Goal: Task Accomplishment & Management: Manage account settings

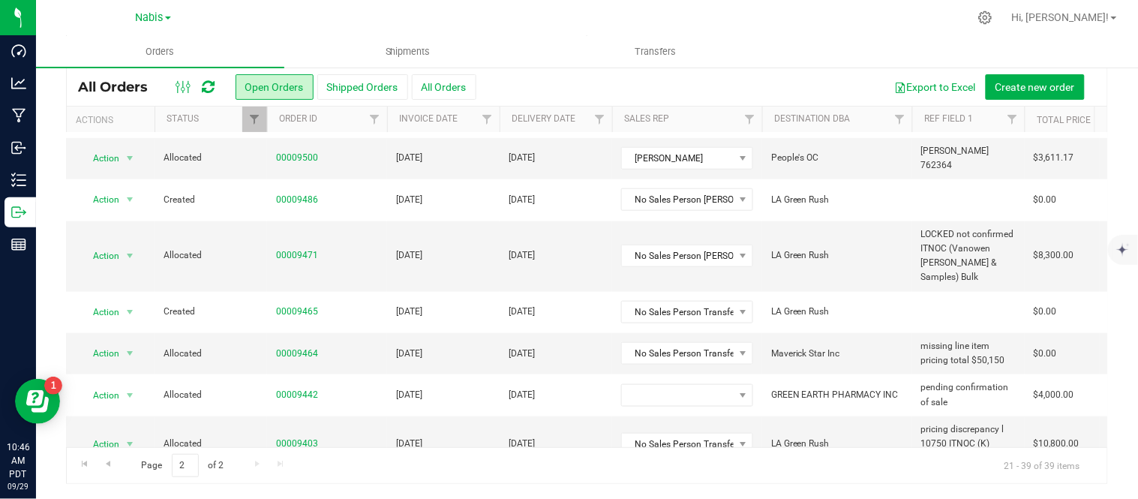
scroll to position [559, 2]
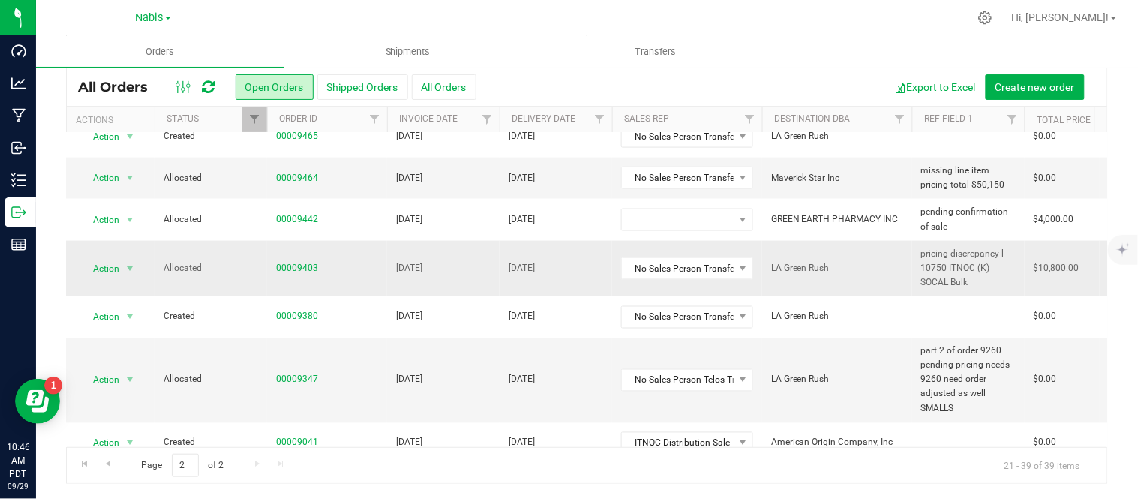
click at [303, 250] on td "00009403" at bounding box center [327, 269] width 120 height 56
click at [300, 261] on link "00009403" at bounding box center [297, 268] width 42 height 14
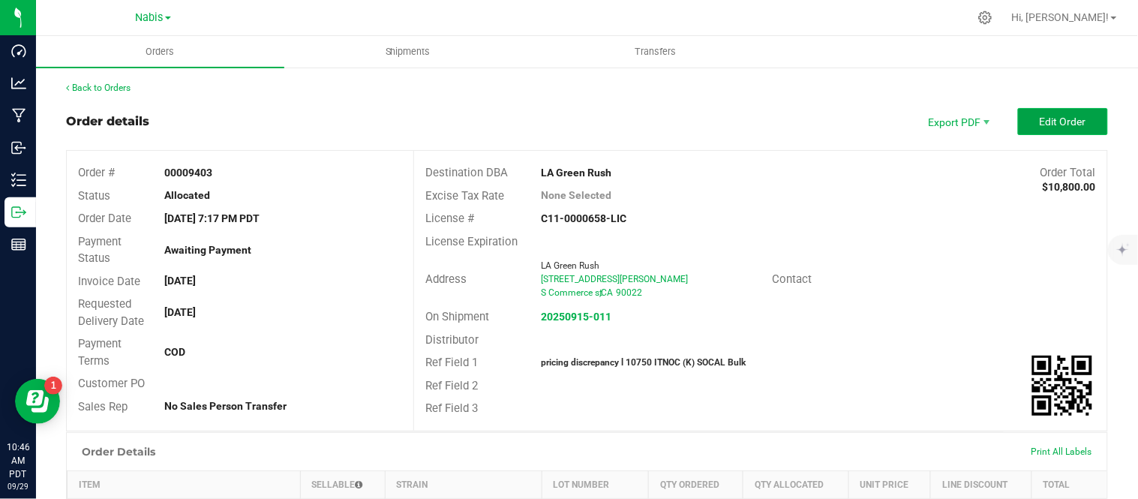
click at [1036, 130] on button "Edit Order" at bounding box center [1063, 121] width 90 height 27
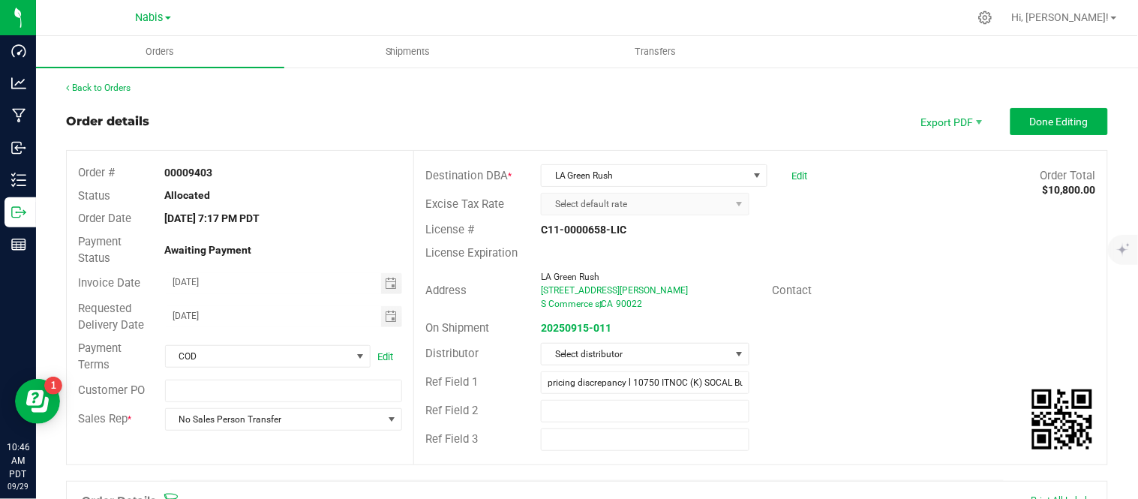
scroll to position [433, 0]
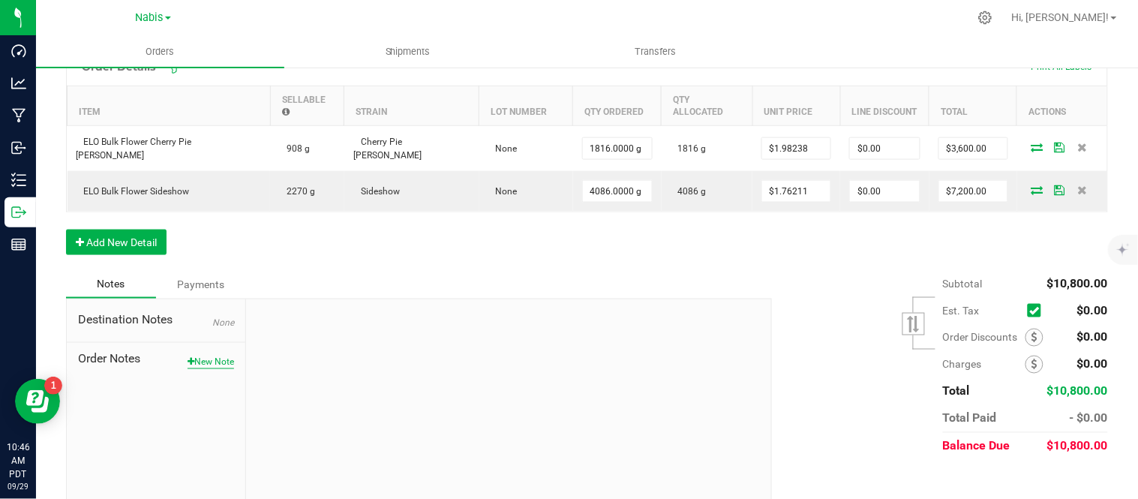
click at [191, 355] on button "New Note" at bounding box center [210, 361] width 46 height 13
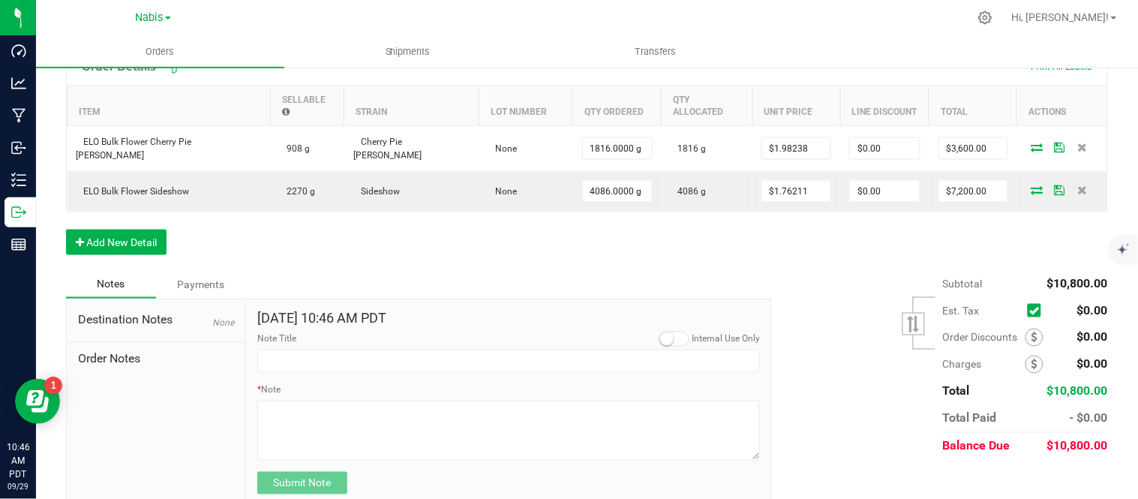
click at [437, 472] on div "Submit Note" at bounding box center [508, 483] width 502 height 22
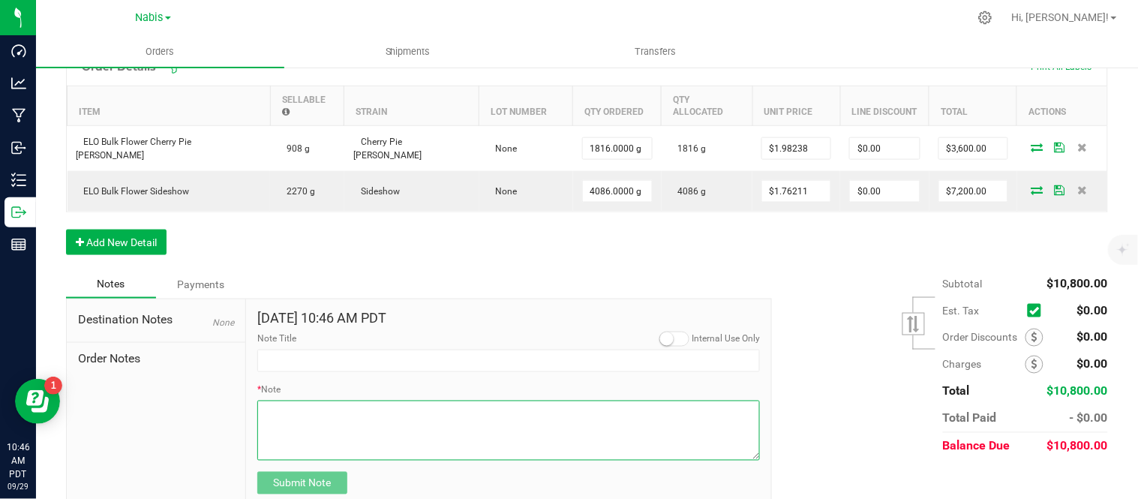
click at [433, 400] on textarea "* Note" at bounding box center [508, 430] width 502 height 60
type textarea "zach advised buyer only paid 10,800"
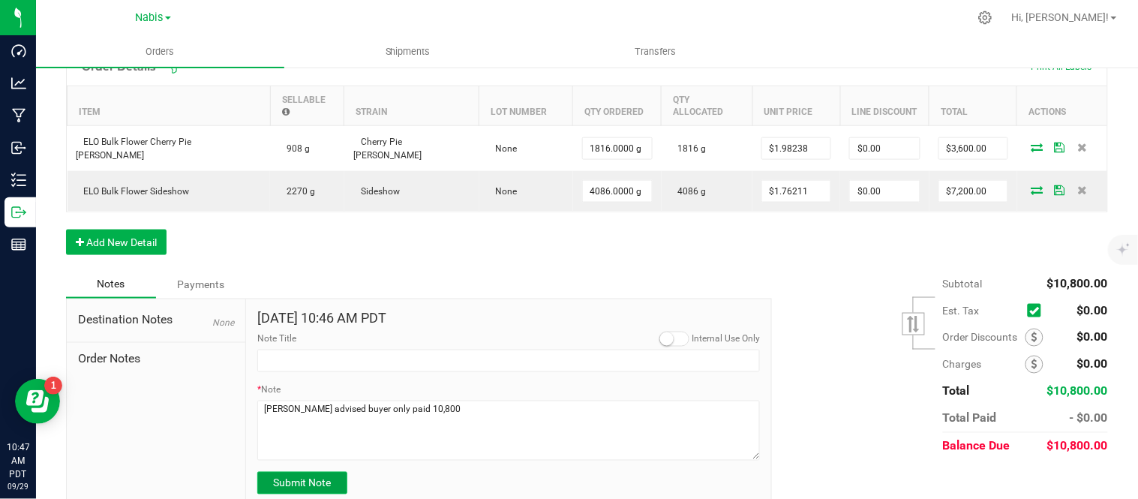
click at [303, 475] on button "Submit Note" at bounding box center [302, 483] width 90 height 22
type input "9/29/2025 10:47 AM PDT"
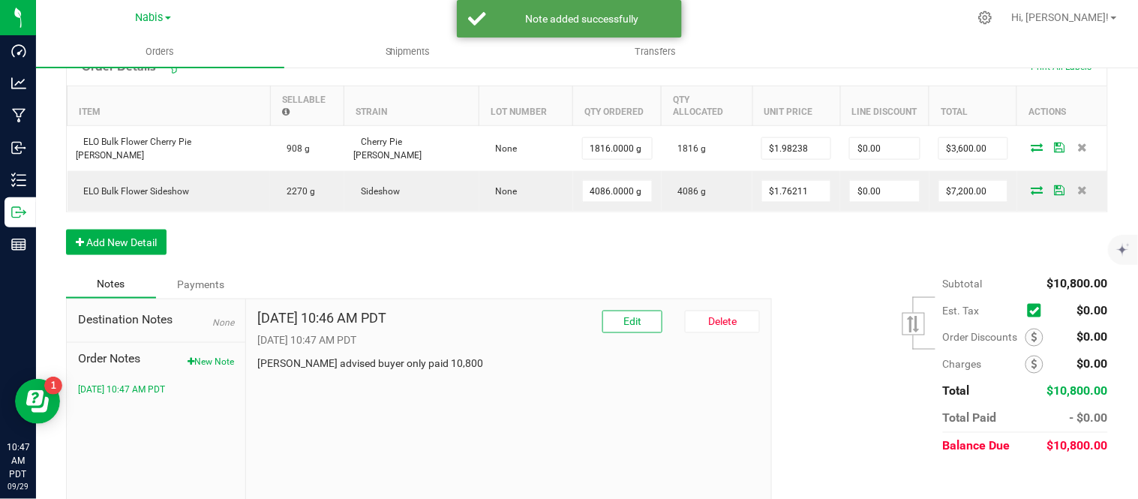
click at [608, 333] on p "9/29/2025 10:47 AM PDT" at bounding box center [508, 341] width 502 height 16
click at [612, 310] on button "Edit" at bounding box center [632, 321] width 60 height 22
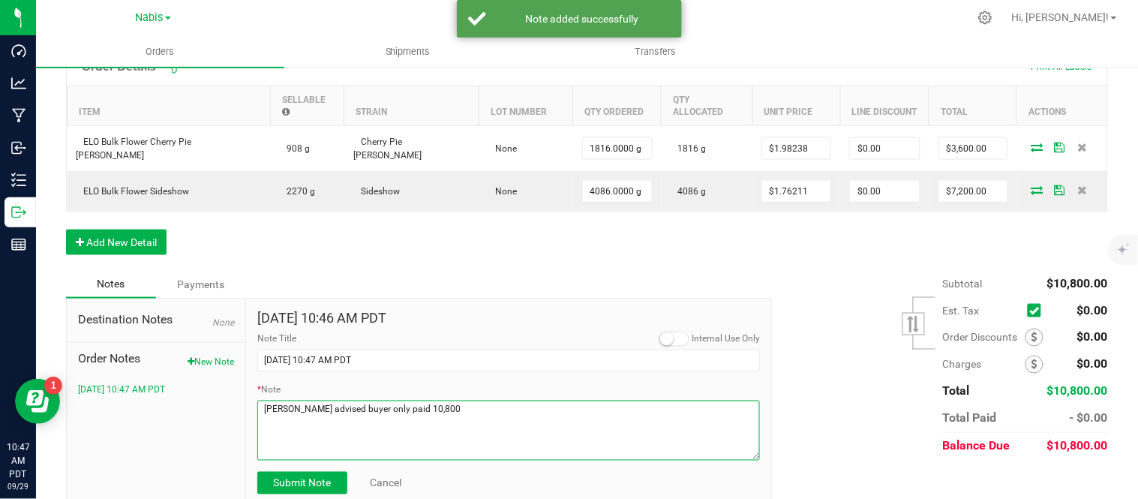
click at [453, 400] on textarea "* Note" at bounding box center [508, 430] width 502 height 60
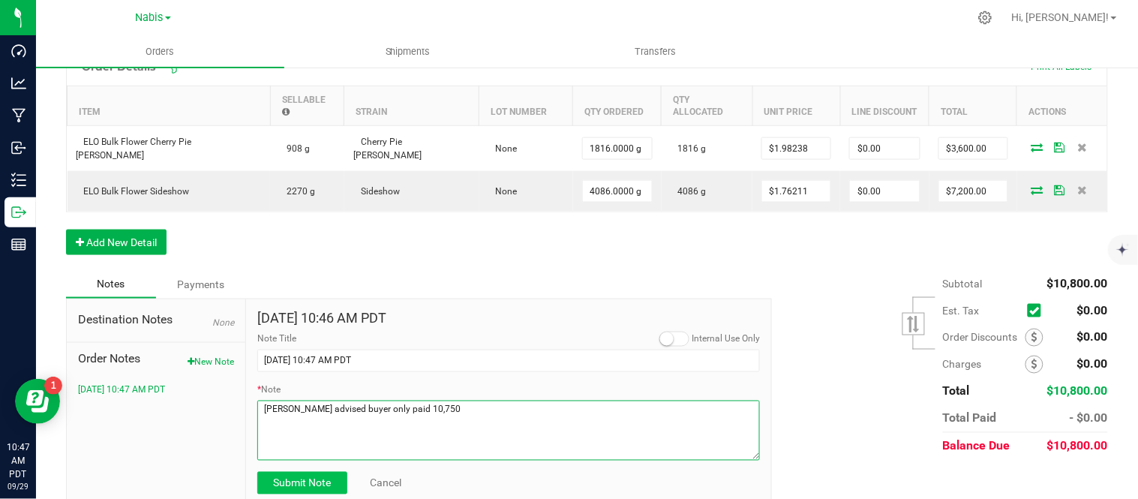
type textarea "zach advised buyer only paid 10,750"
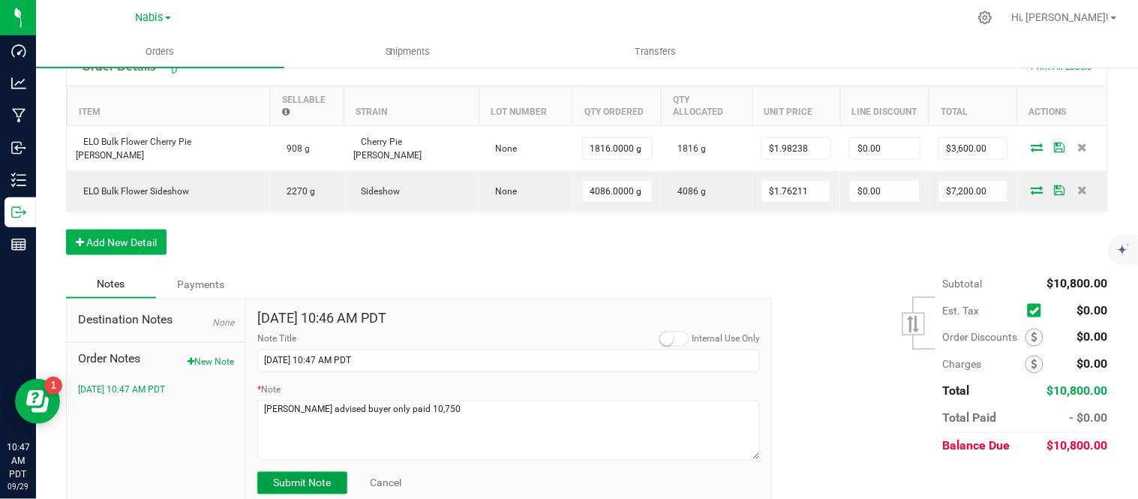
click at [295, 477] on span "Submit Note" at bounding box center [302, 483] width 58 height 12
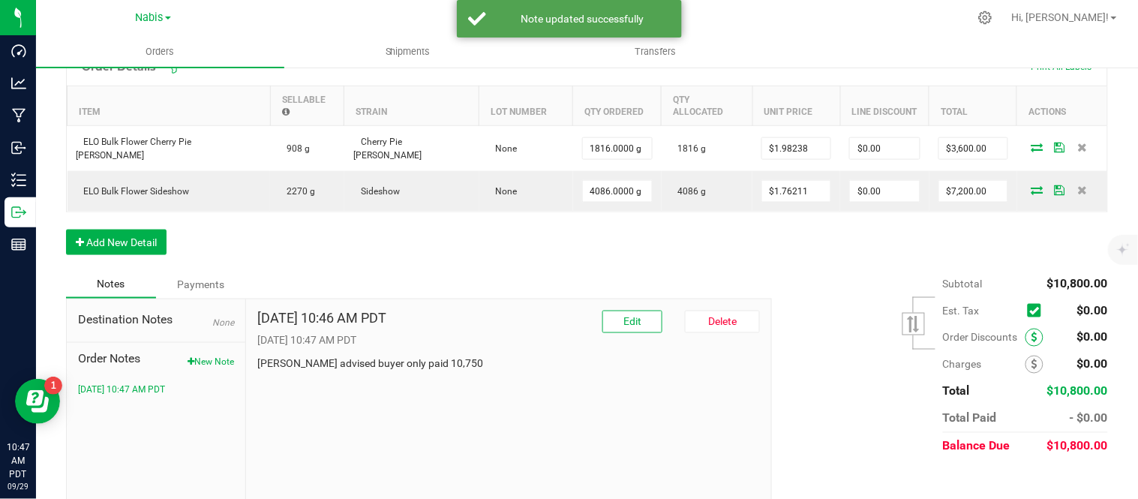
click at [1025, 328] on span at bounding box center [1034, 337] width 18 height 18
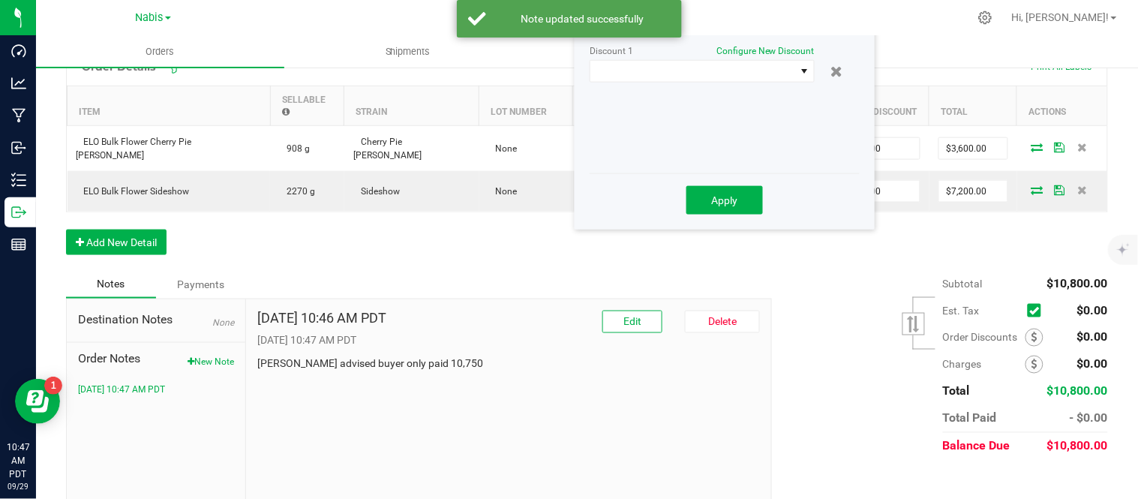
scroll to position [417, 0]
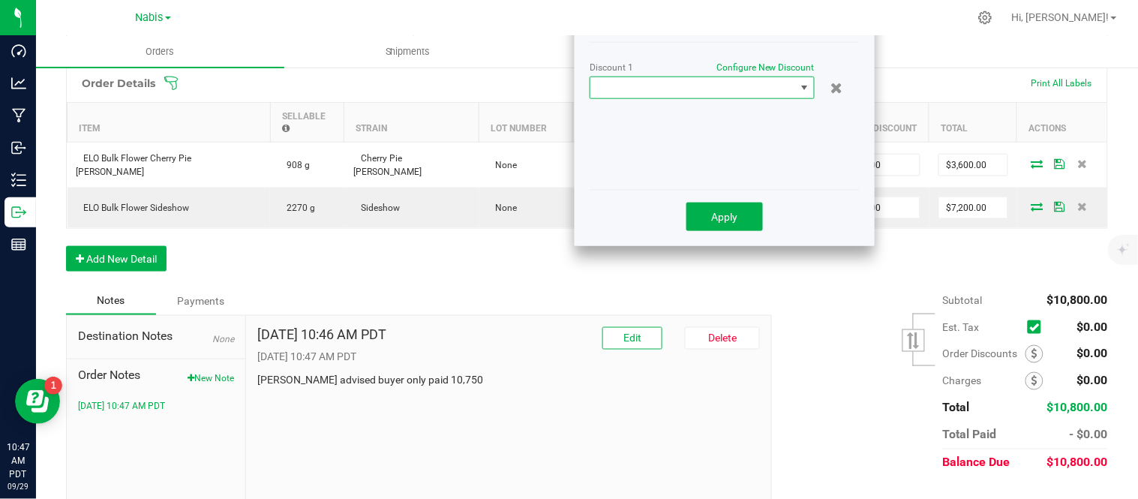
click at [804, 84] on span at bounding box center [804, 88] width 12 height 12
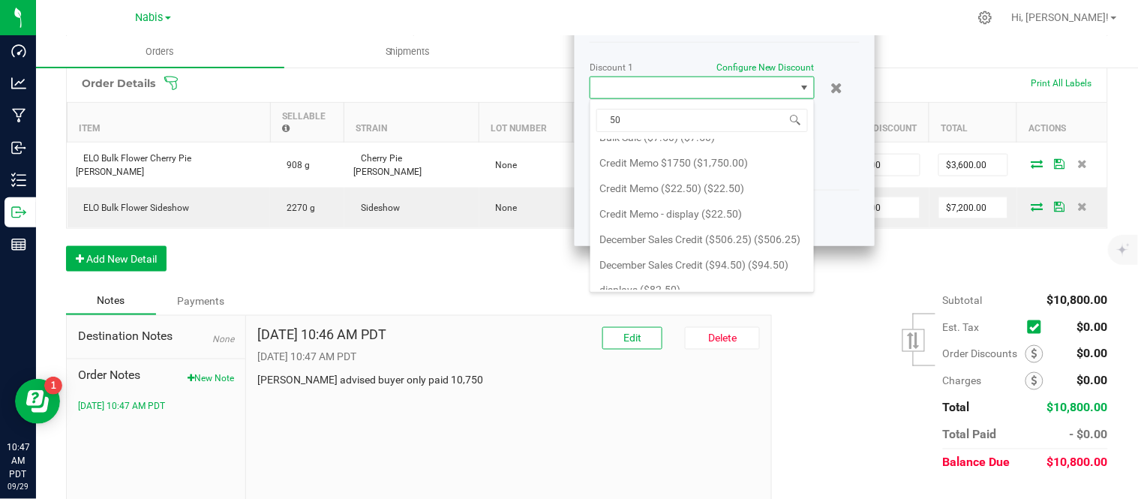
scroll to position [602, 0]
type input "50"
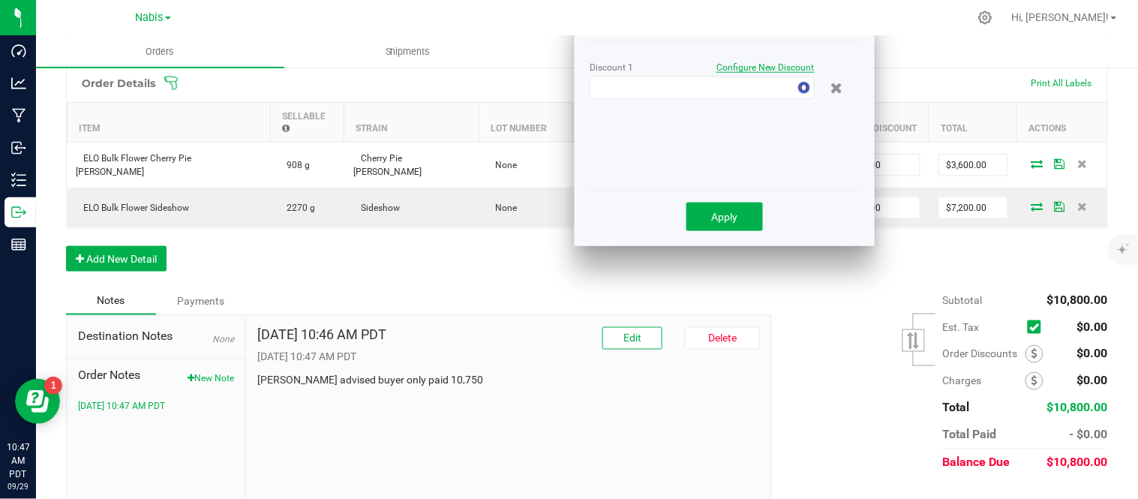
click at [767, 64] on span "Configure New Discount" at bounding box center [765, 67] width 98 height 10
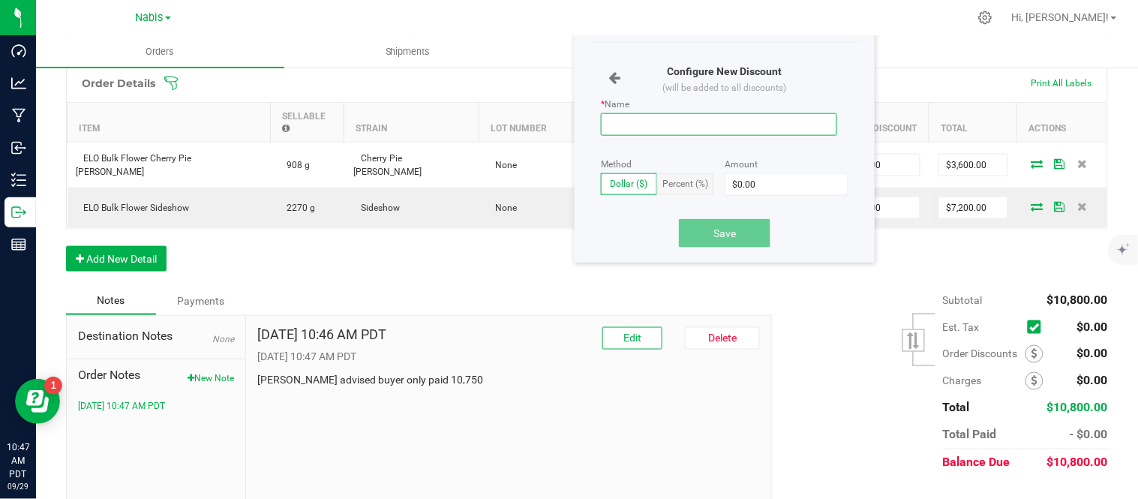
click at [732, 123] on input "* Name" at bounding box center [719, 124] width 236 height 22
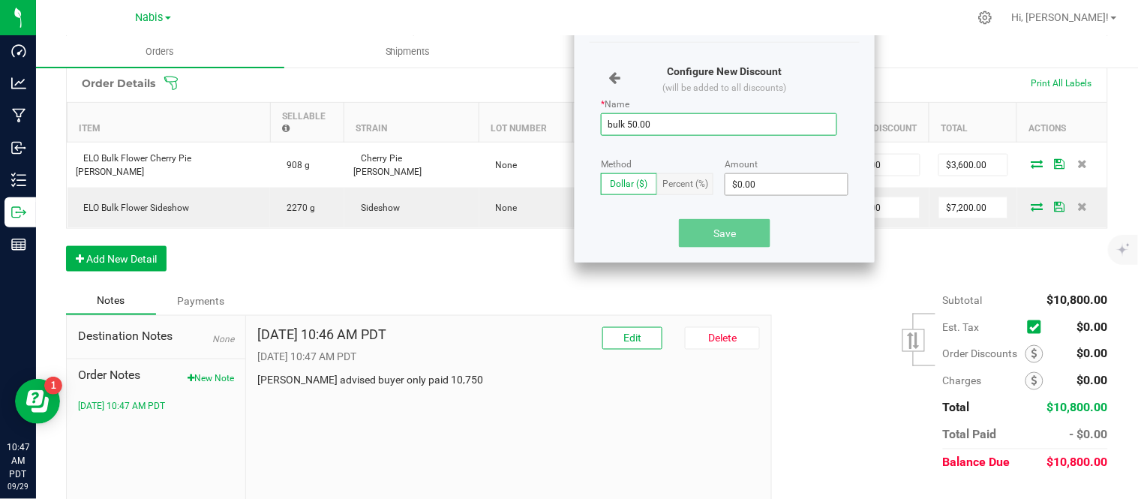
type input "bulk 50.00"
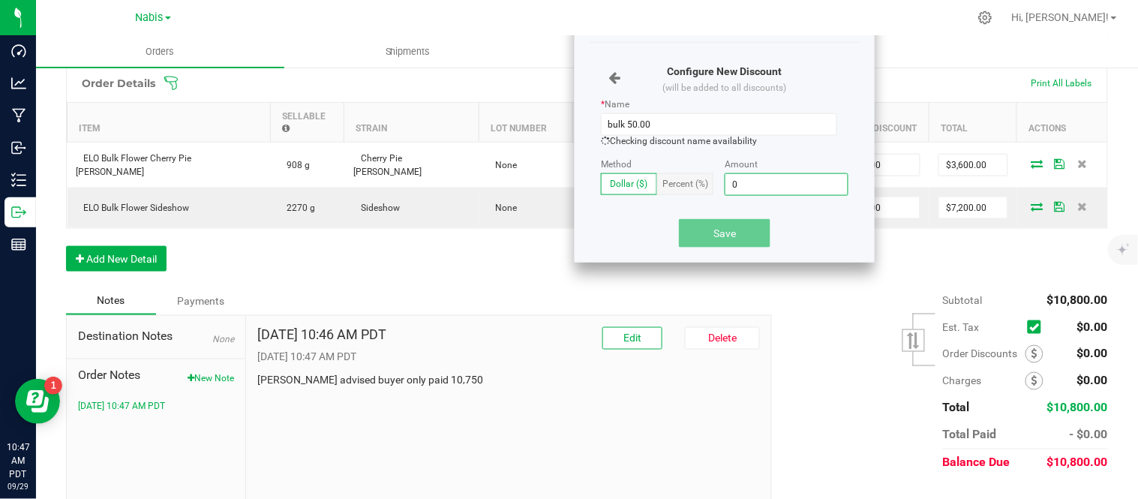
click at [823, 189] on input "0" at bounding box center [786, 184] width 122 height 21
type input "4"
type input "$50.00"
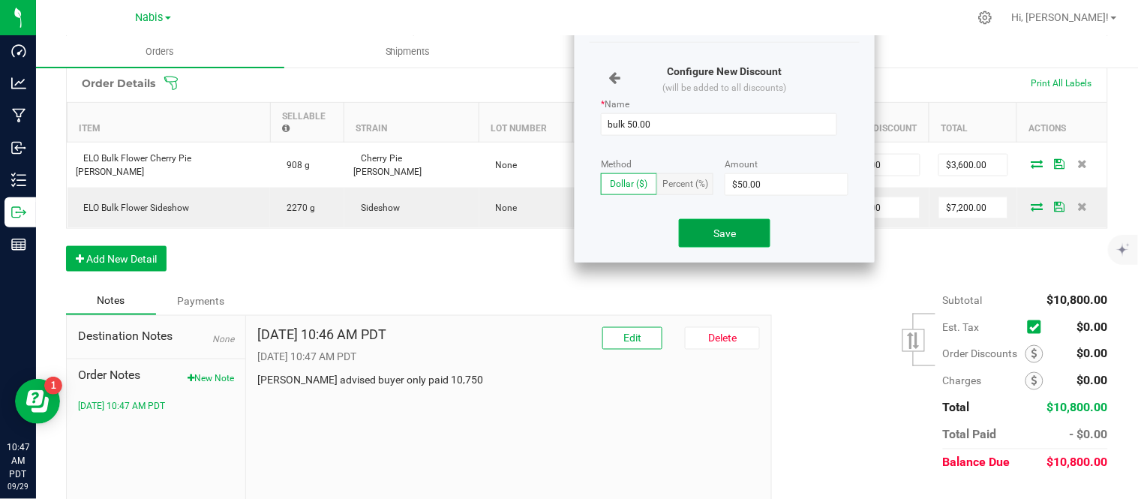
click at [737, 245] on button "Save" at bounding box center [724, 233] width 91 height 28
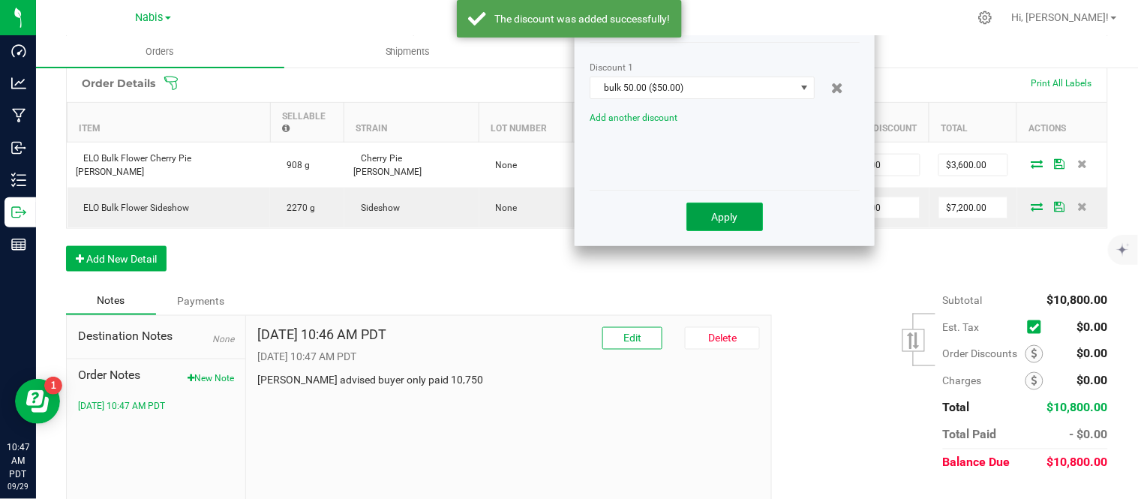
click at [725, 219] on span "Apply" at bounding box center [725, 217] width 26 height 12
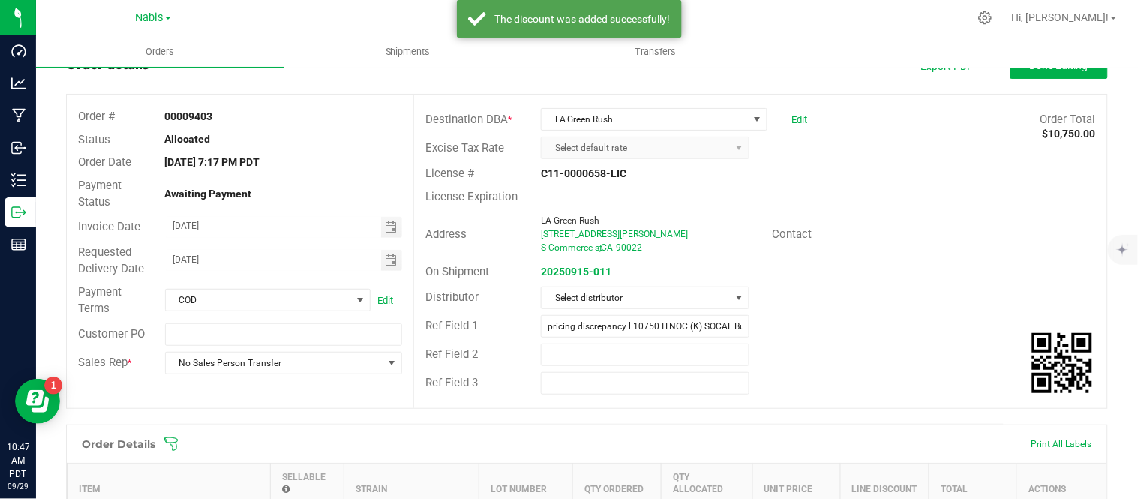
scroll to position [0, 0]
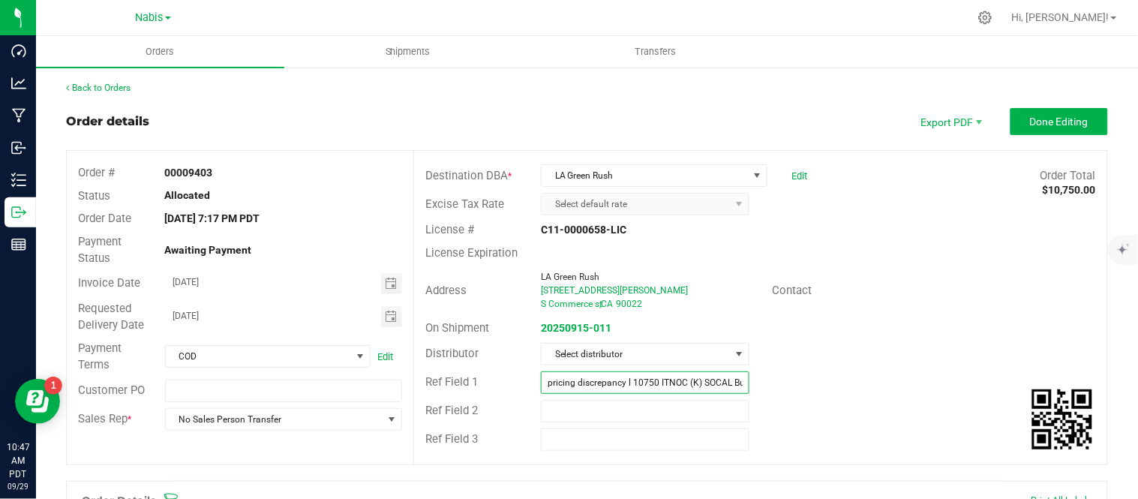
click at [649, 383] on input "pricing discrepancy l 10750 ITNOC (K) SOCAL Bulk" at bounding box center [645, 382] width 208 height 22
type input "ITNOC (K) SOCAL Bulk"
click at [1045, 124] on span "Done Editing" at bounding box center [1059, 121] width 58 height 12
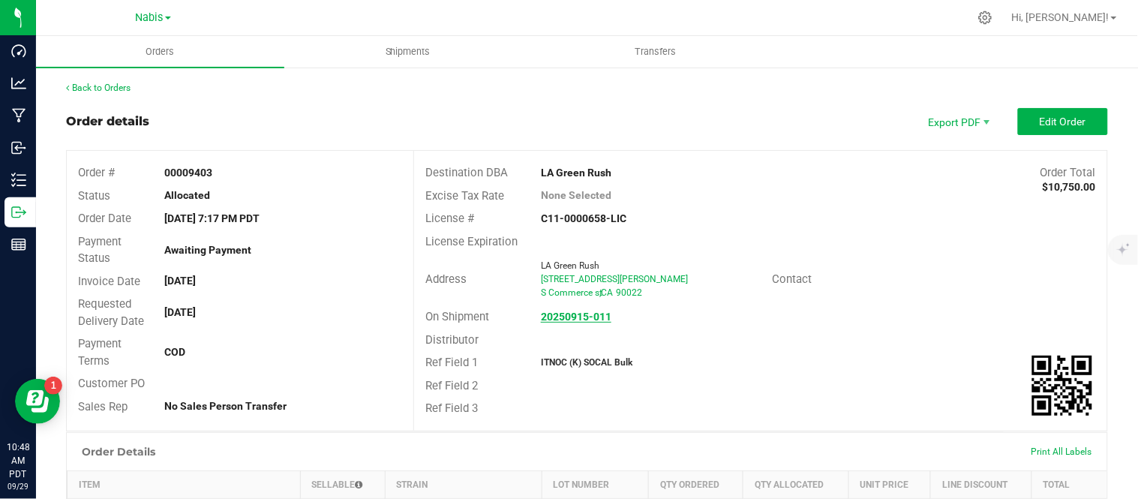
click at [570, 317] on strong "20250915-011" at bounding box center [576, 316] width 70 height 12
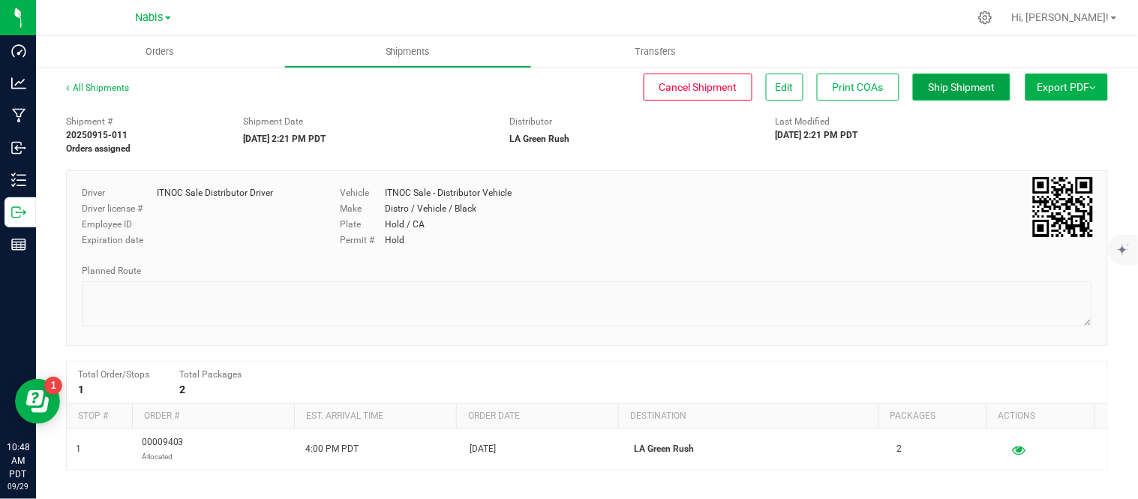
click at [928, 81] on span "Ship Shipment" at bounding box center [961, 87] width 67 height 12
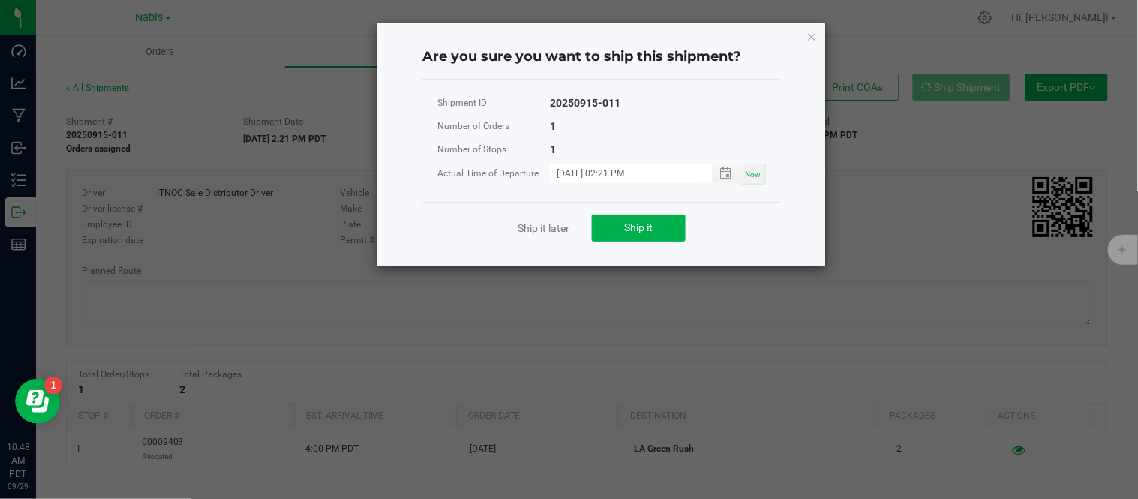
click at [628, 242] on div "Ship it later Ship it" at bounding box center [601, 228] width 358 height 52
click at [645, 231] on span "Ship it" at bounding box center [639, 227] width 28 height 12
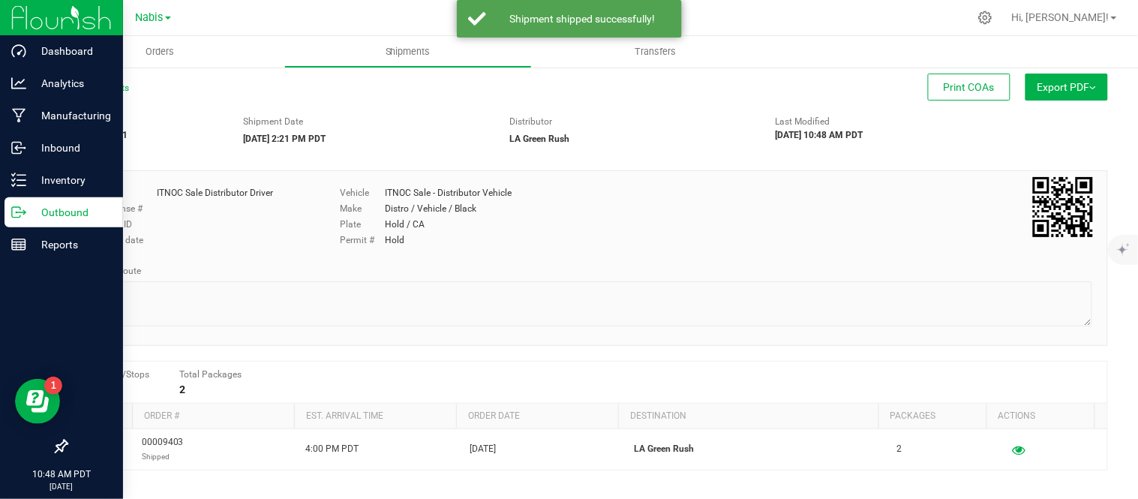
click at [67, 211] on p "Outbound" at bounding box center [71, 212] width 90 height 18
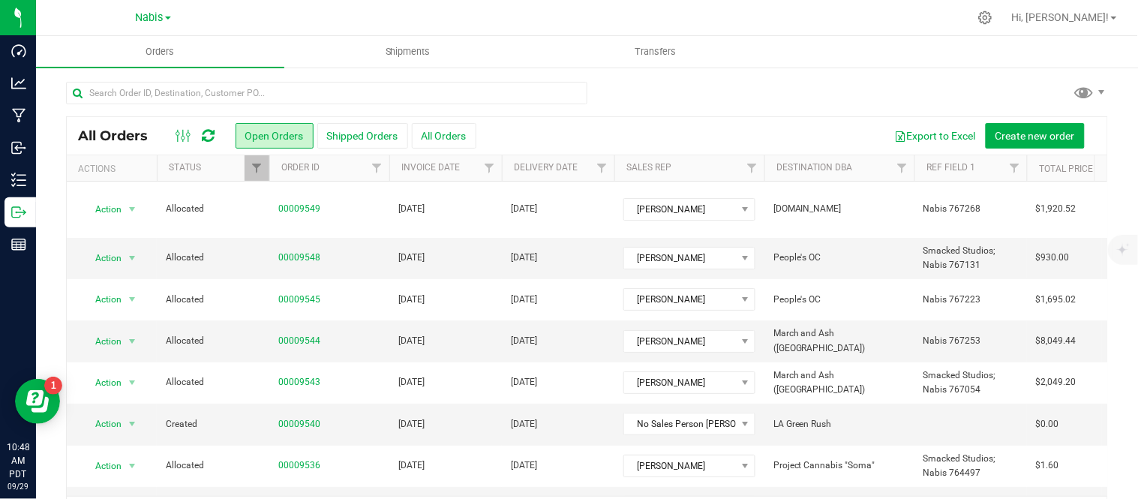
click at [905, 103] on div at bounding box center [587, 99] width 1042 height 34
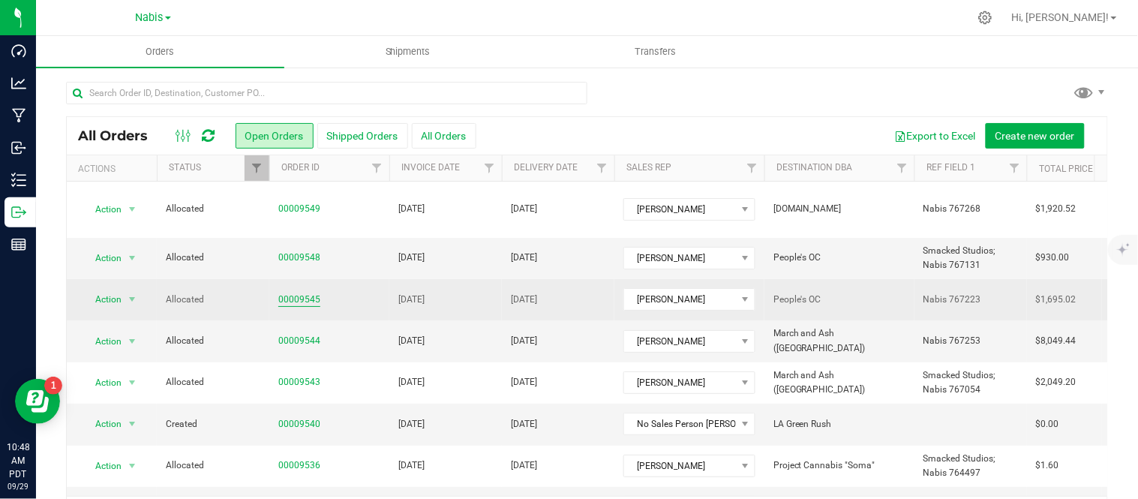
click at [296, 292] on link "00009545" at bounding box center [299, 299] width 42 height 14
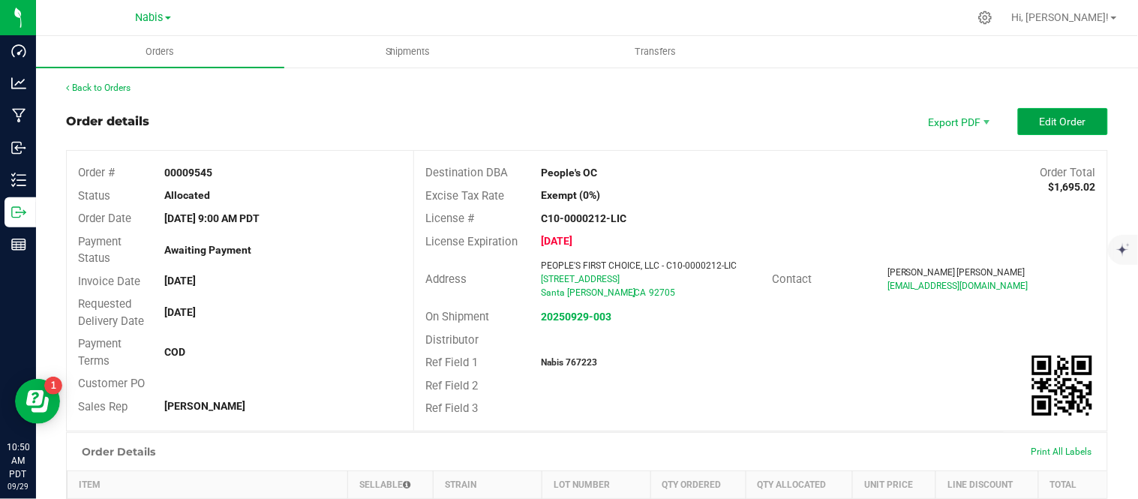
click at [1040, 115] on span "Edit Order" at bounding box center [1062, 121] width 46 height 12
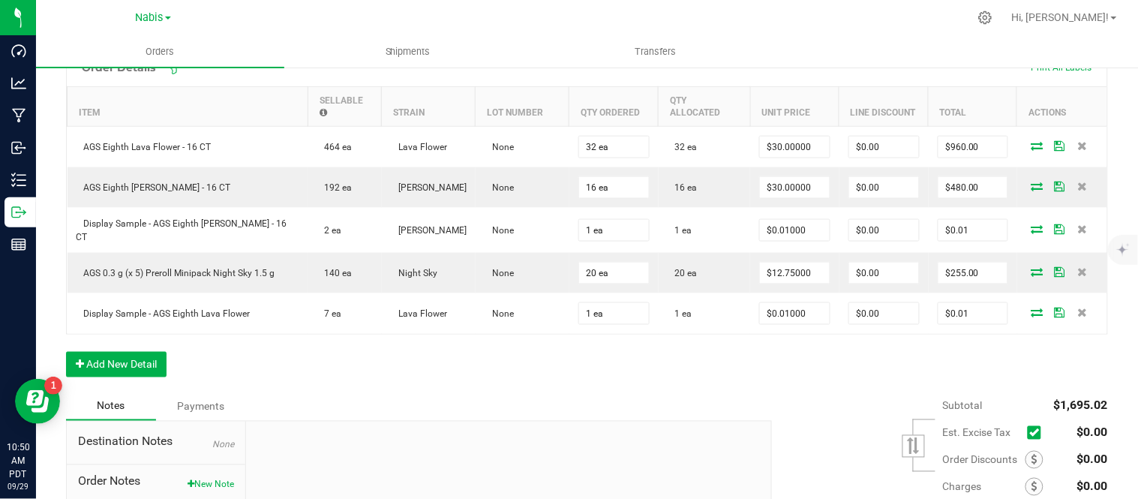
scroll to position [446, 0]
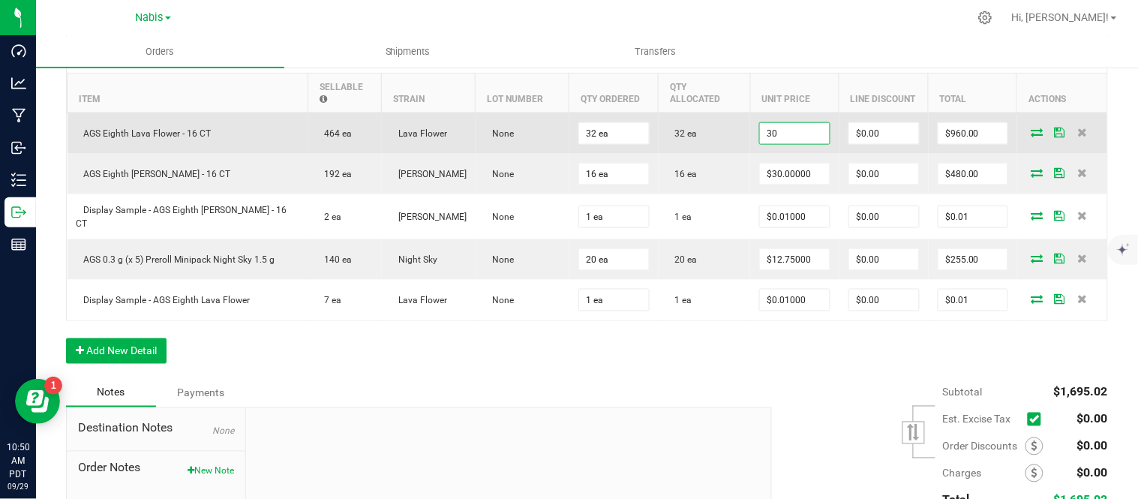
click at [778, 140] on input "30" at bounding box center [794, 133] width 69 height 21
type input "$28.50000"
type input "0"
type input "$912.00"
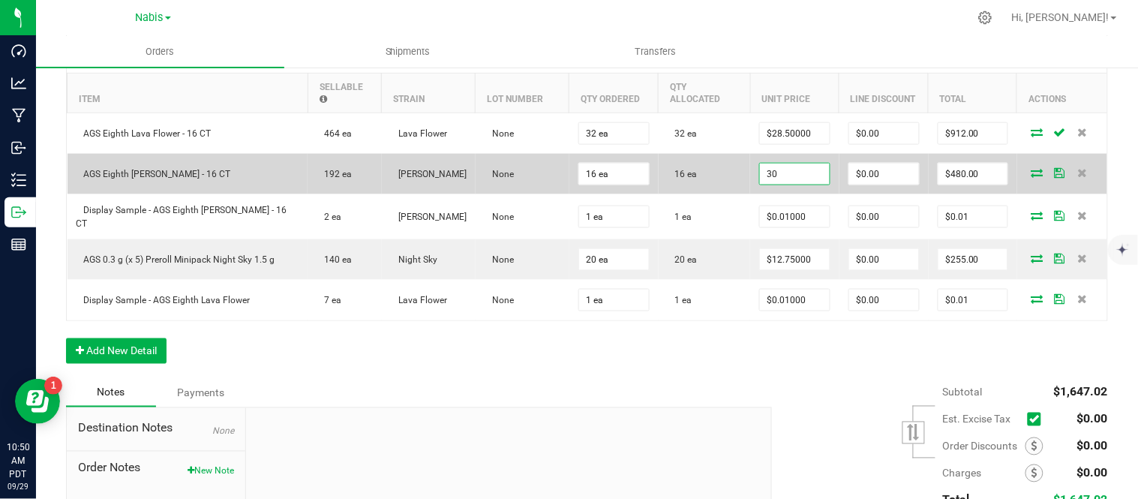
click at [778, 174] on input "30" at bounding box center [794, 173] width 69 height 21
type input "$28.50000"
type input "0"
type input "$456.00"
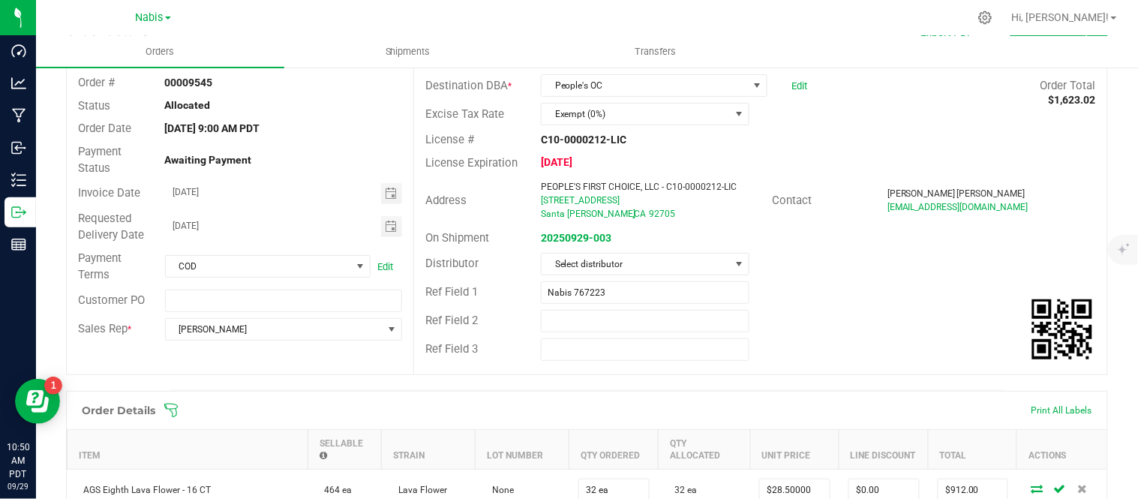
scroll to position [0, 0]
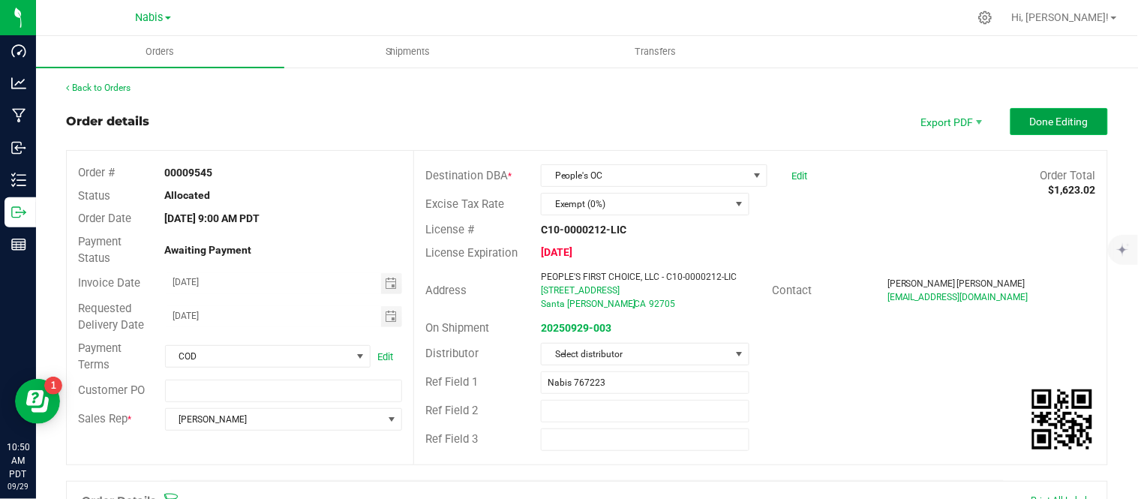
click at [1068, 120] on span "Done Editing" at bounding box center [1059, 121] width 58 height 12
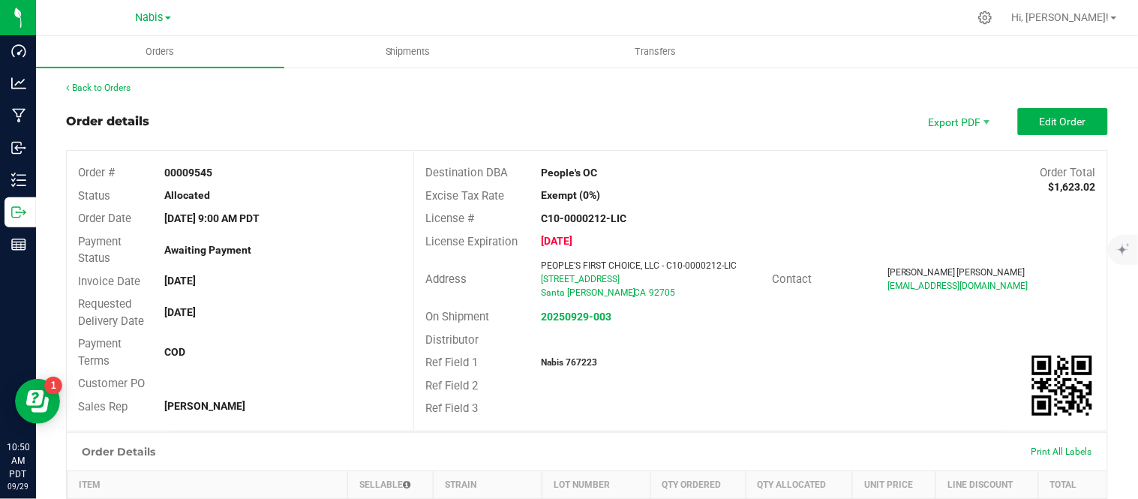
click at [571, 364] on strong "Nabis 767223" at bounding box center [569, 362] width 56 height 10
copy strong "767223"
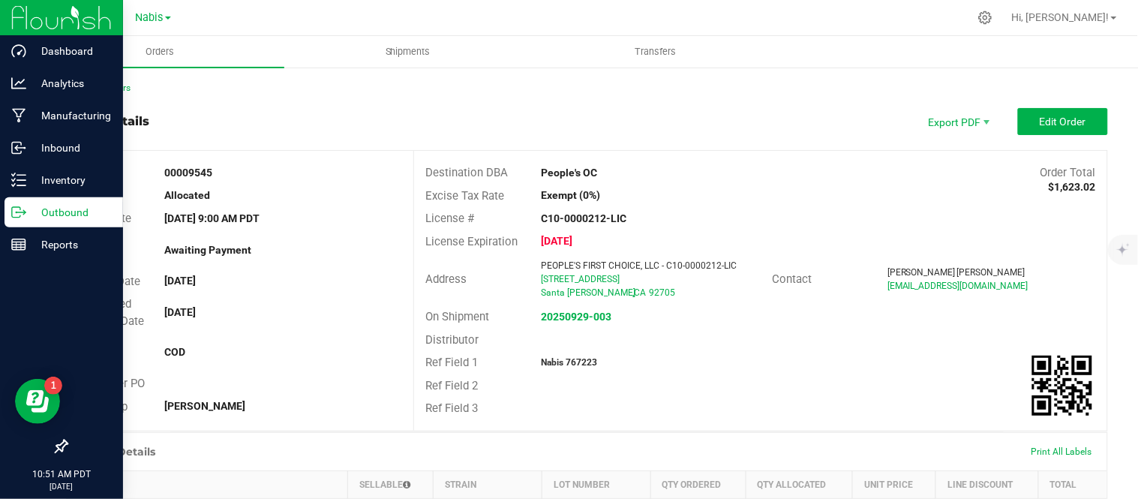
click at [24, 210] on icon at bounding box center [18, 212] width 15 height 15
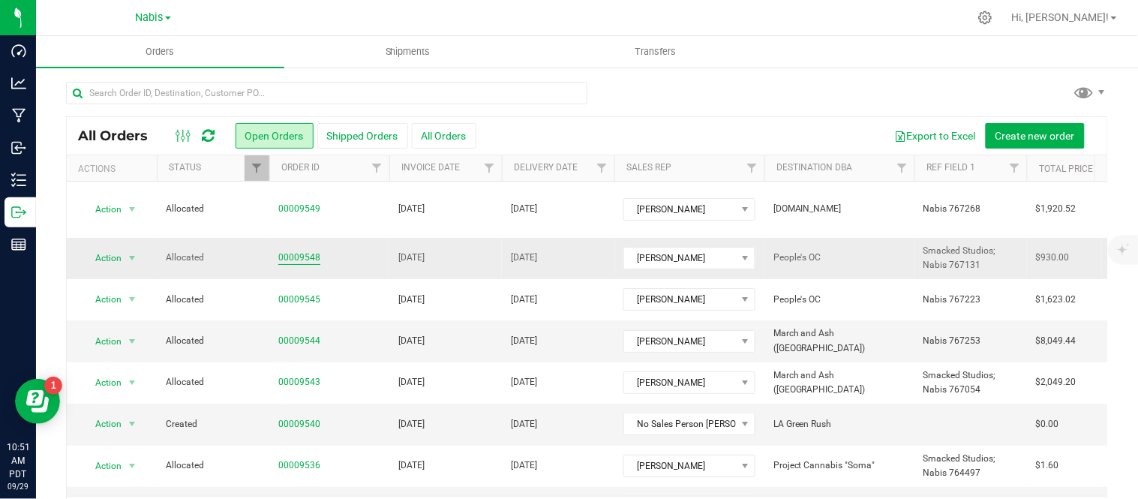
click at [296, 250] on link "00009548" at bounding box center [299, 257] width 42 height 14
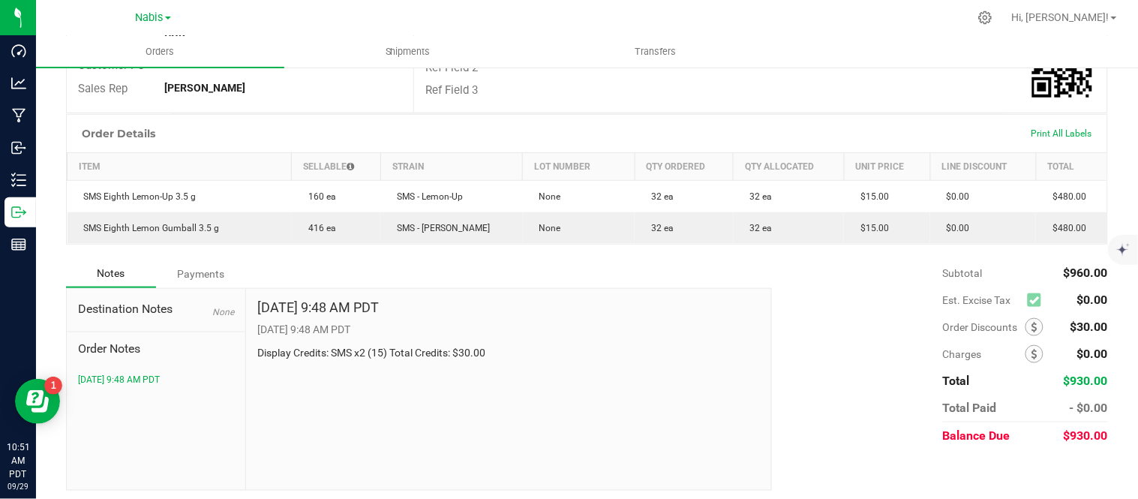
scroll to position [319, 0]
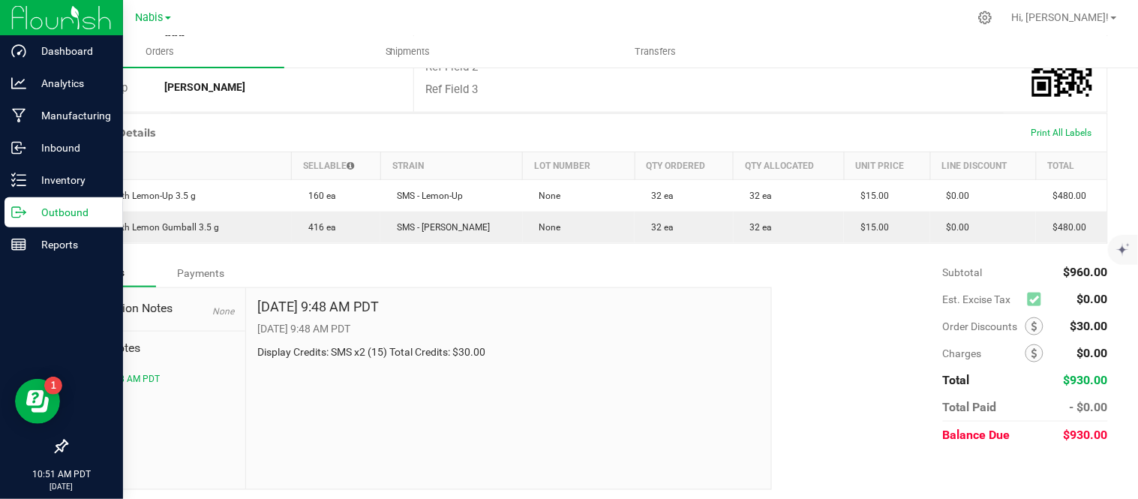
click at [65, 208] on p "Outbound" at bounding box center [71, 212] width 90 height 18
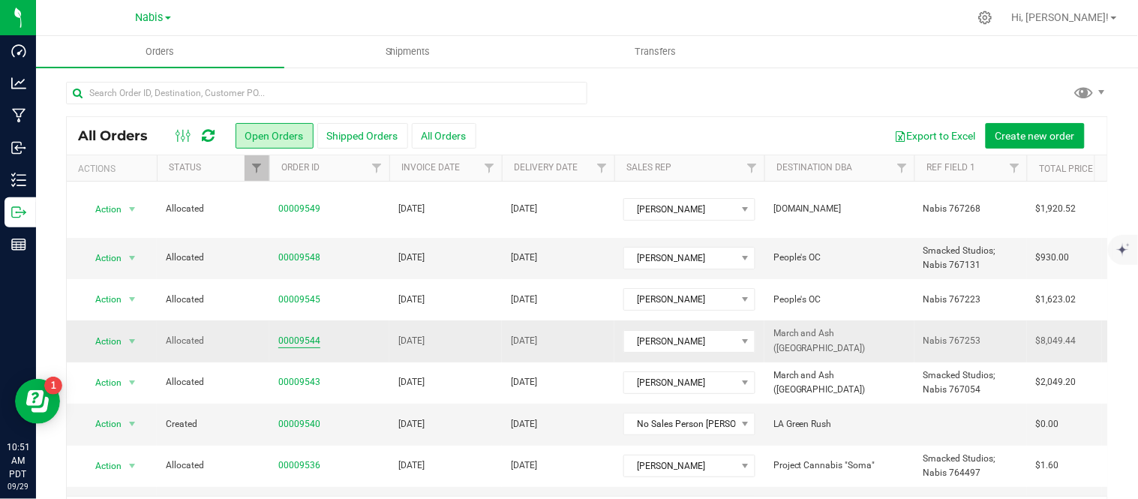
click at [301, 334] on link "00009544" at bounding box center [299, 341] width 42 height 14
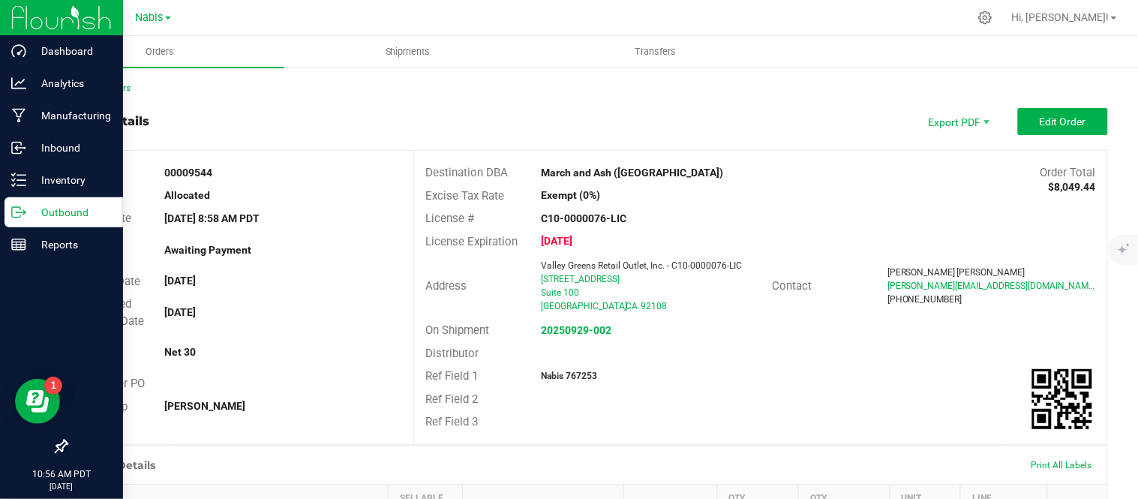
click at [32, 212] on p "Outbound" at bounding box center [71, 212] width 90 height 18
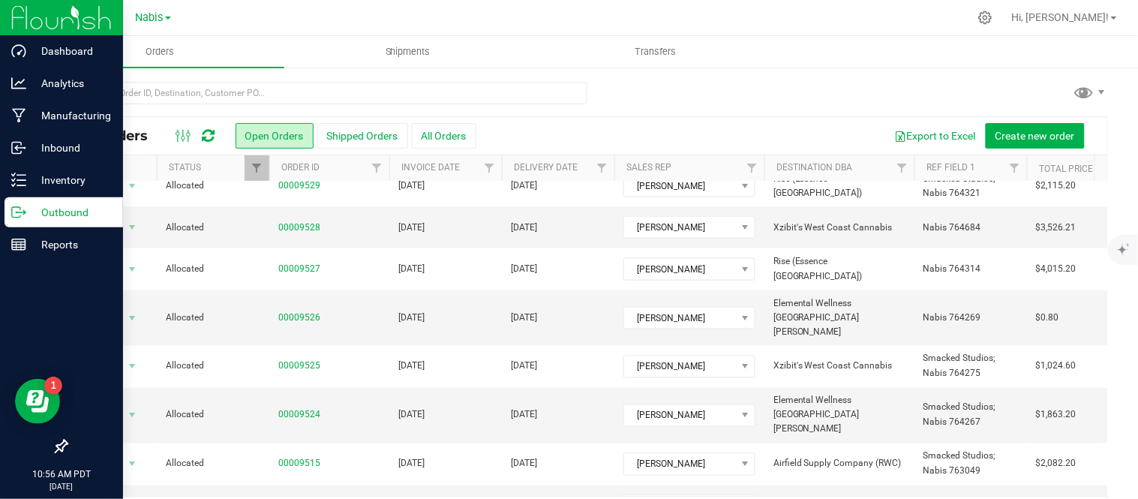
scroll to position [49, 0]
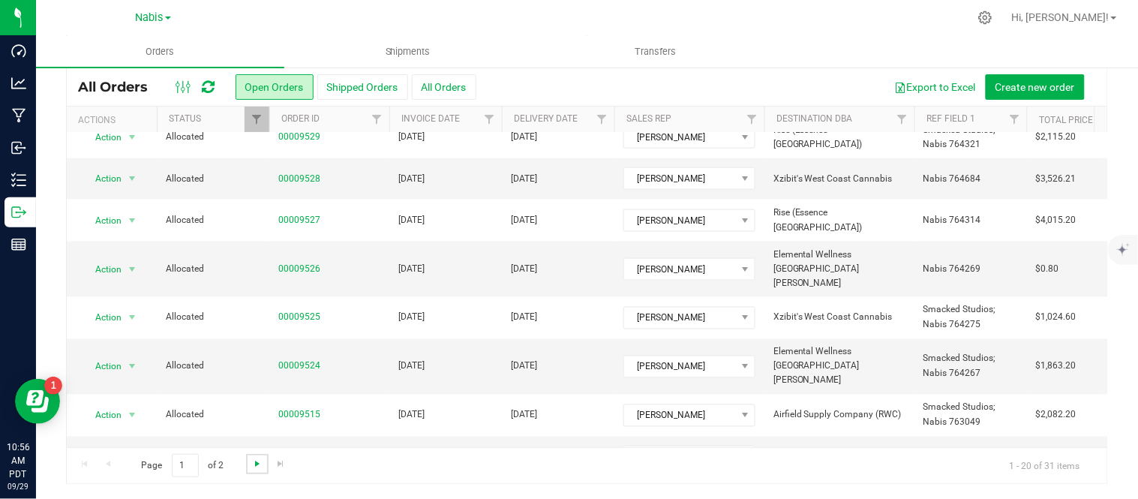
click at [259, 463] on span "Go to the next page" at bounding box center [257, 463] width 12 height 12
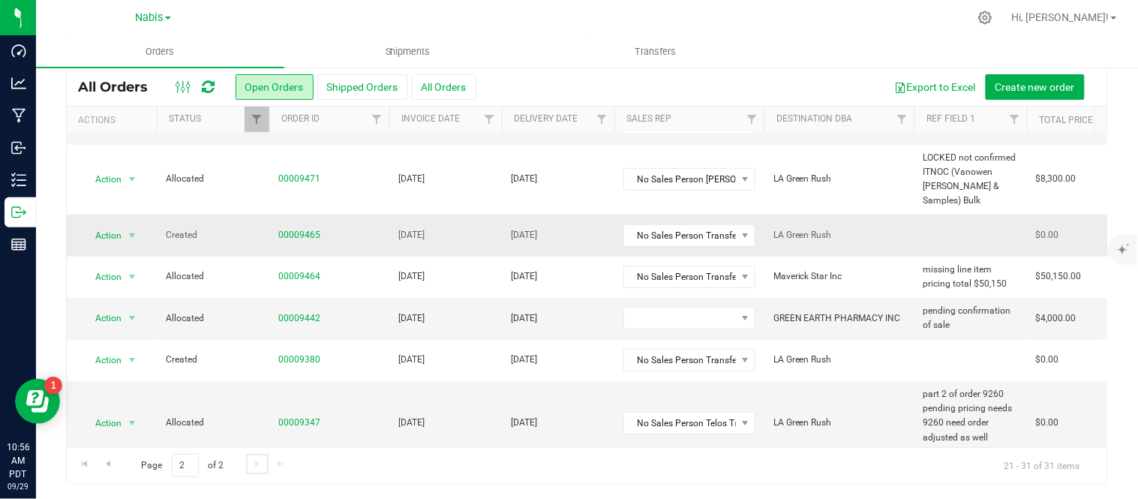
scroll to position [157, 0]
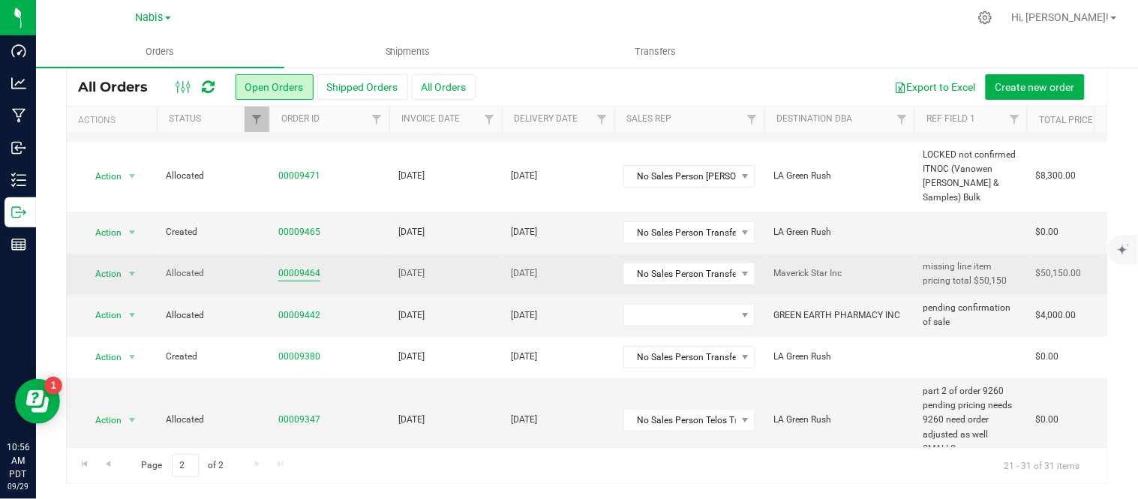
click at [283, 266] on link "00009464" at bounding box center [299, 273] width 42 height 14
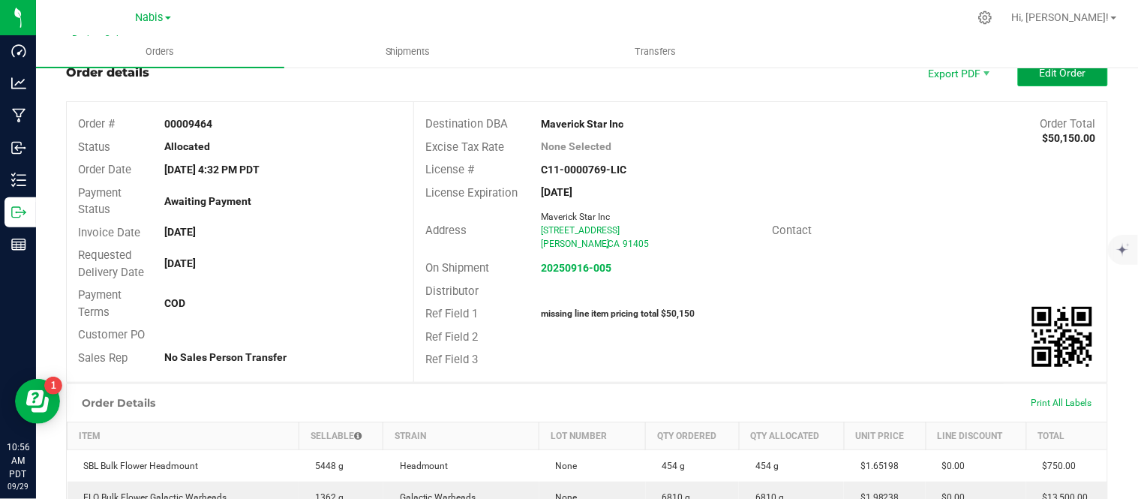
click at [1066, 70] on span "Edit Order" at bounding box center [1062, 73] width 46 height 12
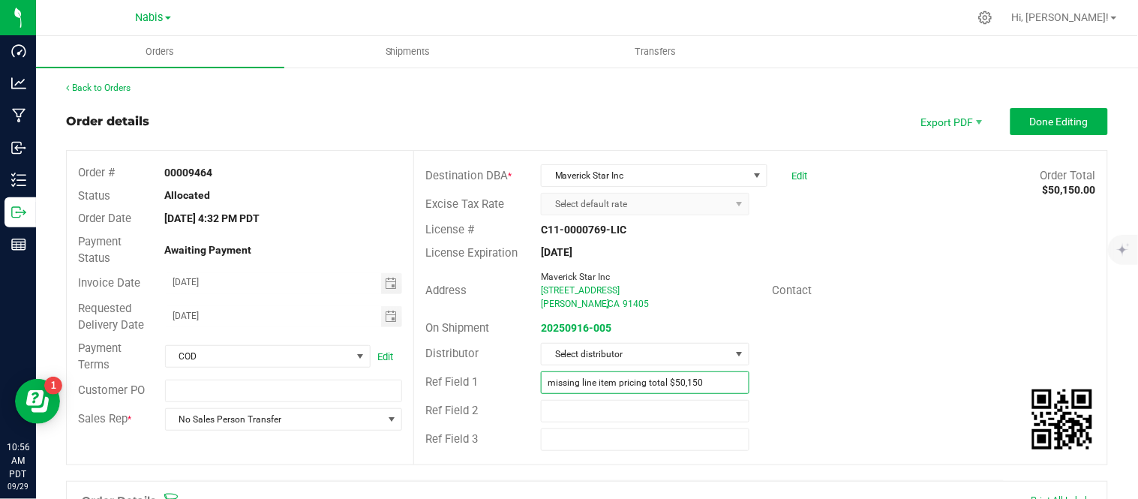
click at [709, 373] on input "missing line item pricing total $50,150" at bounding box center [645, 382] width 208 height 22
type input "ITNOC (Mav) Bulk"
click at [938, 258] on div "License Expiration Jul 10, 2026" at bounding box center [760, 252] width 693 height 23
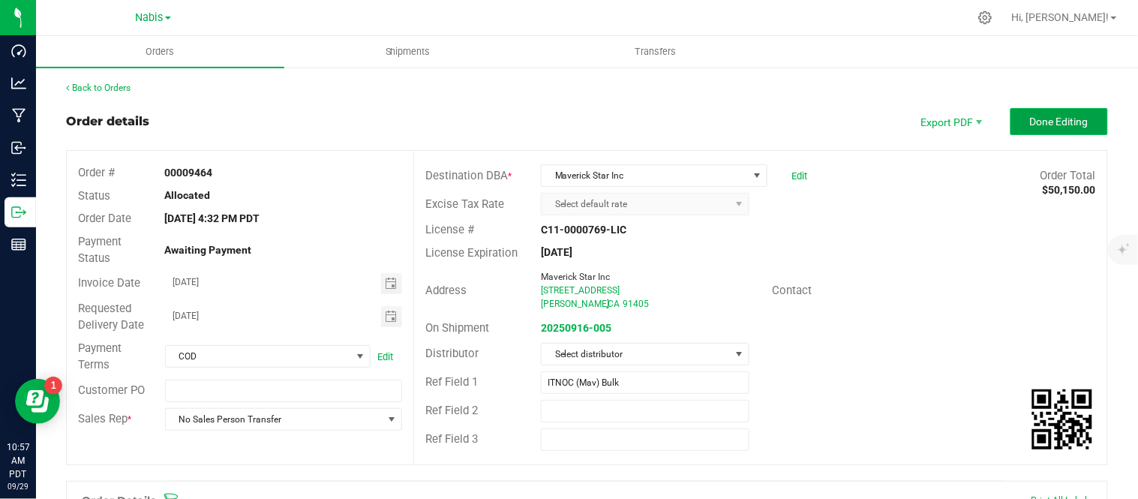
click at [1030, 124] on span "Done Editing" at bounding box center [1059, 121] width 58 height 12
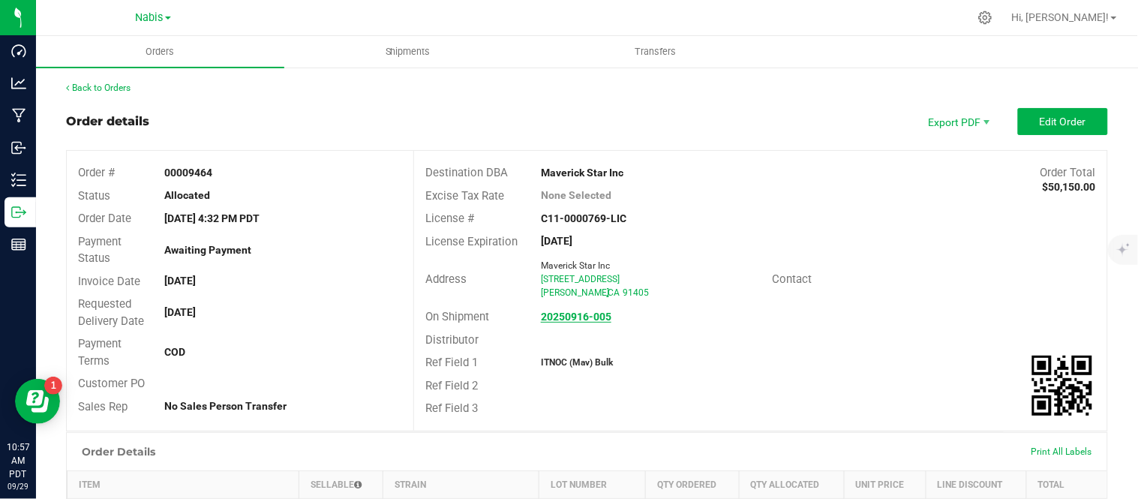
click at [559, 319] on strong "20250916-005" at bounding box center [576, 316] width 70 height 12
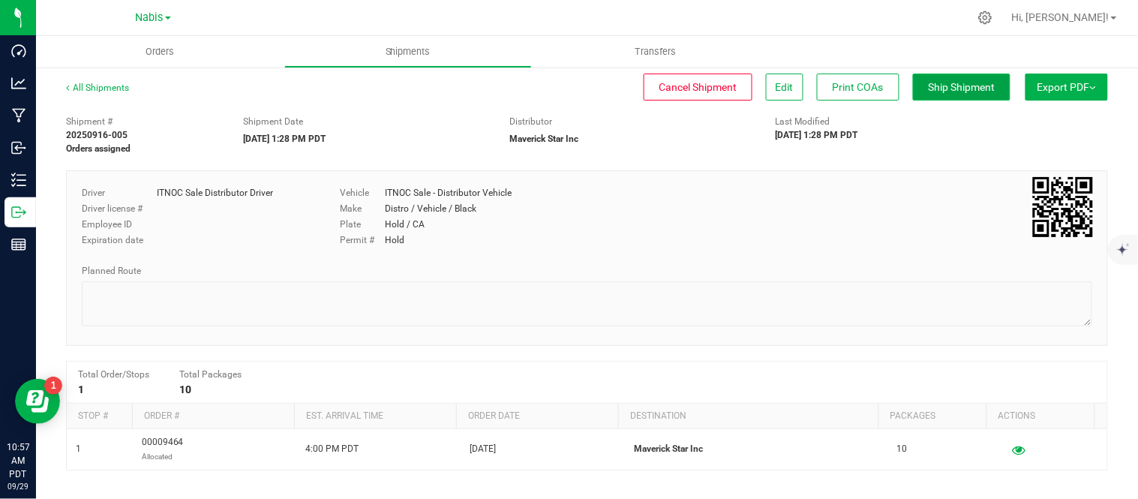
click at [976, 87] on span "Ship Shipment" at bounding box center [961, 87] width 67 height 12
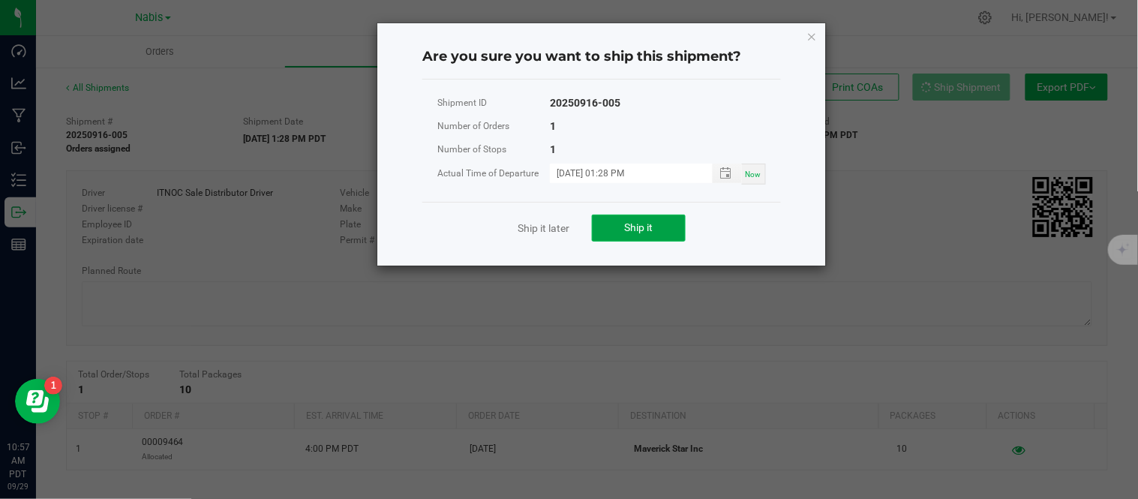
click at [633, 218] on button "Ship it" at bounding box center [639, 227] width 94 height 27
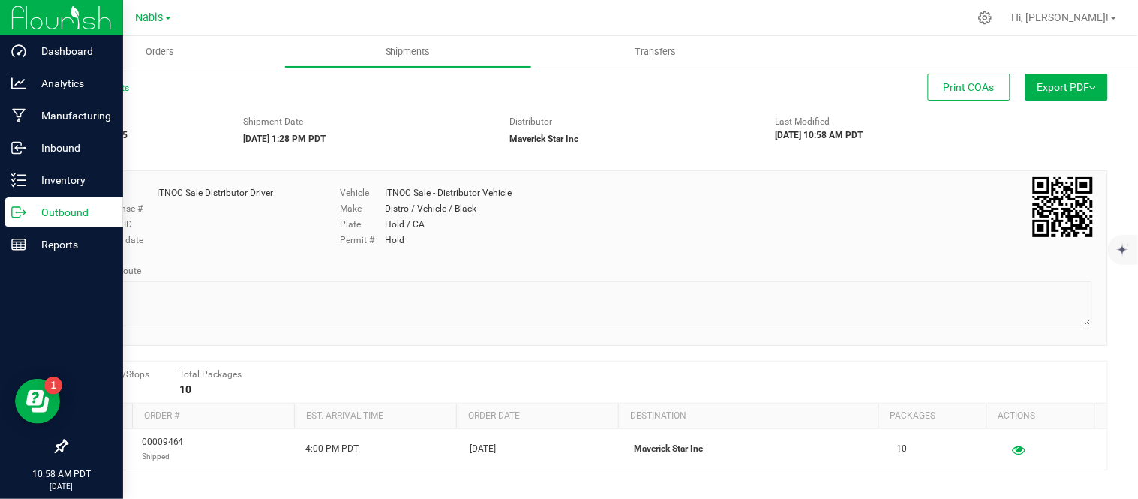
click at [76, 220] on p "Outbound" at bounding box center [71, 212] width 90 height 18
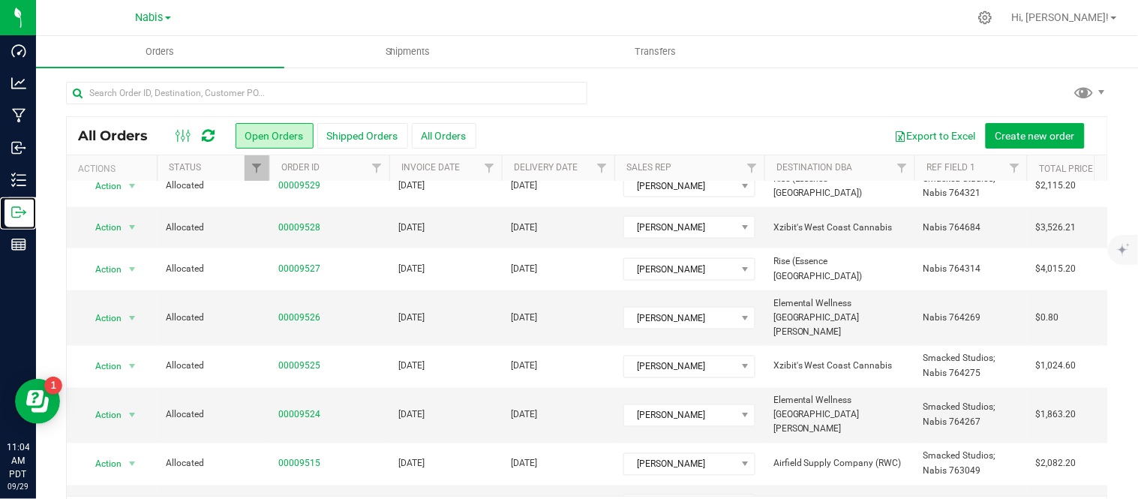
scroll to position [49, 0]
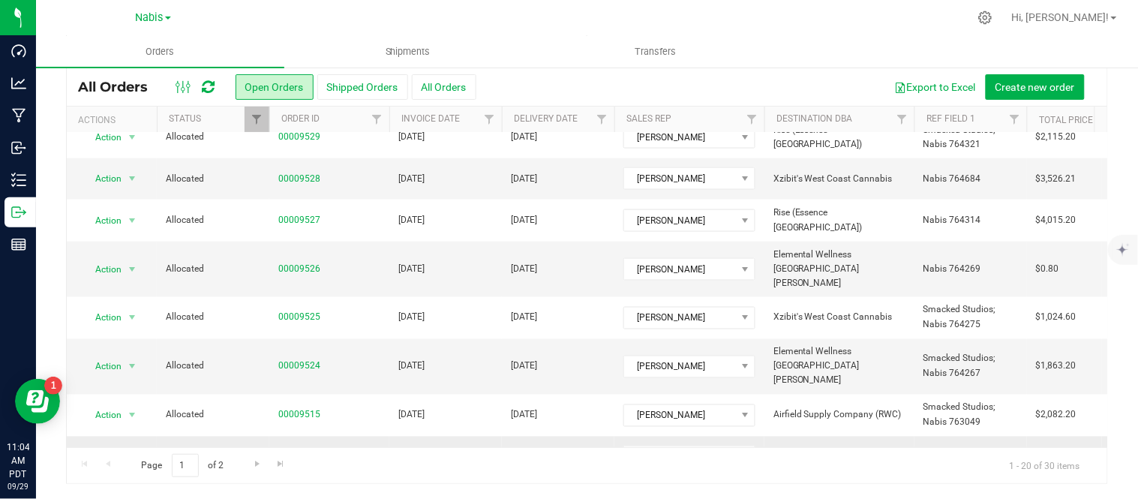
click at [301, 449] on link "00009511" at bounding box center [299, 456] width 42 height 14
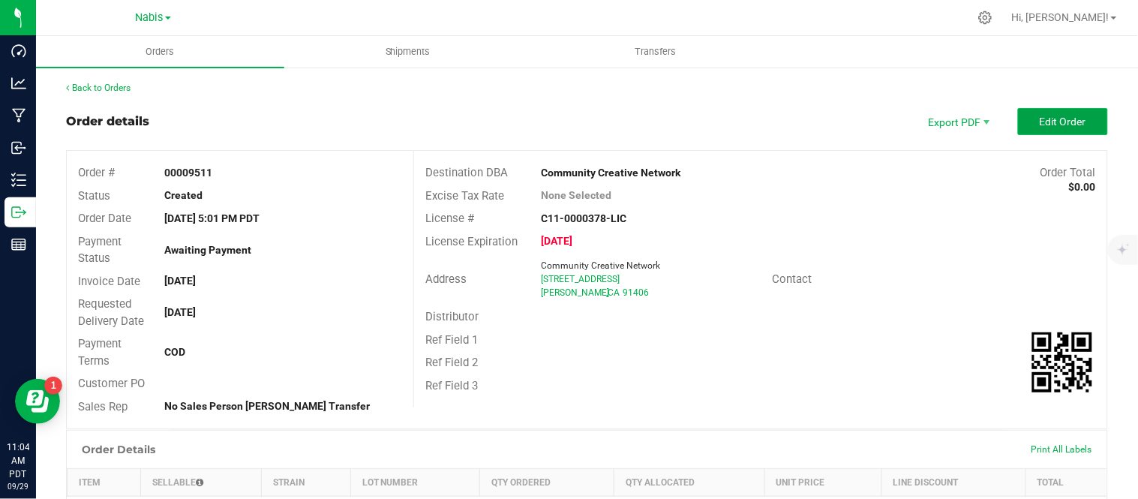
click at [1039, 126] on span "Edit Order" at bounding box center [1062, 121] width 46 height 12
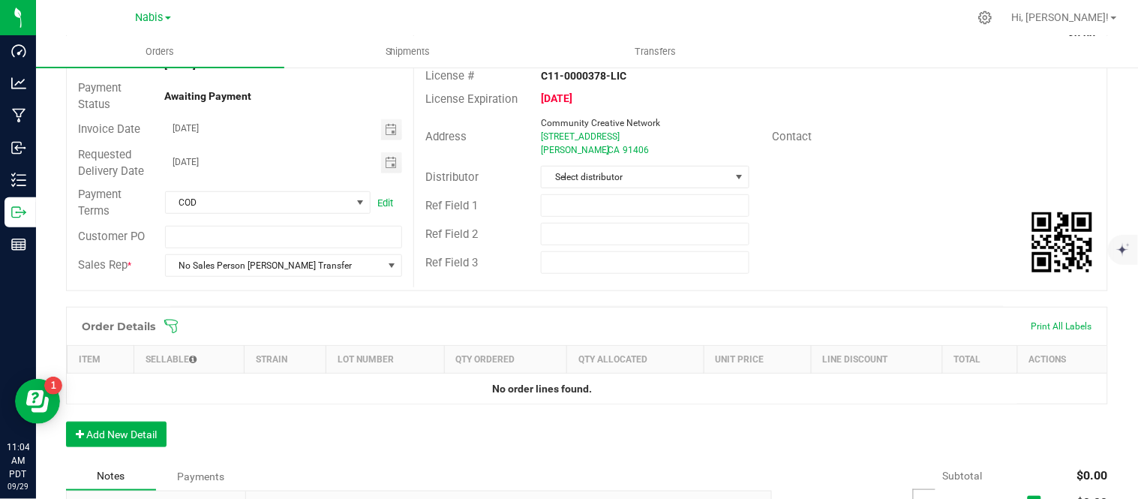
scroll to position [154, 0]
click at [116, 430] on button "Add New Detail" at bounding box center [116, 433] width 100 height 25
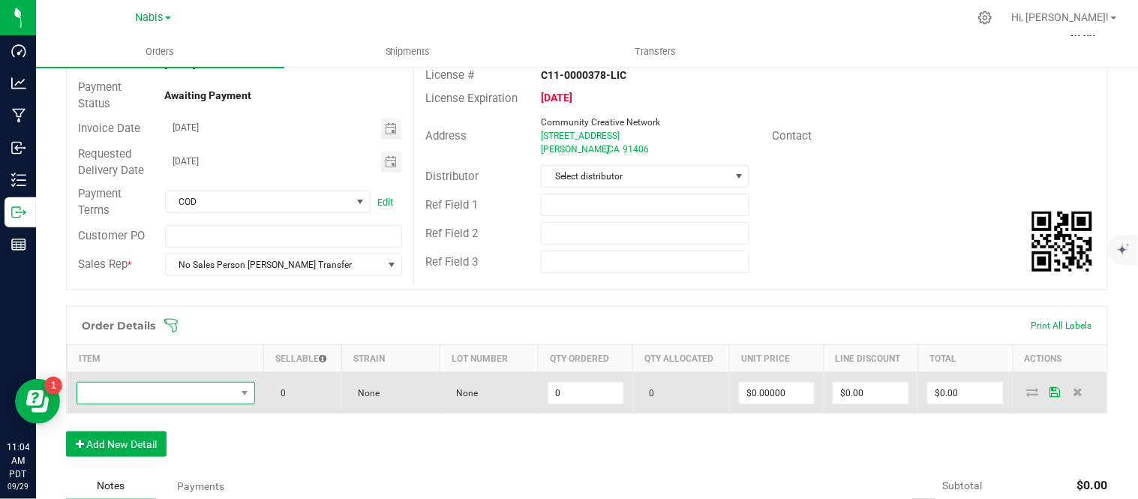
click at [201, 394] on span "NO DATA FOUND" at bounding box center [156, 392] width 158 height 21
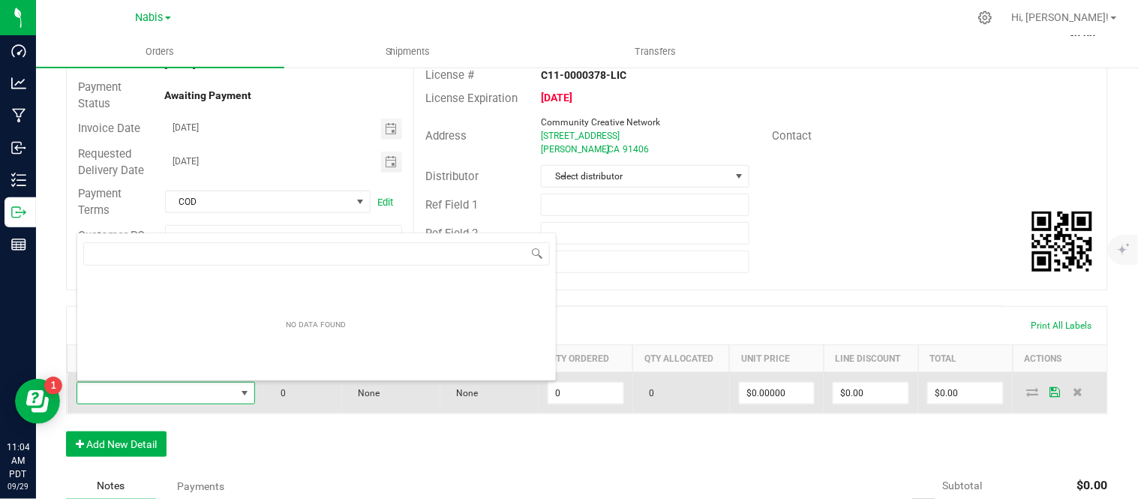
scroll to position [22, 173]
type input "ELO Bulk Flower Candy Cone"
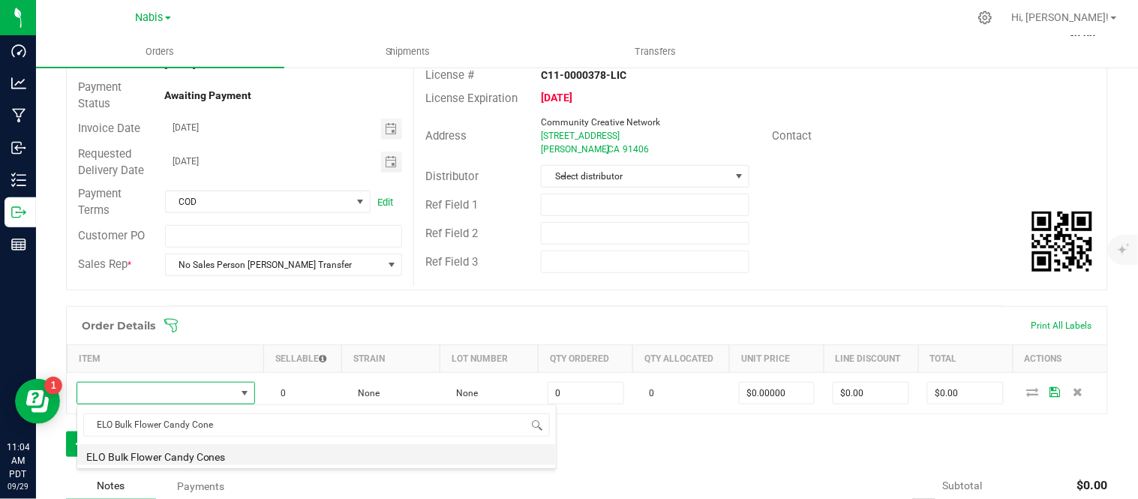
click at [330, 462] on li "ELO Bulk Flower Candy Cones" at bounding box center [316, 454] width 478 height 21
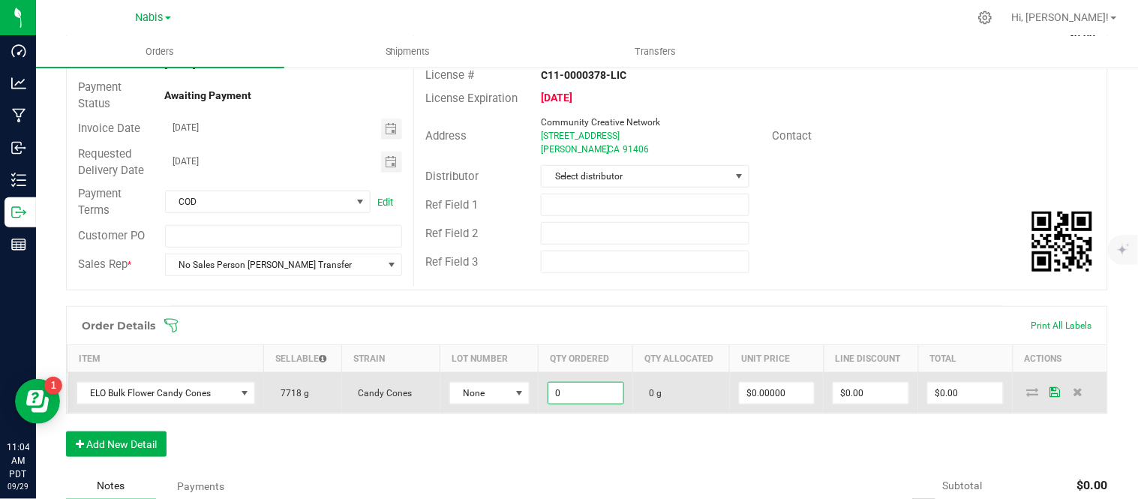
click at [568, 388] on input "0" at bounding box center [585, 392] width 75 height 21
type input "454.0000 g"
type input "0"
click at [1027, 395] on icon at bounding box center [1033, 391] width 12 height 9
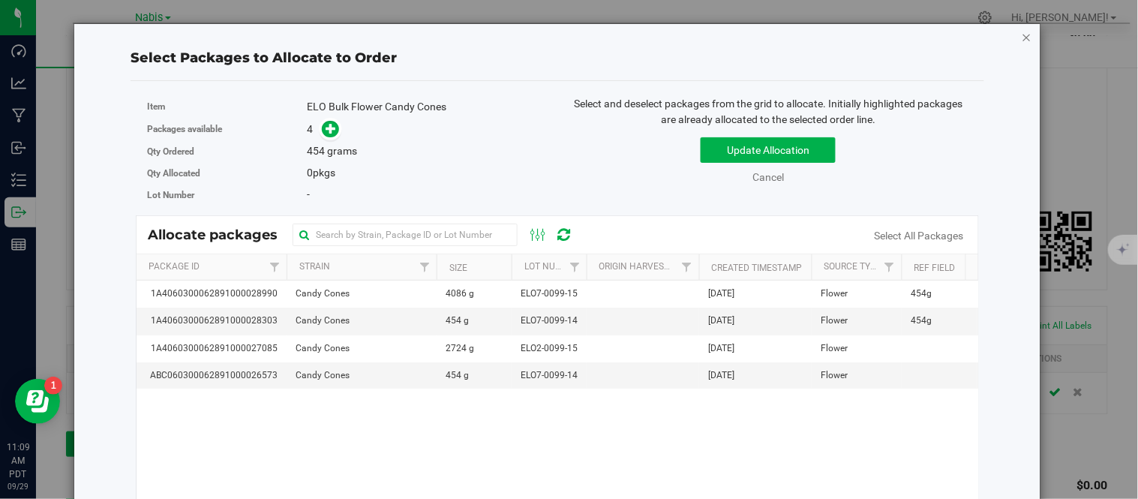
click at [1021, 32] on icon "button" at bounding box center [1026, 37] width 10 height 18
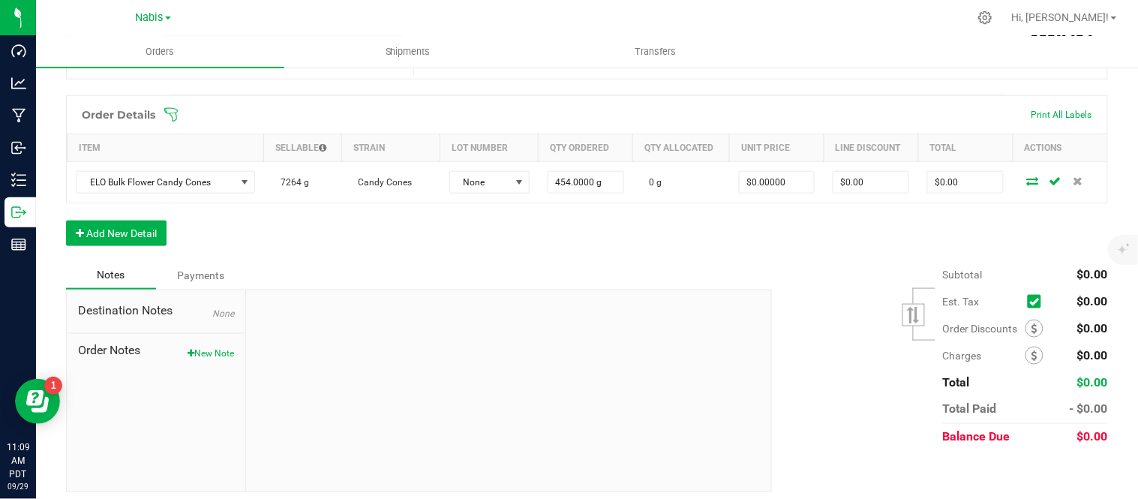
scroll to position [372, 0]
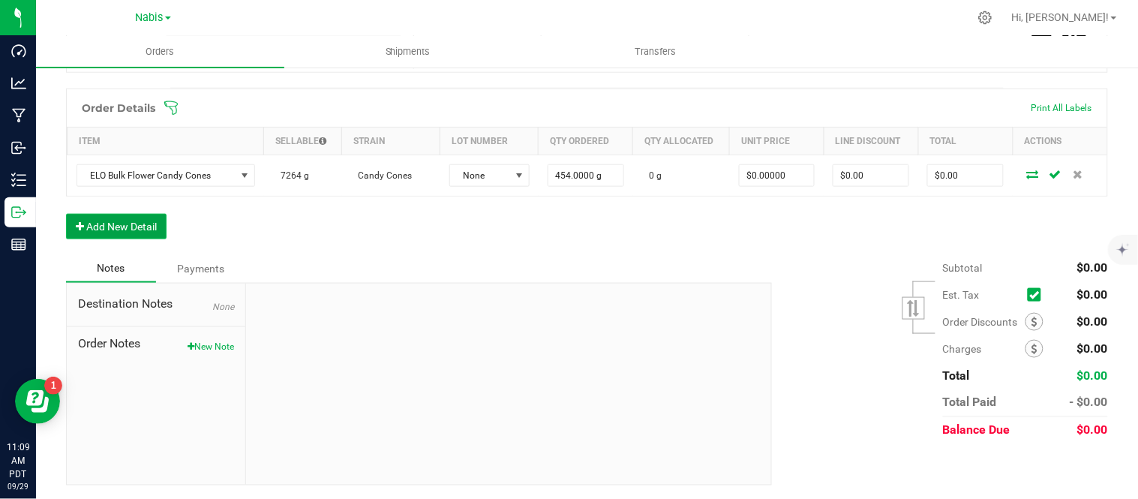
click at [112, 223] on button "Add New Detail" at bounding box center [116, 226] width 100 height 25
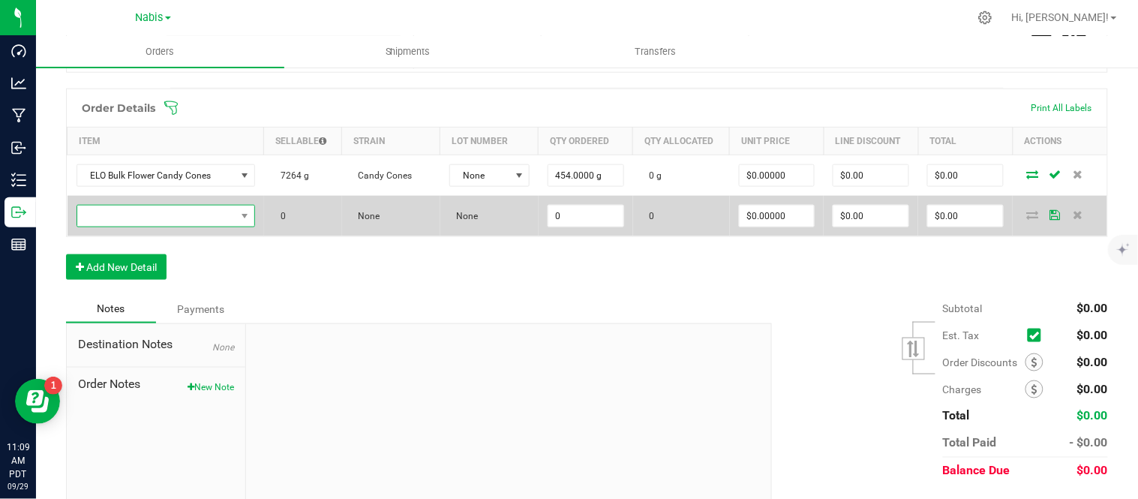
click at [204, 216] on span "NO DATA FOUND" at bounding box center [156, 215] width 158 height 21
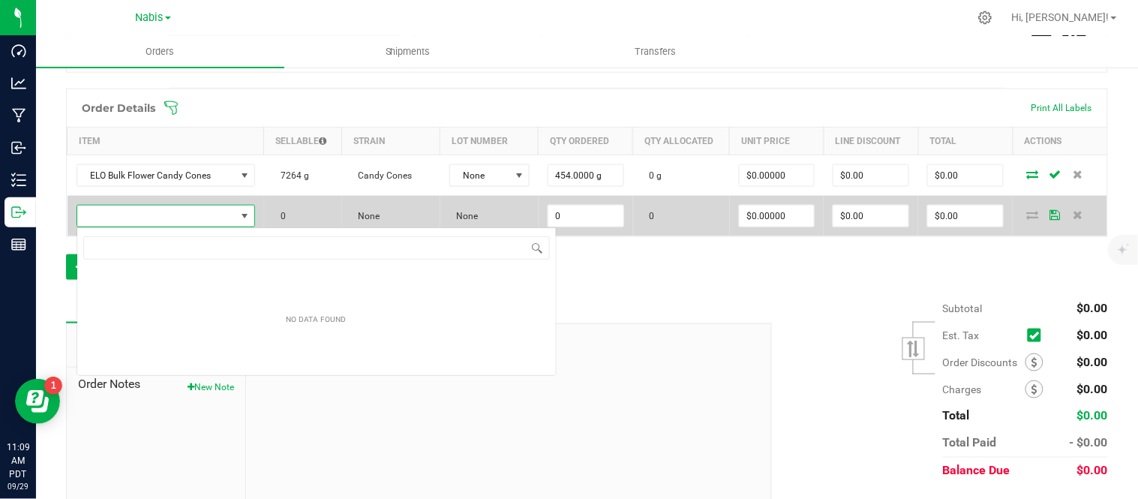
scroll to position [74974, 74821]
type input "ELO Bulk Flower White Gummiez"
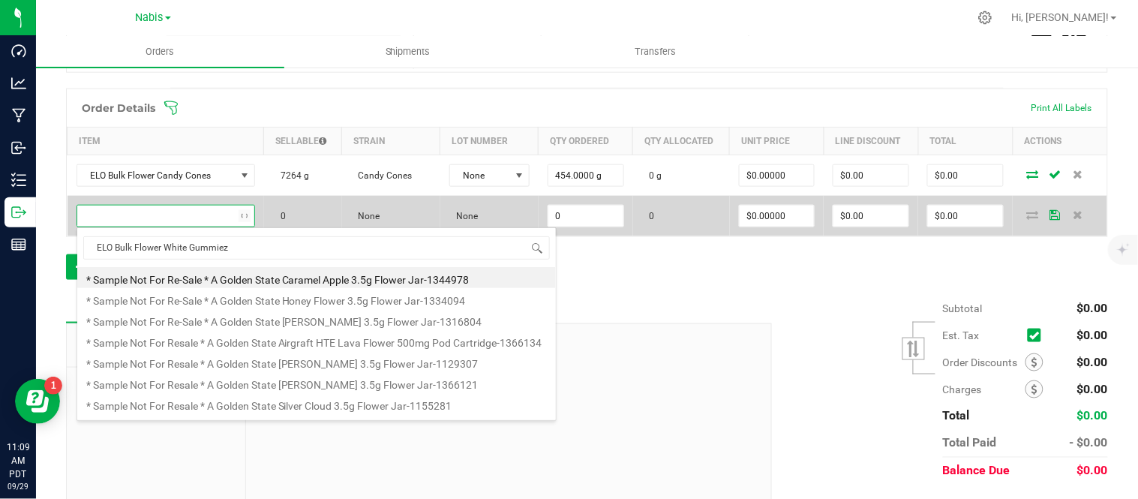
scroll to position [22, 173]
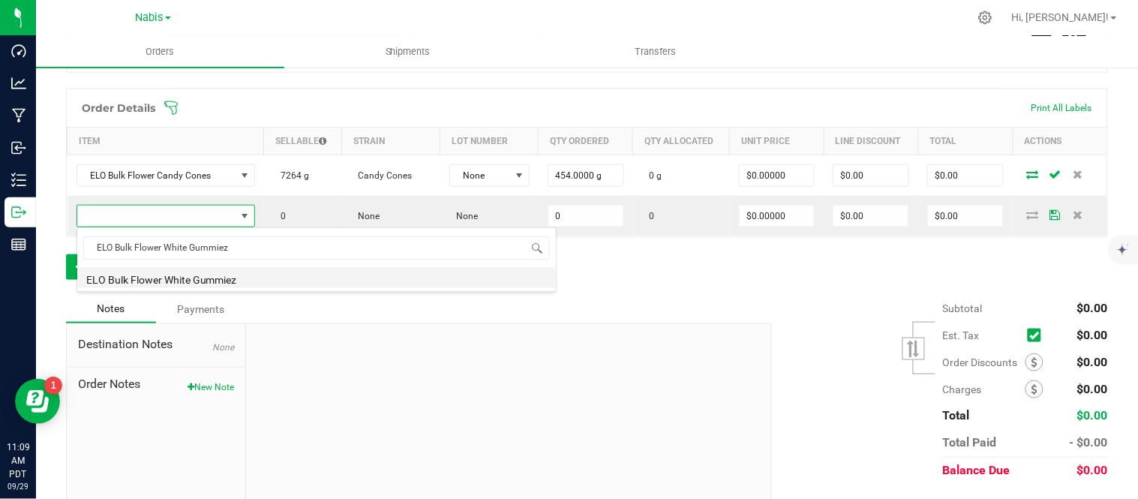
click at [265, 277] on li "ELO Bulk Flower White Gummiez" at bounding box center [316, 277] width 478 height 21
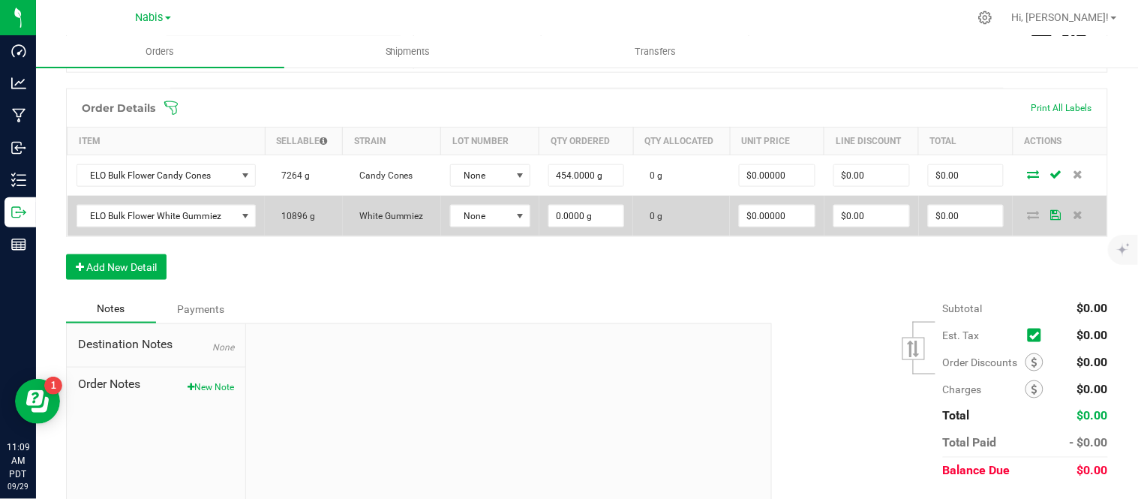
click at [601, 203] on td "0.0000 g" at bounding box center [586, 216] width 94 height 40
click at [598, 214] on input "90" at bounding box center [586, 215] width 75 height 21
type input "908.0000 g"
type input "0"
click at [1027, 212] on icon at bounding box center [1033, 214] width 12 height 9
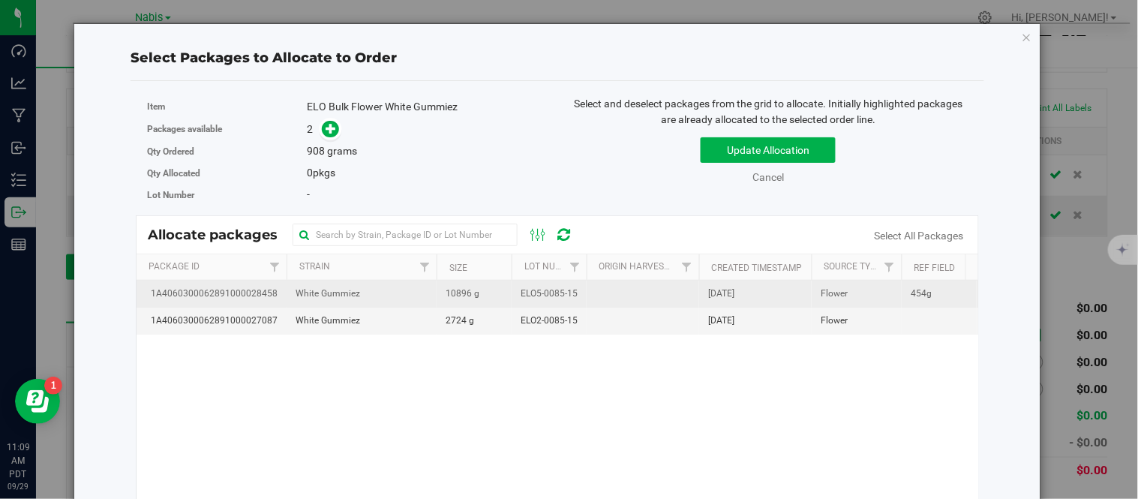
click at [562, 293] on span "ELO5-0085-15" at bounding box center [548, 293] width 57 height 14
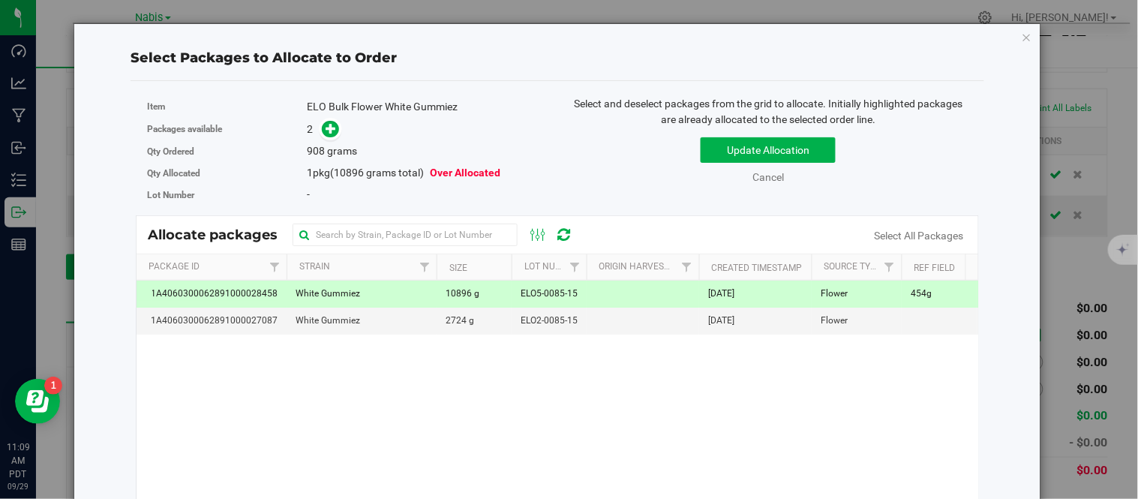
click at [324, 139] on div "Packages available 2" at bounding box center [346, 129] width 399 height 23
click at [328, 125] on icon at bounding box center [331, 128] width 10 height 10
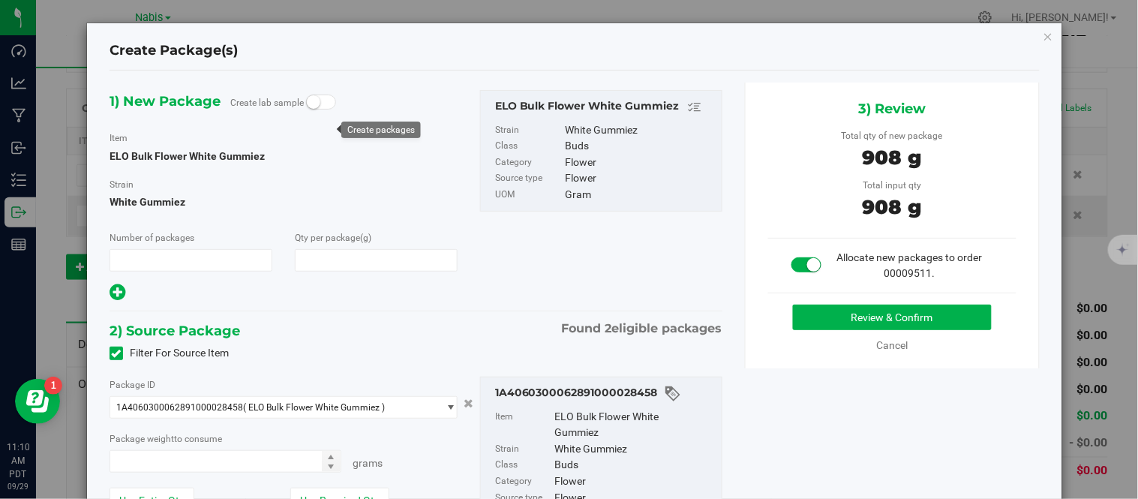
type input "1"
type input "908.0000"
type input "908.0000 g"
click at [873, 304] on button "Review & Confirm" at bounding box center [892, 316] width 199 height 25
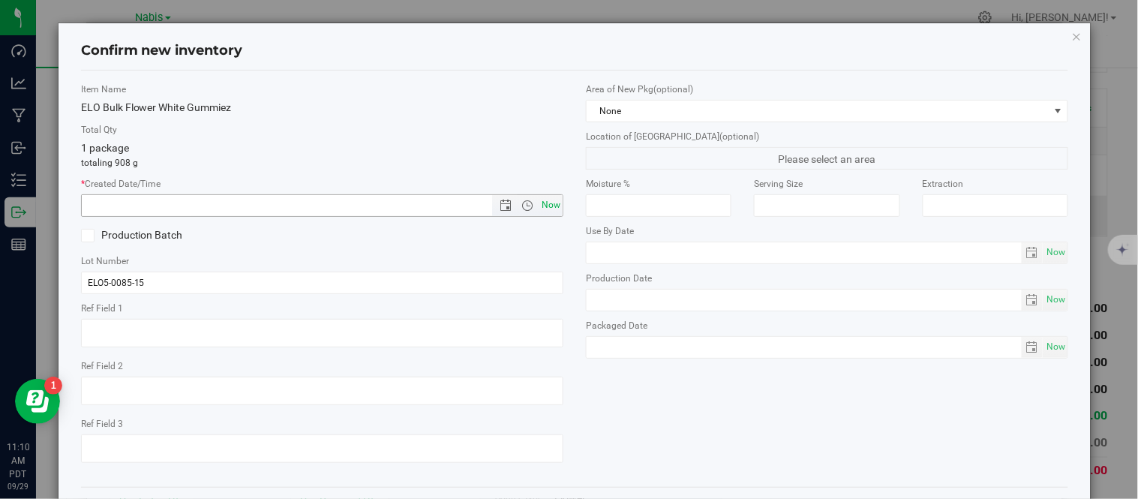
click at [550, 202] on span "Now" at bounding box center [550, 205] width 25 height 22
type input "9/29/2025 11:10 AM"
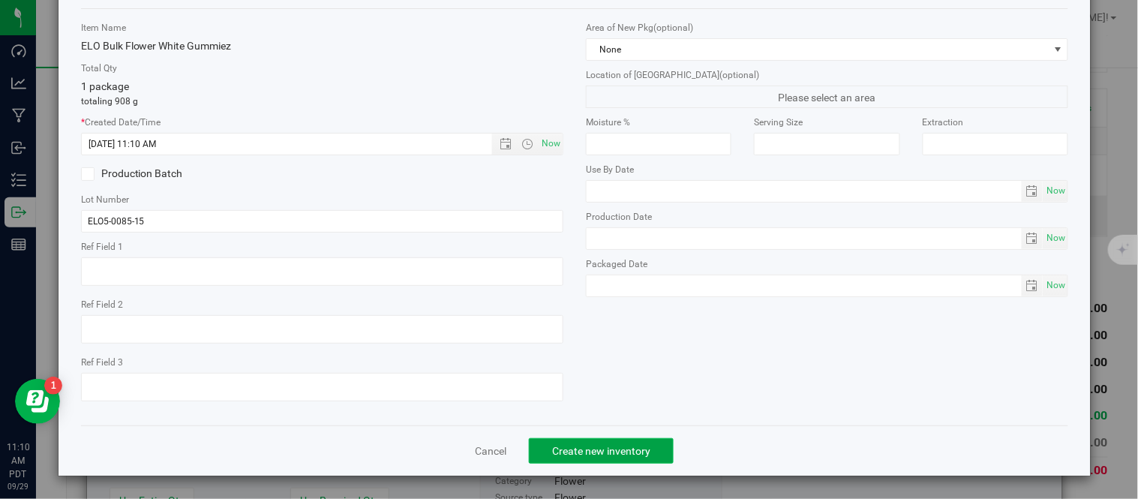
click at [617, 457] on button "Create new inventory" at bounding box center [601, 450] width 145 height 25
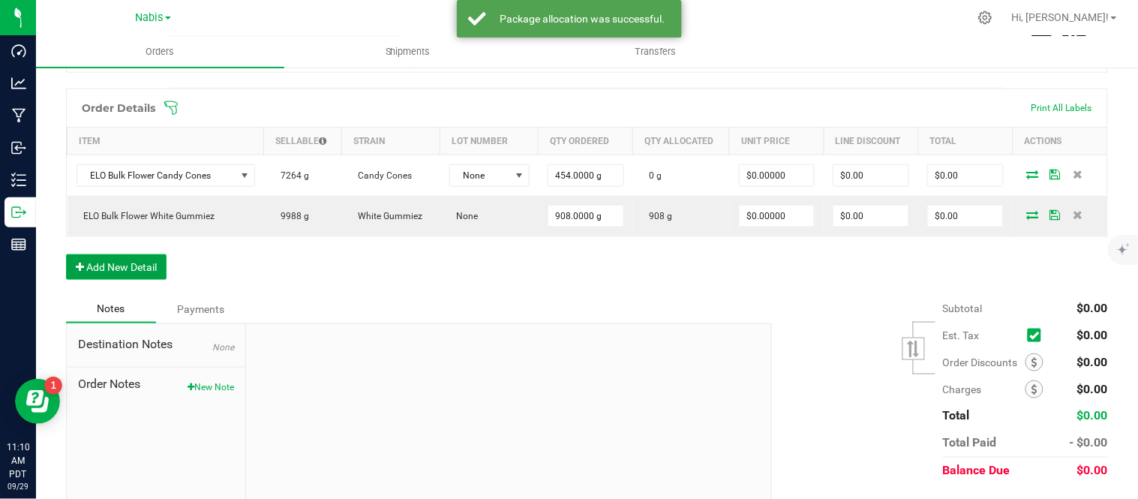
click at [131, 260] on button "Add New Detail" at bounding box center [116, 266] width 100 height 25
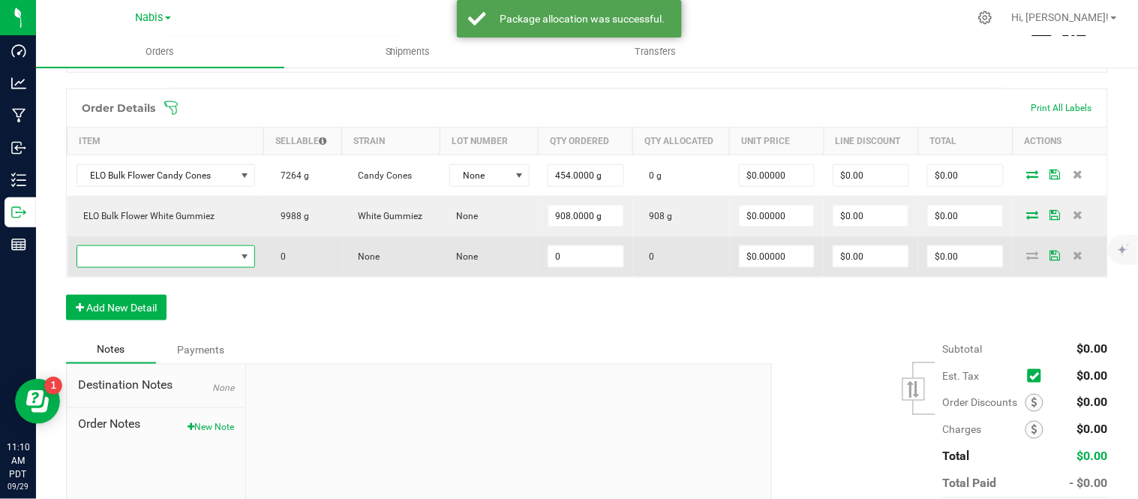
click at [166, 256] on span "NO DATA FOUND" at bounding box center [156, 256] width 158 height 21
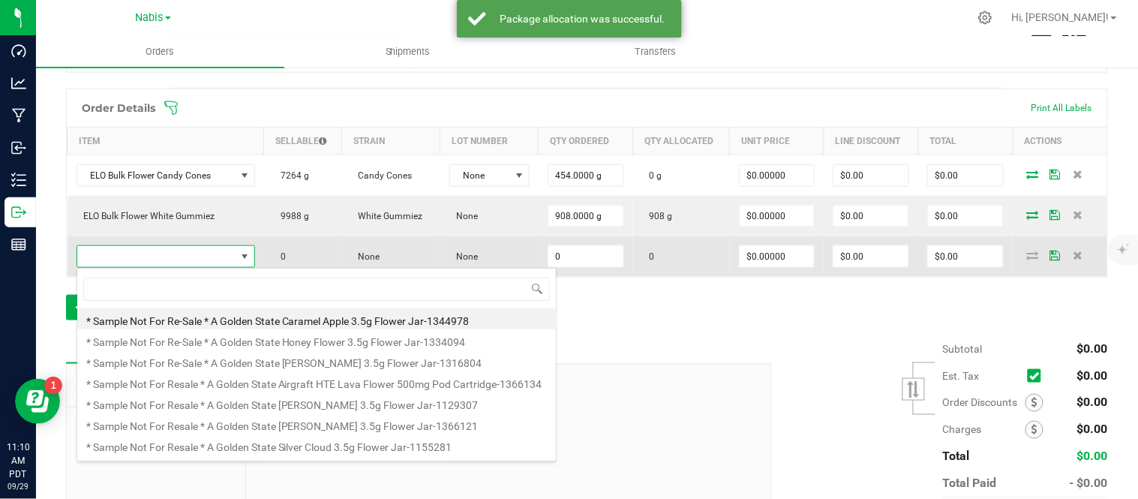
scroll to position [22, 173]
type input "ELO Bulk Flower Biscotti x Ether"
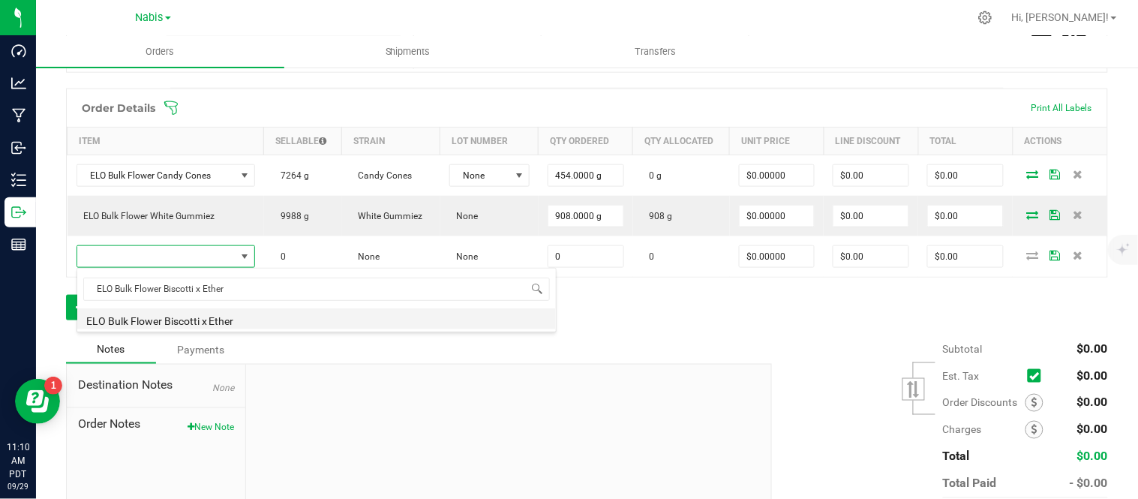
click at [318, 322] on li "ELO Bulk Flower Biscotti x Ether" at bounding box center [316, 318] width 478 height 21
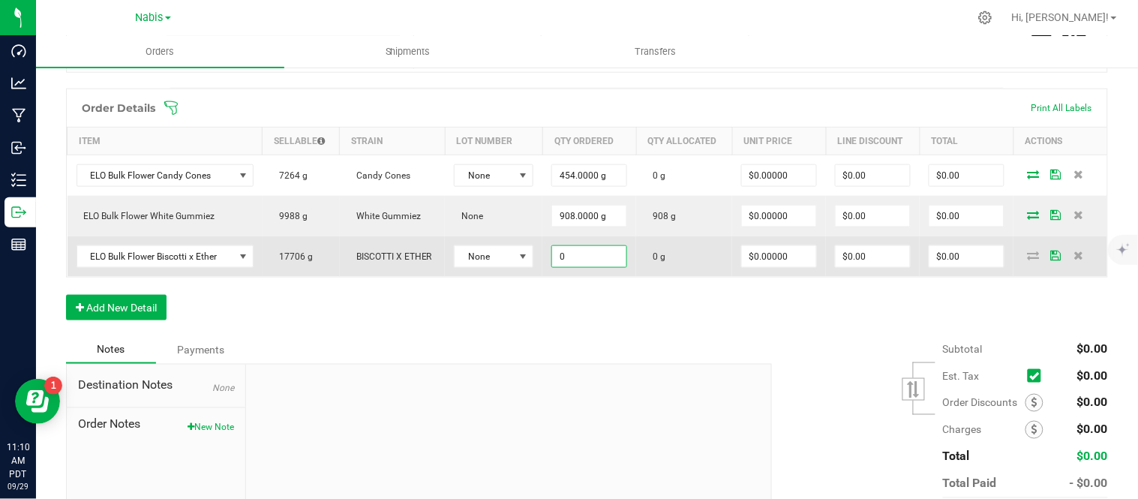
click at [586, 247] on input "0" at bounding box center [589, 256] width 74 height 21
type input "908.0000 g"
type input "0"
click at [593, 251] on input "908" at bounding box center [589, 256] width 74 height 21
type input "1816.0000 g"
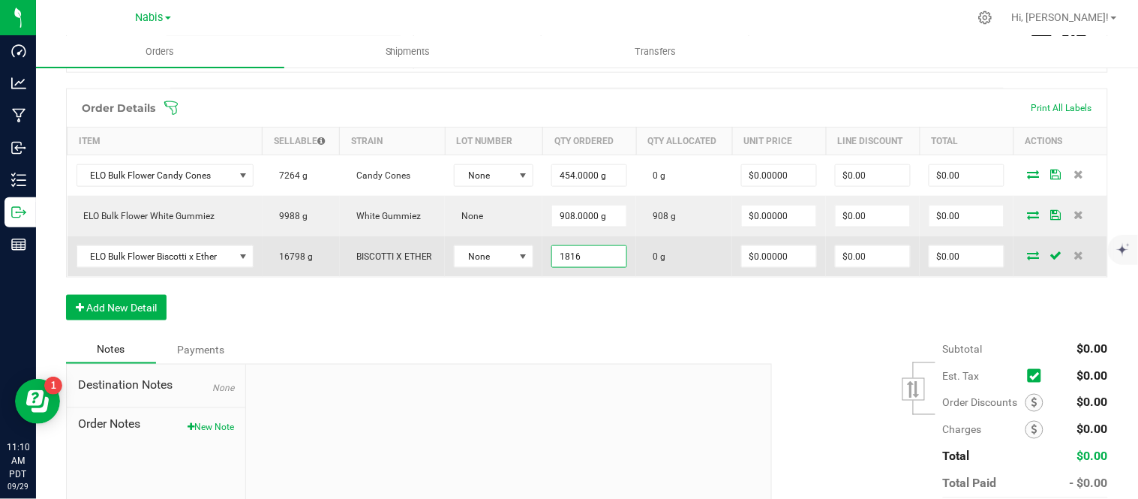
type input "0"
click at [1027, 253] on icon at bounding box center [1033, 254] width 12 height 9
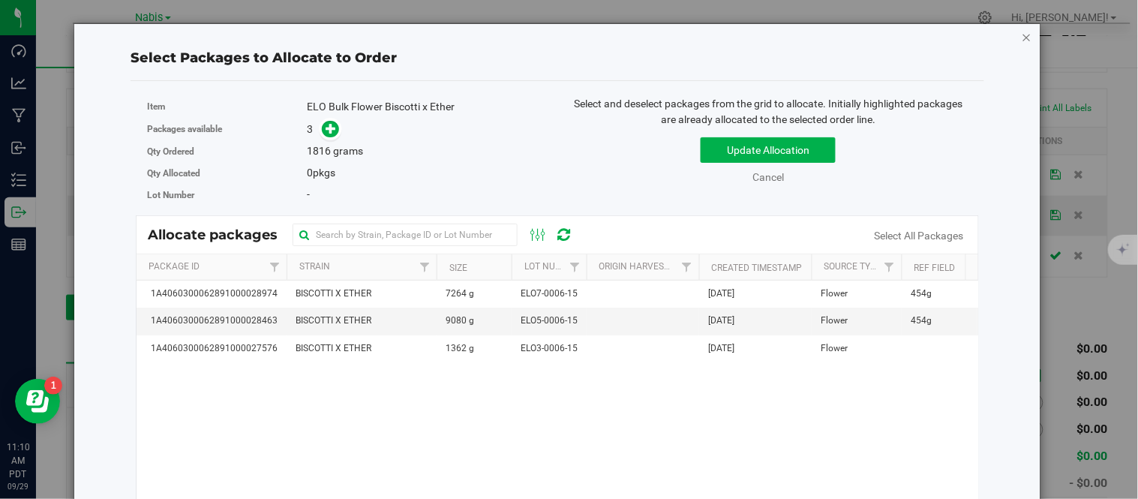
click at [1021, 34] on icon "button" at bounding box center [1026, 37] width 10 height 18
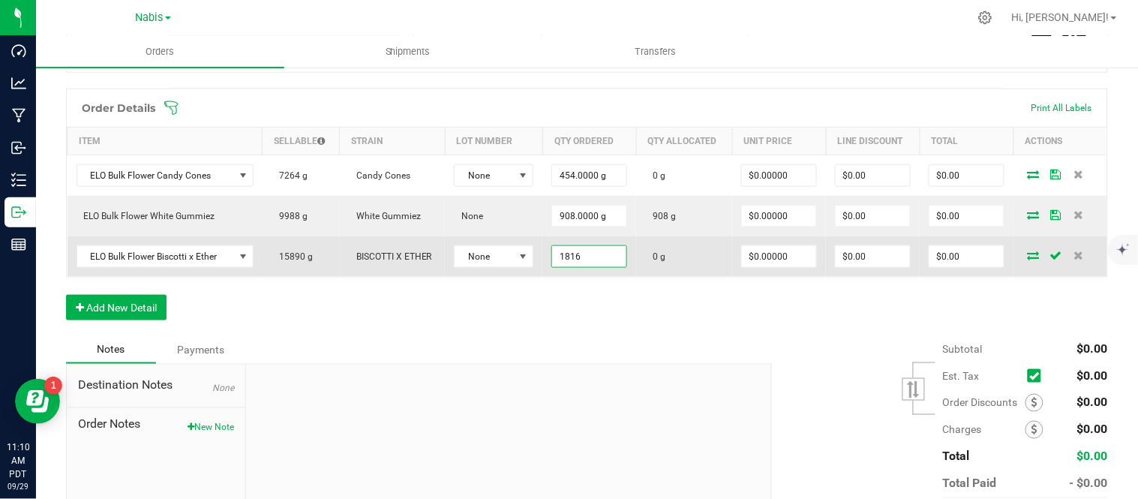
click at [592, 253] on input "1816" at bounding box center [589, 256] width 74 height 21
type input "1362.0000 g"
type input "0"
click at [1027, 256] on icon at bounding box center [1033, 254] width 12 height 9
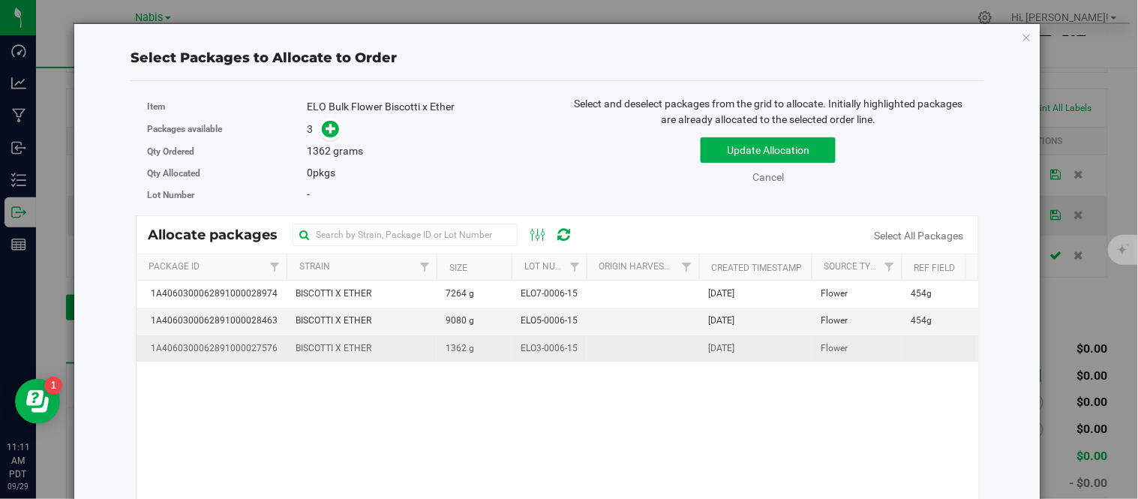
click at [512, 343] on td "ELO3-0006-15" at bounding box center [548, 348] width 75 height 26
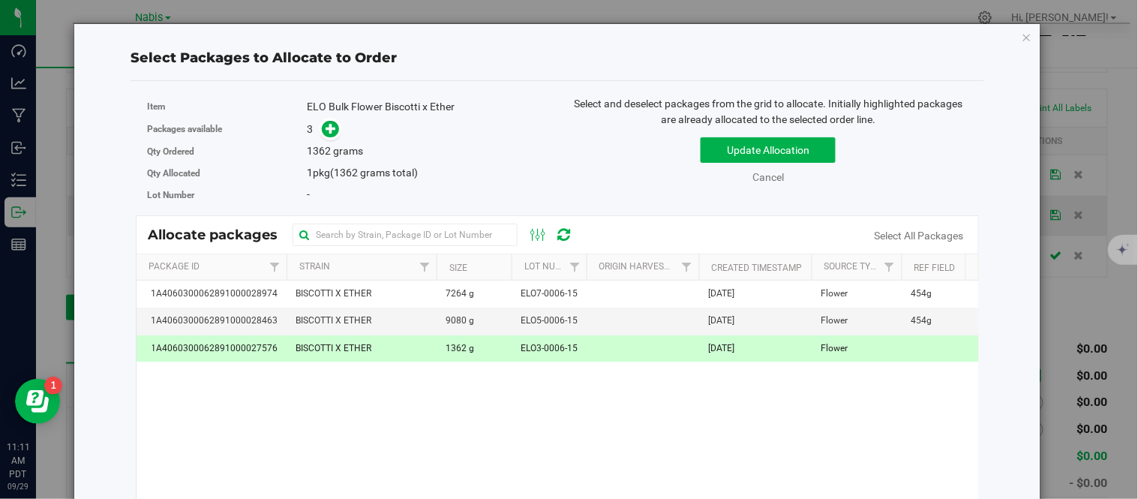
click at [528, 341] on span "ELO3-0006-15" at bounding box center [548, 348] width 57 height 14
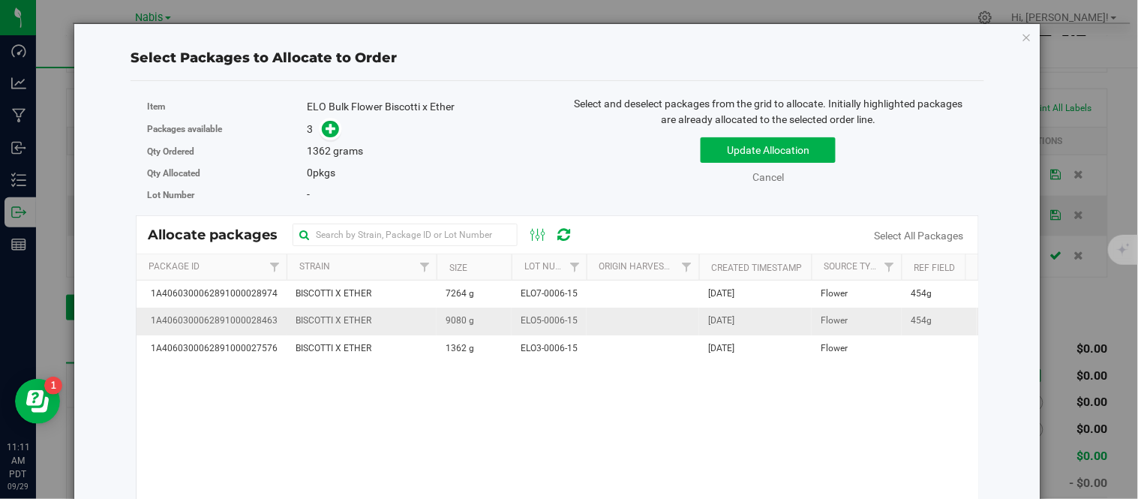
click at [525, 317] on span "ELO5-0006-15" at bounding box center [548, 320] width 57 height 14
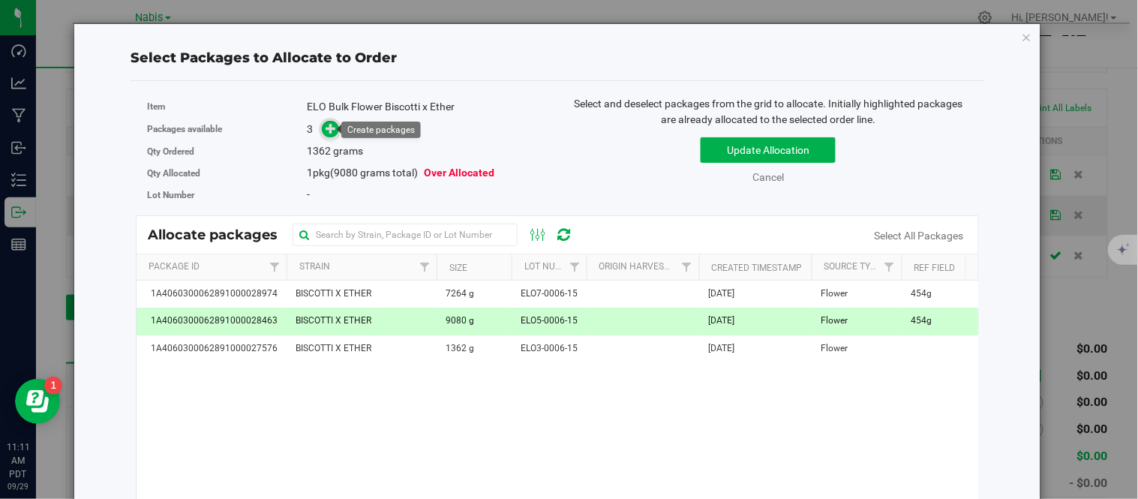
click at [333, 130] on icon at bounding box center [331, 127] width 10 height 10
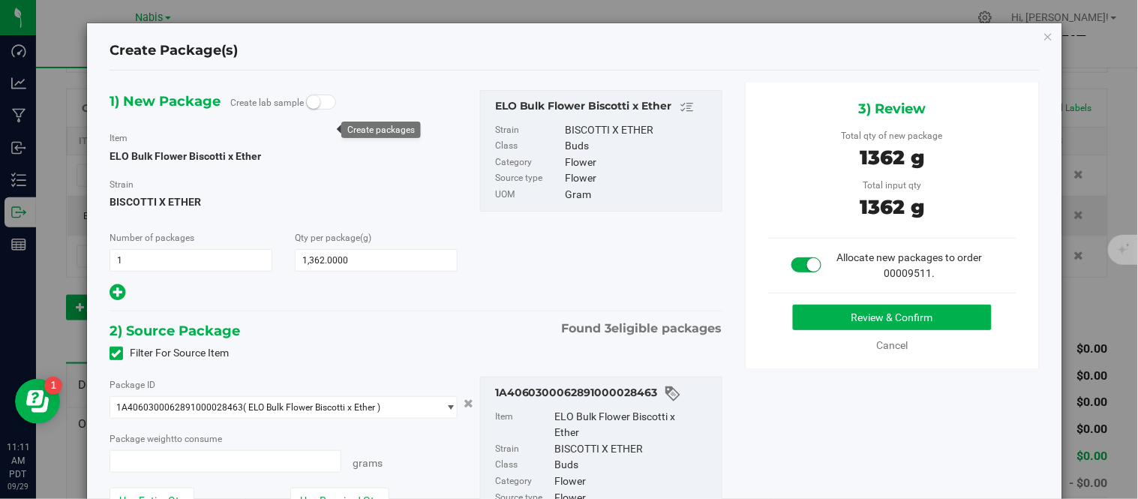
type input "1362.0000 g"
click at [812, 316] on button "Review & Confirm" at bounding box center [892, 316] width 199 height 25
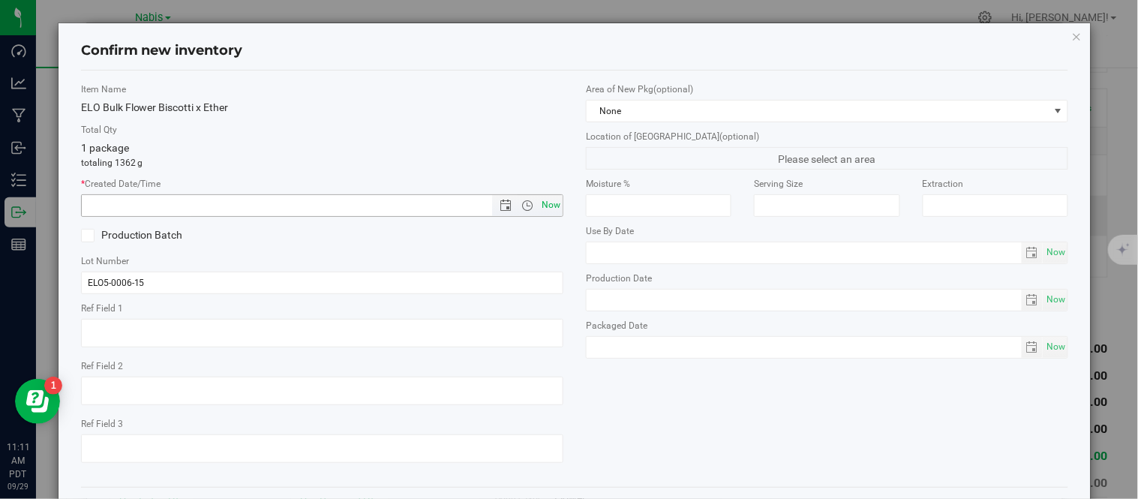
click at [545, 203] on span "Now" at bounding box center [550, 205] width 25 height 22
type input "9/29/2025 11:11 AM"
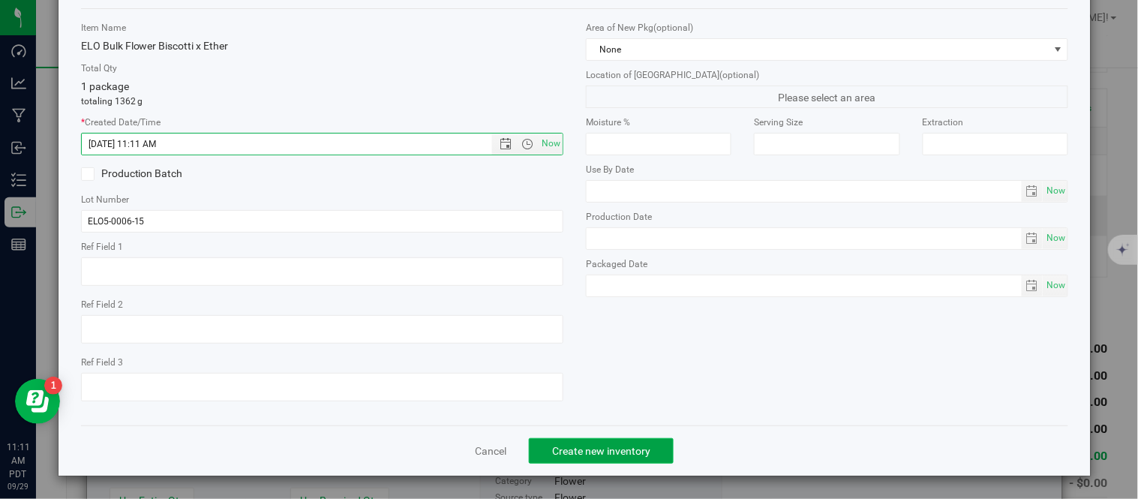
click at [574, 454] on span "Create new inventory" at bounding box center [601, 451] width 98 height 12
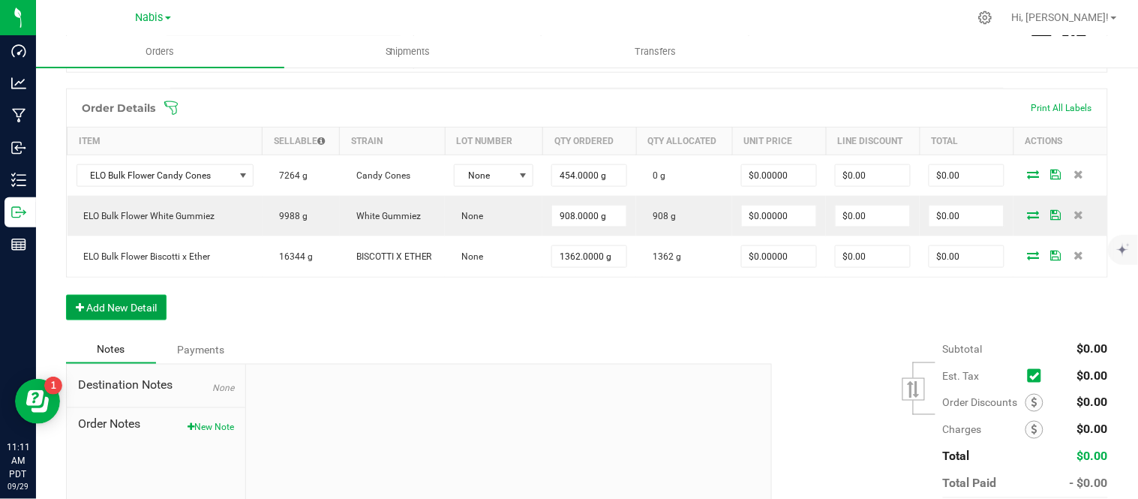
click at [120, 310] on button "Add New Detail" at bounding box center [116, 307] width 100 height 25
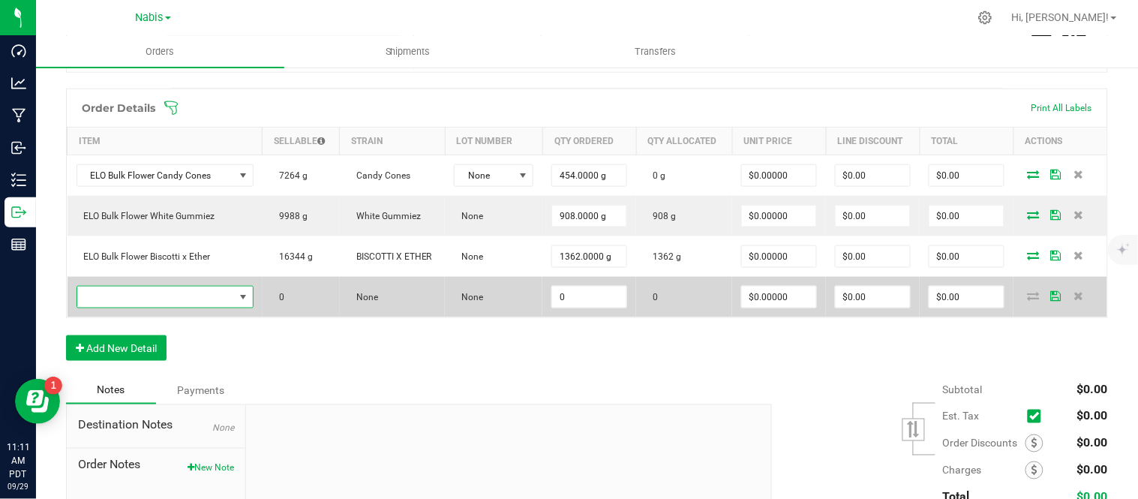
click at [234, 287] on span "NO DATA FOUND" at bounding box center [243, 296] width 19 height 21
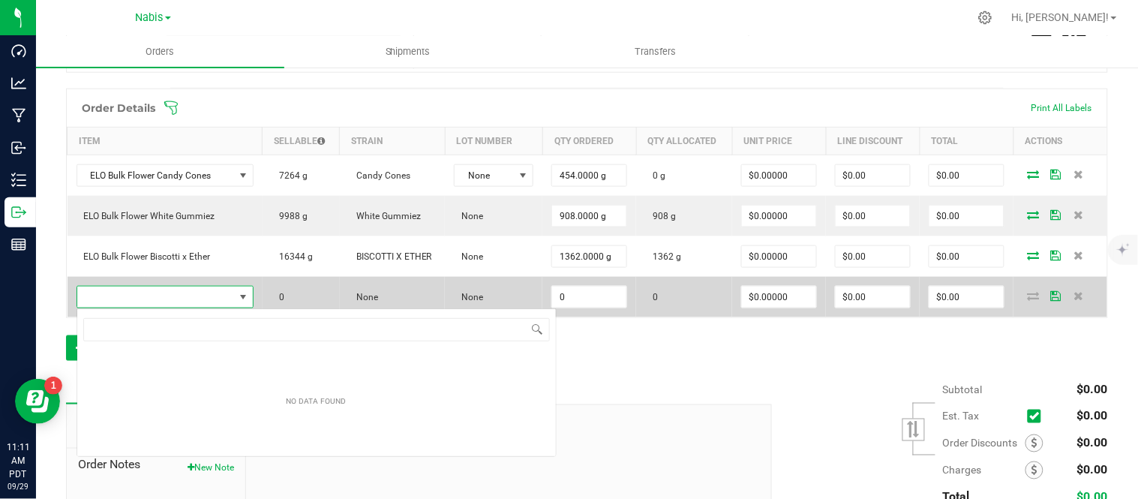
scroll to position [74974, 74822]
type input "ELO Bulk Flower Jellybeanz"
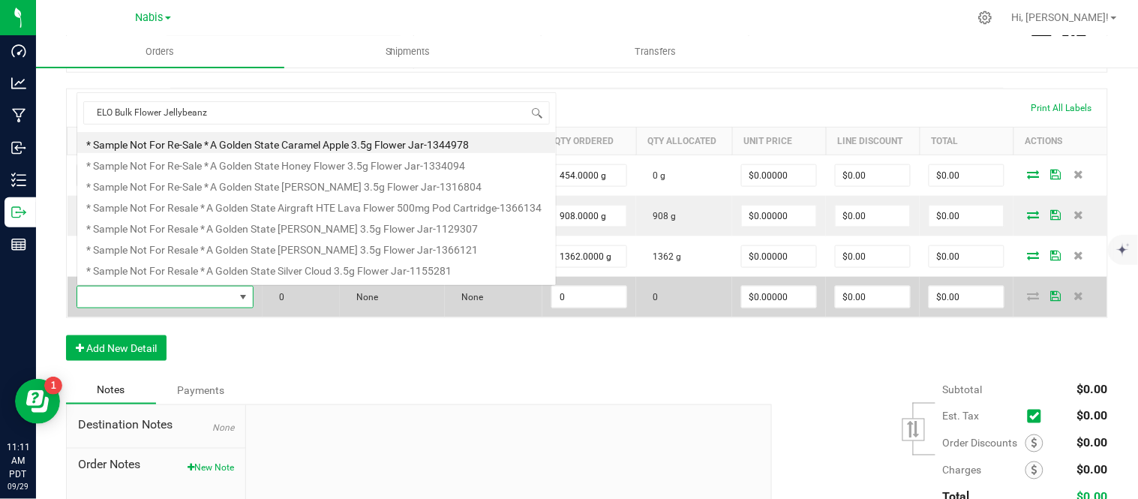
scroll to position [22, 171]
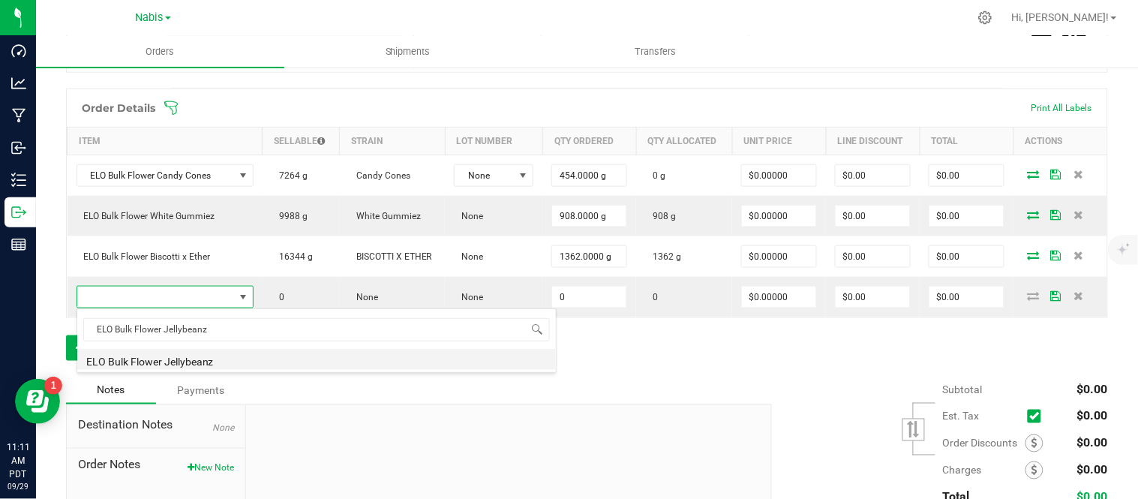
click at [357, 364] on li "ELO Bulk Flower Jellybeanz" at bounding box center [316, 359] width 478 height 21
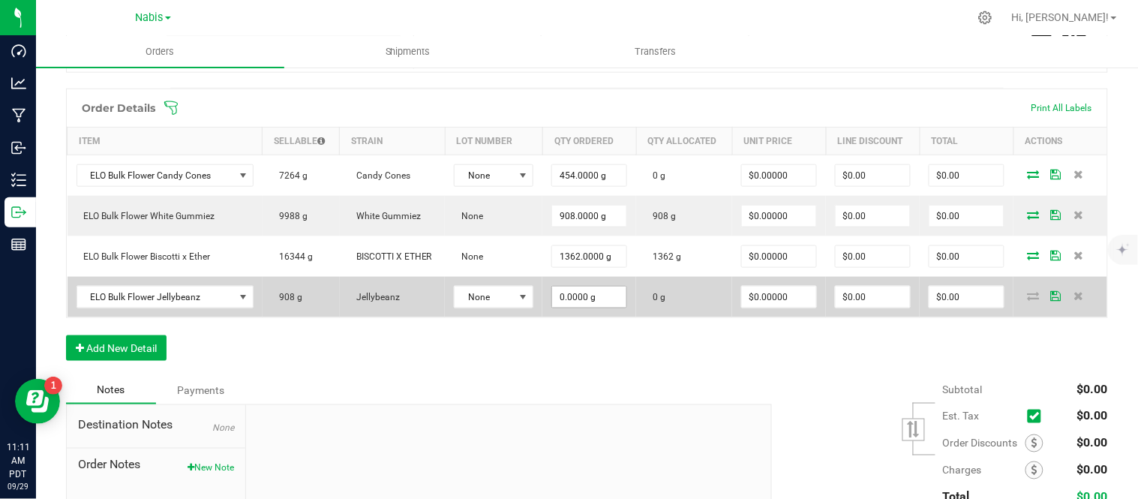
click at [601, 286] on span "0.0000 g" at bounding box center [589, 297] width 76 height 22
click at [598, 295] on input "0" at bounding box center [589, 296] width 74 height 21
type input "908.0000 g"
type input "0"
click at [1027, 295] on icon at bounding box center [1033, 295] width 12 height 9
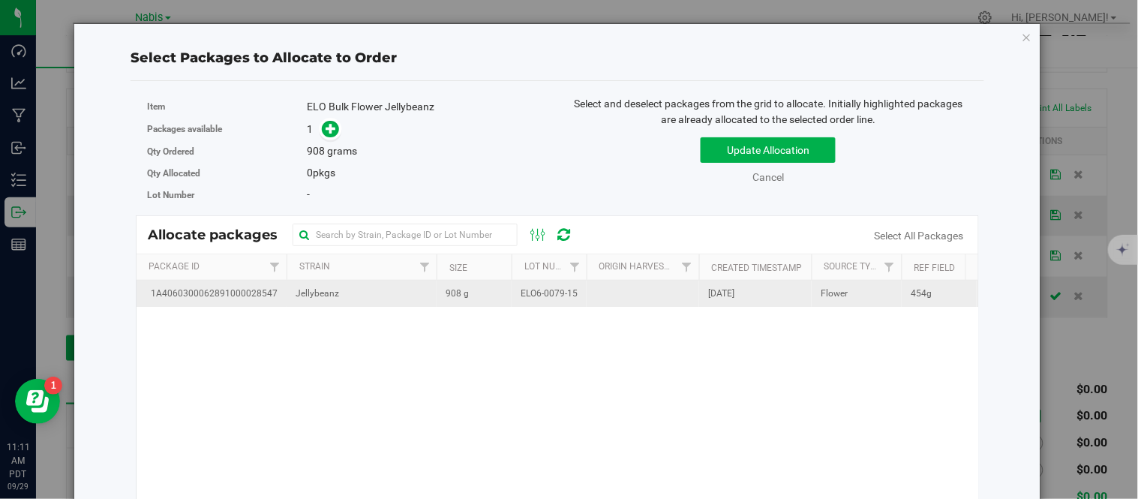
click at [442, 294] on td "908 g" at bounding box center [473, 293] width 75 height 26
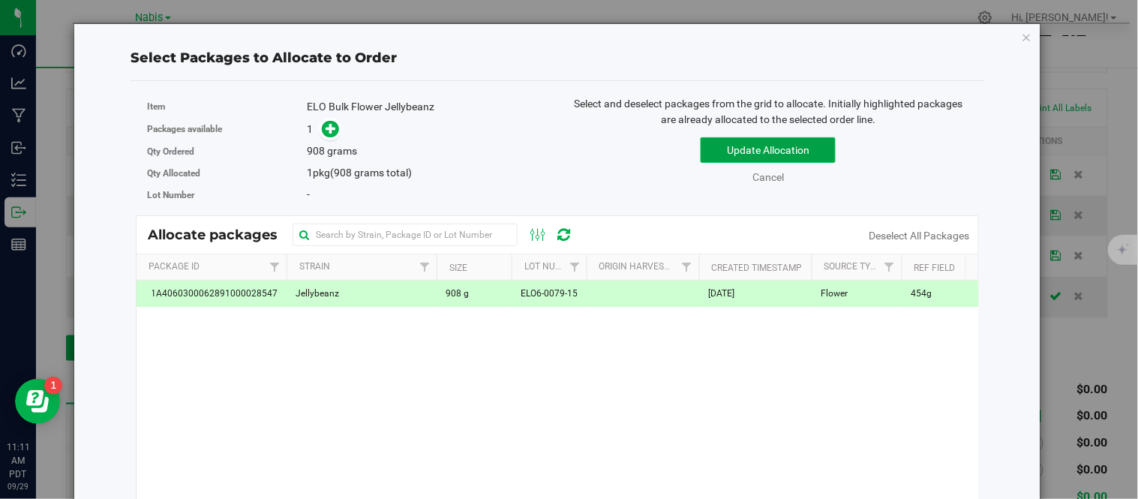
click at [729, 154] on button "Update Allocation" at bounding box center [767, 149] width 135 height 25
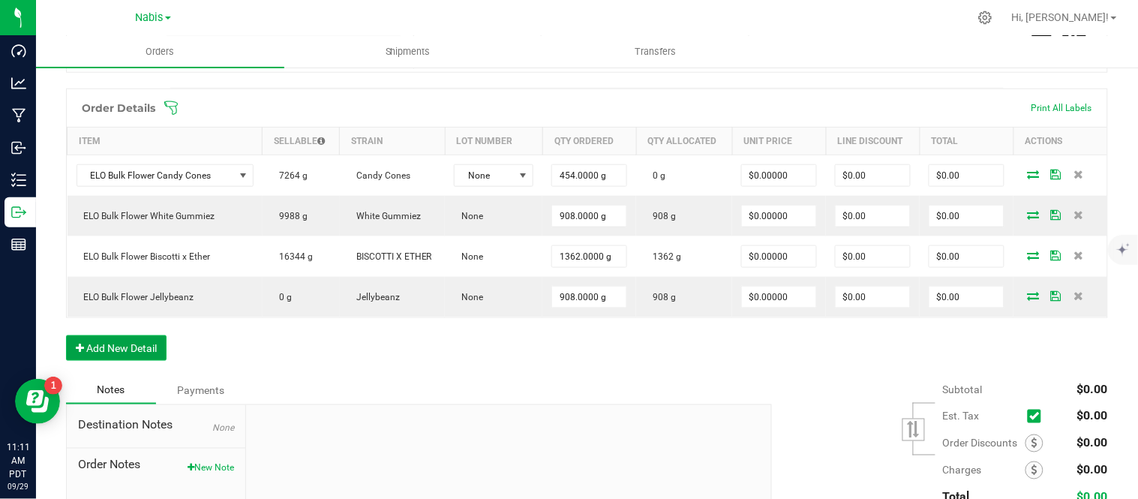
click at [136, 353] on button "Add New Detail" at bounding box center [116, 347] width 100 height 25
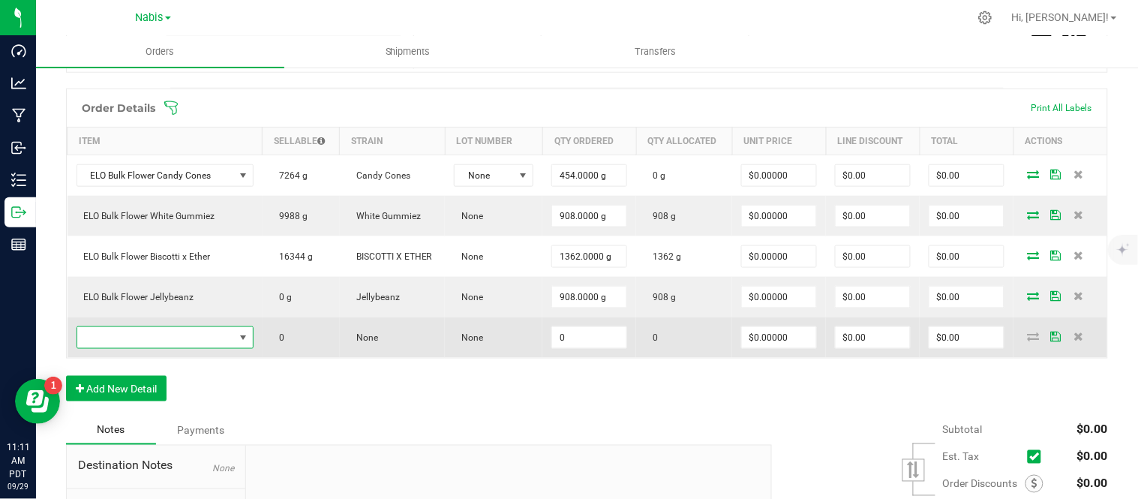
click at [203, 338] on span "NO DATA FOUND" at bounding box center [155, 337] width 157 height 21
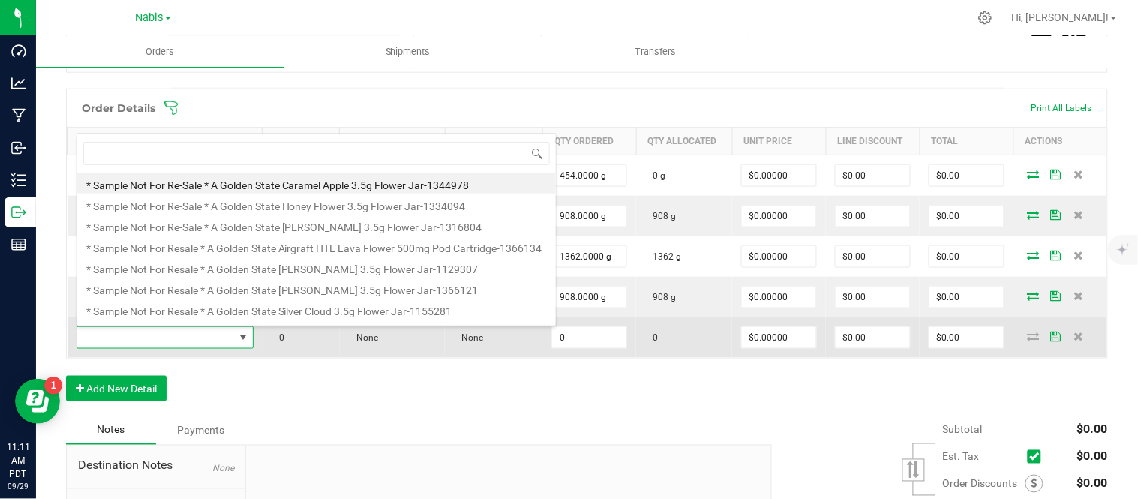
type input "ELO Bulk Flower Cherry Pie Runtz"
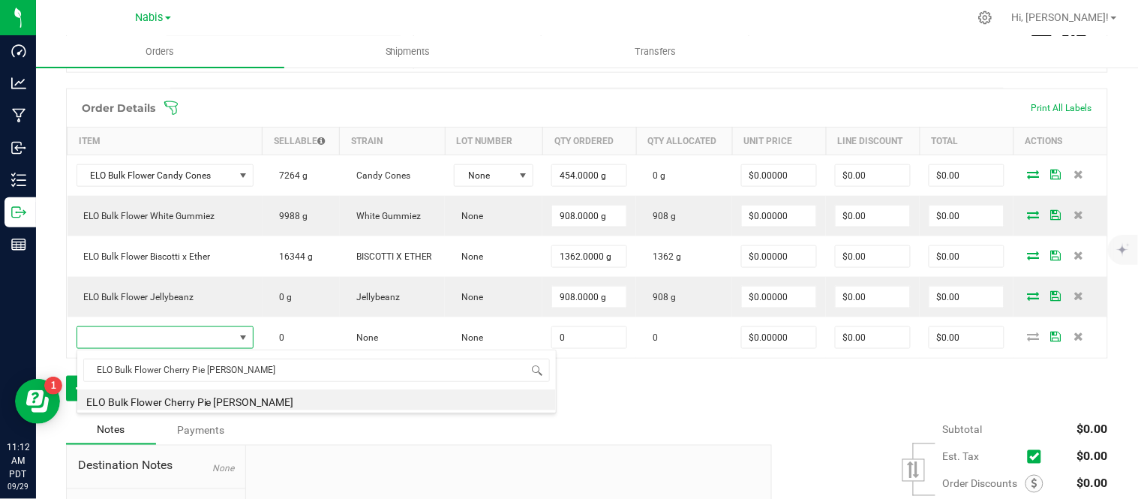
click at [394, 387] on span "ELO Bulk Flower Cherry Pie Runtz" at bounding box center [316, 369] width 478 height 35
click at [411, 398] on li "ELO Bulk Flower Cherry Pie Runtz" at bounding box center [316, 399] width 478 height 21
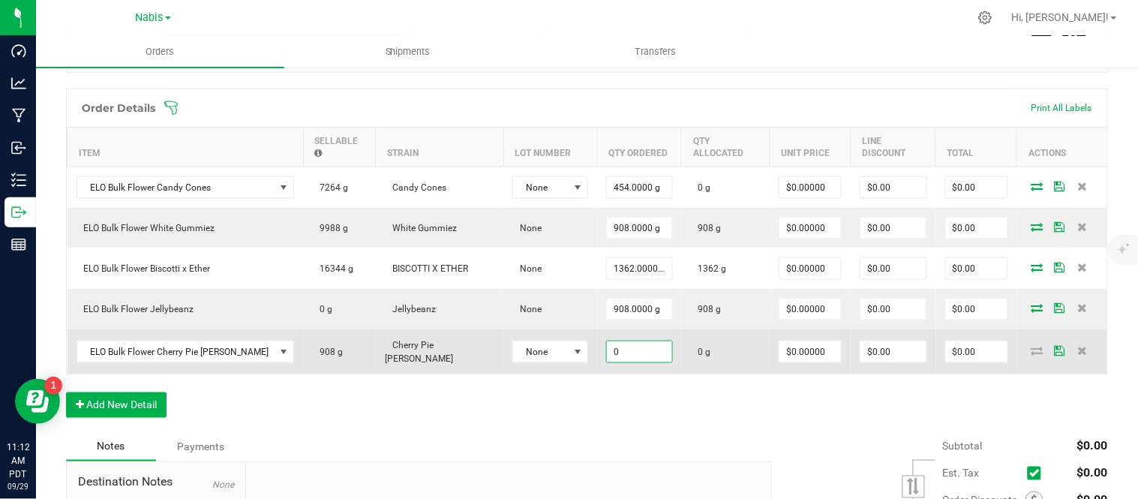
click at [607, 341] on input "0" at bounding box center [639, 351] width 64 height 21
type input "908.0000 g"
type input "0"
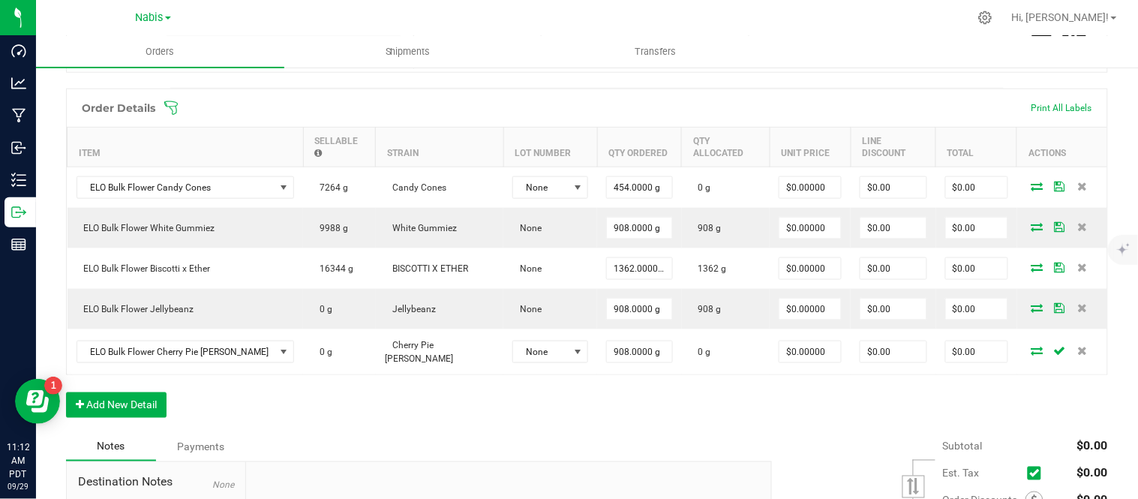
click at [1031, 346] on icon at bounding box center [1037, 350] width 12 height 9
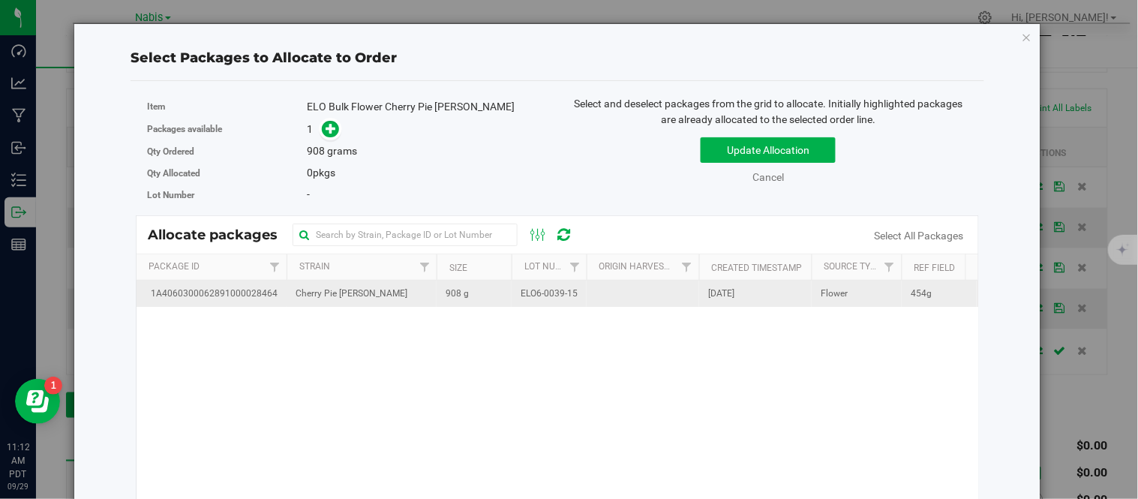
click at [502, 286] on td "908 g" at bounding box center [473, 293] width 75 height 26
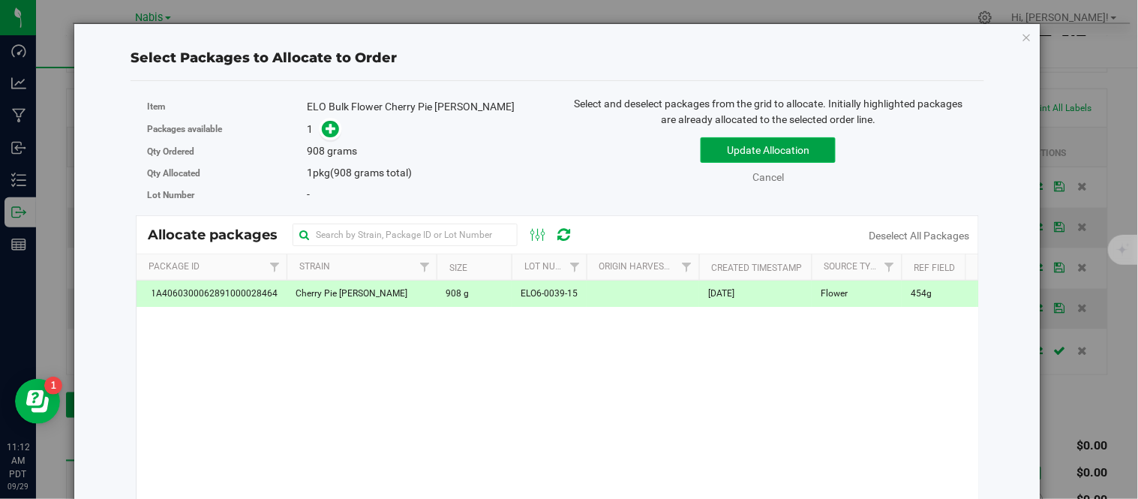
click at [708, 151] on button "Update Allocation" at bounding box center [767, 149] width 135 height 25
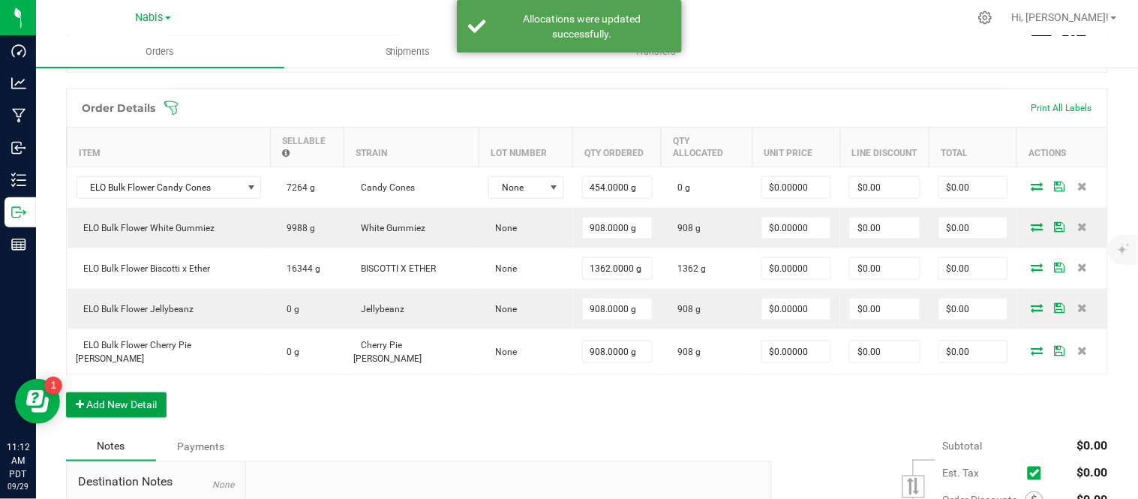
click at [118, 392] on button "Add New Detail" at bounding box center [116, 404] width 100 height 25
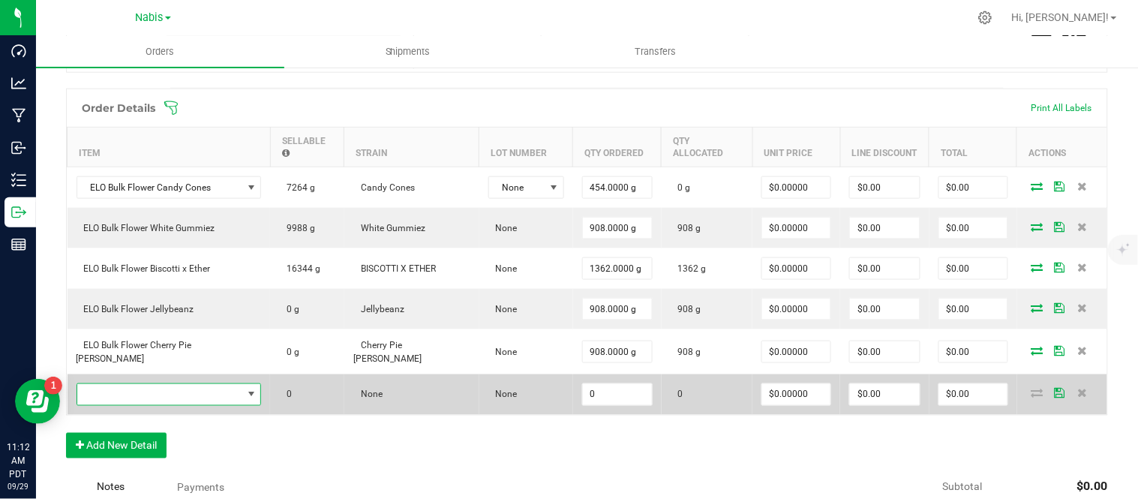
click at [207, 384] on span "NO DATA FOUND" at bounding box center [159, 394] width 165 height 21
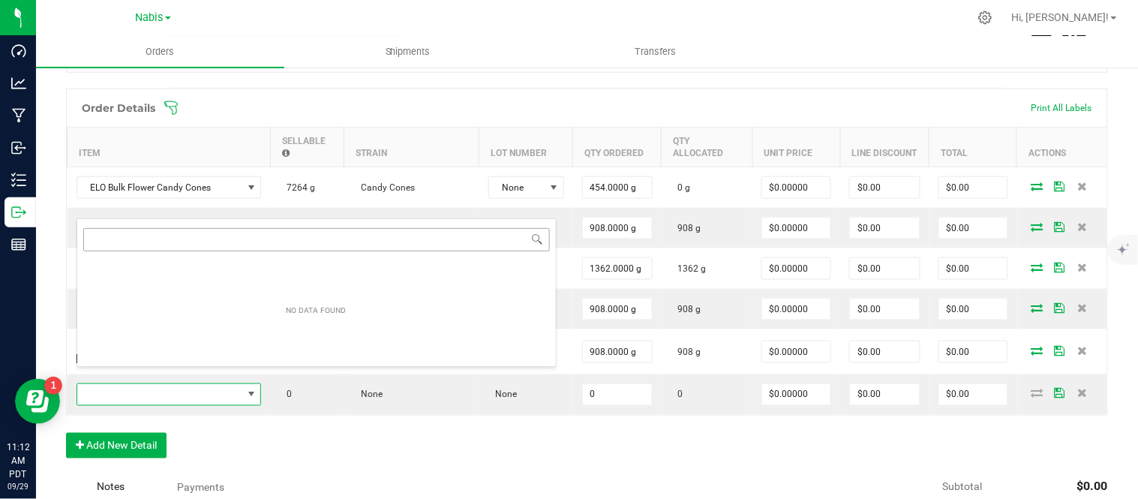
click at [274, 235] on div "NO DATA FOUND" at bounding box center [316, 292] width 480 height 148
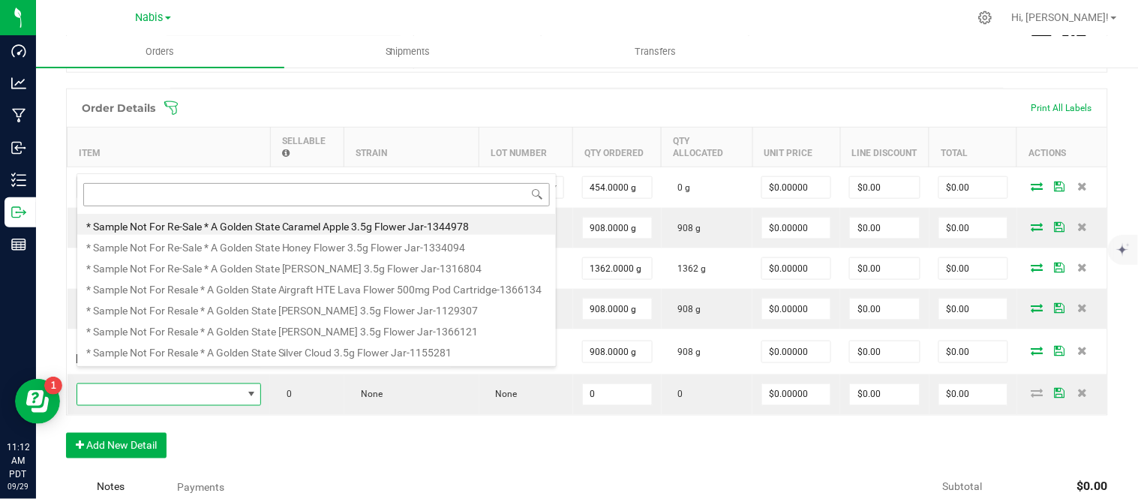
type input "SBL Bulk Flower Permanent Vacation"
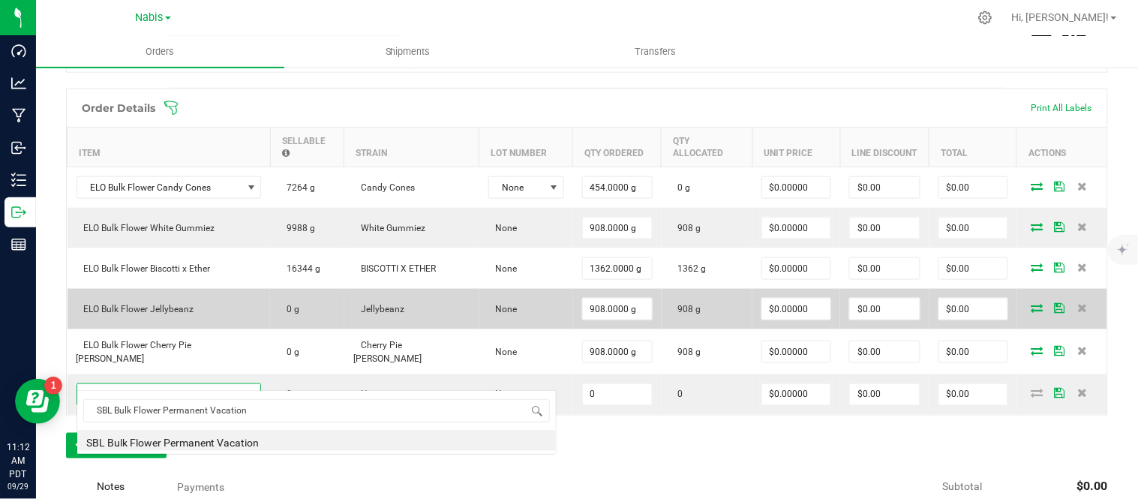
scroll to position [0, 0]
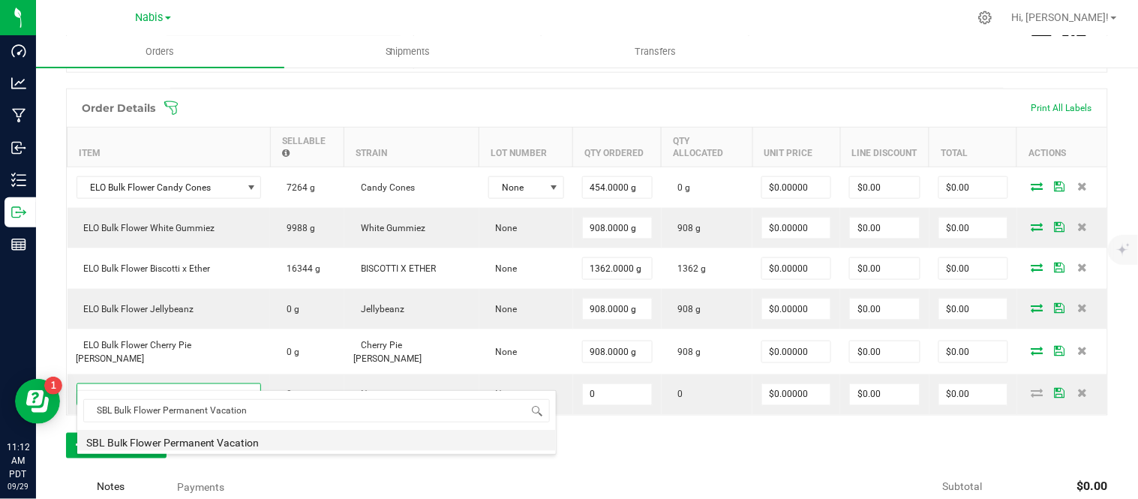
click at [346, 450] on li "SBL Bulk Flower Permanent Vacation" at bounding box center [316, 440] width 478 height 21
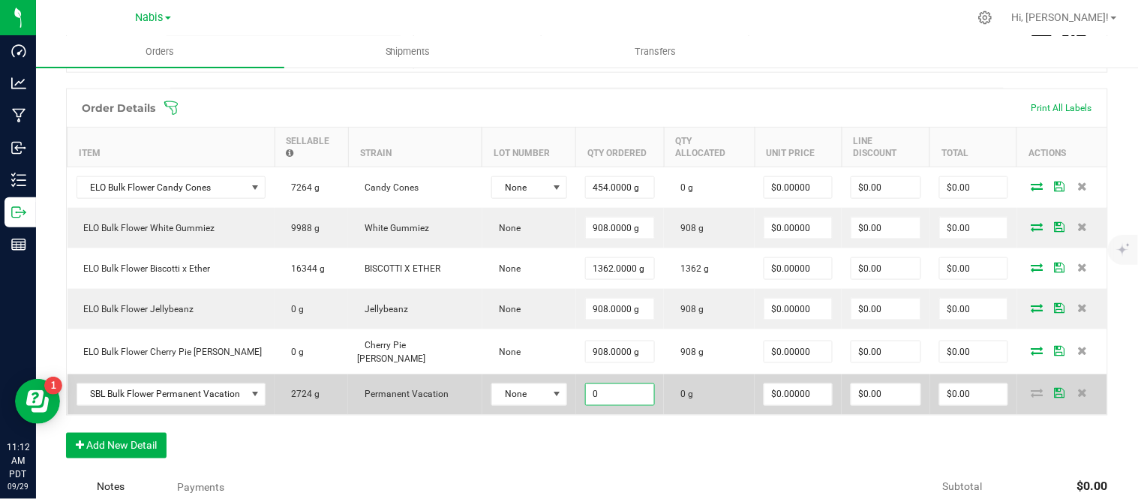
click at [590, 384] on input "0" at bounding box center [620, 394] width 68 height 21
type input "908.0000 g"
type input "0"
click at [1031, 388] on icon at bounding box center [1037, 392] width 12 height 9
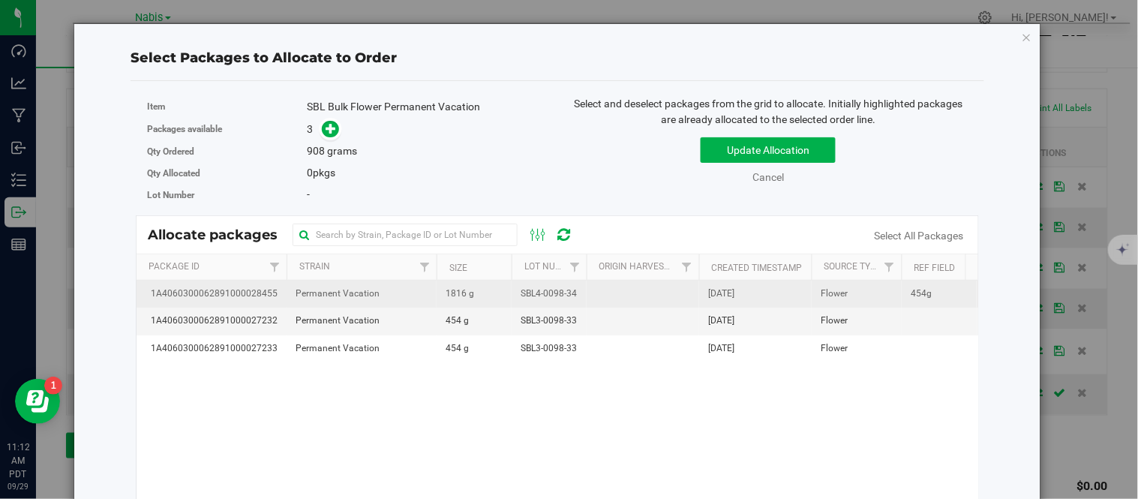
click at [514, 287] on td "SBL4-0098-34" at bounding box center [548, 293] width 75 height 27
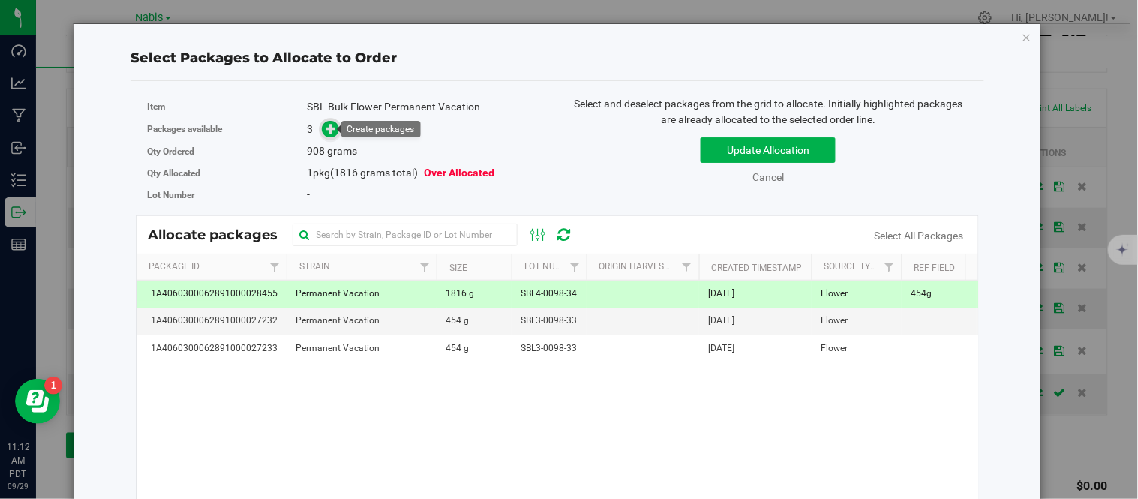
click at [326, 127] on icon at bounding box center [331, 127] width 11 height 11
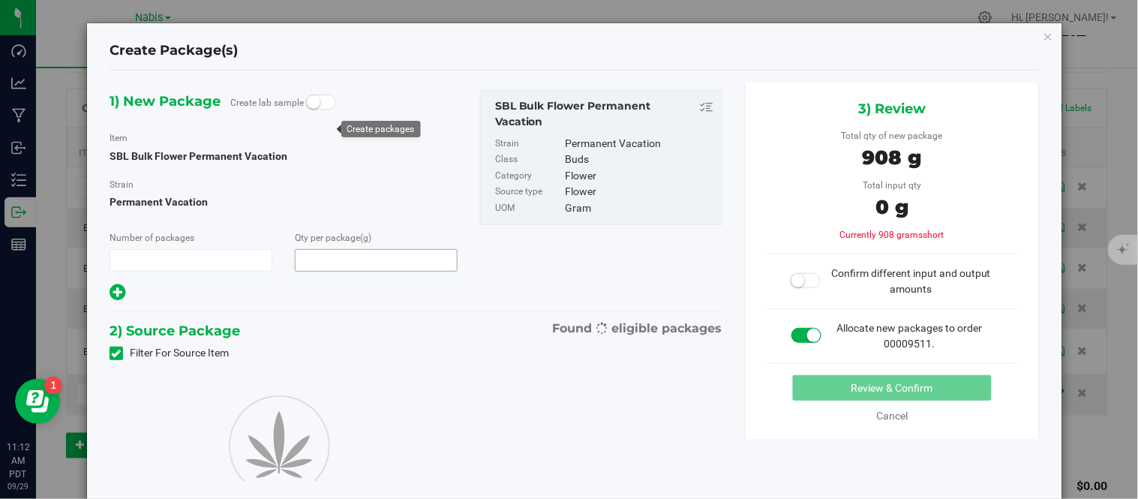
type input "1"
type input "908.0000"
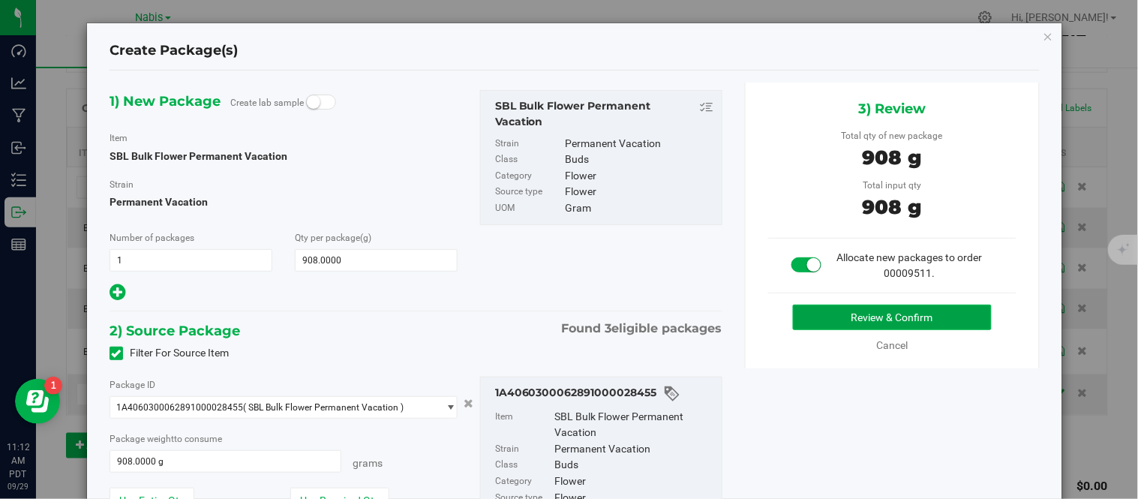
click at [811, 320] on button "Review & Confirm" at bounding box center [892, 316] width 199 height 25
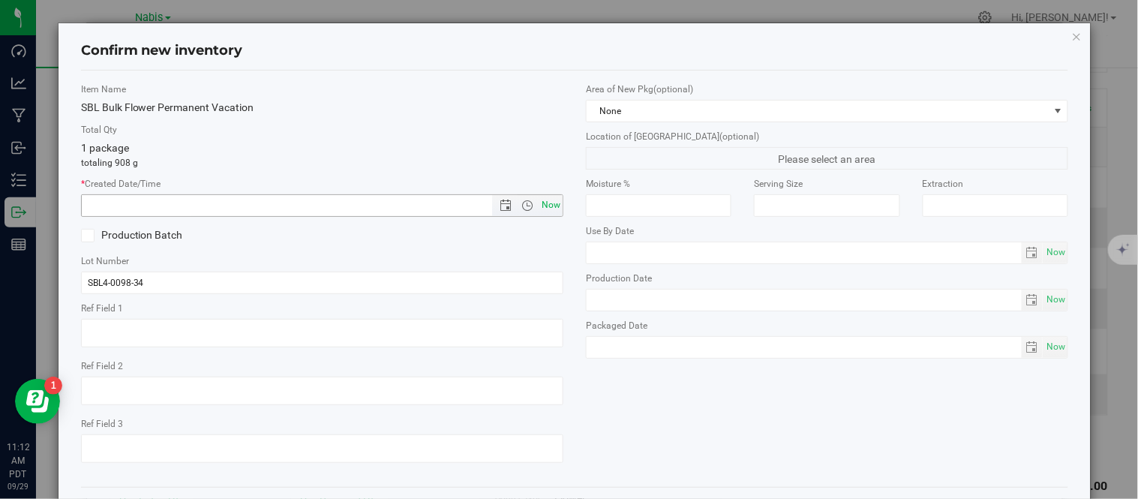
click at [549, 197] on span "Now" at bounding box center [550, 205] width 25 height 22
type input "9/29/2025 11:13 AM"
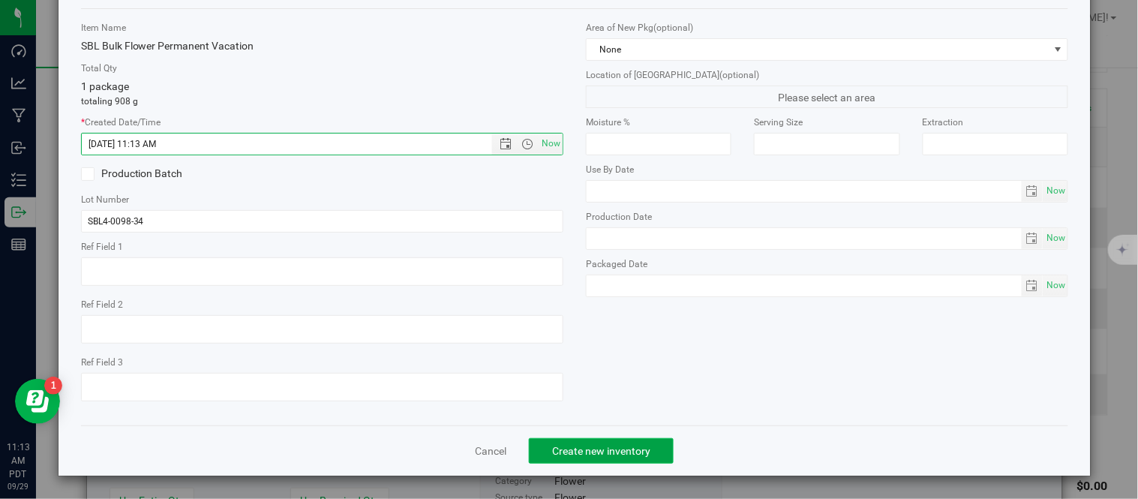
click at [619, 445] on span "Create new inventory" at bounding box center [601, 451] width 98 height 12
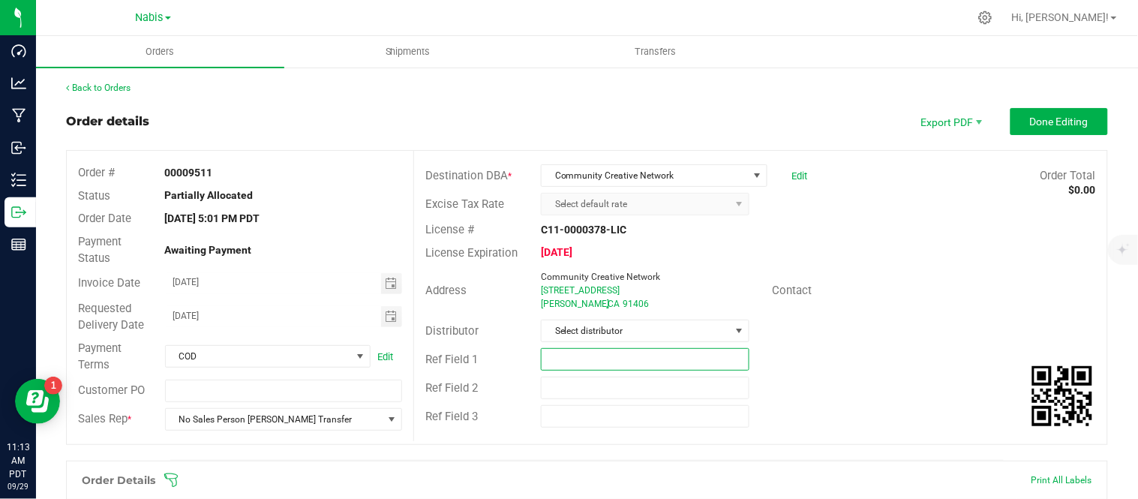
click at [636, 353] on input "text" at bounding box center [645, 359] width 208 height 22
click at [581, 361] on input "pending zaach fix" at bounding box center [645, 359] width 208 height 22
type input "pending [PERSON_NAME] fix"
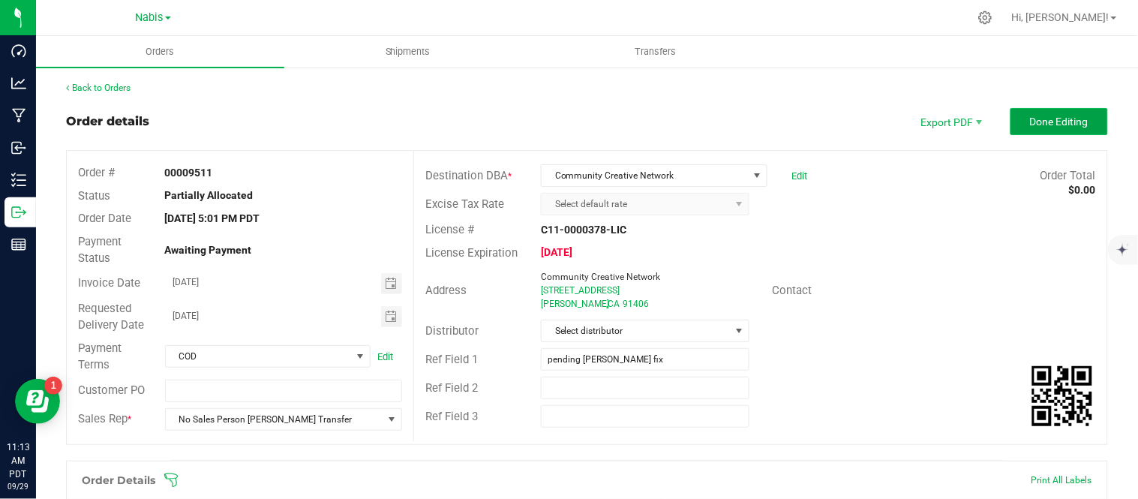
click at [1043, 128] on button "Done Editing" at bounding box center [1058, 121] width 97 height 27
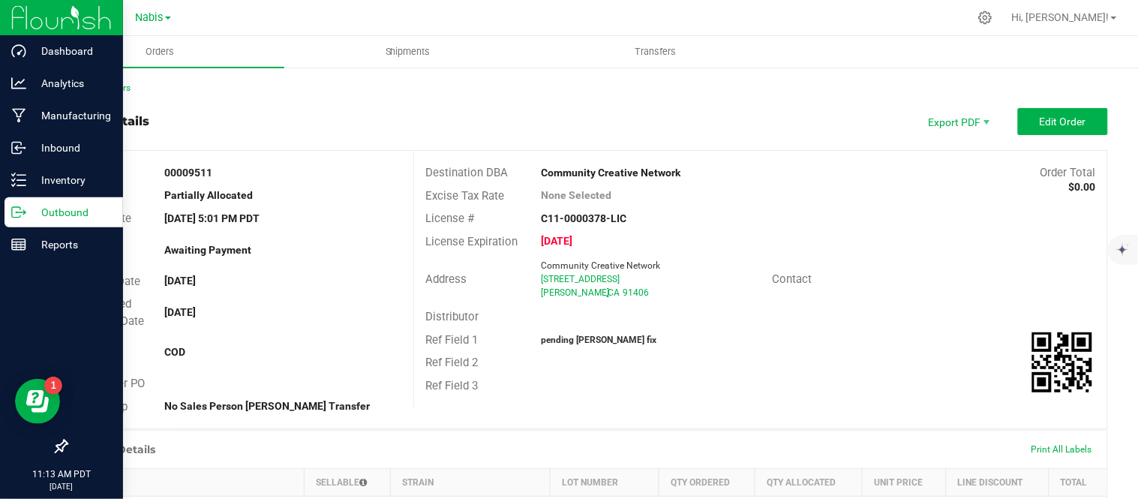
click at [13, 217] on icon at bounding box center [16, 212] width 8 height 10
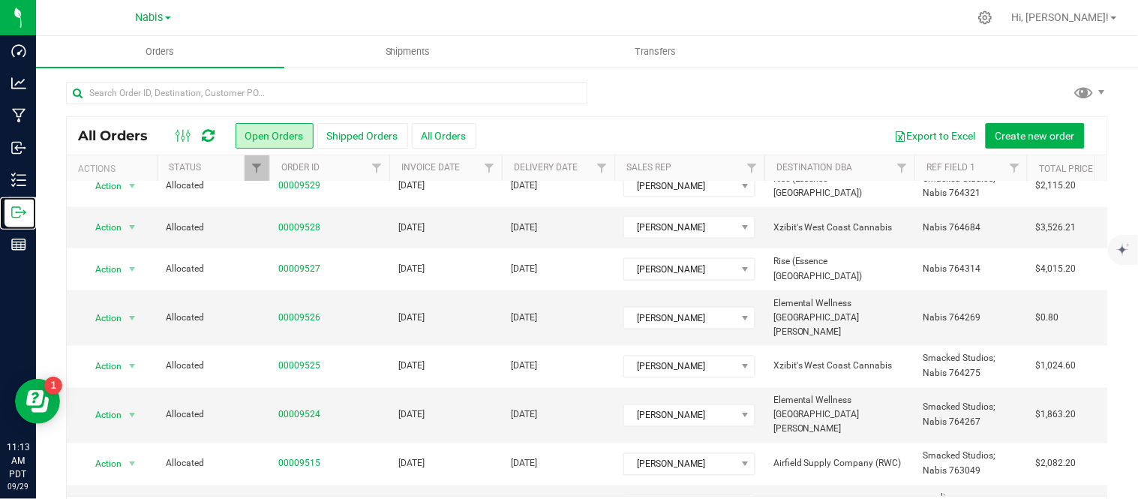
scroll to position [49, 0]
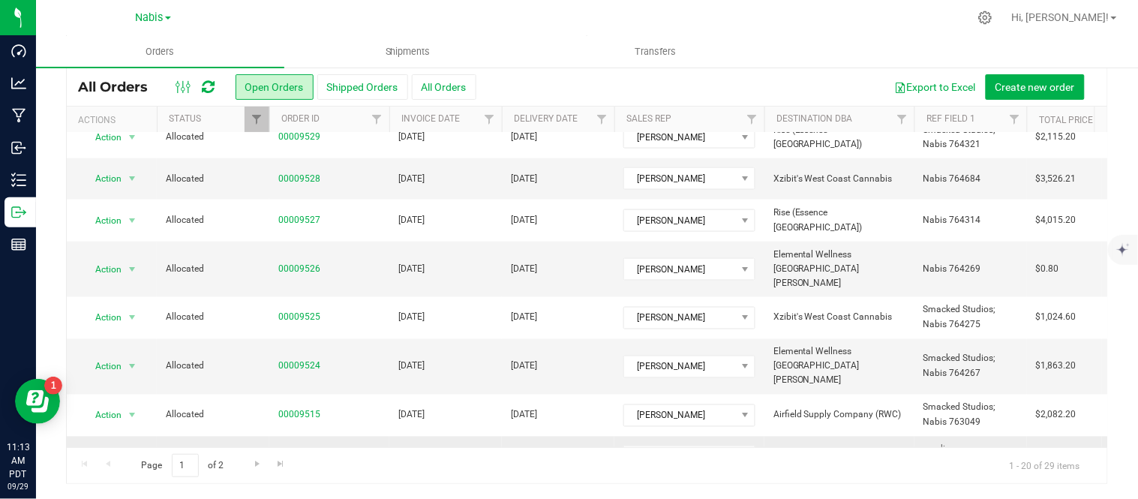
click at [487, 436] on td "[DATE]" at bounding box center [445, 456] width 112 height 40
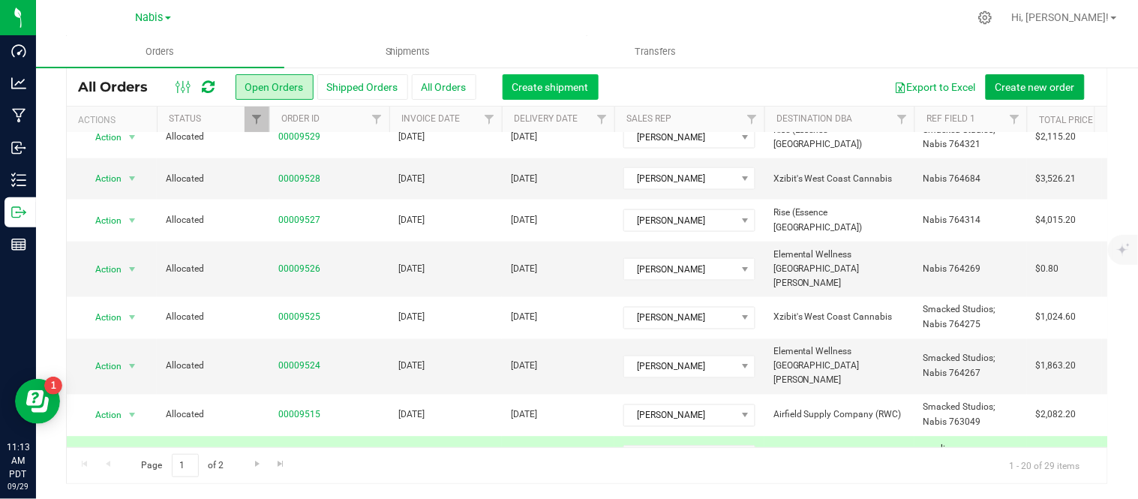
click at [556, 82] on span "Create shipment" at bounding box center [550, 87] width 76 height 12
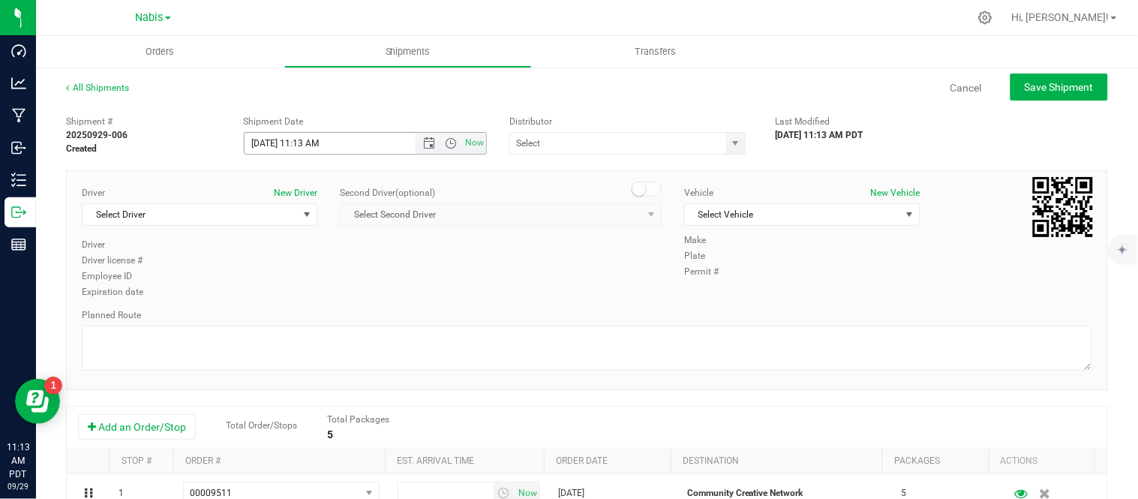
click at [264, 141] on input "9/29/2025 11:13 AM" at bounding box center [342, 143] width 197 height 21
type input "9/12/2025 11:13 AM"
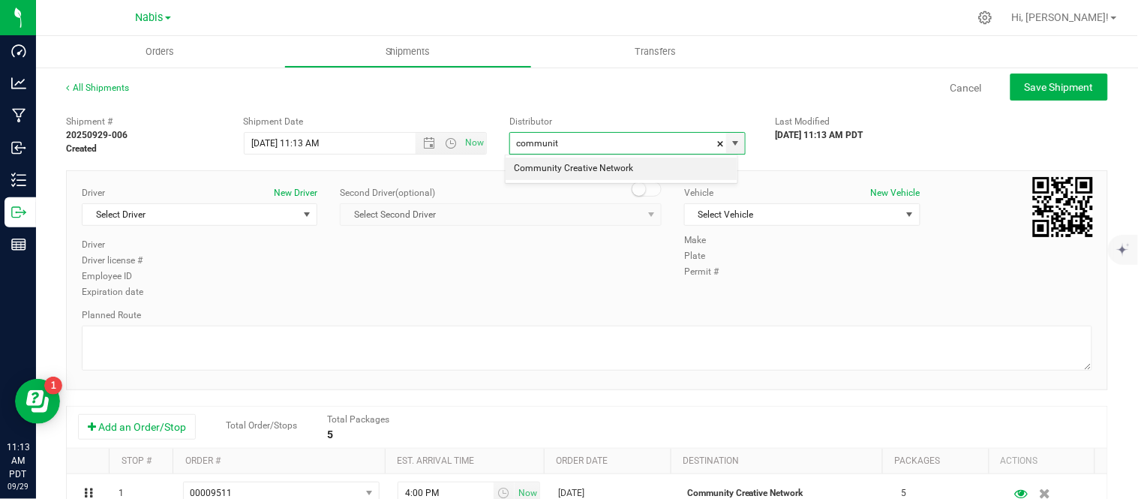
click at [577, 157] on li "Community Creative Network" at bounding box center [621, 168] width 232 height 22
type input "Community Creative Network"
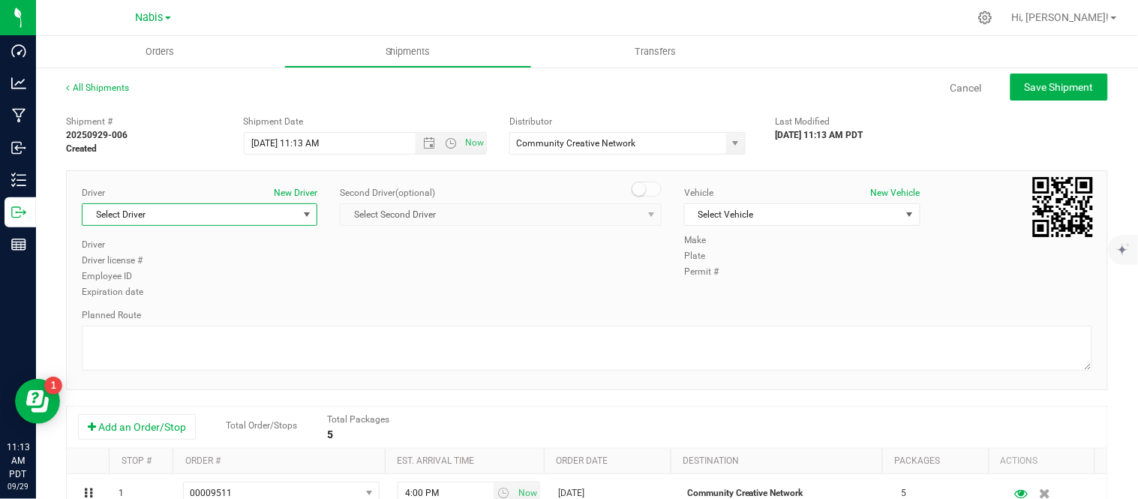
click at [167, 207] on span "Select Driver" at bounding box center [189, 214] width 215 height 21
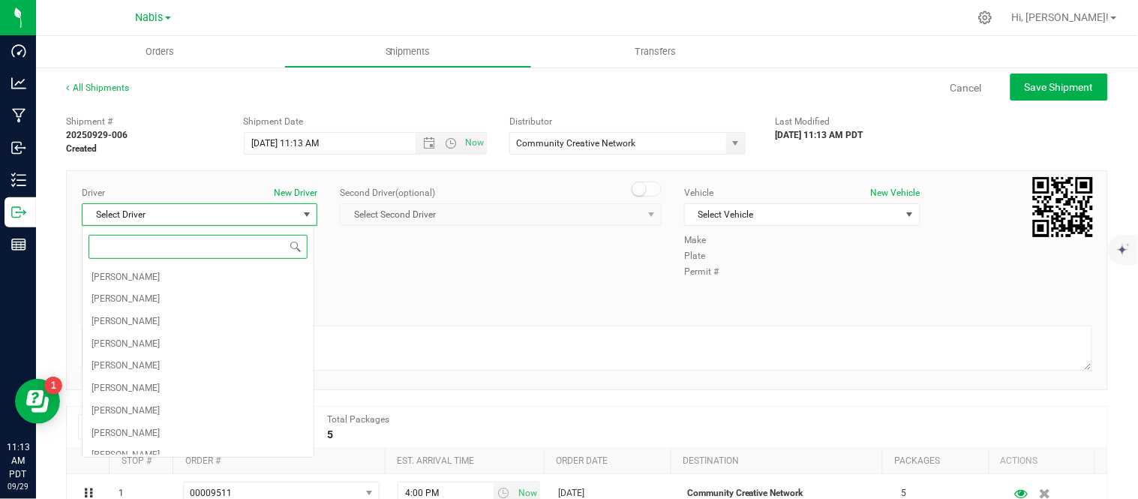
type input "n"
type input "k"
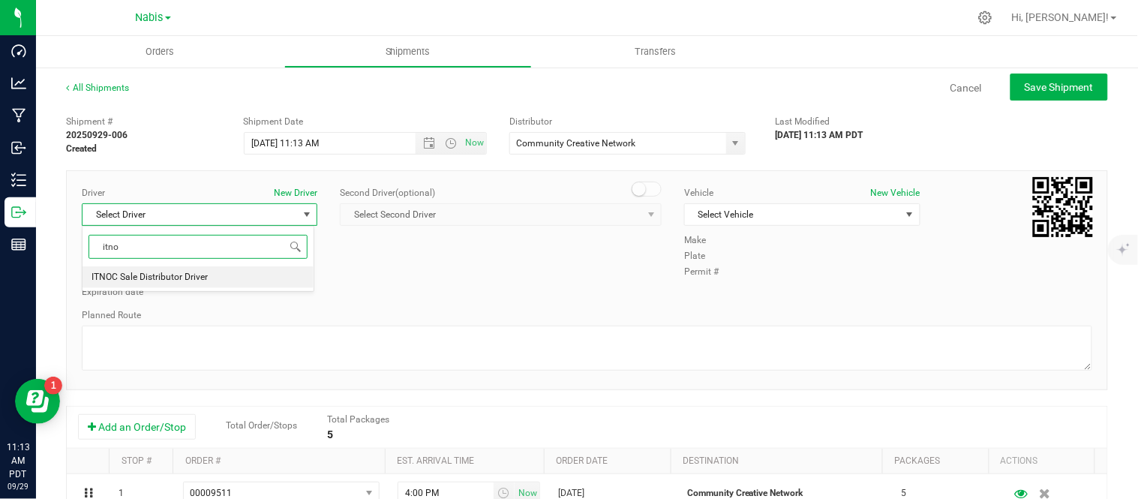
click at [273, 280] on li "ITNOC Sale Distributor Driver" at bounding box center [197, 277] width 231 height 22
type input "itno"
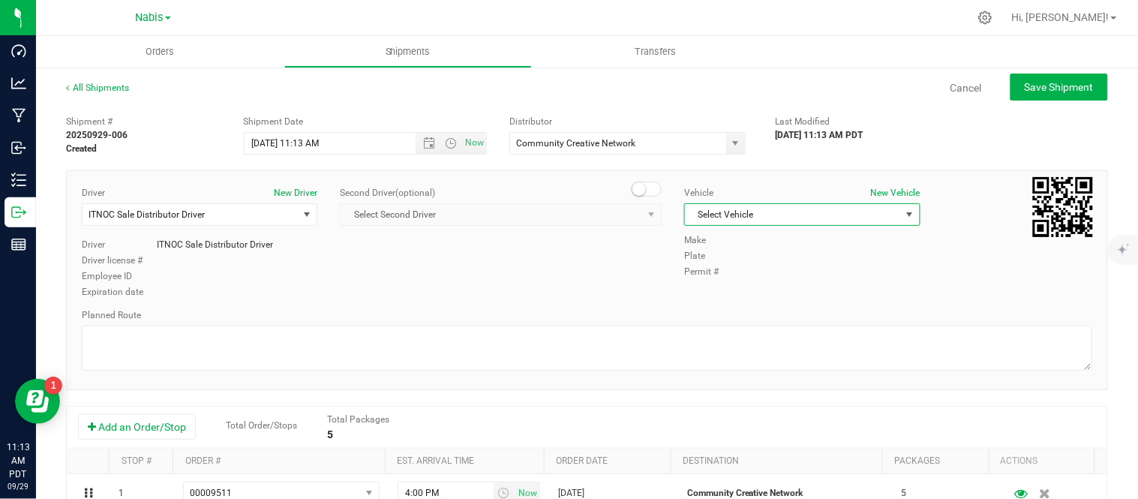
click at [778, 208] on span "Select Vehicle" at bounding box center [792, 214] width 215 height 21
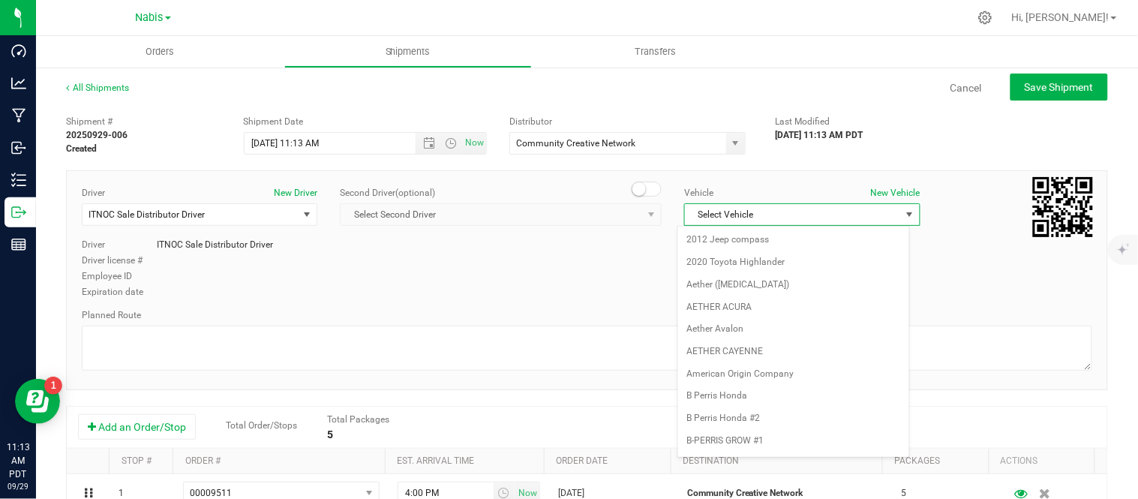
scroll to position [986, 0]
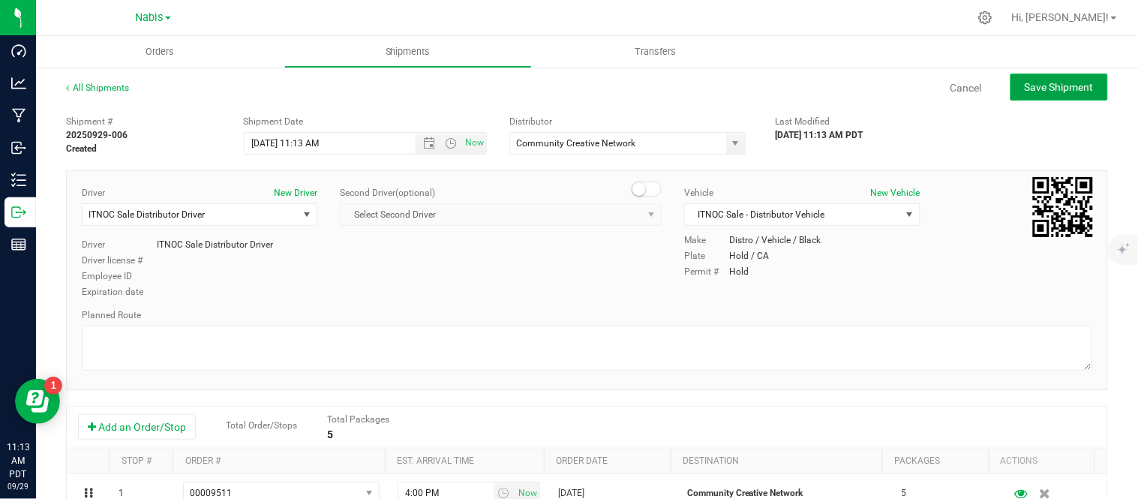
click at [1037, 85] on span "Save Shipment" at bounding box center [1058, 87] width 69 height 12
type input "9/12/2025 6:13 PM"
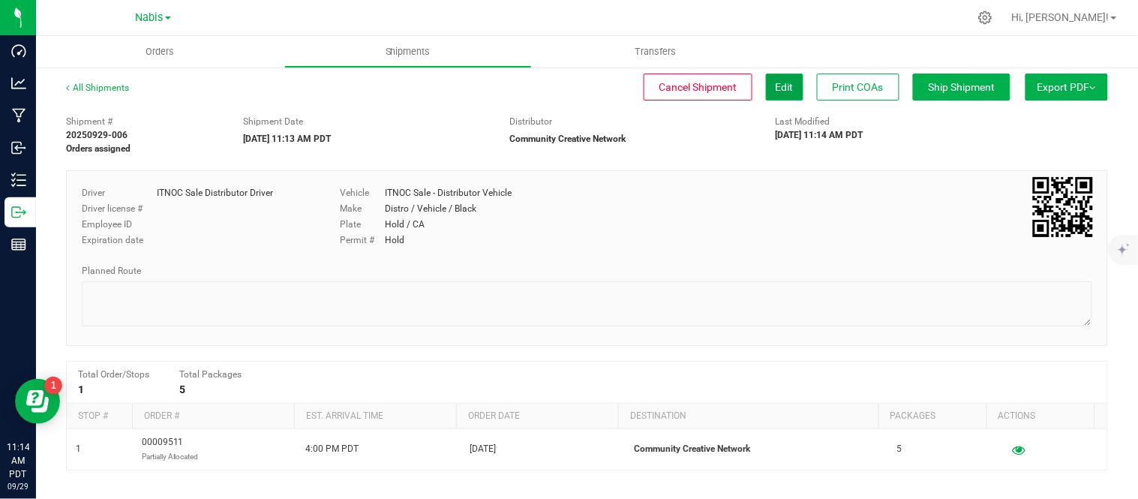
click at [775, 83] on span "Edit" at bounding box center [784, 87] width 18 height 12
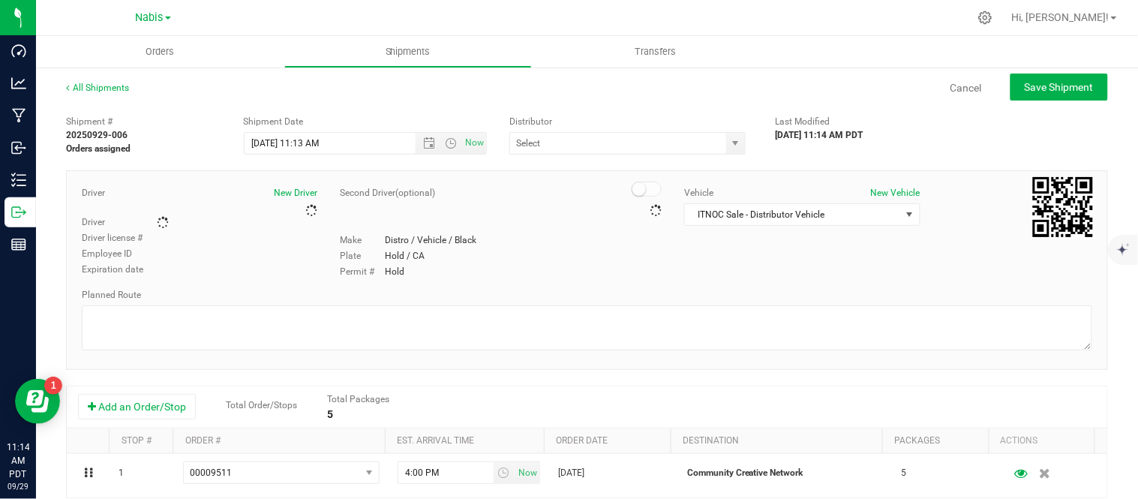
type input "Community Creative Network"
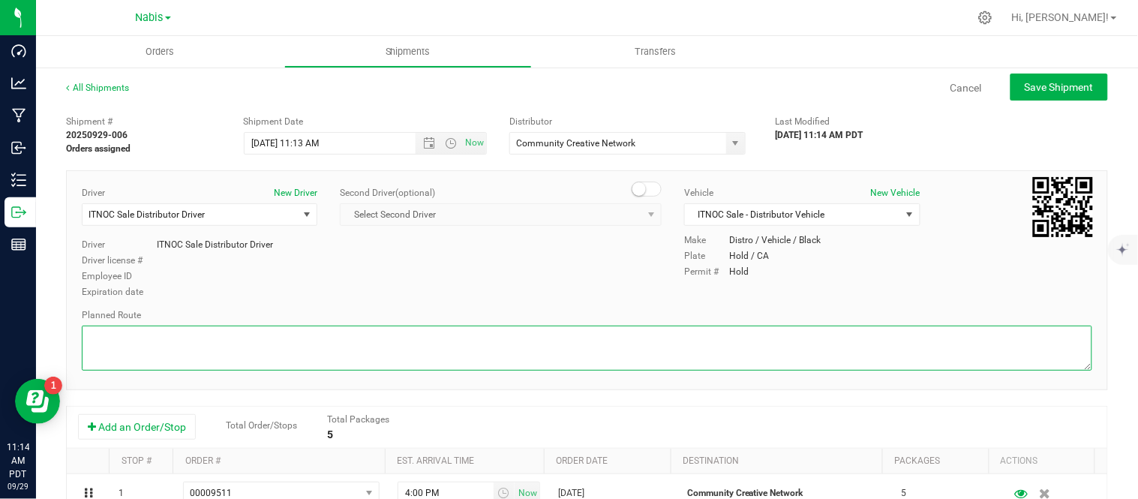
click at [431, 351] on textarea at bounding box center [587, 347] width 1010 height 45
type textarea "follow google"
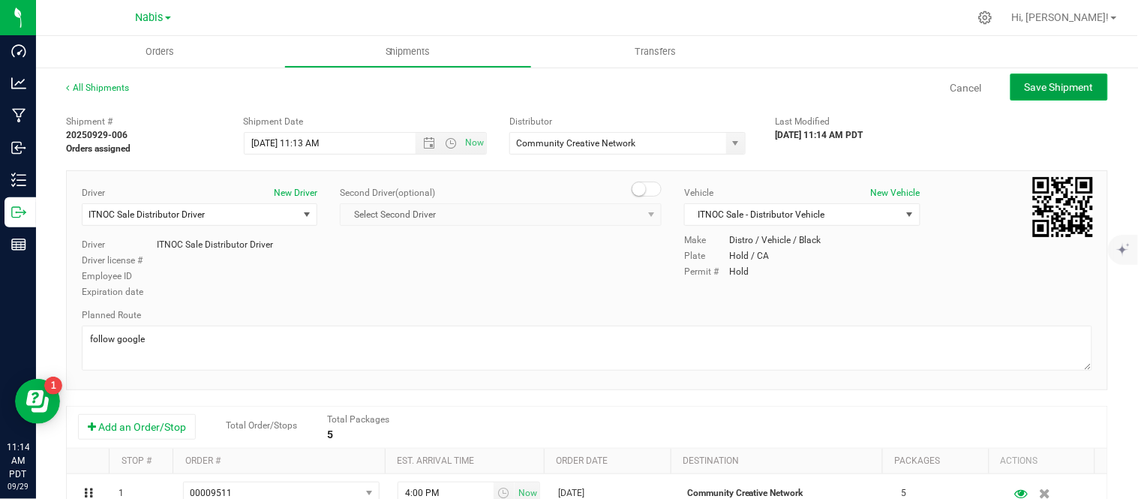
click at [1054, 84] on span "Save Shipment" at bounding box center [1058, 87] width 69 height 12
type input "9/12/2025 6:13 PM"
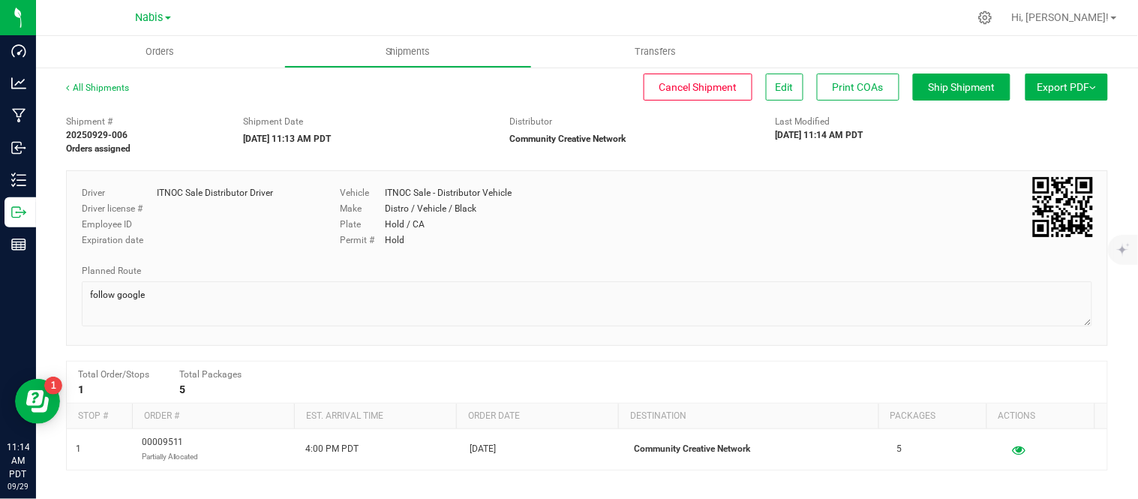
click at [36, 211] on div "All Shipments Cancel Shipment Edit Print COAs Ship Shipment Export PDF Manifest…" at bounding box center [587, 392] width 1102 height 652
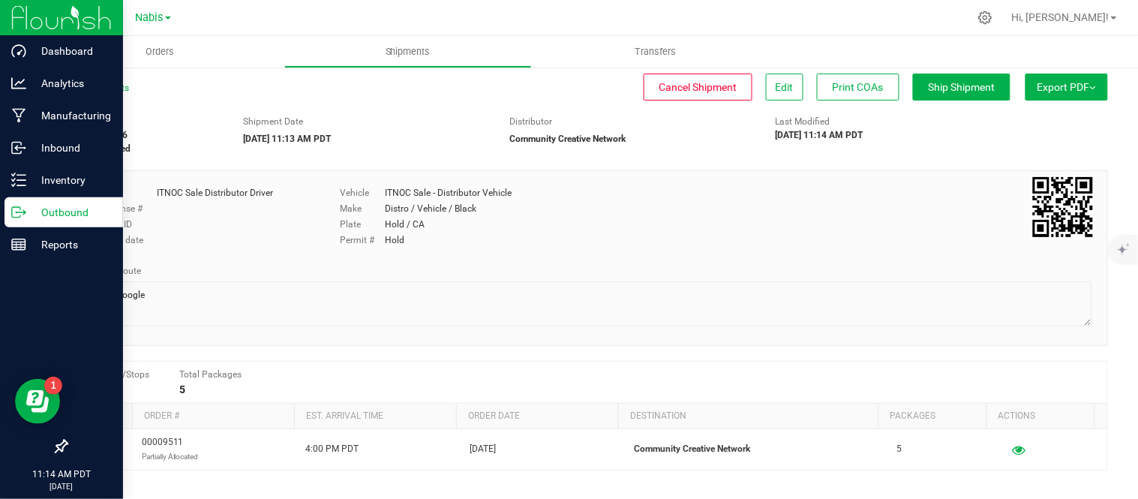
click at [0, 211] on link "Outbound" at bounding box center [61, 213] width 123 height 32
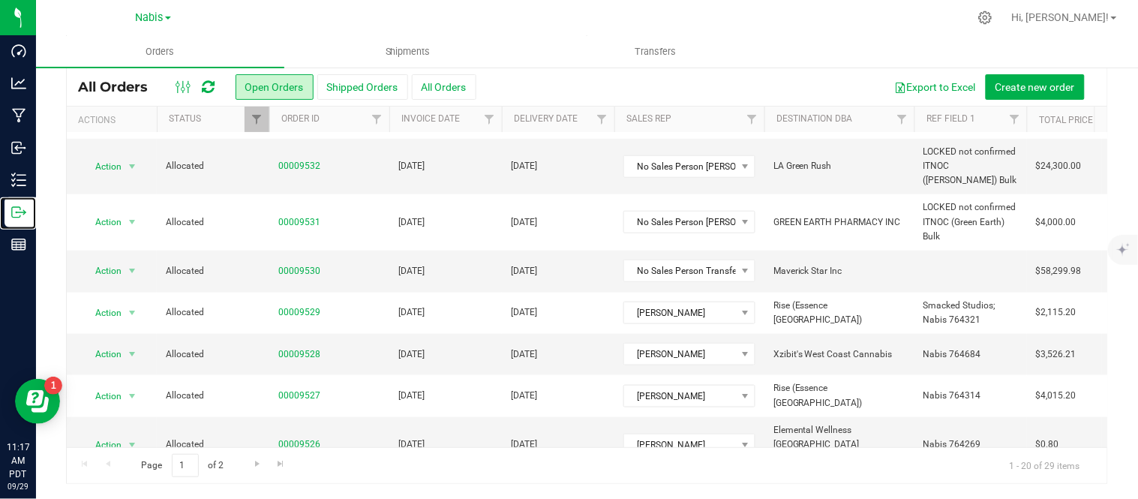
scroll to position [558, 0]
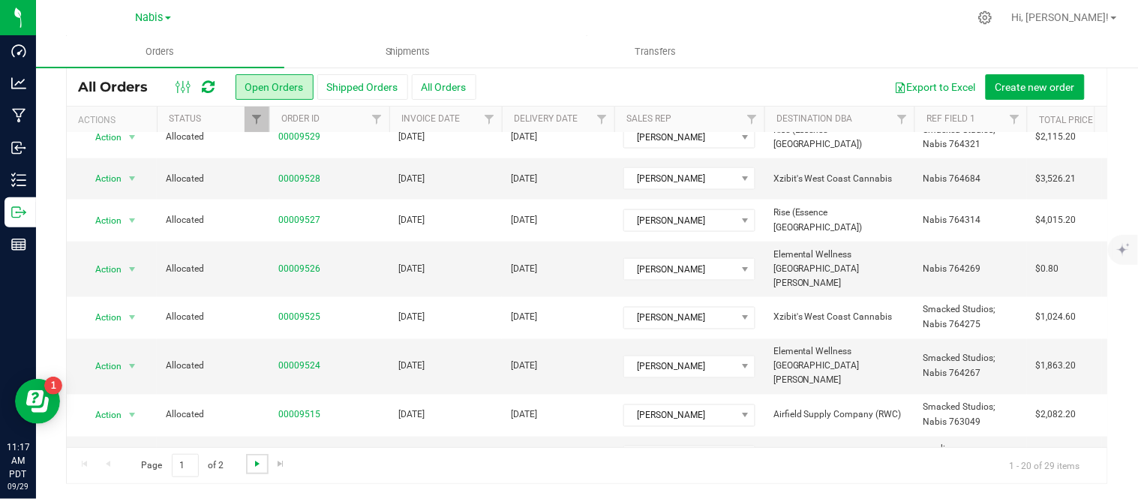
click at [259, 461] on span "Go to the next page" at bounding box center [257, 463] width 12 height 12
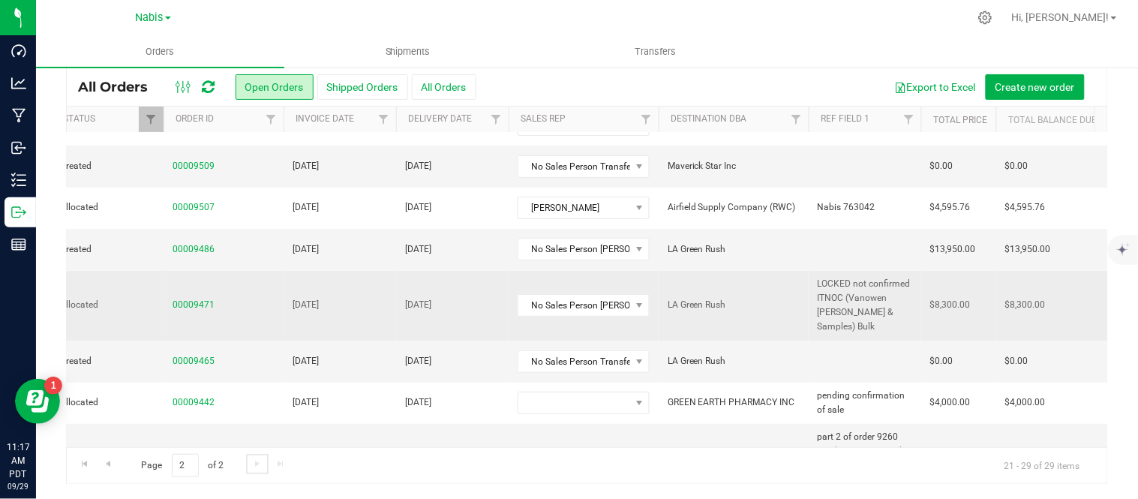
scroll to position [0, 0]
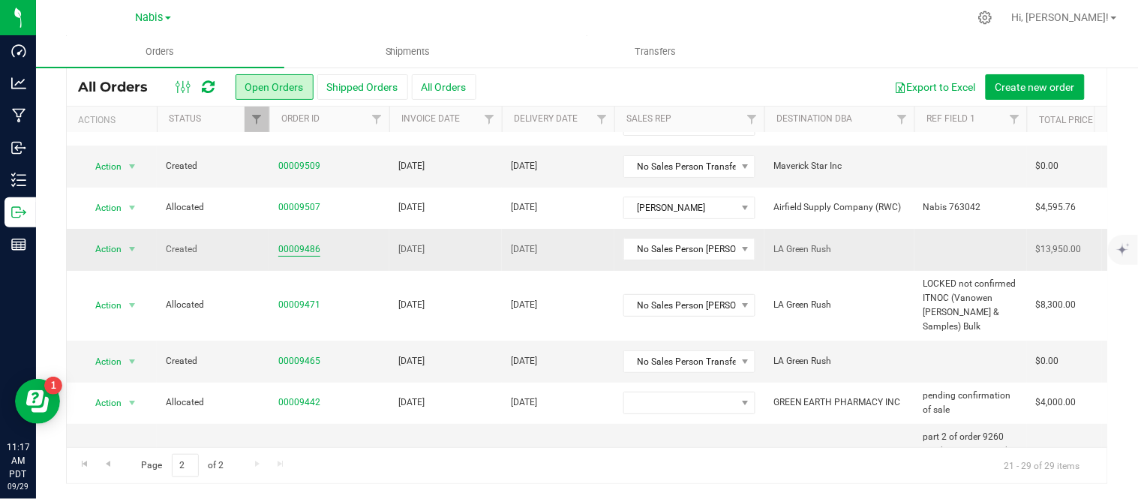
click at [298, 250] on link "00009486" at bounding box center [299, 249] width 42 height 14
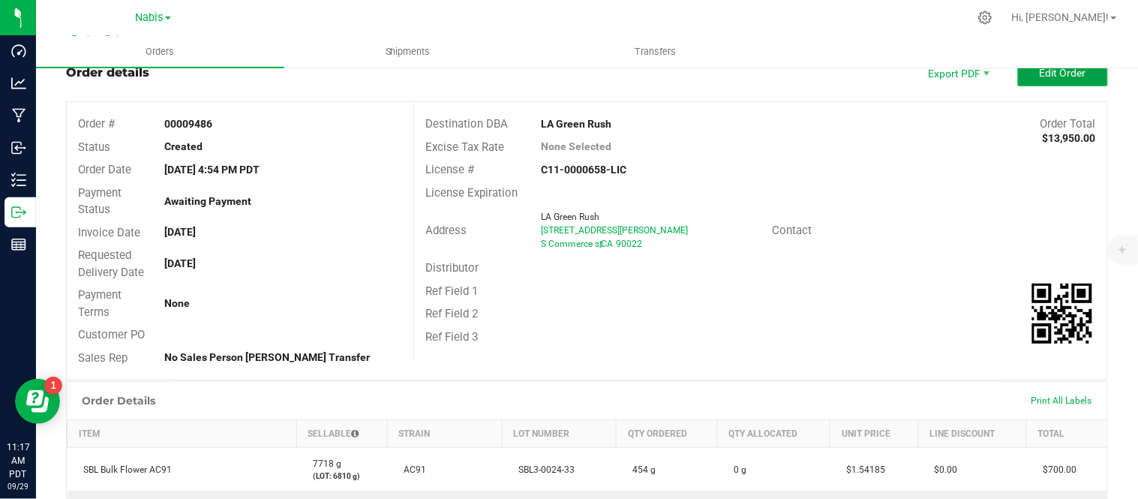
click at [1040, 73] on span "Edit Order" at bounding box center [1062, 73] width 46 height 12
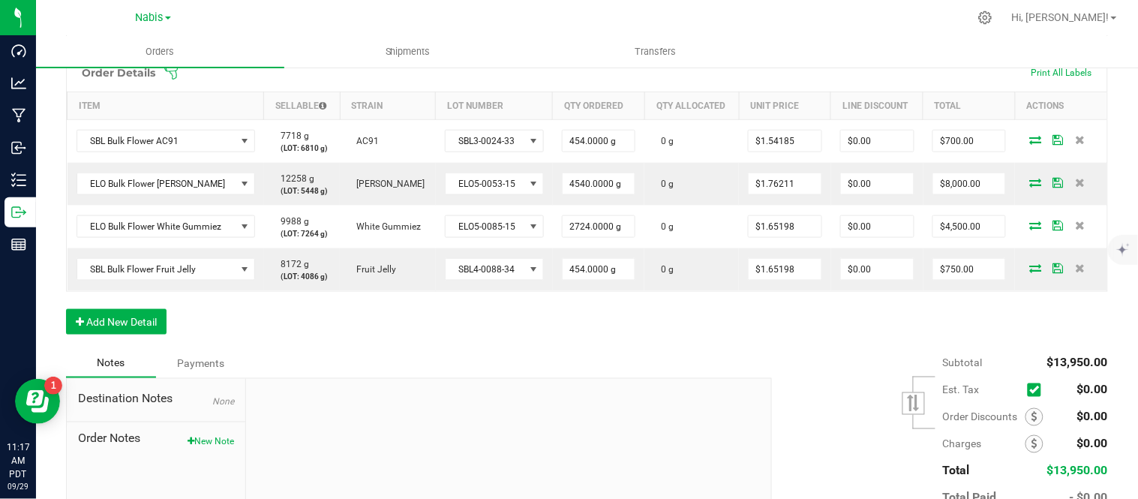
scroll to position [410, 0]
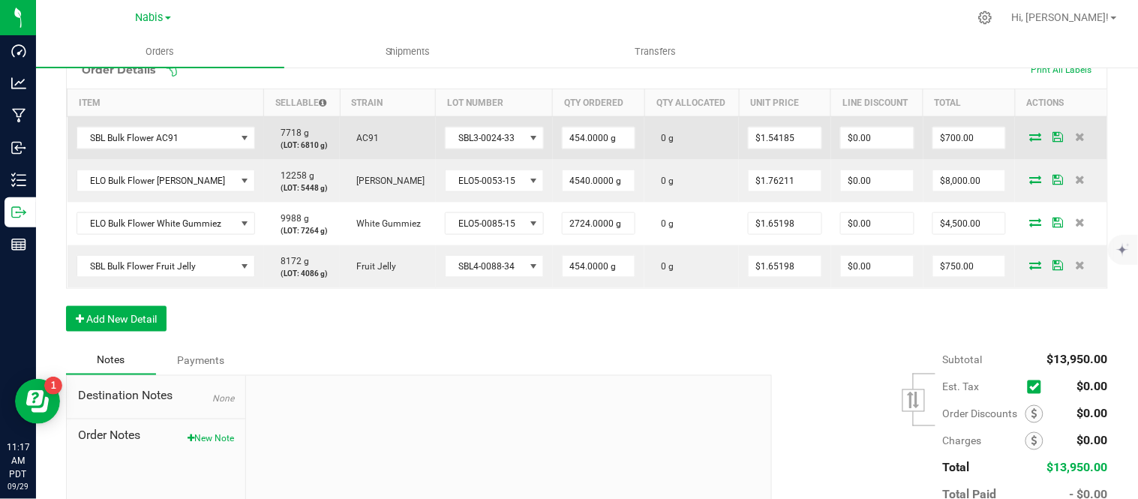
click at [1029, 136] on icon at bounding box center [1035, 136] width 12 height 9
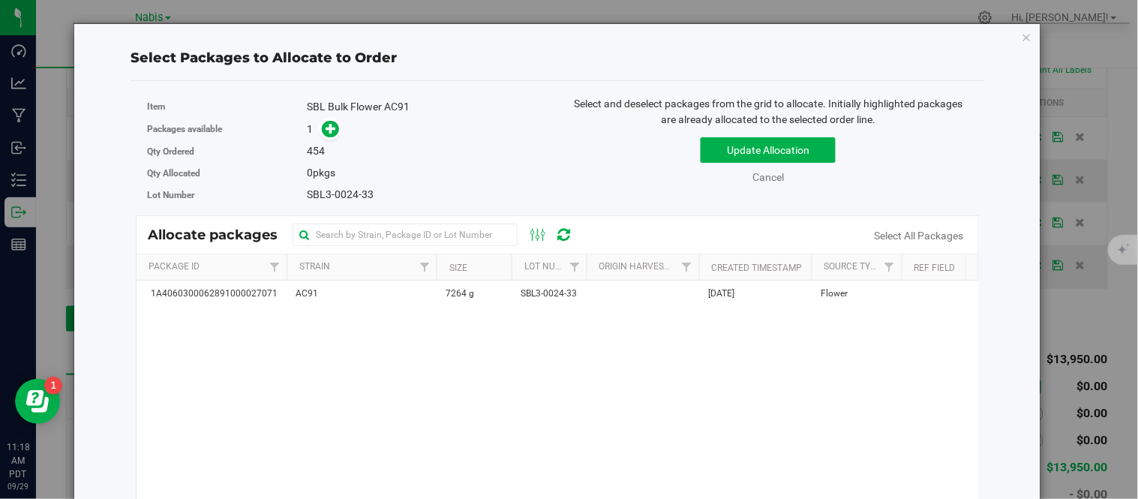
click at [350, 191] on span "SBL3-0024-33" at bounding box center [340, 194] width 67 height 12
copy div "SBL3-0024-33"
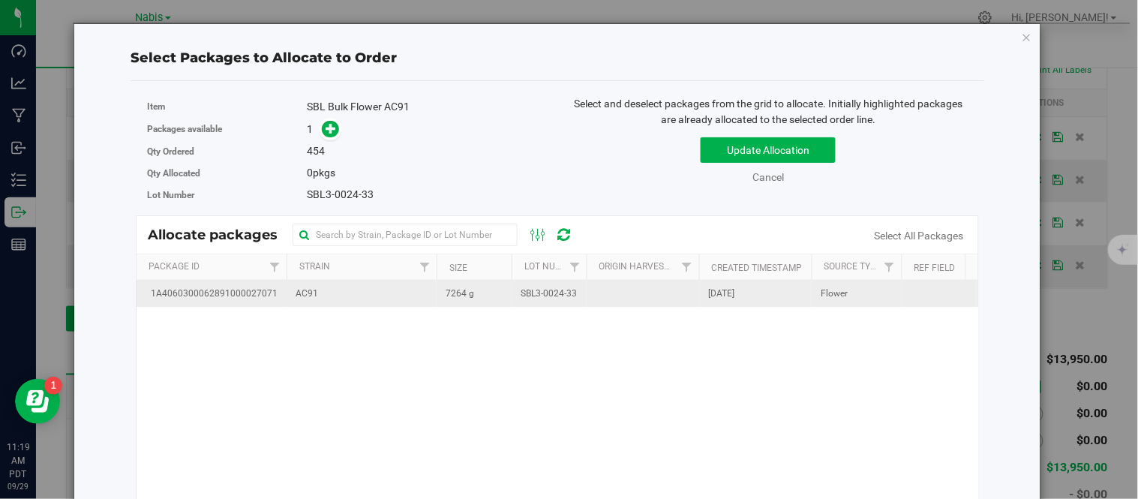
click at [526, 300] on span "SBL3-0024-33" at bounding box center [548, 293] width 56 height 14
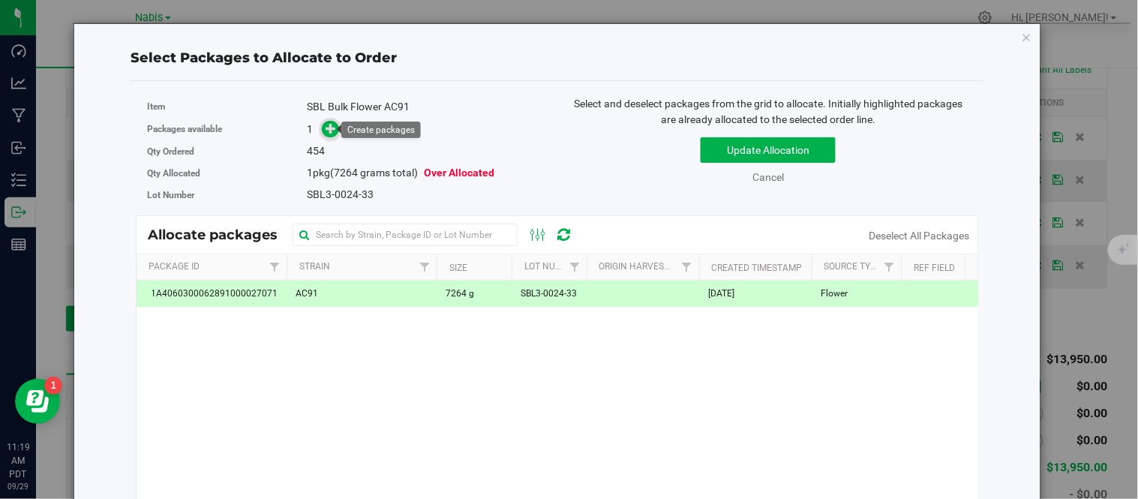
click at [326, 131] on icon at bounding box center [331, 127] width 10 height 10
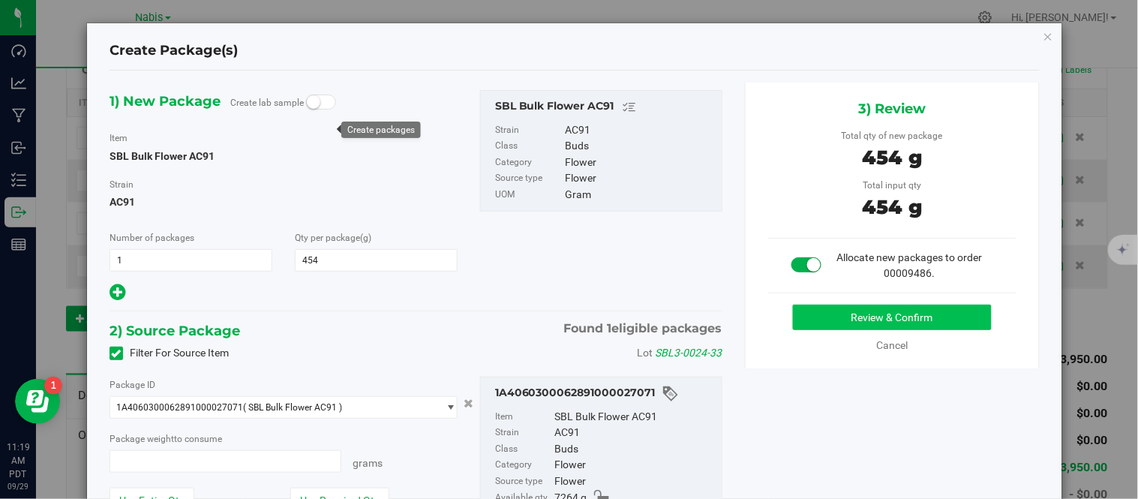
type input "454.0000"
type input "454.0000 g"
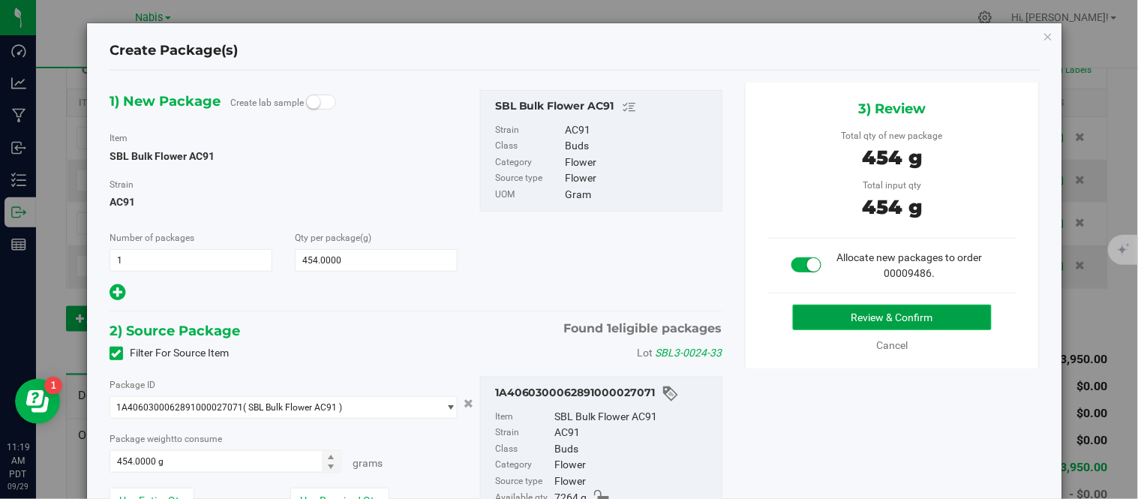
click at [856, 315] on button "Review & Confirm" at bounding box center [892, 316] width 199 height 25
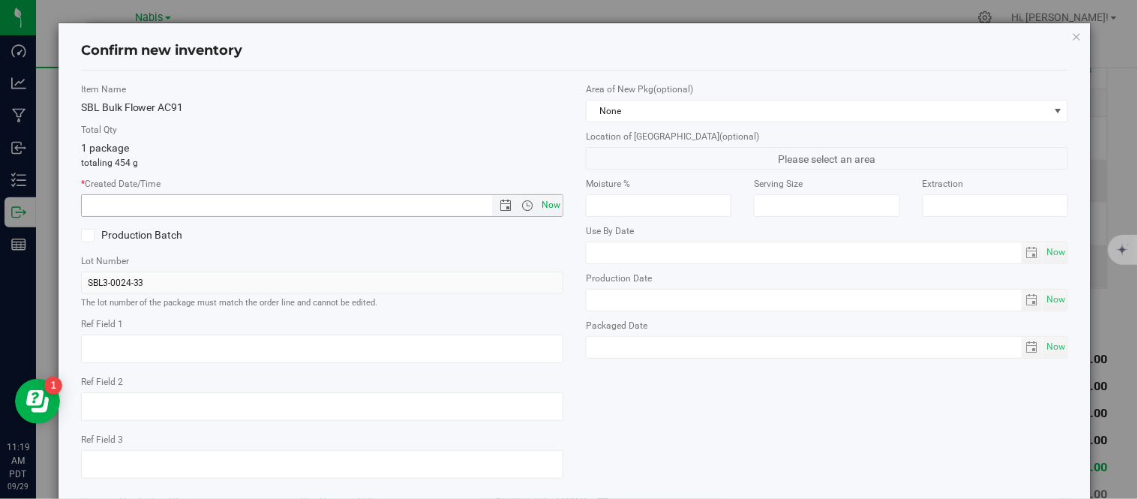
click at [544, 208] on span "Now" at bounding box center [550, 205] width 25 height 22
type input "9/29/2025 11:19 AM"
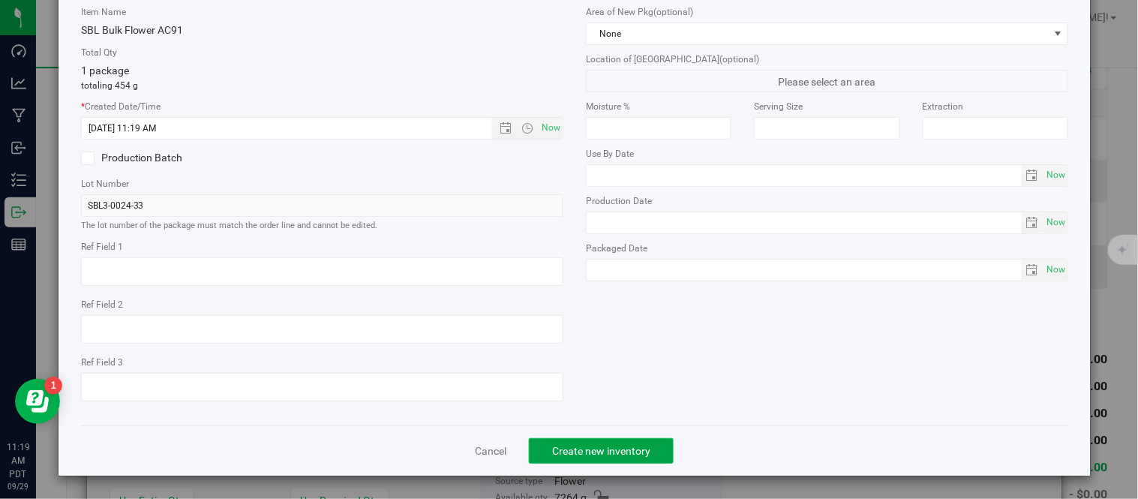
click at [604, 440] on button "Create new inventory" at bounding box center [601, 450] width 145 height 25
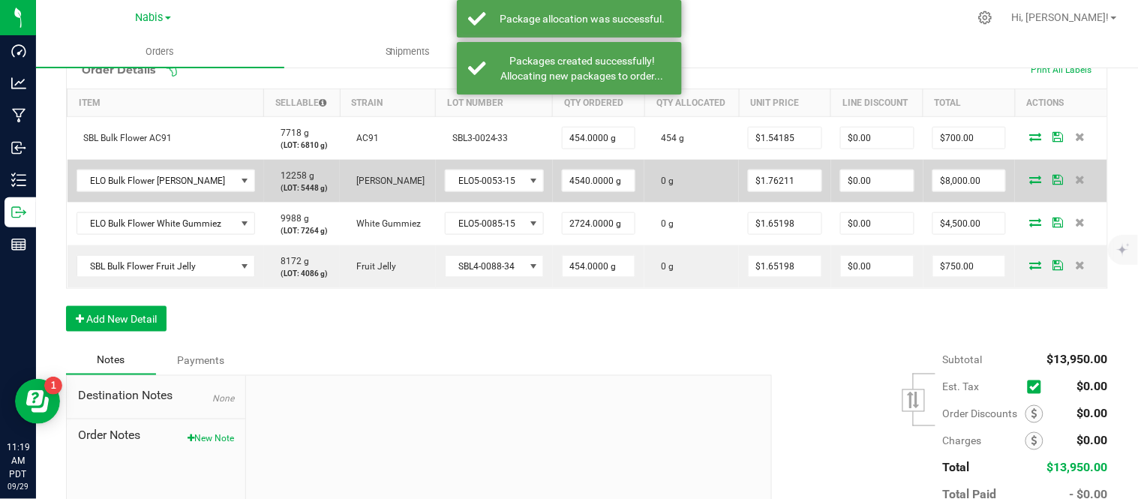
click at [1029, 175] on icon at bounding box center [1035, 179] width 12 height 9
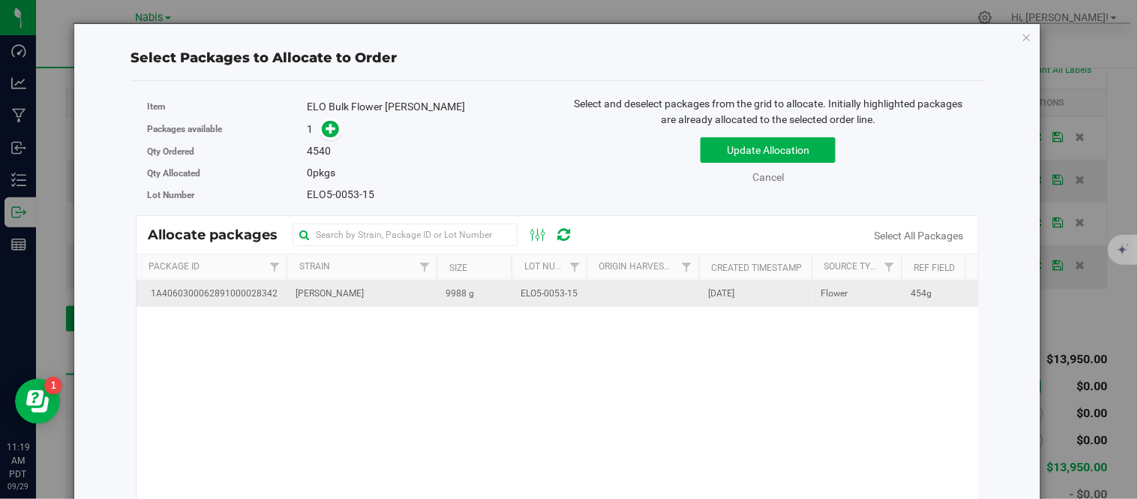
click at [567, 297] on span "ELO5-0053-15" at bounding box center [548, 293] width 57 height 14
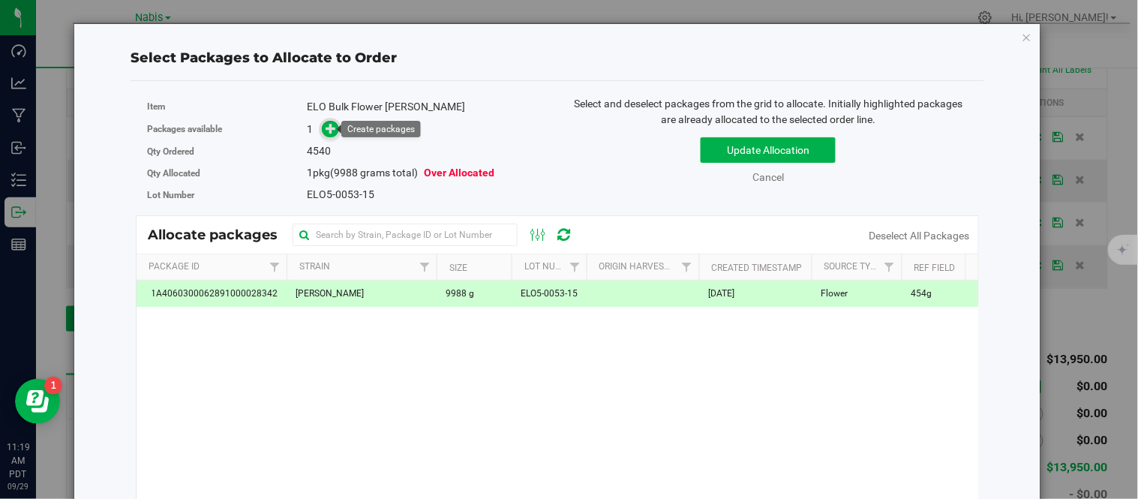
click at [331, 136] on span at bounding box center [330, 129] width 17 height 17
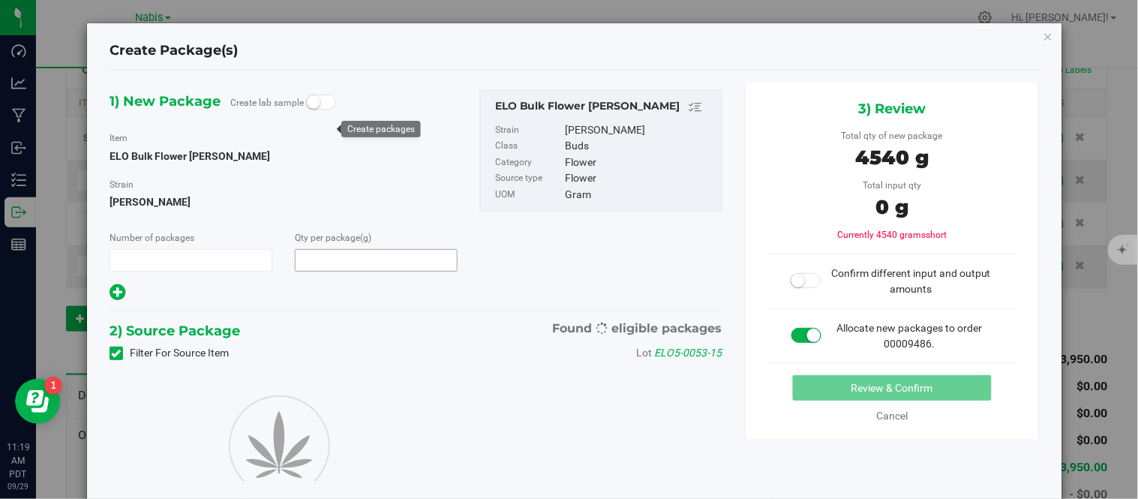
type input "1"
type input "4,540.0000"
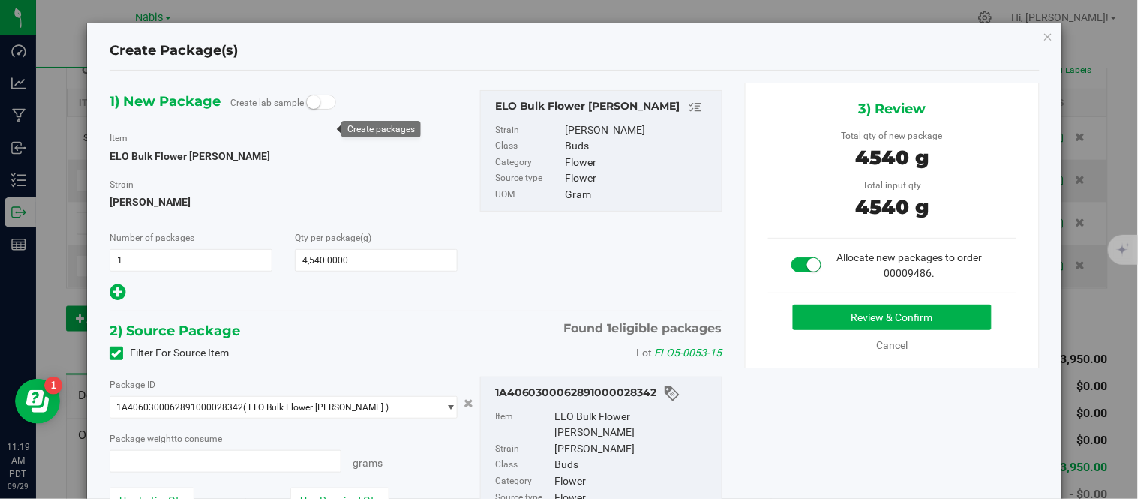
type input "4540.0000 g"
click at [829, 325] on button "Review & Confirm" at bounding box center [892, 316] width 199 height 25
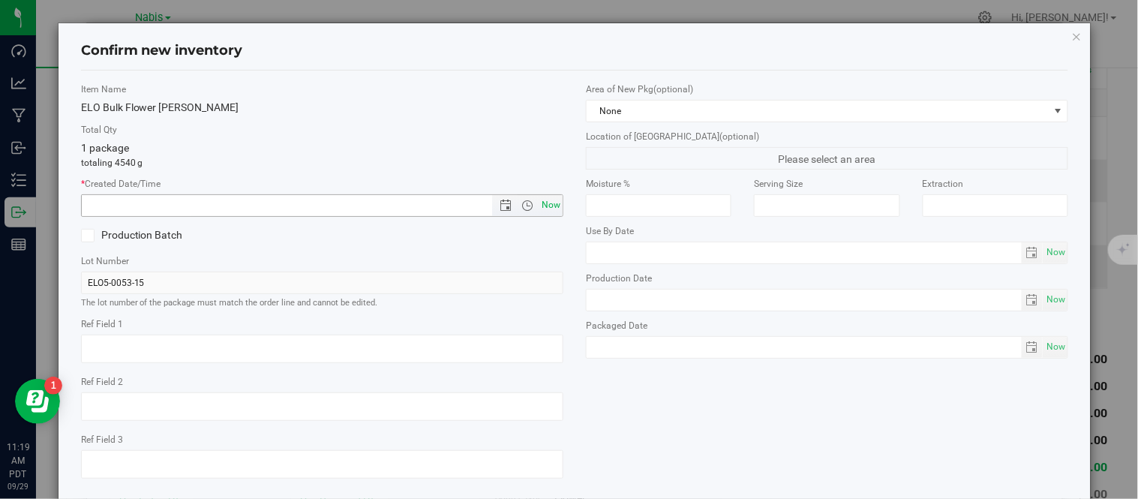
click at [538, 208] on span "Now" at bounding box center [550, 205] width 25 height 22
type input "9/29/2025 11:19 AM"
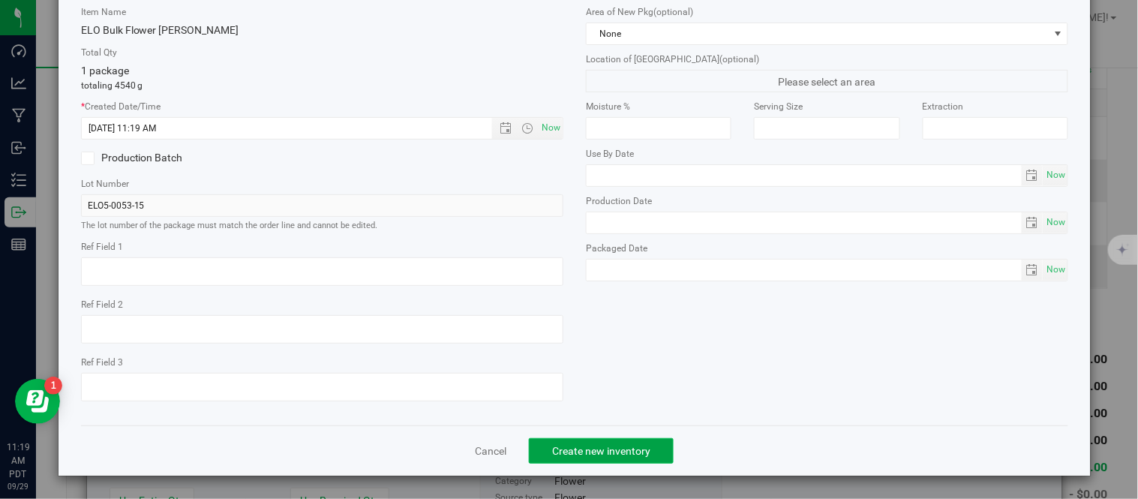
click at [623, 447] on span "Create new inventory" at bounding box center [601, 451] width 98 height 12
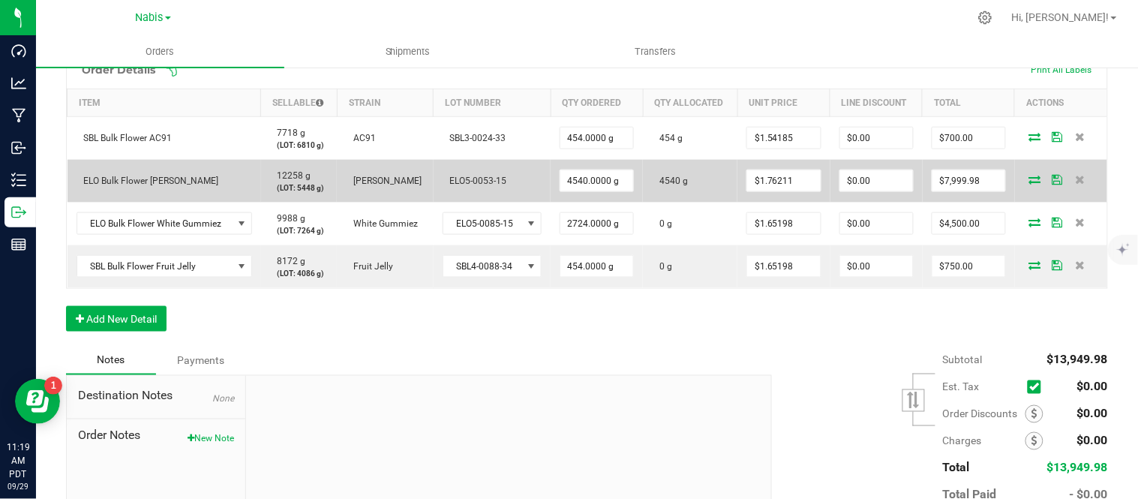
click at [994, 185] on td "$7,999.98" at bounding box center [968, 181] width 92 height 43
click at [978, 180] on input "7999.98" at bounding box center [968, 180] width 73 height 21
type input "$8,000.00"
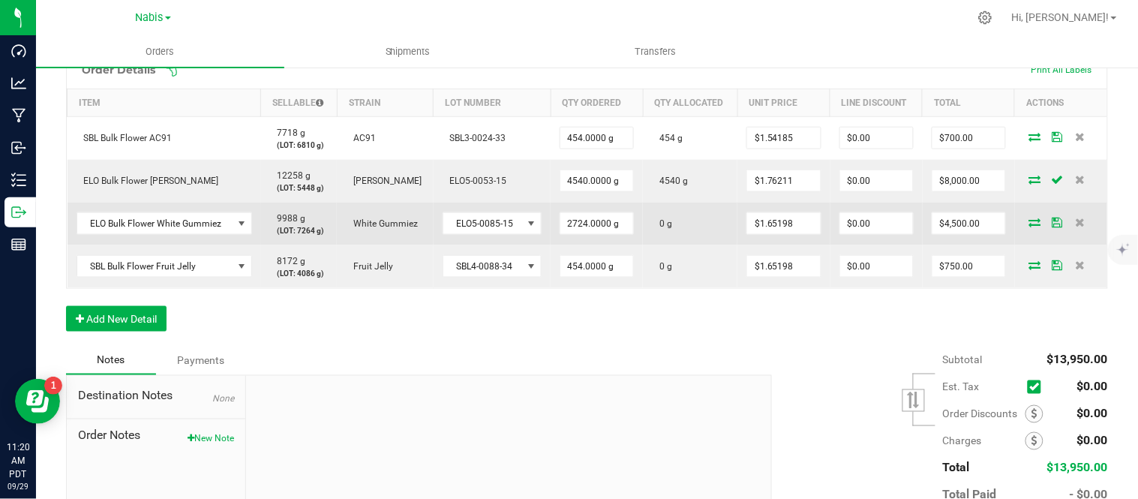
click at [1029, 223] on icon at bounding box center [1035, 221] width 12 height 9
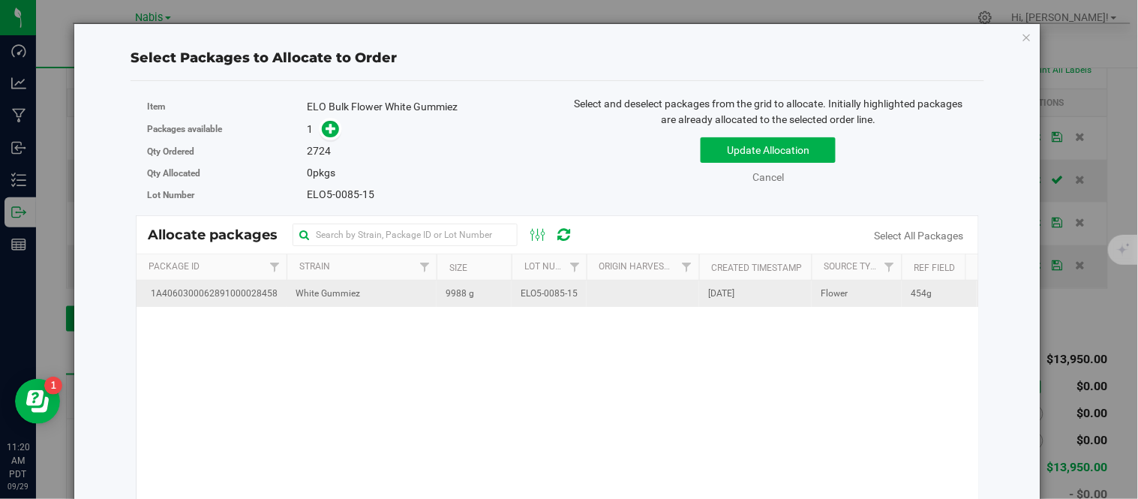
click at [574, 298] on span "ELO5-0085-15" at bounding box center [548, 293] width 57 height 14
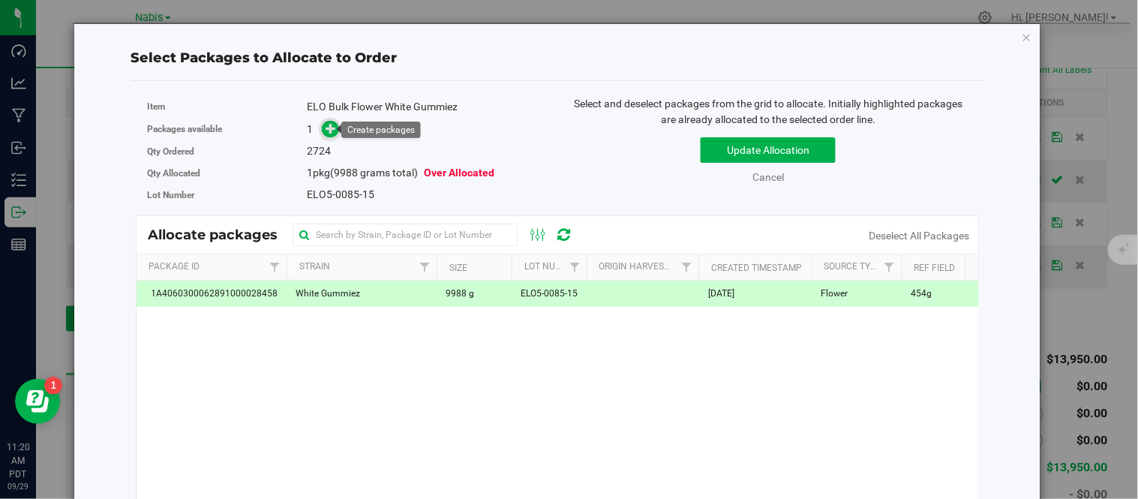
click at [322, 129] on span at bounding box center [331, 128] width 19 height 19
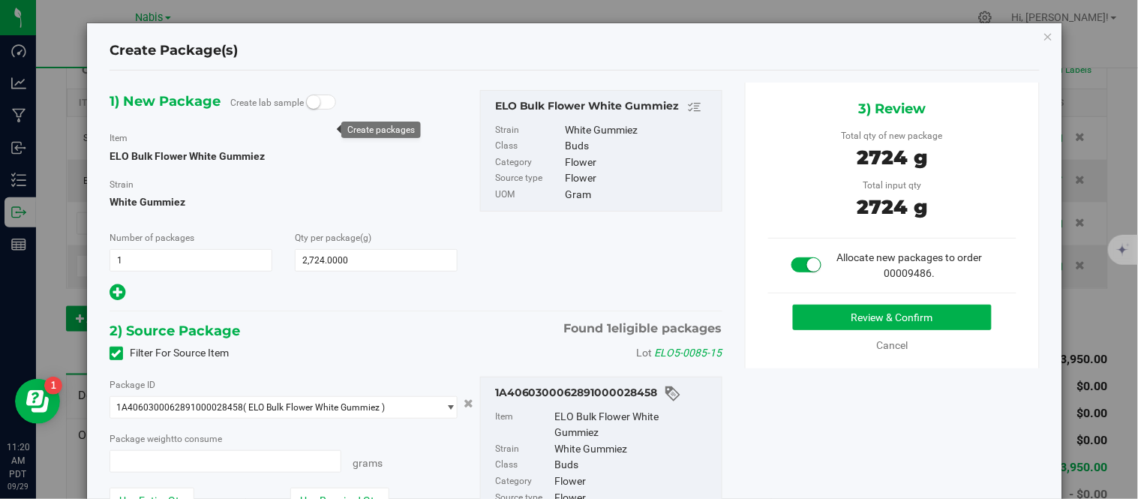
type input "2724.0000 g"
click at [831, 318] on button "Review & Confirm" at bounding box center [892, 316] width 199 height 25
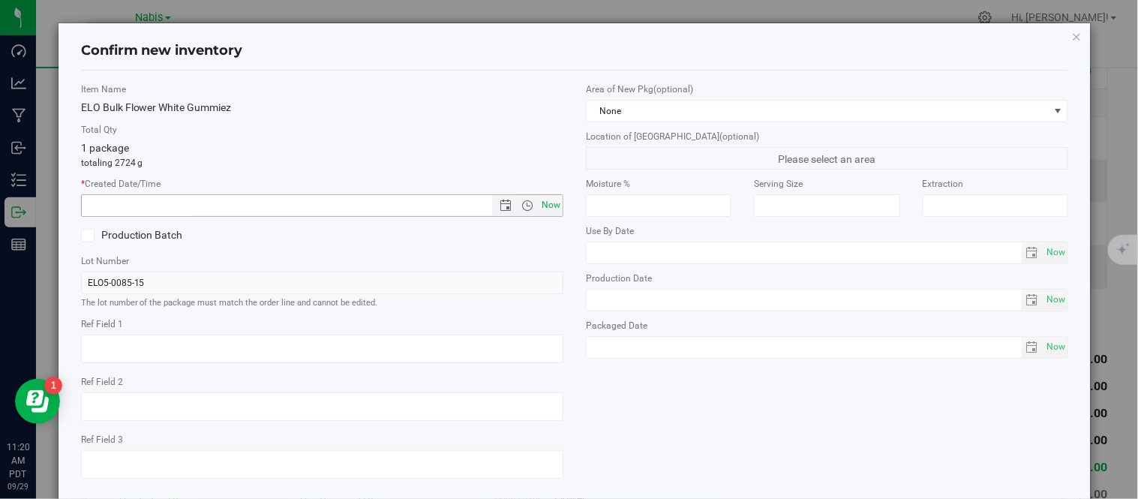
click at [546, 213] on span "Now" at bounding box center [550, 205] width 25 height 22
type input "9/29/2025 11:20 AM"
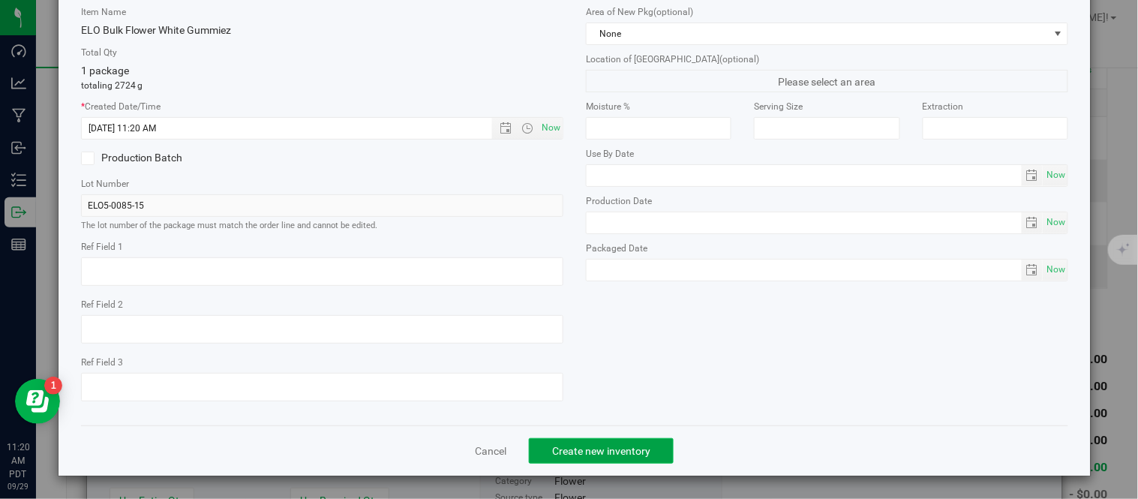
click at [627, 459] on button "Create new inventory" at bounding box center [601, 450] width 145 height 25
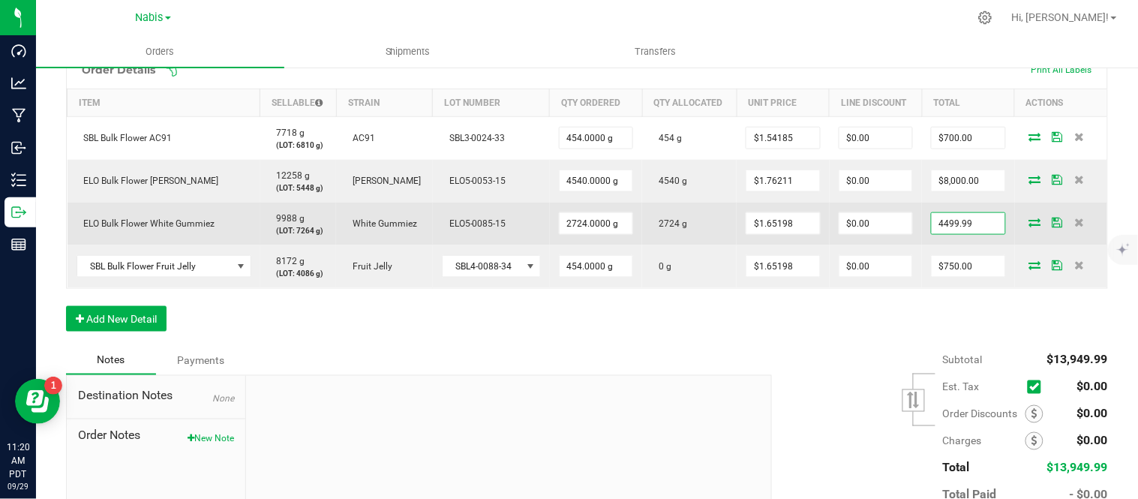
click at [991, 233] on input "4499.99" at bounding box center [967, 223] width 73 height 21
type input "$4,500.00"
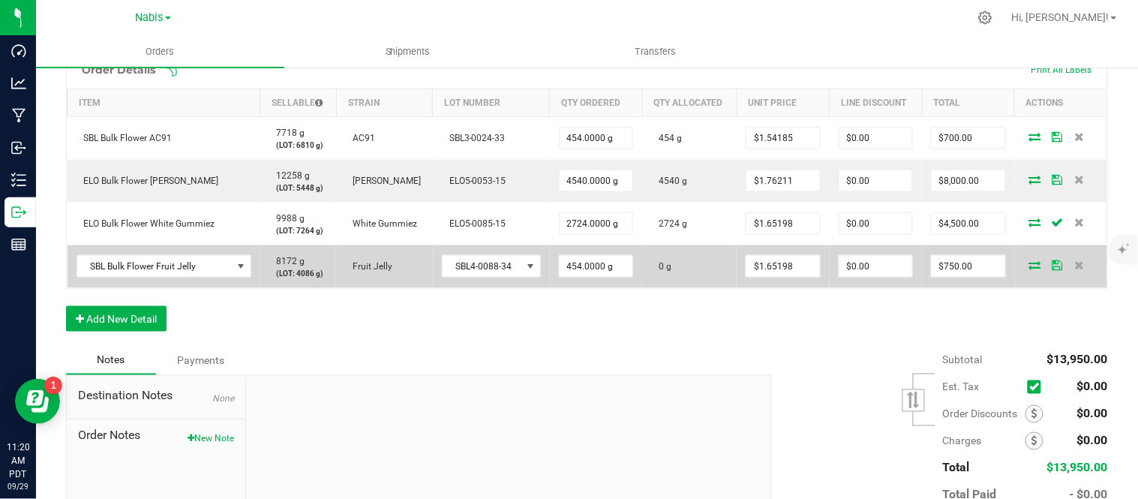
click at [1029, 261] on icon at bounding box center [1035, 264] width 12 height 9
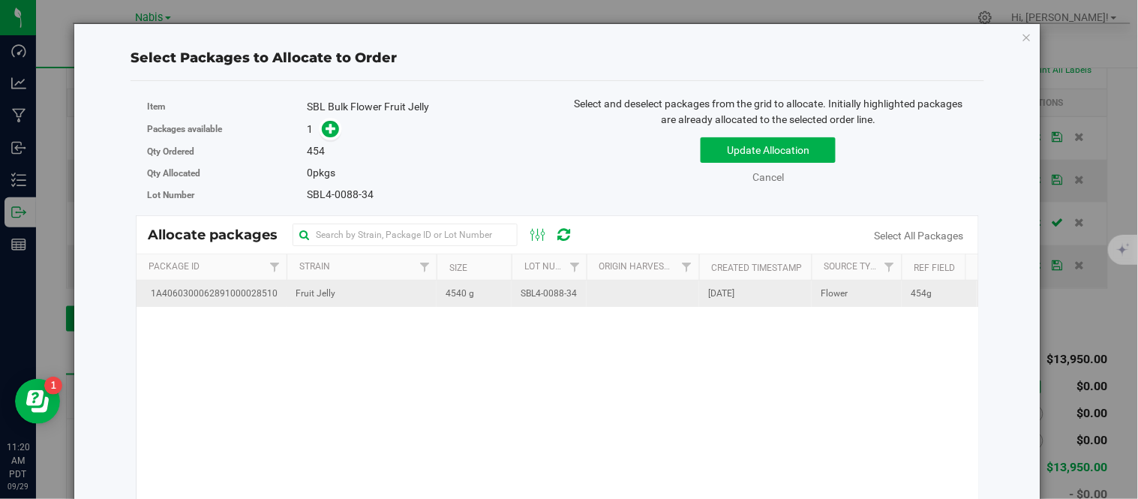
click at [540, 298] on span "SBL4-0088-34" at bounding box center [548, 293] width 56 height 14
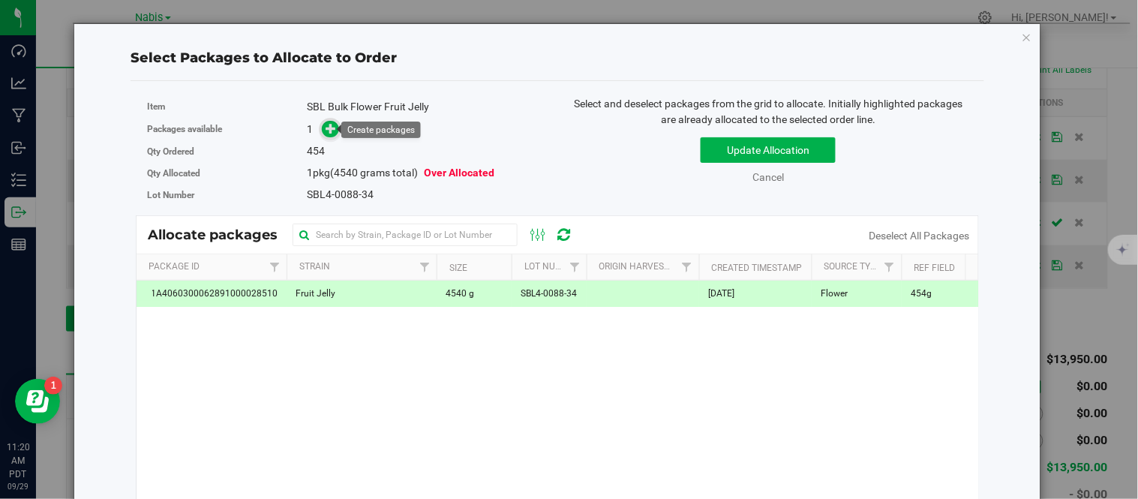
click at [322, 127] on span at bounding box center [331, 129] width 18 height 18
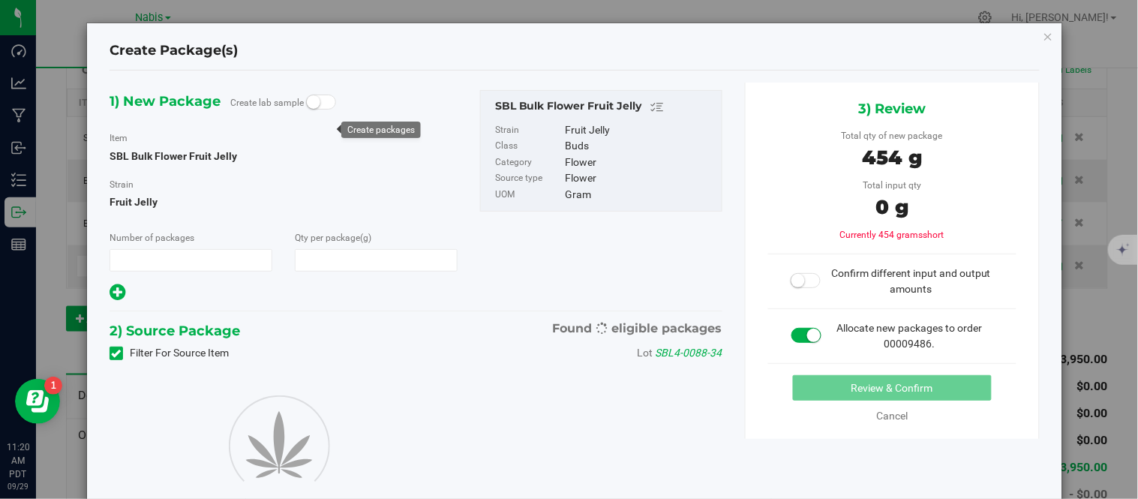
type input "1"
type input "454.0000"
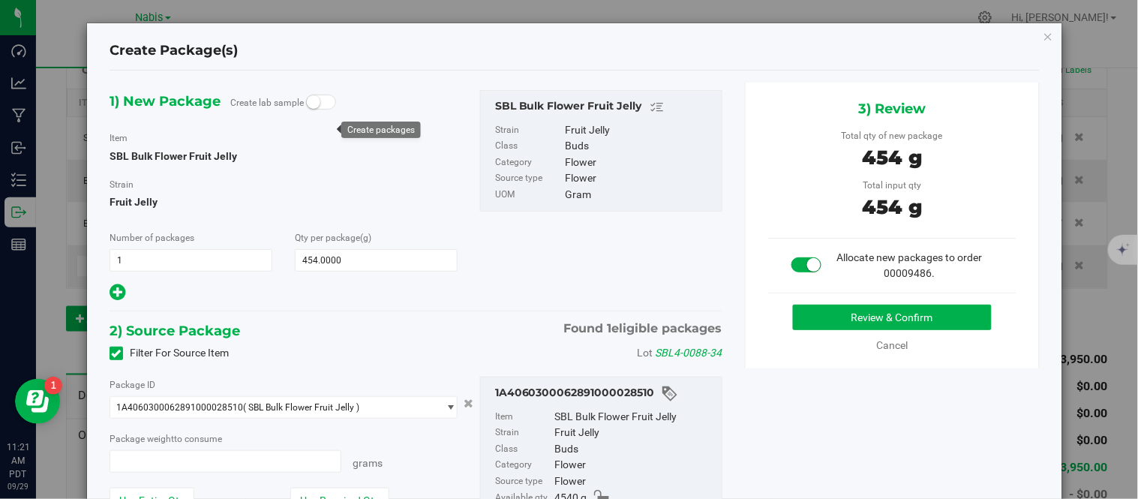
type input "454.0000 g"
click at [826, 316] on button "Review & Confirm" at bounding box center [892, 316] width 199 height 25
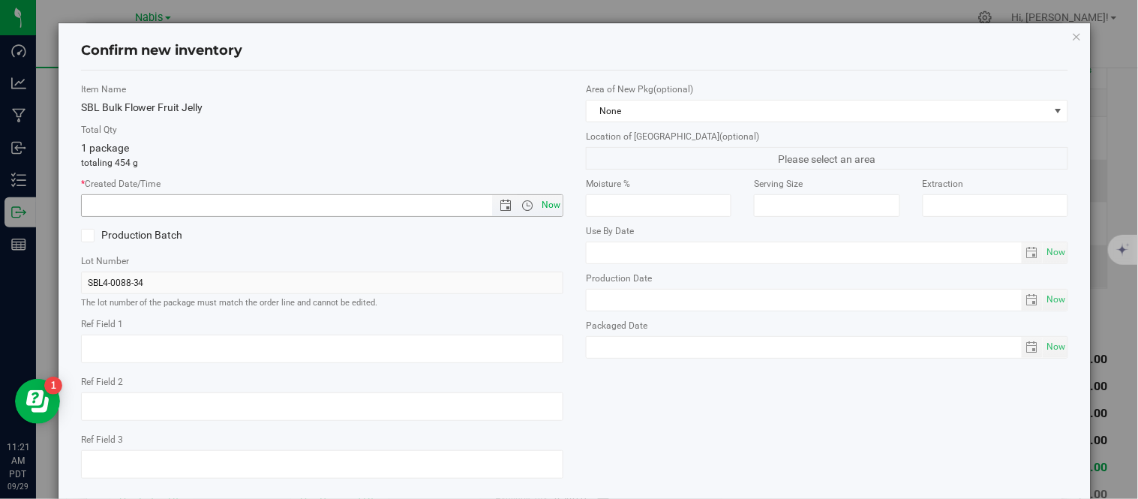
click at [540, 199] on span "Now" at bounding box center [550, 205] width 25 height 22
type input "9/29/2025 11:21 AM"
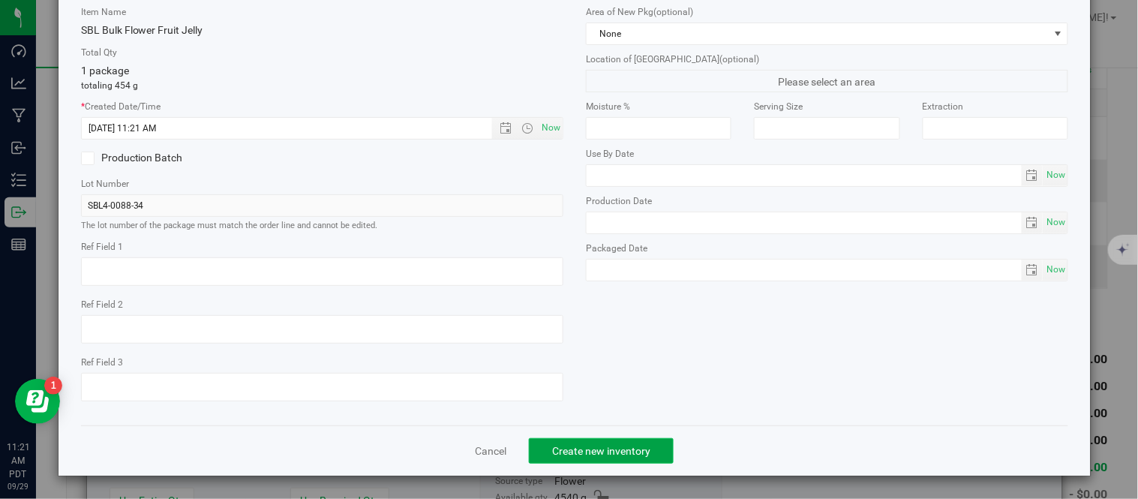
click at [589, 441] on button "Create new inventory" at bounding box center [601, 450] width 145 height 25
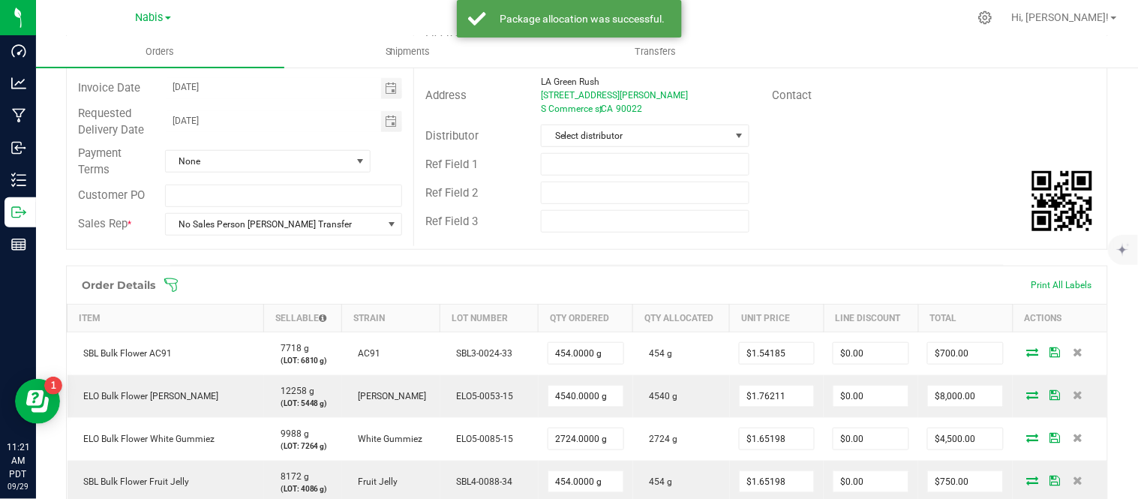
scroll to position [31, 0]
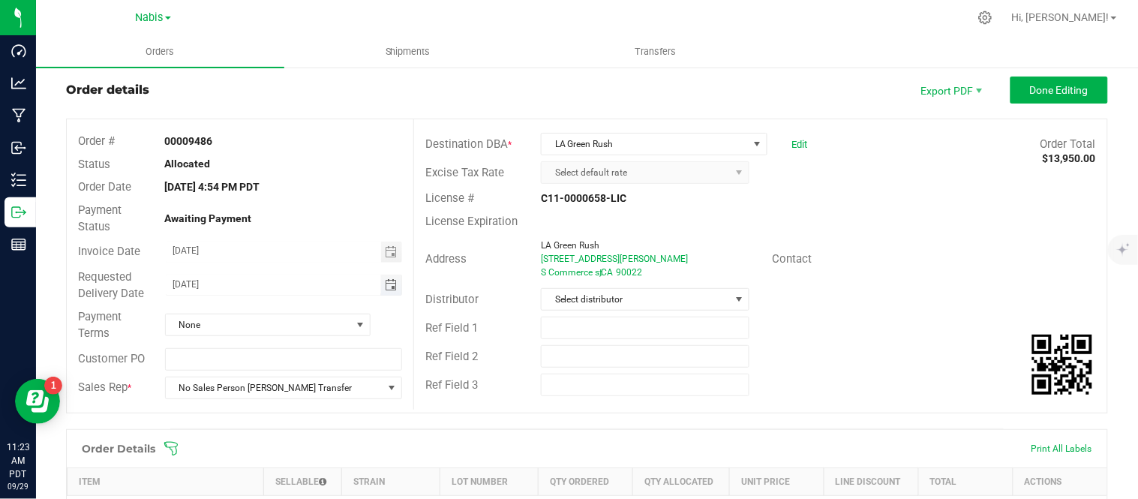
click at [189, 280] on input "09/18/2025" at bounding box center [273, 283] width 215 height 19
type input "09/17/2025"
click at [245, 328] on span "None" at bounding box center [258, 324] width 185 height 21
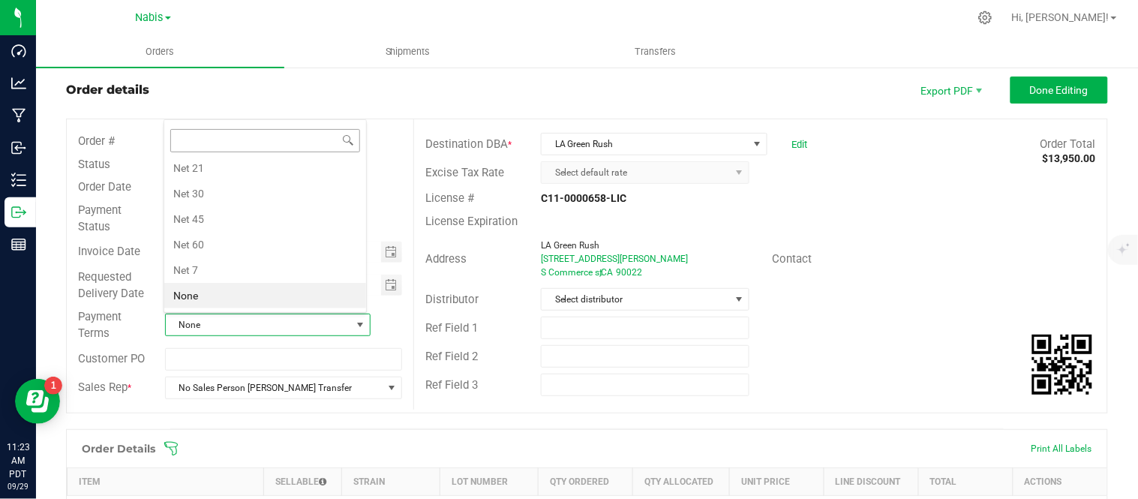
scroll to position [0, 0]
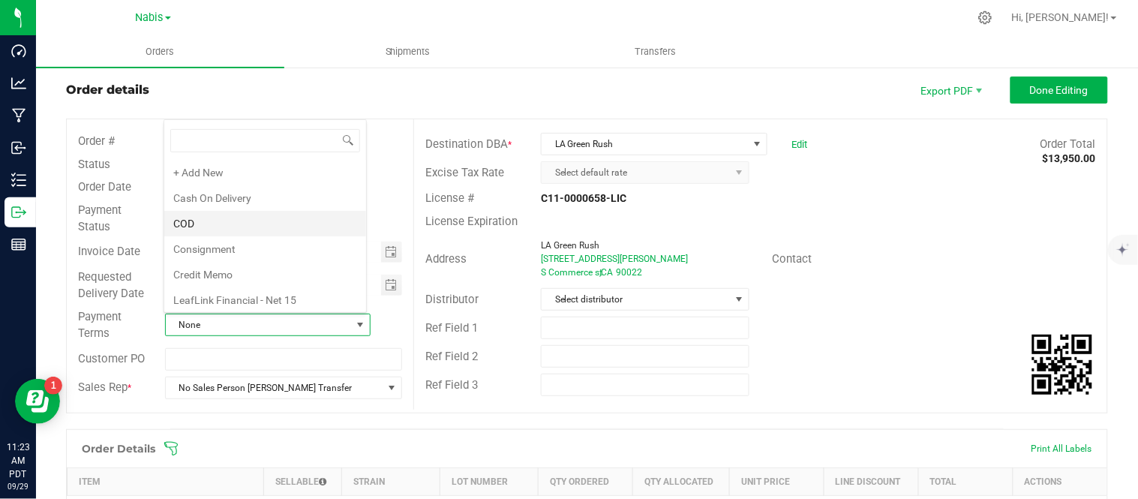
click at [225, 232] on li "COD" at bounding box center [265, 223] width 202 height 25
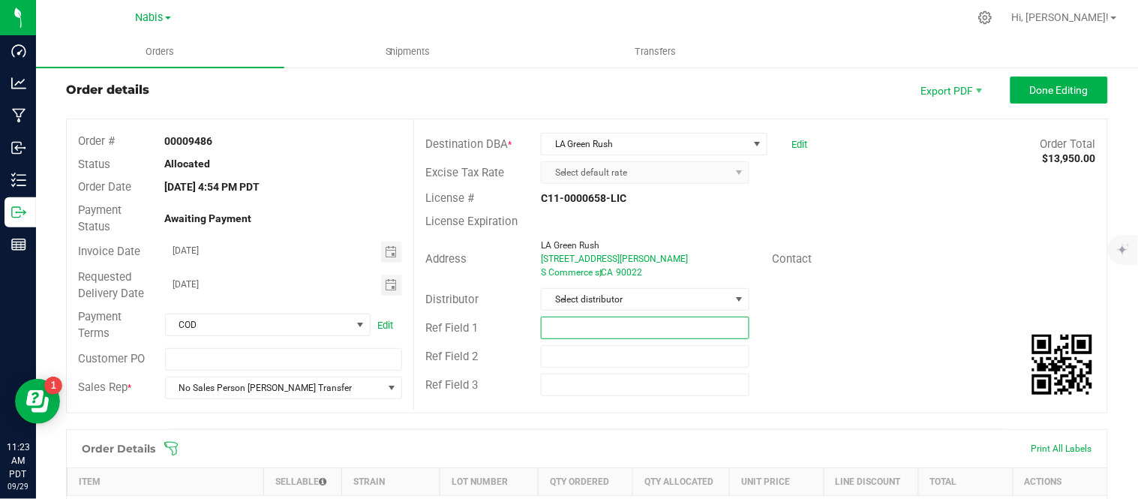
click at [588, 333] on input "text" at bounding box center [645, 327] width 208 height 22
type input "ITNOC (Andy) Bulk"
click at [1066, 84] on span "Done Editing" at bounding box center [1059, 90] width 58 height 12
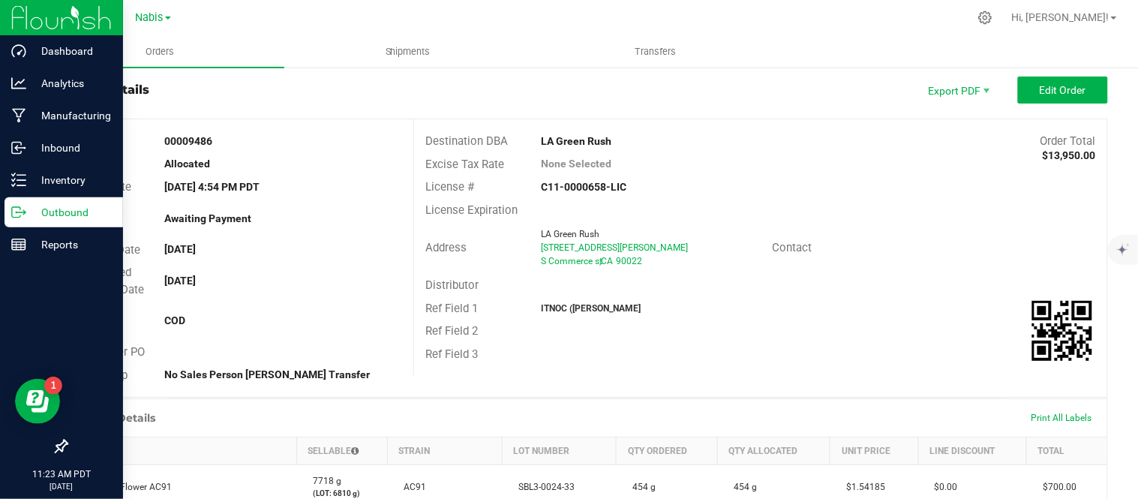
click at [45, 210] on p "Outbound" at bounding box center [71, 212] width 90 height 18
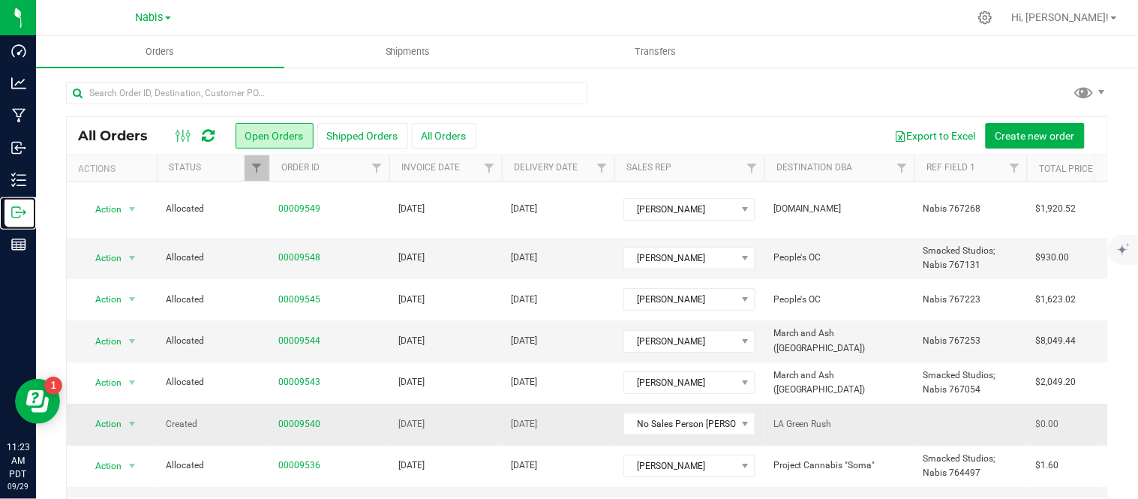
scroll to position [49, 0]
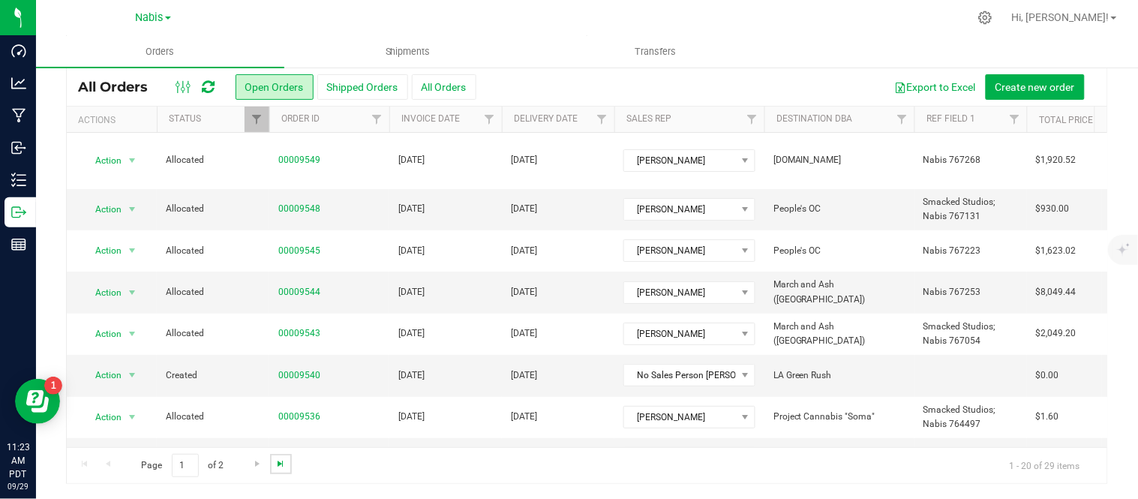
click at [281, 460] on span "Go to the last page" at bounding box center [280, 463] width 12 height 12
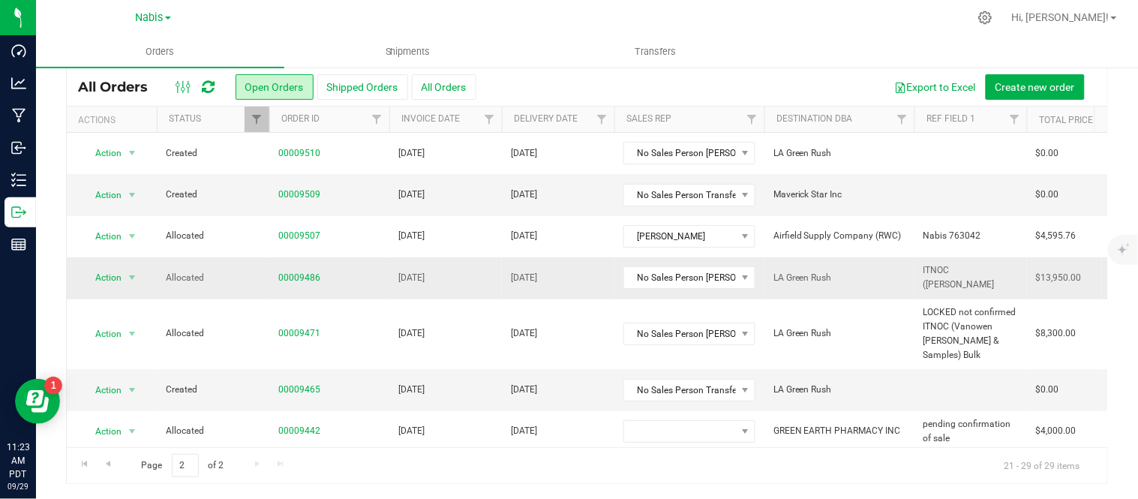
click at [488, 273] on td "[DATE]" at bounding box center [445, 277] width 112 height 41
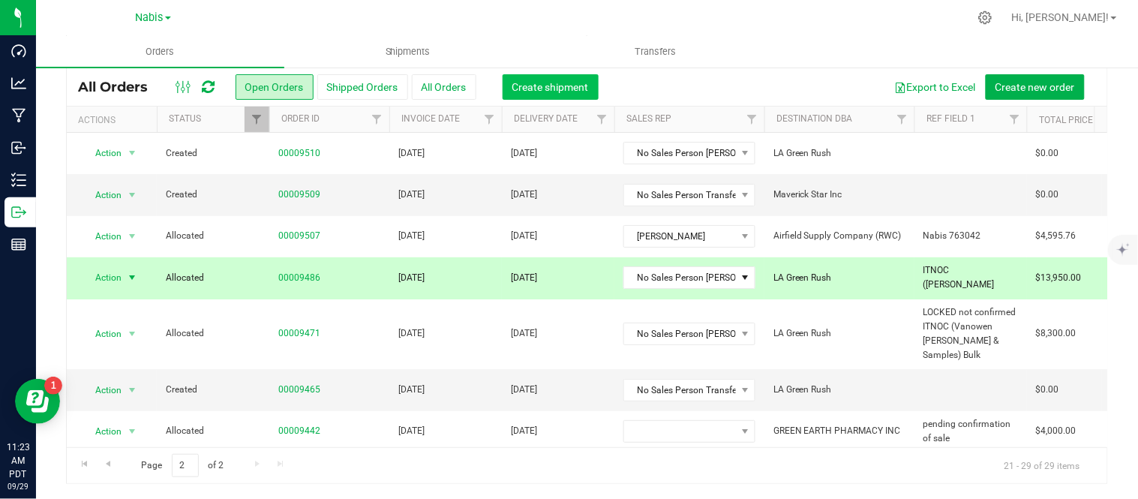
click at [537, 81] on span "Create shipment" at bounding box center [550, 87] width 76 height 12
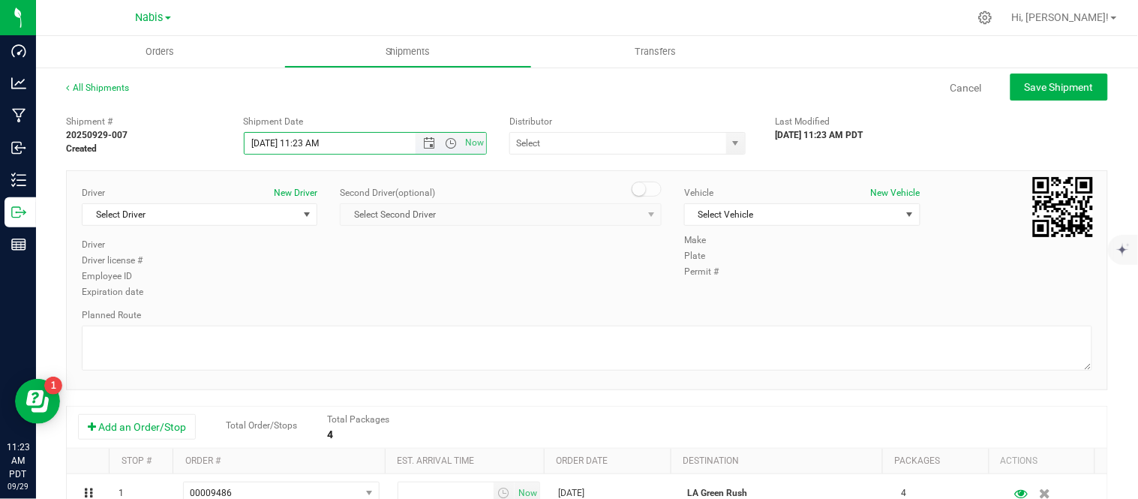
click at [265, 141] on input "9/29/2025 11:23 AM" at bounding box center [342, 143] width 197 height 21
click at [261, 136] on input "9/12/2025 11:23 AM" at bounding box center [342, 143] width 197 height 21
type input "9/17/2025 11:23 AM"
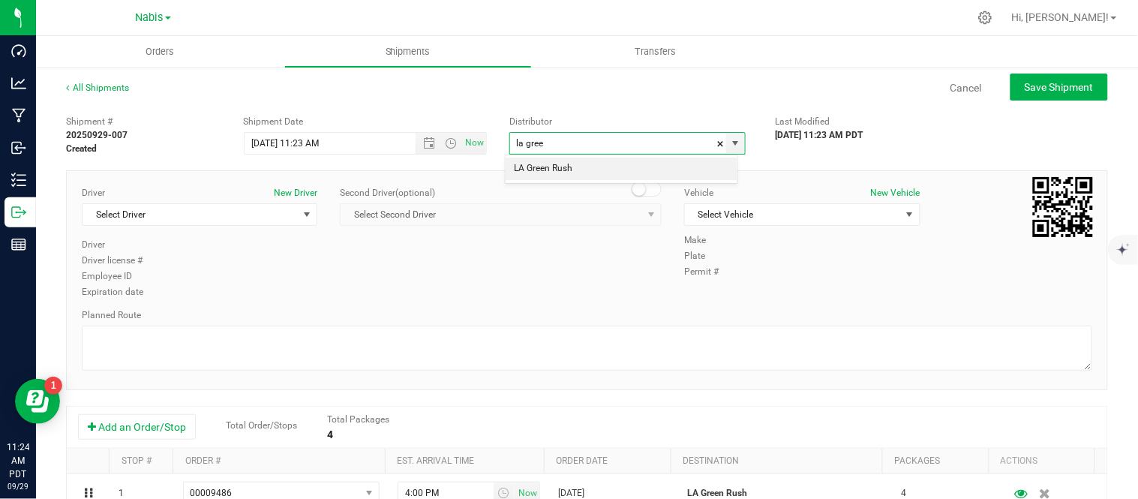
click at [538, 162] on li "LA Green Rush" at bounding box center [621, 168] width 232 height 22
type input "LA Green Rush"
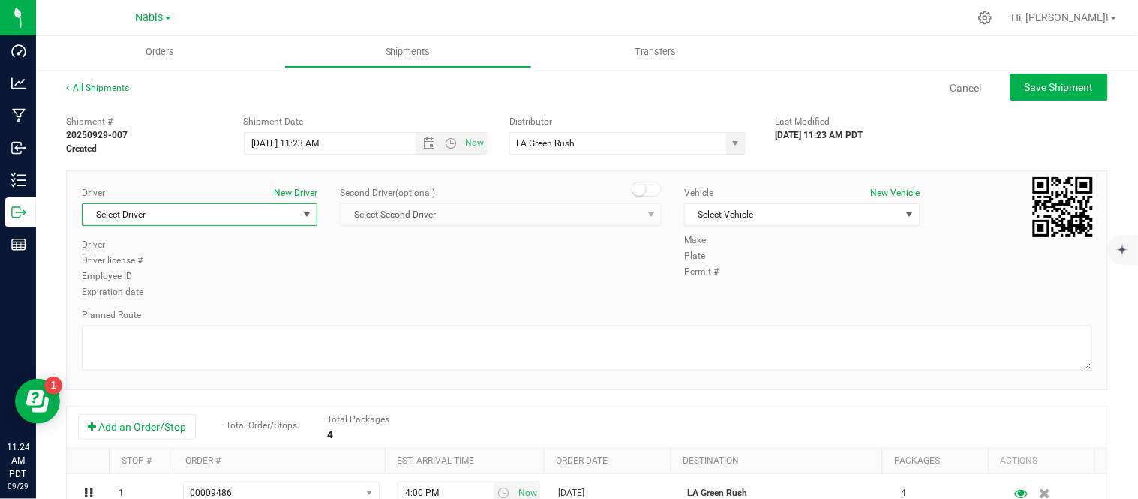
click at [176, 210] on span "Select Driver" at bounding box center [189, 214] width 215 height 21
click at [246, 266] on li "ITNOC Sale Distributor Driver" at bounding box center [197, 277] width 231 height 22
type input "itno"
click at [769, 217] on span "Select Vehicle" at bounding box center [792, 214] width 215 height 21
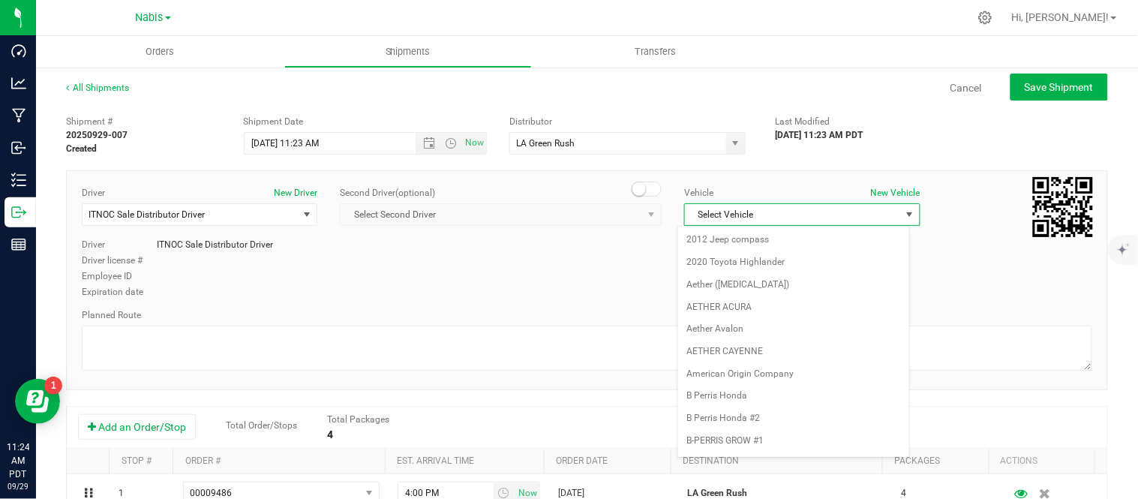
scroll to position [986, 0]
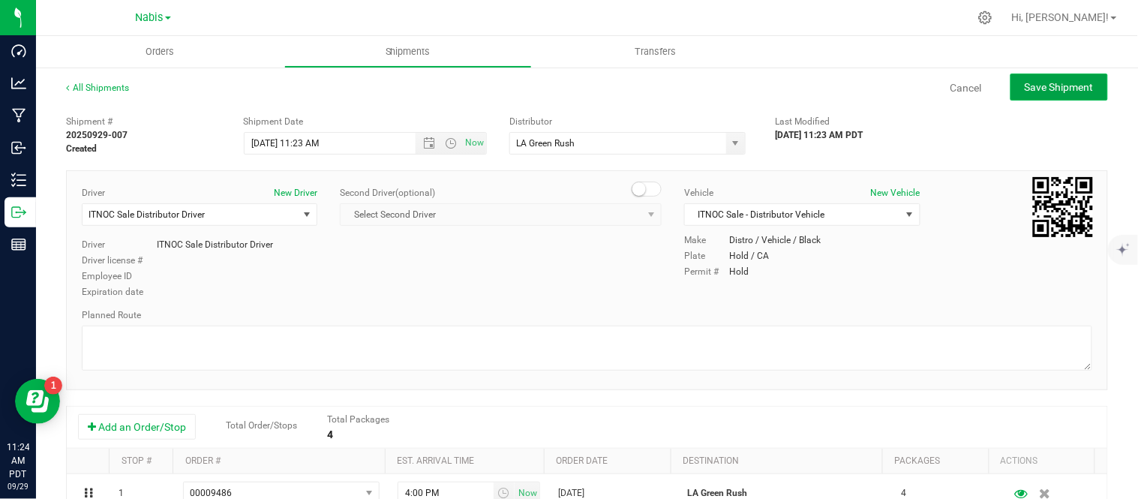
click at [1074, 90] on span "Save Shipment" at bounding box center [1058, 87] width 69 height 12
type input "9/17/2025 6:23 PM"
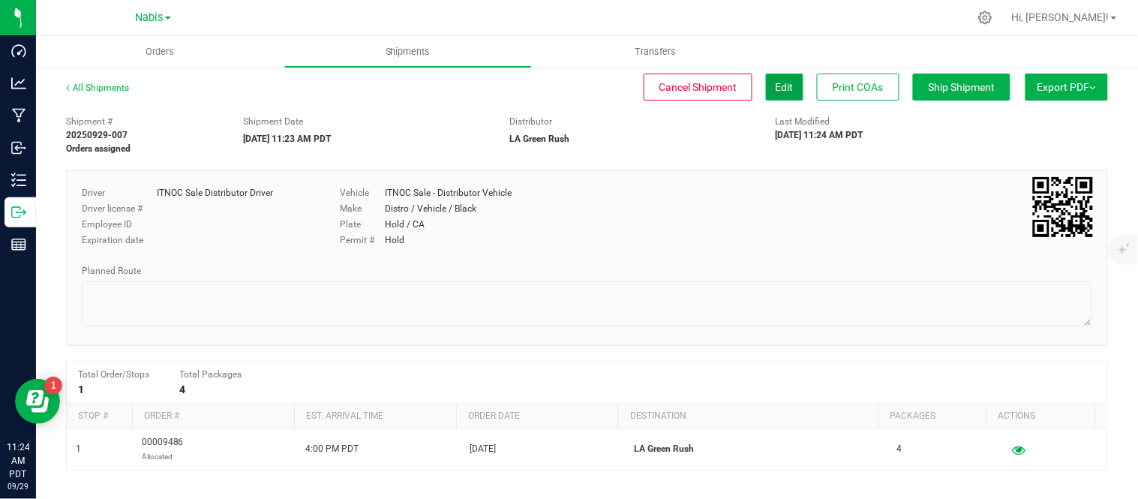
click at [775, 88] on span "Edit" at bounding box center [784, 87] width 18 height 12
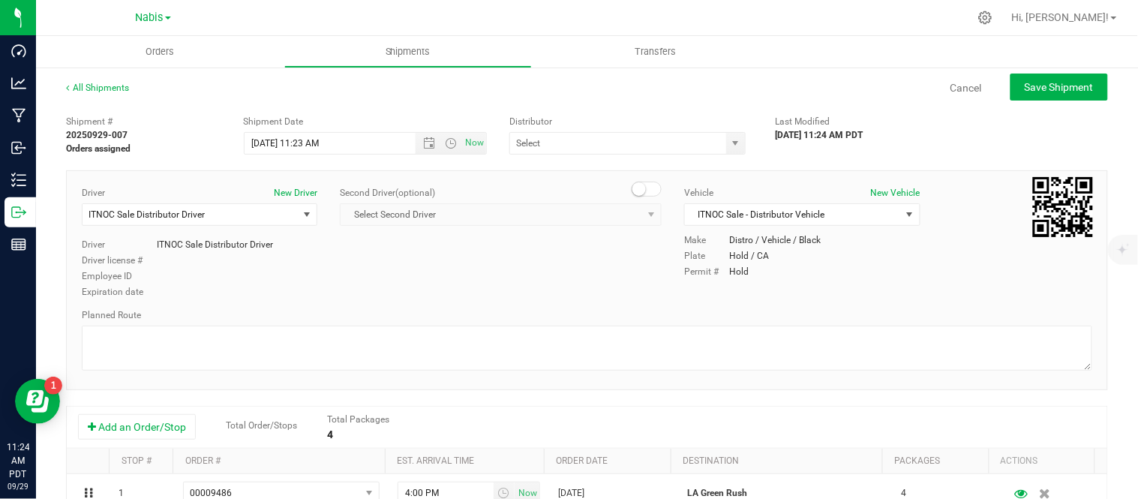
type input "LA Green Rush"
click at [430, 310] on div "Planned Route" at bounding box center [587, 314] width 1010 height 13
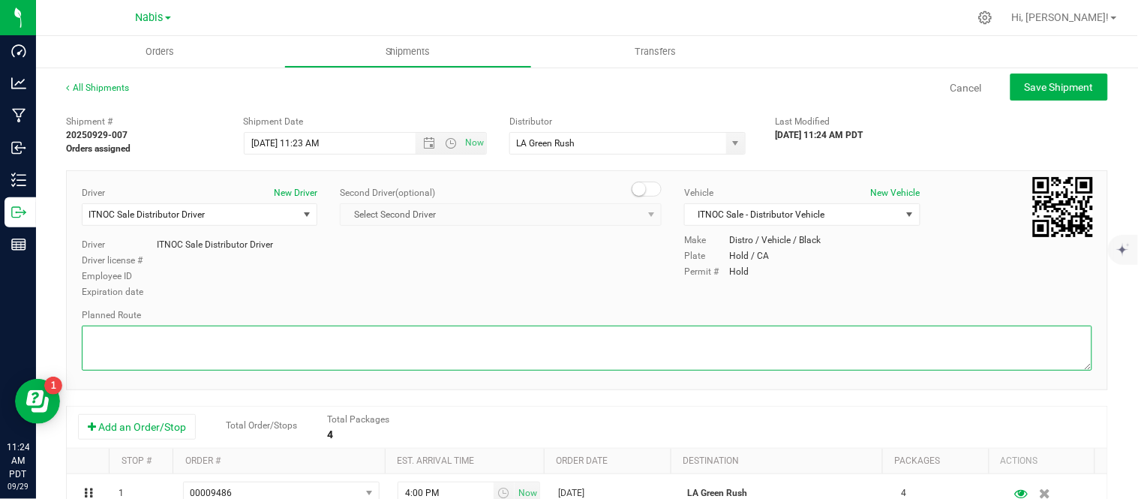
click at [432, 334] on textarea at bounding box center [587, 347] width 1010 height 45
type textarea "follow google"
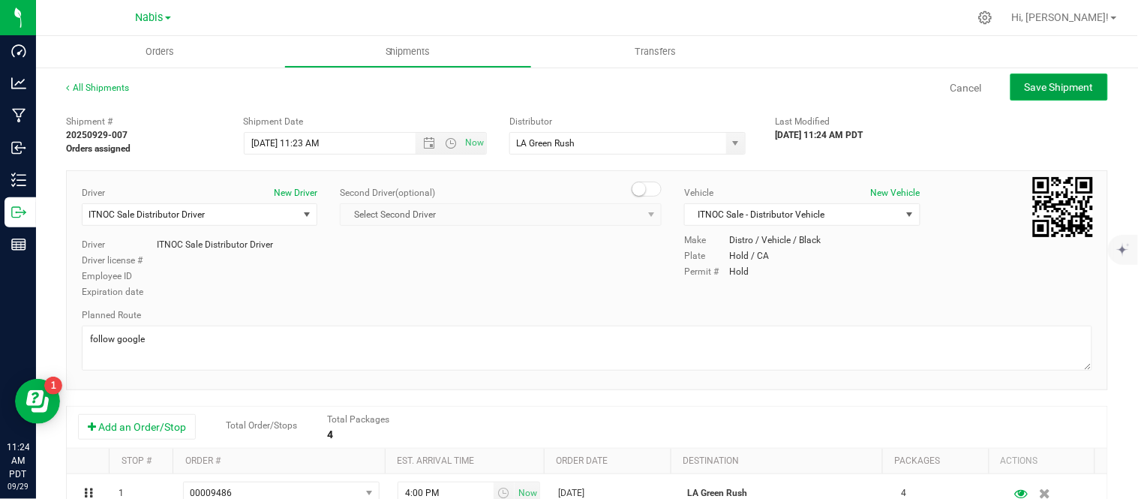
click at [1051, 93] on button "Save Shipment" at bounding box center [1058, 86] width 97 height 27
type input "9/17/2025 6:23 PM"
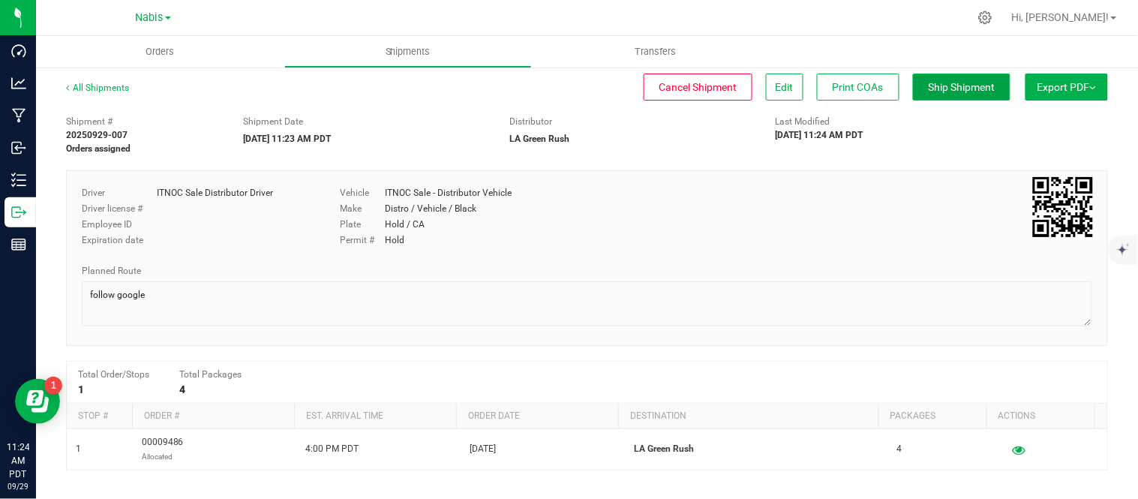
click at [946, 96] on button "Ship Shipment" at bounding box center [961, 86] width 97 height 27
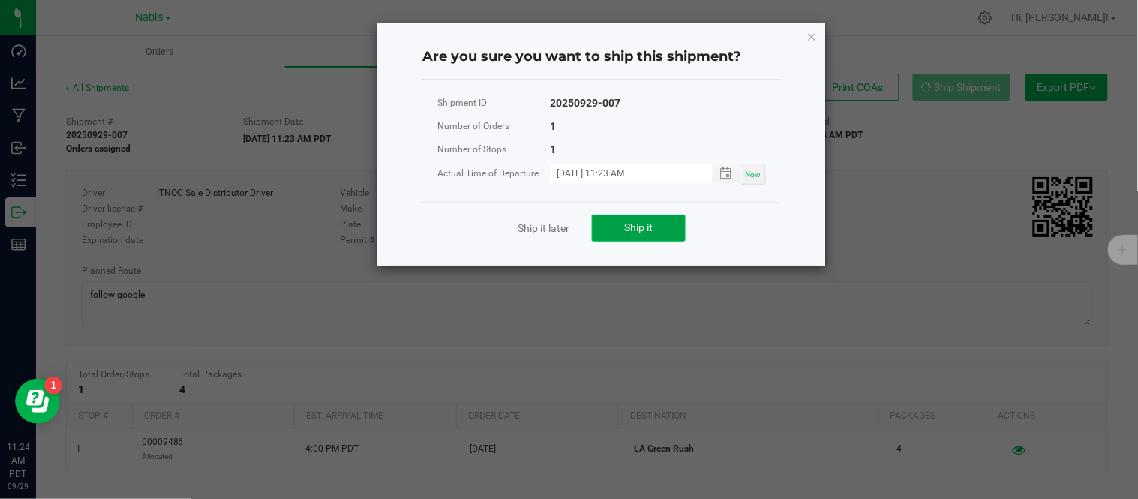
click at [626, 229] on span "Ship it" at bounding box center [639, 227] width 28 height 12
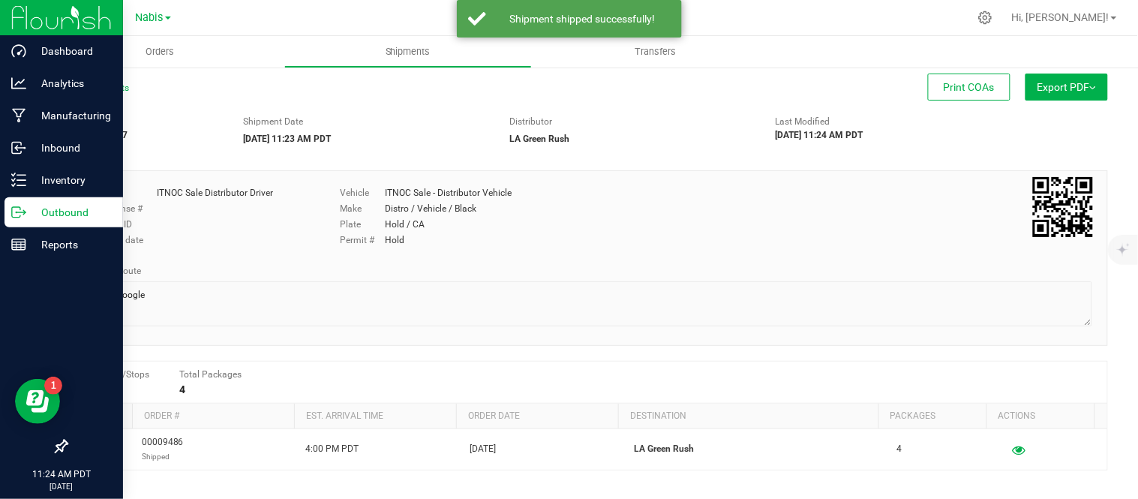
click at [18, 210] on icon at bounding box center [18, 212] width 15 height 15
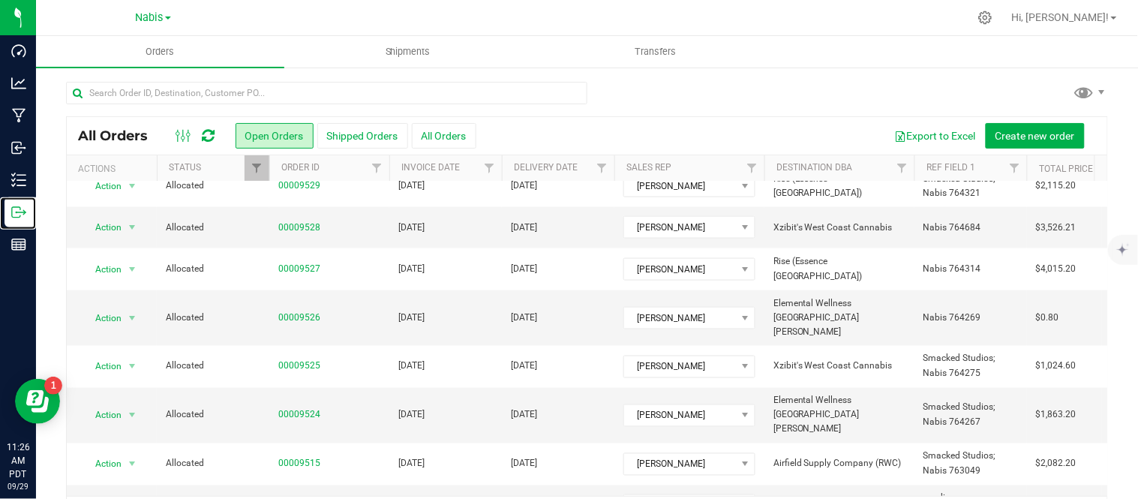
scroll to position [49, 0]
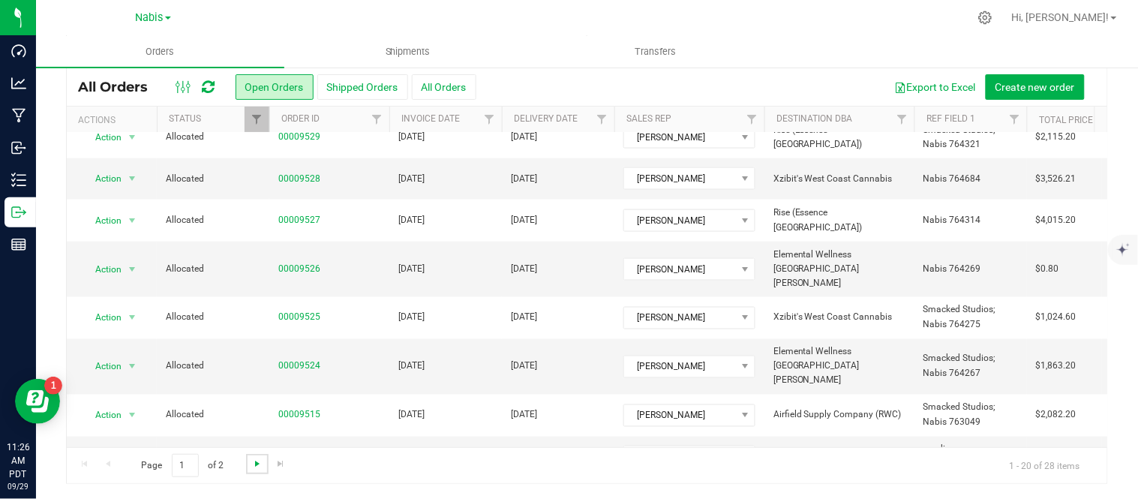
click at [251, 462] on span "Go to the next page" at bounding box center [257, 463] width 12 height 12
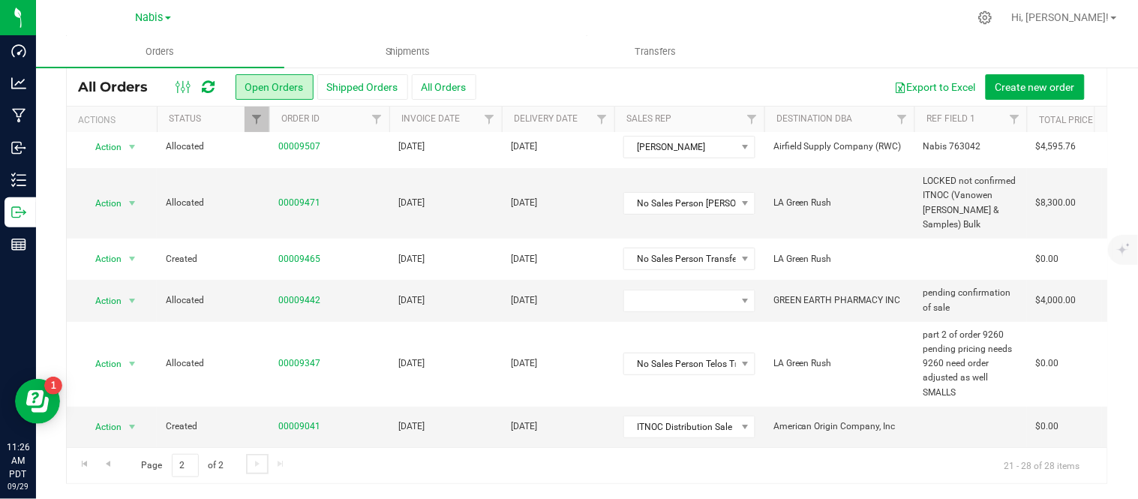
scroll to position [0, 0]
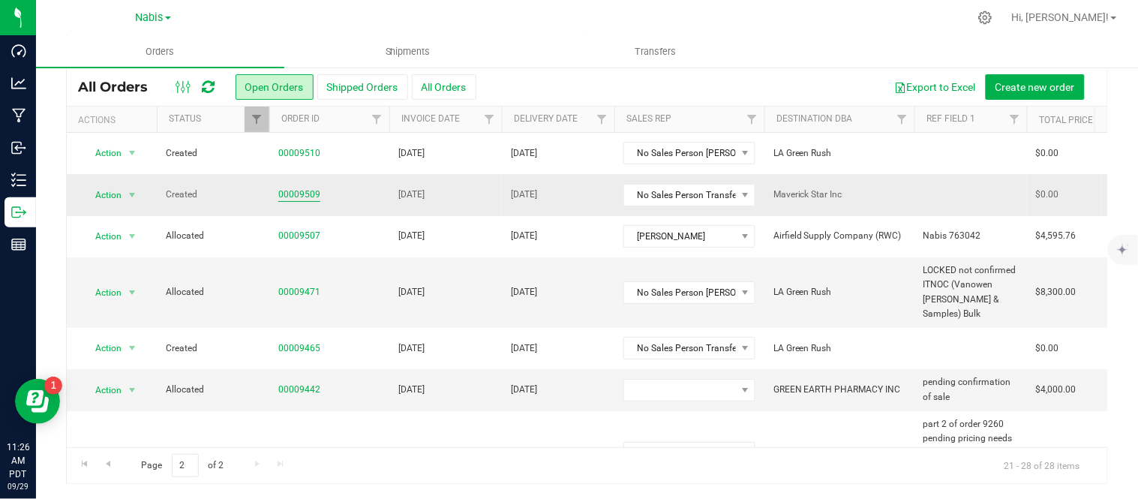
click at [300, 196] on link "00009509" at bounding box center [299, 194] width 42 height 14
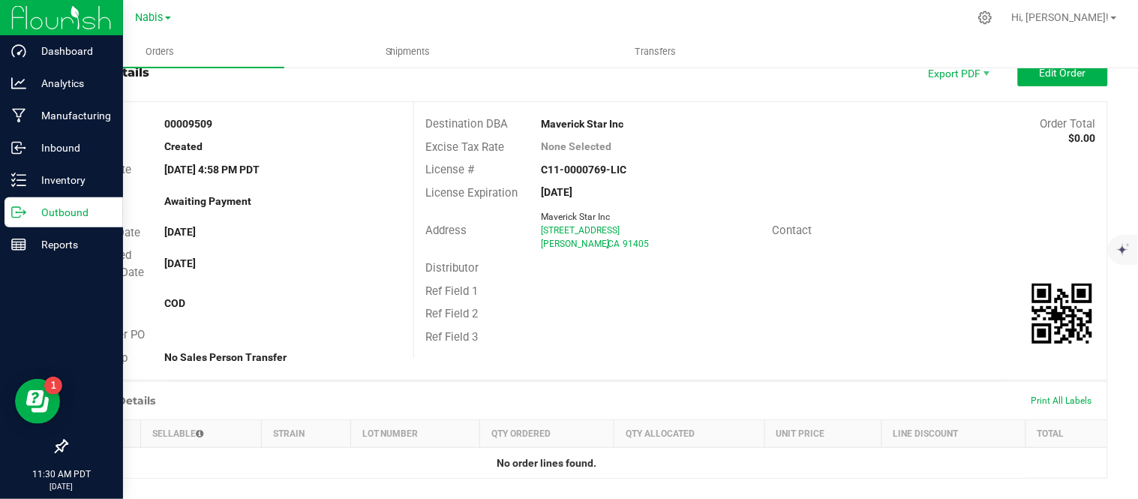
click at [34, 205] on p "Outbound" at bounding box center [71, 212] width 90 height 18
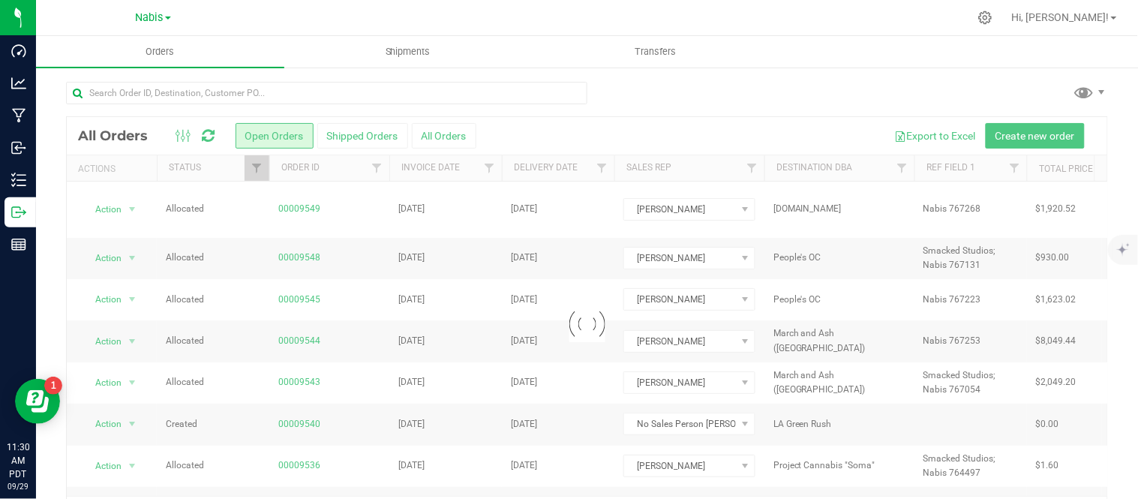
scroll to position [49, 0]
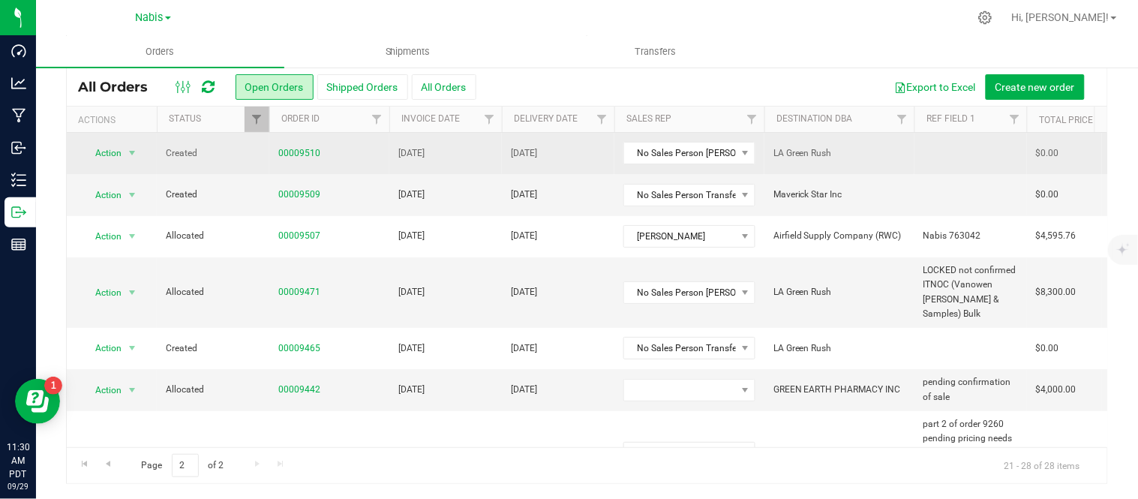
click at [291, 161] on td "00009510" at bounding box center [329, 153] width 120 height 41
click at [294, 148] on link "00009510" at bounding box center [299, 153] width 42 height 14
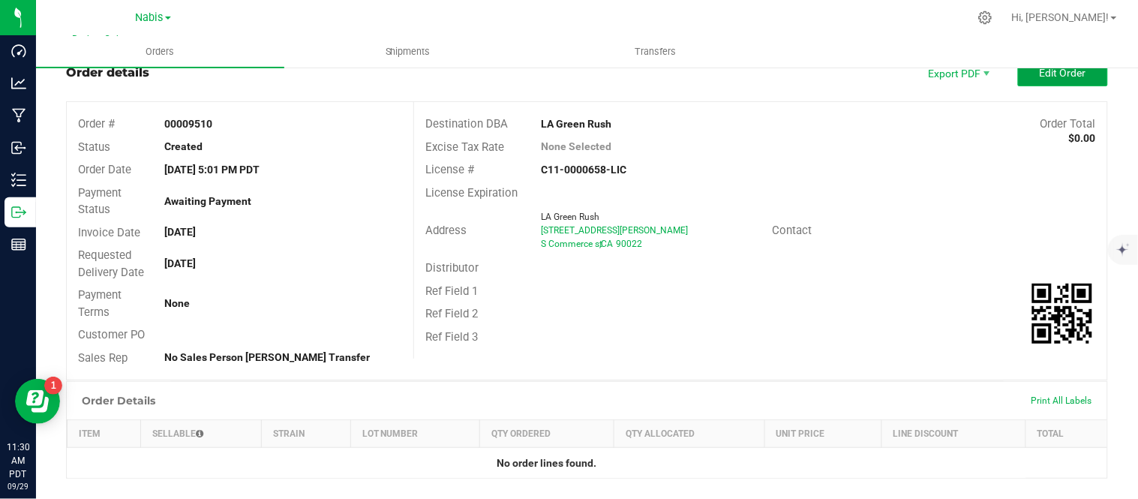
click at [1075, 85] on button "Edit Order" at bounding box center [1063, 72] width 90 height 27
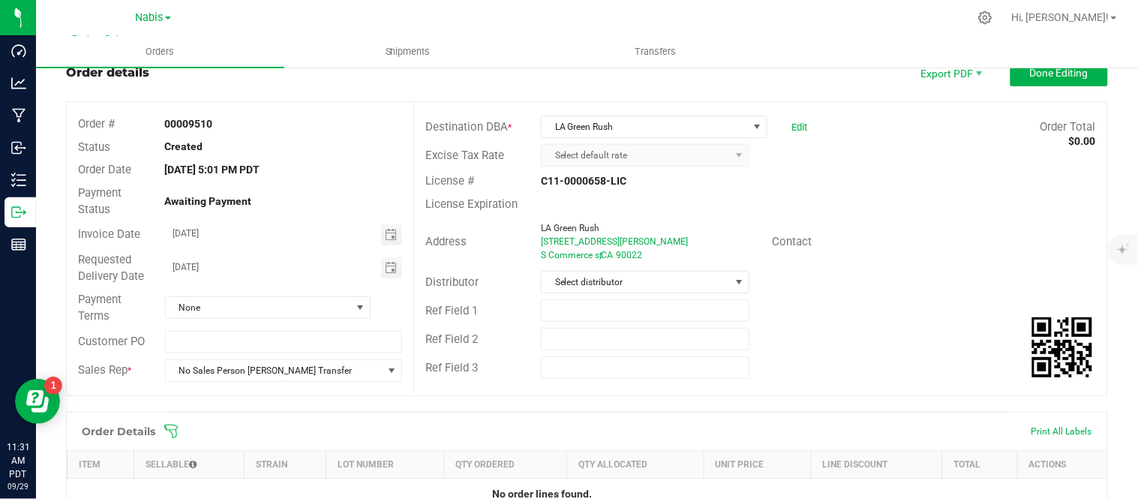
scroll to position [361, 0]
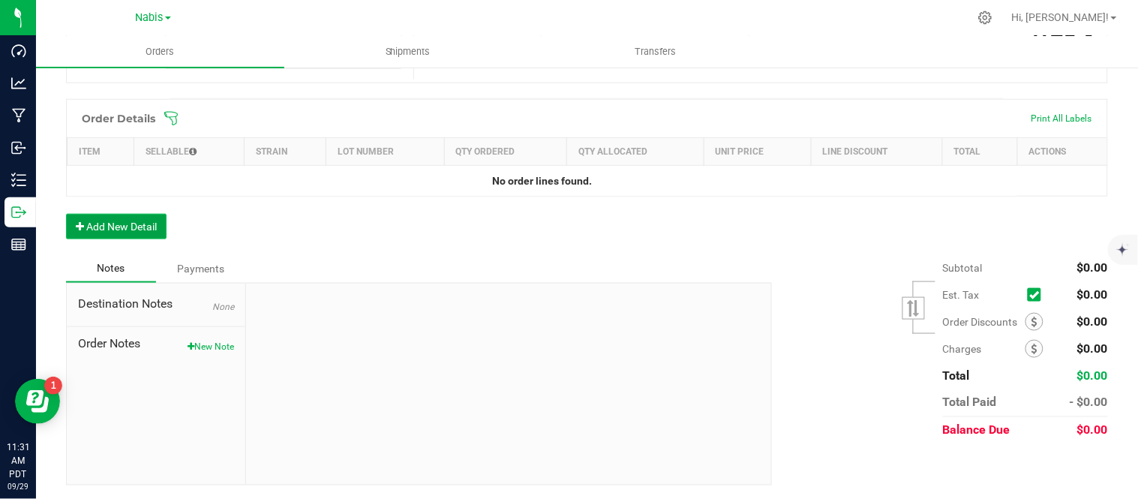
click at [117, 218] on button "Add New Detail" at bounding box center [116, 226] width 100 height 25
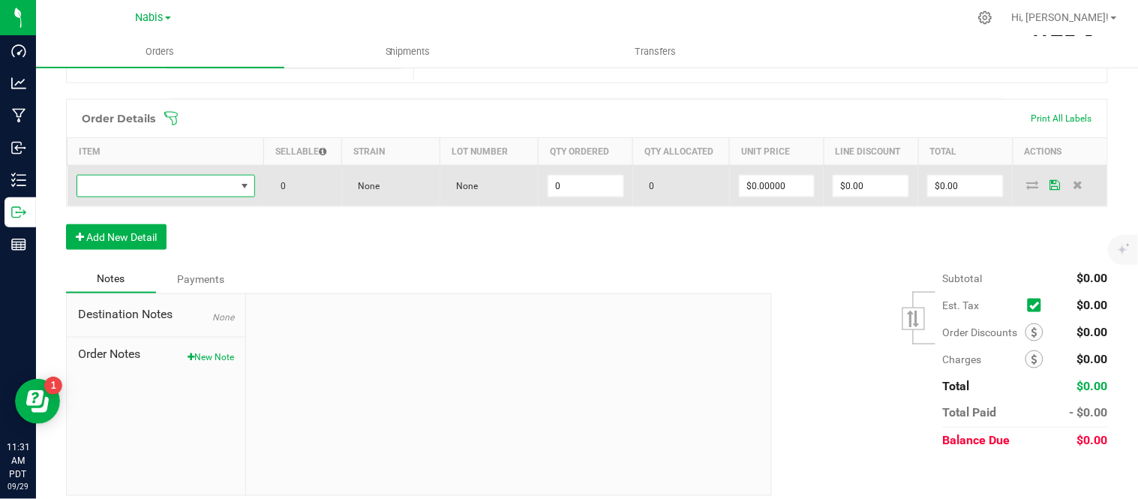
click at [207, 183] on span "NO DATA FOUND" at bounding box center [156, 185] width 158 height 21
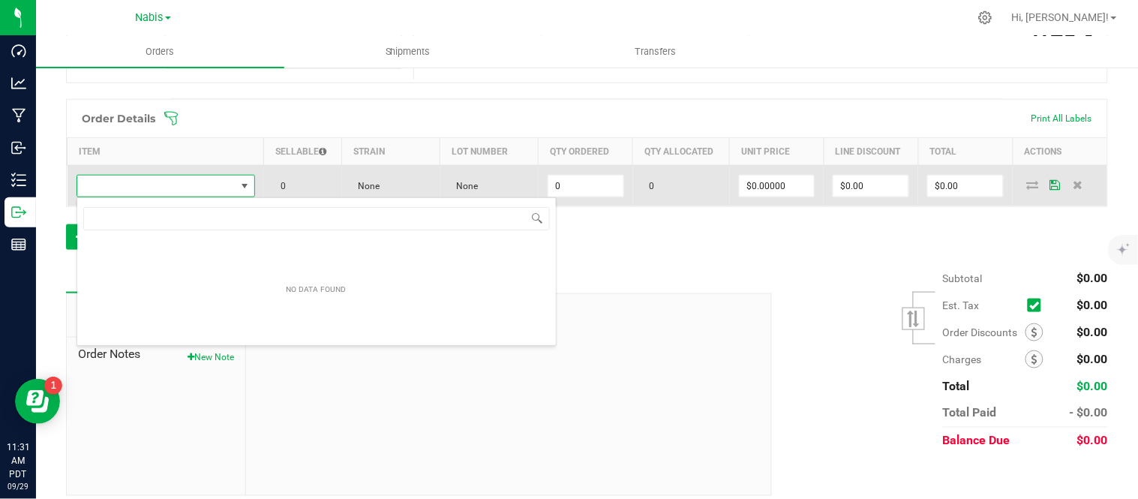
scroll to position [22, 176]
type input "ELO Bulk Flower Lemon Cherry Ether"
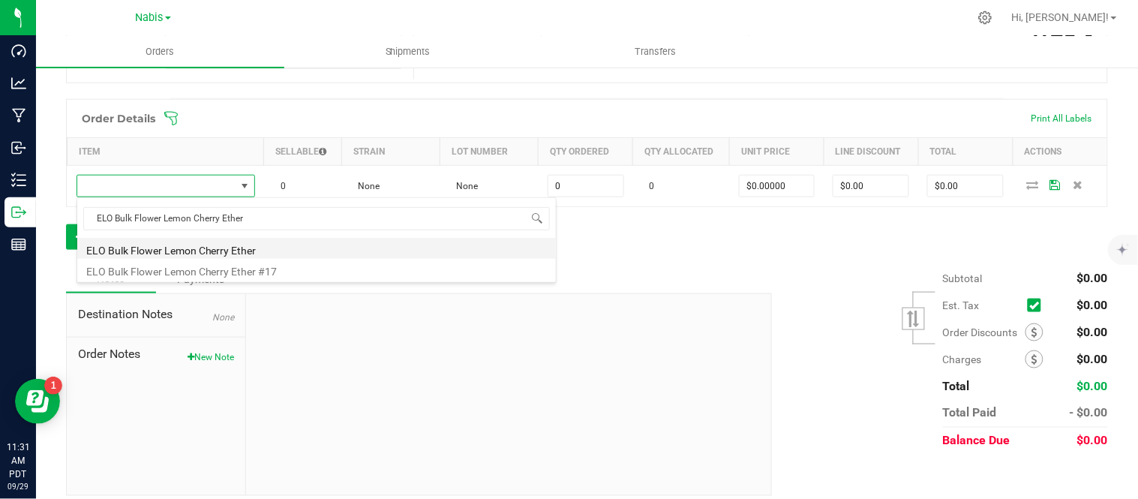
click at [302, 244] on li "ELO Bulk Flower Lemon Cherry Ether" at bounding box center [316, 248] width 478 height 21
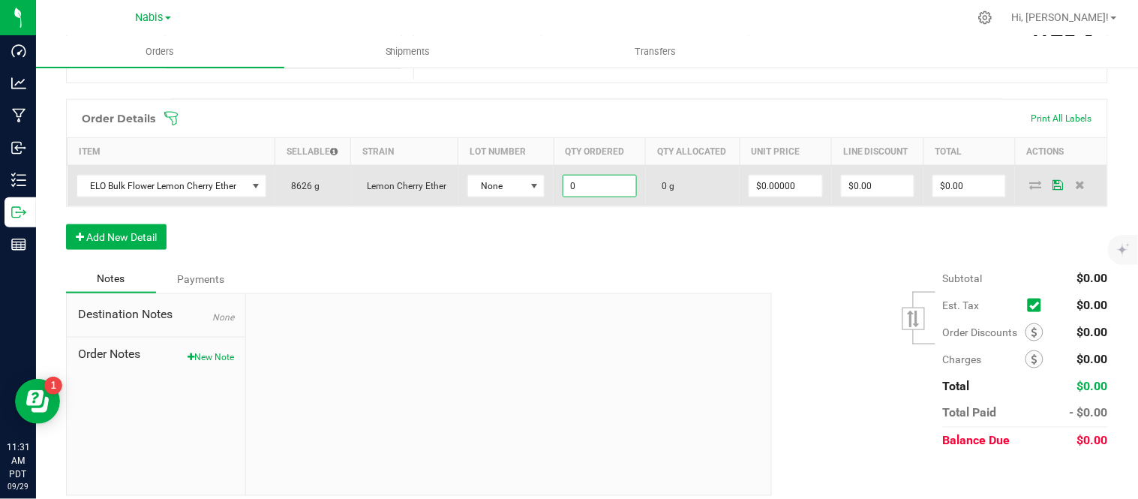
click at [571, 189] on input "0" at bounding box center [599, 185] width 72 height 21
type input "8626.0000 g"
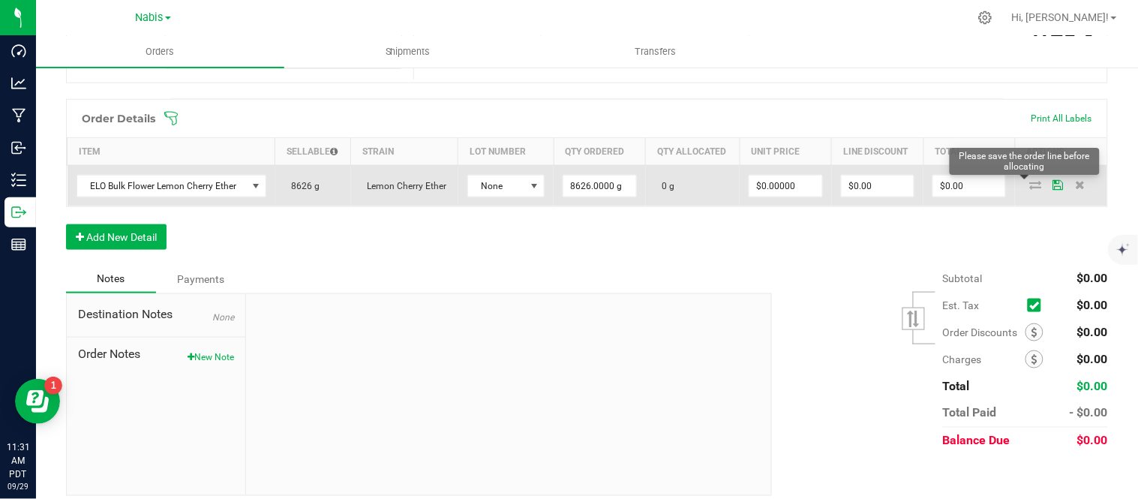
click at [1029, 186] on icon at bounding box center [1035, 184] width 12 height 9
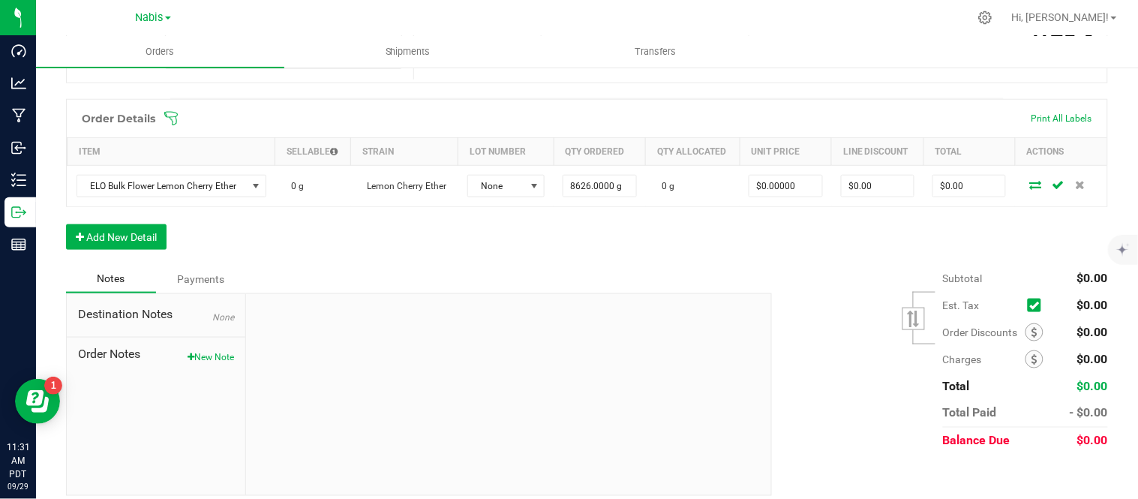
click at [1029, 186] on icon at bounding box center [1035, 184] width 12 height 9
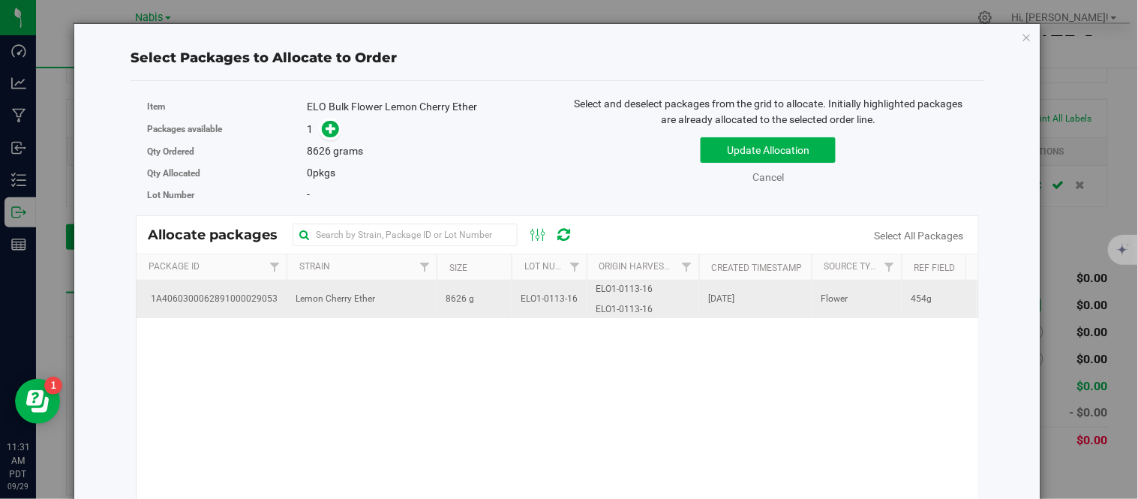
click at [562, 304] on span "ELO1-0113-16" at bounding box center [548, 299] width 57 height 14
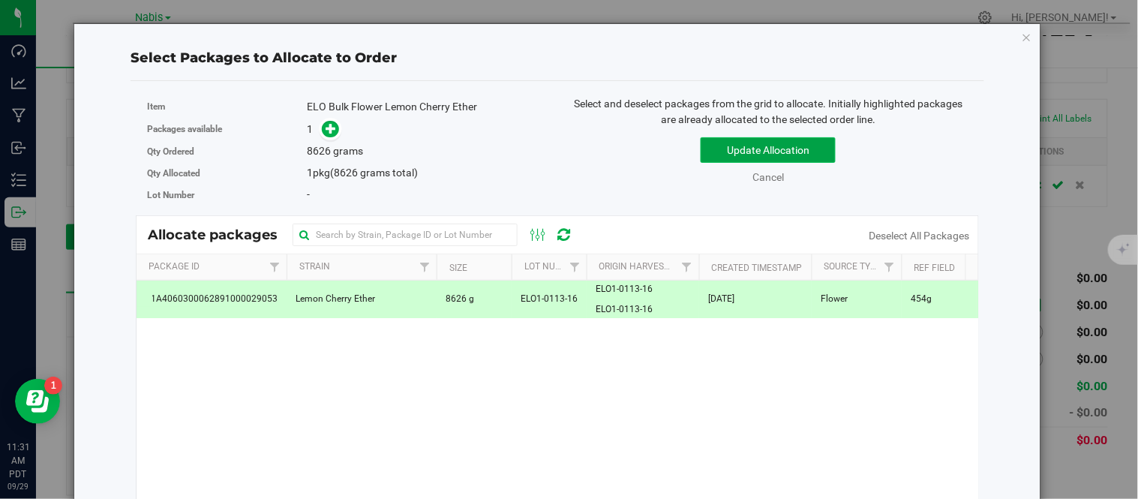
click at [729, 155] on button "Update Allocation" at bounding box center [767, 149] width 135 height 25
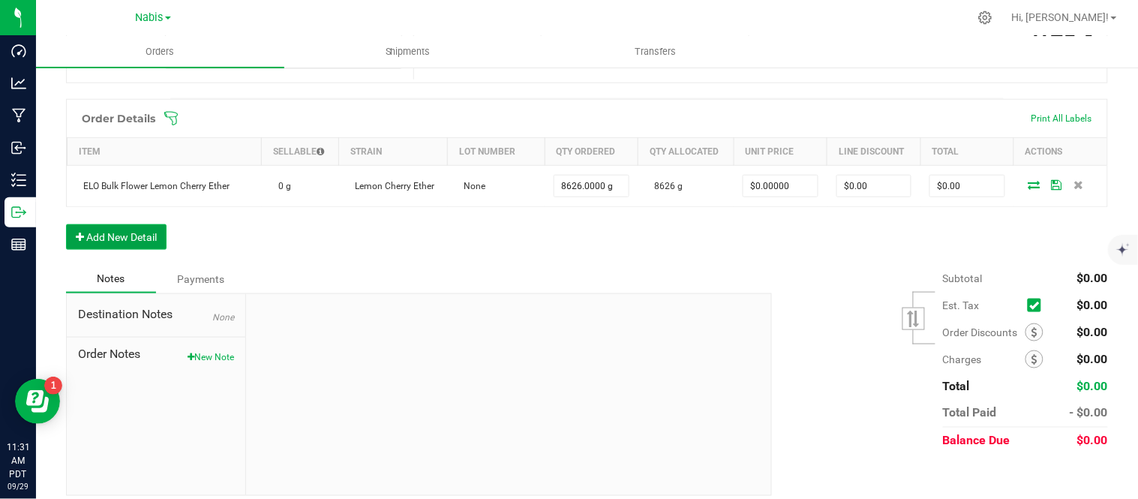
click at [131, 248] on button "Add New Detail" at bounding box center [116, 236] width 100 height 25
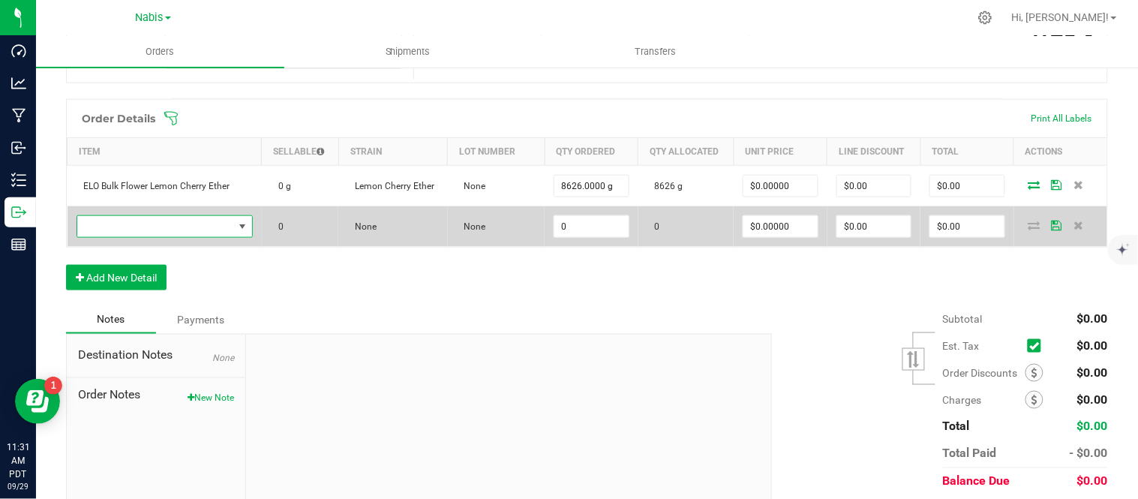
click at [188, 228] on span "NO DATA FOUND" at bounding box center [155, 226] width 156 height 21
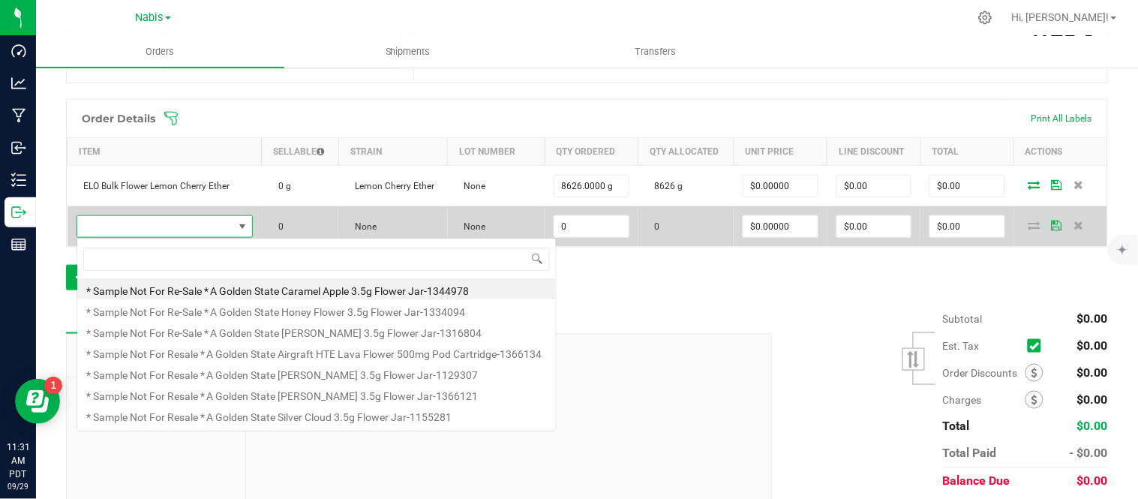
scroll to position [22, 171]
type input "ELO Bulk Flower Gelato X Gumbo #37"
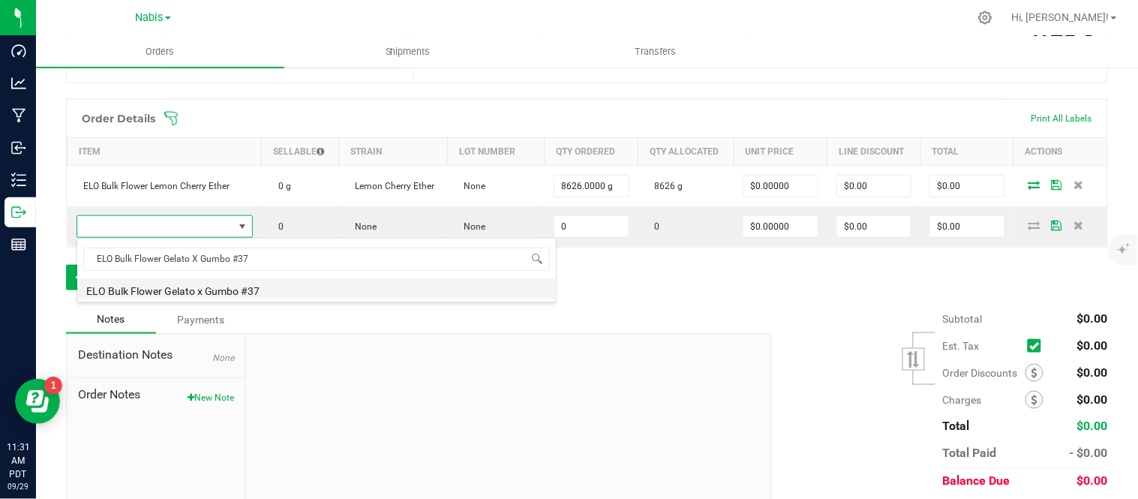
click at [304, 288] on li "ELO Bulk Flower Gelato x Gumbo #37" at bounding box center [316, 288] width 478 height 21
type input "0.0000 g"
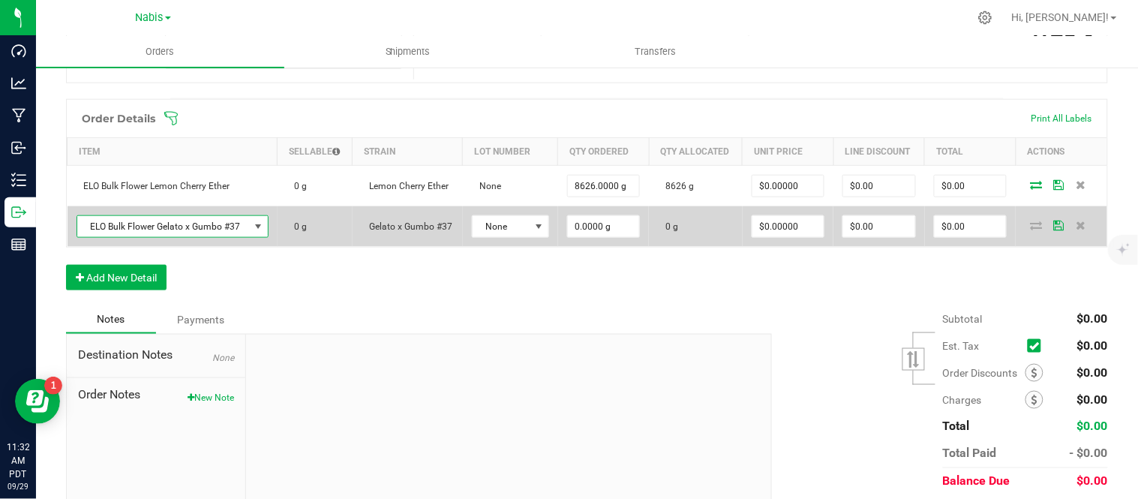
click at [233, 219] on span "ELO Bulk Flower Gelato x Gumbo #37" at bounding box center [163, 226] width 172 height 21
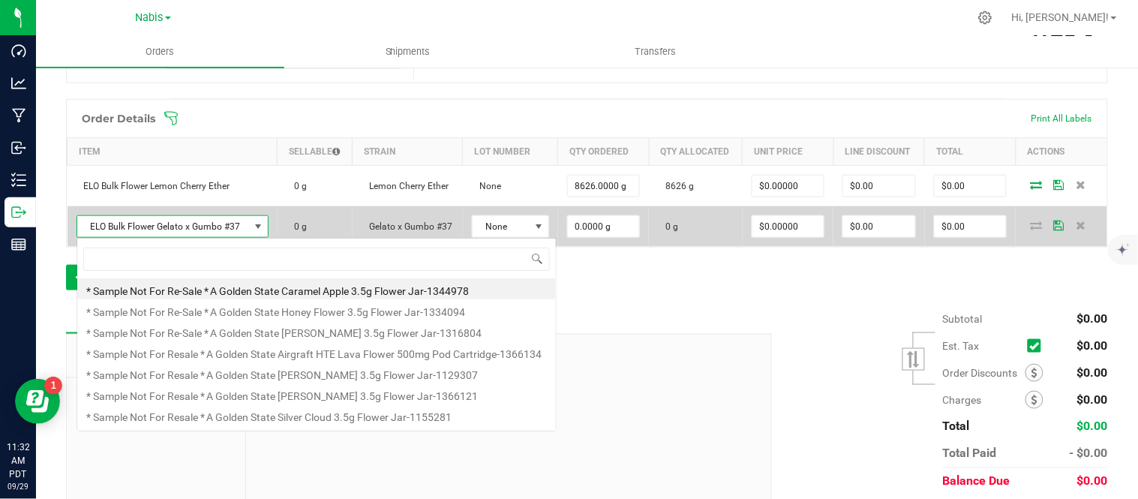
scroll to position [22, 189]
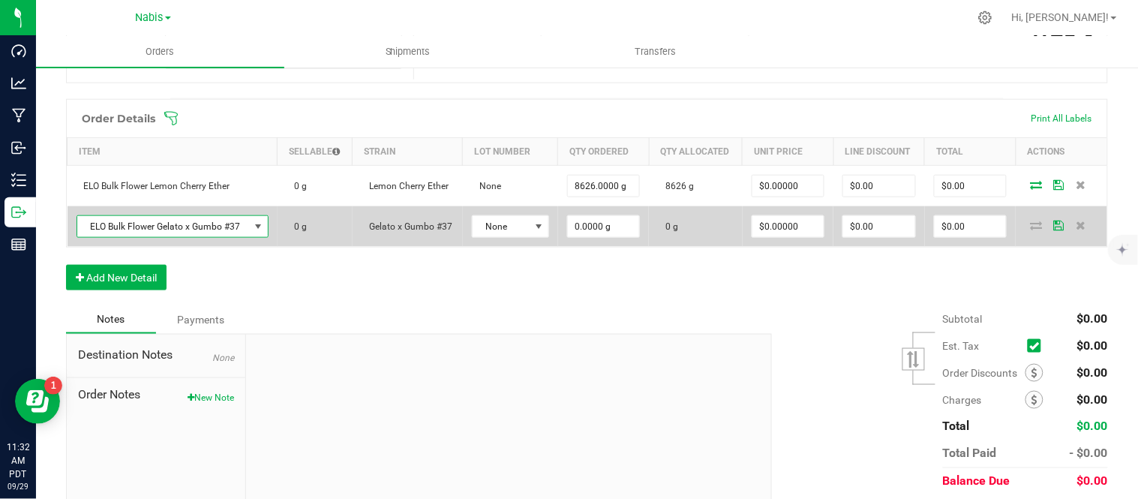
click at [196, 228] on span "ELO Bulk Flower Gelato x Gumbo #37" at bounding box center [163, 226] width 172 height 21
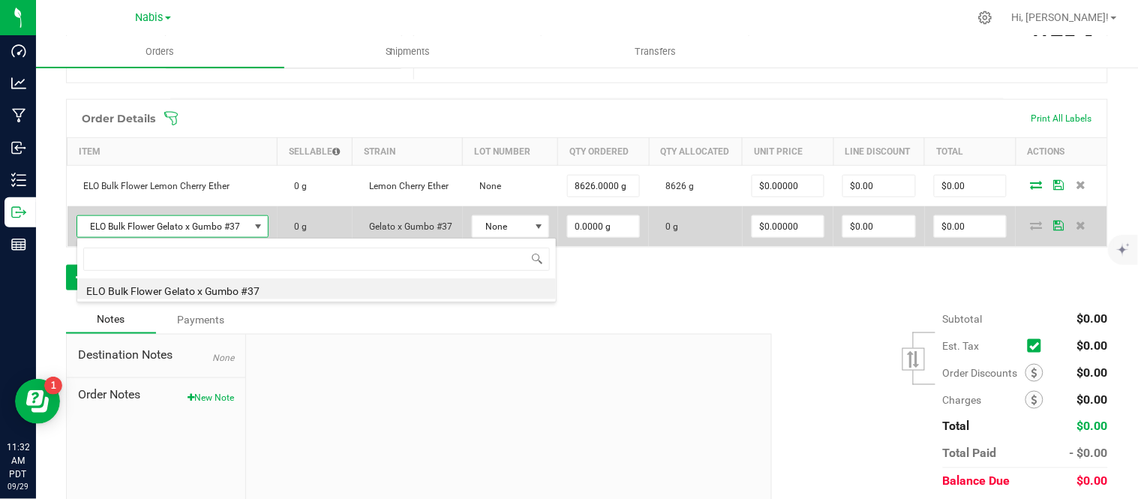
type input "ELO Bulk Flower Gelato x Gumbo 37"
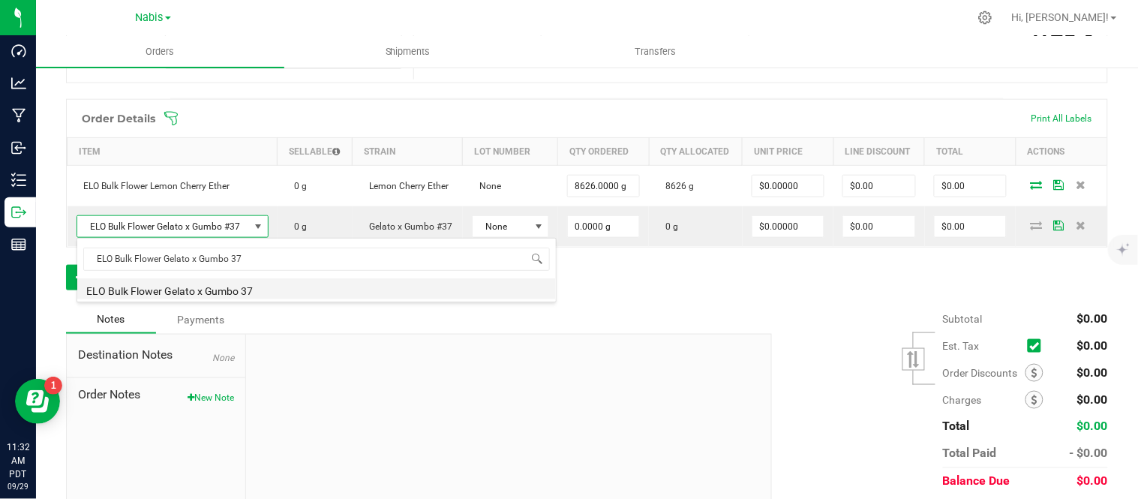
click at [317, 286] on li "ELO Bulk Flower Gelato x Gumbo 37" at bounding box center [316, 288] width 478 height 21
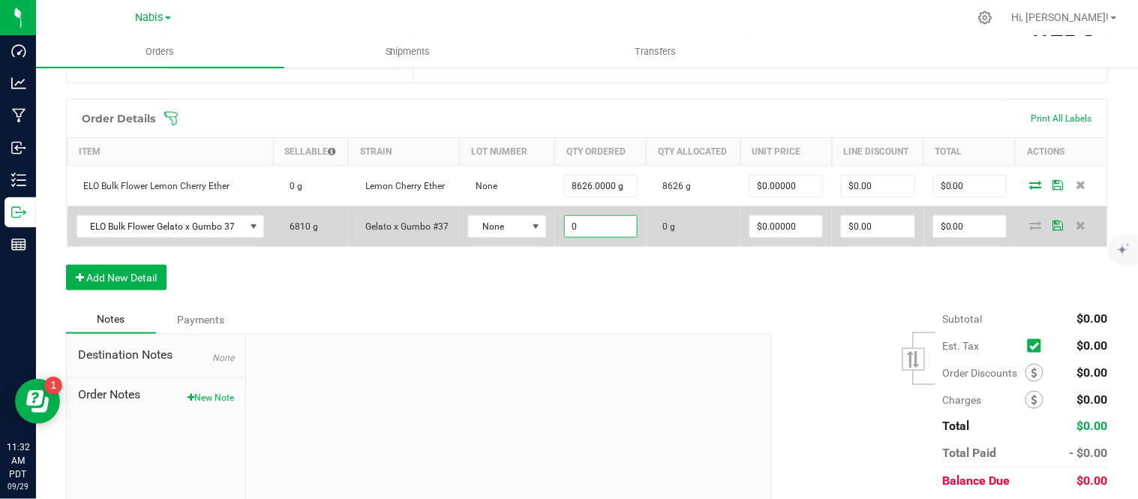
click at [605, 226] on input "0" at bounding box center [601, 226] width 72 height 21
type input "6810.0000 g"
type input "0"
click at [1030, 221] on icon at bounding box center [1036, 224] width 12 height 9
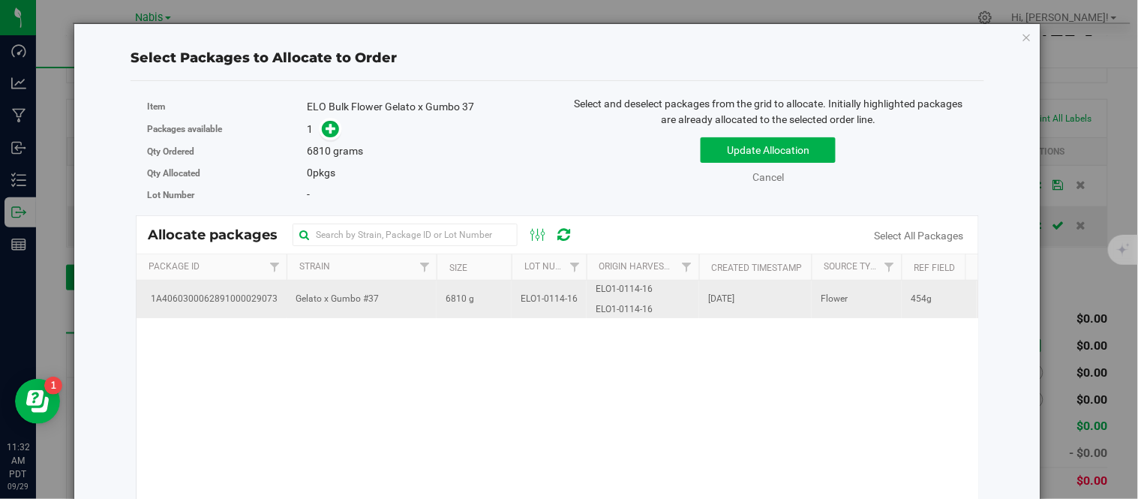
click at [520, 300] on span "ELO1-0114-16" at bounding box center [548, 299] width 57 height 14
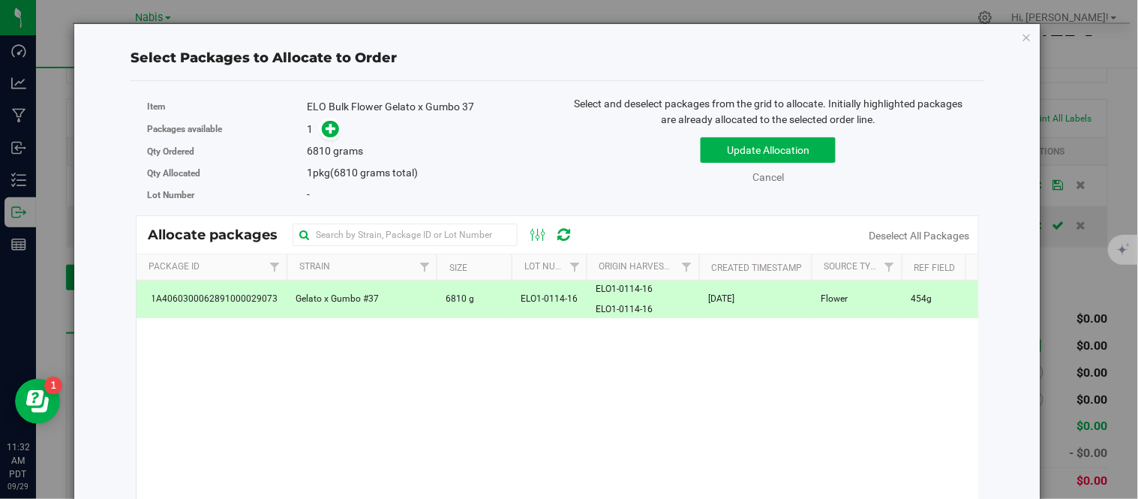
click at [748, 136] on div "Update Allocation Cancel Deselect All Packages" at bounding box center [767, 157] width 399 height 55
click at [747, 141] on button "Update Allocation" at bounding box center [767, 149] width 135 height 25
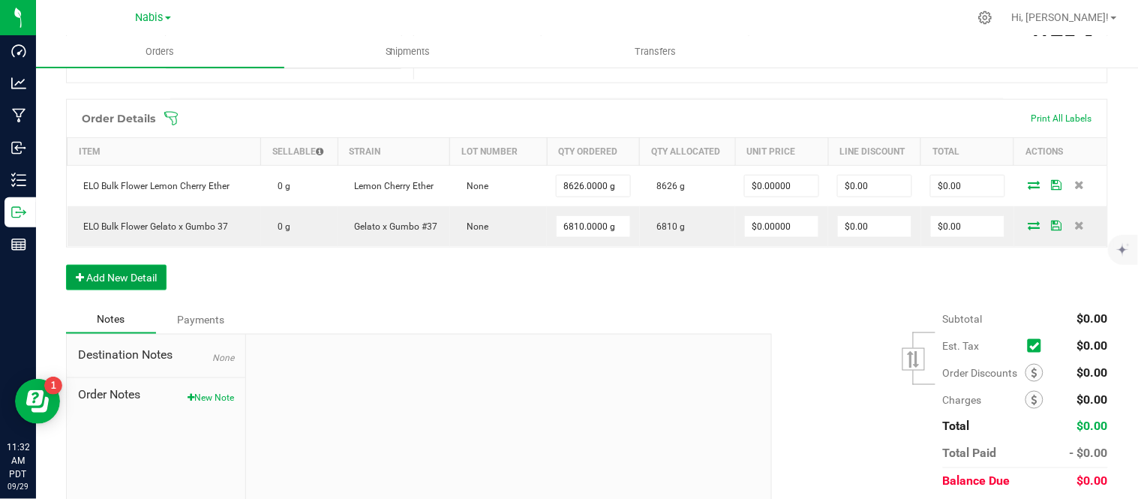
click at [109, 277] on button "Add New Detail" at bounding box center [116, 277] width 100 height 25
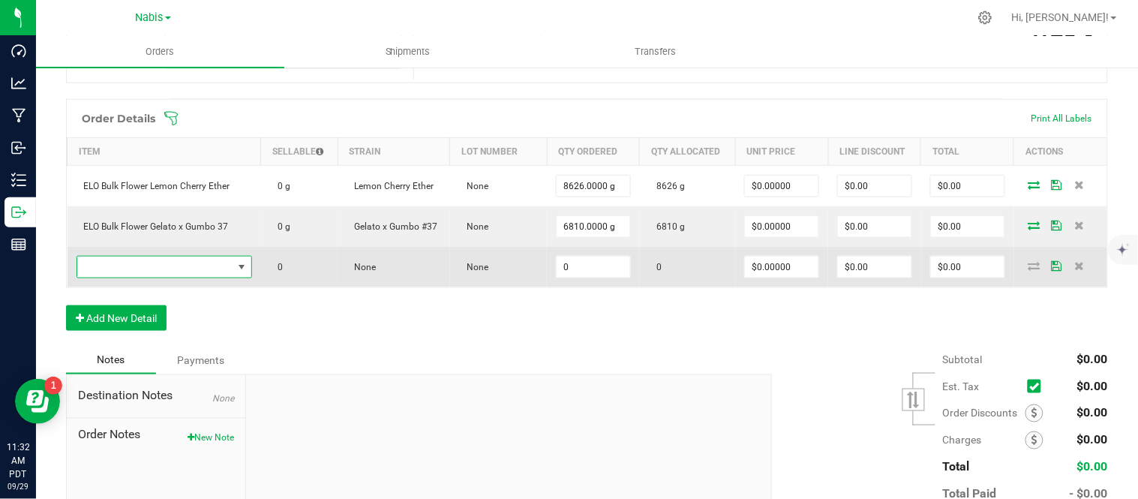
click at [162, 271] on span "NO DATA FOUND" at bounding box center [154, 266] width 155 height 21
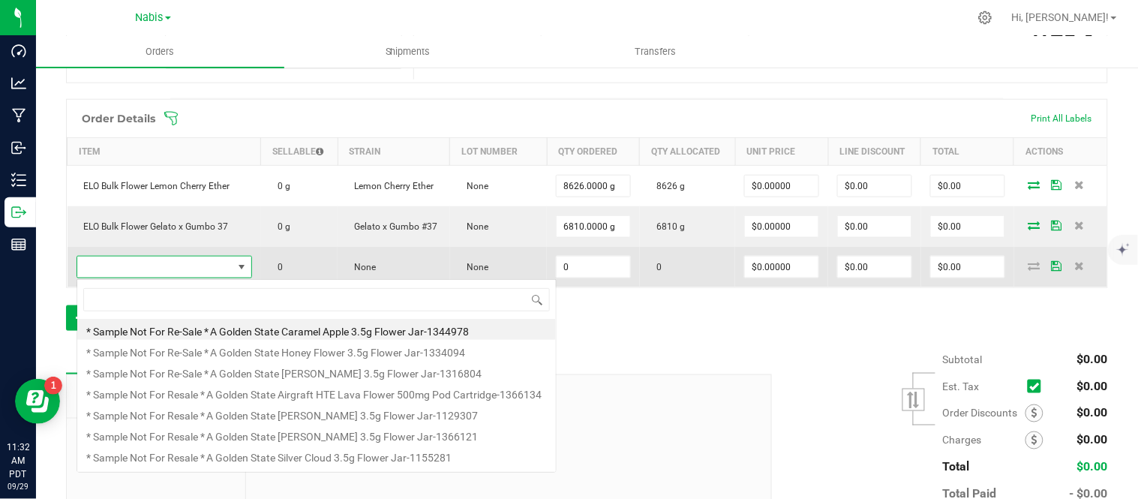
scroll to position [22, 171]
type input "ELO Bulk FLower Berriez"
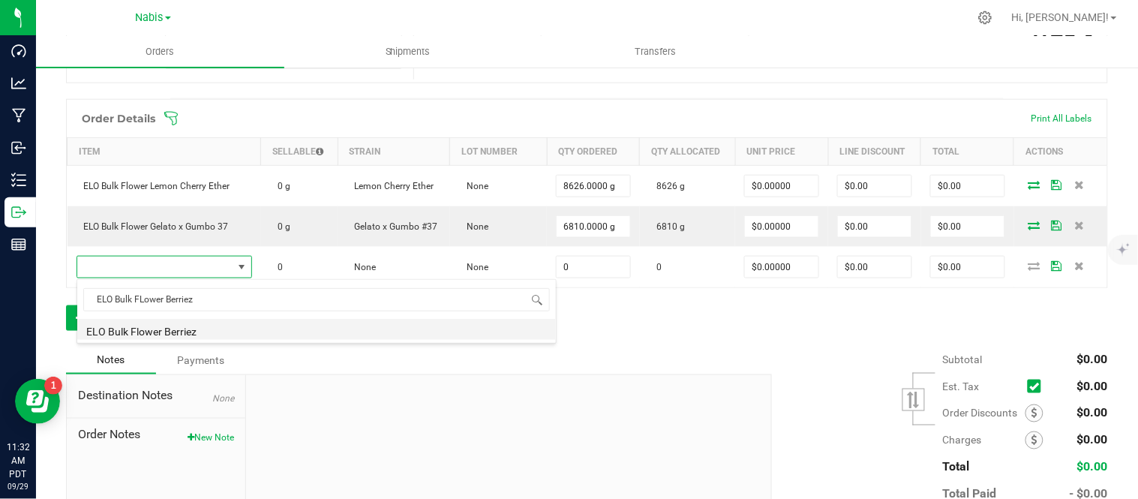
click at [250, 325] on li "ELO Bulk Flower Berriez" at bounding box center [316, 329] width 478 height 21
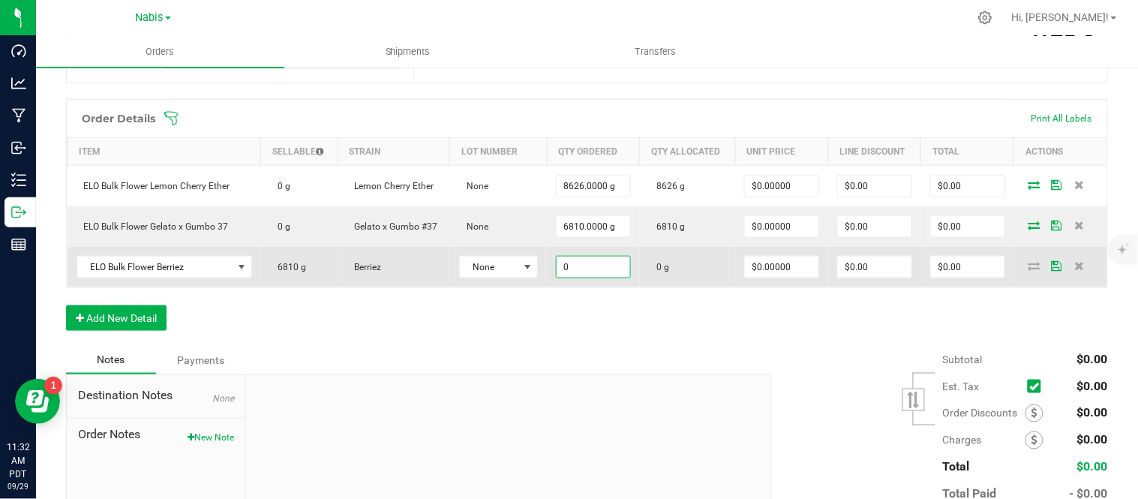
click at [583, 273] on input "0" at bounding box center [592, 266] width 73 height 21
type input "6810.0000 g"
type input "0"
click at [1028, 268] on icon at bounding box center [1034, 265] width 12 height 9
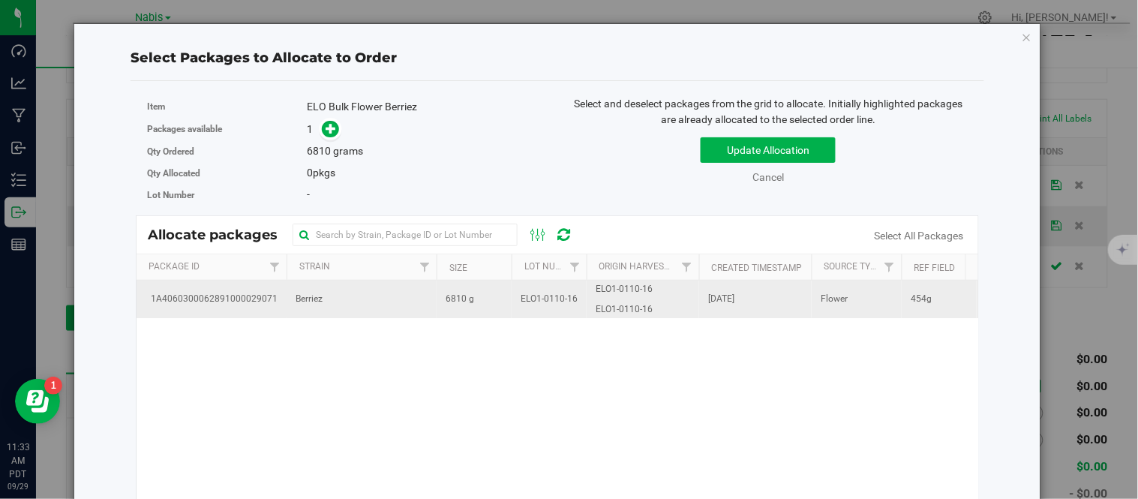
click at [455, 293] on span "6810 g" at bounding box center [459, 299] width 28 height 14
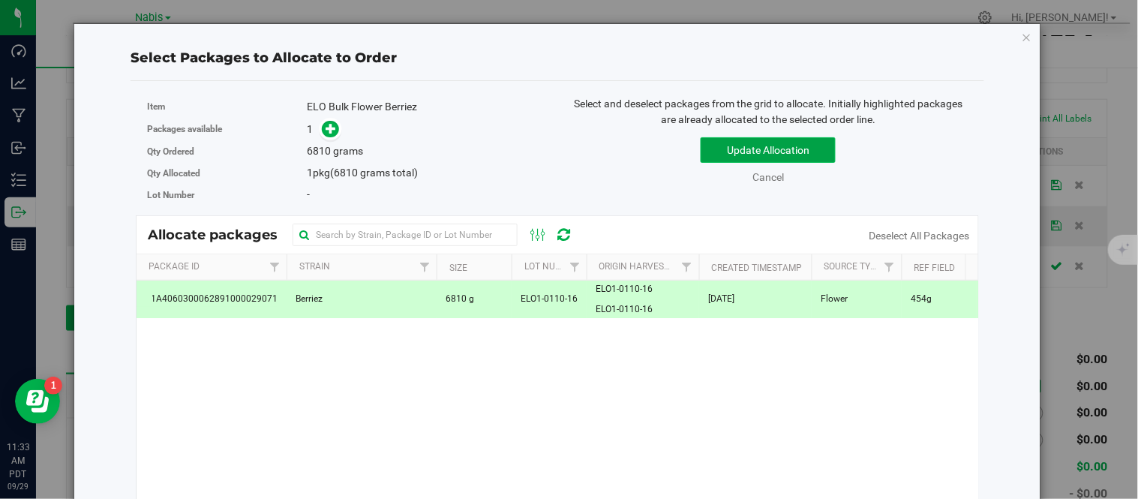
click at [708, 153] on button "Update Allocation" at bounding box center [767, 149] width 135 height 25
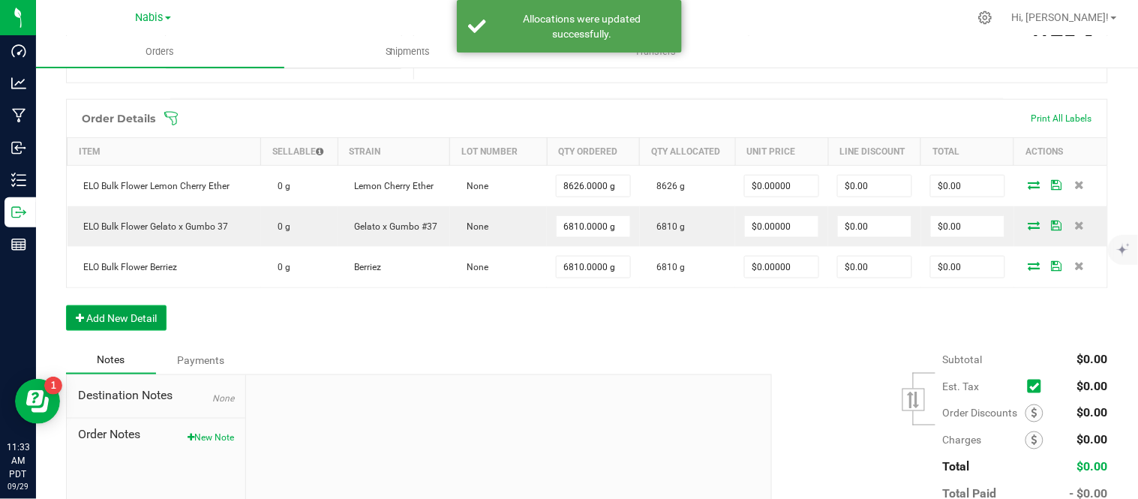
click at [133, 319] on button "Add New Detail" at bounding box center [116, 317] width 100 height 25
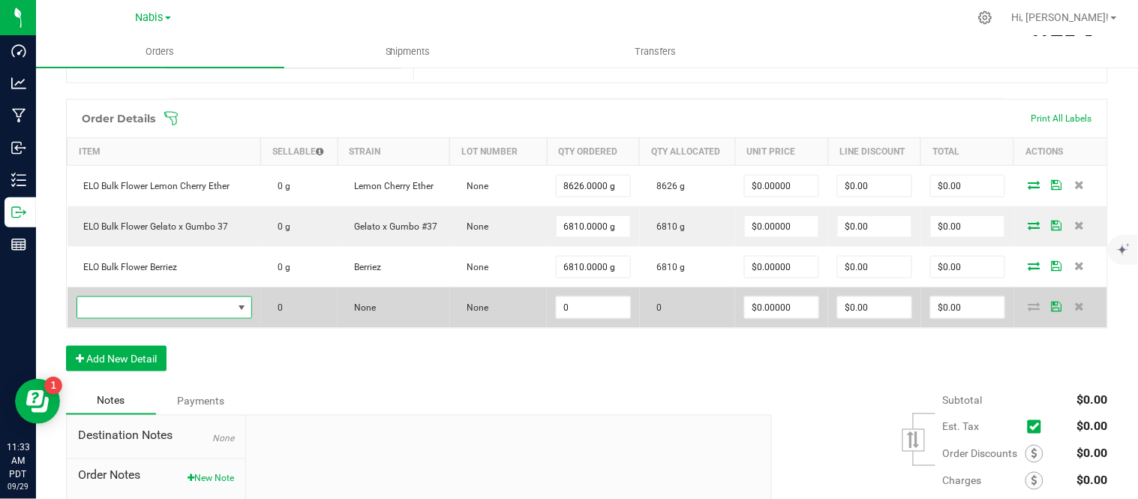
click at [180, 310] on span "NO DATA FOUND" at bounding box center [154, 307] width 155 height 21
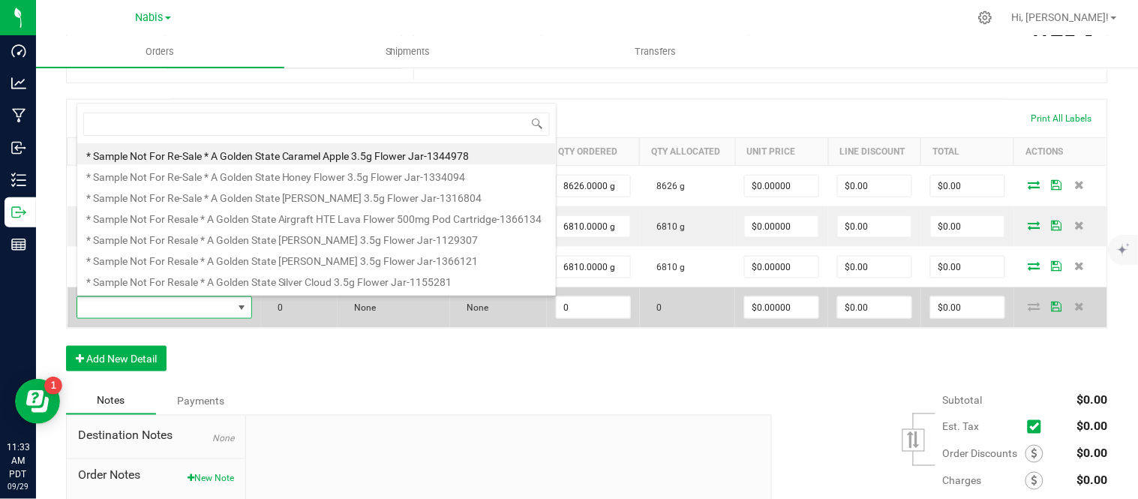
type input "SBL Bulk Flower Biscotti X Zawtz"
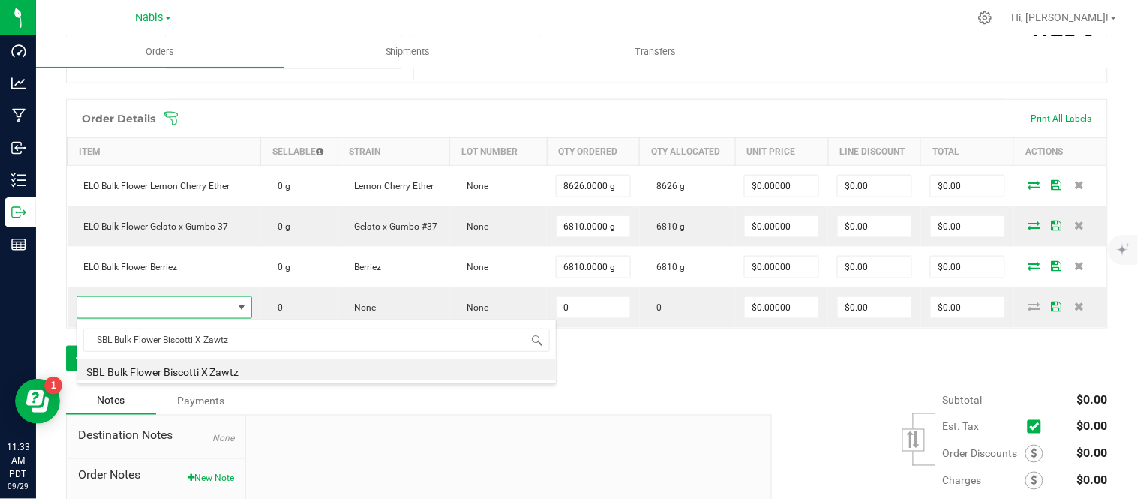
click at [364, 382] on div "SBL Bulk Flower Biscotti X Zawtz SBL Bulk Flower Biscotti X Zawtz" at bounding box center [316, 351] width 480 height 64
click at [376, 373] on li "SBL Bulk Flower Biscotti X Zawtz" at bounding box center [316, 369] width 478 height 21
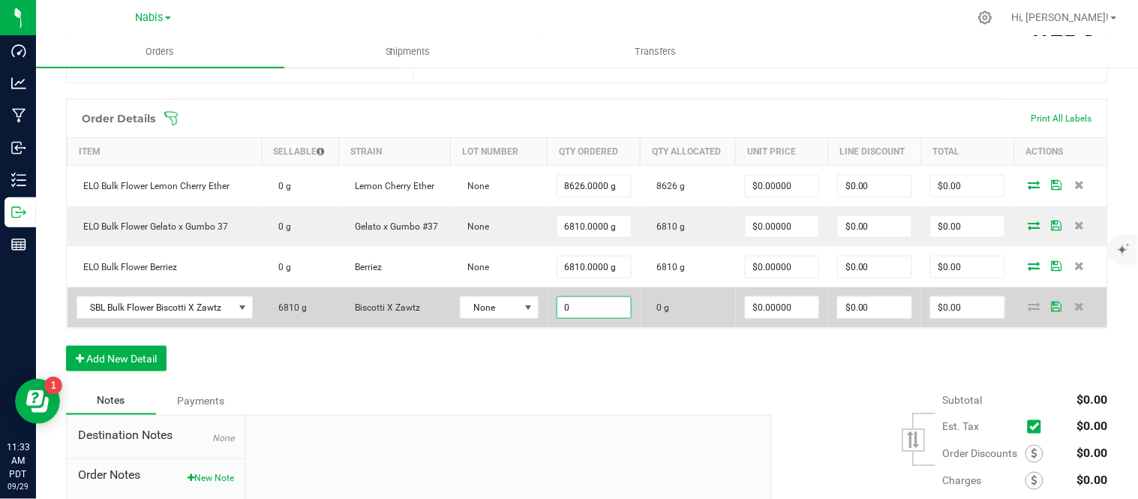
click at [611, 308] on input "0" at bounding box center [593, 307] width 73 height 21
type input "1816.0000 g"
type input "0"
click at [1021, 300] on td at bounding box center [1060, 307] width 93 height 40
click at [1028, 310] on icon at bounding box center [1034, 305] width 12 height 9
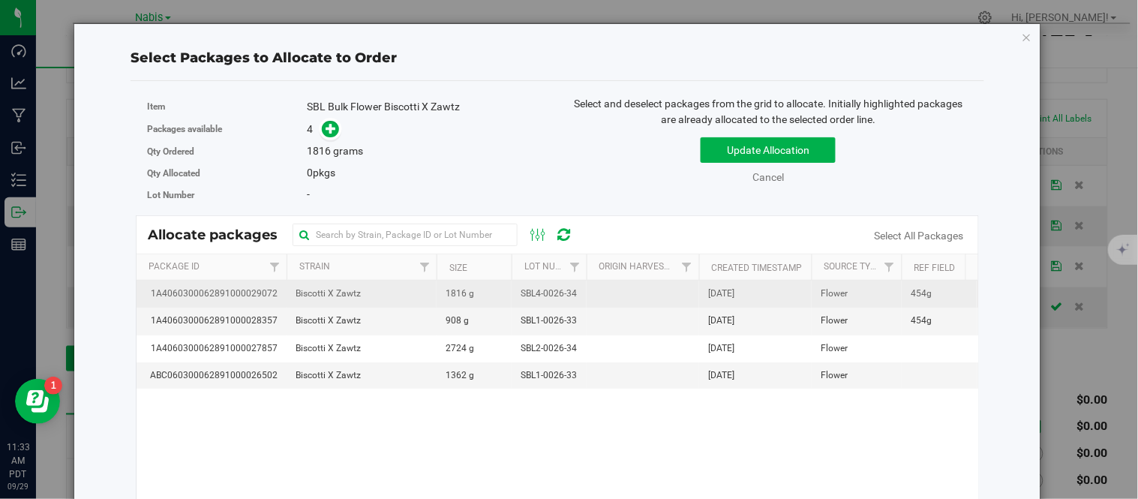
click at [548, 288] on span "SBL4-0026-34" at bounding box center [548, 293] width 56 height 14
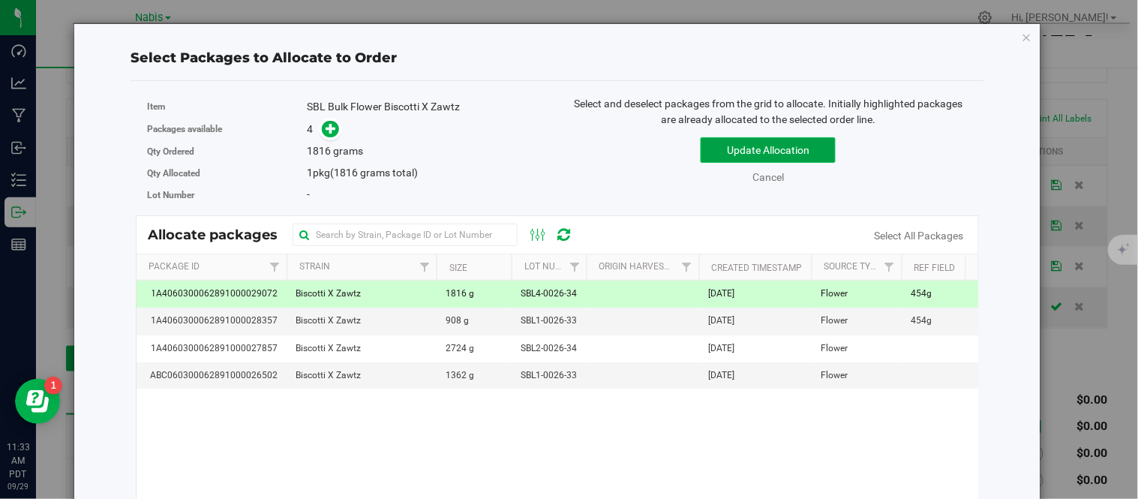
click at [731, 156] on button "Update Allocation" at bounding box center [767, 149] width 135 height 25
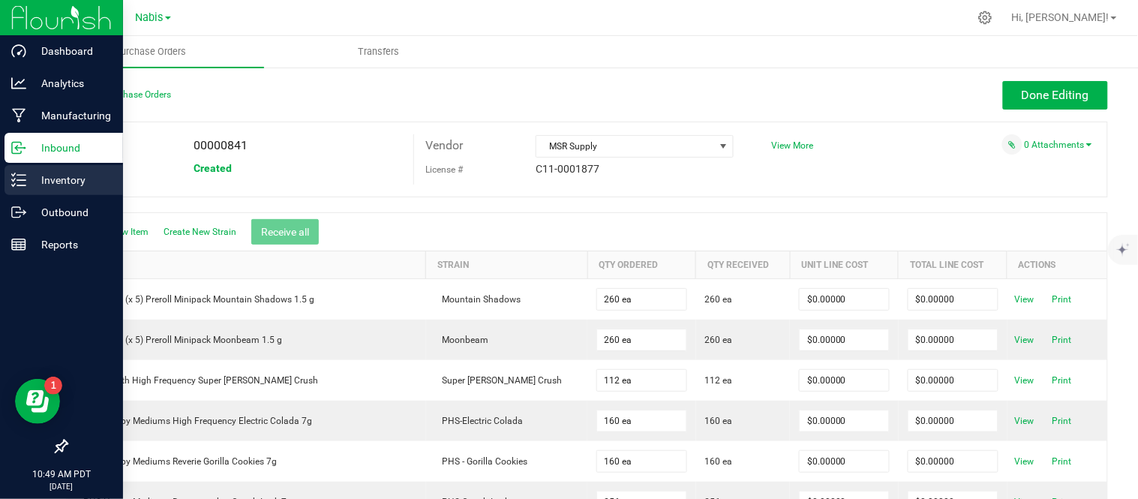
click at [42, 175] on p "Inventory" at bounding box center [71, 180] width 90 height 18
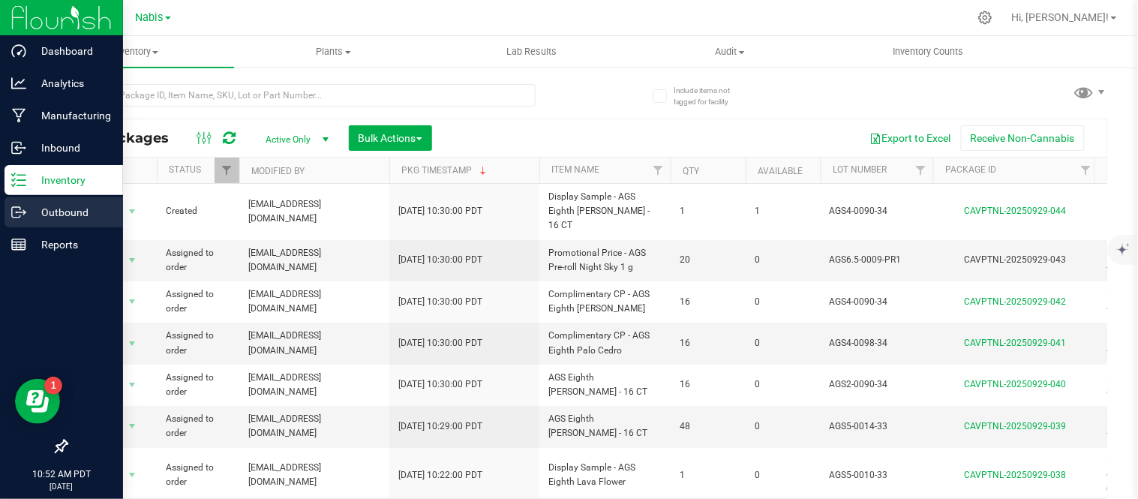
click at [20, 223] on div "Outbound" at bounding box center [63, 212] width 118 height 30
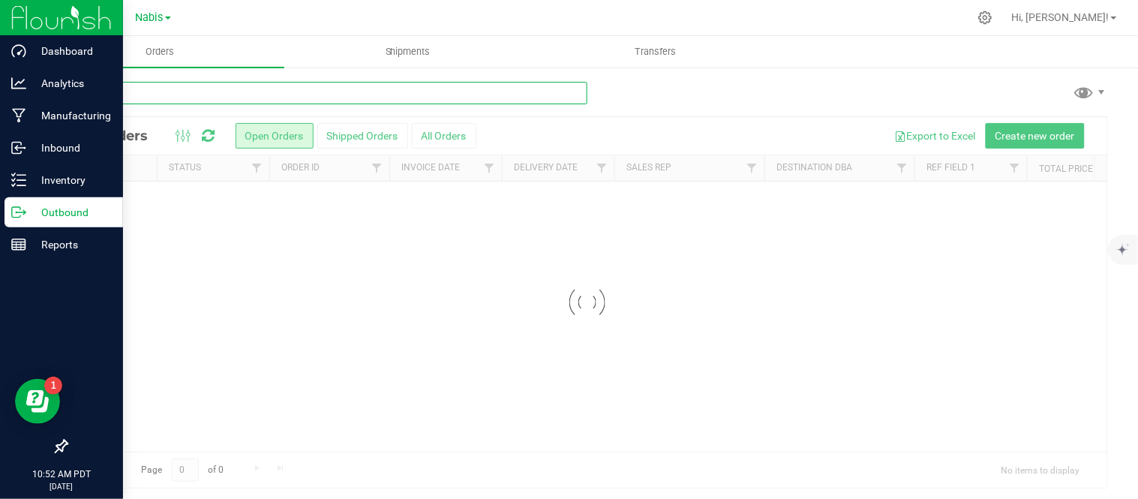
click at [331, 91] on input "text" at bounding box center [326, 93] width 521 height 22
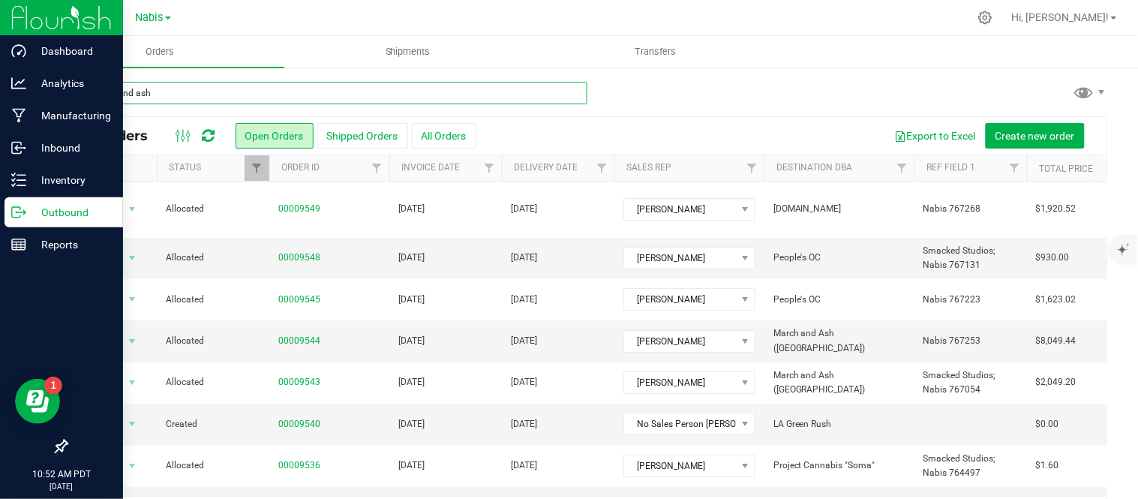
type input "march and ash"
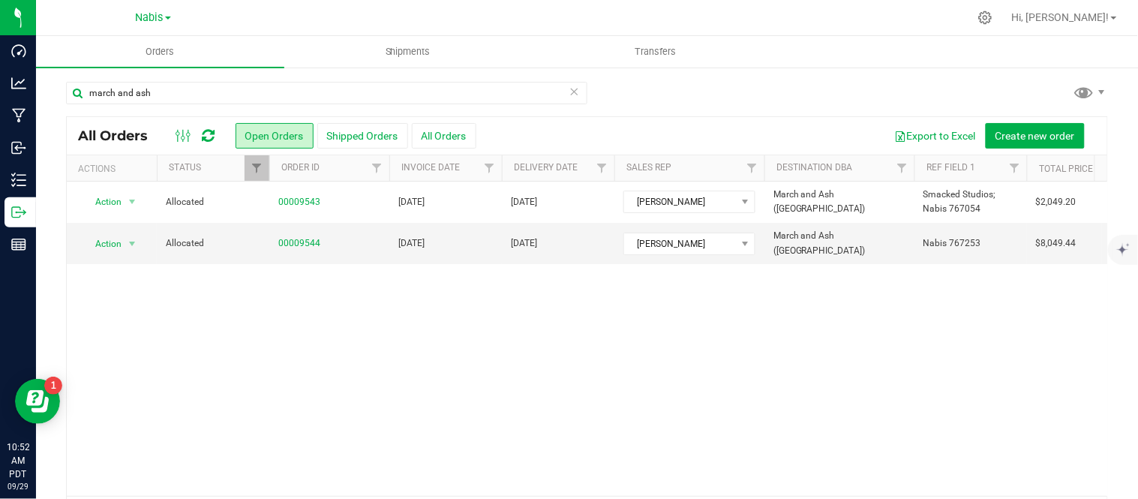
click at [459, 150] on div "All Orders Open Orders Shipped Orders All Orders Export to Excel Create new ord…" at bounding box center [587, 135] width 1040 height 37
click at [460, 135] on button "All Orders" at bounding box center [444, 135] width 64 height 25
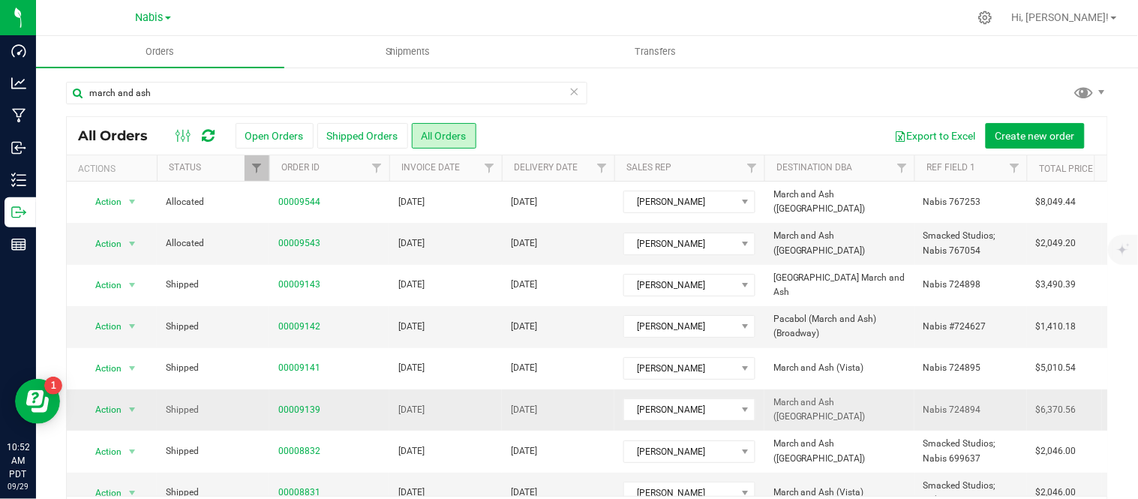
scroll to position [66, 0]
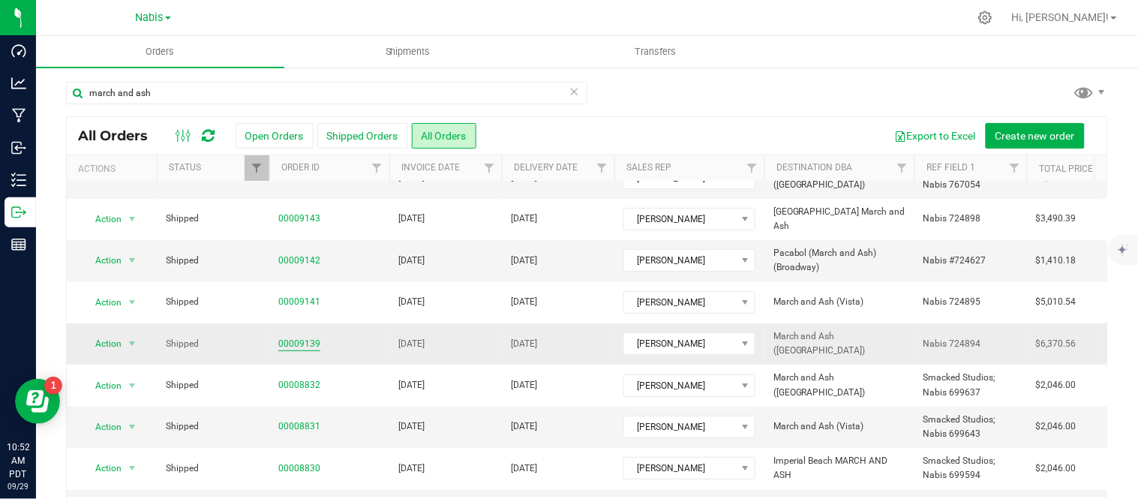
click at [302, 346] on link "00009139" at bounding box center [299, 344] width 42 height 14
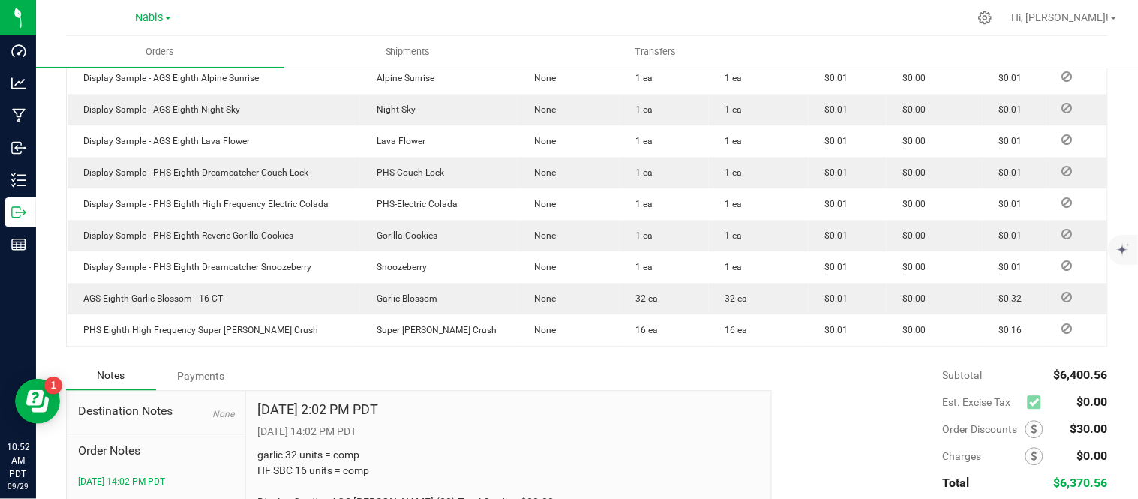
scroll to position [774, 0]
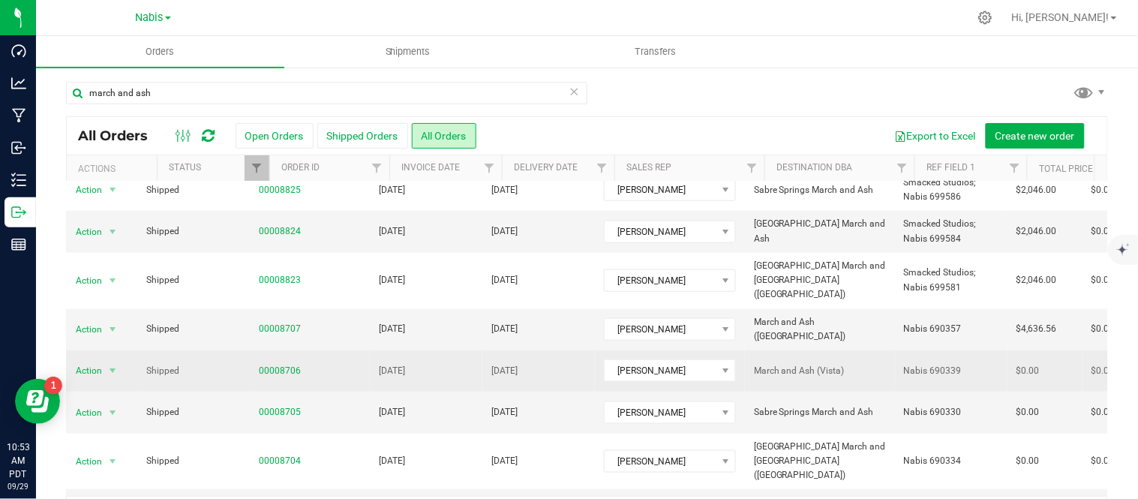
scroll to position [0, 19]
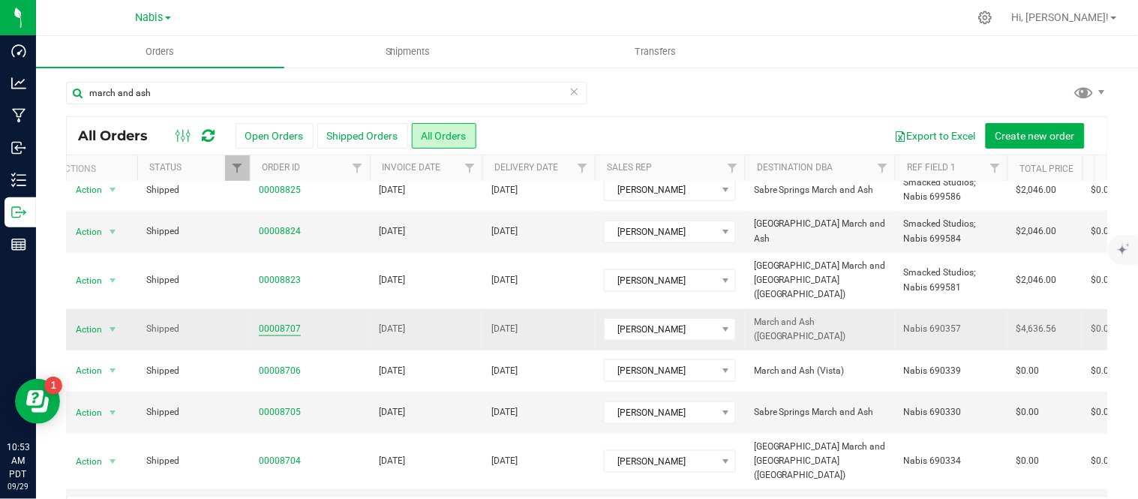
click at [281, 322] on link "00008707" at bounding box center [280, 329] width 42 height 14
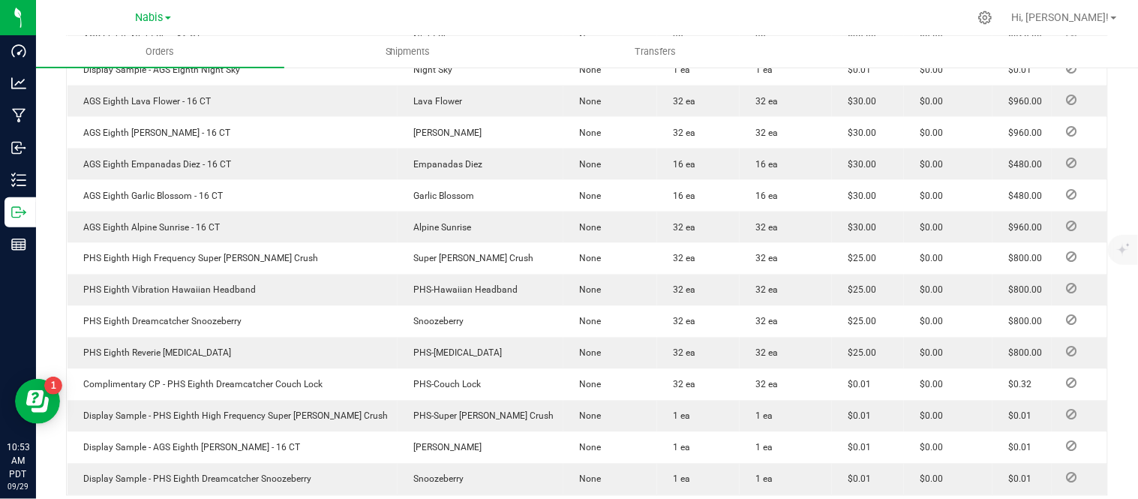
scroll to position [529, 0]
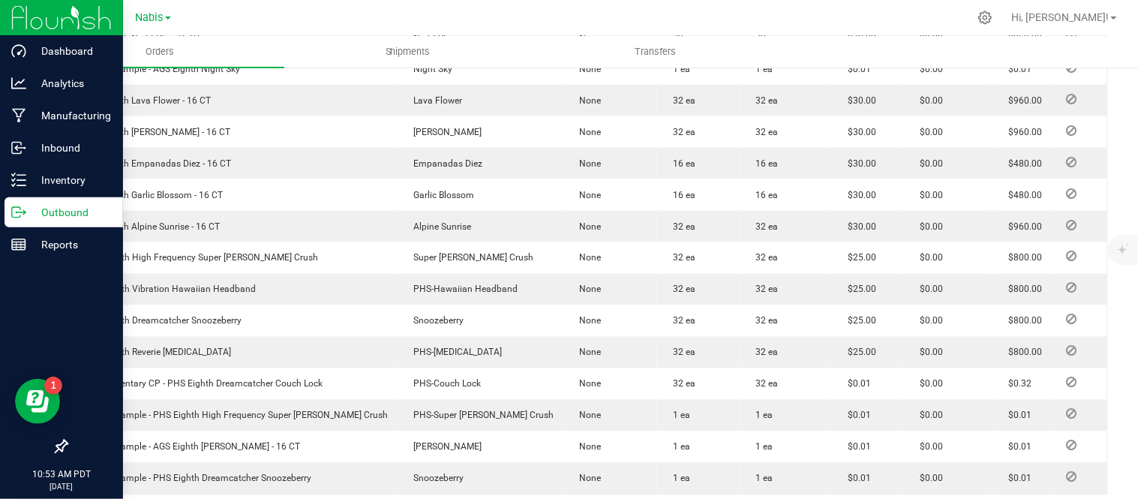
click at [58, 220] on p "Outbound" at bounding box center [71, 212] width 90 height 18
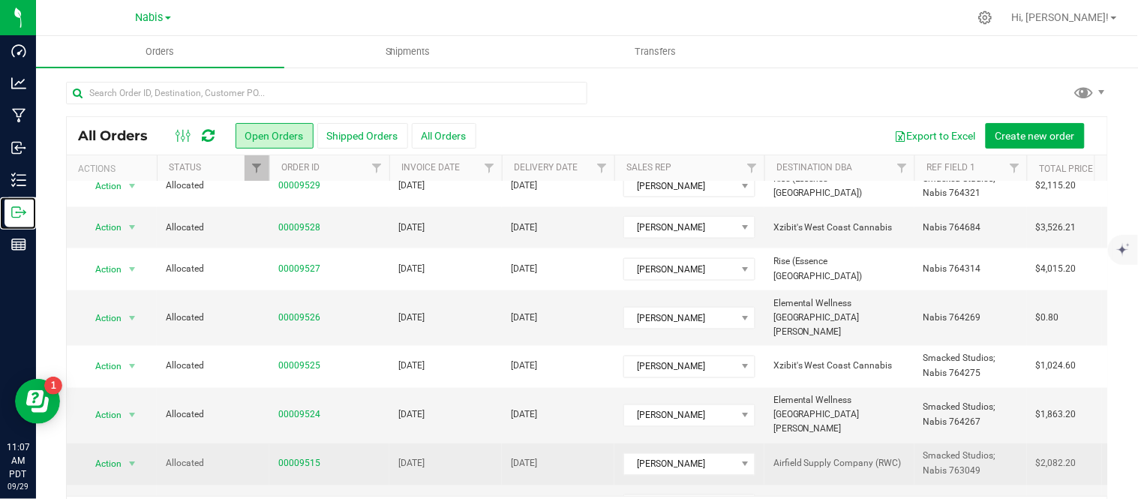
scroll to position [49, 0]
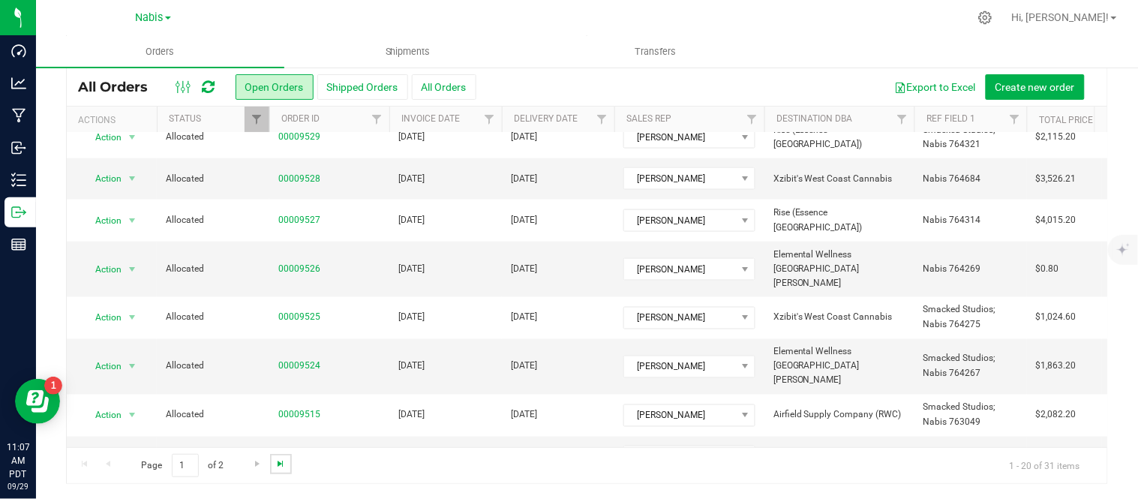
click at [283, 460] on span "Go to the last page" at bounding box center [280, 463] width 12 height 12
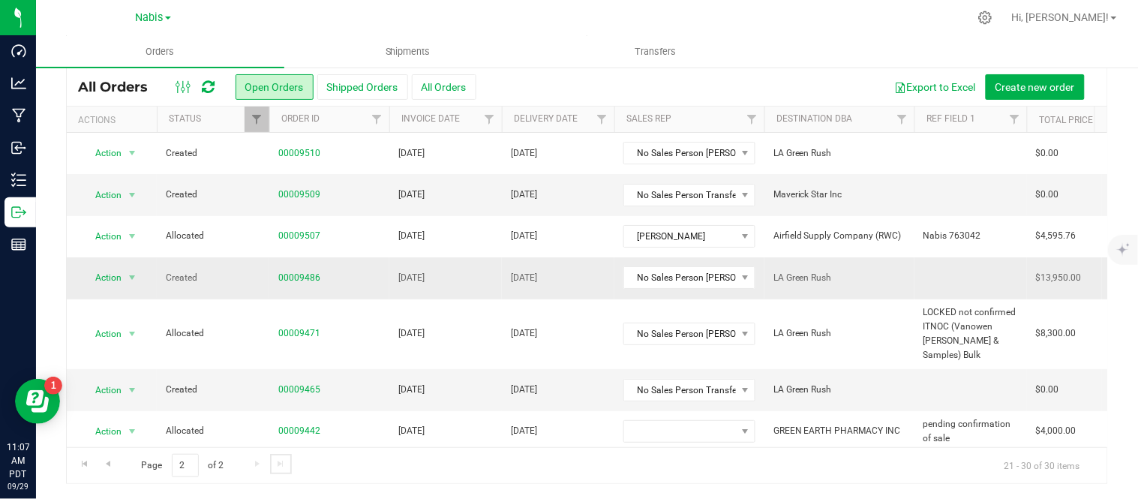
scroll to position [170, 0]
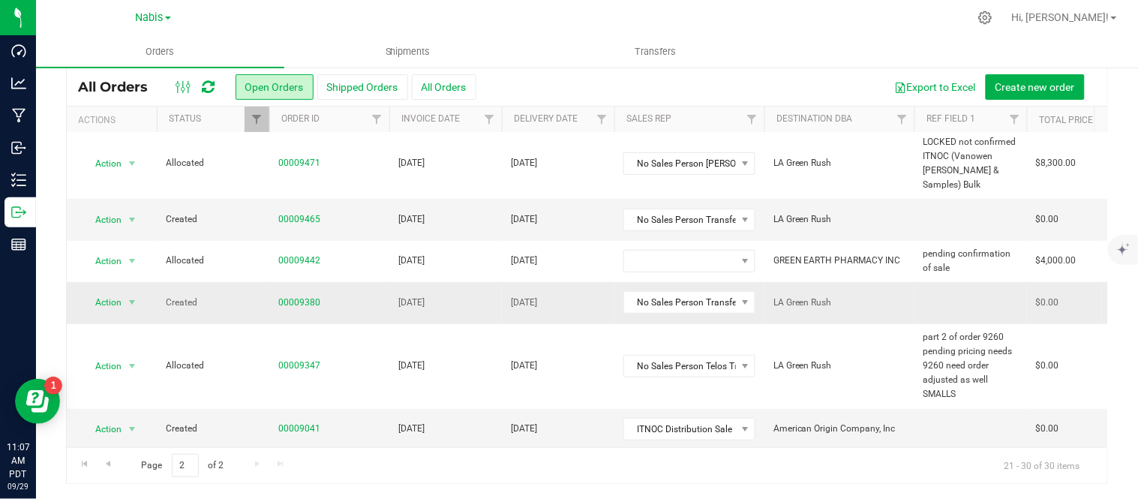
click at [931, 282] on td at bounding box center [970, 302] width 112 height 41
type input "cancel per zach"
click at [125, 283] on div "All Orders Open Orders Shipped Orders All Orders Export to Excel Create new ord…" at bounding box center [587, 275] width 1042 height 416
click at [126, 296] on span "select" at bounding box center [132, 302] width 12 height 12
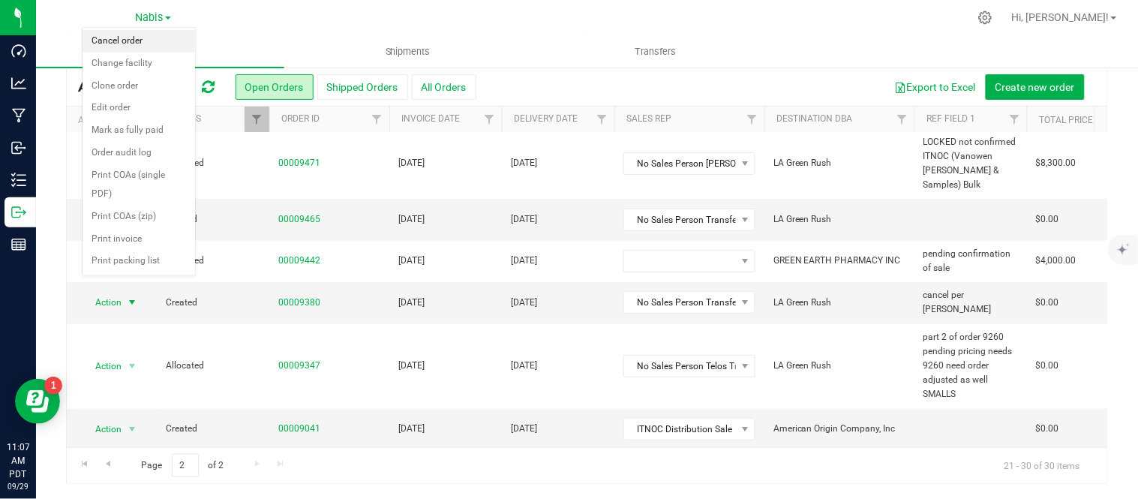
click at [137, 31] on li "Cancel order" at bounding box center [138, 41] width 112 height 22
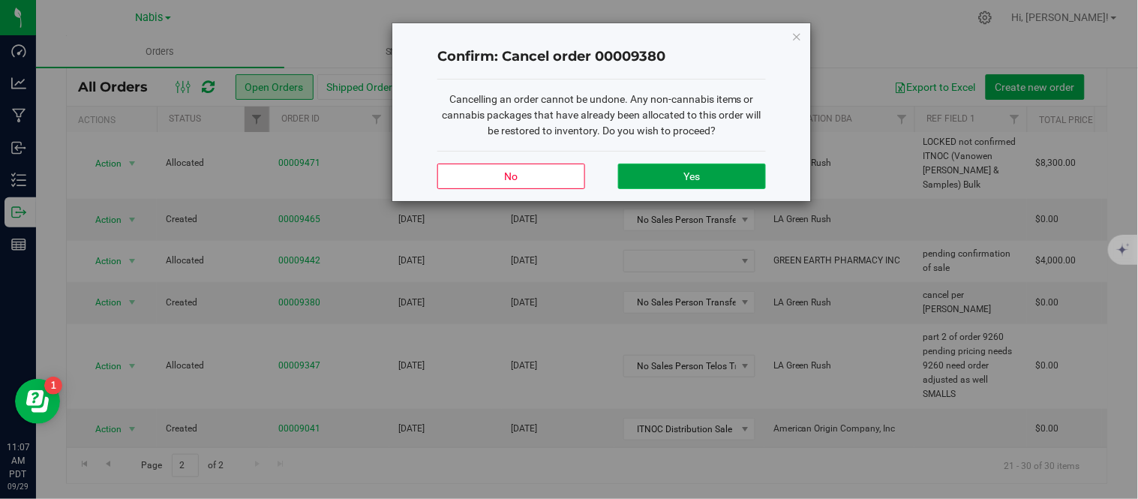
click at [671, 175] on button "Yes" at bounding box center [692, 175] width 148 height 25
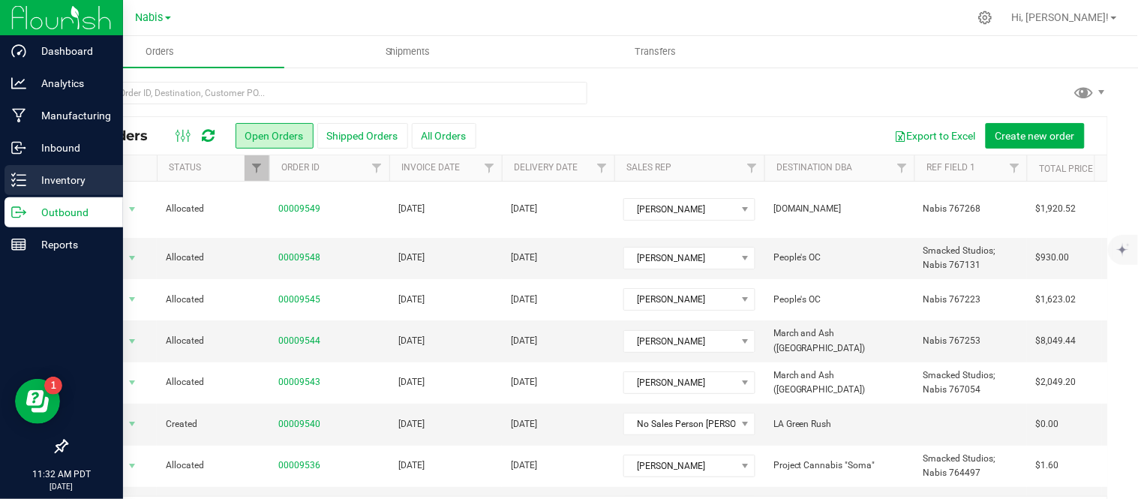
click at [22, 176] on icon at bounding box center [18, 179] width 15 height 15
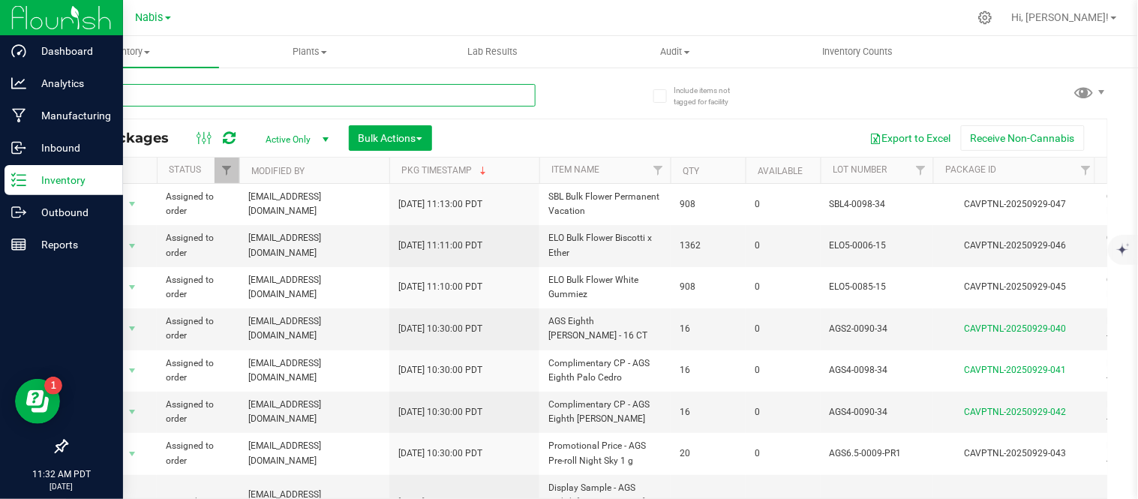
click at [324, 94] on input "text" at bounding box center [300, 95] width 469 height 22
paste input "ELO1-0114-16"
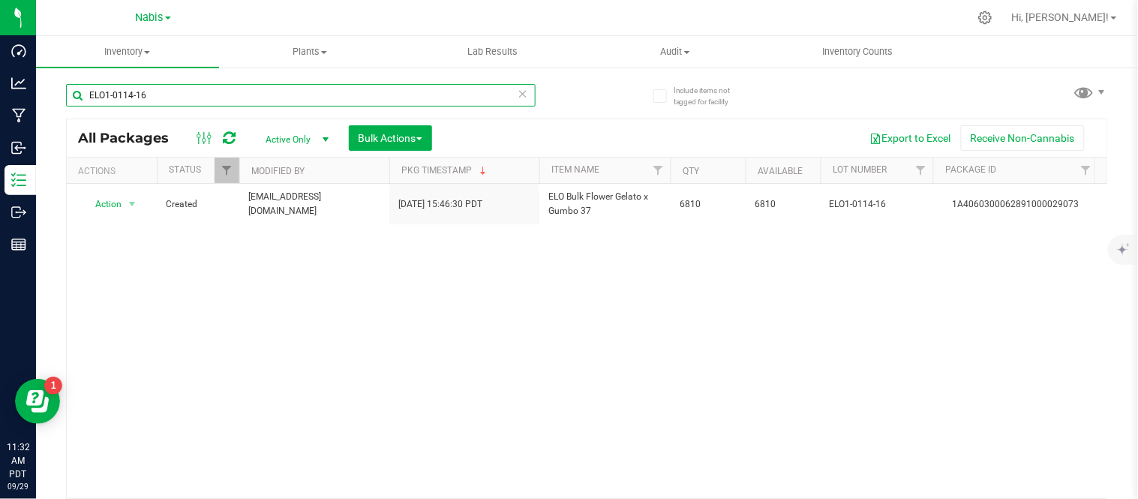
type input "ELO1-0114-16"
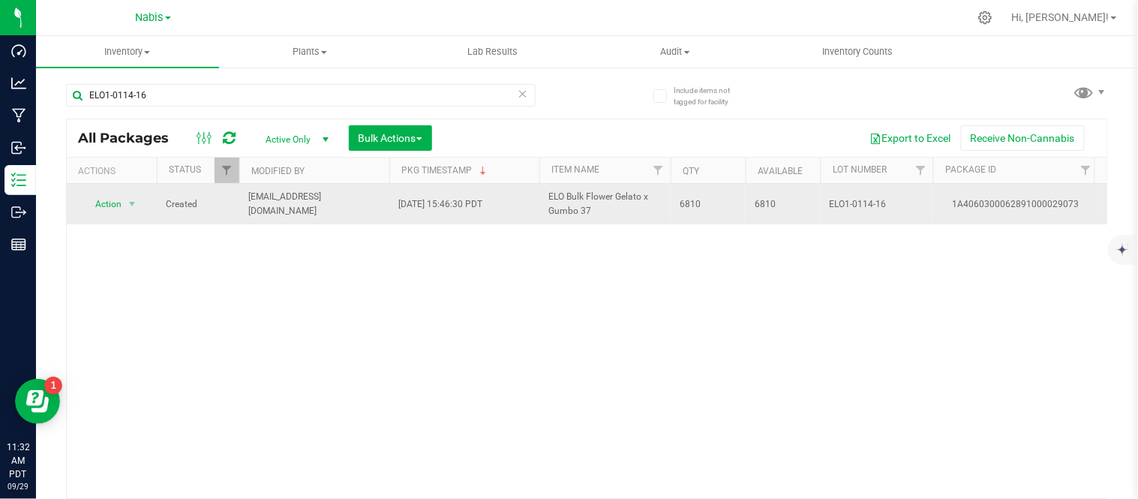
drag, startPoint x: 598, startPoint y: 221, endPoint x: 563, endPoint y: 210, distance: 36.3
click at [563, 210] on td "ELO Bulk Flower Gelato x Gumbo 37" at bounding box center [604, 204] width 131 height 40
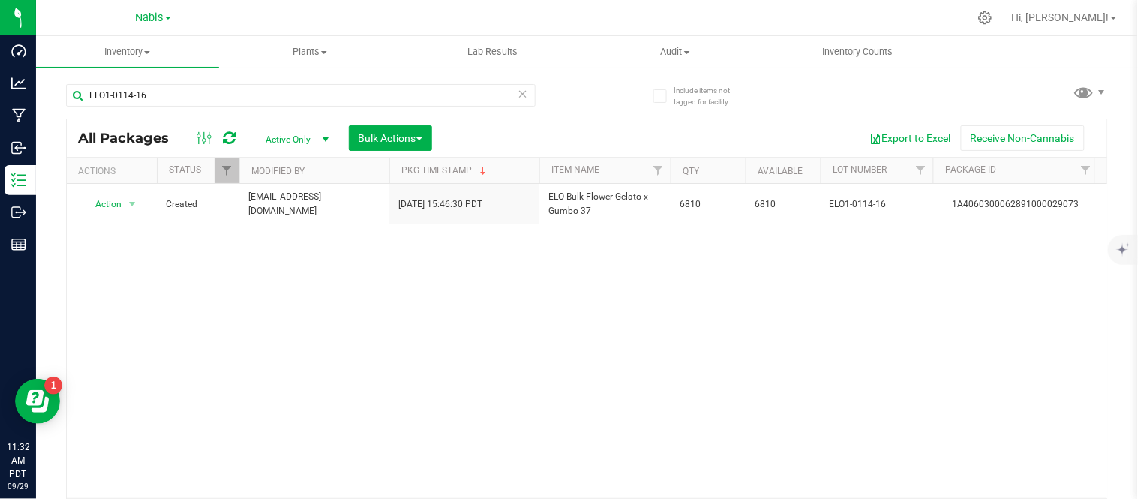
click at [598, 236] on div "Action Action Adjust qty Create package Edit attributes Global inventory Locate…" at bounding box center [587, 341] width 1040 height 314
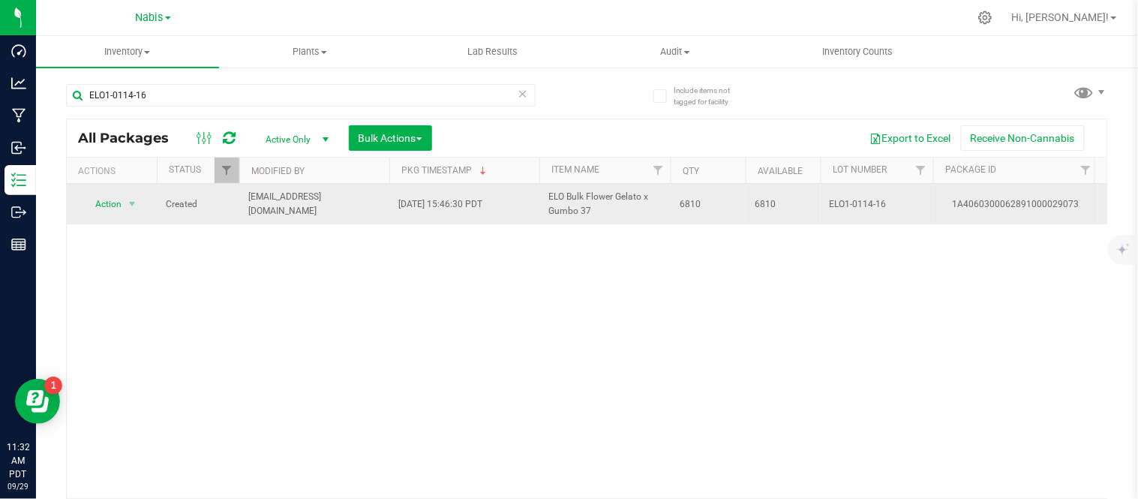
drag, startPoint x: 596, startPoint y: 214, endPoint x: 570, endPoint y: 187, distance: 37.7
click at [570, 187] on td "ELO Bulk Flower Gelato x Gumbo 37" at bounding box center [604, 204] width 131 height 40
copy span "ELO Bulk Flower Gelato x Gumbo 37"
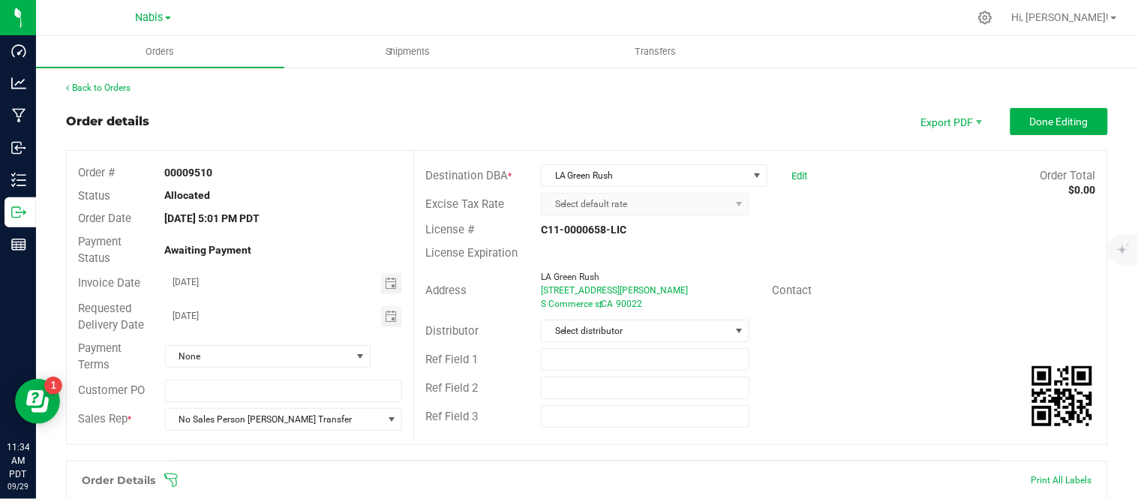
scroll to position [361, 0]
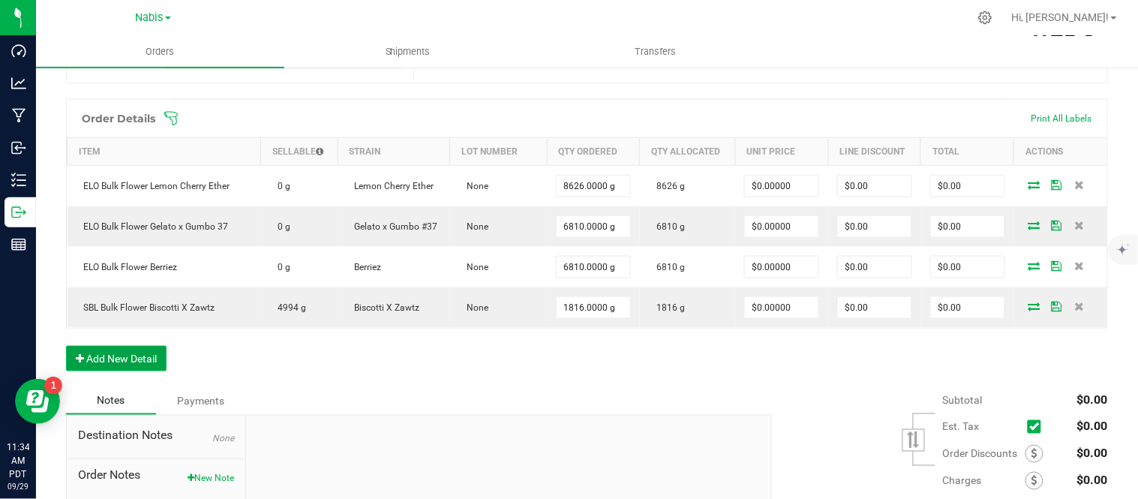
click at [122, 361] on button "Add New Detail" at bounding box center [116, 358] width 100 height 25
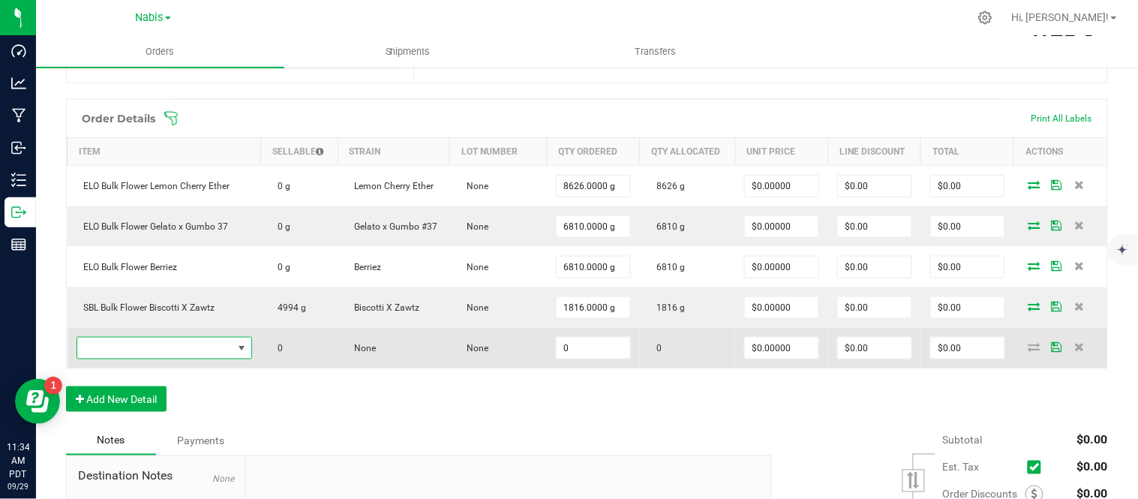
click at [205, 355] on span "NO DATA FOUND" at bounding box center [154, 347] width 155 height 21
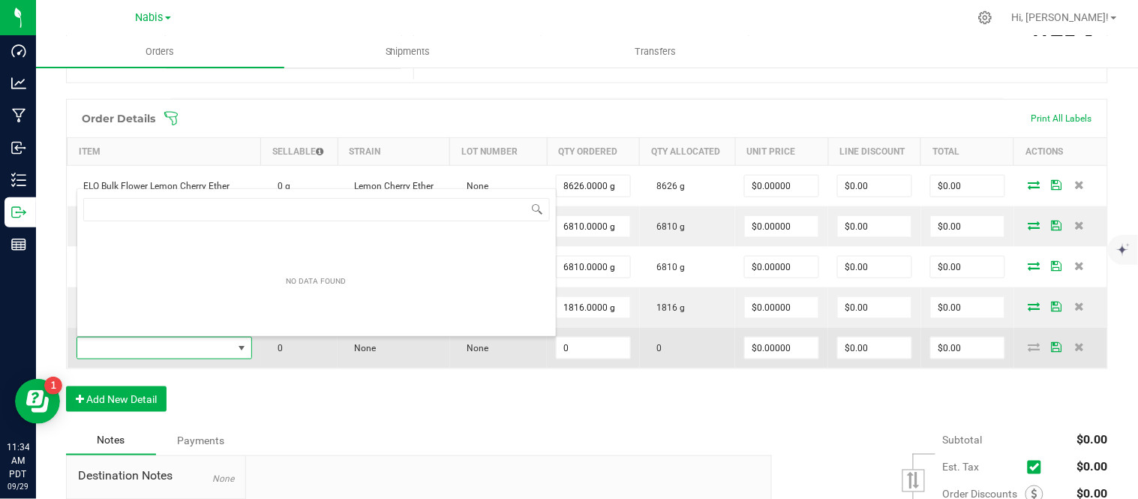
scroll to position [22, 171]
type input "SBL Bulk Flower Hitchhiker"
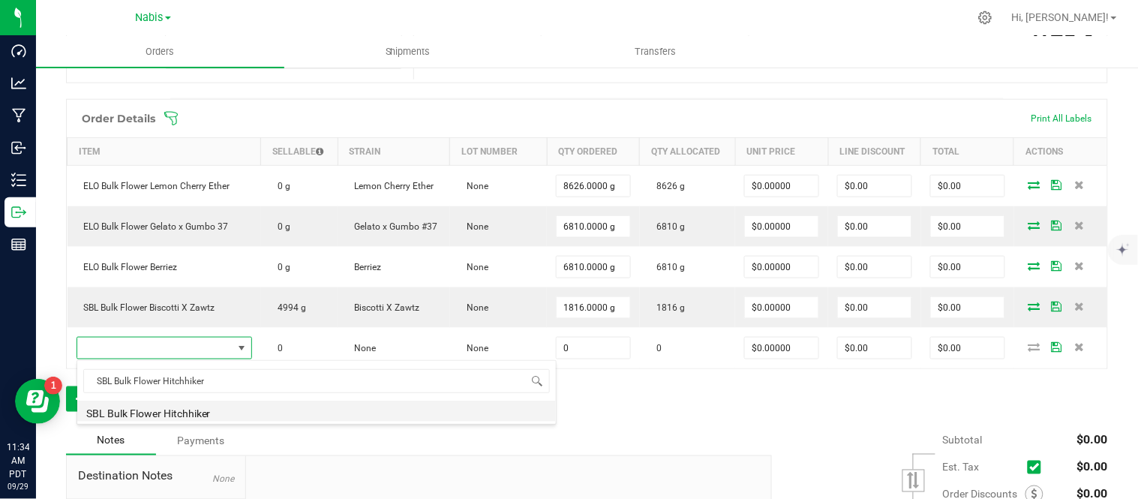
click at [421, 420] on li "SBL Bulk Flower Hitchhiker" at bounding box center [316, 410] width 478 height 21
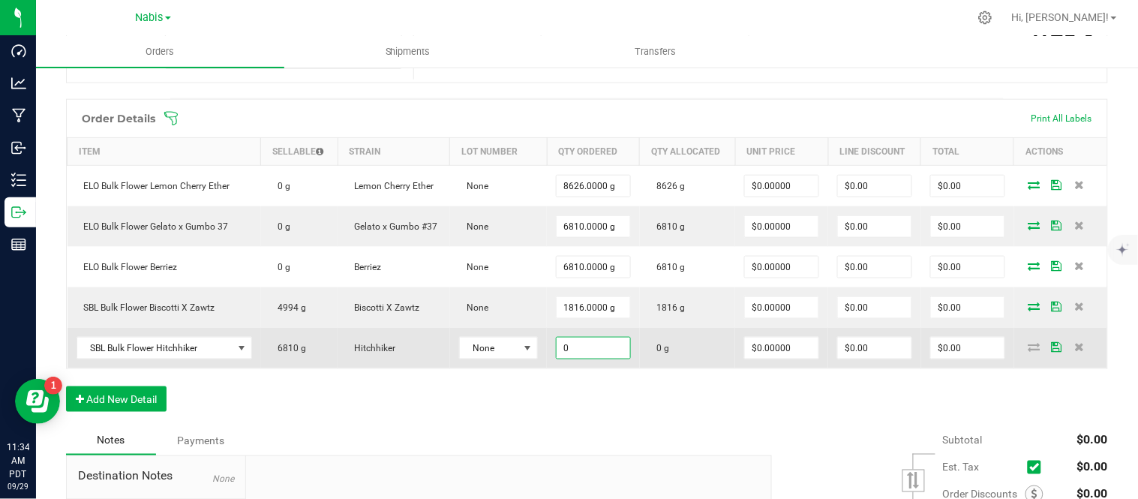
click at [595, 356] on input "0" at bounding box center [592, 347] width 73 height 21
type input "6810.0000 g"
type input "0"
click at [1014, 340] on td at bounding box center [1060, 348] width 93 height 40
click at [1028, 348] on icon at bounding box center [1034, 346] width 12 height 9
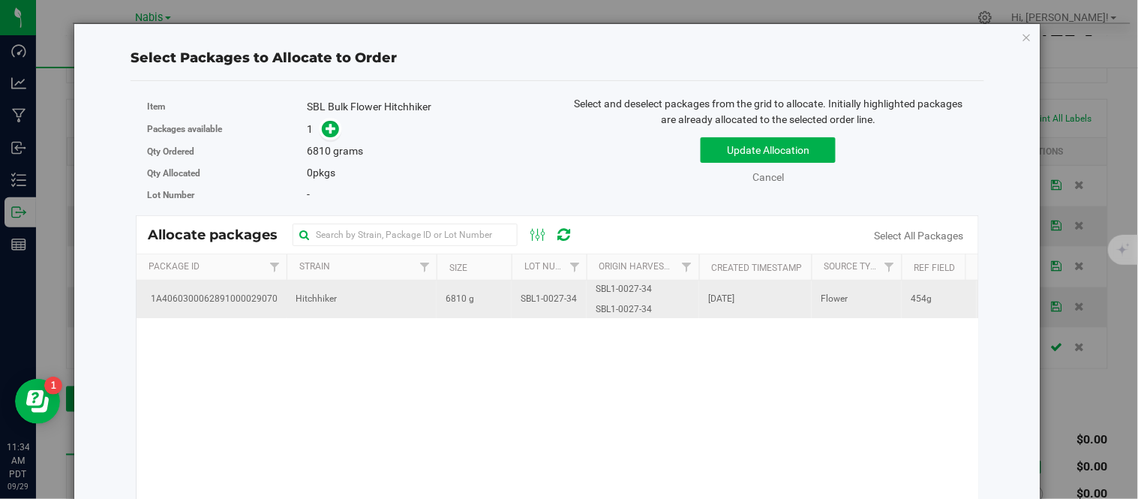
click at [461, 296] on span "6810 g" at bounding box center [459, 299] width 28 height 14
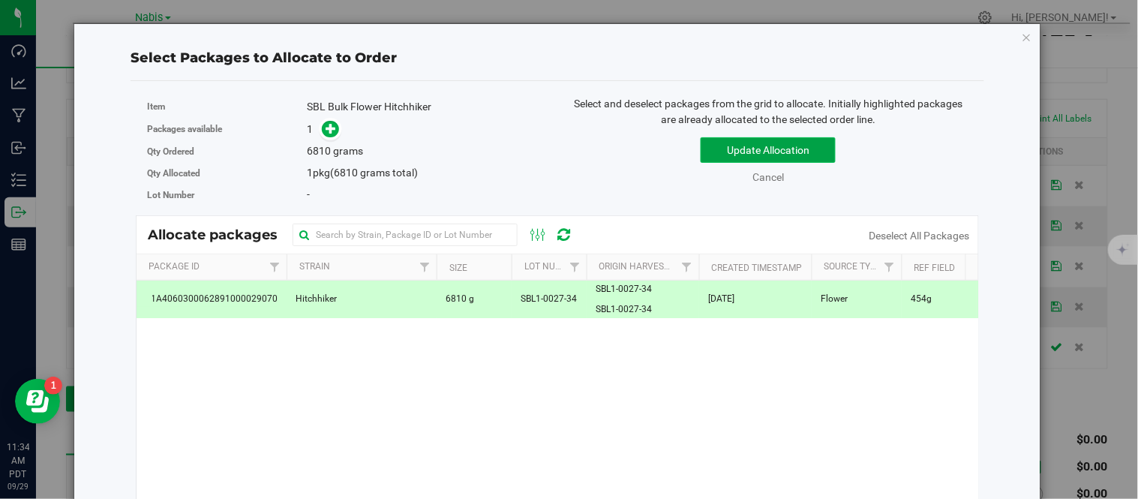
click at [745, 142] on button "Update Allocation" at bounding box center [767, 149] width 135 height 25
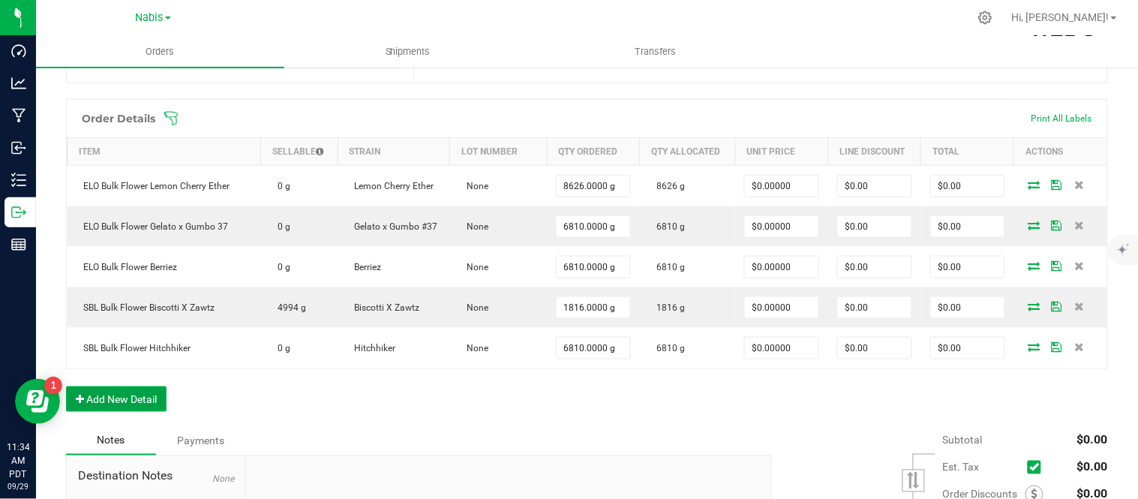
click at [106, 392] on button "Add New Detail" at bounding box center [116, 398] width 100 height 25
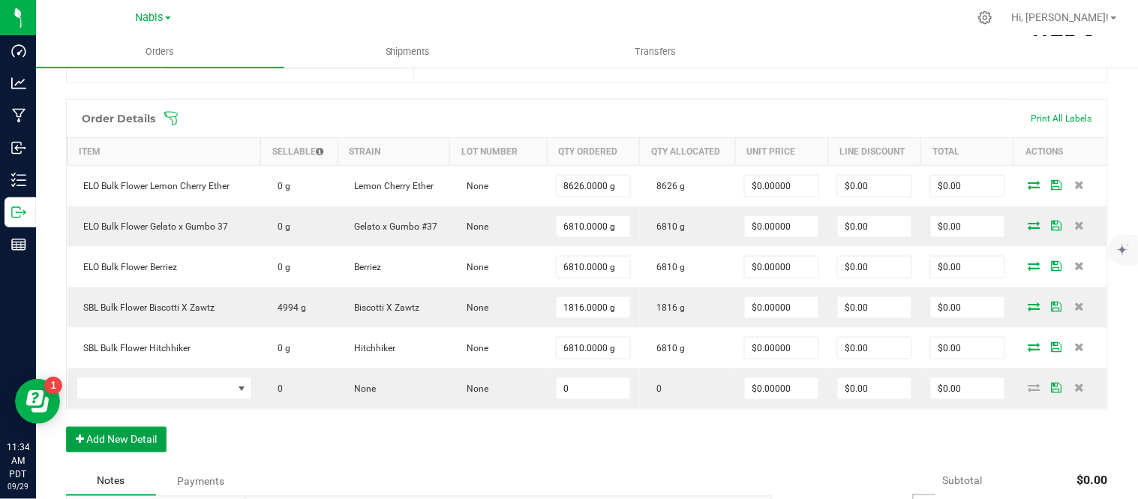
scroll to position [477, 0]
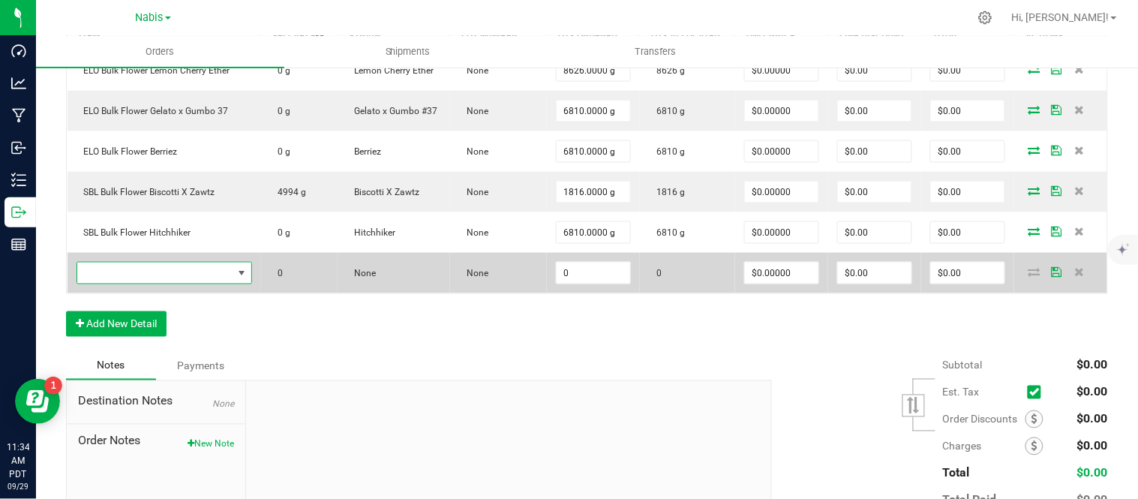
click at [154, 271] on span "NO DATA FOUND" at bounding box center [154, 272] width 155 height 21
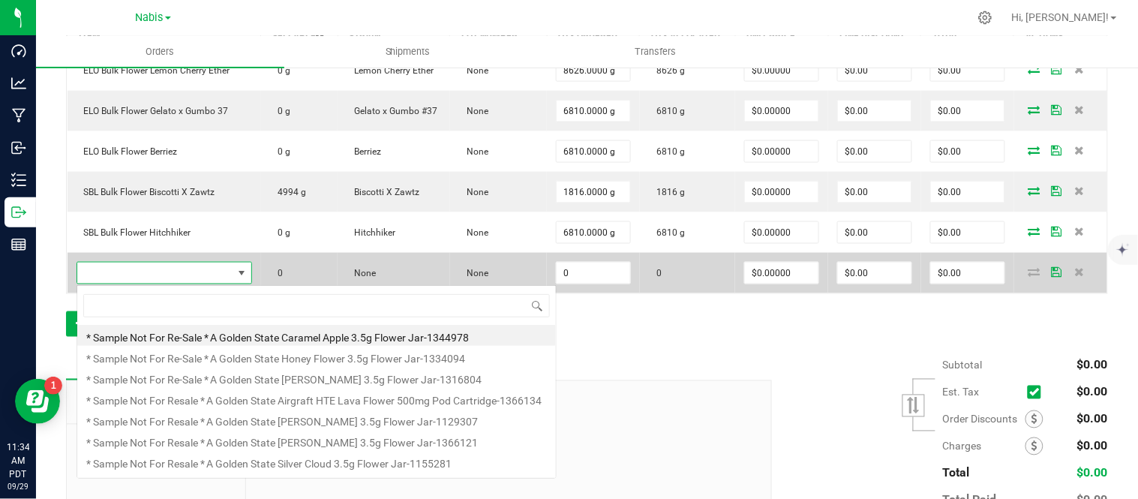
scroll to position [22, 171]
type input "SBL Bulk Flower Purple churro #10"
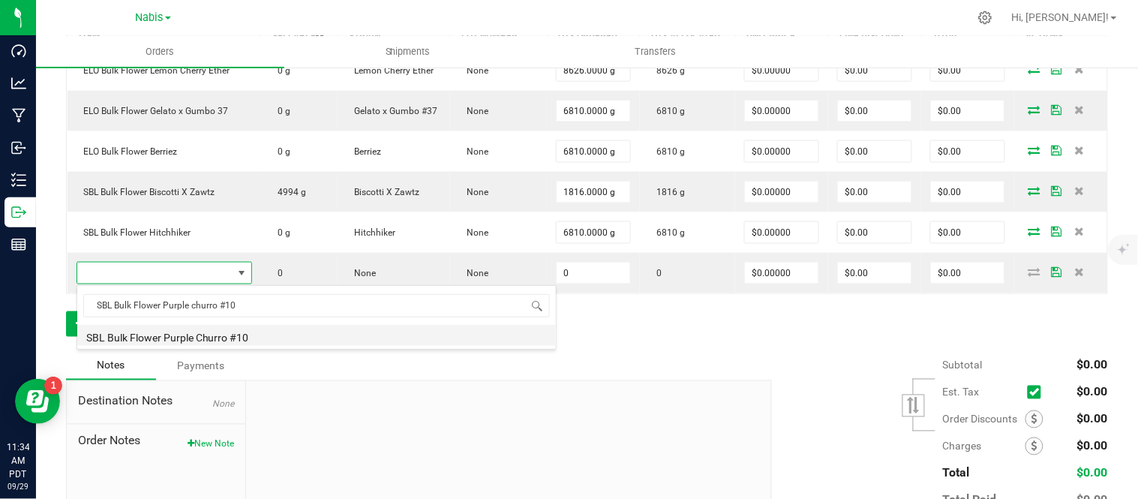
click at [301, 340] on li "SBL Bulk Flower Purple Churro #10" at bounding box center [316, 335] width 478 height 21
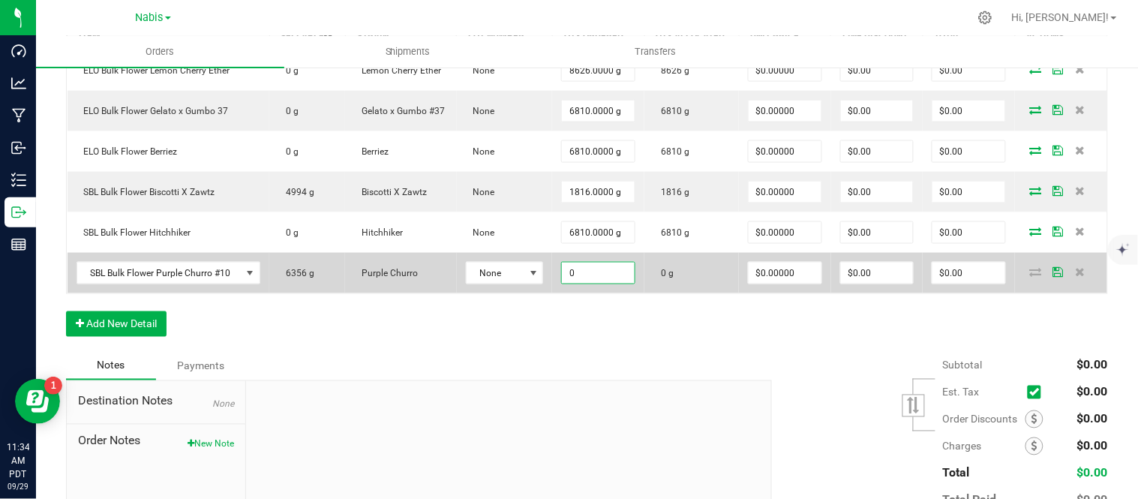
click at [583, 266] on input "0" at bounding box center [598, 272] width 73 height 21
type input "4540.0000 g"
type input "0"
click at [1024, 274] on span at bounding box center [1035, 271] width 22 height 9
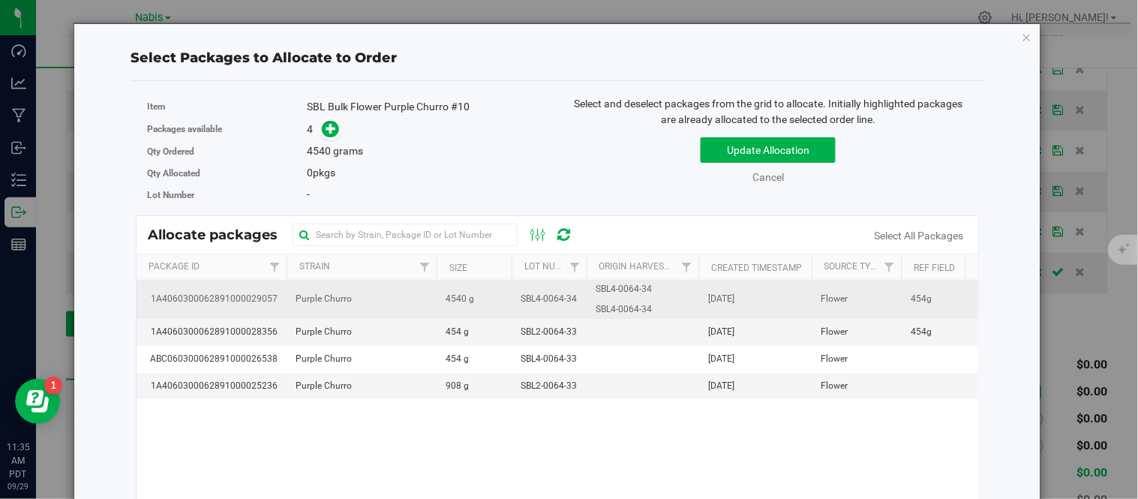
click at [488, 304] on td "4540 g" at bounding box center [473, 299] width 75 height 38
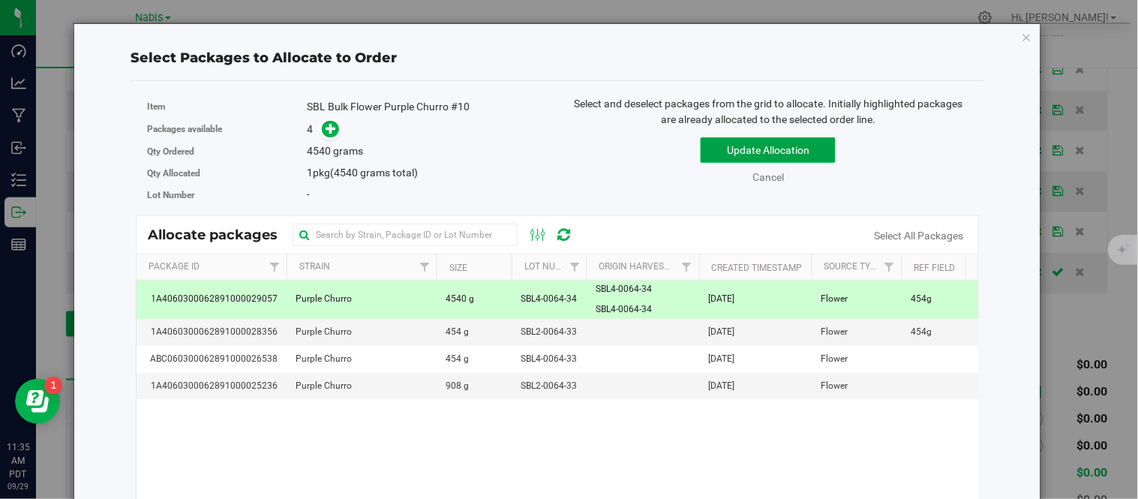
click at [721, 145] on button "Update Allocation" at bounding box center [767, 149] width 135 height 25
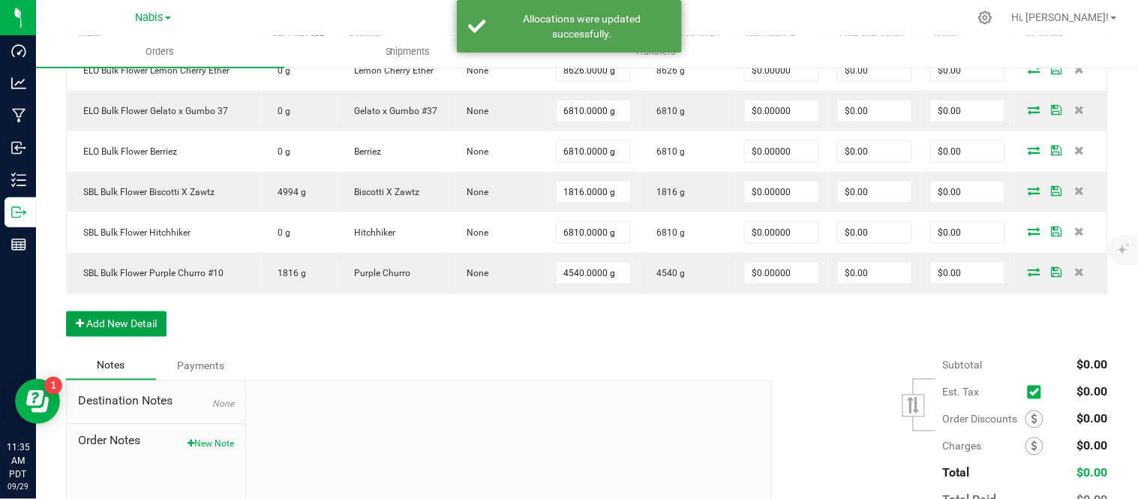
click at [133, 328] on button "Add New Detail" at bounding box center [116, 323] width 100 height 25
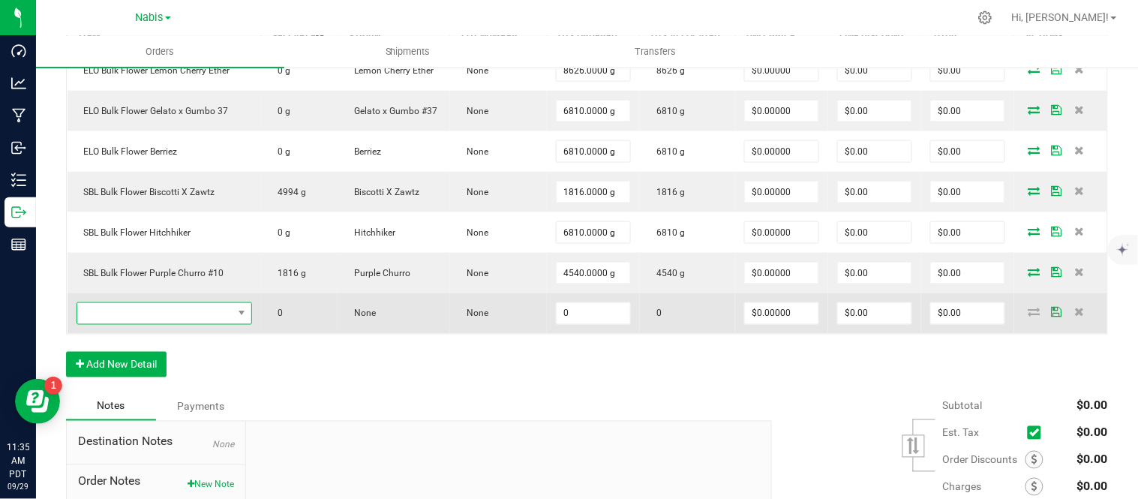
click at [225, 319] on span "NO DATA FOUND" at bounding box center [154, 313] width 155 height 21
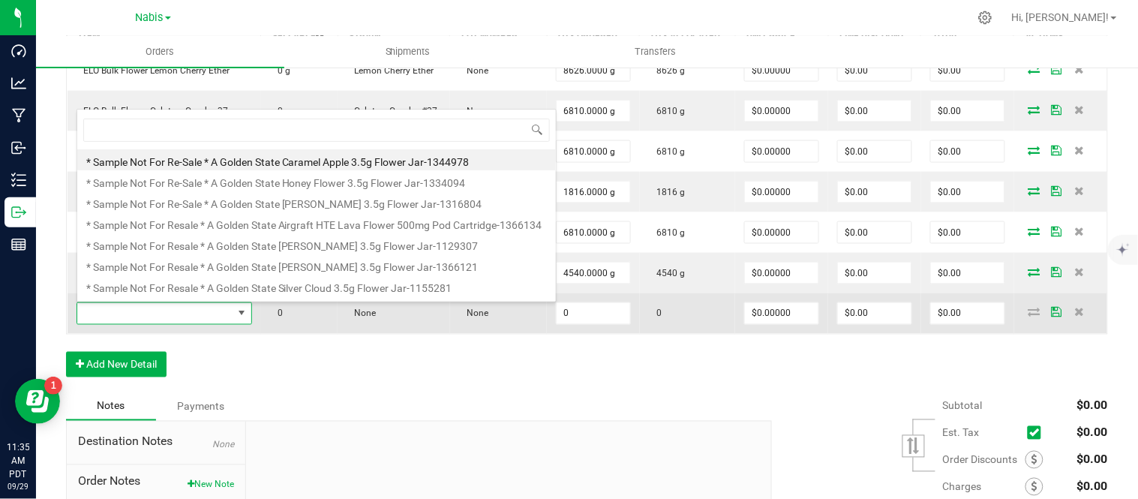
type input "SBL Bulk Flower MAC"
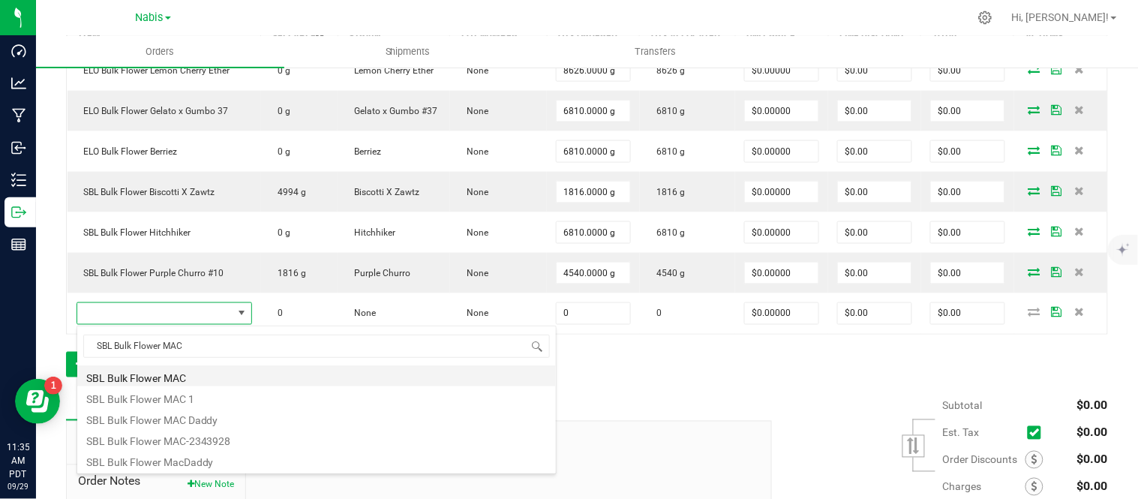
click at [217, 370] on li "SBL Bulk Flower MAC" at bounding box center [316, 375] width 478 height 21
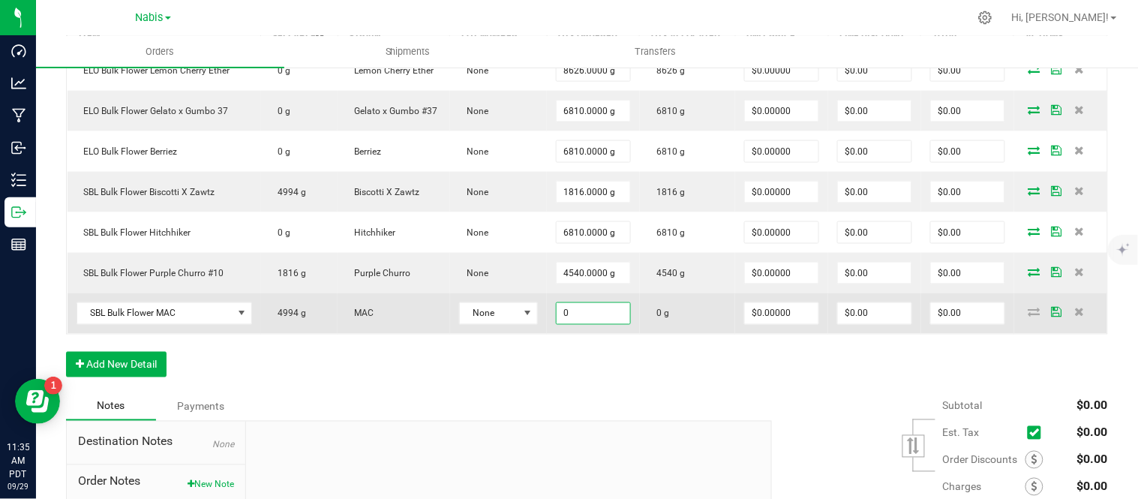
click at [605, 321] on input "0" at bounding box center [592, 313] width 73 height 21
type input "4994.0000 g"
type input "0"
click at [1028, 316] on icon at bounding box center [1034, 311] width 12 height 9
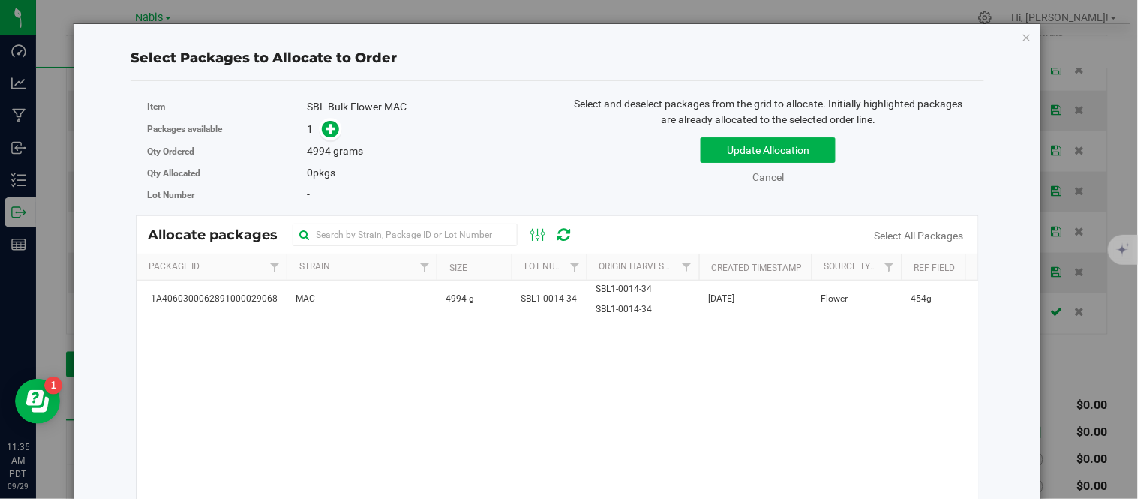
click at [482, 306] on td "4994 g" at bounding box center [473, 298] width 75 height 37
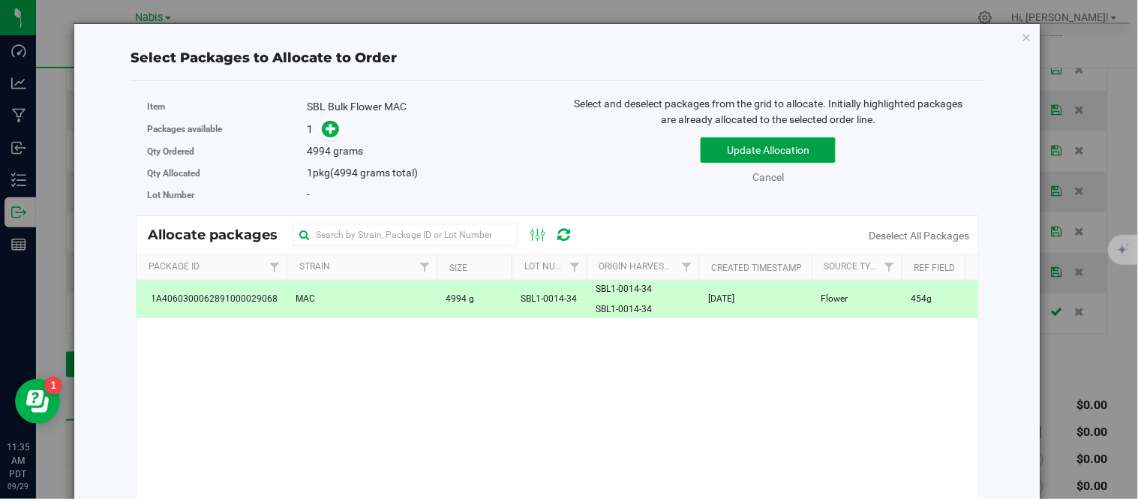
click at [769, 151] on button "Update Allocation" at bounding box center [767, 149] width 135 height 25
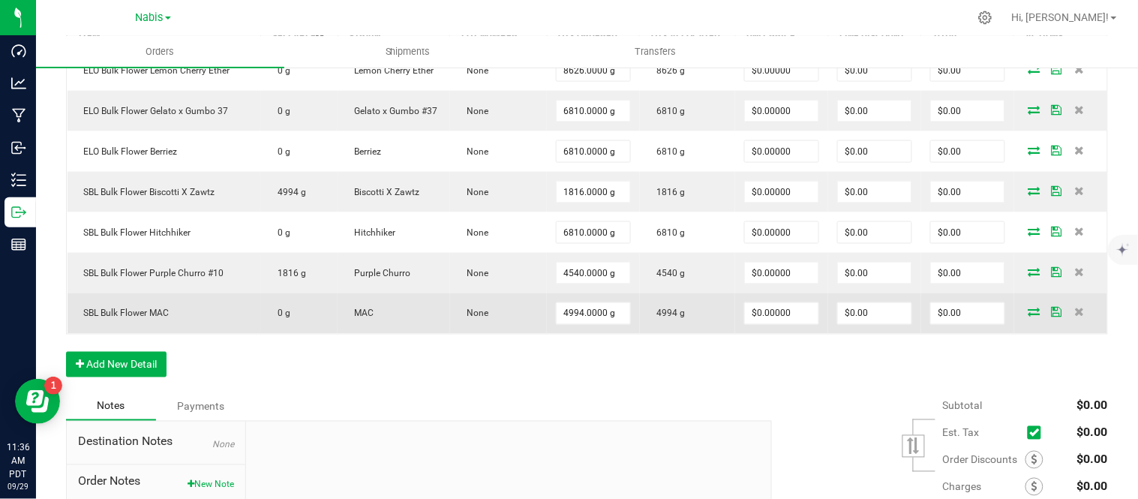
scroll to position [0, 0]
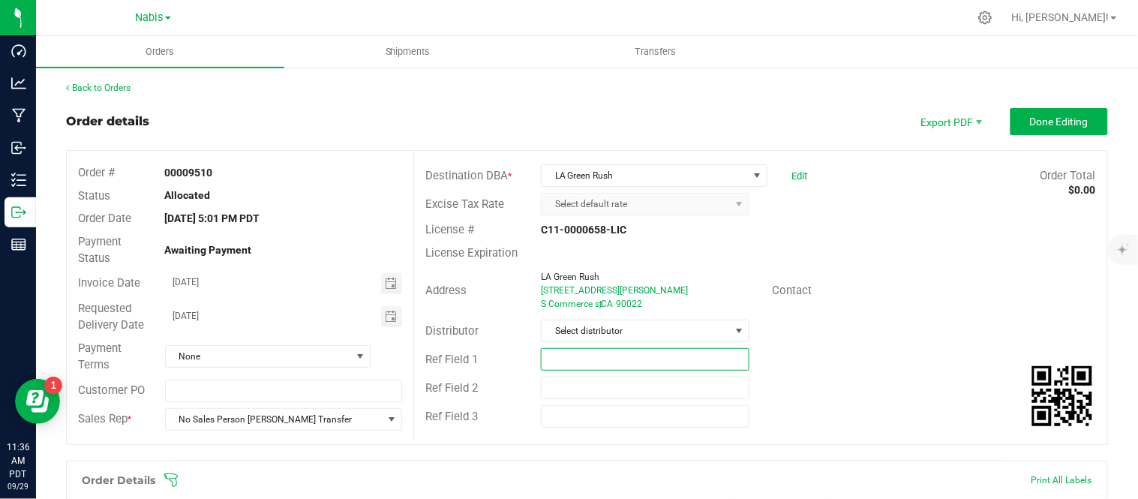
click at [618, 358] on input "text" at bounding box center [645, 359] width 208 height 22
type input "pending zach"
click at [190, 319] on input "[DATE]" at bounding box center [273, 315] width 215 height 19
type input "[DATE]"
click at [271, 343] on div "Payment Terms None" at bounding box center [240, 357] width 346 height 40
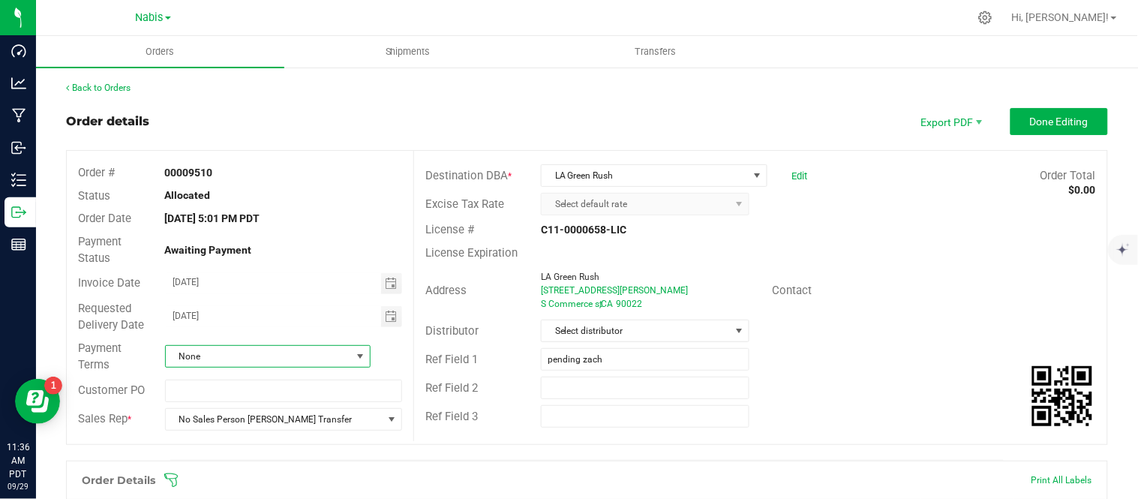
click at [265, 358] on span "None" at bounding box center [258, 356] width 185 height 21
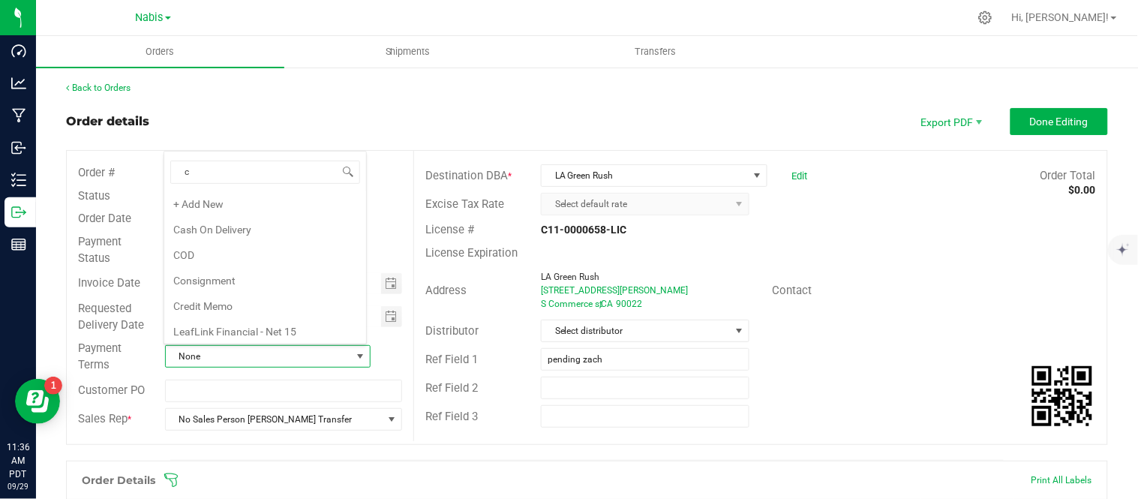
scroll to position [22, 200]
type input "cod"
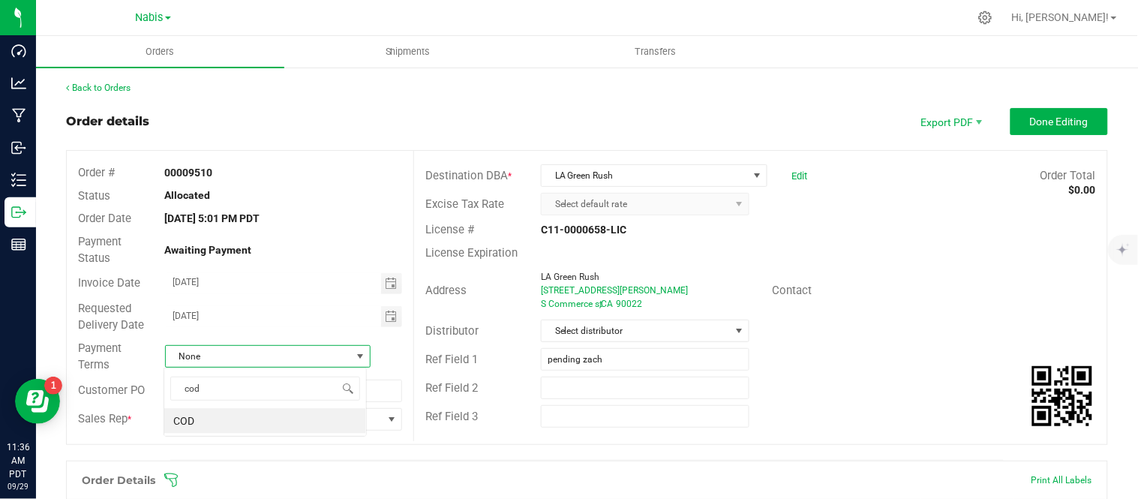
scroll to position [0, 0]
click at [298, 418] on li "COD" at bounding box center [265, 420] width 202 height 25
click at [1045, 121] on span "Done Editing" at bounding box center [1059, 121] width 58 height 12
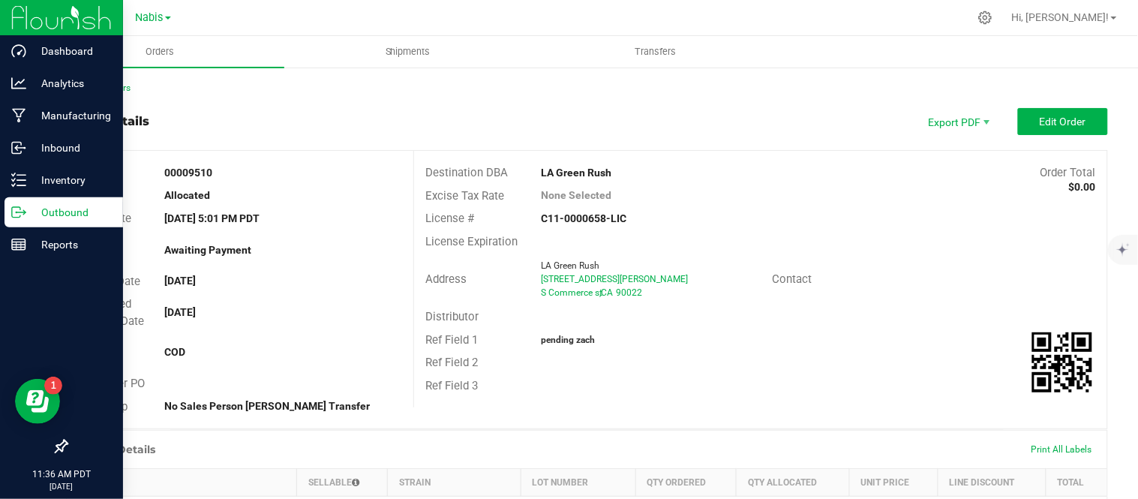
click at [19, 207] on icon at bounding box center [16, 212] width 8 height 10
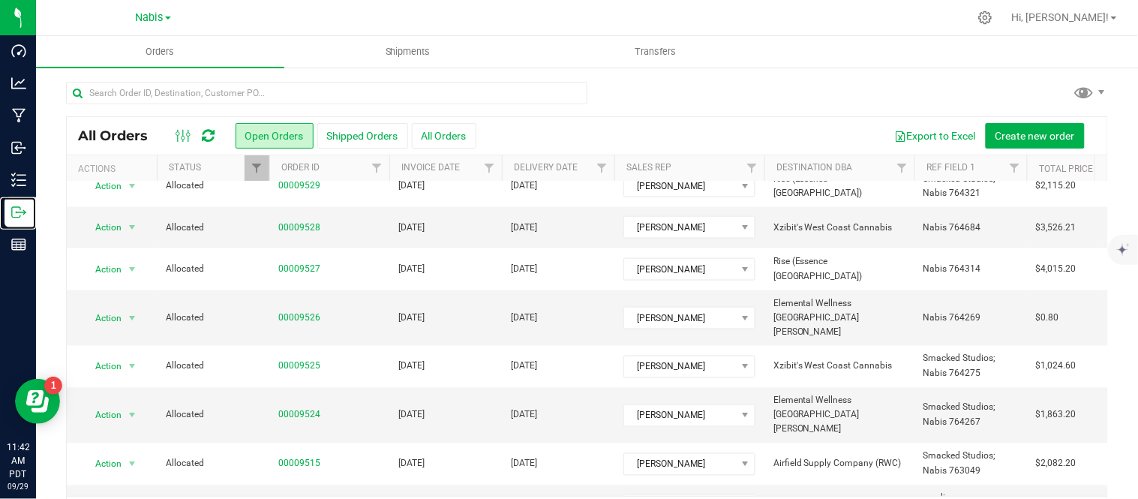
scroll to position [49, 0]
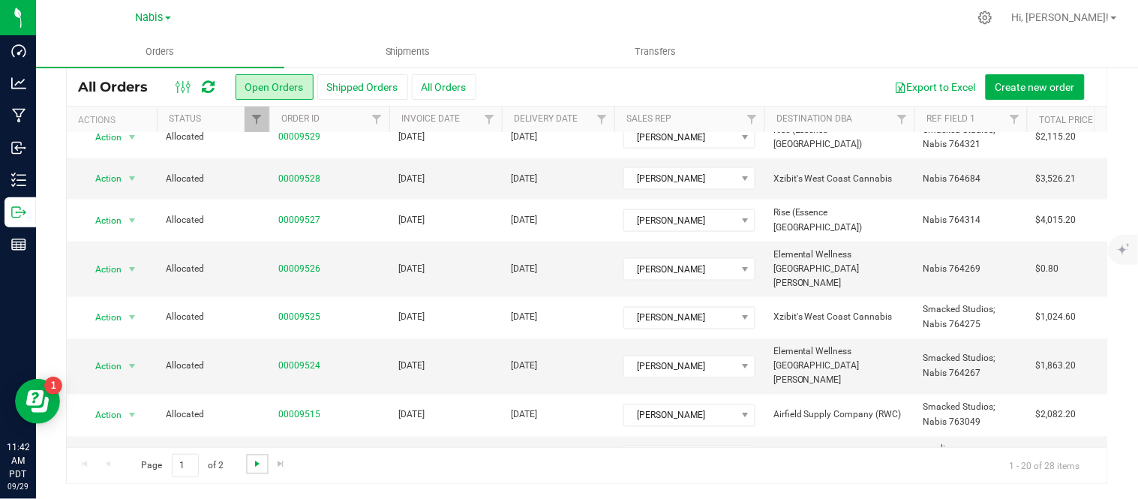
click at [251, 463] on span "Go to the next page" at bounding box center [257, 463] width 12 height 12
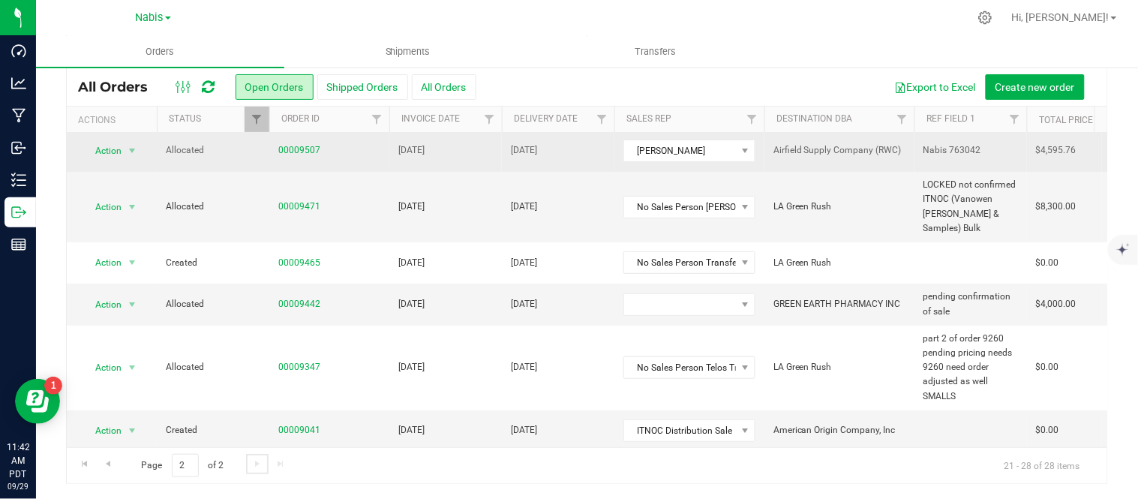
scroll to position [87, 0]
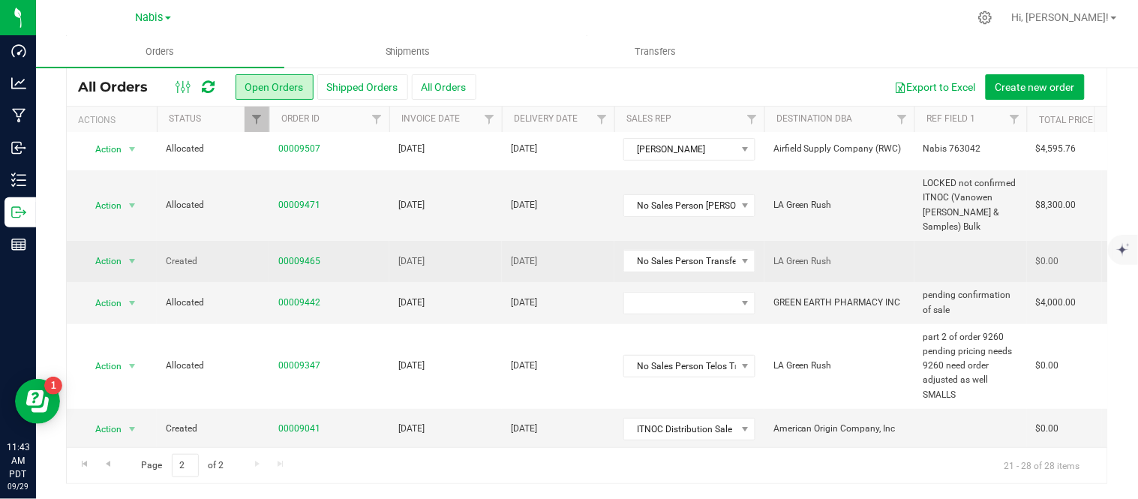
click at [932, 241] on td at bounding box center [970, 261] width 112 height 41
type input "e"
type input "pending zach"
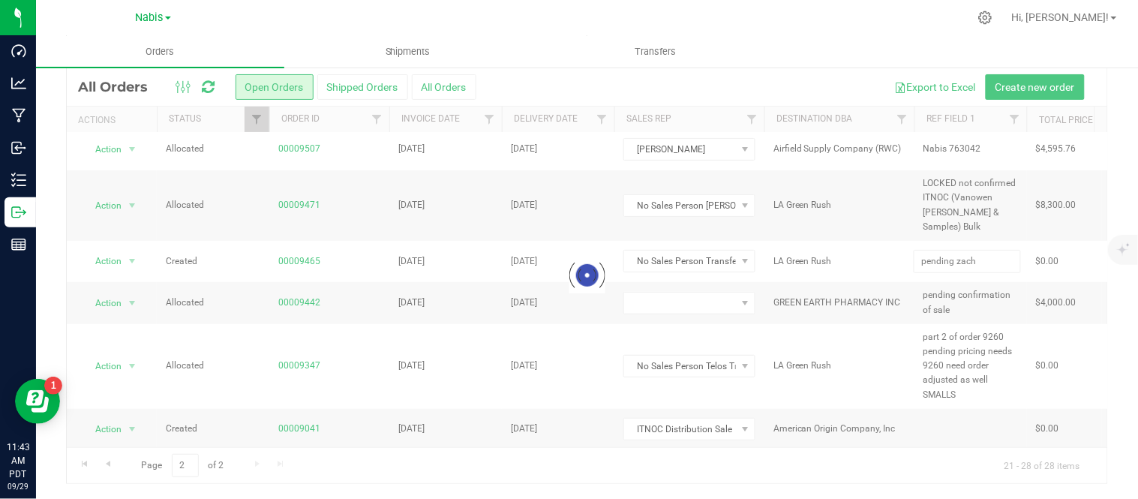
click at [940, 30] on div at bounding box center [618, 17] width 700 height 29
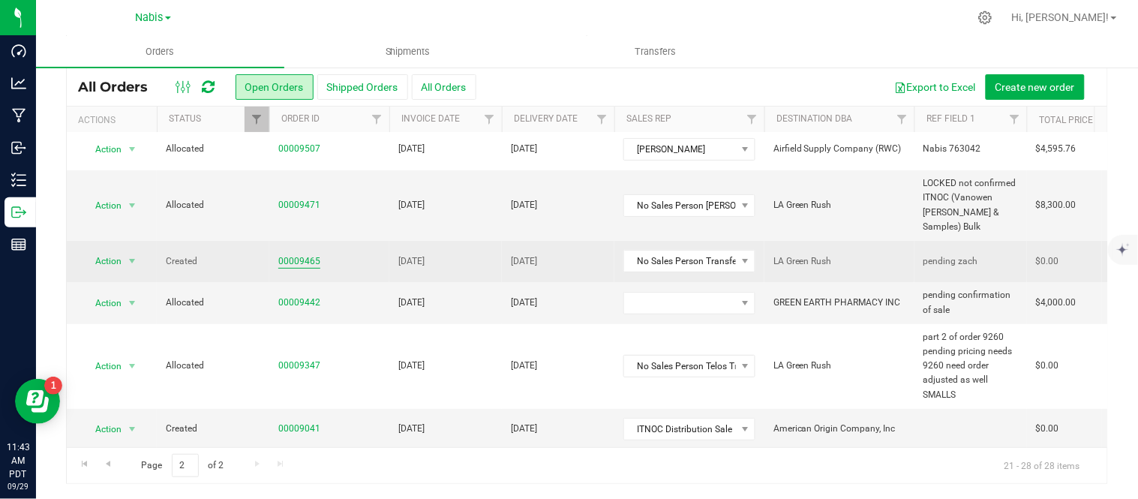
click at [298, 254] on link "00009465" at bounding box center [299, 261] width 42 height 14
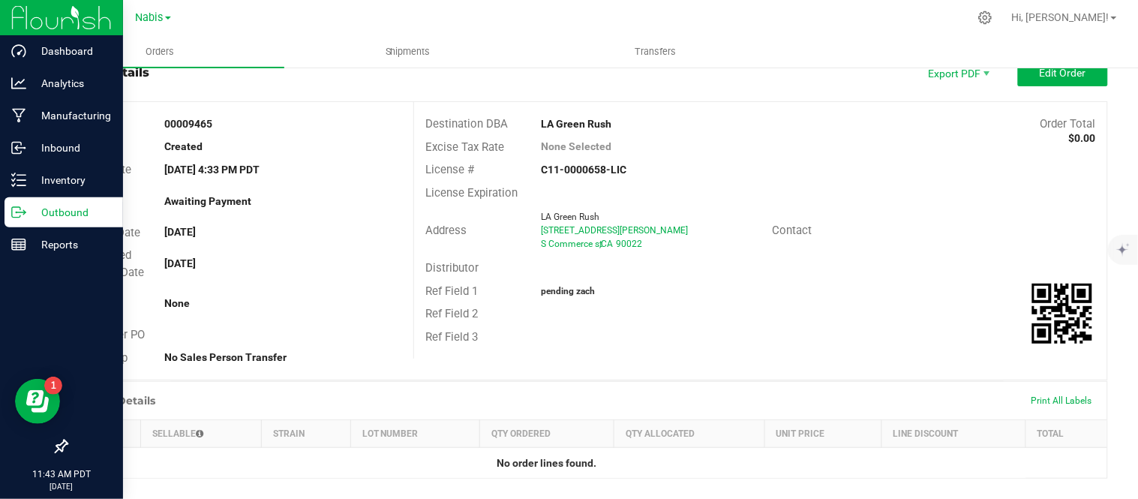
click at [28, 208] on p "Outbound" at bounding box center [71, 212] width 90 height 18
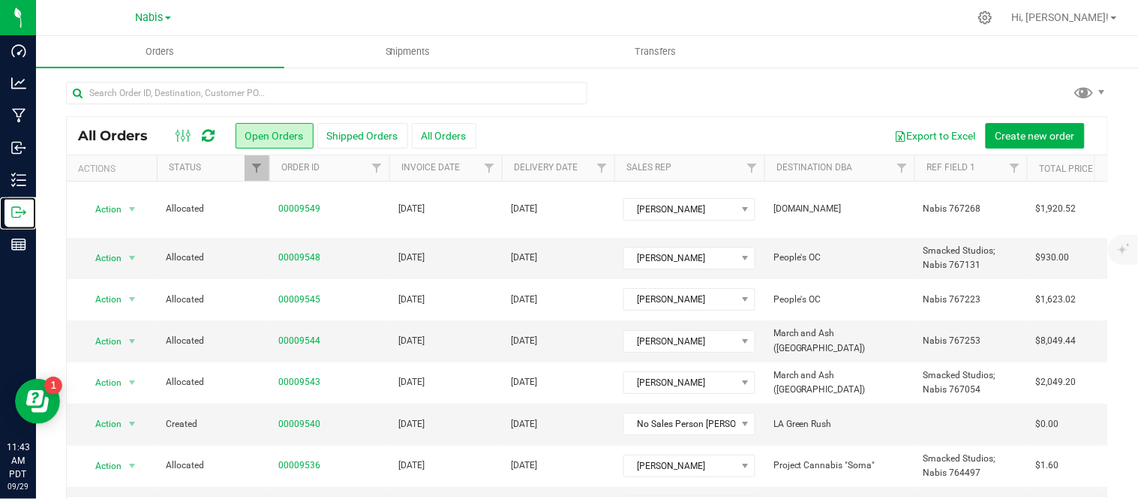
scroll to position [558, 0]
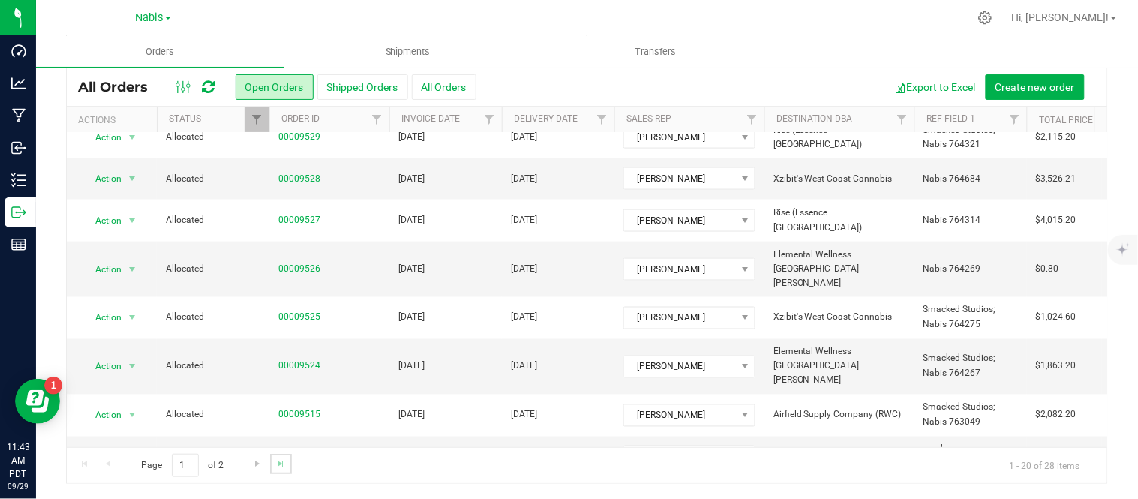
click at [271, 467] on link "Go to the last page" at bounding box center [281, 464] width 22 height 20
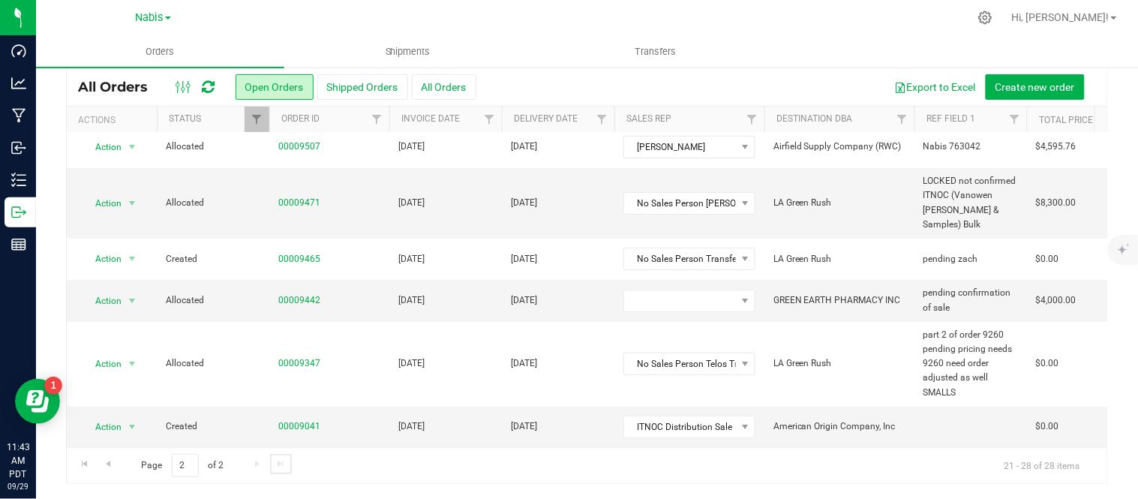
scroll to position [0, 0]
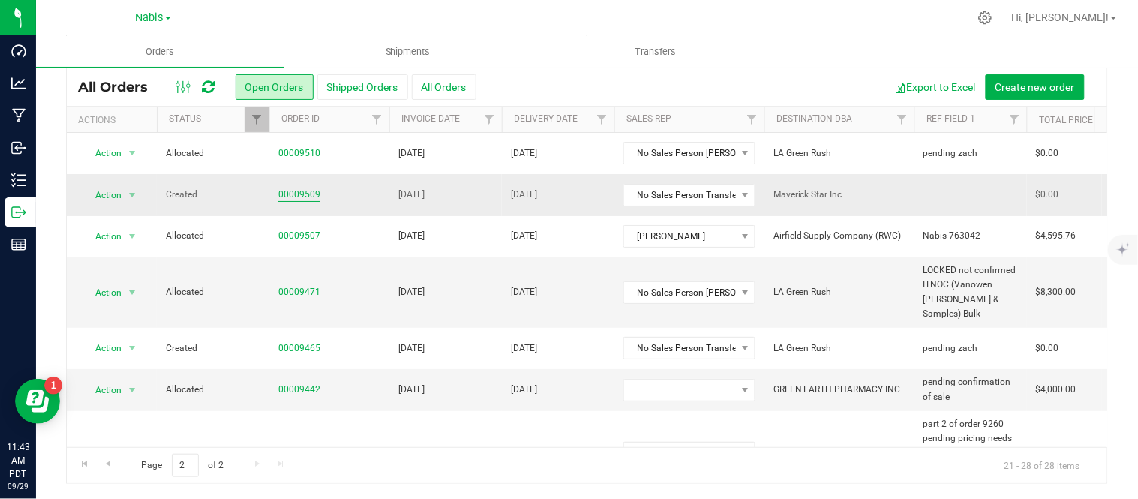
click at [310, 197] on link "00009509" at bounding box center [299, 194] width 42 height 14
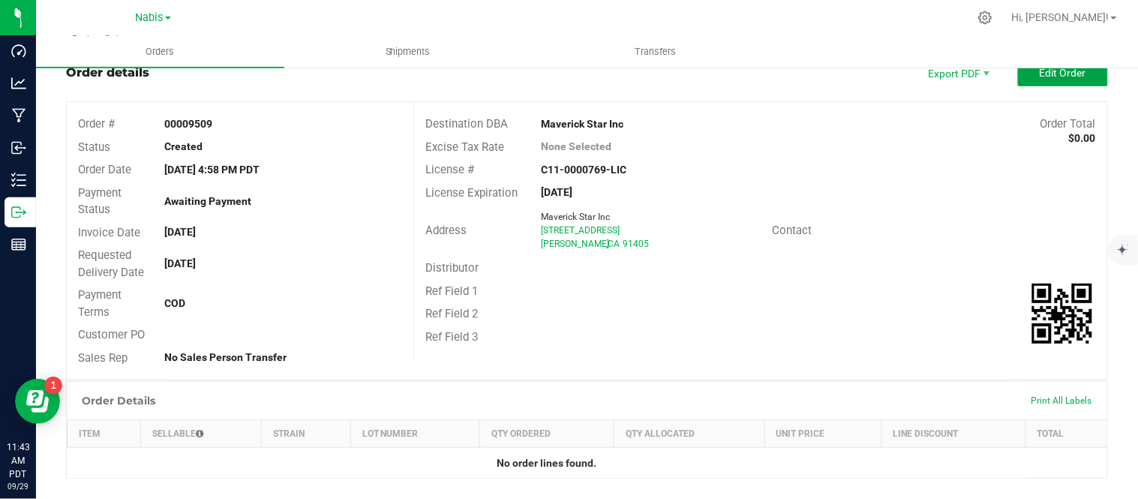
click at [1018, 75] on button "Edit Order" at bounding box center [1063, 72] width 90 height 27
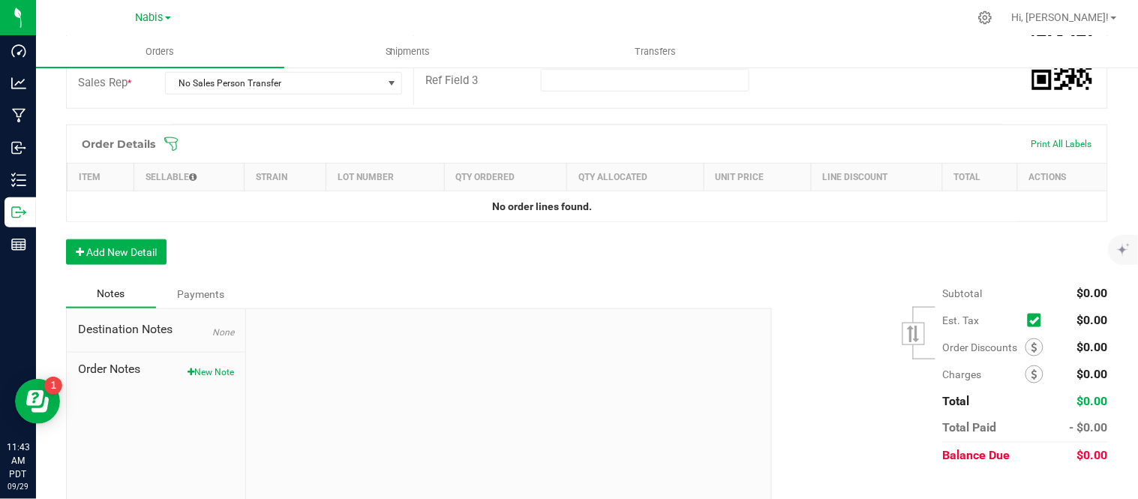
scroll to position [337, 0]
click at [95, 243] on button "Add New Detail" at bounding box center [116, 250] width 100 height 25
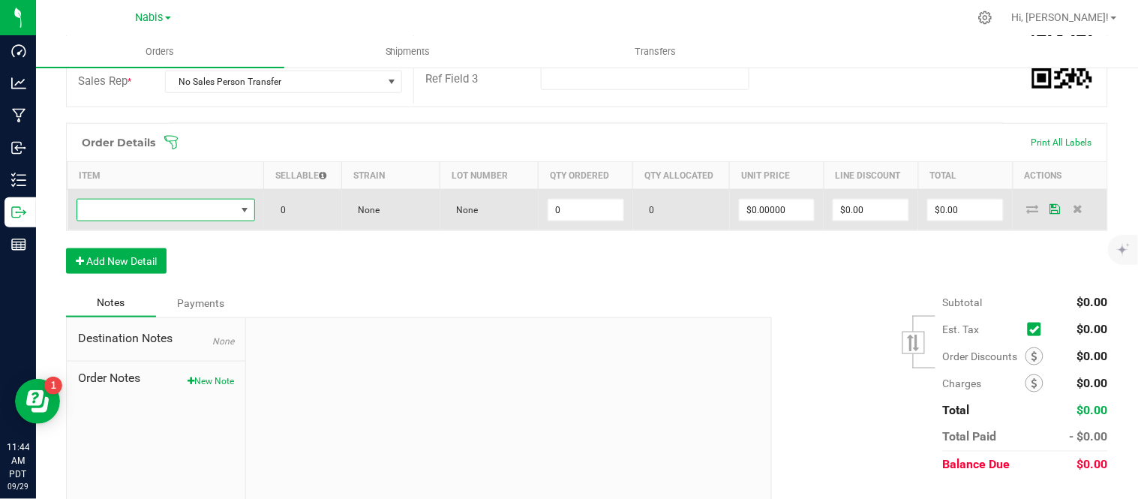
click at [192, 207] on span "NO DATA FOUND" at bounding box center [156, 209] width 158 height 21
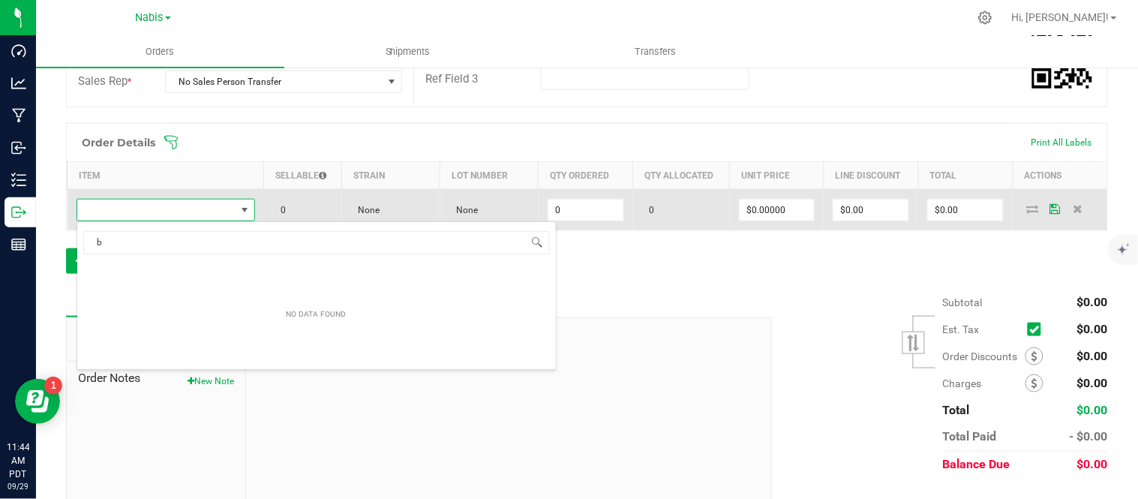
scroll to position [22, 173]
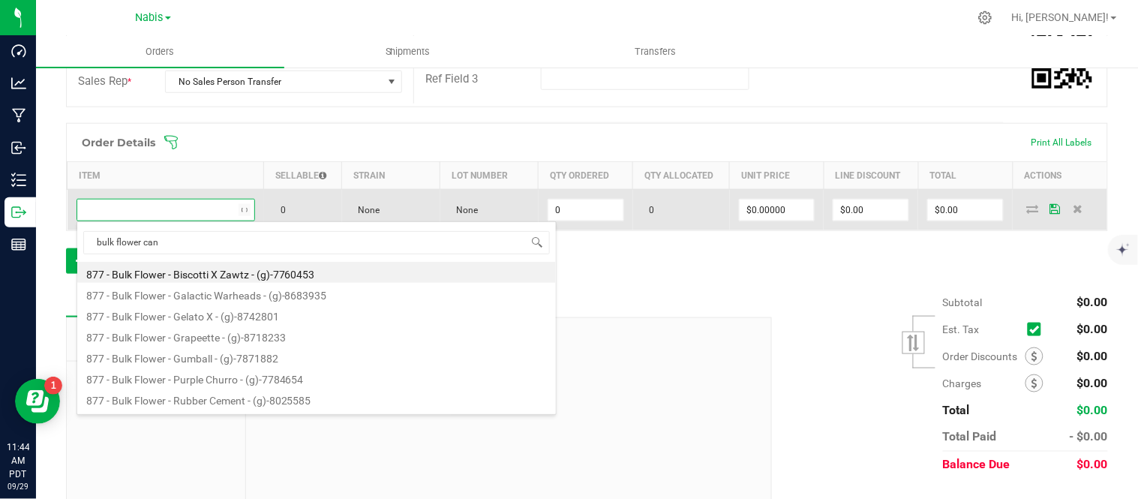
type input "bulk flower cand"
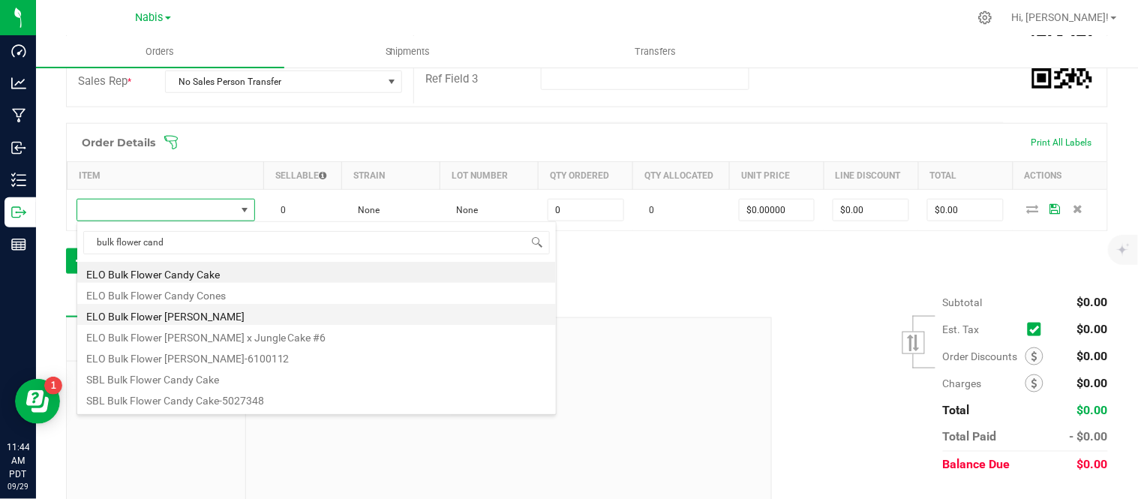
click at [228, 319] on li "ELO Bulk Flower [PERSON_NAME]" at bounding box center [316, 314] width 478 height 21
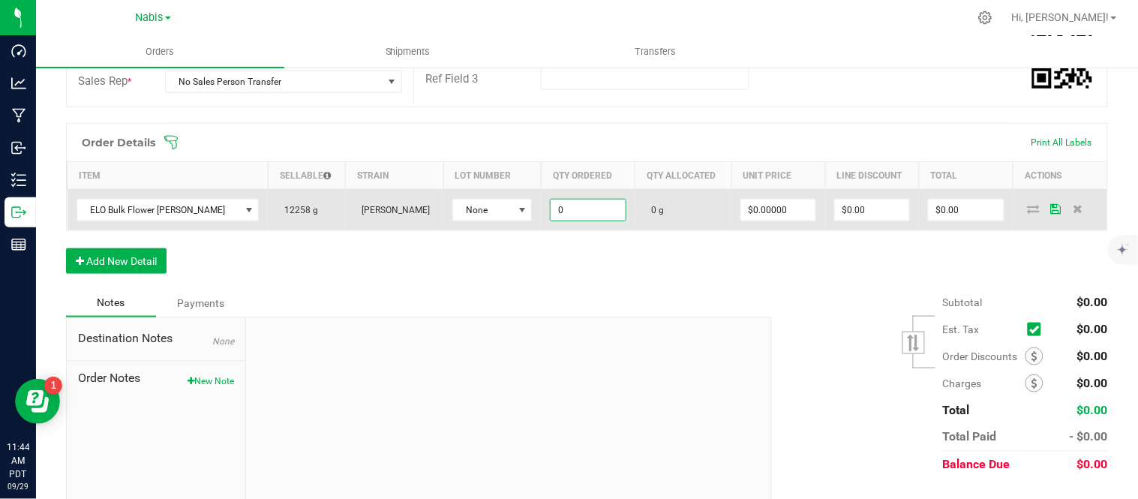
click at [572, 214] on input "0" at bounding box center [587, 209] width 74 height 21
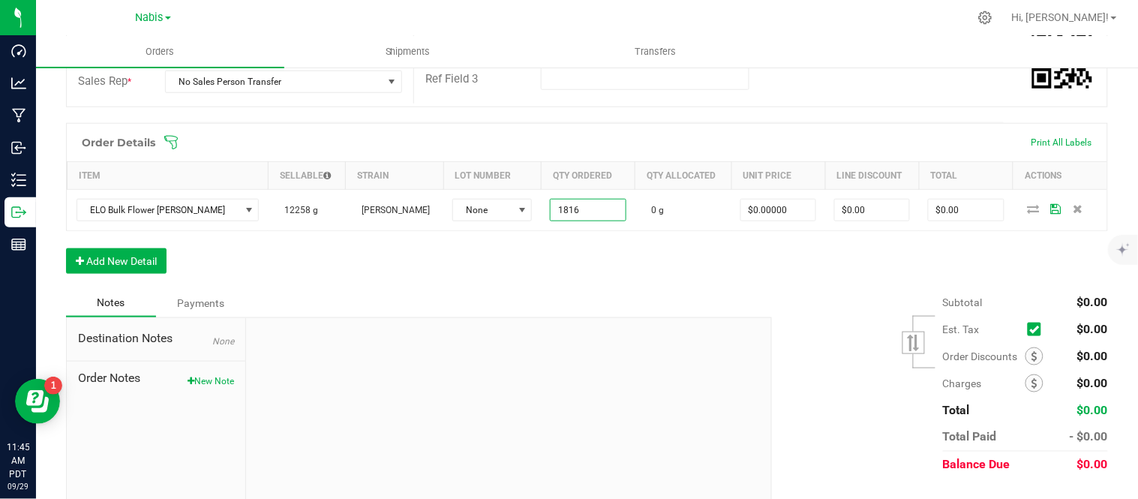
type input "1816.0000 g"
type input "0"
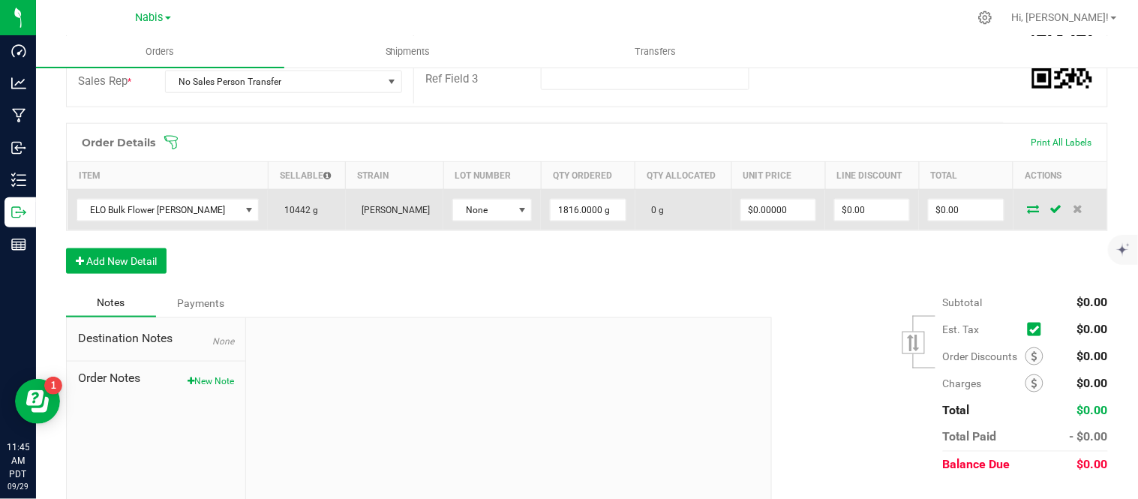
click at [1027, 205] on icon at bounding box center [1033, 208] width 12 height 9
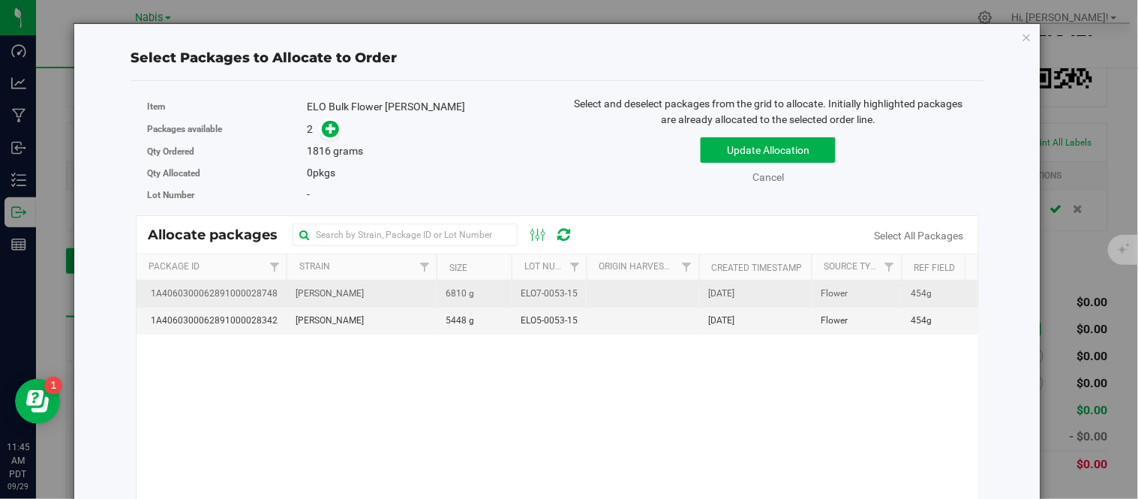
click at [457, 286] on span "6810 g" at bounding box center [459, 293] width 28 height 14
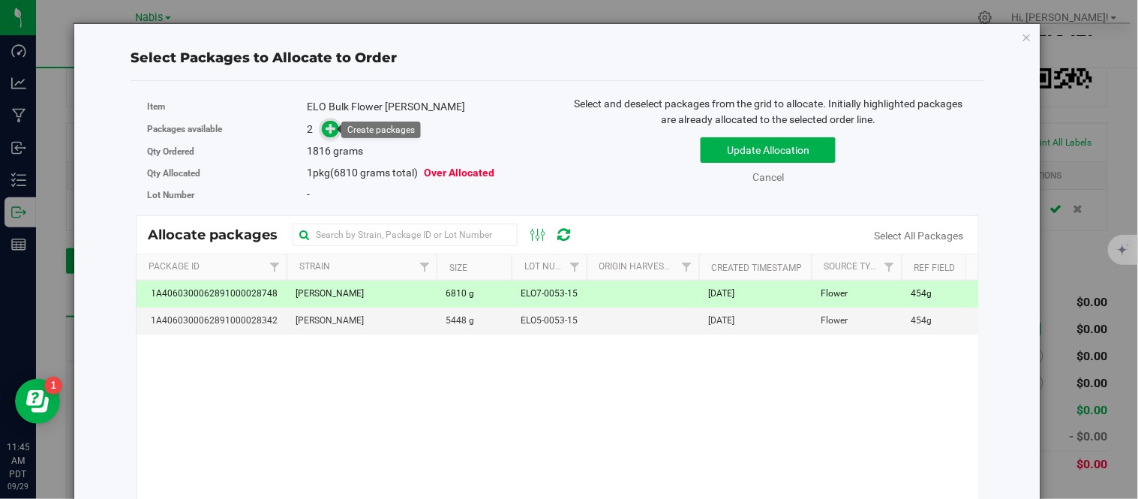
click at [330, 126] on icon at bounding box center [331, 127] width 11 height 11
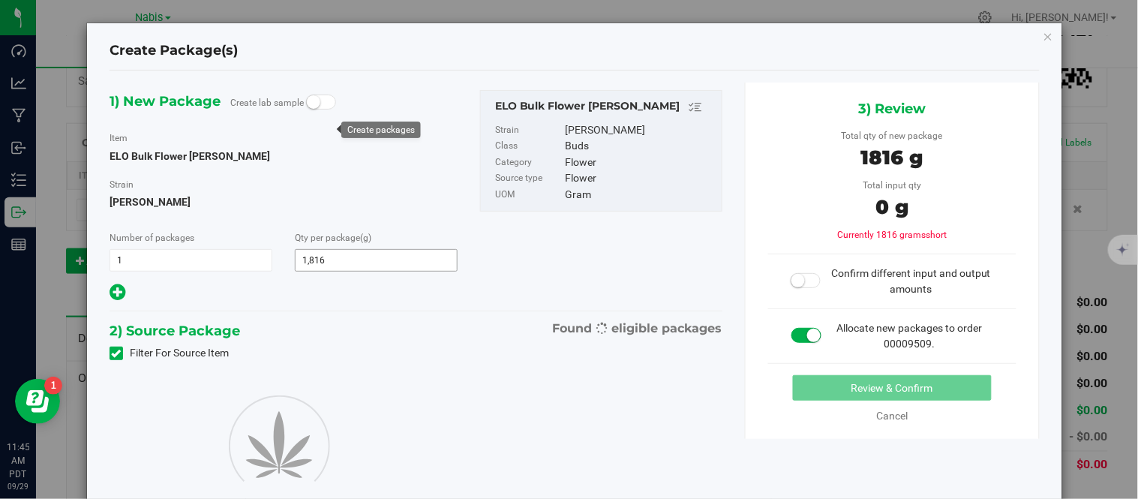
type input "1,816.0000"
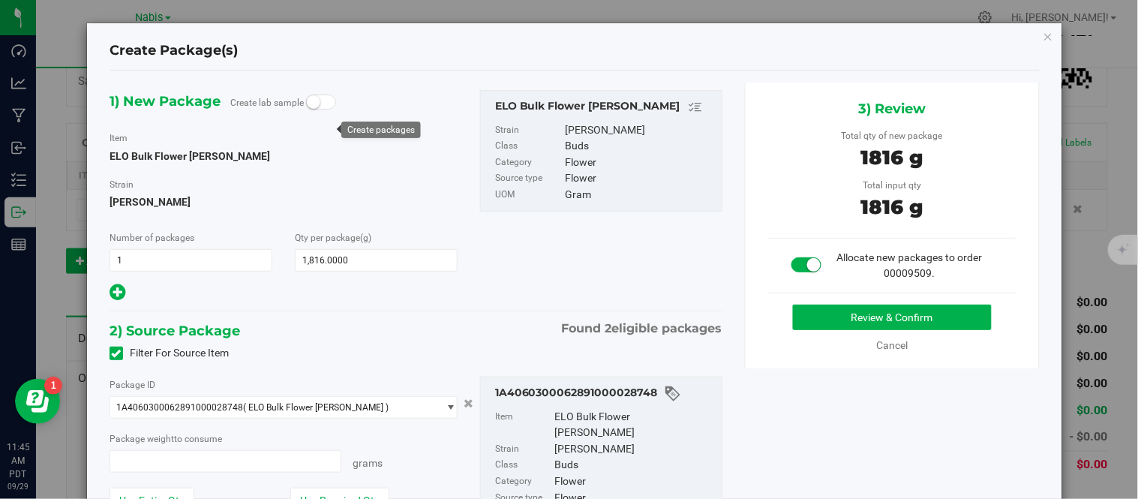
type input "1816.0000 g"
click at [867, 319] on button "Review & Confirm" at bounding box center [892, 316] width 199 height 25
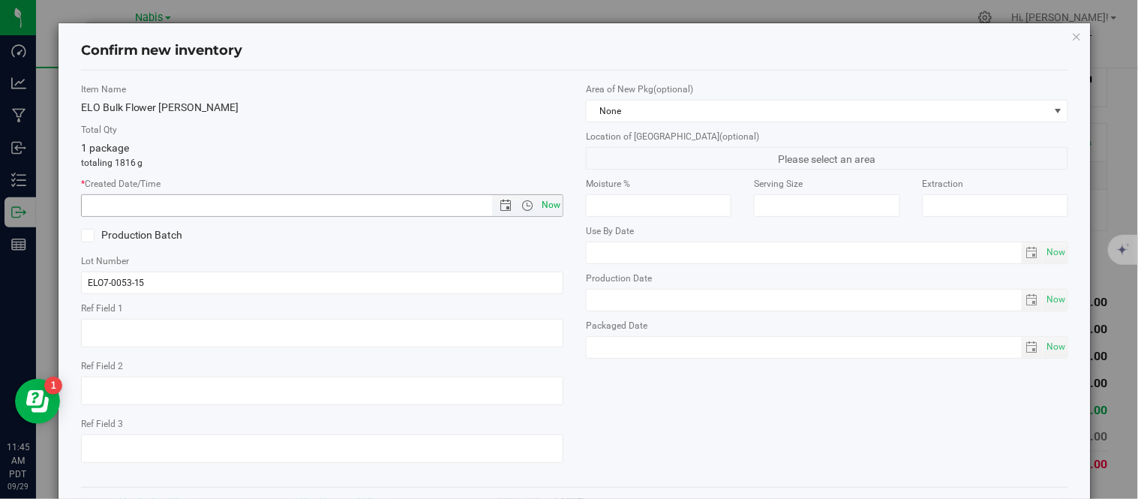
click at [538, 207] on span "Now" at bounding box center [550, 205] width 25 height 22
type input "9/29/2025 11:45 AM"
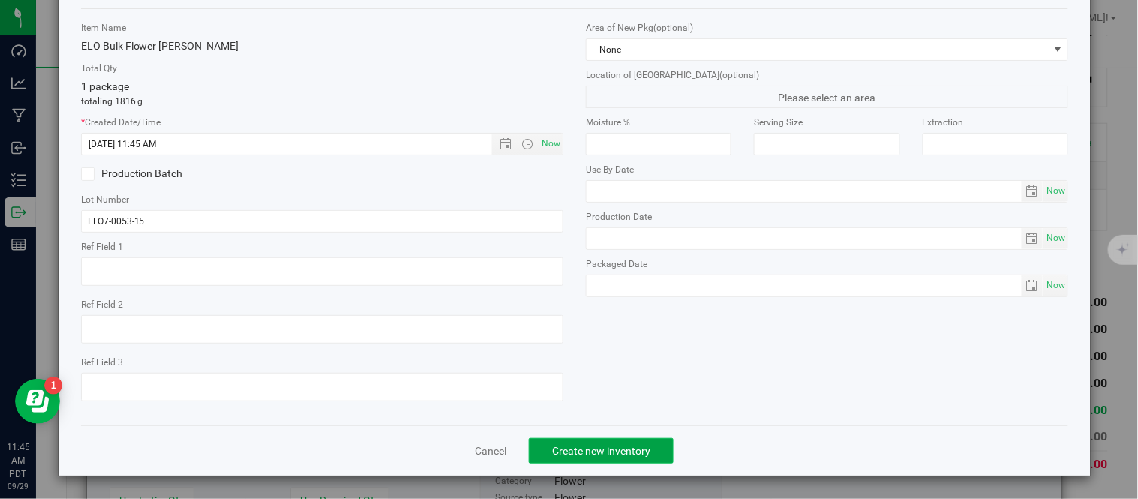
click at [615, 451] on span "Create new inventory" at bounding box center [601, 451] width 98 height 12
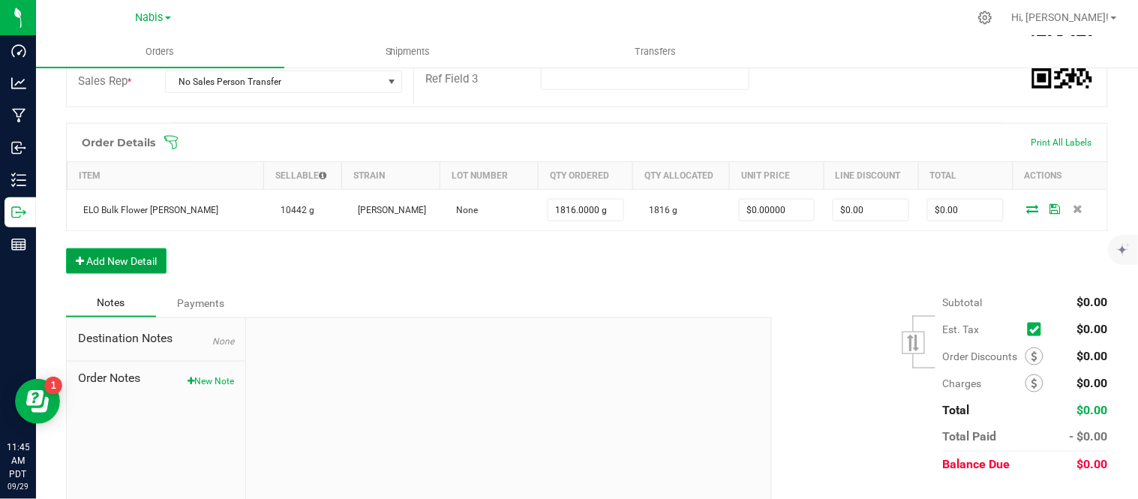
click at [136, 253] on button "Add New Detail" at bounding box center [116, 260] width 100 height 25
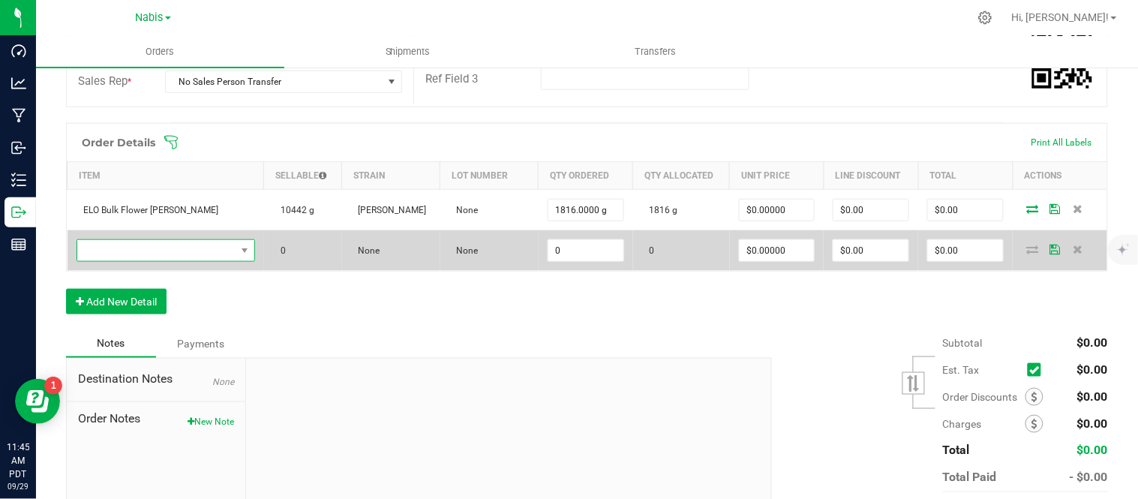
click at [178, 248] on span "NO DATA FOUND" at bounding box center [156, 250] width 158 height 21
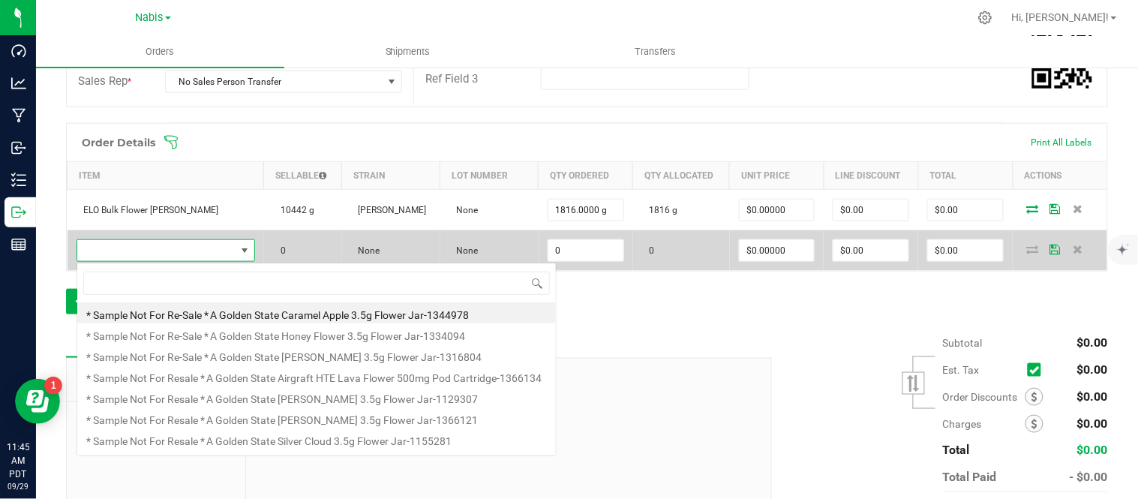
scroll to position [22, 173]
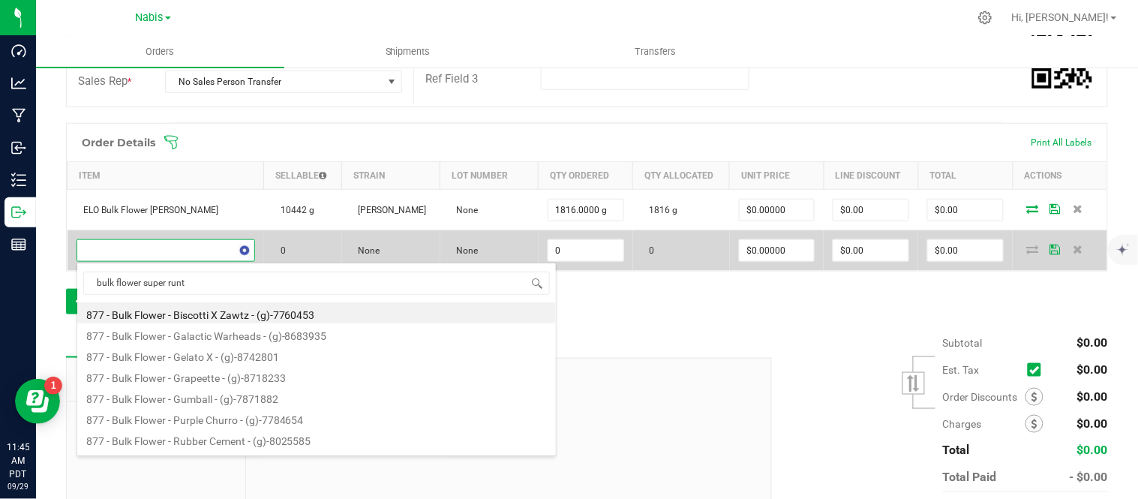
type input "bulk flower super runtz"
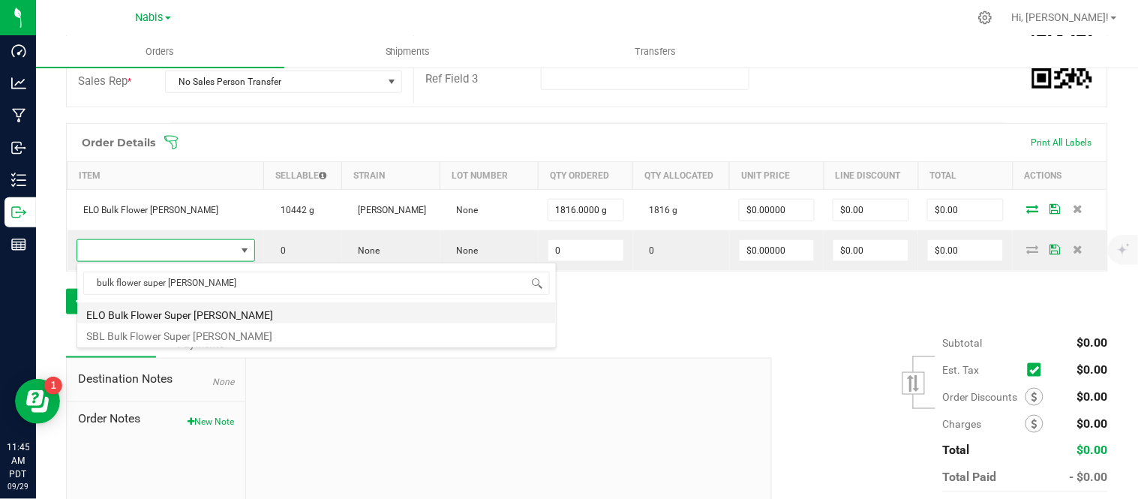
click at [294, 313] on li "ELO Bulk Flower Super [PERSON_NAME]" at bounding box center [316, 312] width 478 height 21
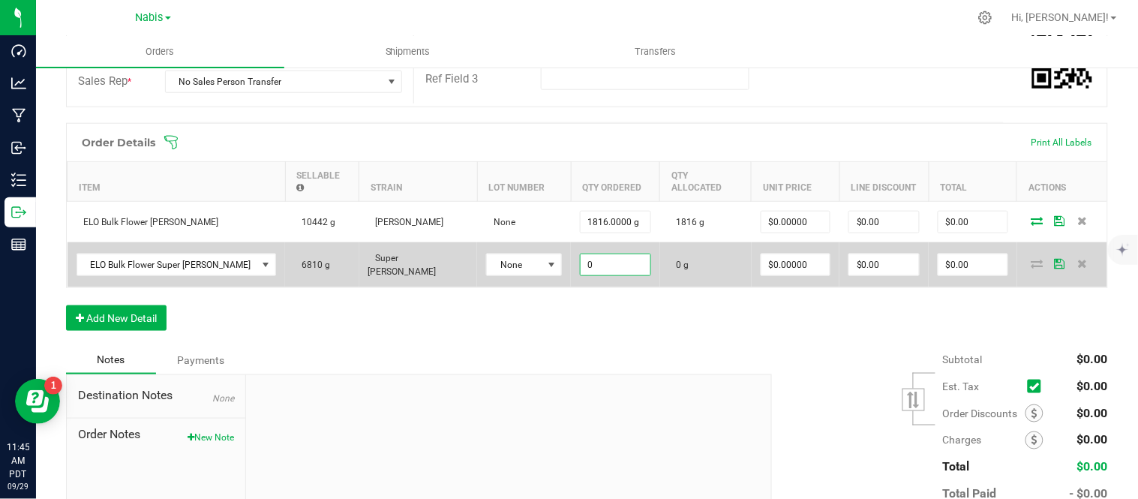
click at [587, 254] on input "0" at bounding box center [615, 264] width 70 height 21
type input "5902.0000 g"
type input "0"
click at [1031, 259] on icon at bounding box center [1037, 263] width 12 height 9
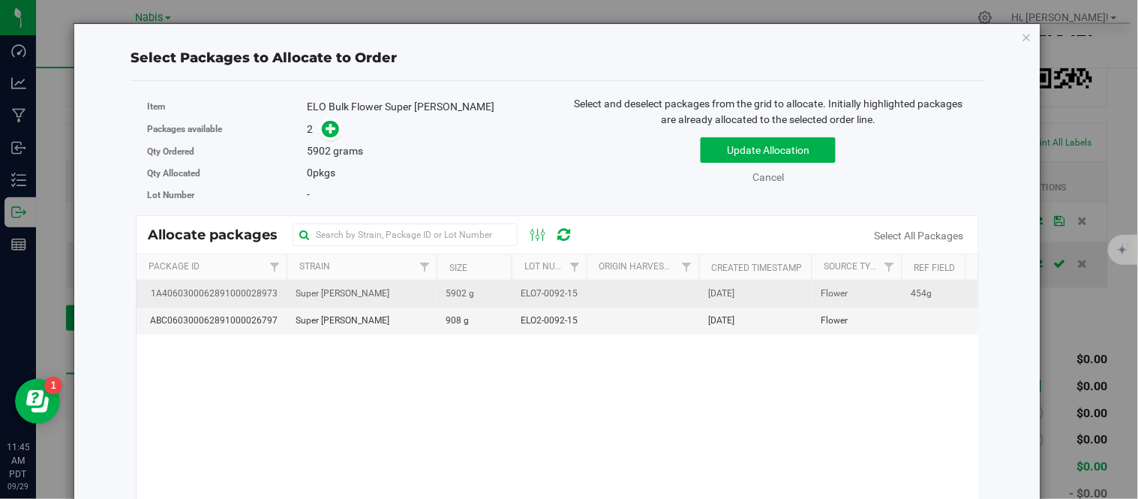
click at [518, 298] on td "ELO7-0092-15" at bounding box center [548, 293] width 75 height 27
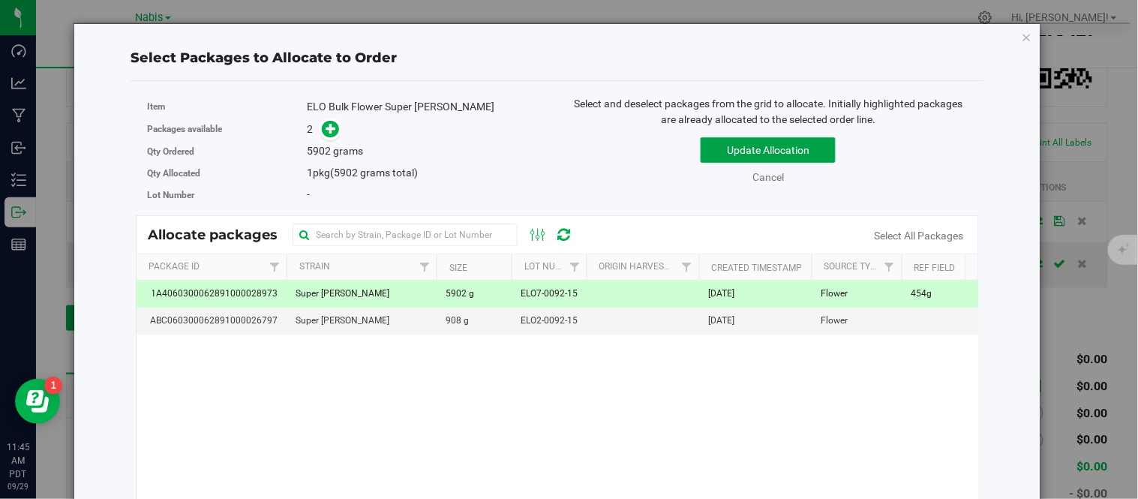
click at [748, 151] on button "Update Allocation" at bounding box center [767, 149] width 135 height 25
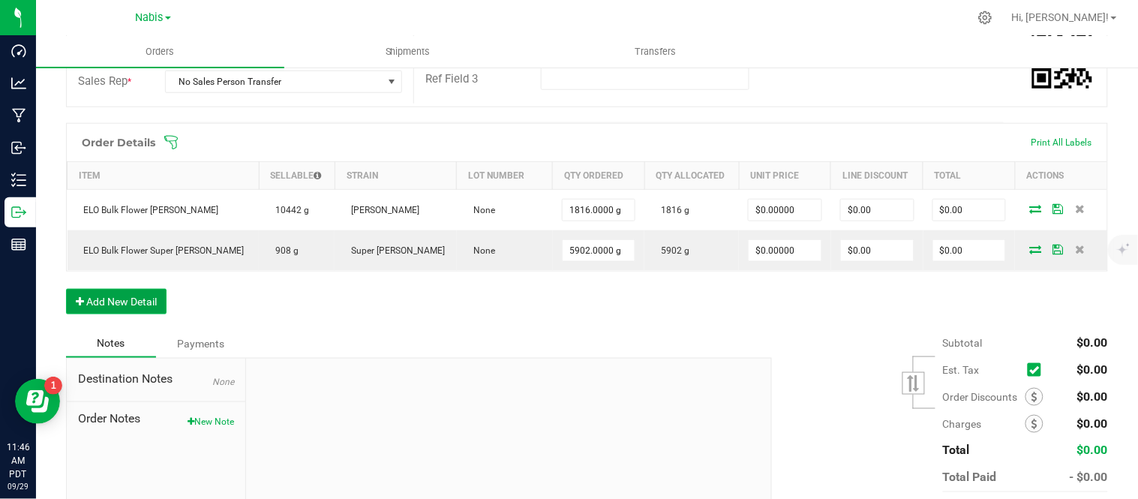
click at [127, 310] on button "Add New Detail" at bounding box center [116, 301] width 100 height 25
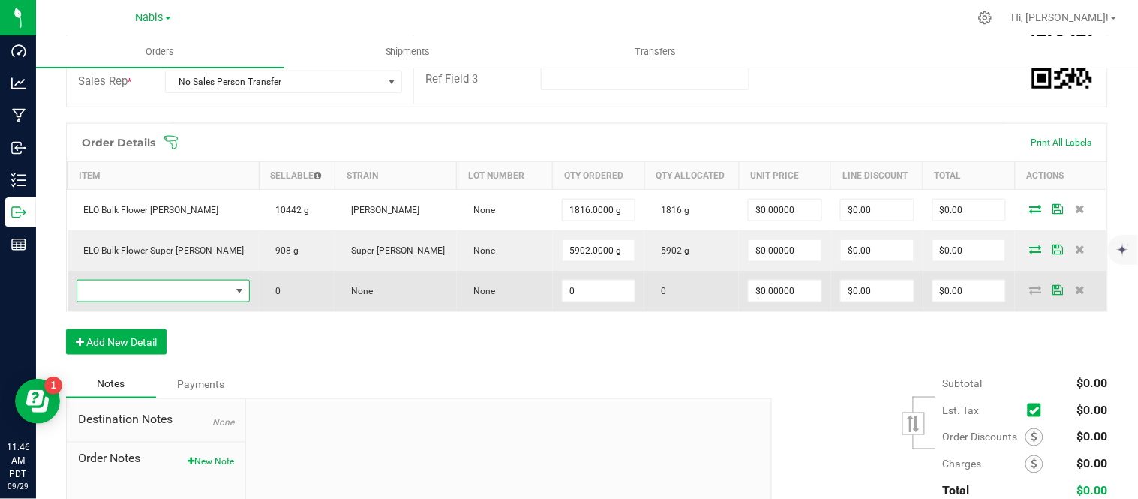
click at [175, 295] on span "NO DATA FOUND" at bounding box center [154, 290] width 154 height 21
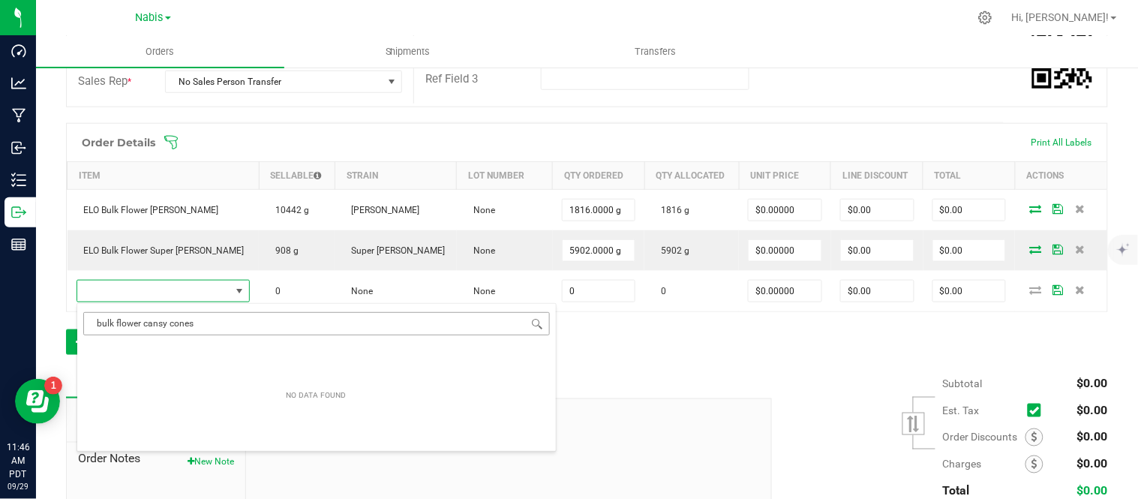
click at [162, 315] on input "bulk flower cansy cones" at bounding box center [316, 323] width 466 height 23
type input "bulk flower candy cones"
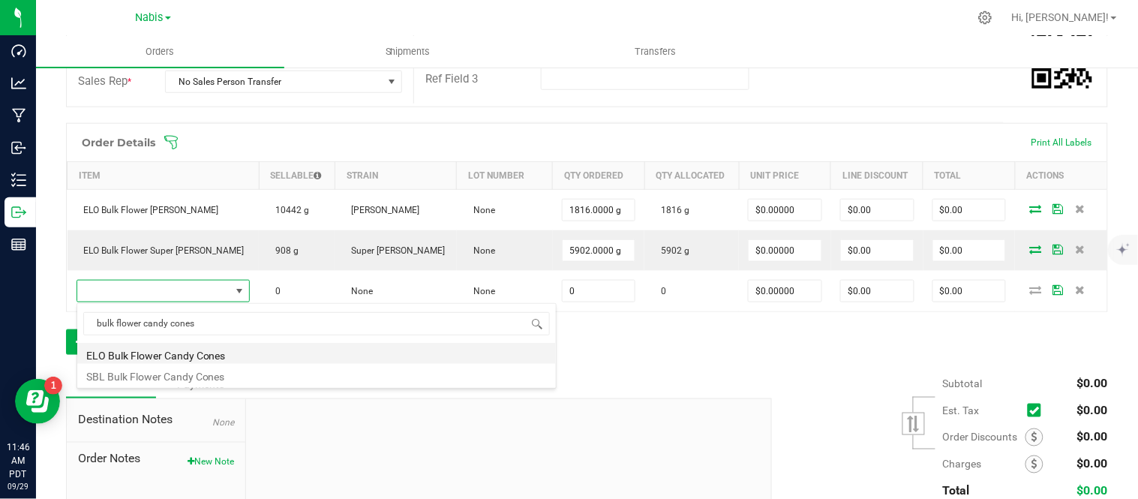
click at [276, 358] on li "ELO Bulk Flower Candy Cones" at bounding box center [316, 353] width 478 height 21
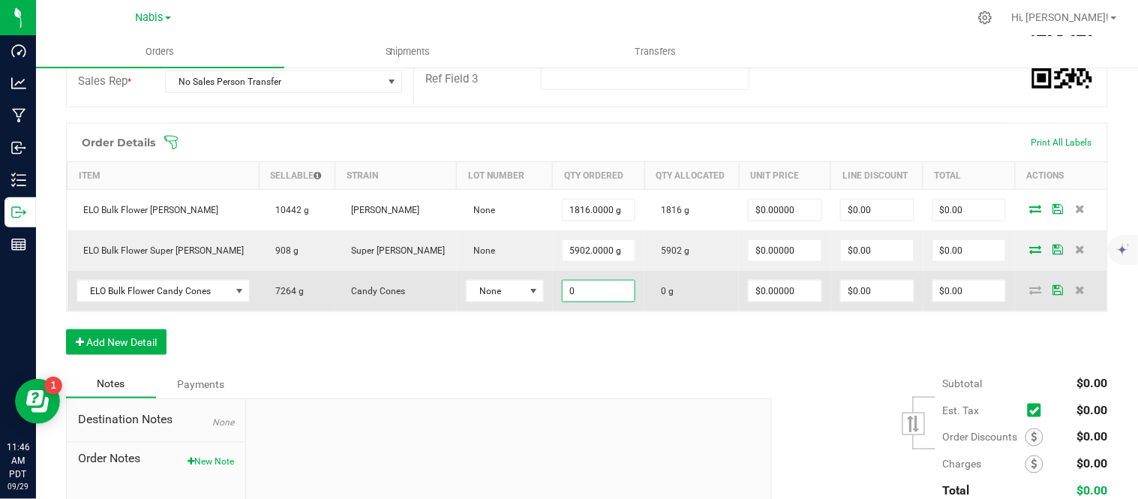
click at [598, 292] on input "0" at bounding box center [598, 290] width 73 height 21
type input "4540.0000 g"
type input "0"
click at [1029, 294] on icon at bounding box center [1035, 289] width 12 height 9
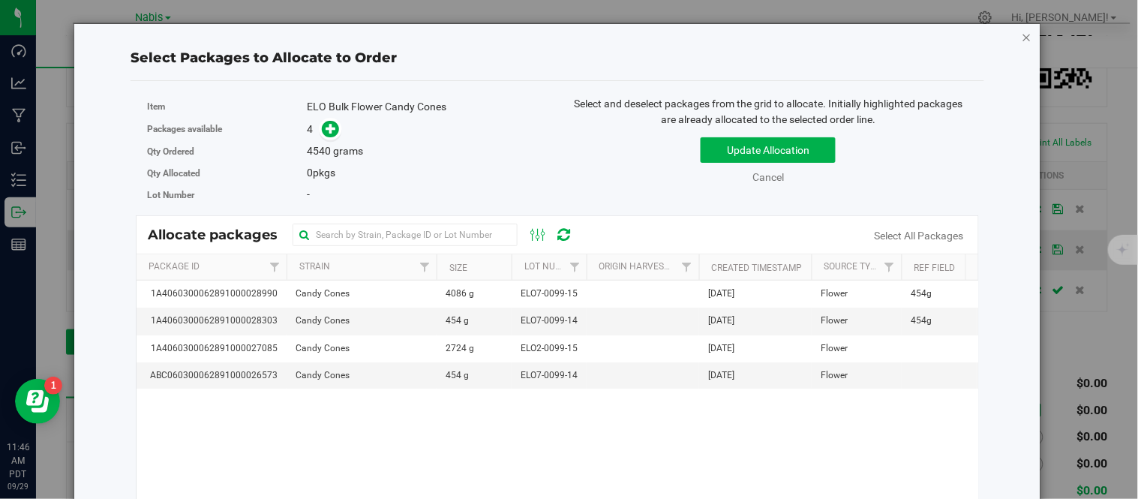
click at [1021, 37] on icon "button" at bounding box center [1026, 37] width 10 height 18
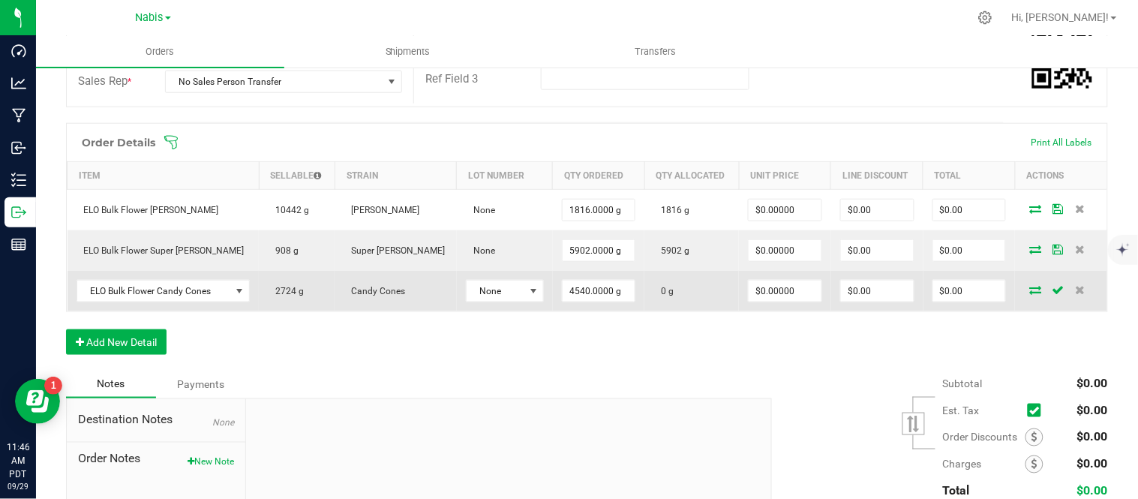
click at [1029, 289] on icon at bounding box center [1035, 289] width 12 height 9
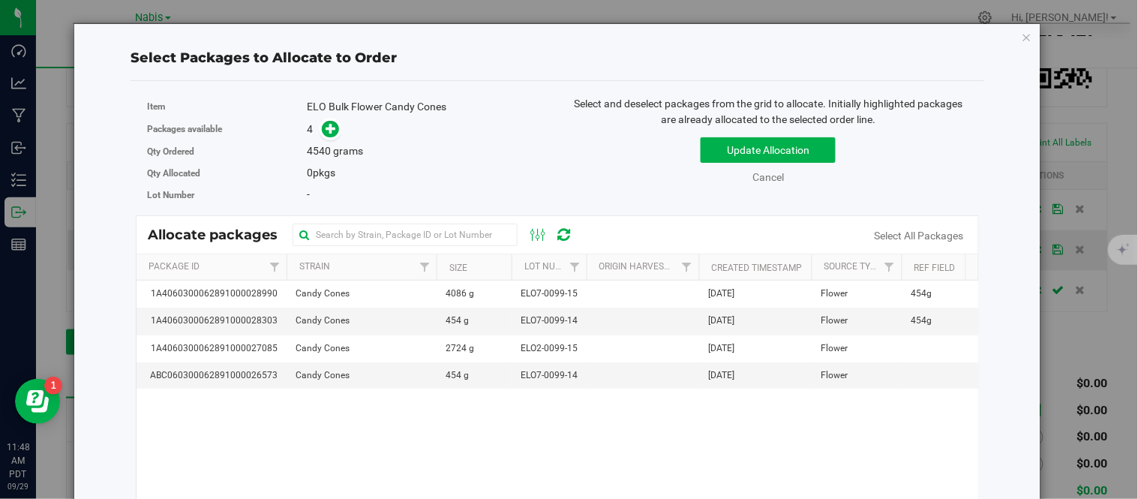
click at [1006, 32] on div "Select Packages to Allocate to Order Item ELO Bulk Flower Candy Cones Packages …" at bounding box center [556, 351] width 943 height 654
click at [1021, 35] on icon "button" at bounding box center [1026, 37] width 10 height 18
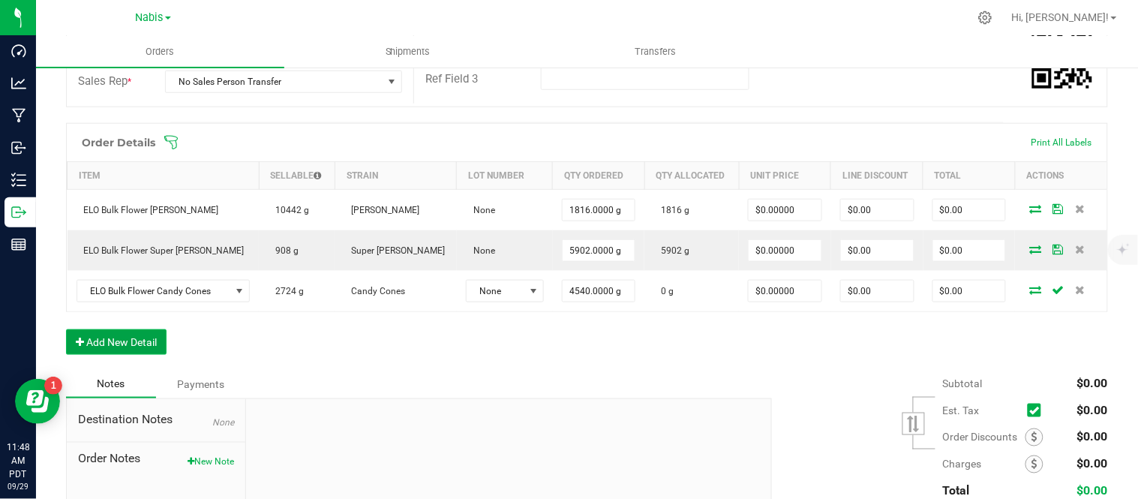
click at [143, 346] on button "Add New Detail" at bounding box center [116, 341] width 100 height 25
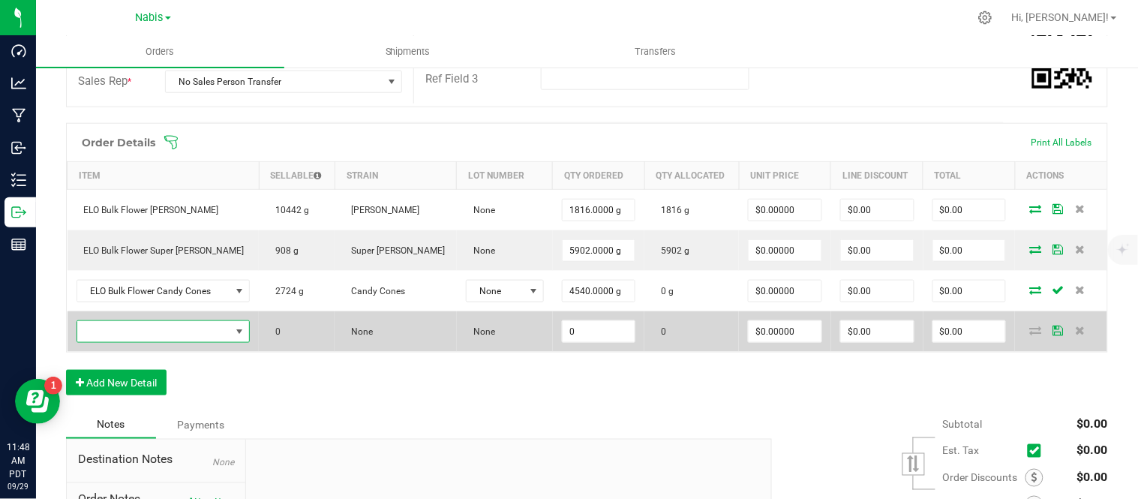
click at [196, 328] on span "NO DATA FOUND" at bounding box center [154, 331] width 154 height 21
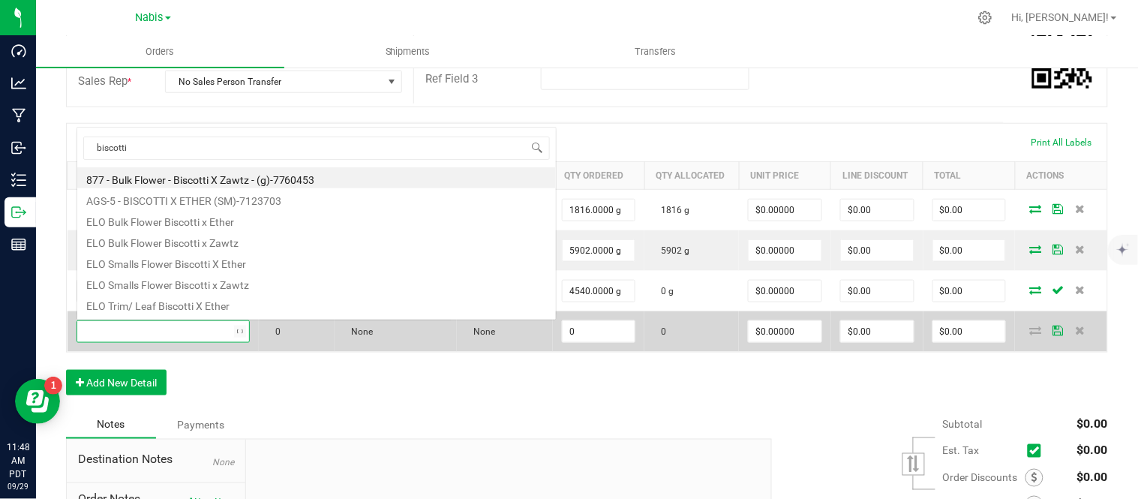
scroll to position [26, 0]
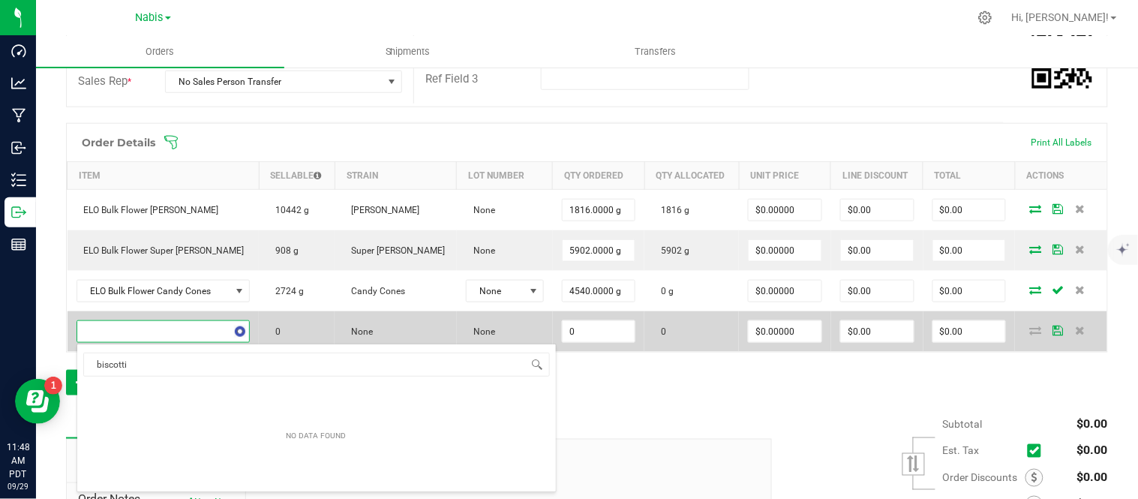
type input "biscotti"
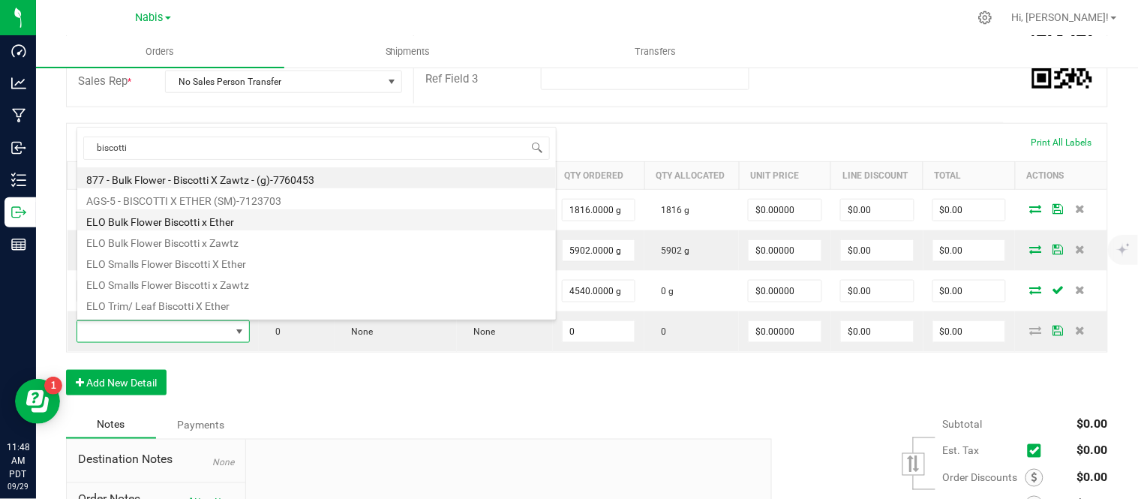
click at [227, 221] on li "ELO Bulk Flower Biscotti x Ether" at bounding box center [316, 219] width 478 height 21
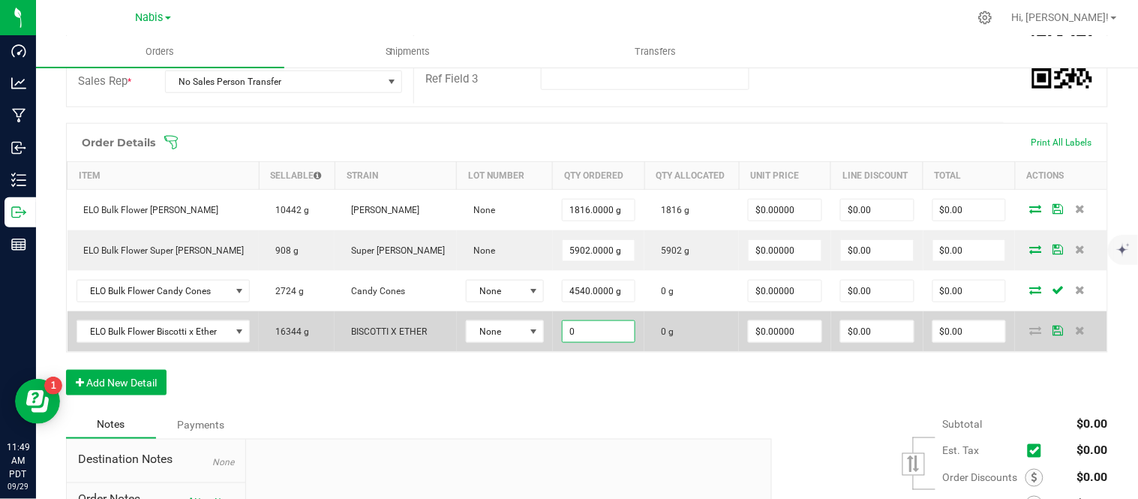
click at [594, 334] on input "0" at bounding box center [598, 331] width 73 height 21
type input "1362.0000 g"
type input "0"
click at [1029, 328] on icon at bounding box center [1035, 329] width 12 height 9
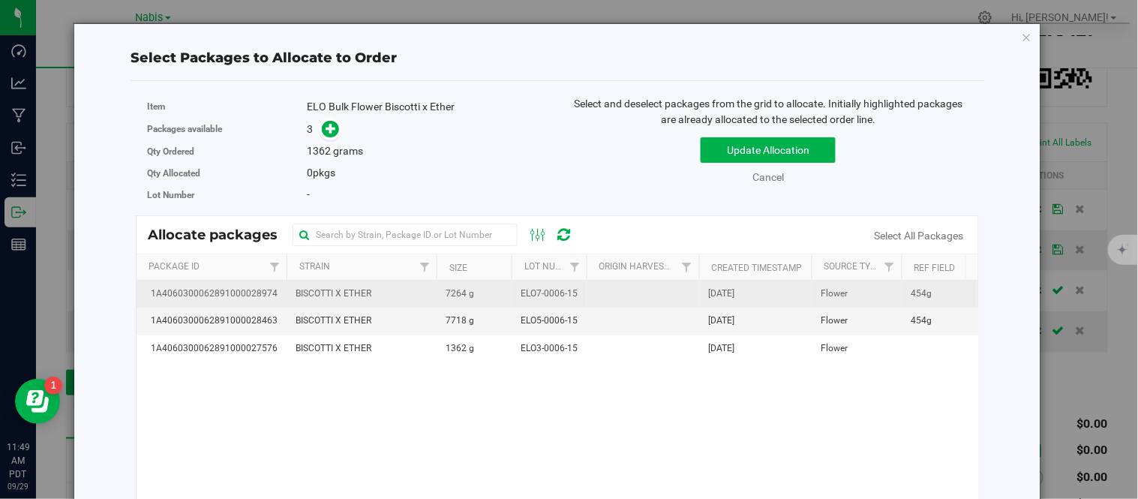
click at [448, 303] on td "7264 g" at bounding box center [473, 293] width 75 height 27
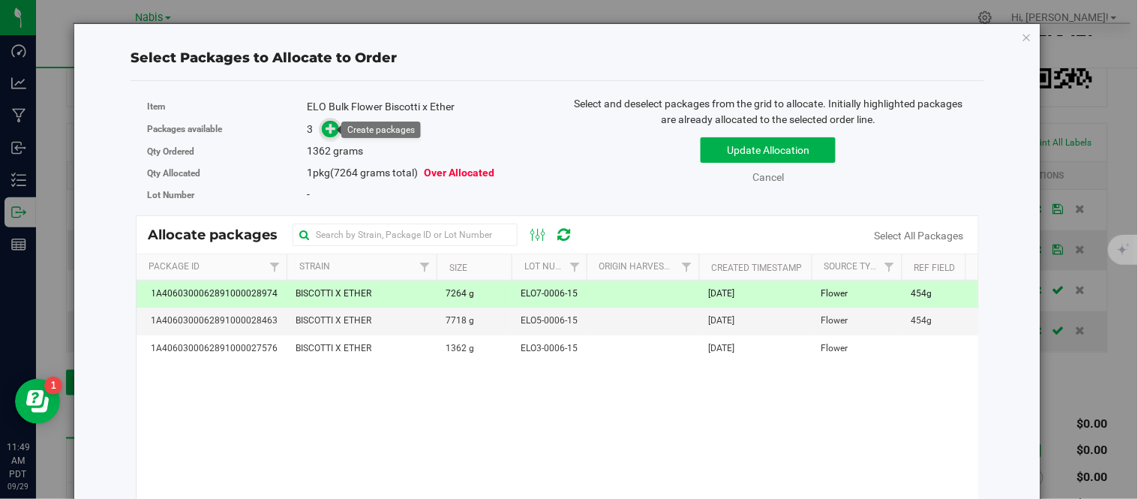
click at [326, 130] on icon at bounding box center [331, 127] width 11 height 11
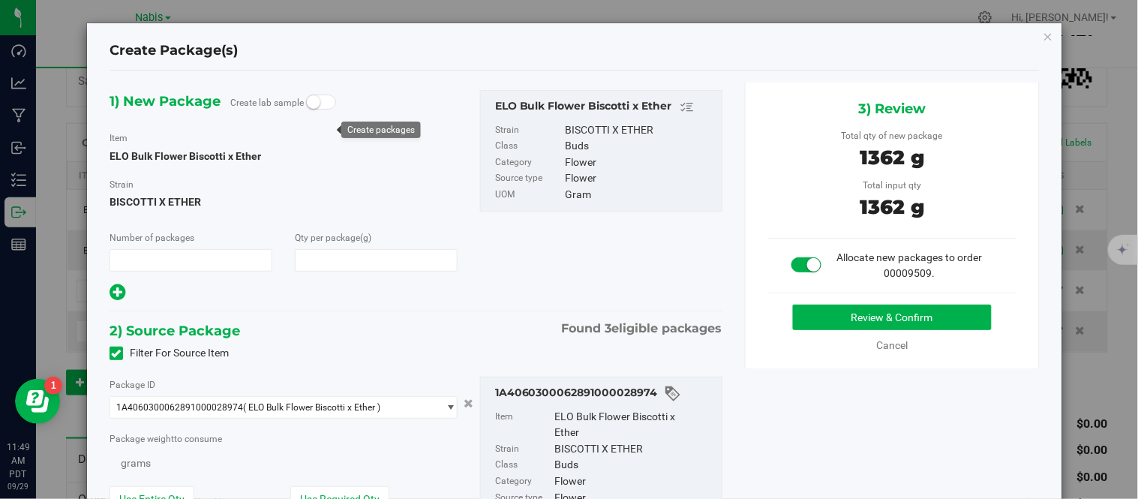
type input "1"
type input "1,362.0000"
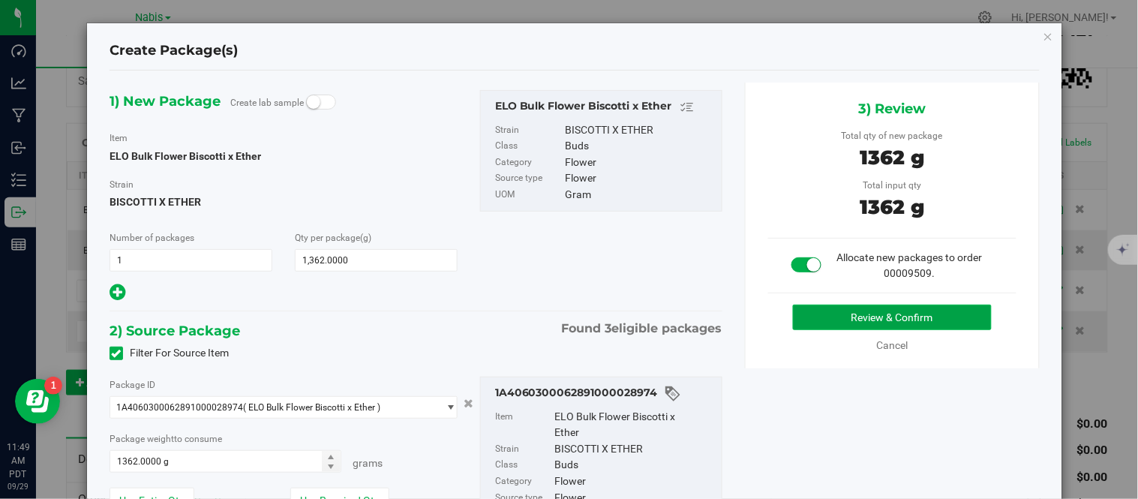
click at [817, 318] on button "Review & Confirm" at bounding box center [892, 316] width 199 height 25
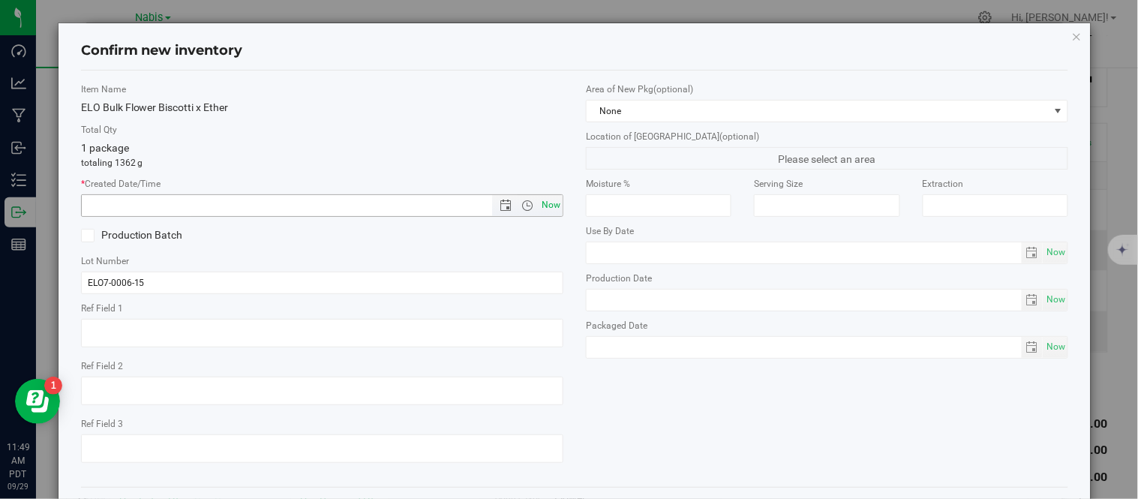
click at [553, 208] on span "Now" at bounding box center [550, 205] width 25 height 22
type input "9/29/2025 11:49 AM"
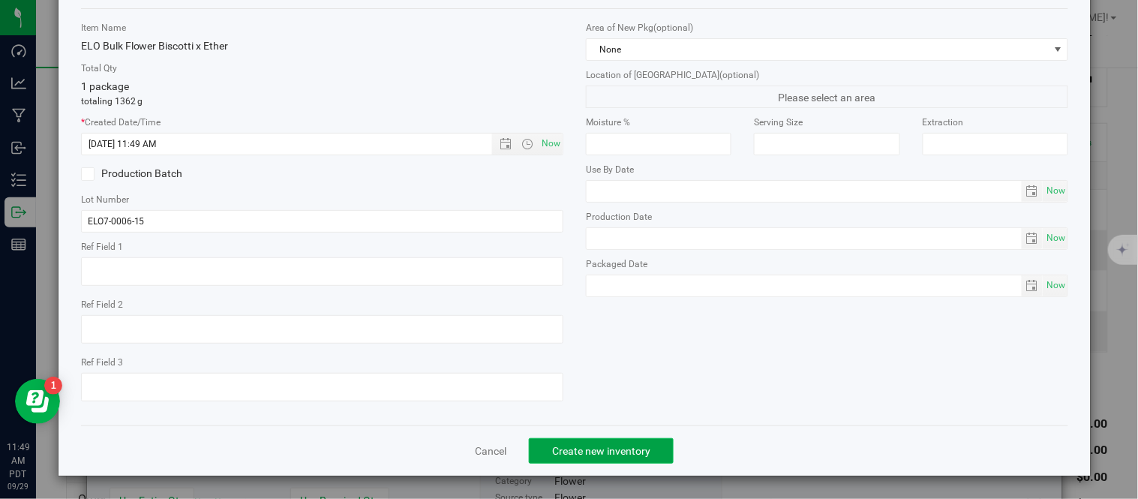
click at [588, 455] on span "Create new inventory" at bounding box center [601, 451] width 98 height 12
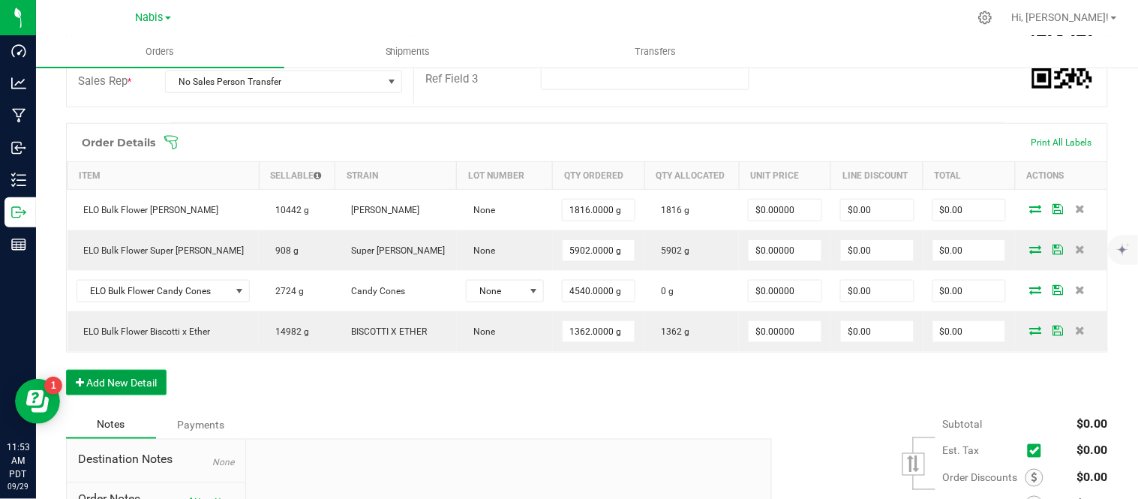
click at [136, 373] on button "Add New Detail" at bounding box center [116, 382] width 100 height 25
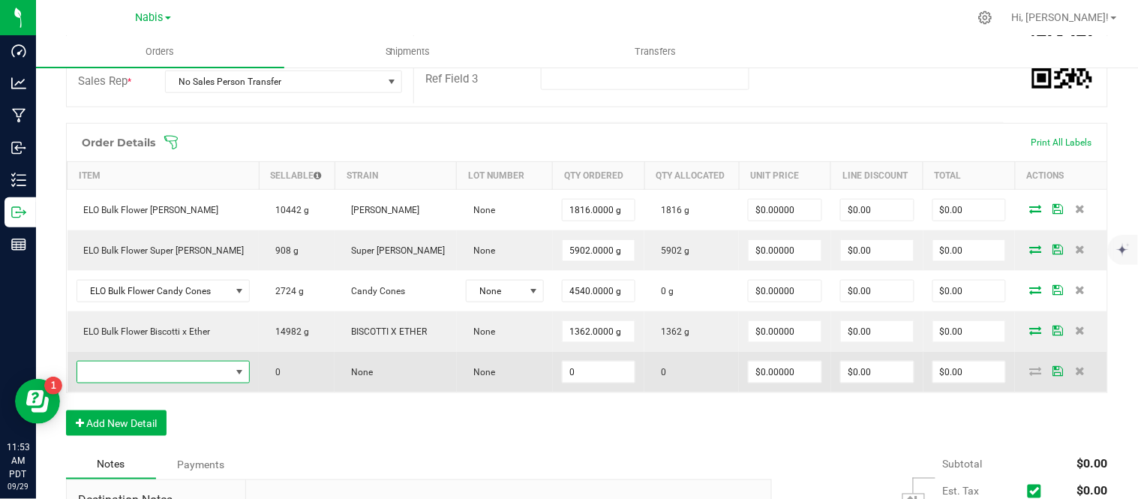
click at [154, 373] on span "NO DATA FOUND" at bounding box center [154, 371] width 154 height 21
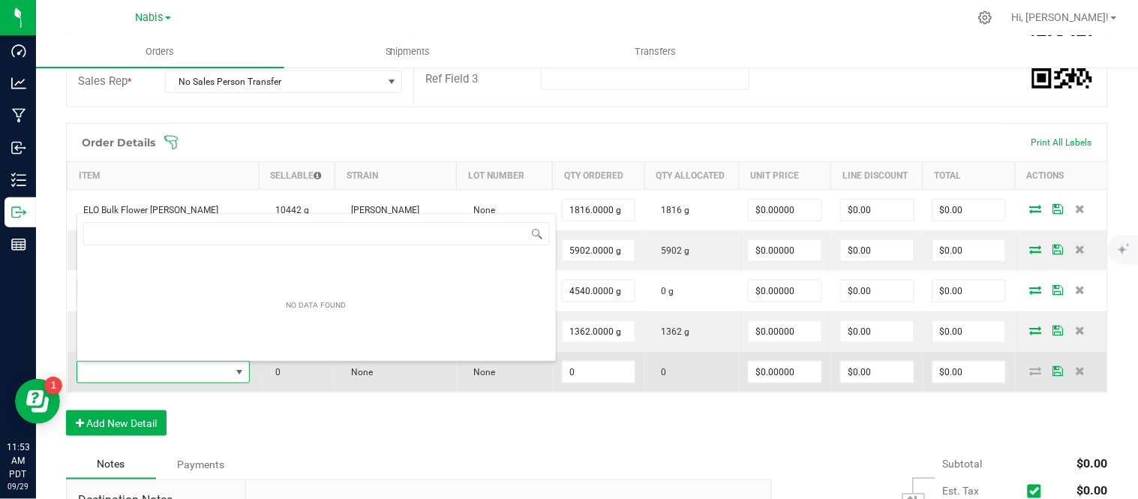
scroll to position [22, 171]
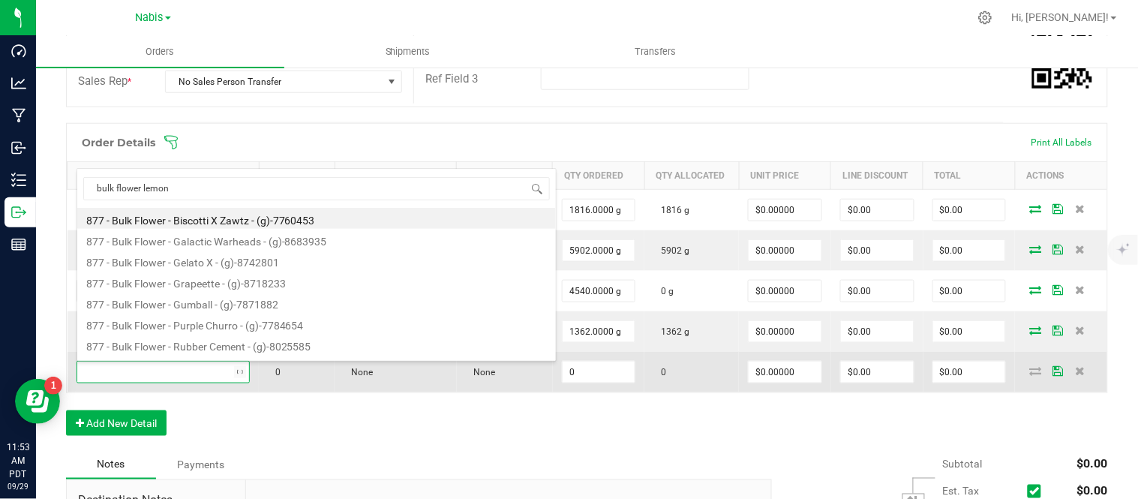
type input "bulk flower lemon l"
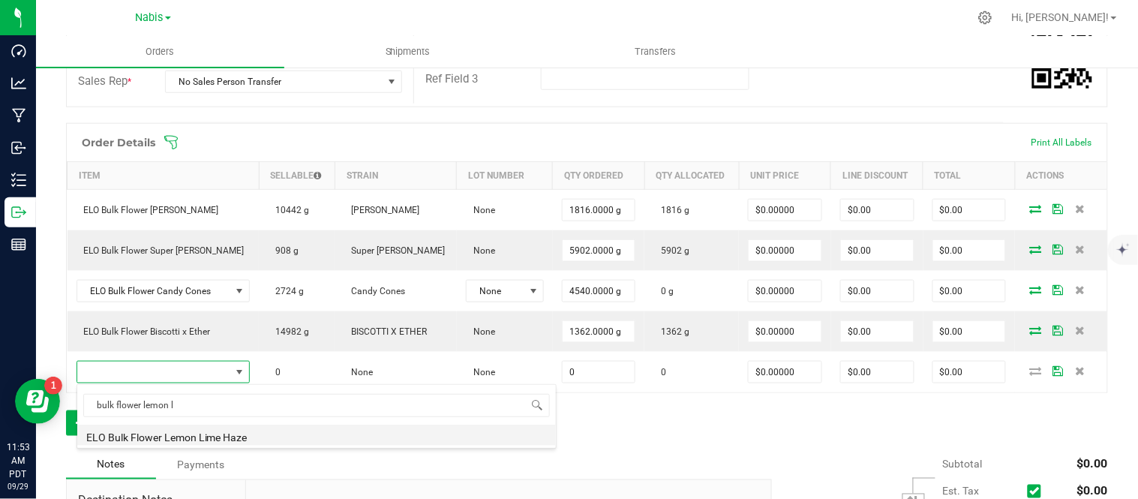
click at [406, 437] on li "ELO Bulk Flower Lemon Lime Haze" at bounding box center [316, 434] width 478 height 21
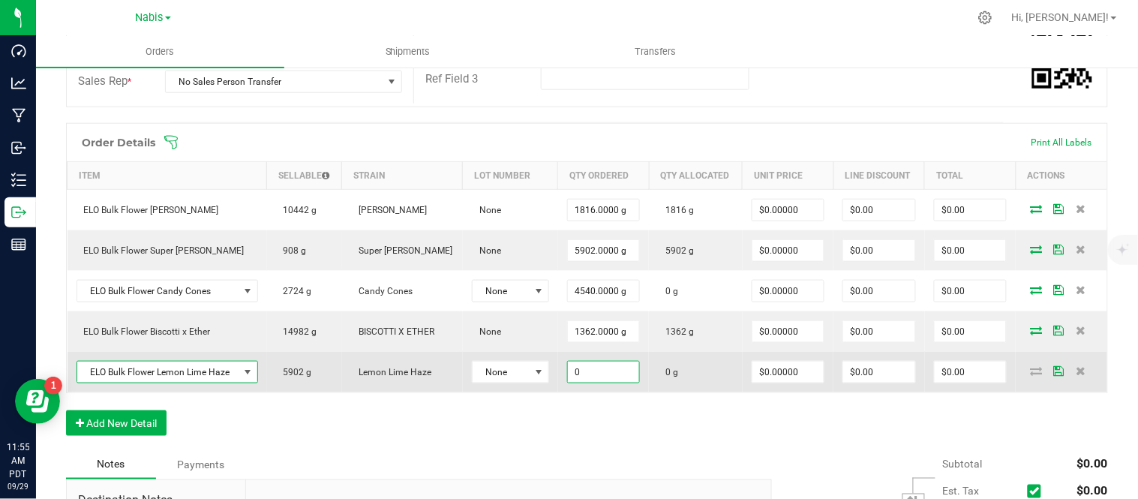
click at [592, 371] on input "0" at bounding box center [604, 371] width 72 height 21
type input "5902"
type input "0"
type input "5902.0000 g"
click at [1030, 369] on icon at bounding box center [1036, 370] width 12 height 9
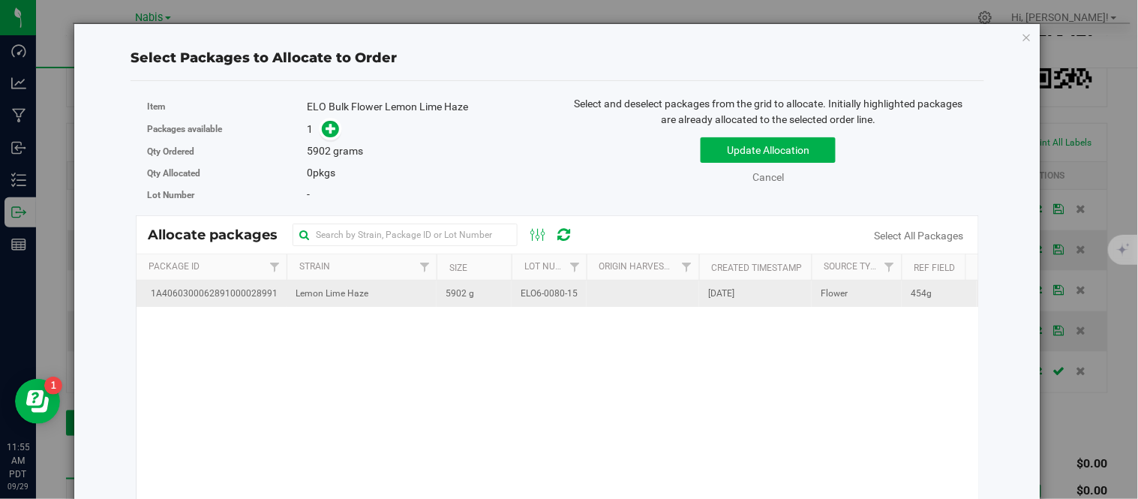
click at [602, 304] on td at bounding box center [642, 293] width 112 height 26
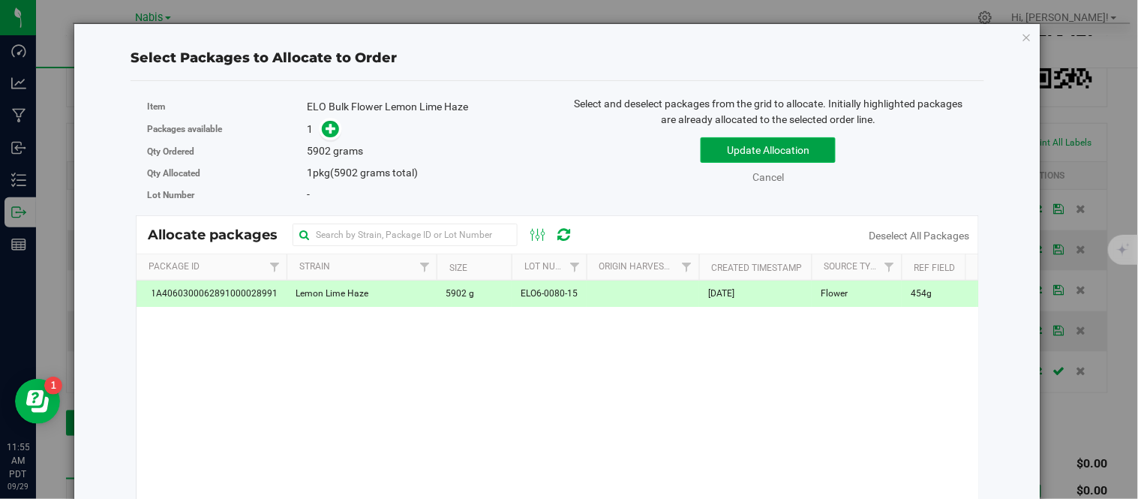
click at [725, 144] on button "Update Allocation" at bounding box center [767, 149] width 135 height 25
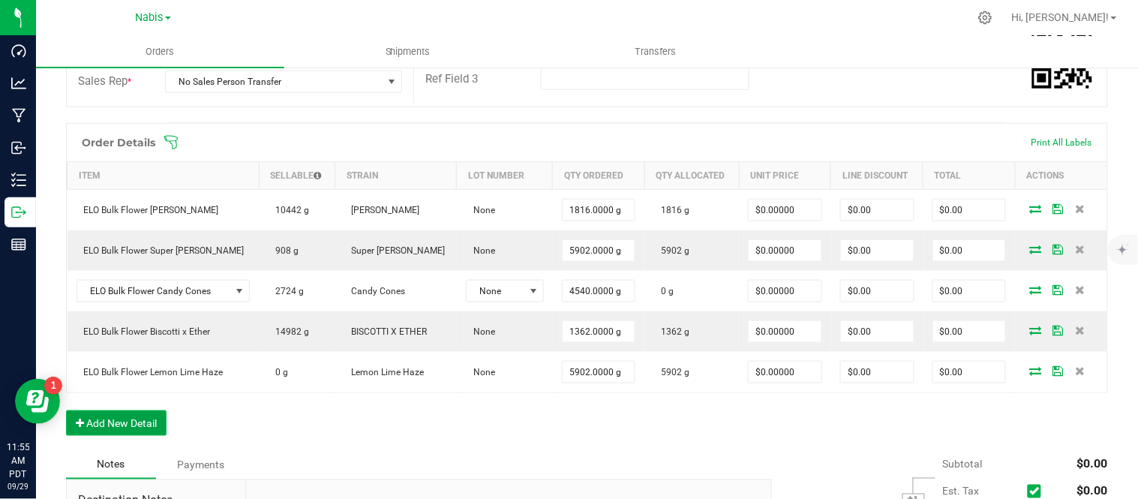
click at [152, 436] on button "Add New Detail" at bounding box center [116, 422] width 100 height 25
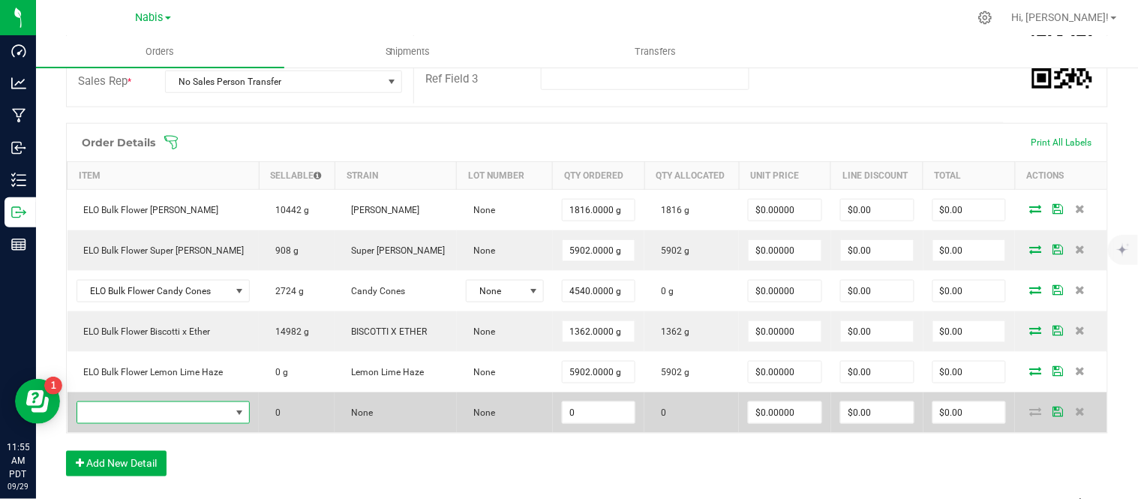
click at [213, 418] on span "NO DATA FOUND" at bounding box center [154, 412] width 154 height 21
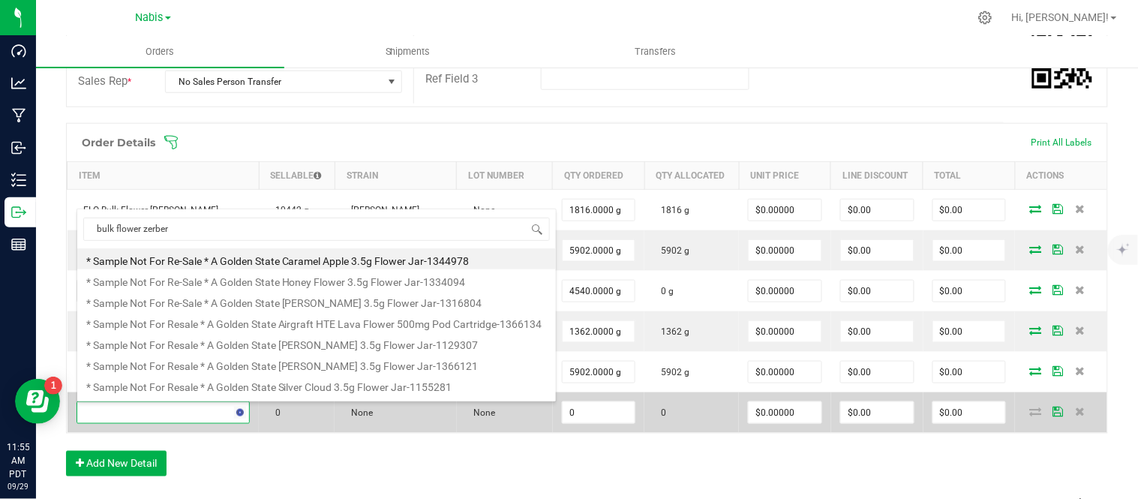
type input "bulk flower zerbert"
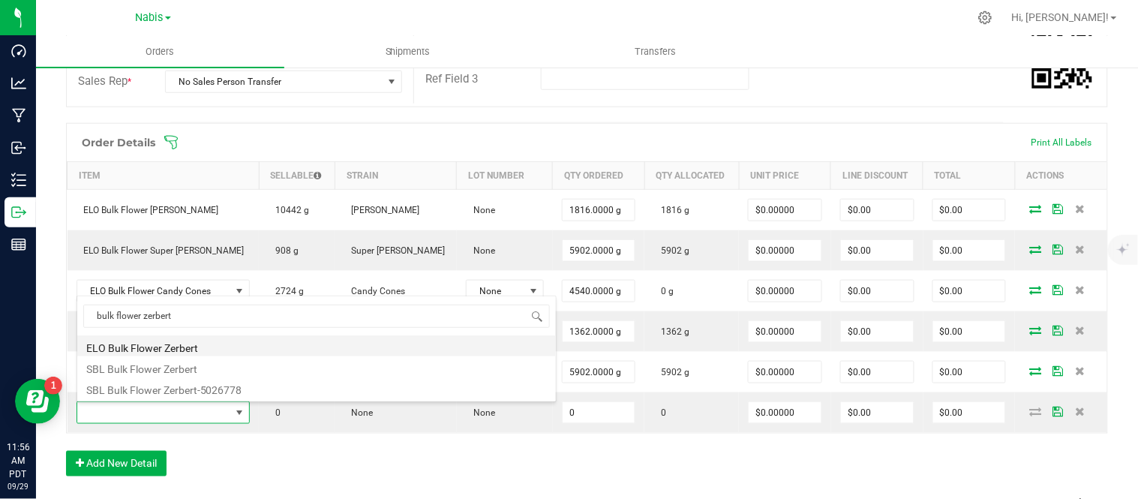
click at [244, 345] on li "ELO Bulk Flower Zerbert" at bounding box center [316, 345] width 478 height 21
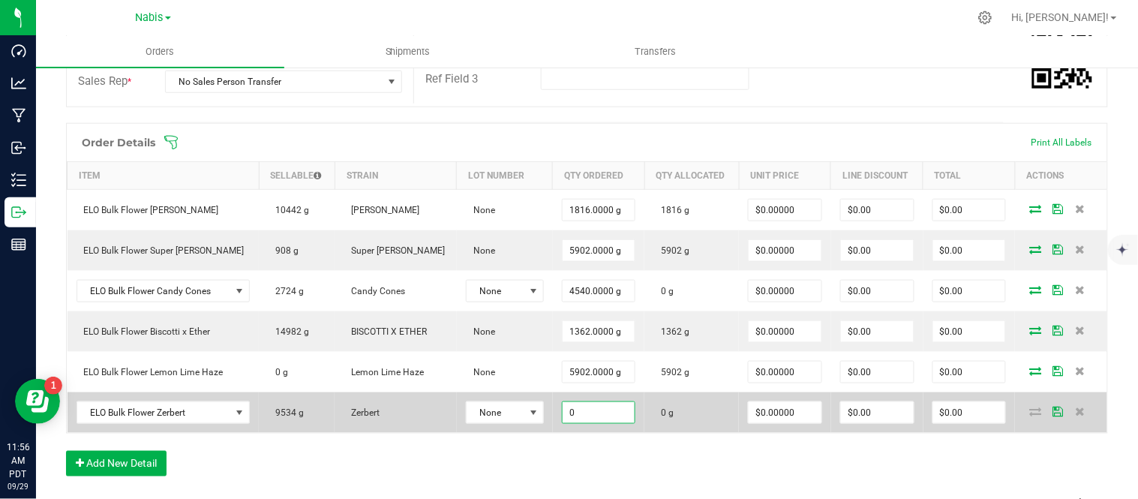
click at [593, 413] on input "0" at bounding box center [598, 412] width 73 height 21
type input "908.0000 g"
type input "$0.00000"
click at [1029, 413] on icon at bounding box center [1035, 410] width 12 height 9
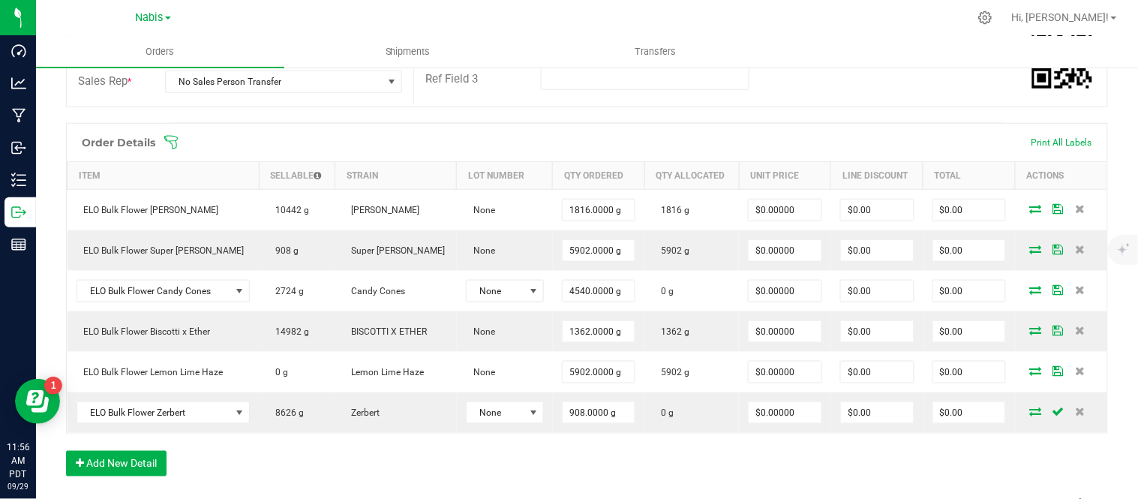
click at [1029, 413] on icon at bounding box center [1035, 410] width 12 height 9
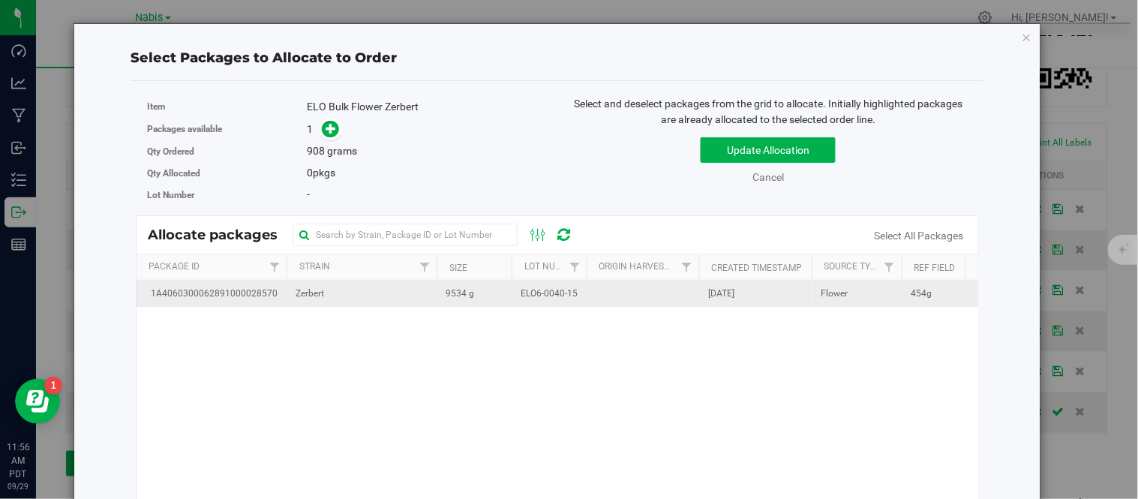
click at [495, 282] on td "9534 g" at bounding box center [473, 293] width 75 height 26
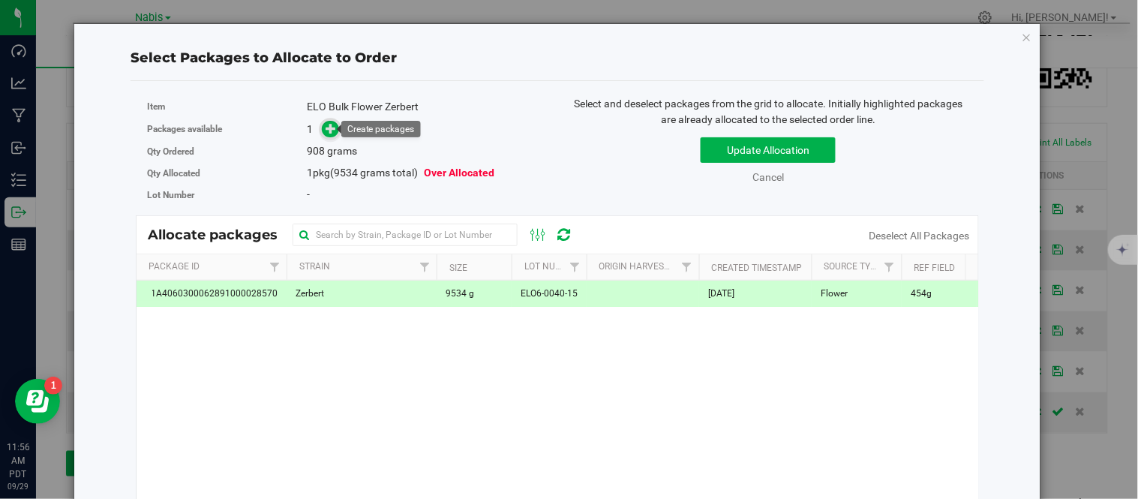
click at [326, 126] on icon at bounding box center [331, 128] width 10 height 10
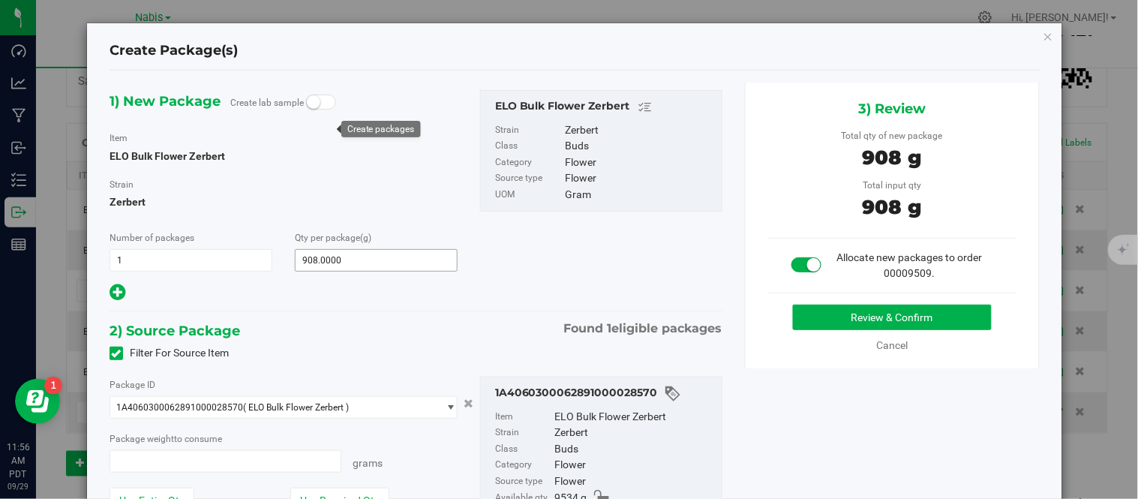
type input "908.0000 g"
click at [822, 319] on button "Review & Confirm" at bounding box center [892, 316] width 199 height 25
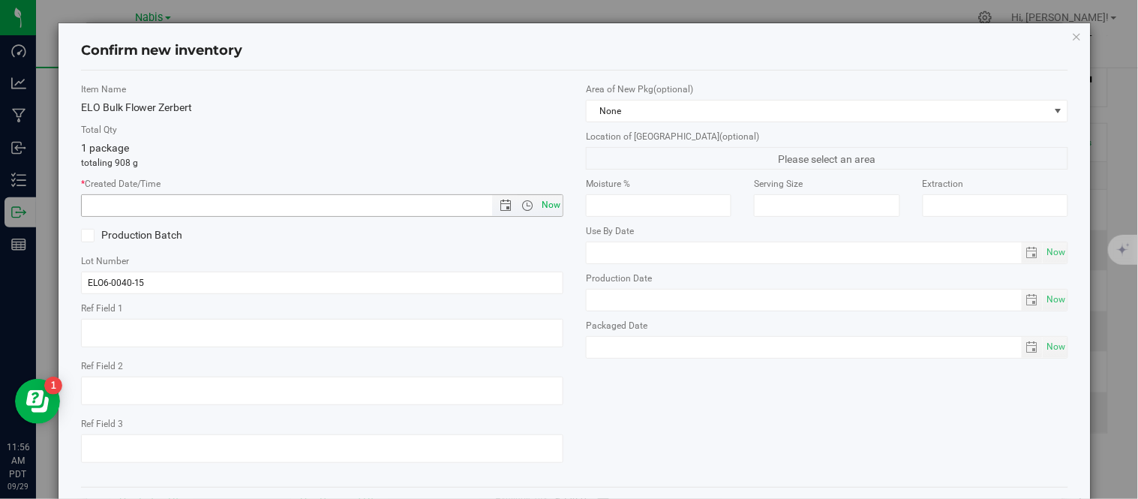
click at [545, 207] on span "Now" at bounding box center [550, 205] width 25 height 22
type input "9/29/2025 11:56 AM"
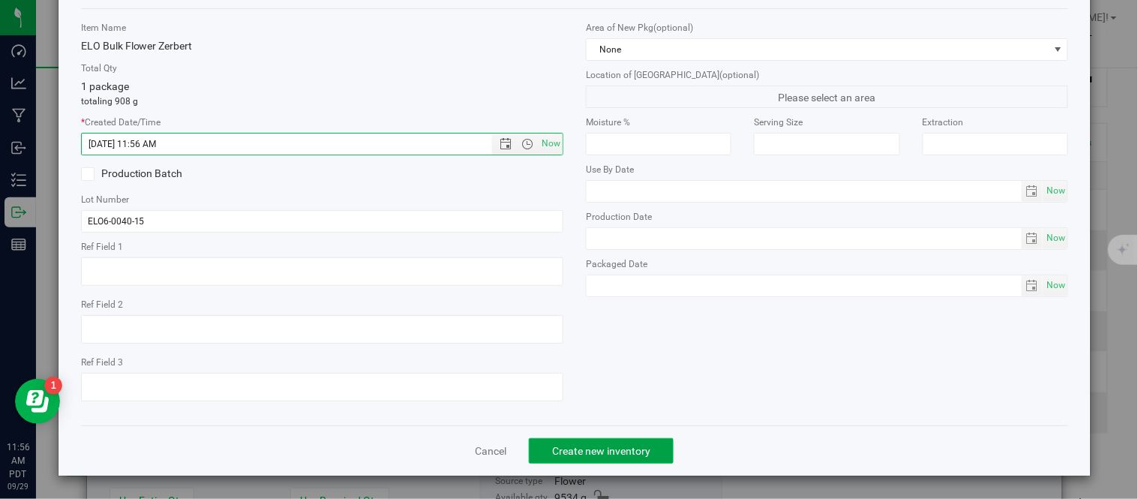
click at [608, 450] on span "Create new inventory" at bounding box center [601, 451] width 98 height 12
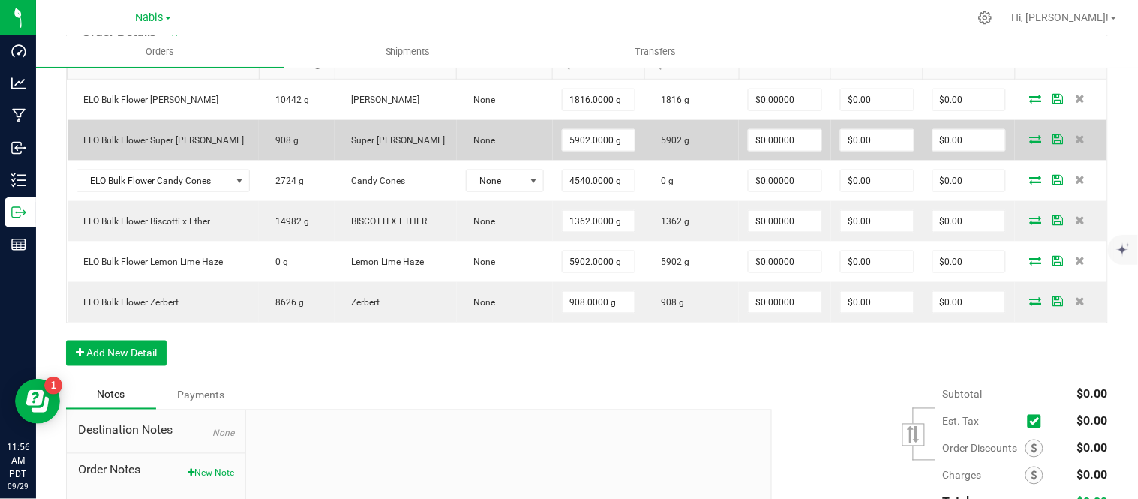
scroll to position [448, 0]
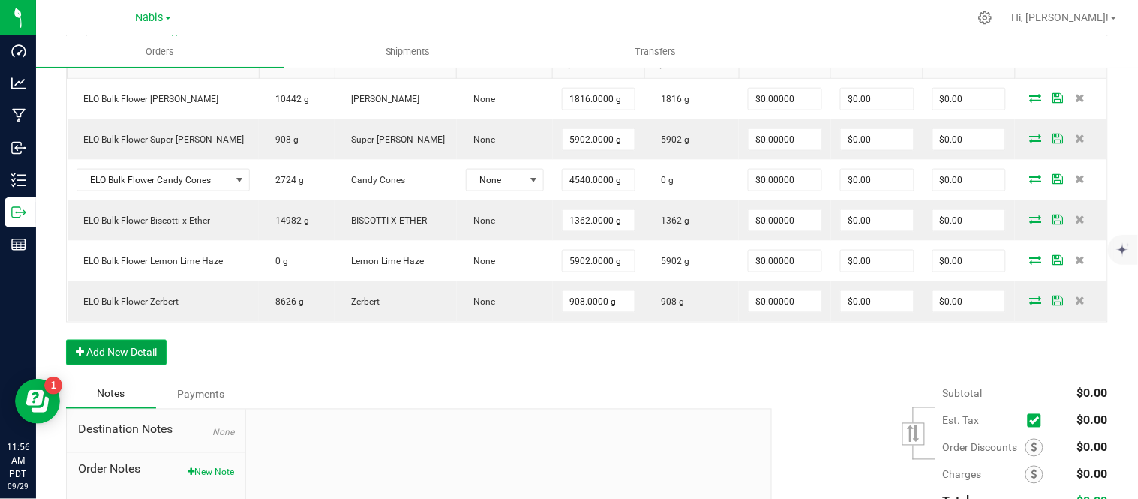
click at [124, 346] on button "Add New Detail" at bounding box center [116, 352] width 100 height 25
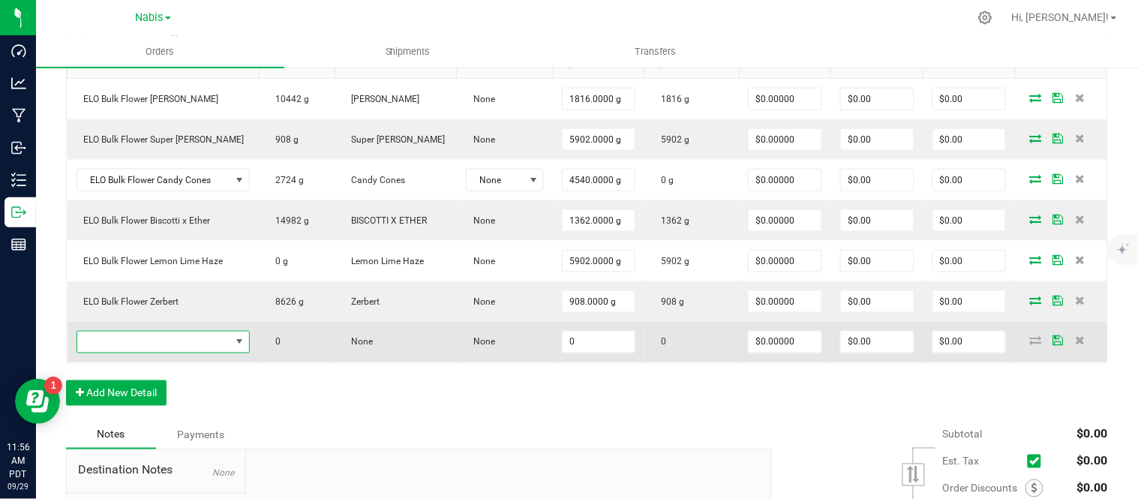
click at [166, 334] on span "NO DATA FOUND" at bounding box center [154, 341] width 154 height 21
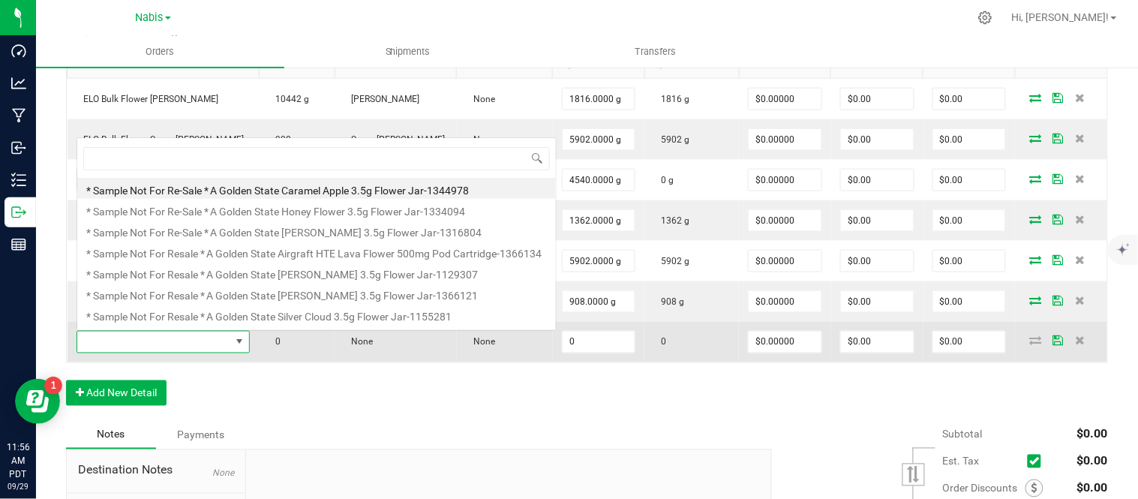
scroll to position [22, 171]
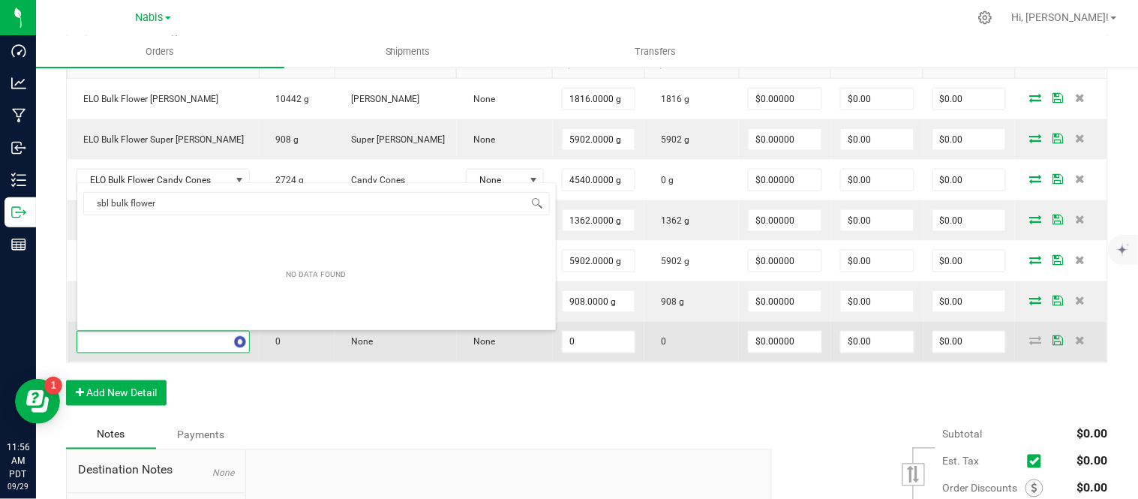
type input "sbl bulk flower m"
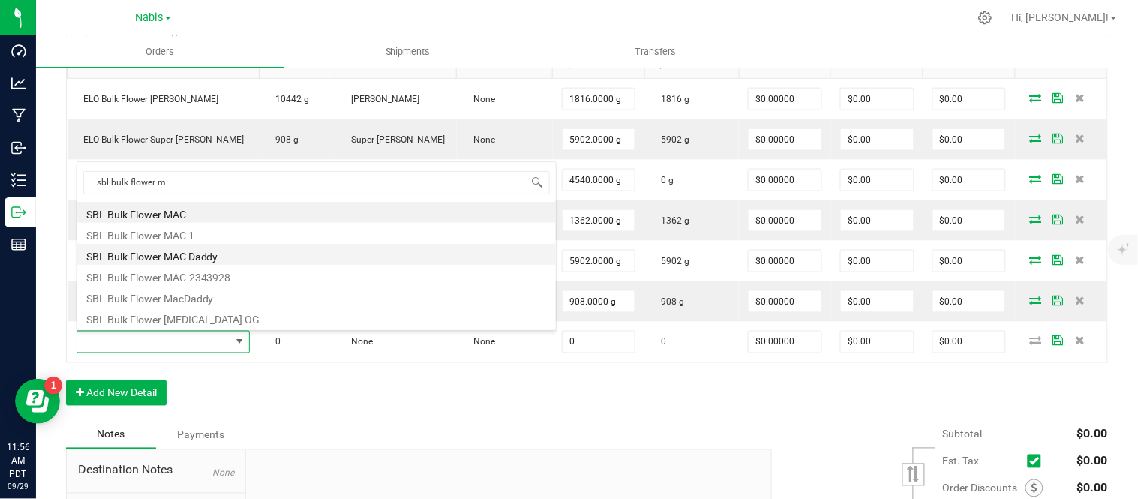
click at [261, 258] on li "SBL Bulk Flower MAC Daddy" at bounding box center [316, 254] width 478 height 21
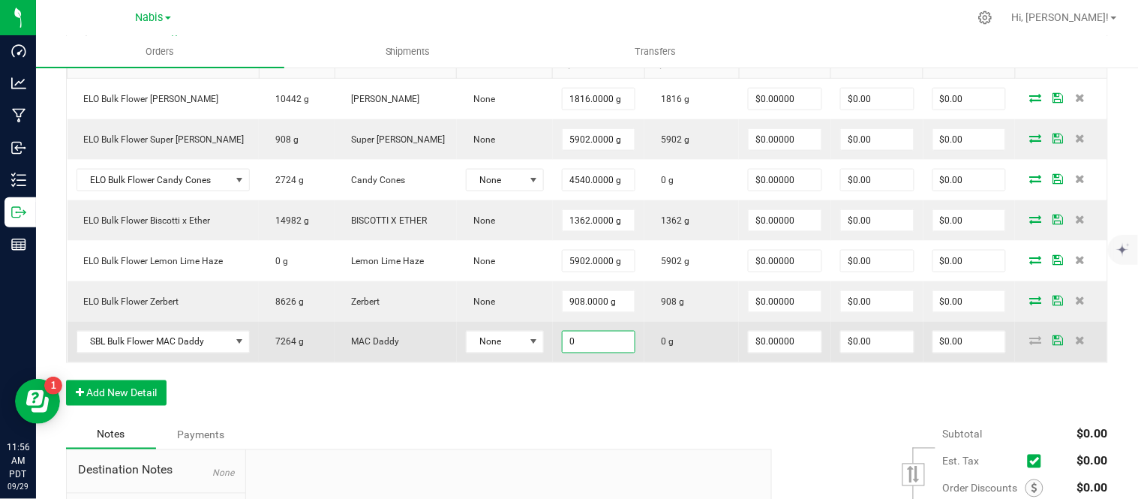
click at [595, 343] on input "0" at bounding box center [598, 341] width 73 height 21
type input "5902.0000 g"
type input "0"
click at [1029, 338] on icon at bounding box center [1035, 340] width 12 height 9
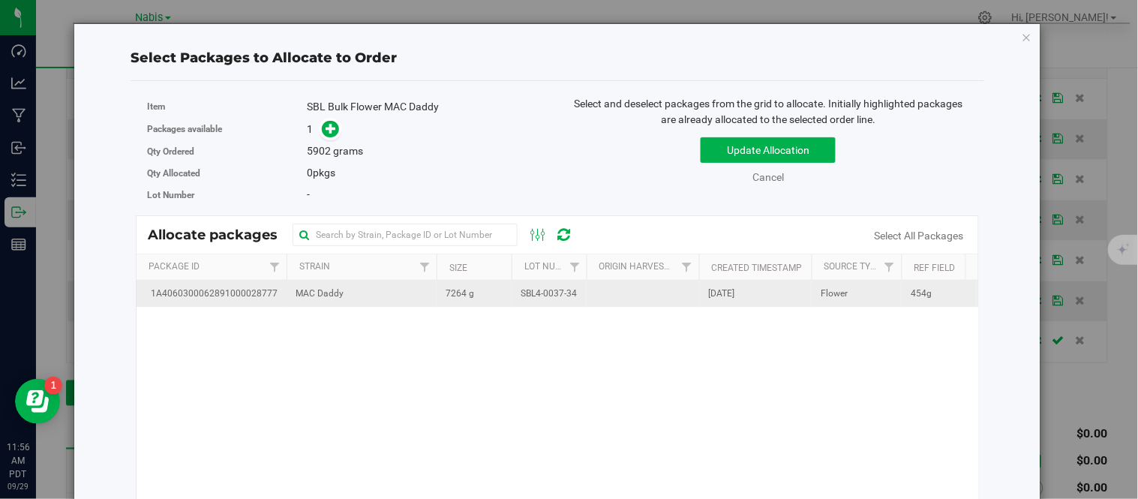
click at [413, 289] on td "MAC Daddy" at bounding box center [361, 293] width 150 height 26
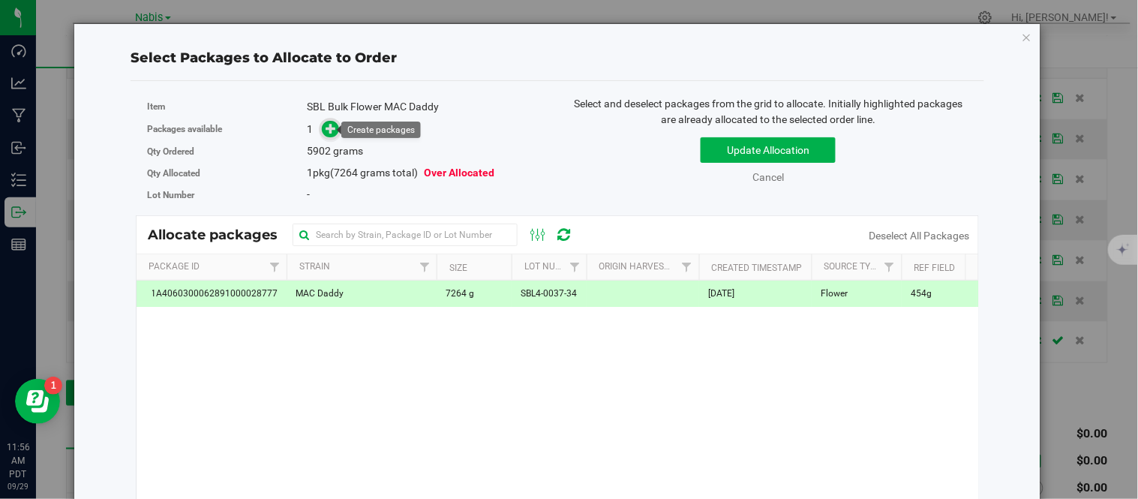
click at [332, 125] on icon at bounding box center [331, 127] width 11 height 11
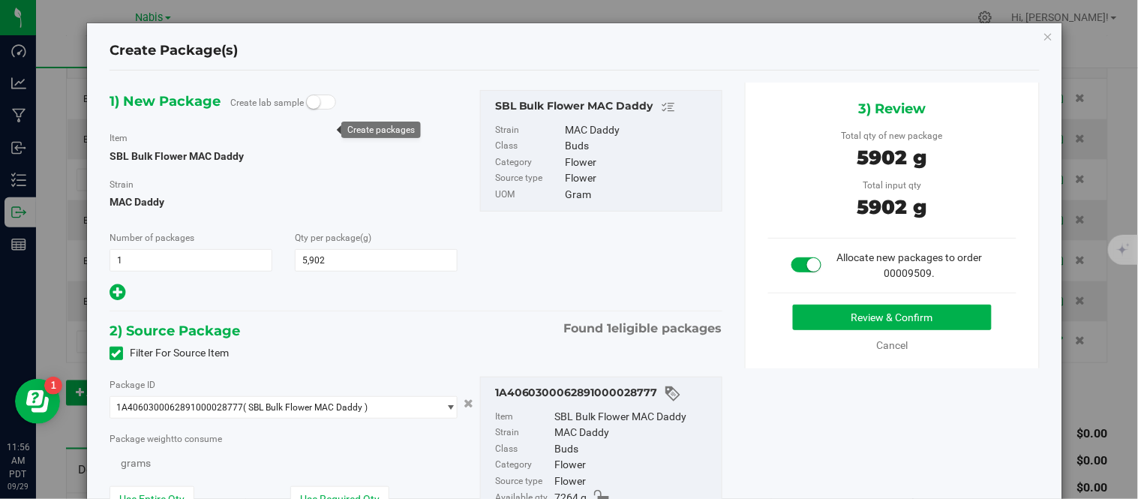
type input "5,902.0000"
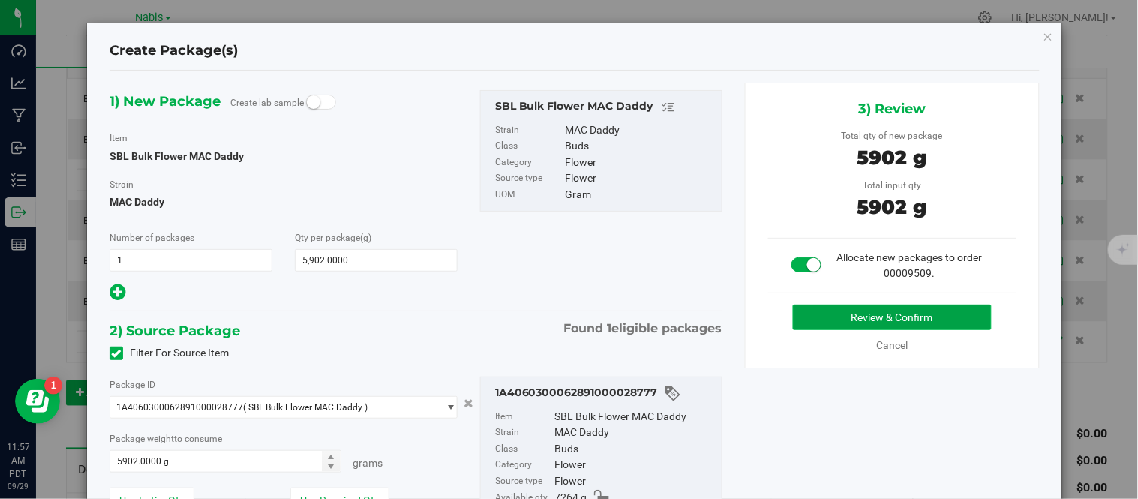
click at [795, 311] on button "Review & Confirm" at bounding box center [892, 316] width 199 height 25
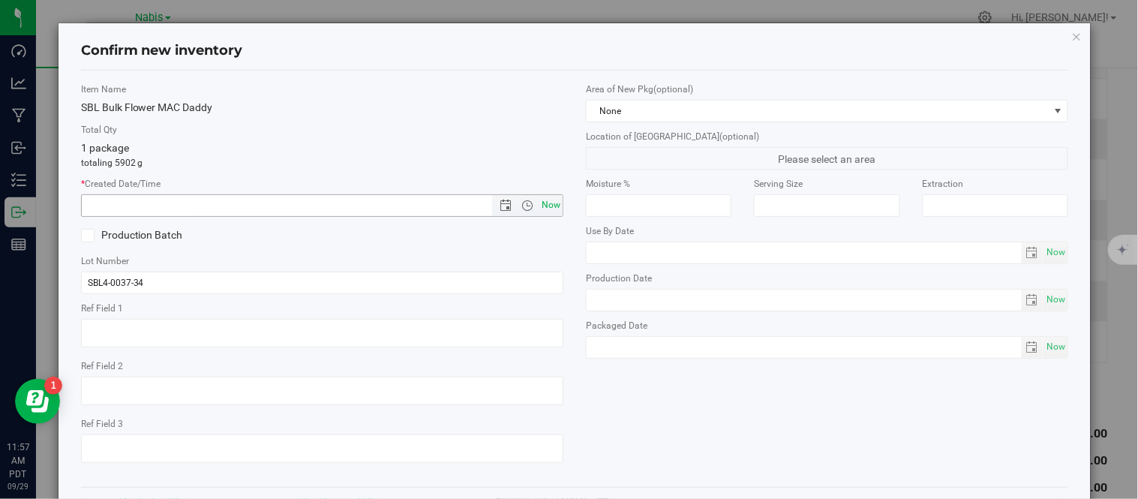
click at [541, 205] on span "Now" at bounding box center [550, 205] width 25 height 22
type input "9/29/2025 11:57 AM"
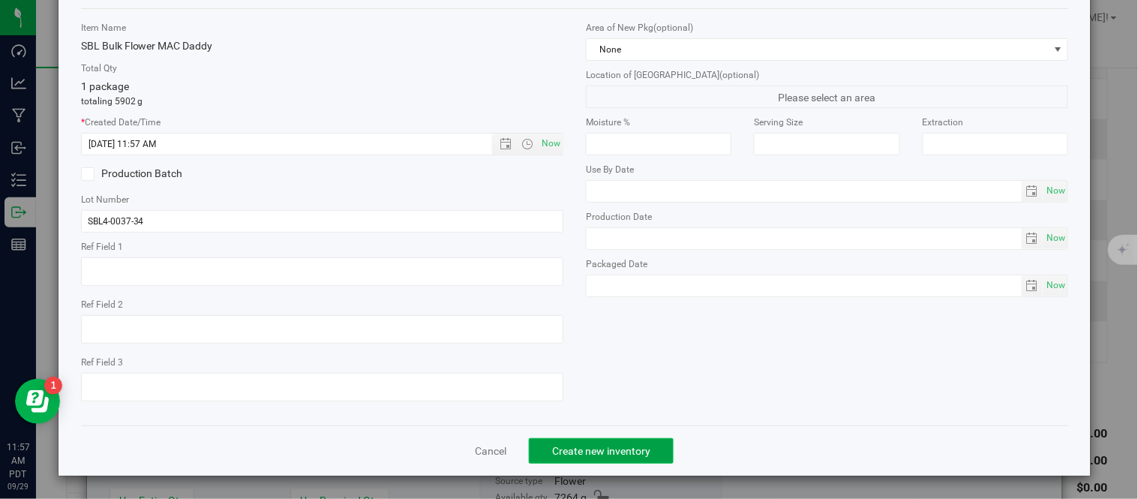
click at [630, 457] on button "Create new inventory" at bounding box center [601, 450] width 145 height 25
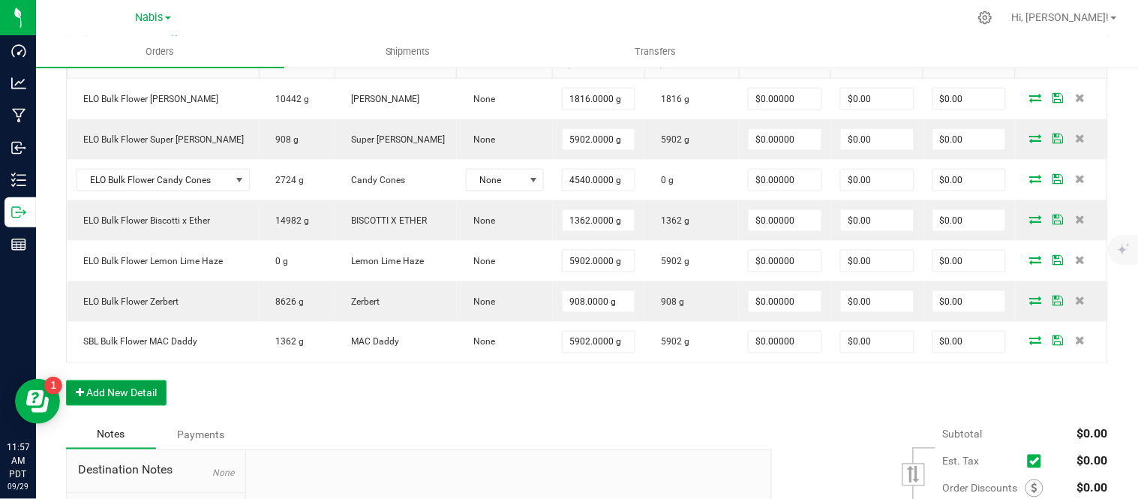
click at [141, 388] on button "Add New Detail" at bounding box center [116, 392] width 100 height 25
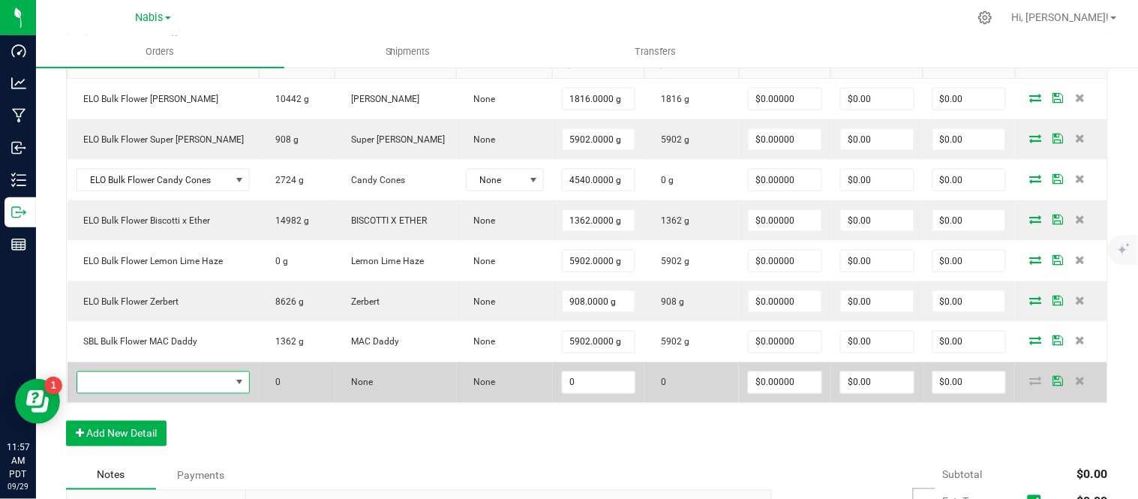
click at [167, 380] on span "NO DATA FOUND" at bounding box center [154, 382] width 154 height 21
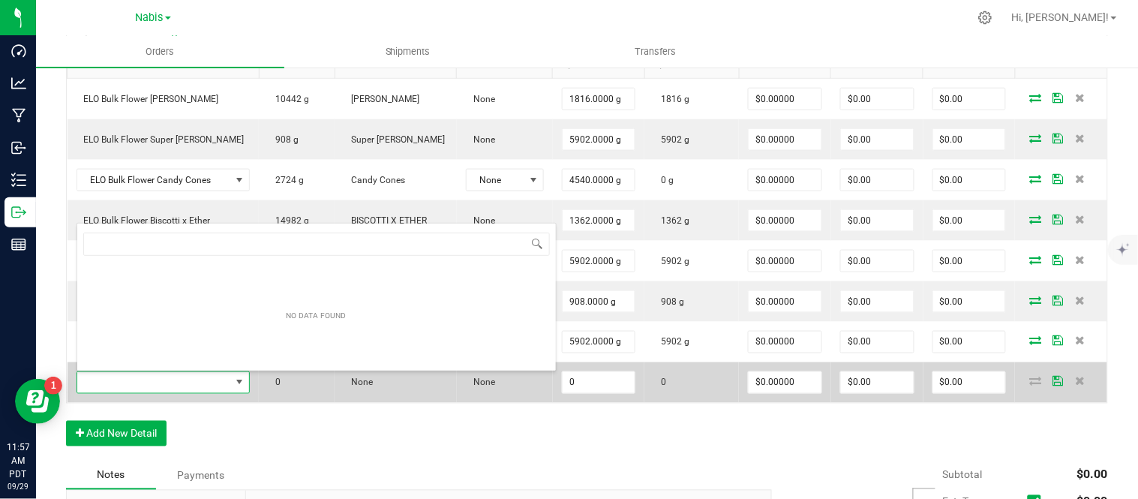
type input "ELO Bulk Flower London Fog"
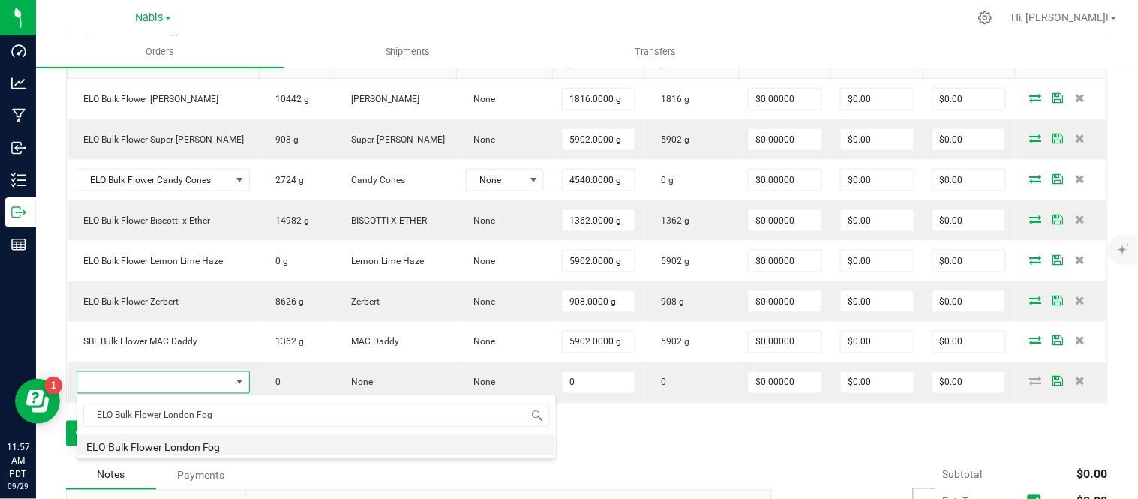
click at [271, 450] on li "ELO Bulk Flower London Fog" at bounding box center [316, 444] width 478 height 21
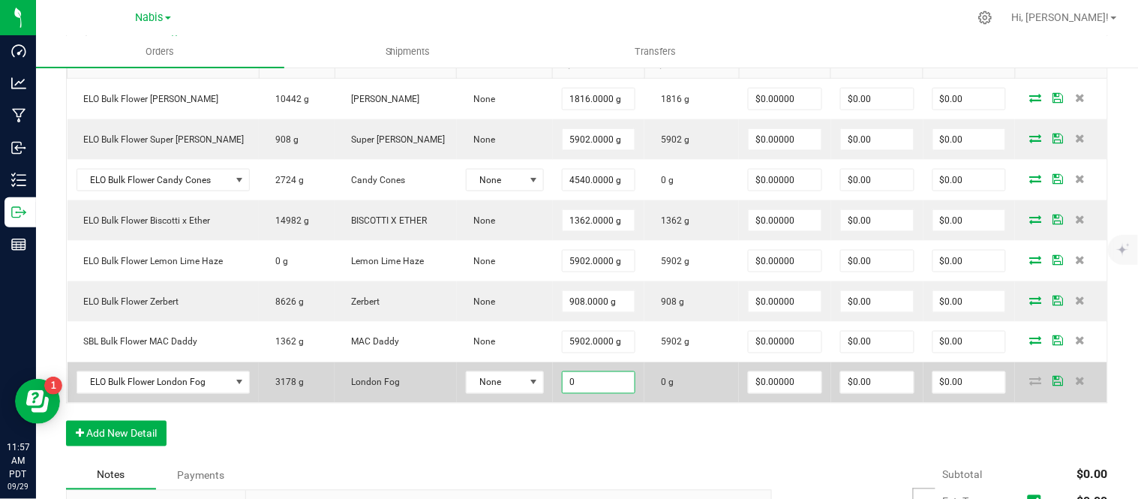
click at [577, 376] on input "0" at bounding box center [598, 382] width 73 height 21
type input "2724.0000 g"
type input "0"
click at [1029, 381] on icon at bounding box center [1035, 380] width 12 height 9
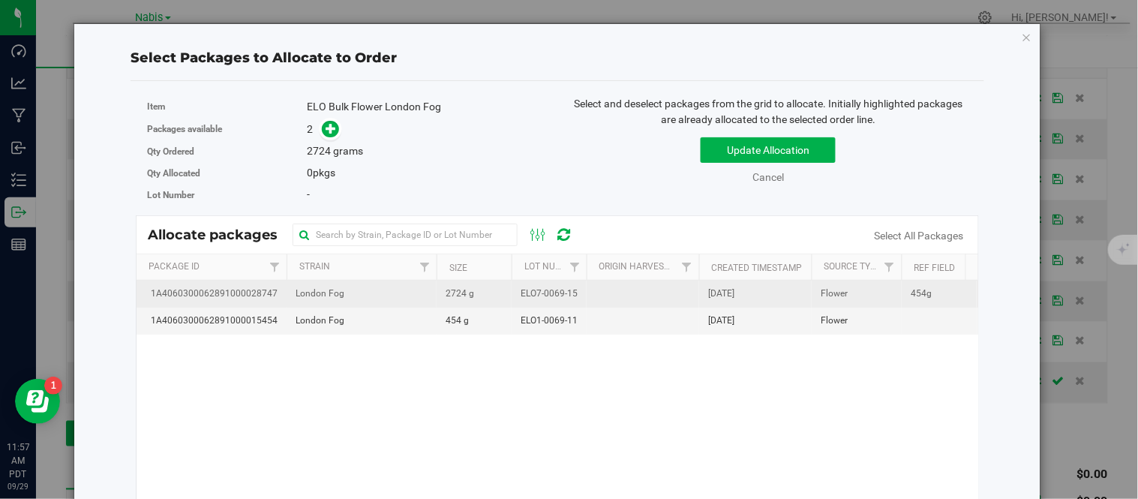
click at [413, 301] on td "London Fog" at bounding box center [361, 293] width 150 height 27
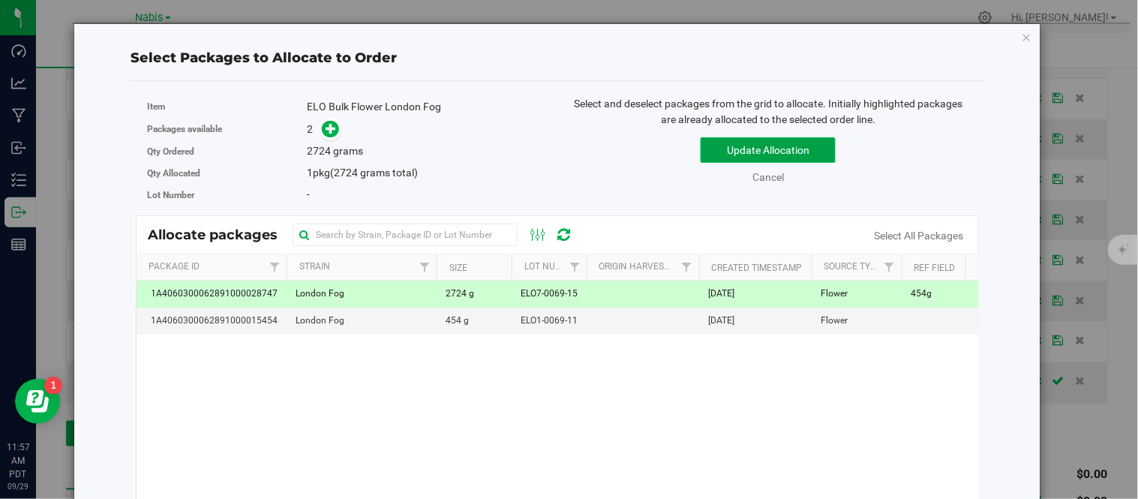
click at [785, 139] on button "Update Allocation" at bounding box center [767, 149] width 135 height 25
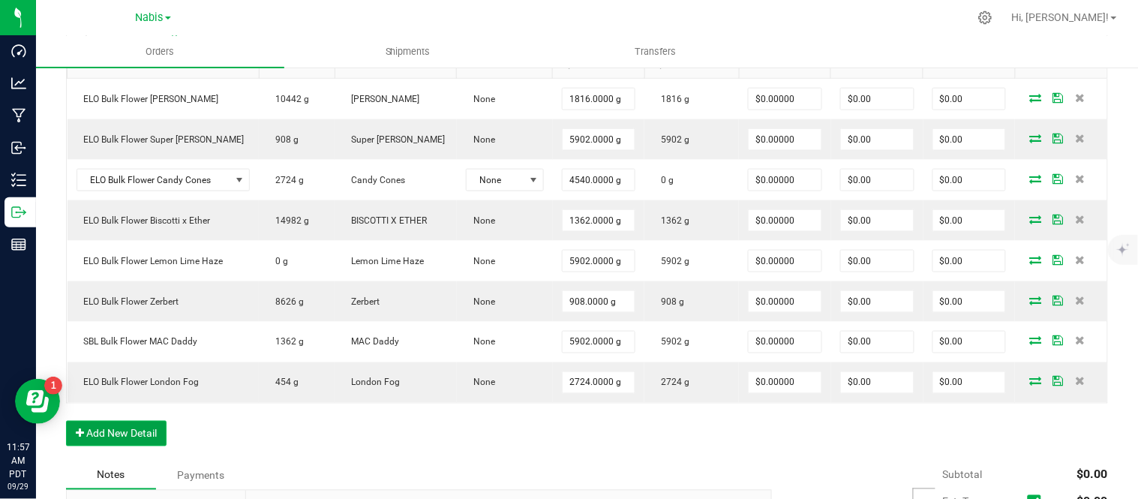
click at [139, 431] on button "Add New Detail" at bounding box center [116, 433] width 100 height 25
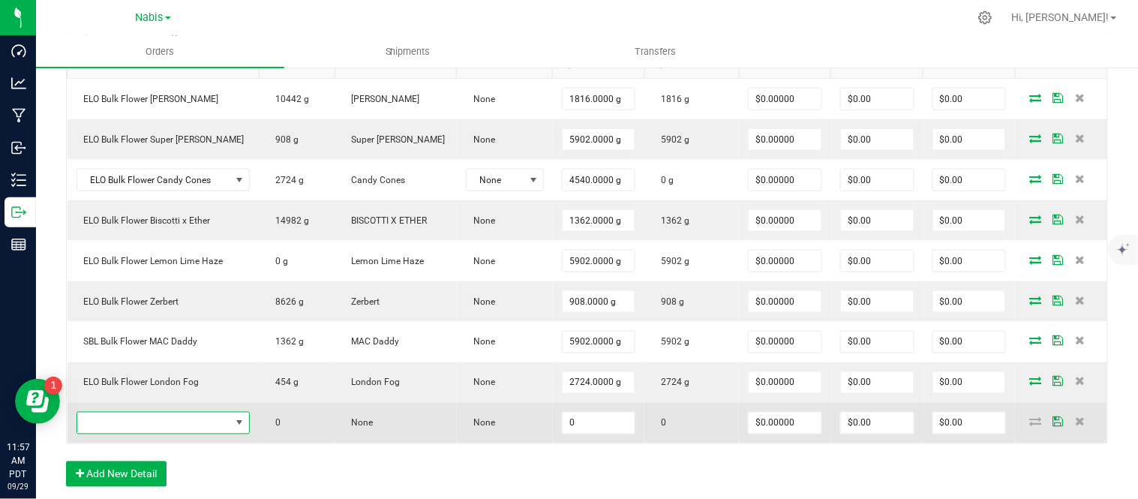
click at [167, 416] on span "NO DATA FOUND" at bounding box center [154, 422] width 154 height 21
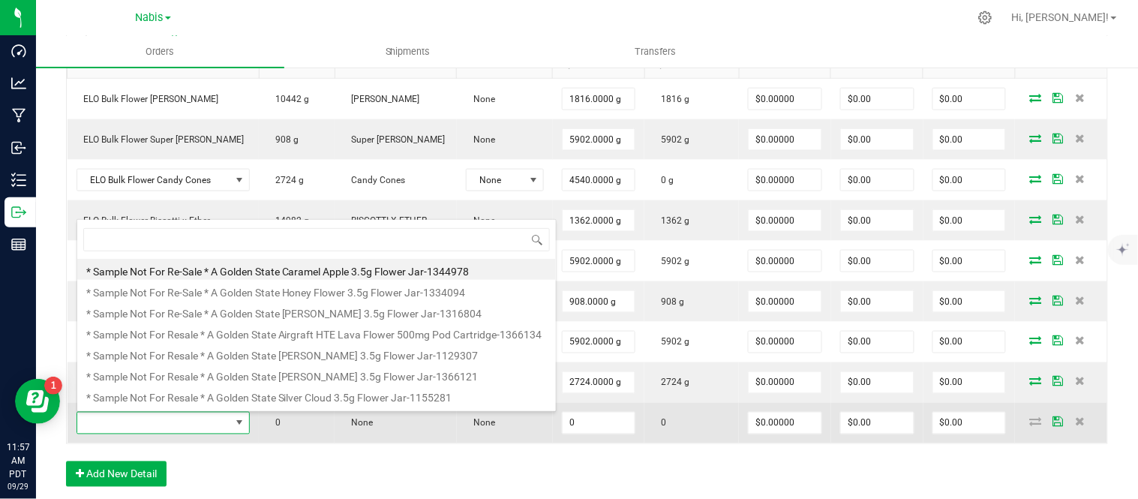
type input "SBL Bulk Flower Purple Certz"
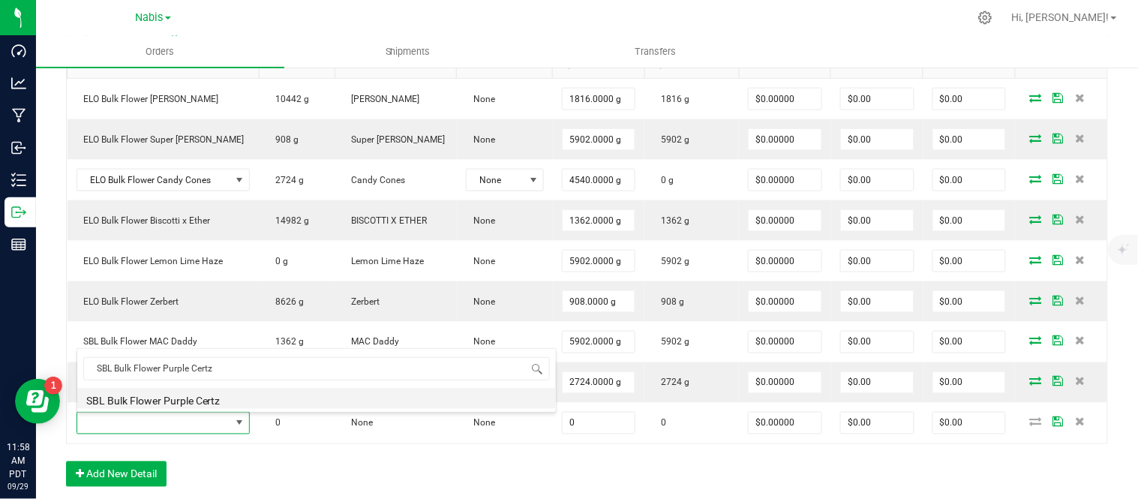
click at [226, 391] on li "SBL Bulk Flower Purple Certz" at bounding box center [316, 398] width 478 height 21
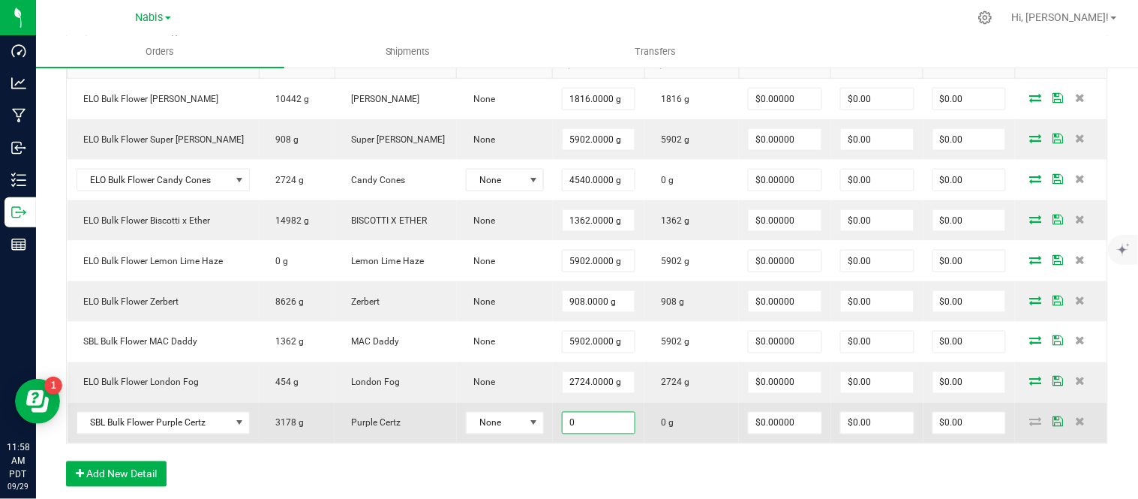
click at [577, 422] on input "0" at bounding box center [598, 422] width 73 height 21
type input "3178.0000 g"
type input "0"
click at [1029, 422] on icon at bounding box center [1035, 421] width 12 height 9
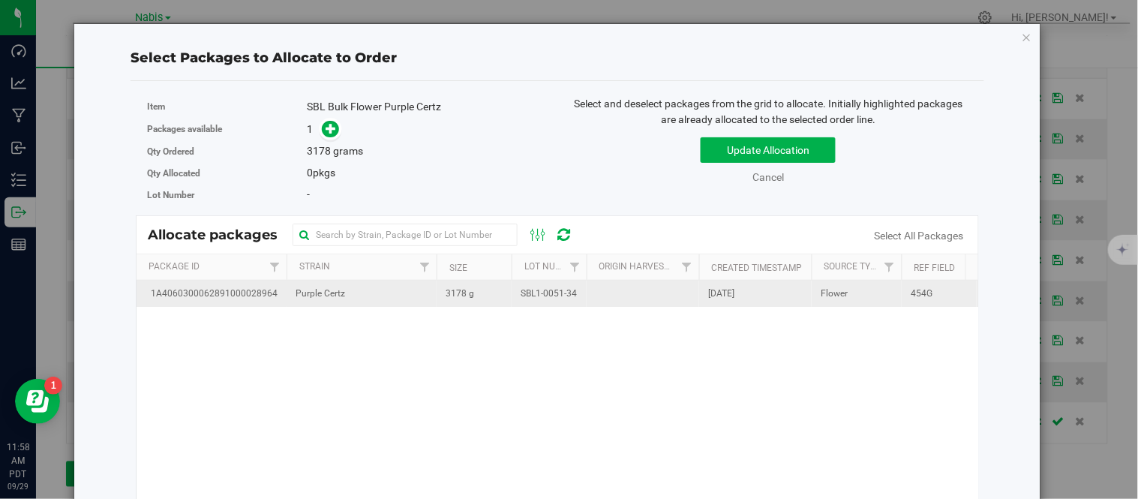
click at [536, 295] on span "SBL1-0051-34" at bounding box center [548, 293] width 56 height 14
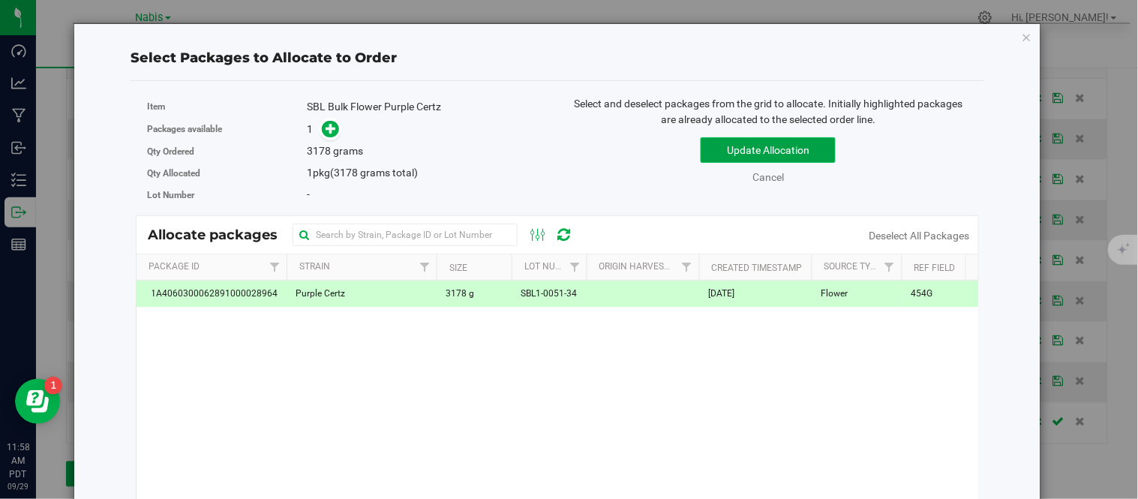
click at [731, 156] on button "Update Allocation" at bounding box center [767, 149] width 135 height 25
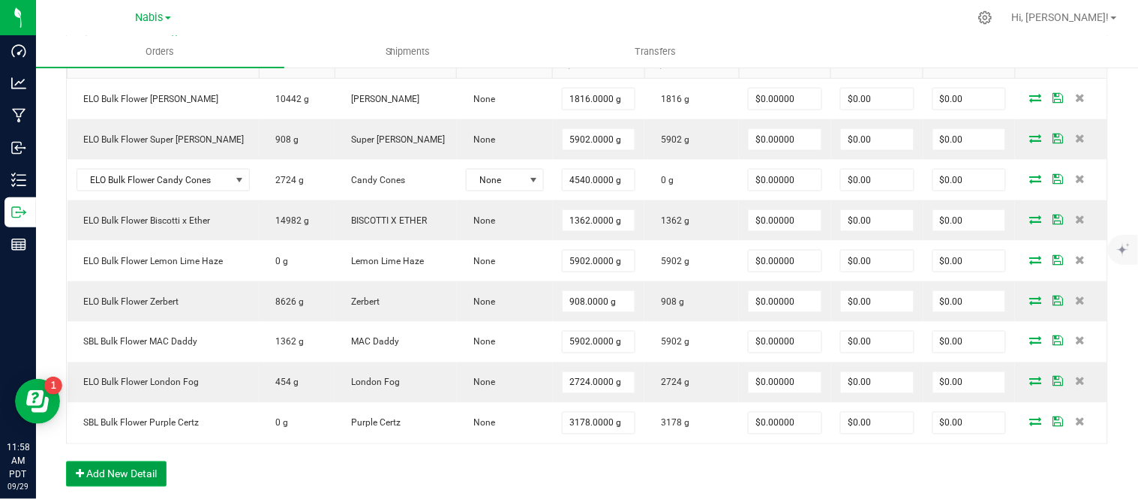
click at [142, 472] on button "Add New Detail" at bounding box center [116, 473] width 100 height 25
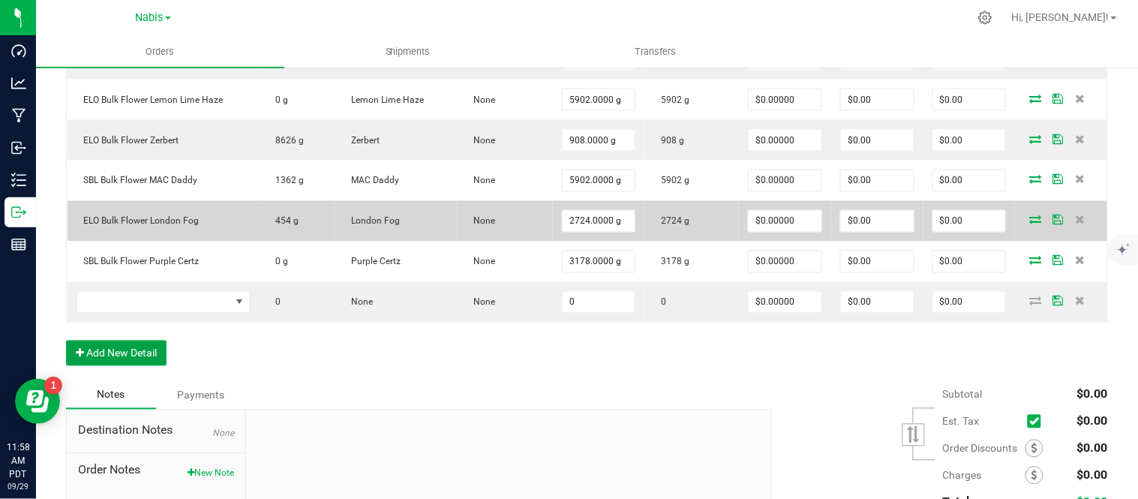
scroll to position [611, 0]
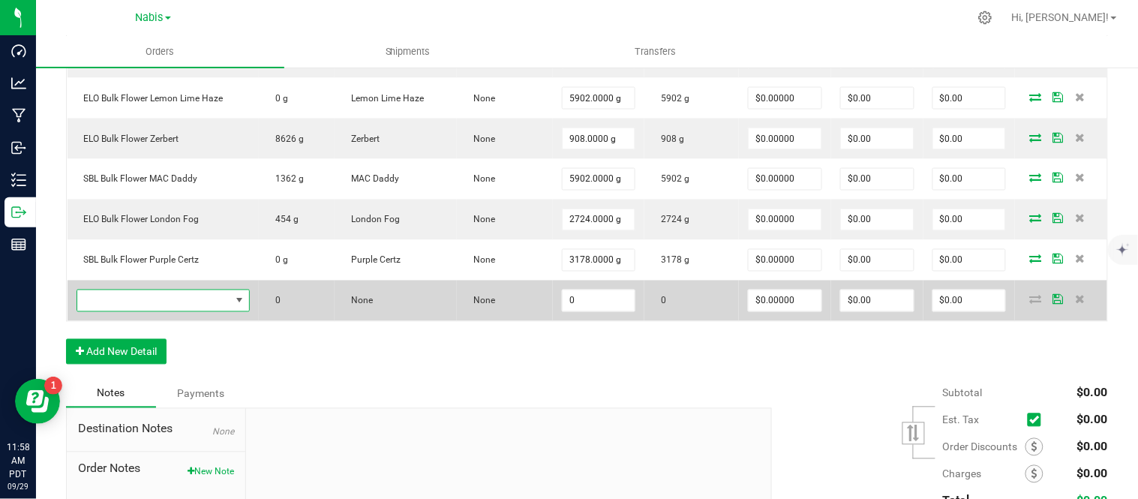
click at [211, 295] on span "NO DATA FOUND" at bounding box center [154, 300] width 154 height 21
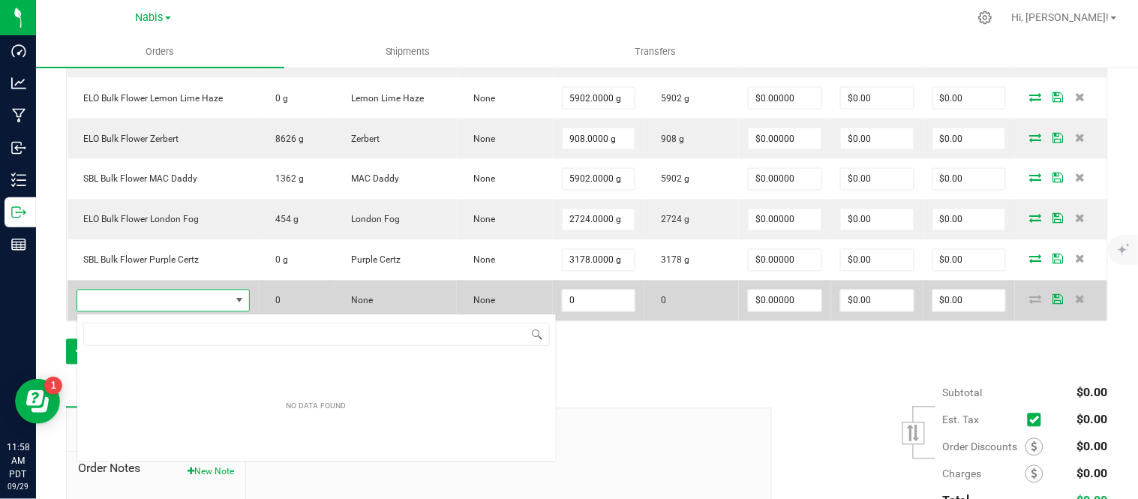
scroll to position [22, 175]
type input "SBL Bulk Flower [MEDICAL_DATA] OG"
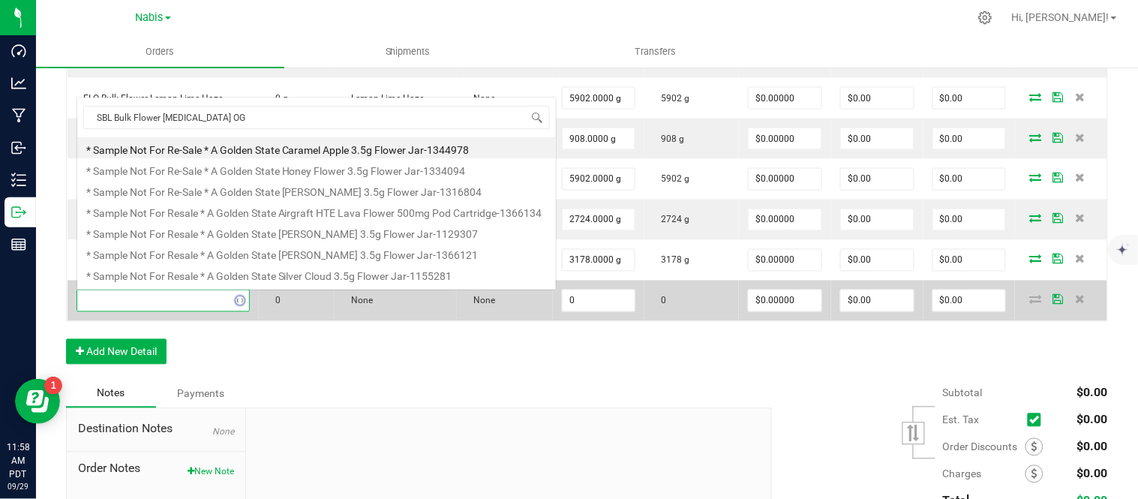
scroll to position [22, 171]
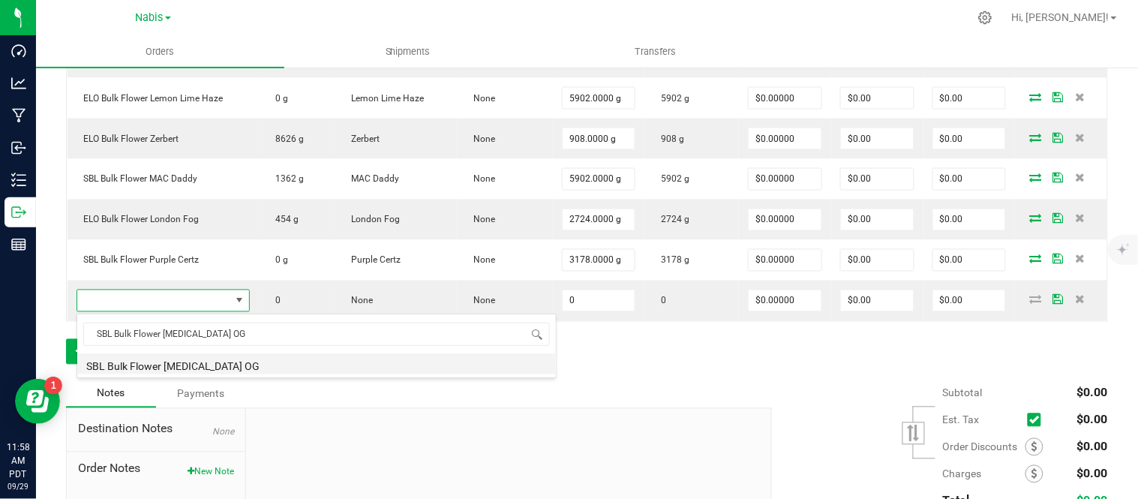
click at [256, 368] on li "SBL Bulk Flower [MEDICAL_DATA] OG" at bounding box center [316, 363] width 478 height 21
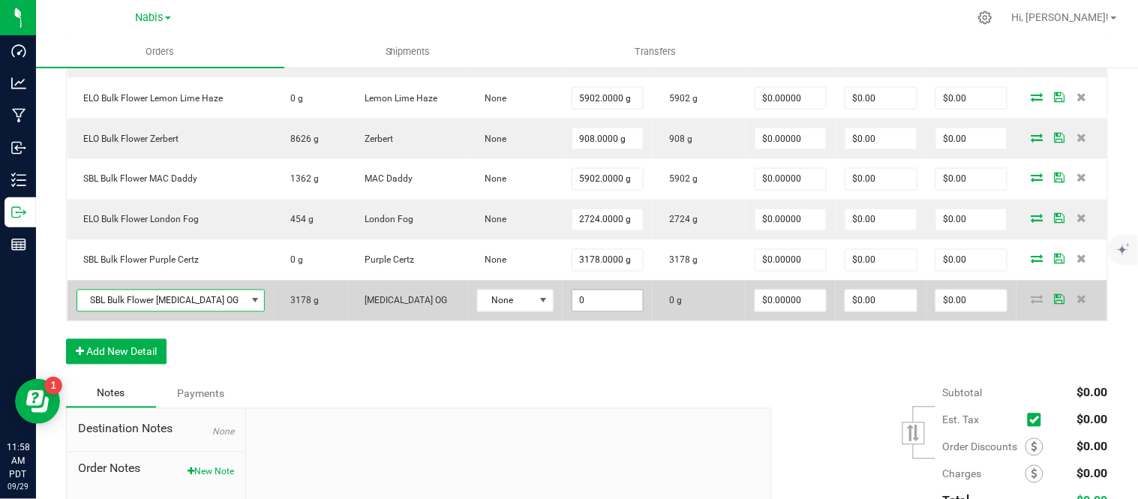
click at [572, 306] on input "0" at bounding box center [607, 300] width 71 height 21
type input "2270.0000 g"
type input "0"
click at [1021, 306] on td at bounding box center [1061, 300] width 91 height 40
click at [1018, 293] on td at bounding box center [1061, 300] width 91 height 40
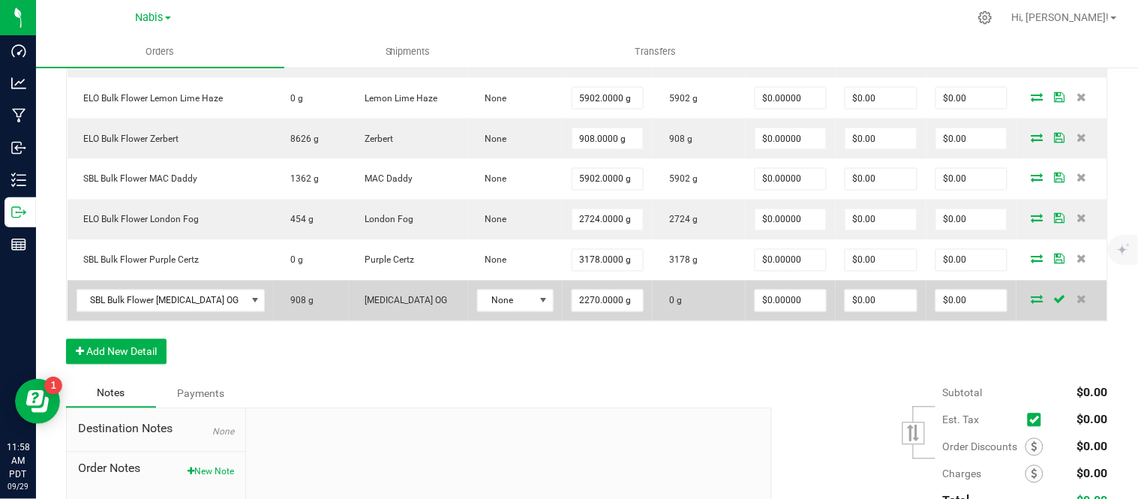
click at [1030, 298] on icon at bounding box center [1036, 299] width 12 height 9
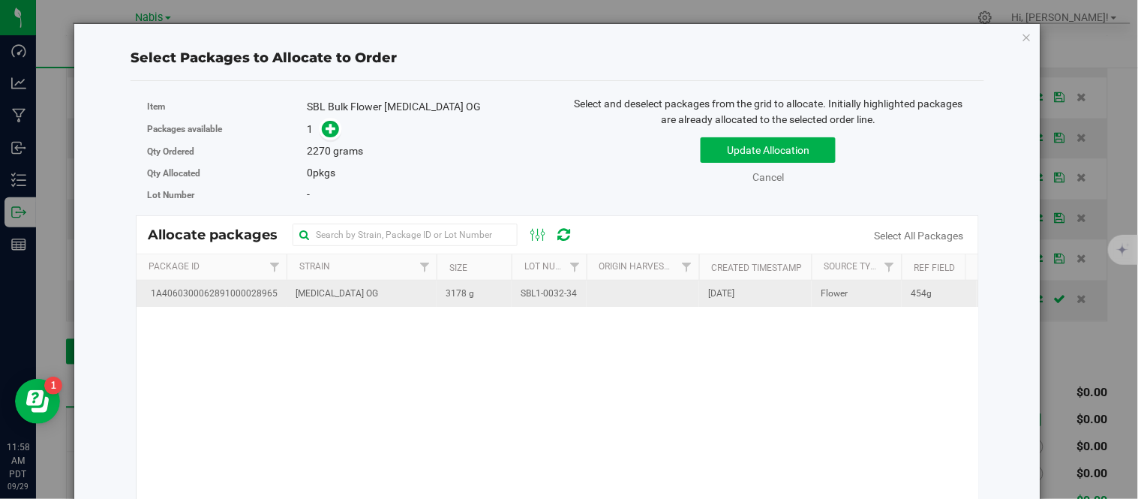
click at [495, 302] on td "3178 g" at bounding box center [473, 293] width 75 height 26
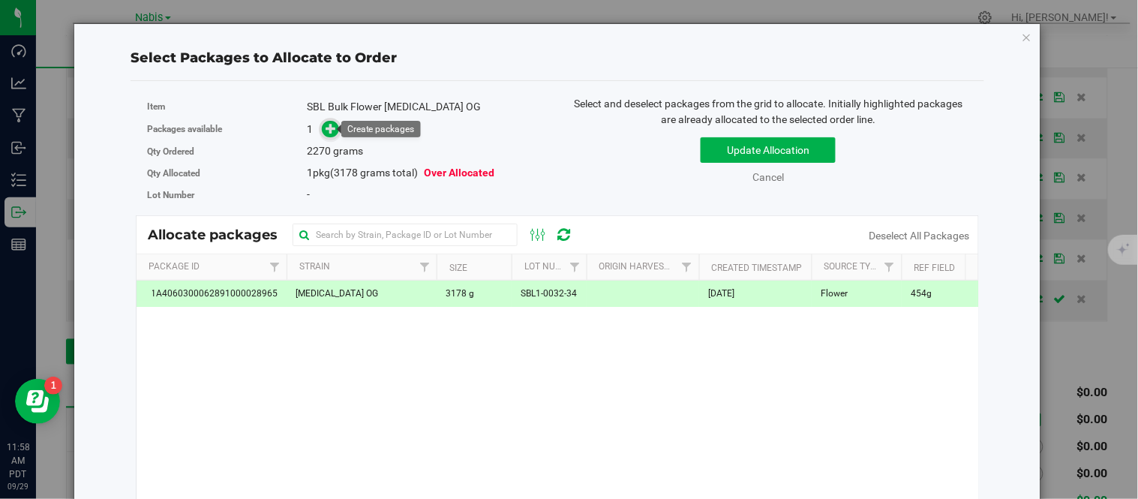
click at [328, 127] on icon at bounding box center [331, 127] width 11 height 11
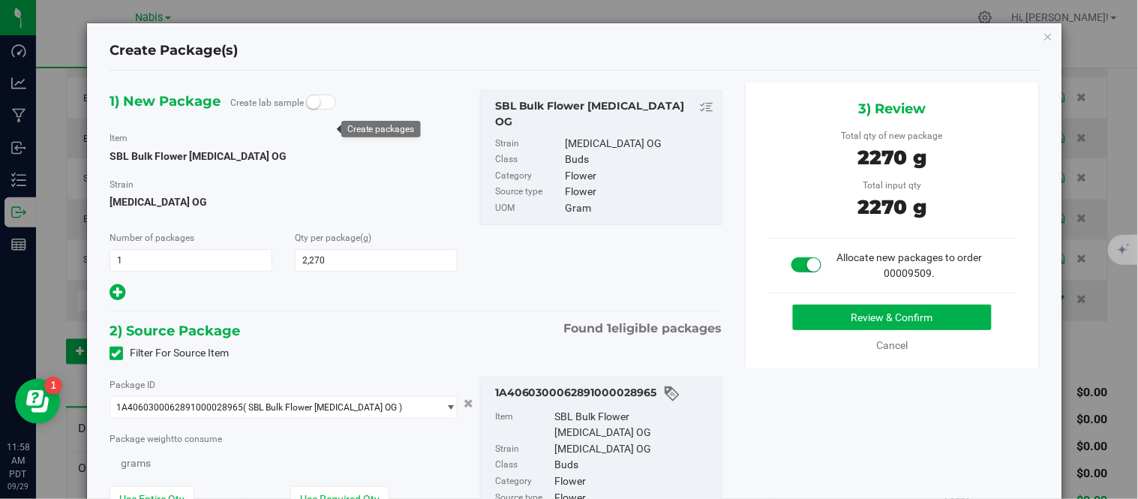
type input "2,270.0000"
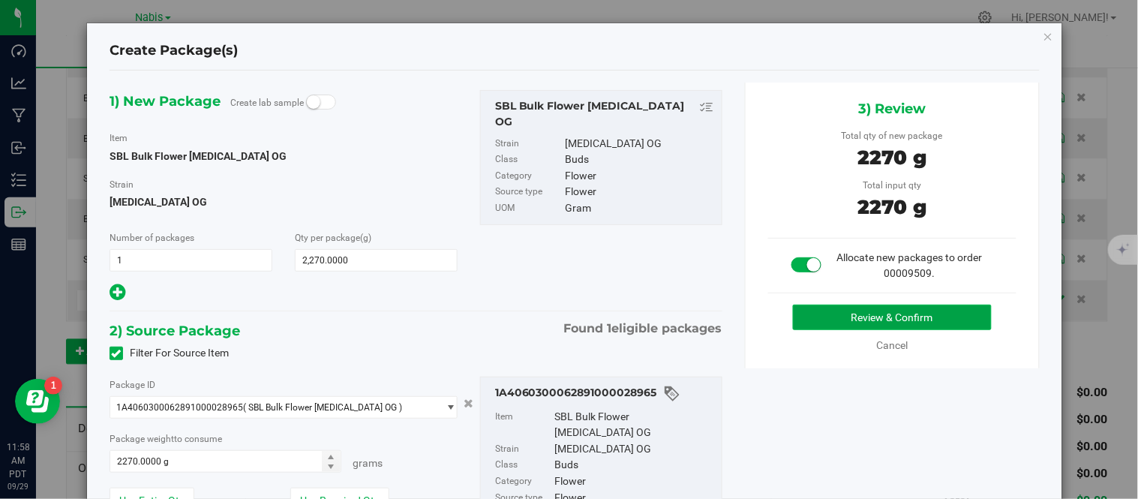
click at [846, 317] on button "Review & Confirm" at bounding box center [892, 316] width 199 height 25
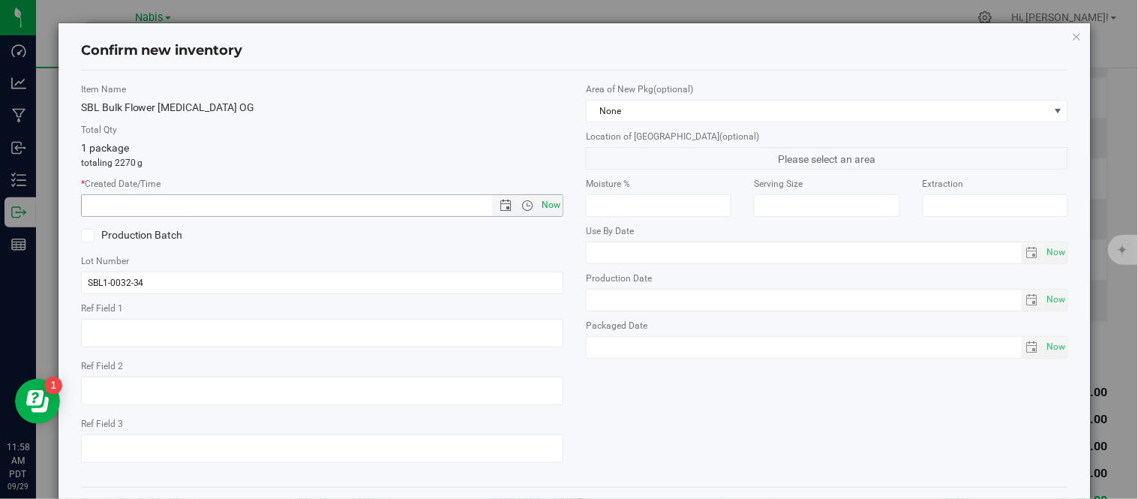
click at [542, 206] on span "Now" at bounding box center [550, 205] width 25 height 22
type input "9/29/2025 11:58 AM"
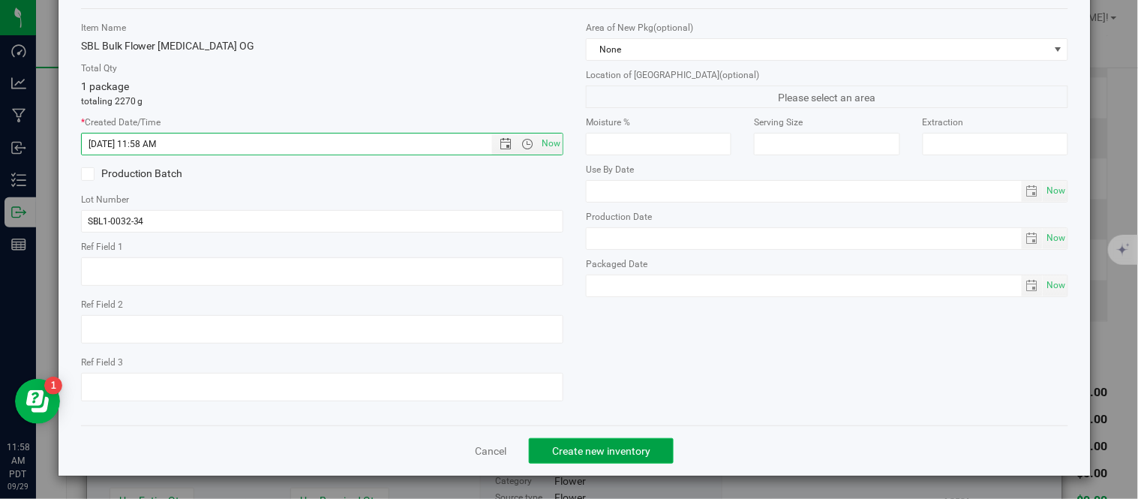
click at [602, 453] on span "Create new inventory" at bounding box center [601, 451] width 98 height 12
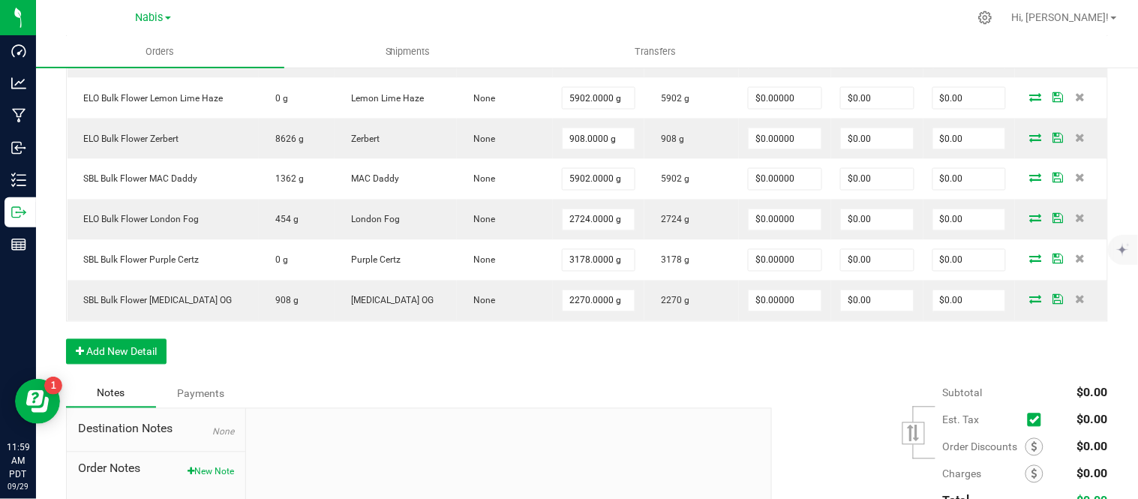
click at [129, 339] on div "Order Details Print All Labels Item Sellable Strain Lot Number Qty Ordered Qty …" at bounding box center [587, 114] width 1042 height 530
click at [123, 348] on button "Add New Detail" at bounding box center [116, 351] width 100 height 25
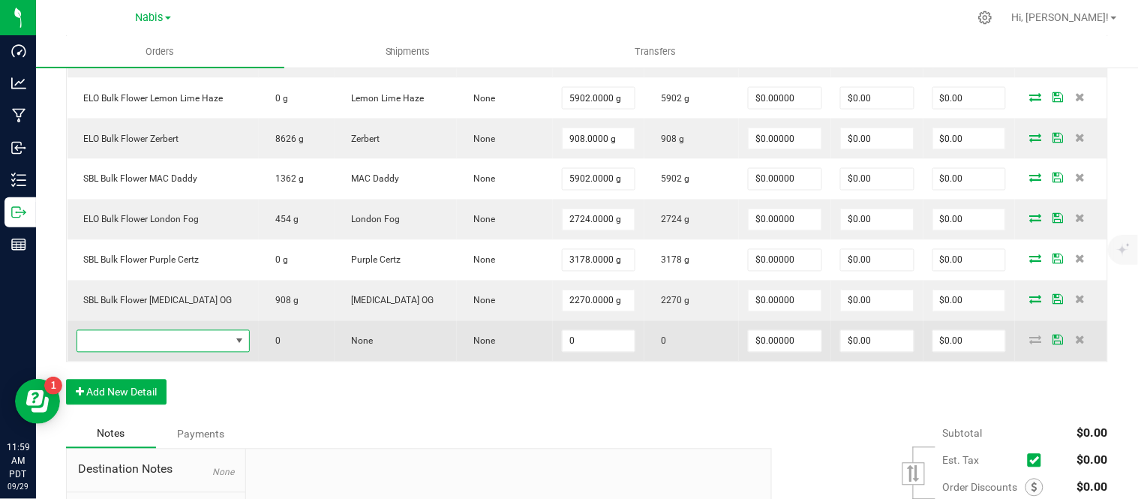
click at [182, 339] on span "NO DATA FOUND" at bounding box center [154, 341] width 154 height 21
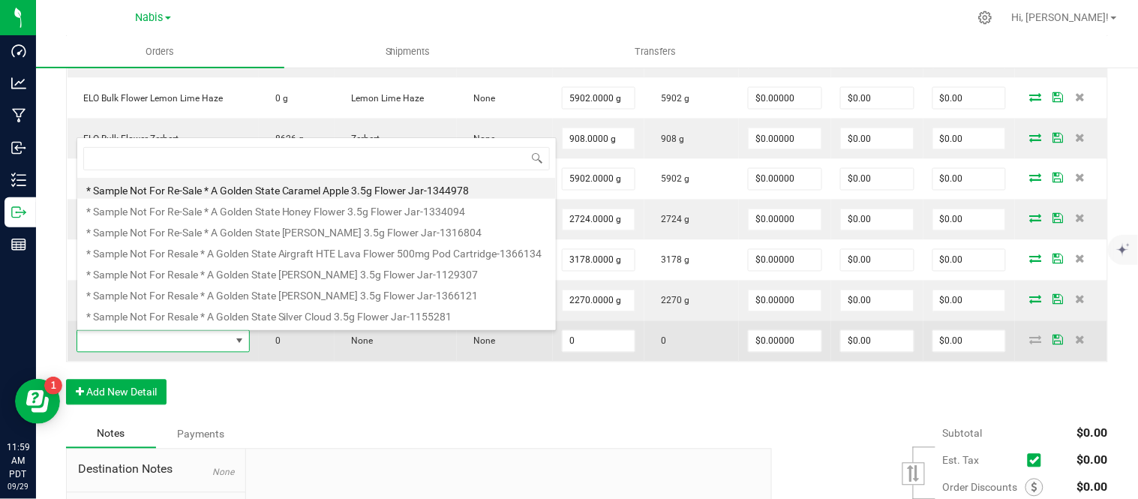
scroll to position [22, 171]
type input "SBL Bulk Flower Blockberry"
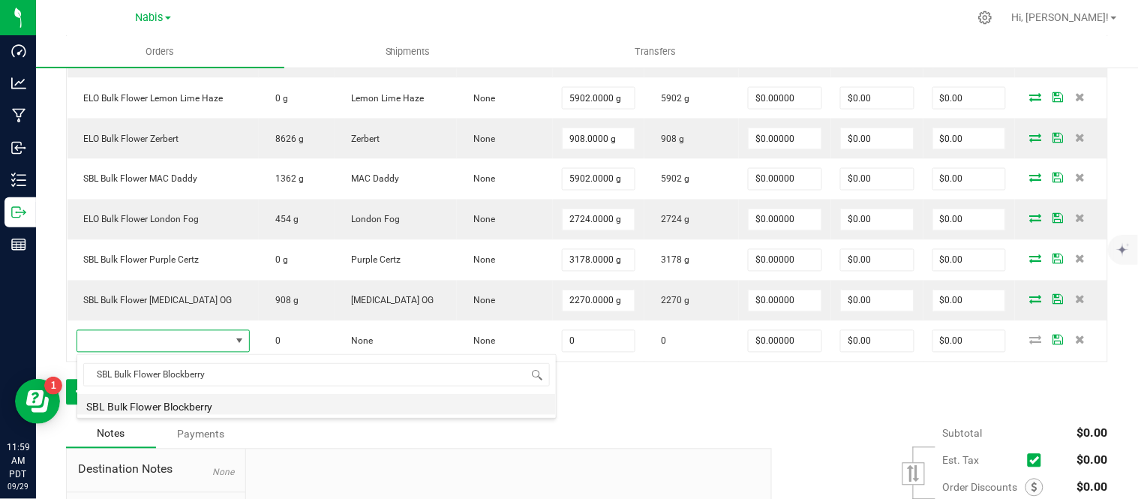
click at [245, 407] on li "SBL Bulk Flower Blockberry" at bounding box center [316, 404] width 478 height 21
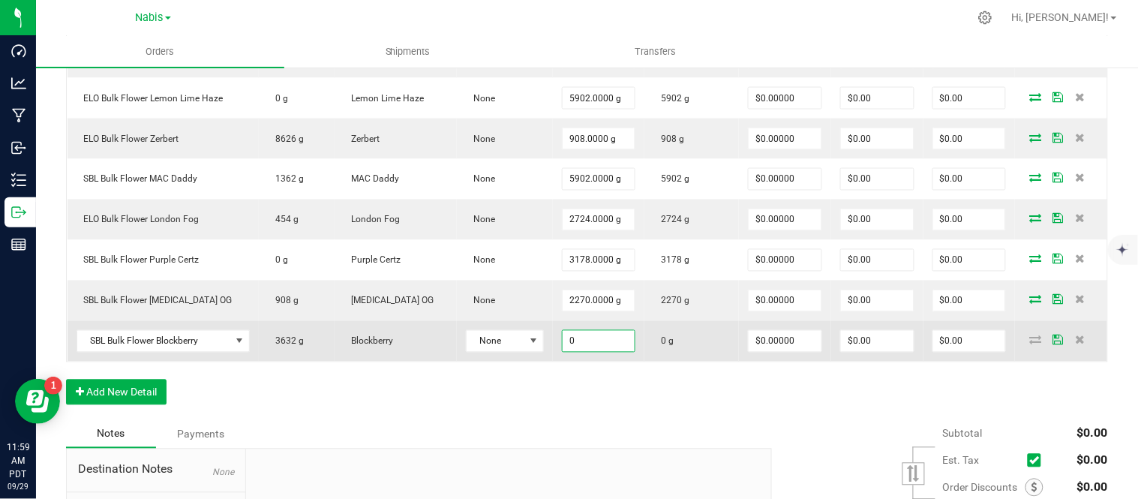
click at [586, 335] on input "0" at bounding box center [598, 341] width 73 height 21
type input "1362.0000 g"
type input "0"
click at [1029, 340] on icon at bounding box center [1035, 339] width 12 height 9
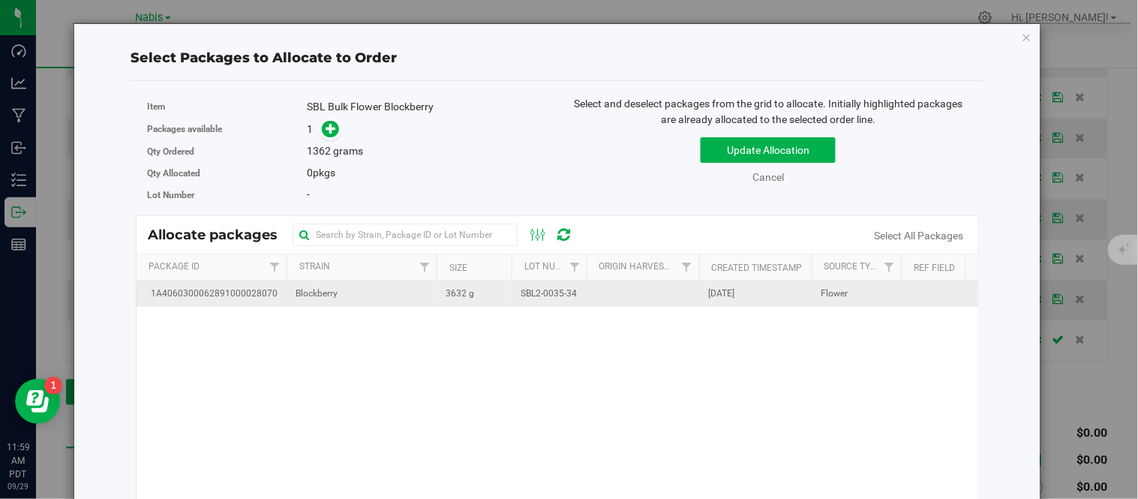
click at [513, 305] on td "SBL2-0035-34" at bounding box center [548, 293] width 75 height 26
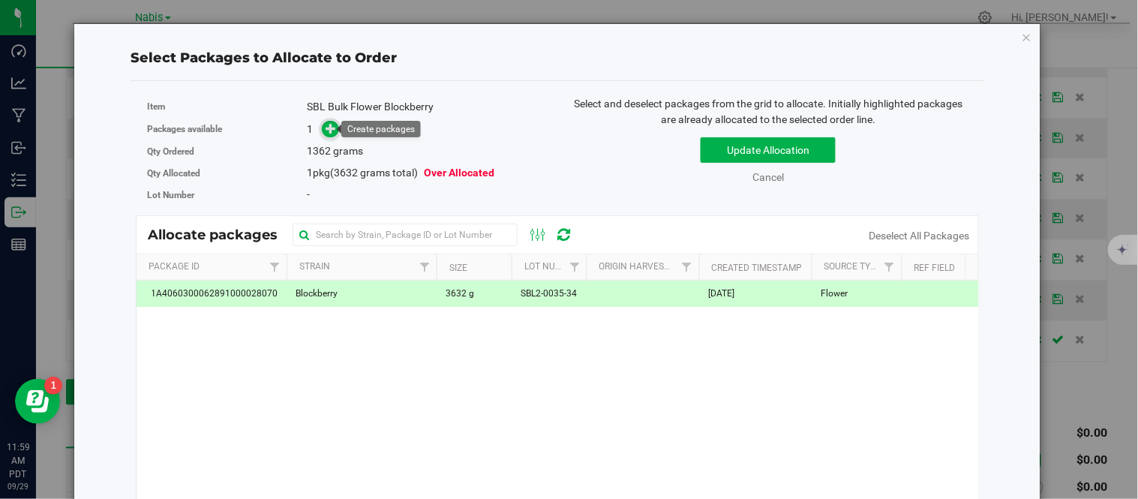
click at [322, 122] on span at bounding box center [330, 129] width 17 height 17
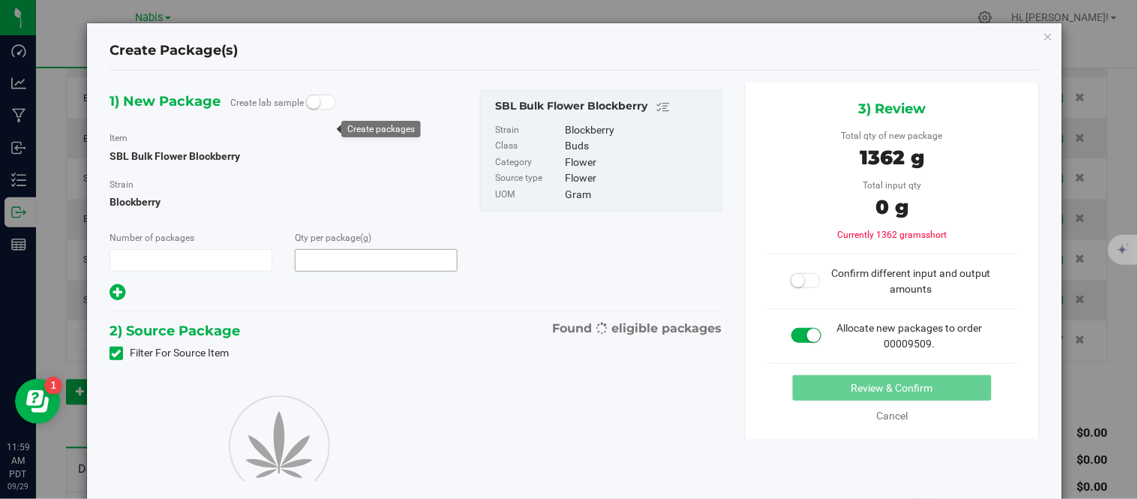
type input "1"
type input "1,362.0000"
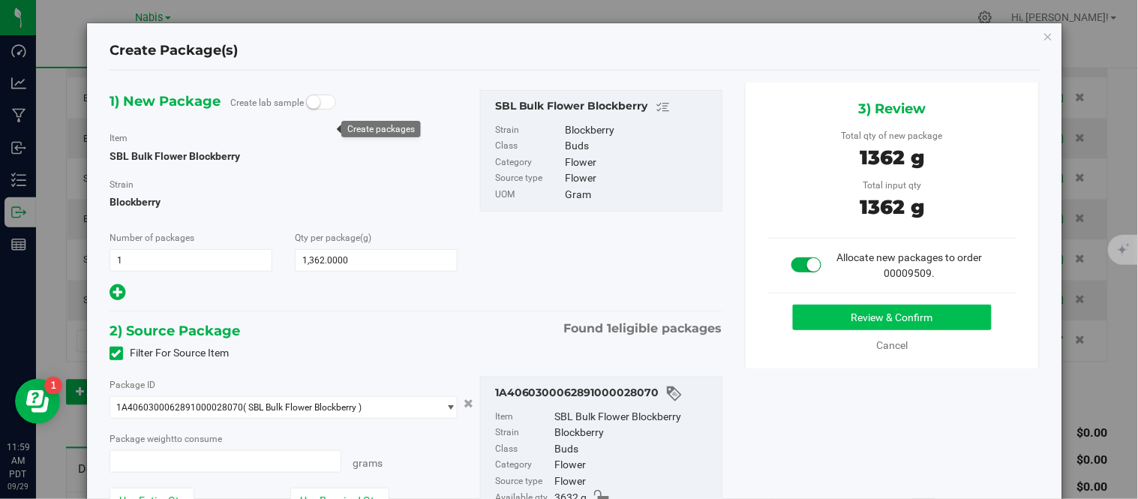
type input "1362.0000 g"
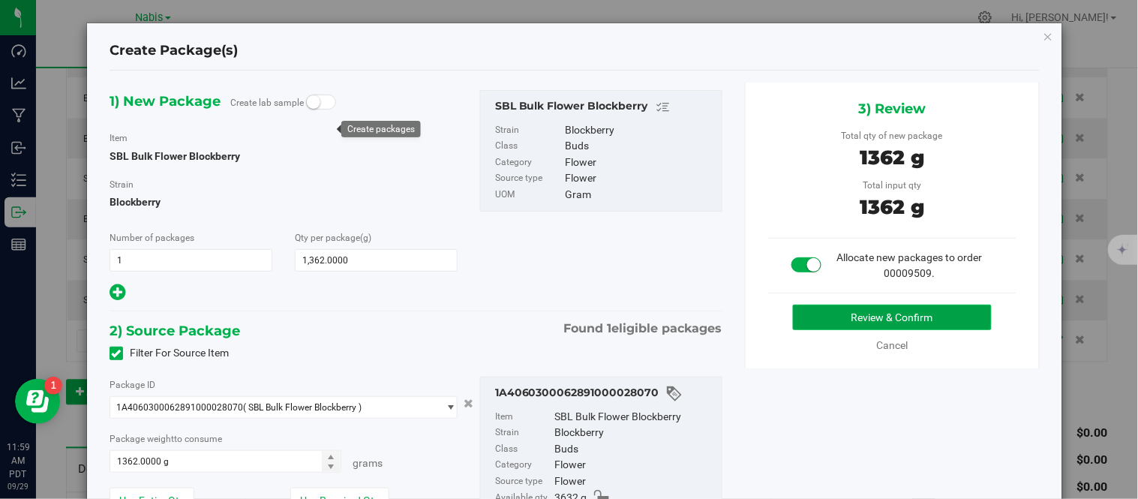
click at [804, 315] on button "Review & Confirm" at bounding box center [892, 316] width 199 height 25
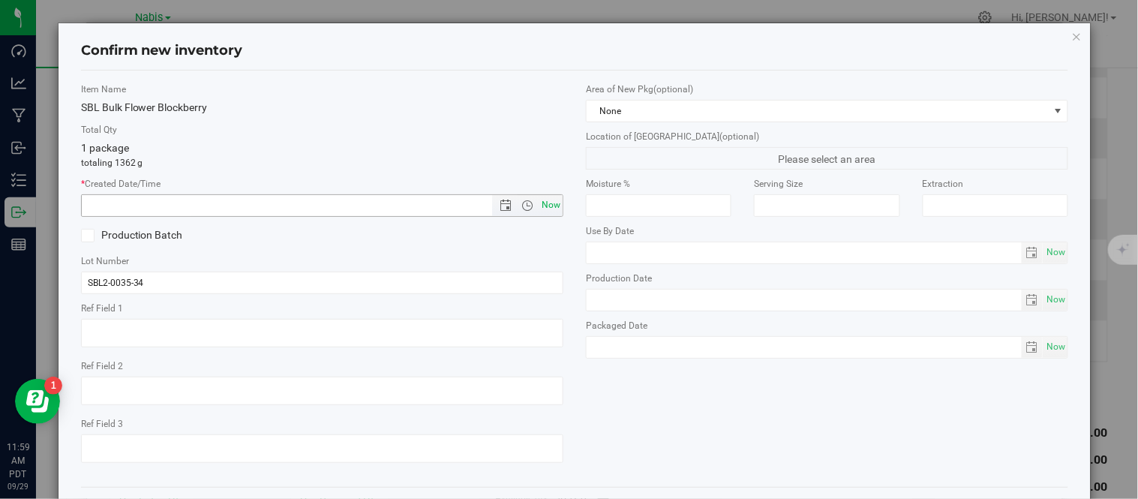
click at [541, 211] on span "Now" at bounding box center [550, 205] width 25 height 22
type input "9/29/2025 11:59 AM"
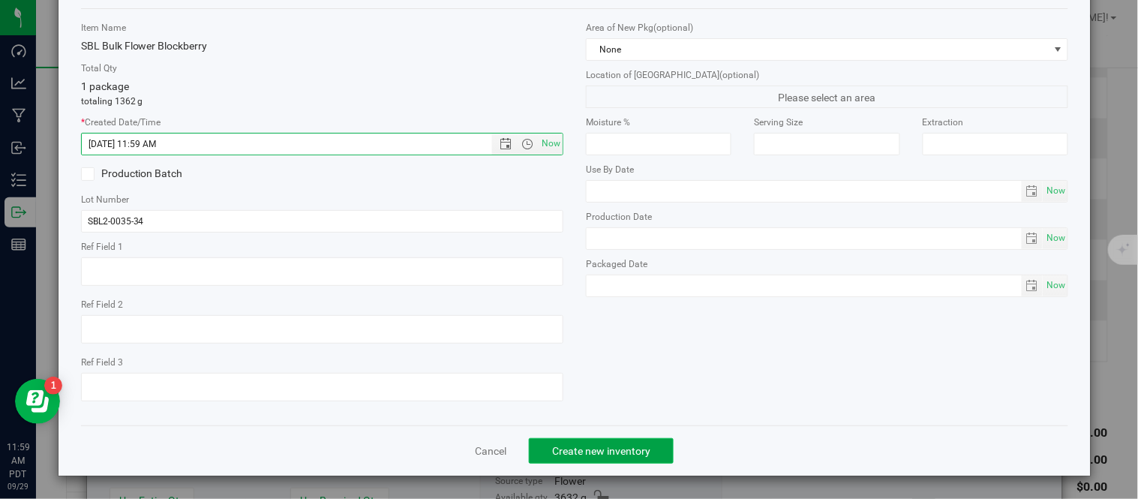
click at [565, 442] on button "Create new inventory" at bounding box center [601, 450] width 145 height 25
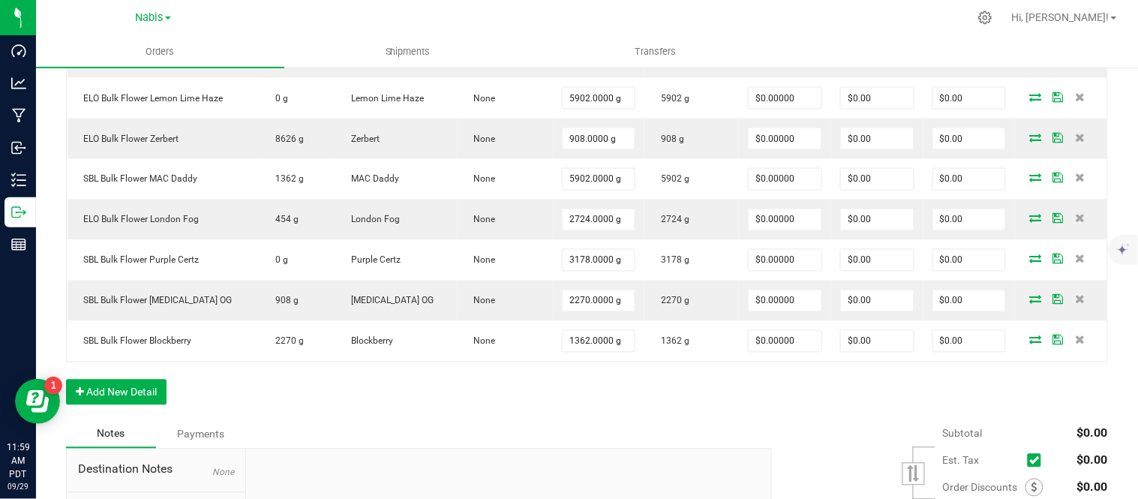
click at [120, 379] on div "Order Details Print All Labels Item Sellable Strain Lot Number Qty Ordered Qty …" at bounding box center [587, 134] width 1042 height 571
click at [124, 391] on button "Add New Detail" at bounding box center [116, 391] width 100 height 25
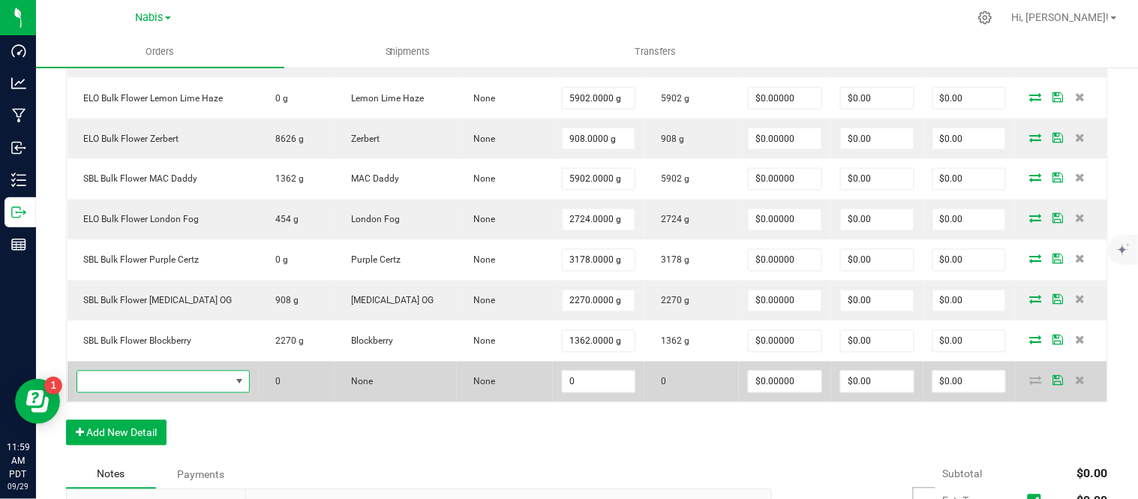
click at [153, 384] on span "NO DATA FOUND" at bounding box center [154, 381] width 154 height 21
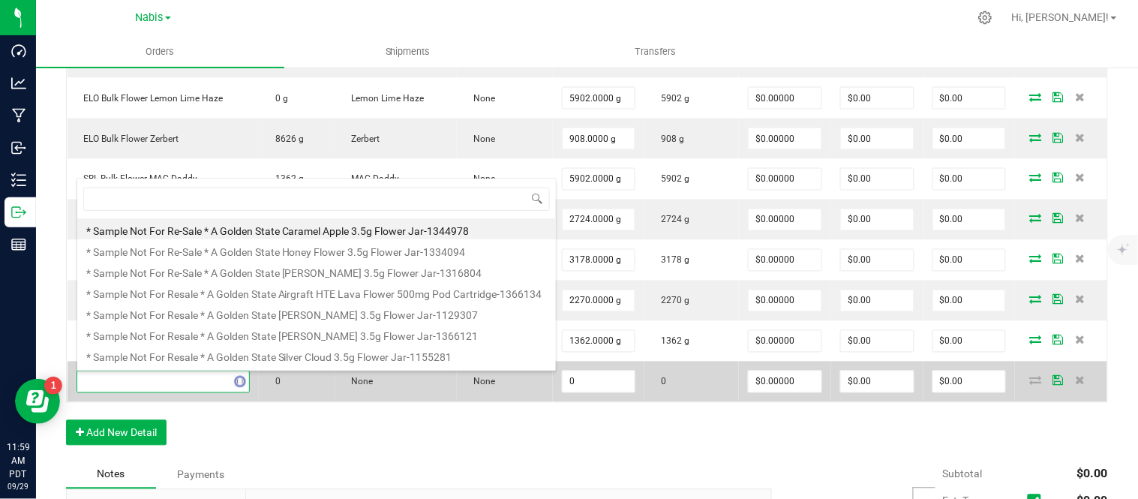
type input "SBL Bulk Flower AC91"
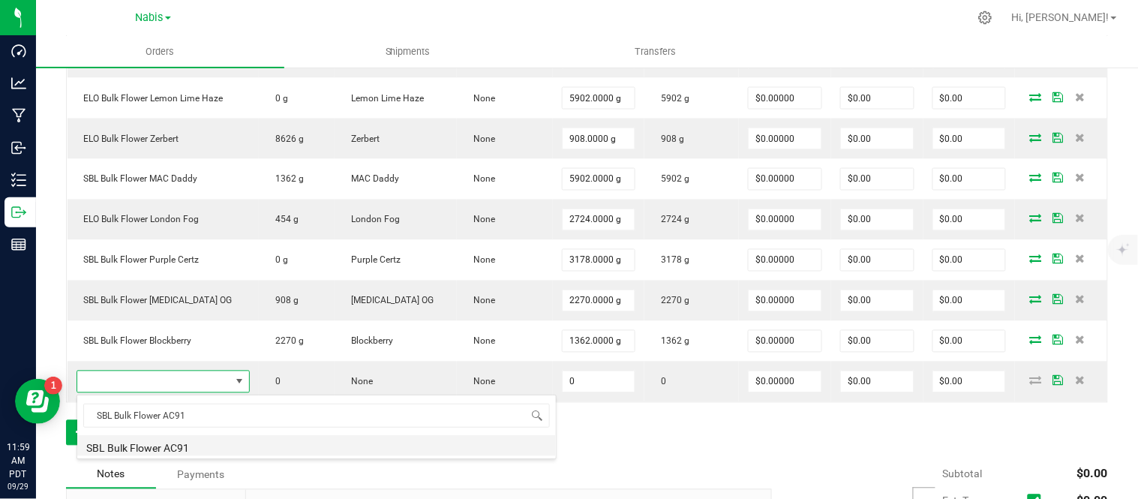
click at [237, 450] on li "SBL Bulk Flower AC91" at bounding box center [316, 445] width 478 height 21
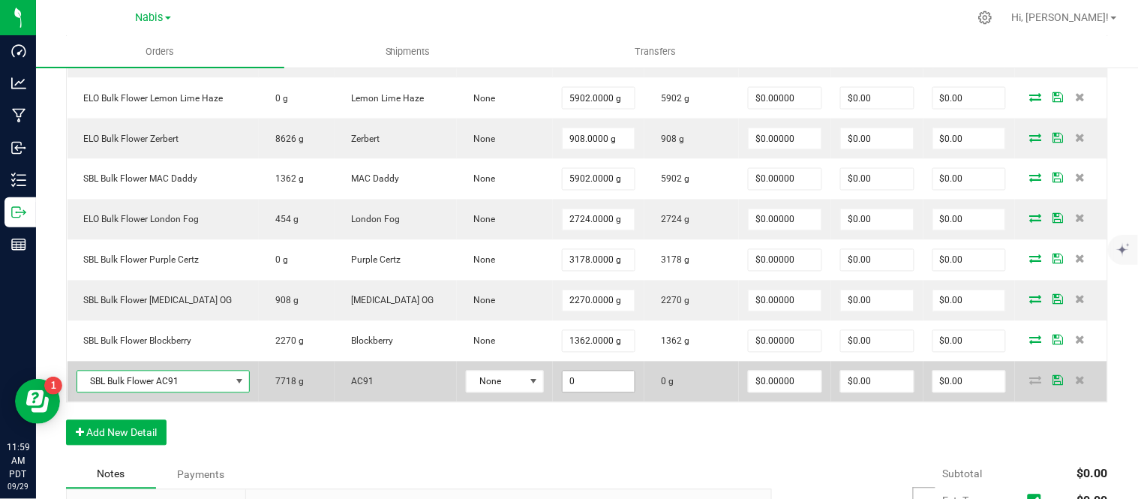
click at [598, 388] on input "0" at bounding box center [598, 381] width 73 height 21
type input "908.0000 g"
type input "0"
click at [1029, 377] on span at bounding box center [1035, 380] width 22 height 9
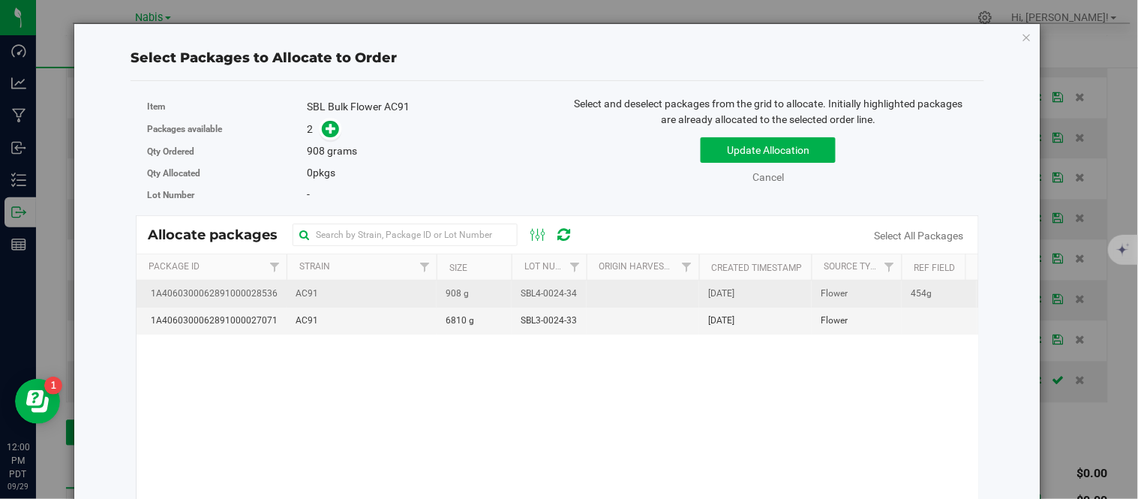
click at [459, 295] on span "908 g" at bounding box center [456, 293] width 23 height 14
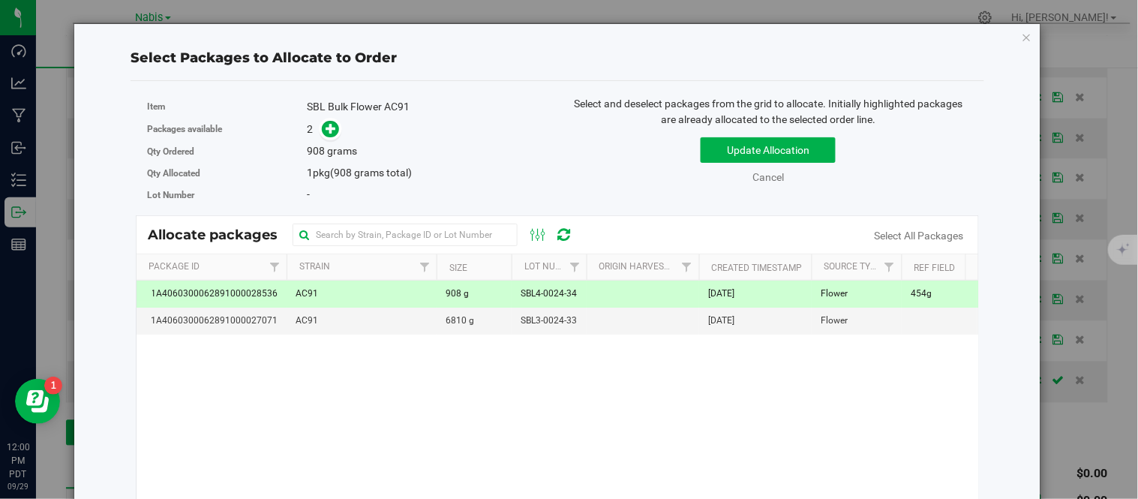
click at [397, 294] on td "AC91" at bounding box center [361, 293] width 150 height 27
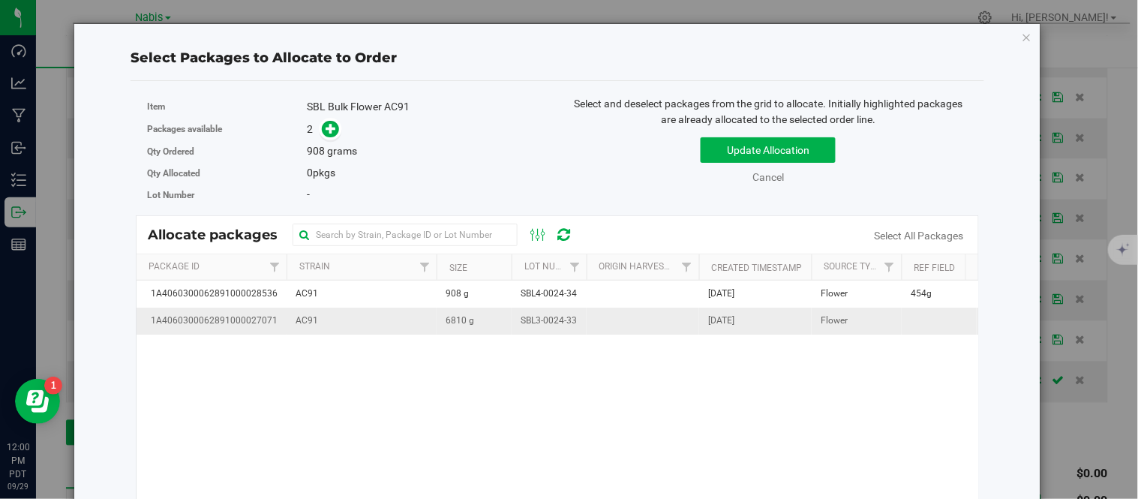
click at [414, 328] on td "AC91" at bounding box center [361, 320] width 150 height 26
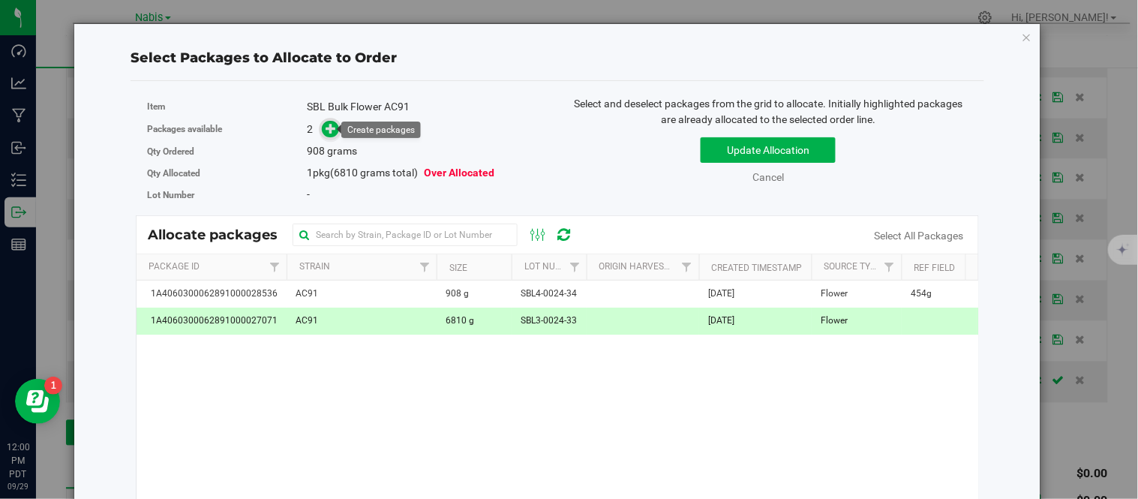
click at [331, 127] on icon at bounding box center [331, 128] width 10 height 10
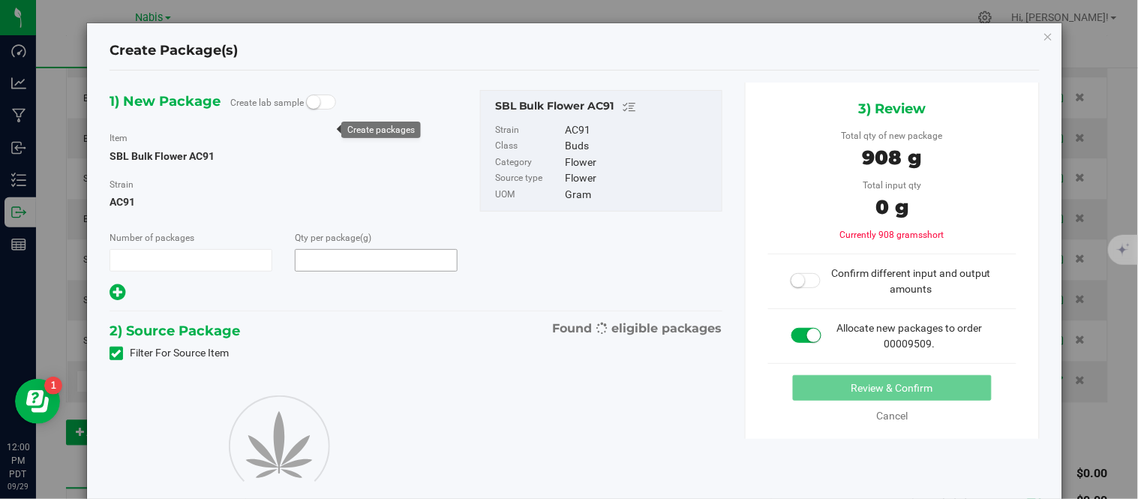
type input "1"
type input "908.0000"
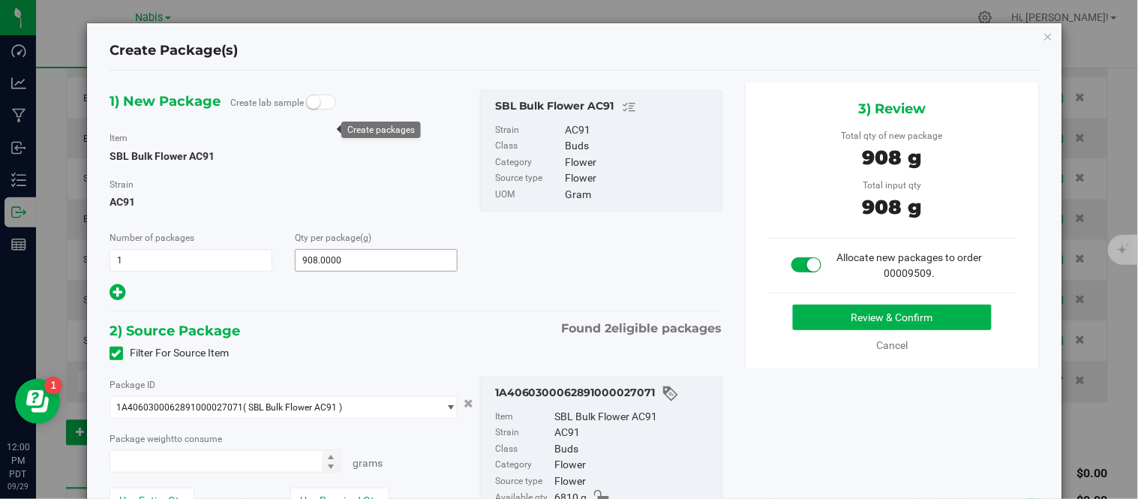
type input "908.0000 g"
click at [801, 318] on button "Review & Confirm" at bounding box center [892, 316] width 199 height 25
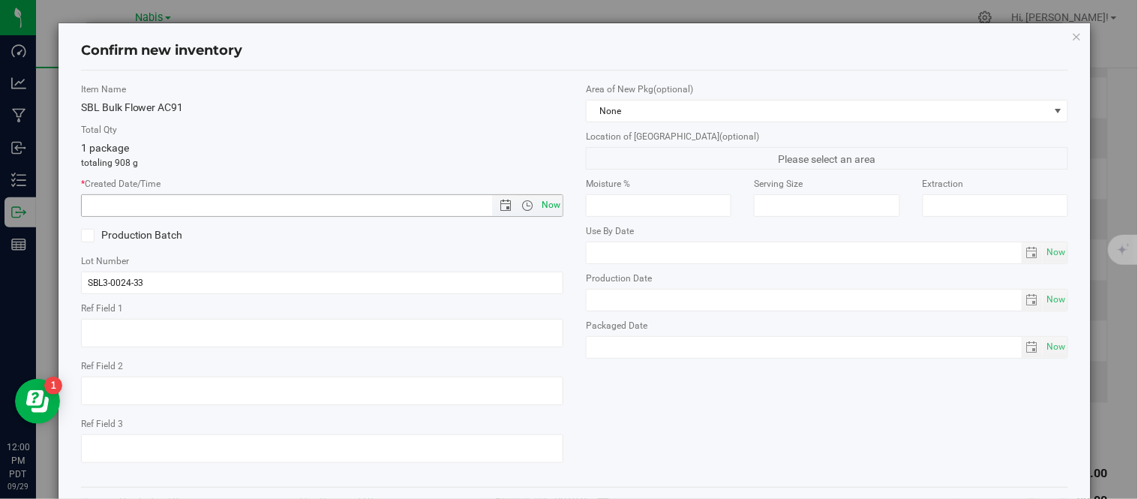
click at [544, 205] on span "Now" at bounding box center [550, 205] width 25 height 22
type input "9/29/2025 12:00 PM"
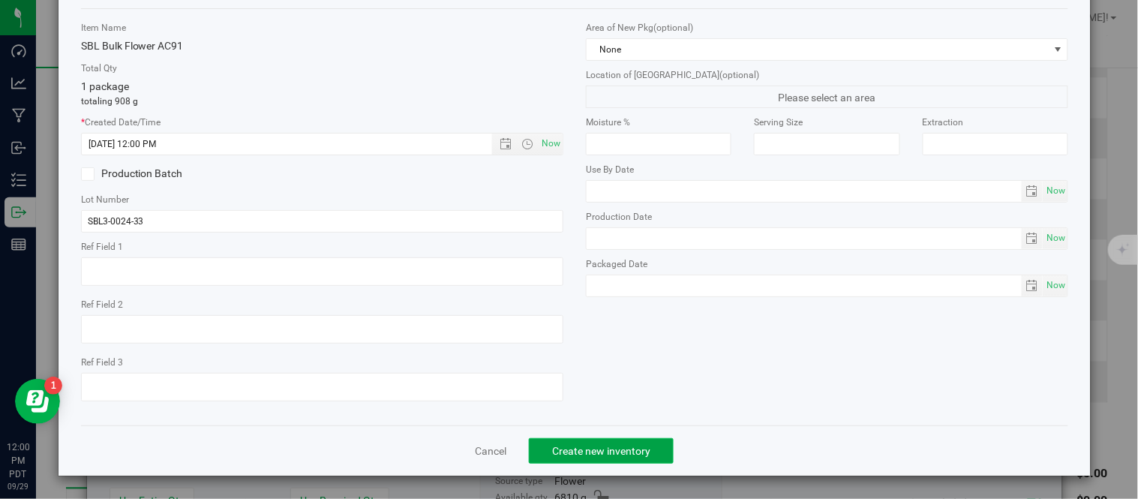
click at [595, 451] on span "Create new inventory" at bounding box center [601, 451] width 98 height 12
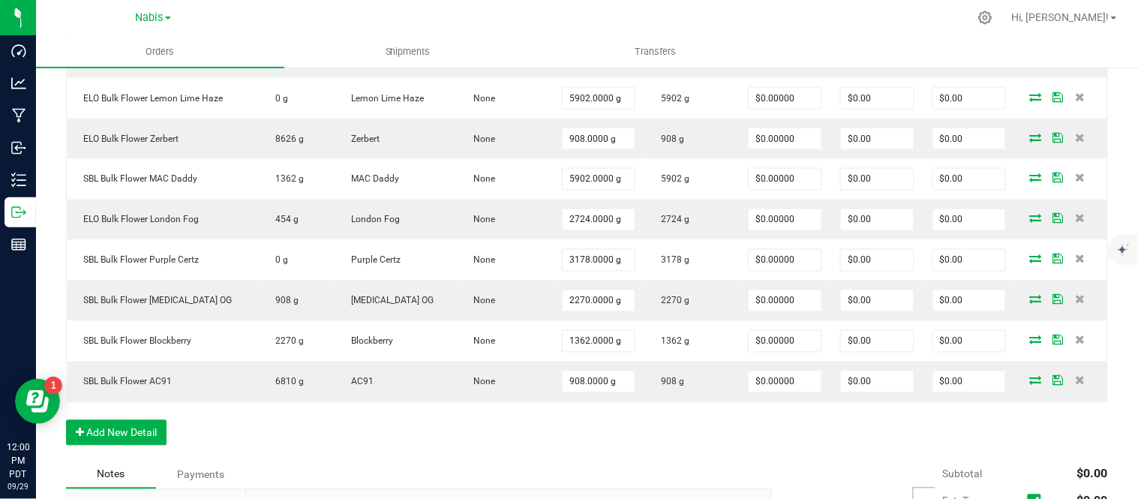
scroll to position [661, 0]
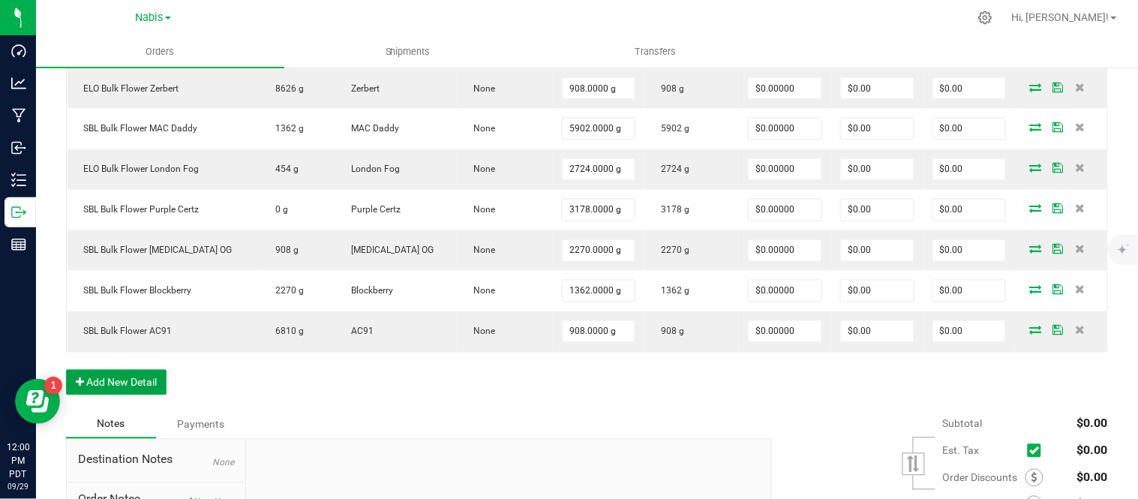
click at [133, 390] on button "Add New Detail" at bounding box center [116, 382] width 100 height 25
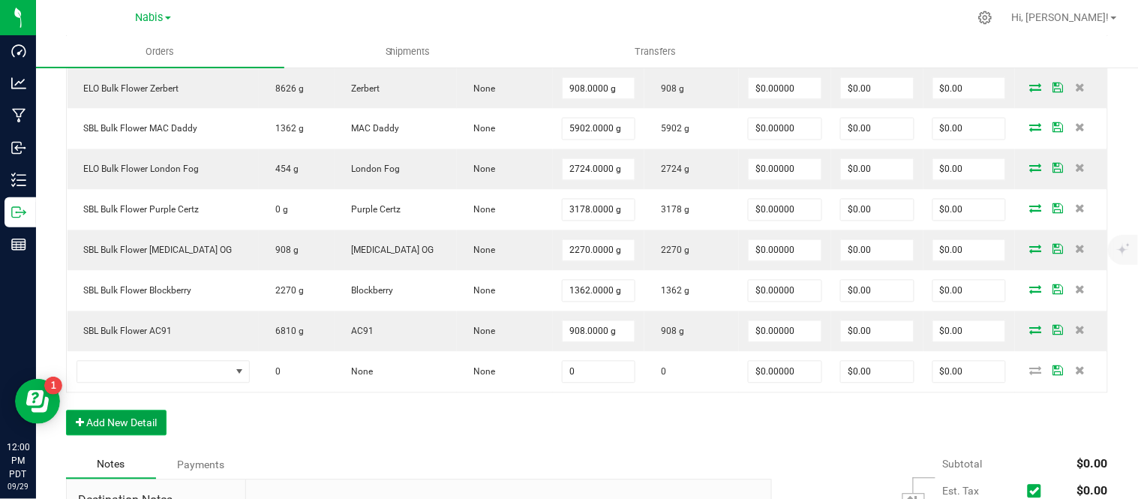
click at [66, 410] on button "Add New Detail" at bounding box center [116, 422] width 100 height 25
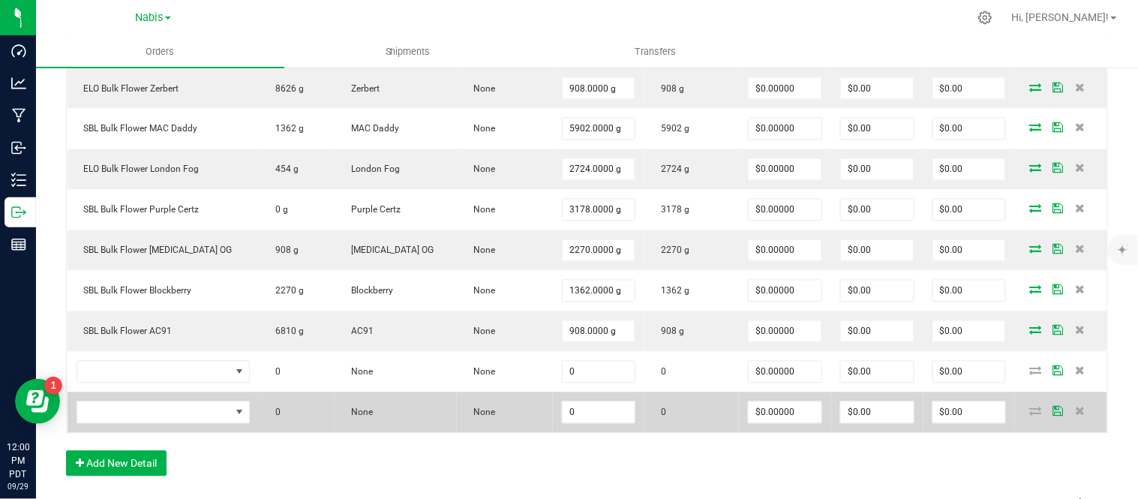
click at [1071, 406] on td at bounding box center [1061, 412] width 92 height 40
click at [1075, 406] on icon at bounding box center [1080, 410] width 10 height 9
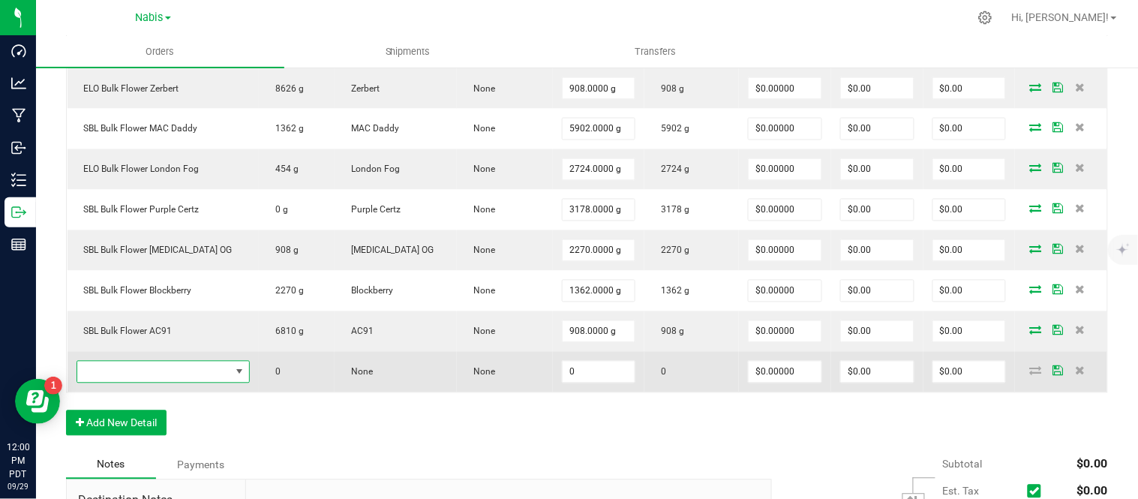
click at [181, 380] on span "NO DATA FOUND" at bounding box center [154, 371] width 154 height 21
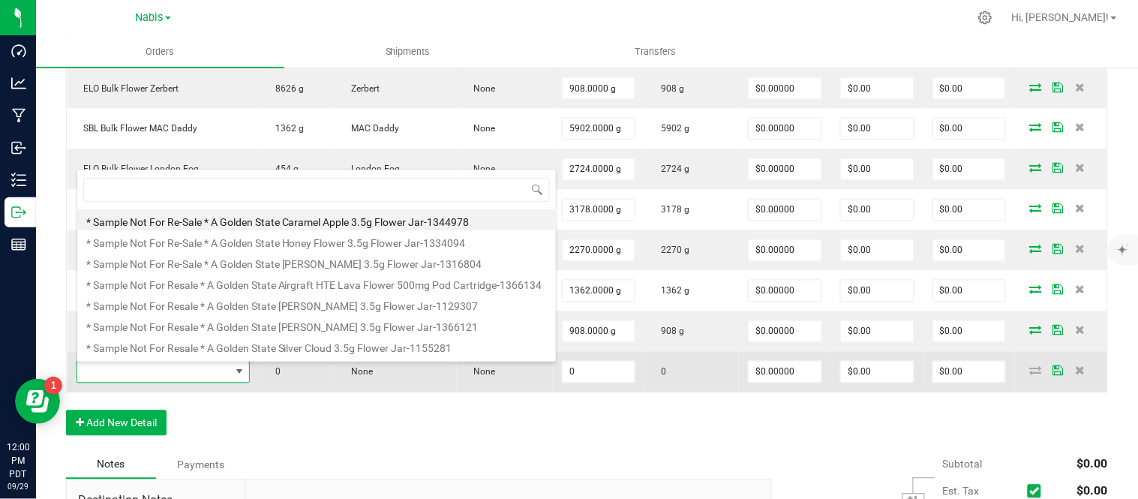
scroll to position [22, 171]
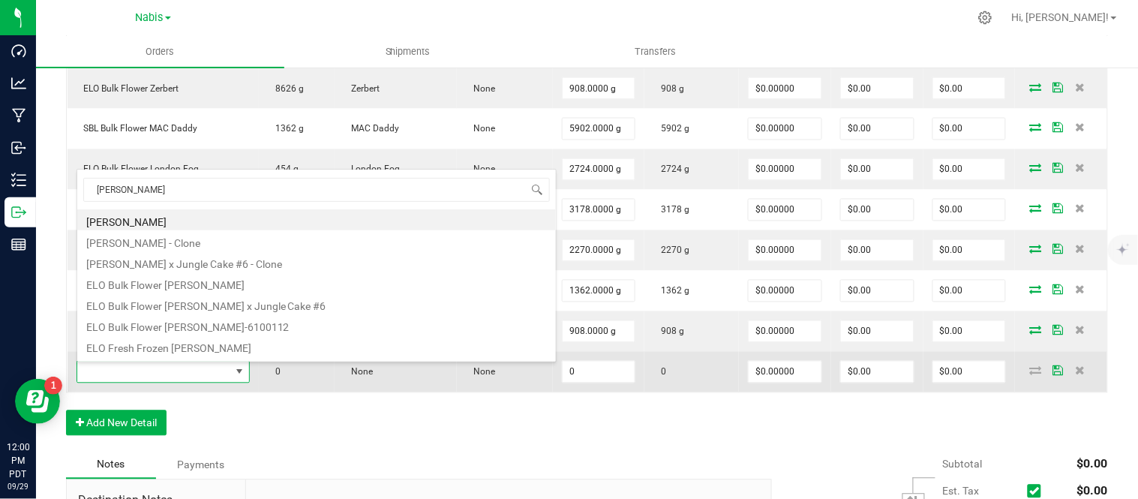
type input "candy cream"
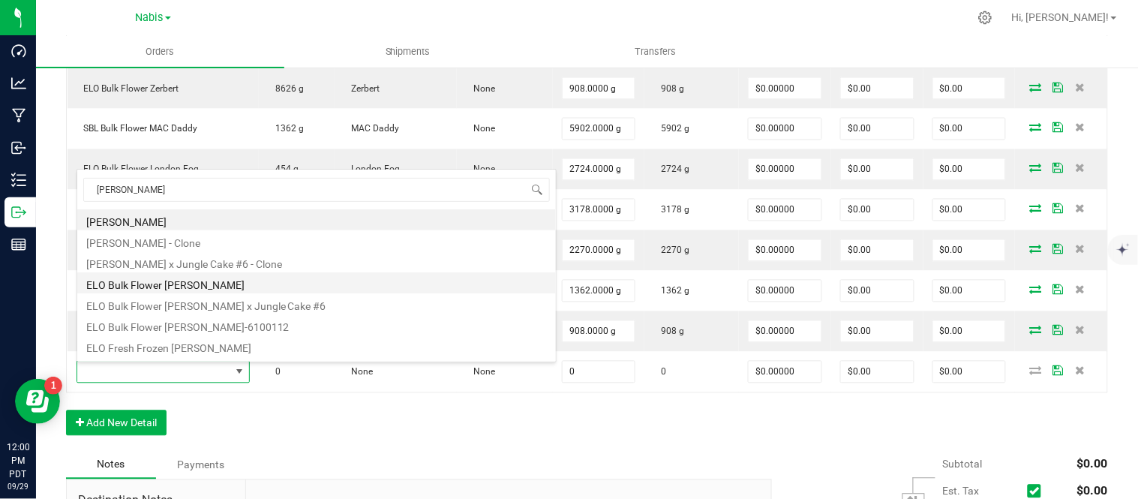
click at [288, 285] on li "ELO Bulk Flower [PERSON_NAME]" at bounding box center [316, 282] width 478 height 21
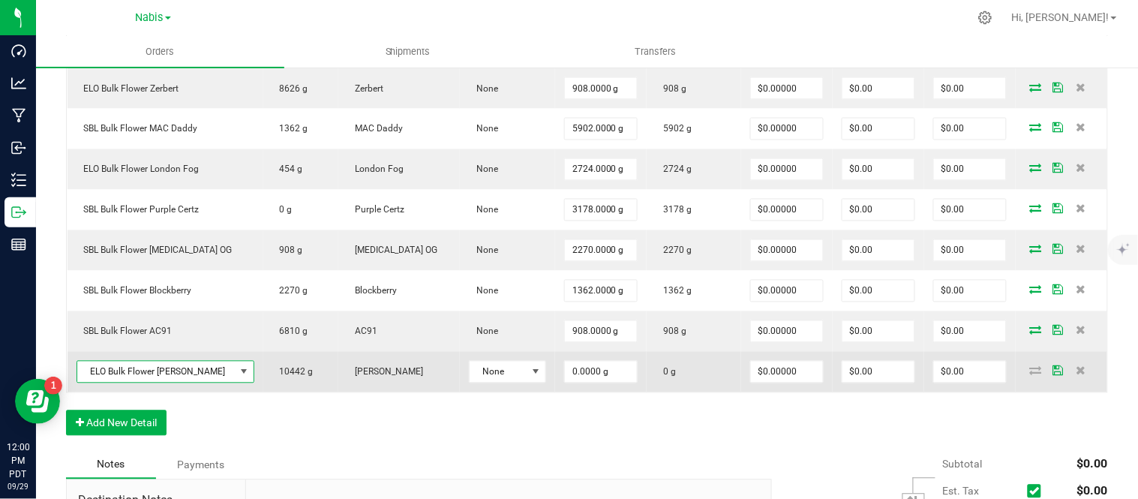
click at [188, 368] on span "ELO Bulk Flower [PERSON_NAME]" at bounding box center [155, 371] width 157 height 21
click at [598, 375] on input "0.0000 g" at bounding box center [601, 371] width 72 height 21
type input "454.0000 g"
type input "0"
click at [1030, 372] on icon at bounding box center [1036, 370] width 12 height 9
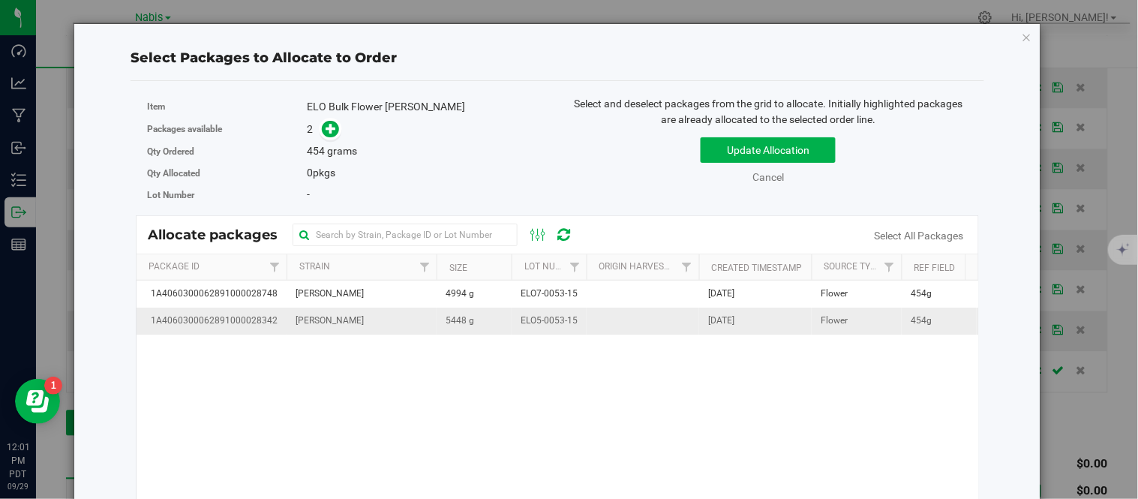
click at [490, 319] on td "5448 g" at bounding box center [473, 320] width 75 height 26
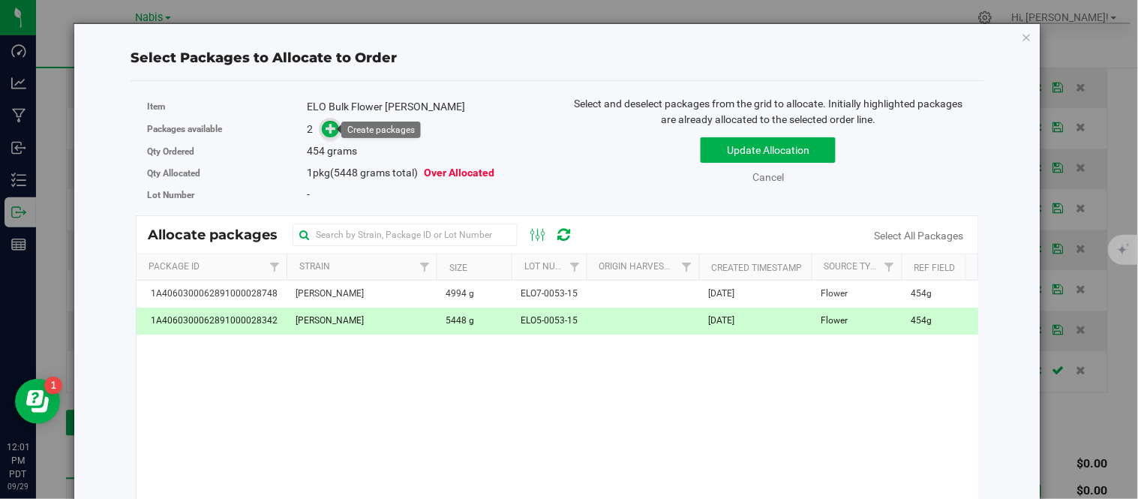
click at [331, 130] on icon at bounding box center [331, 127] width 11 height 11
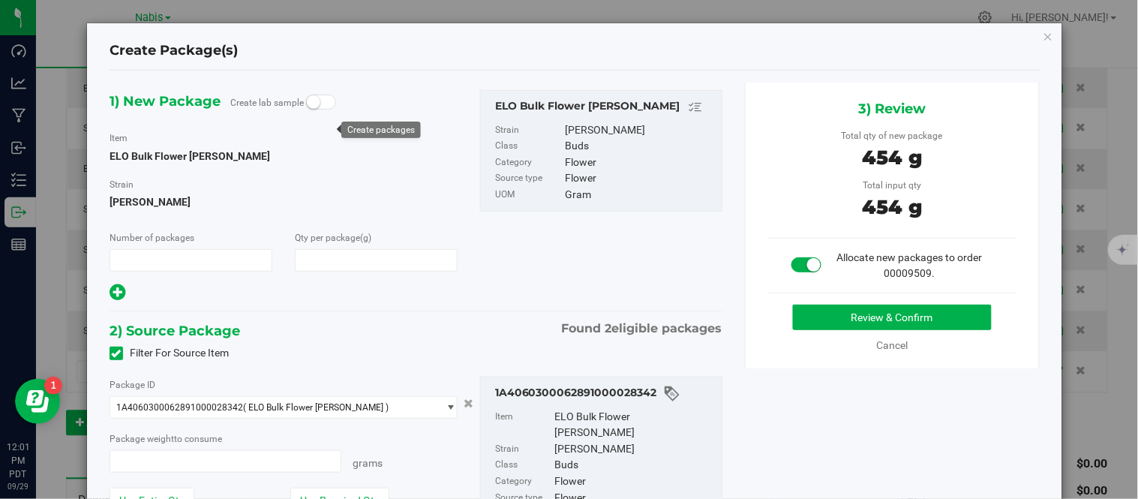
type input "1"
type input "454.0000"
type input "454.0000 g"
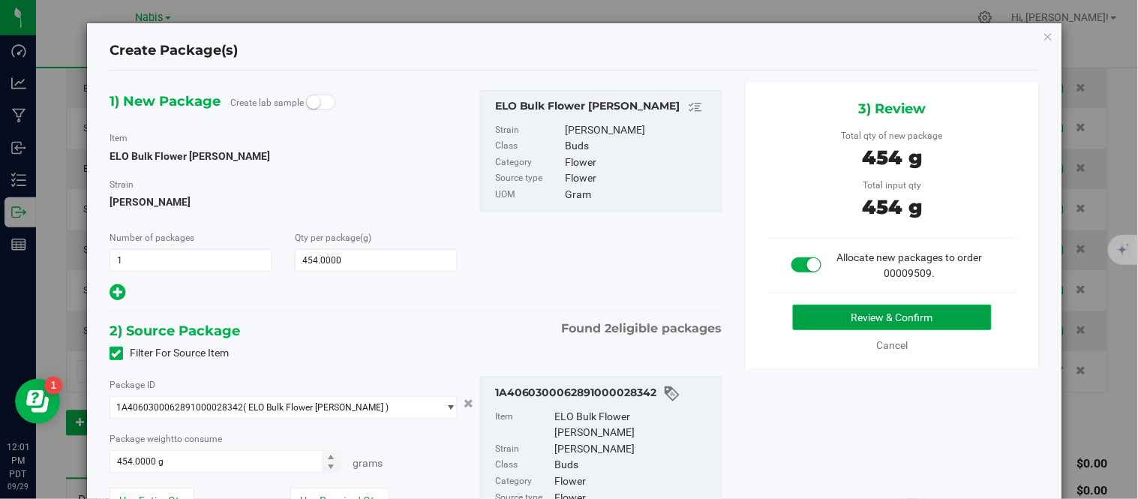
click at [828, 312] on button "Review & Confirm" at bounding box center [892, 316] width 199 height 25
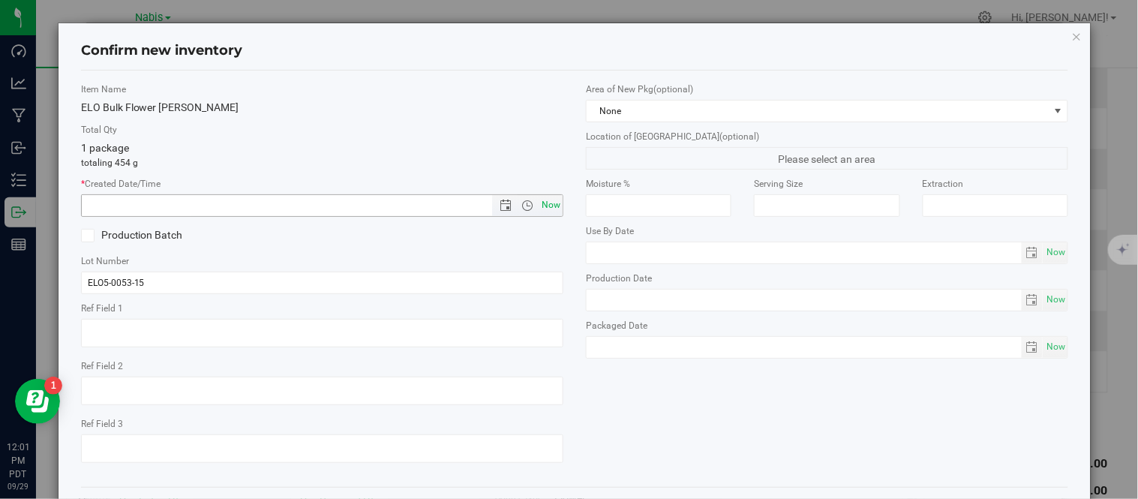
click at [545, 211] on span "Now" at bounding box center [550, 205] width 25 height 22
type input "9/29/2025 12:01 PM"
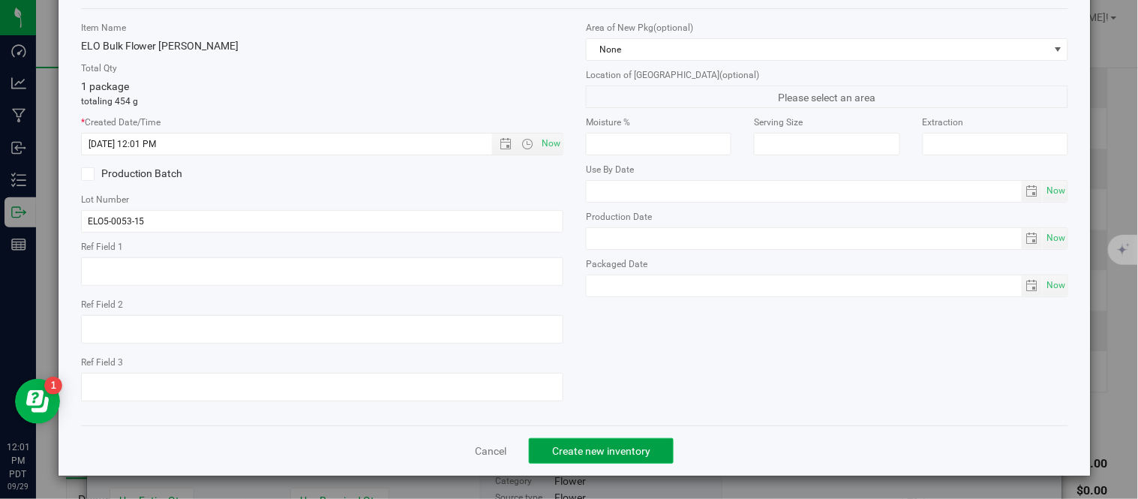
click at [571, 454] on span "Create new inventory" at bounding box center [601, 451] width 98 height 12
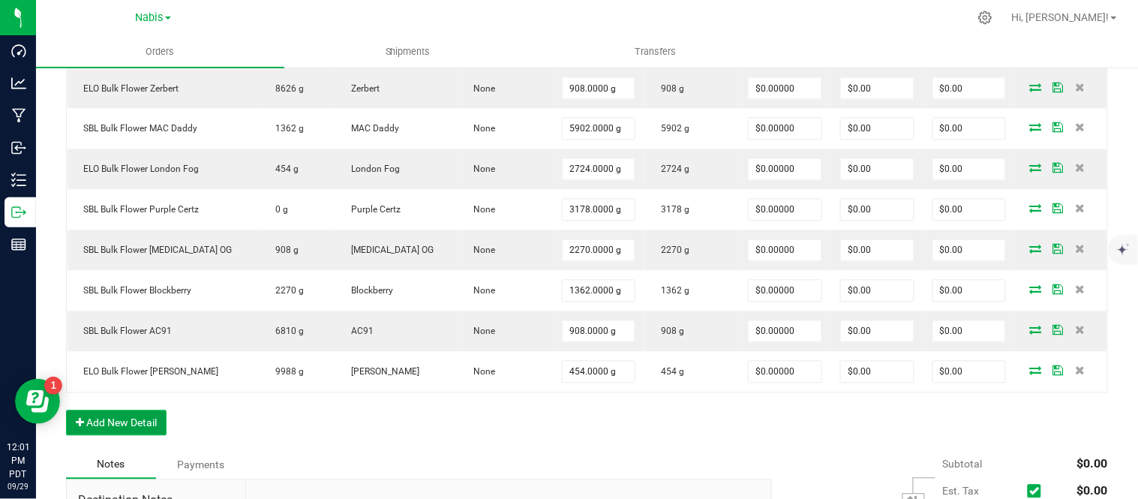
click at [137, 421] on button "Add New Detail" at bounding box center [116, 422] width 100 height 25
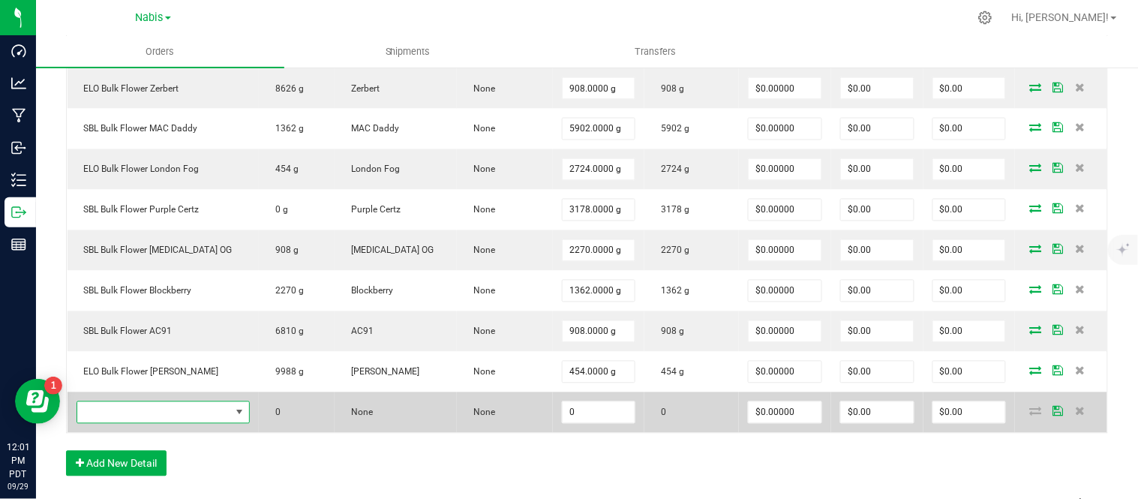
click at [203, 423] on span "NO DATA FOUND" at bounding box center [154, 412] width 154 height 21
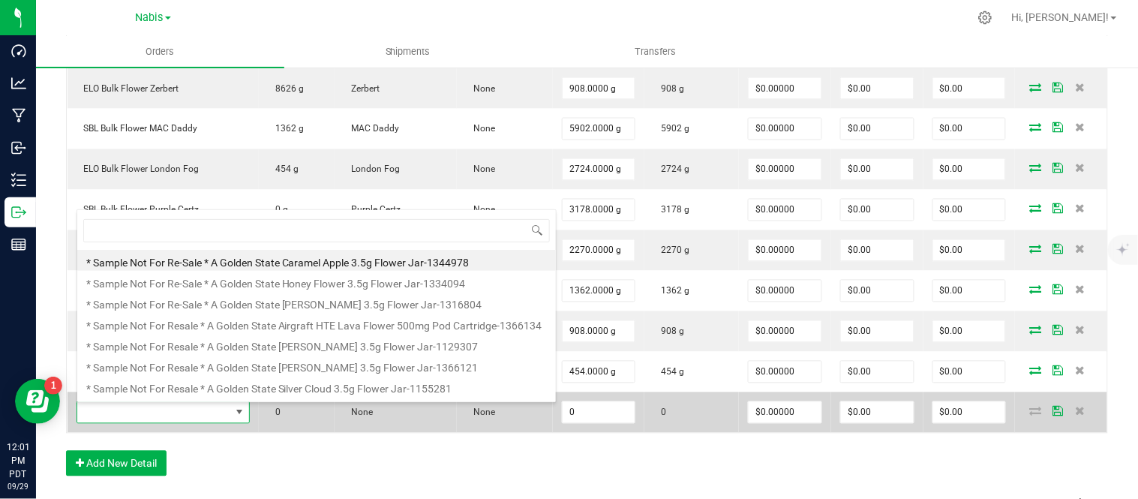
scroll to position [22, 171]
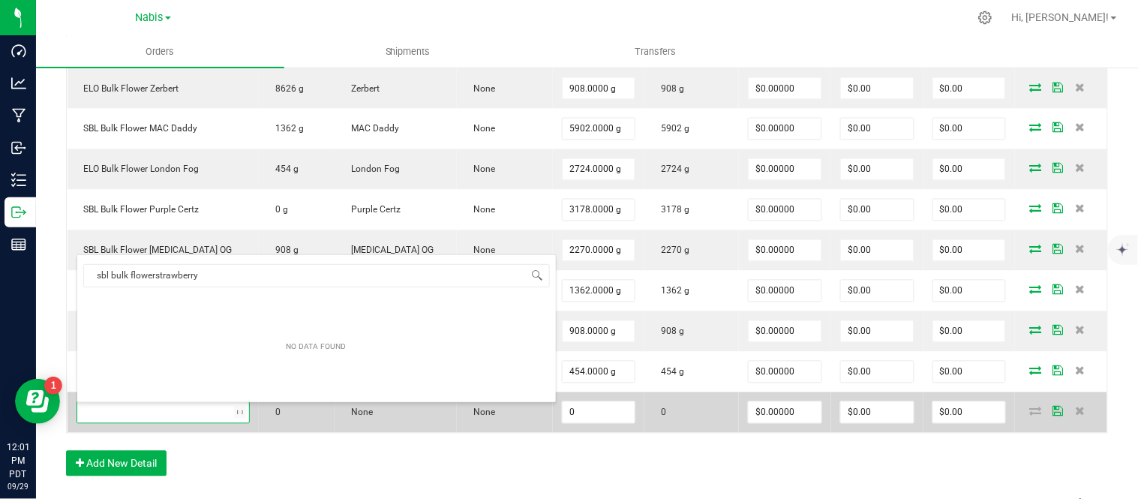
type input "sbl bulk flower strawberry"
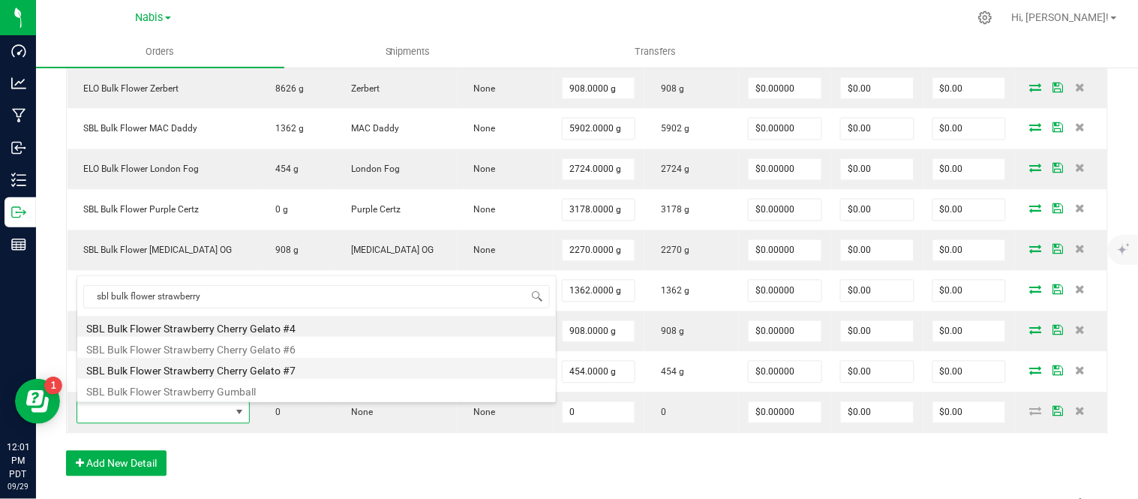
click at [247, 370] on li "SBL Bulk Flower Strawberry Cherry Gelato #7" at bounding box center [316, 368] width 478 height 21
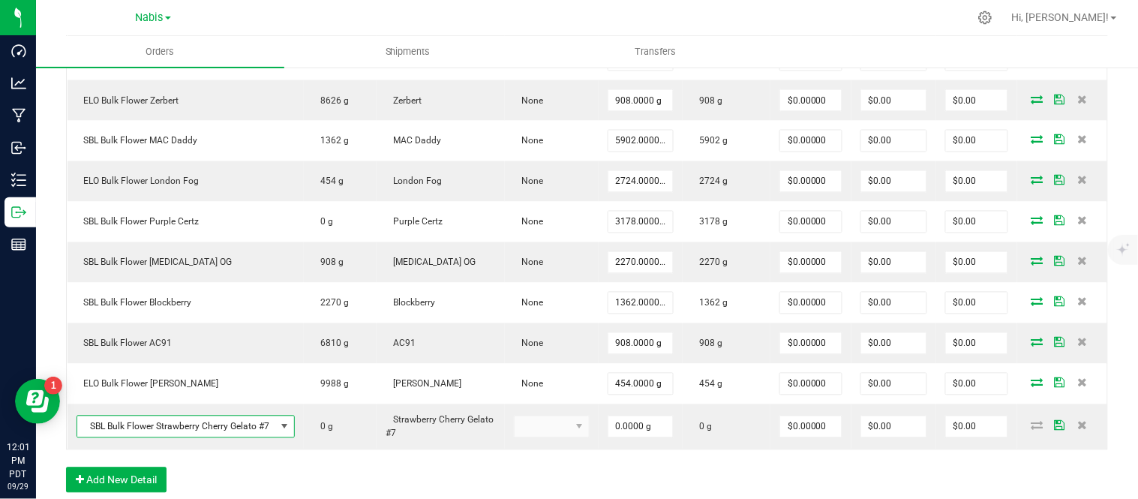
scroll to position [673, 0]
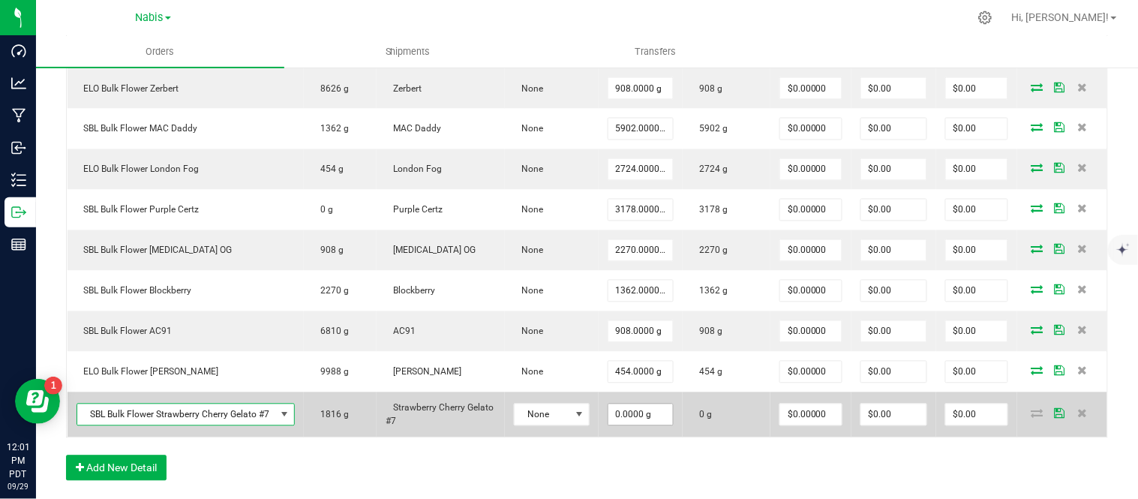
type input "0"
click at [640, 424] on input "0" at bounding box center [640, 414] width 64 height 21
type input "1362.0000 g"
type input "0"
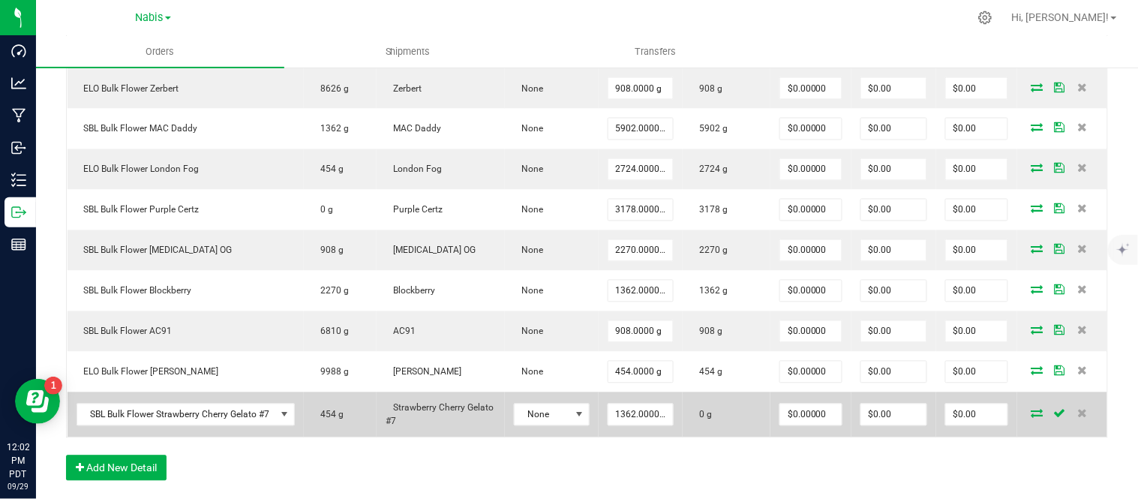
click at [1031, 412] on icon at bounding box center [1037, 413] width 12 height 9
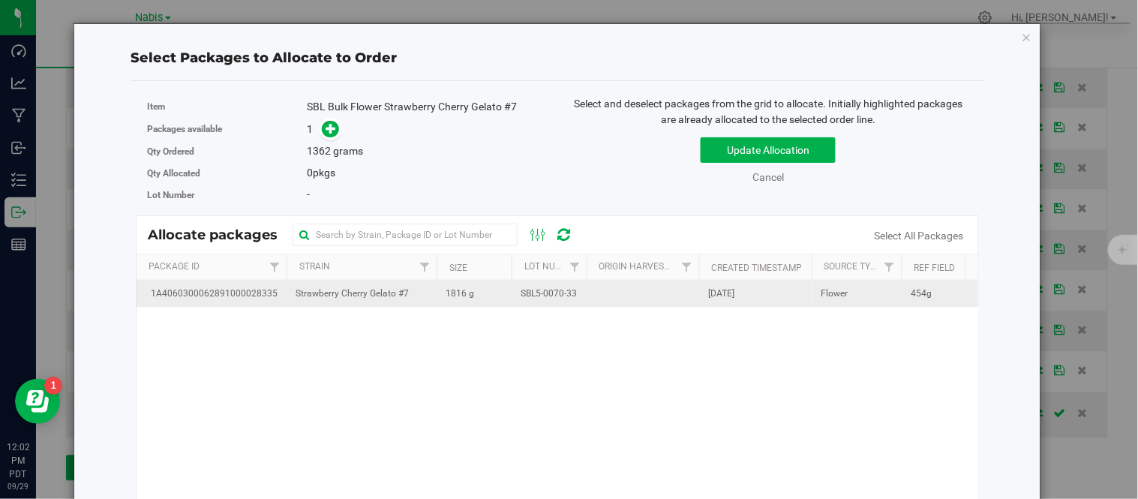
click at [450, 291] on span "1816 g" at bounding box center [459, 293] width 28 height 14
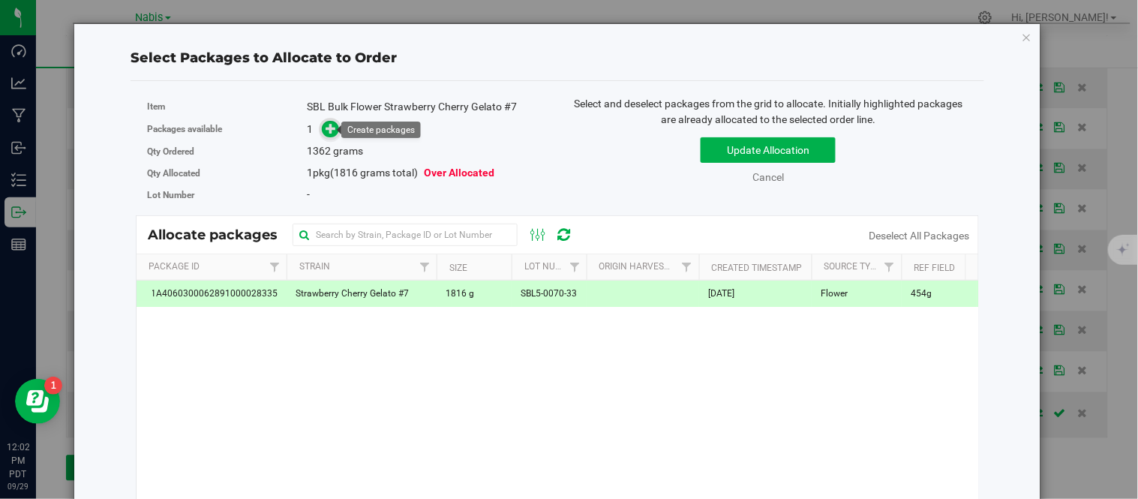
click at [326, 122] on icon at bounding box center [331, 127] width 10 height 10
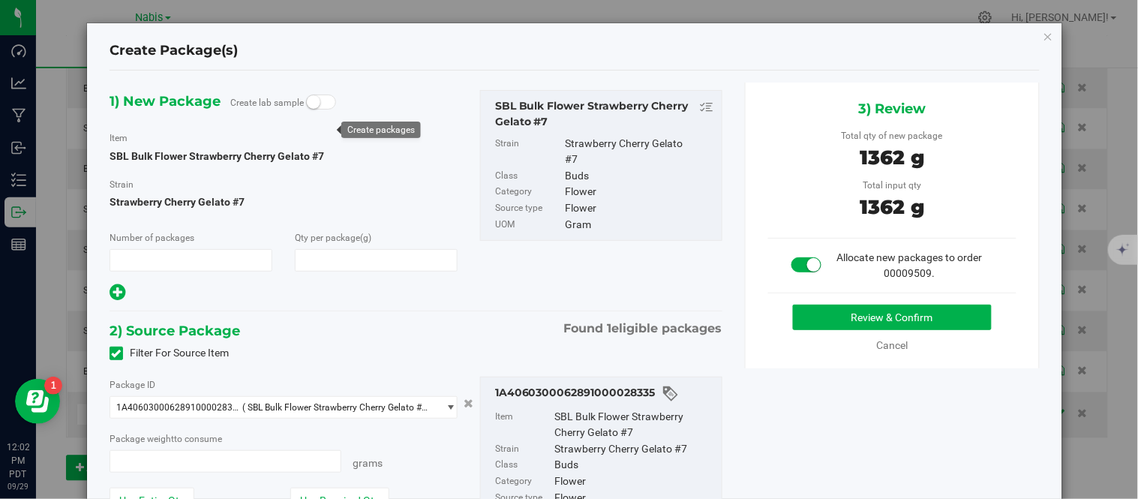
type input "1"
type input "1,362.0000"
type input "1362.0000 g"
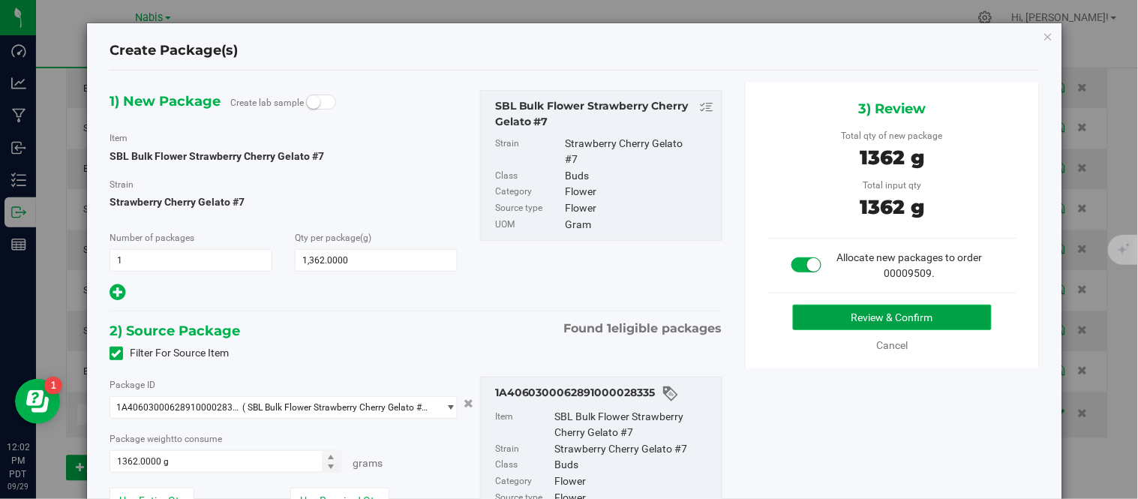
click at [804, 322] on button "Review & Confirm" at bounding box center [892, 316] width 199 height 25
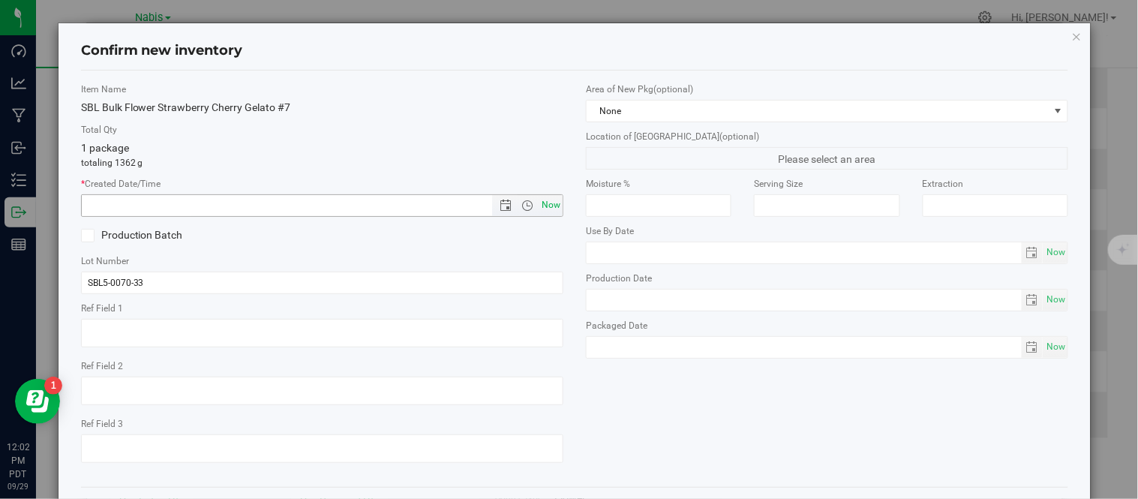
click at [550, 199] on span "Now" at bounding box center [550, 205] width 25 height 22
type input "9/29/2025 12:02 PM"
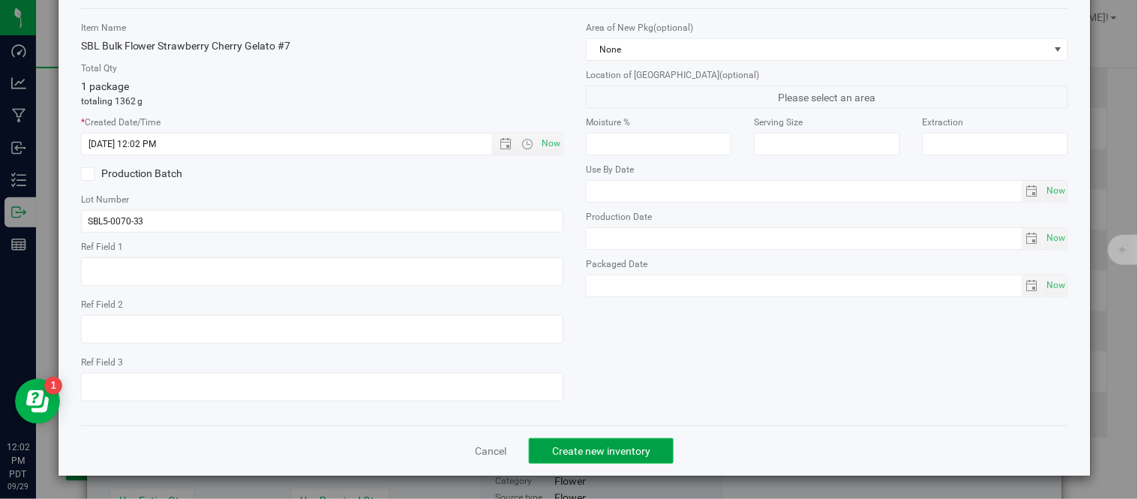
click at [607, 445] on span "Create new inventory" at bounding box center [601, 451] width 98 height 12
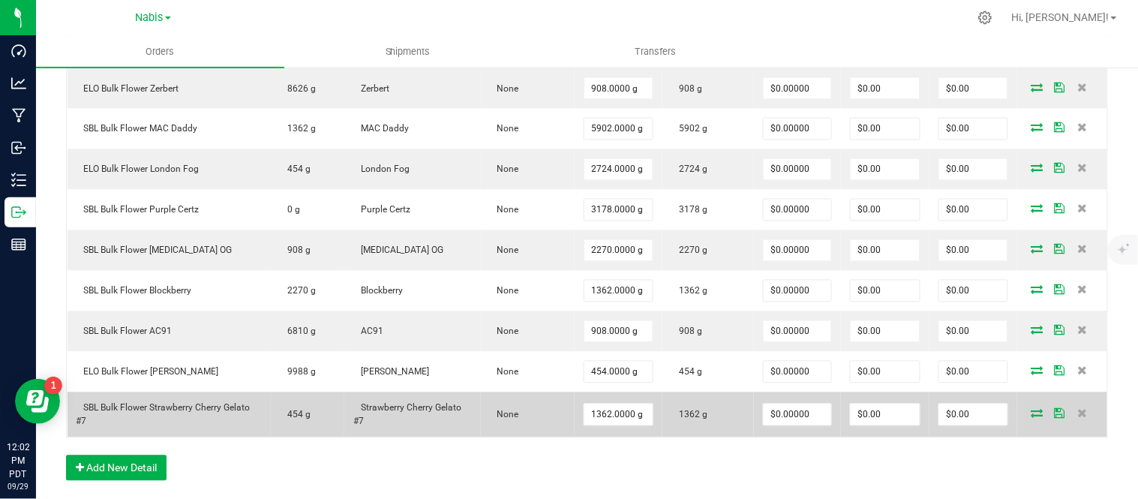
scroll to position [848, 0]
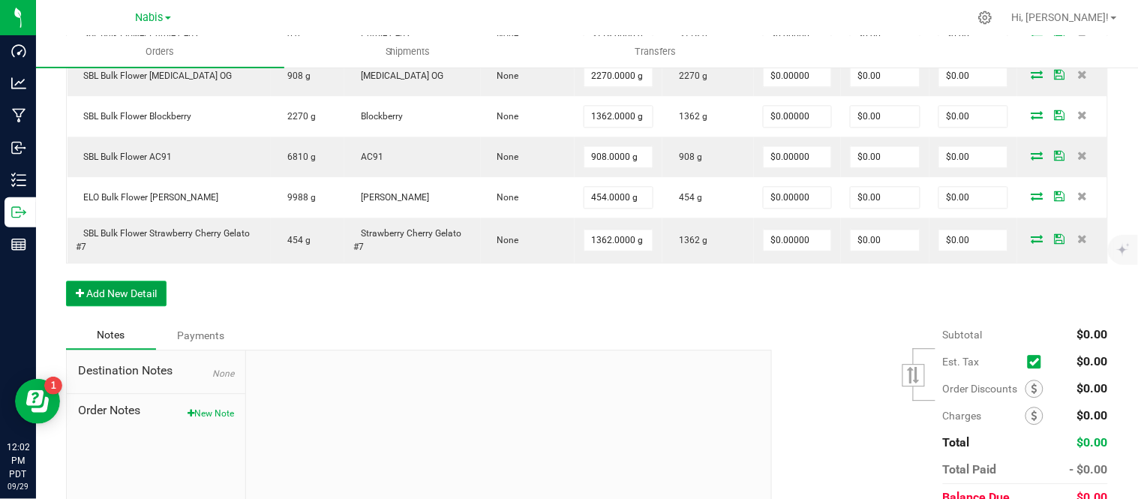
click at [146, 296] on button "Add New Detail" at bounding box center [116, 292] width 100 height 25
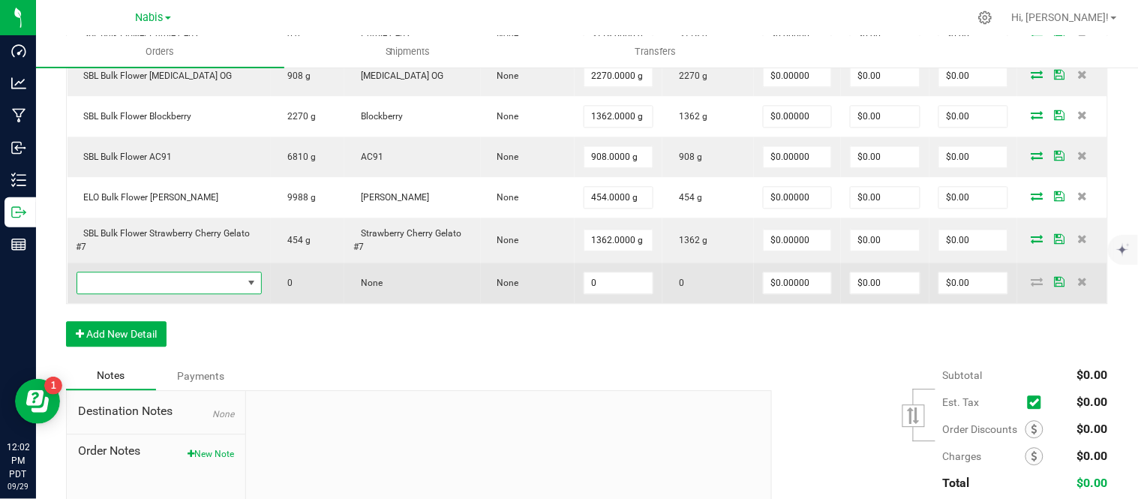
click at [222, 280] on span "NO DATA FOUND" at bounding box center [160, 282] width 166 height 21
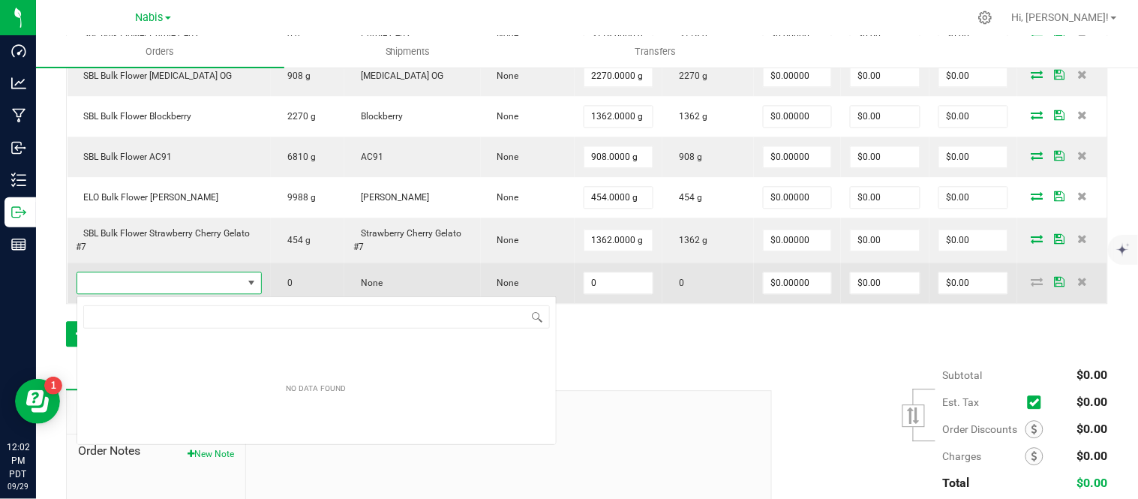
scroll to position [22, 184]
type input "SBL Bulk Flower Headmount"
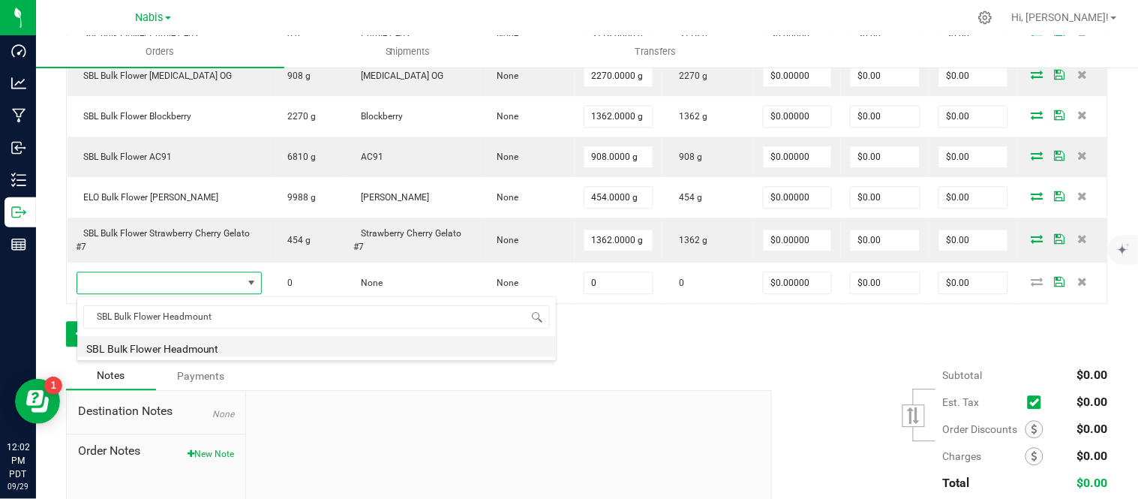
click at [246, 345] on li "SBL Bulk Flower Headmount" at bounding box center [316, 346] width 478 height 21
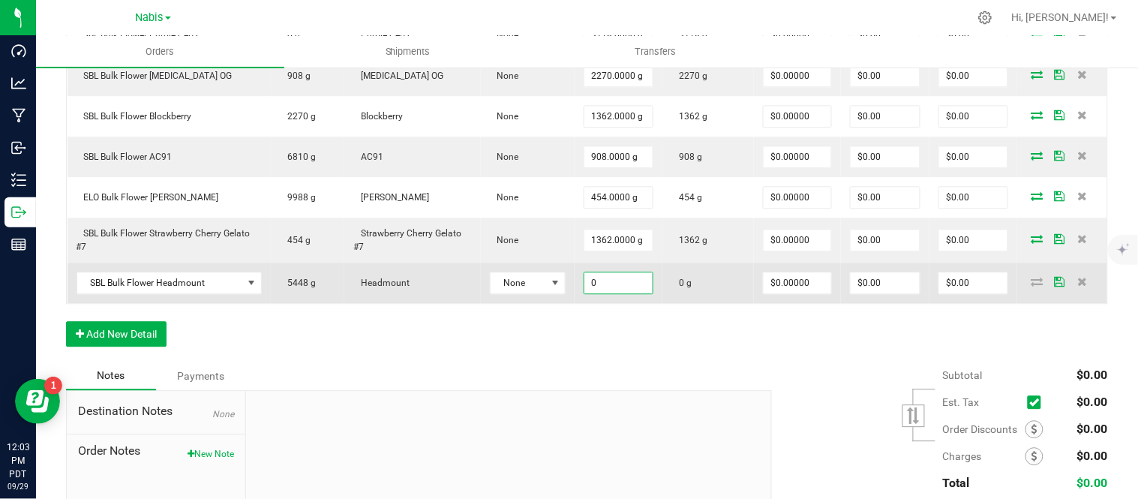
click at [601, 286] on input "0" at bounding box center [618, 282] width 69 height 21
type input "8"
type input "908.0000 g"
type input "0"
click at [1031, 283] on icon at bounding box center [1037, 281] width 12 height 9
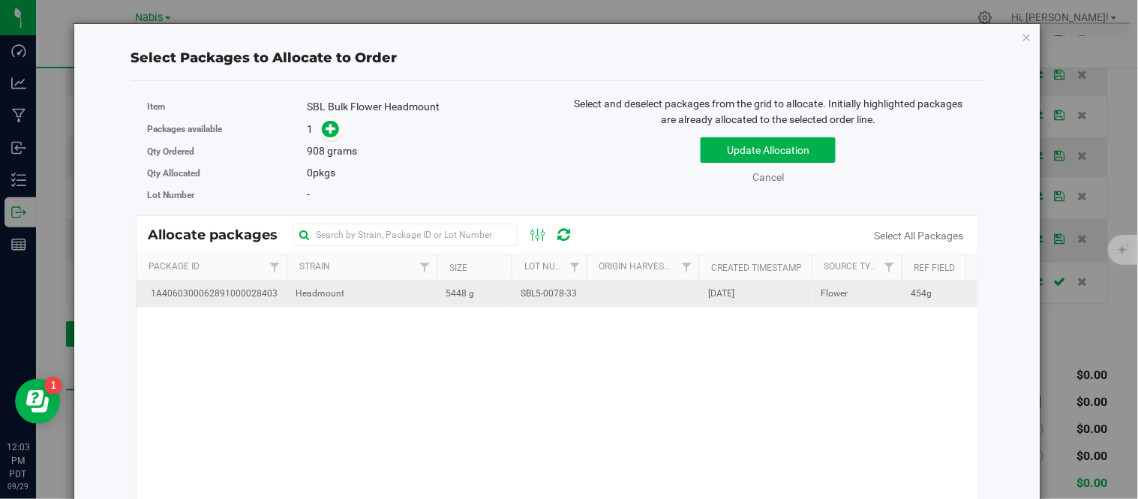
click at [461, 298] on span "5448 g" at bounding box center [459, 293] width 28 height 14
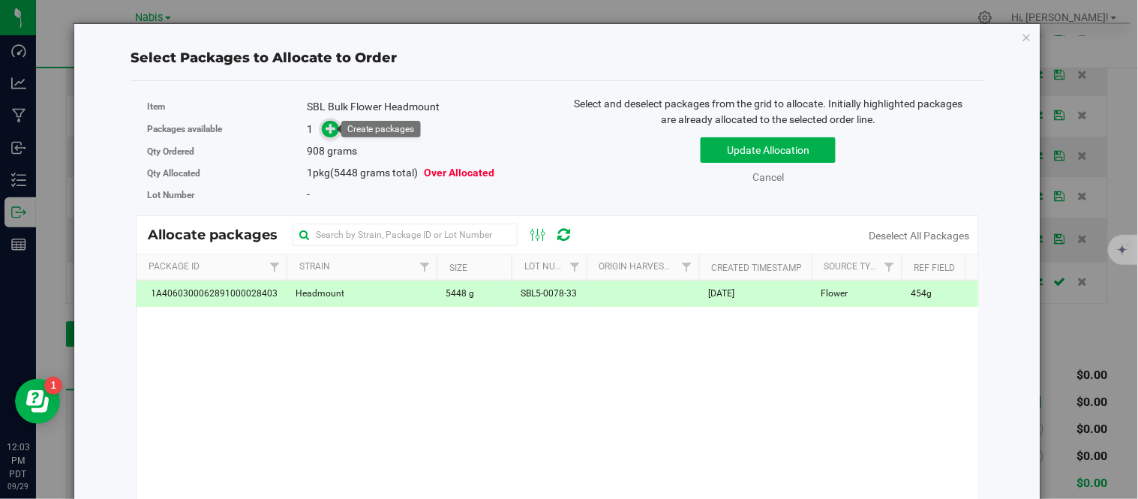
click at [325, 137] on span at bounding box center [330, 128] width 17 height 17
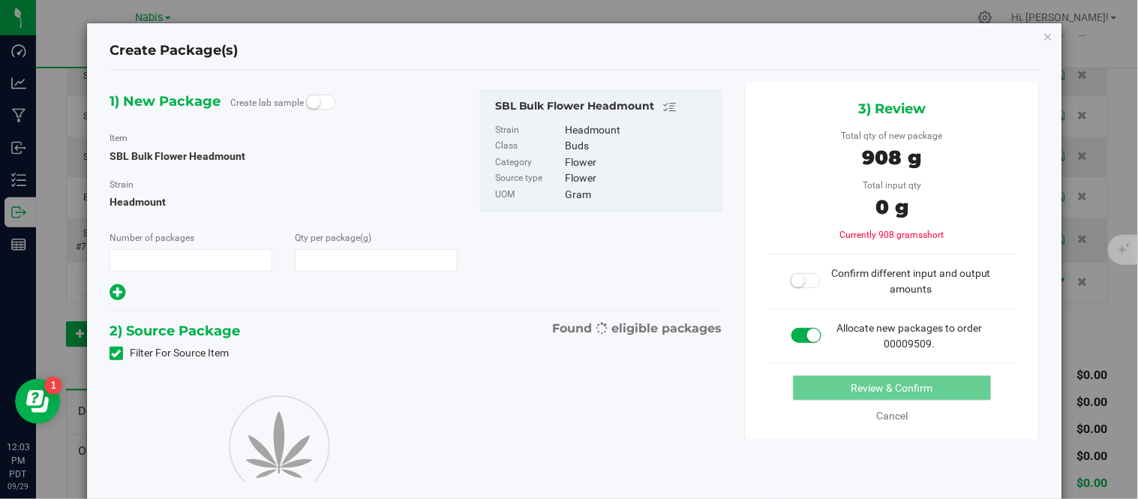
type input "1"
type input "908.0000"
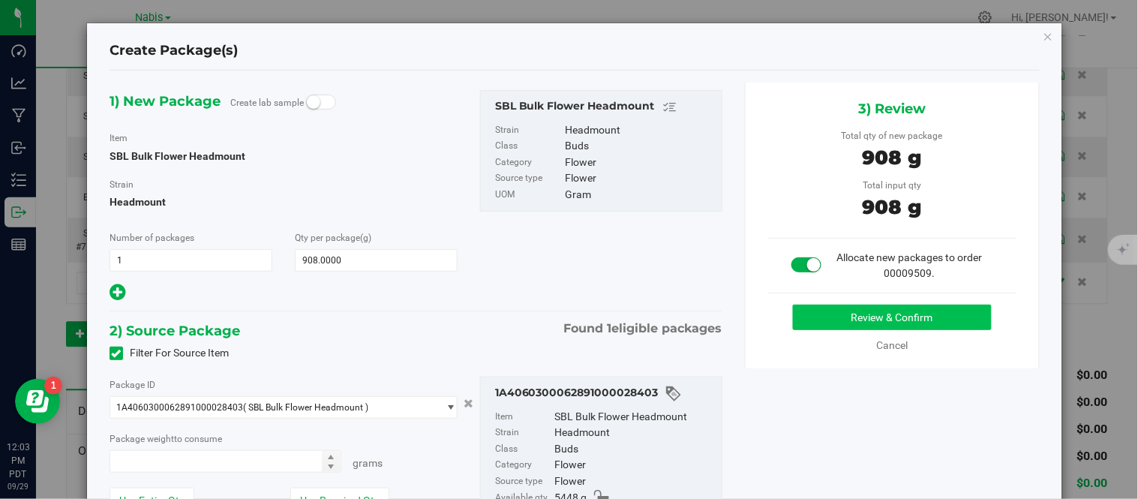
type input "908.0000 g"
click at [822, 313] on button "Review & Confirm" at bounding box center [892, 316] width 199 height 25
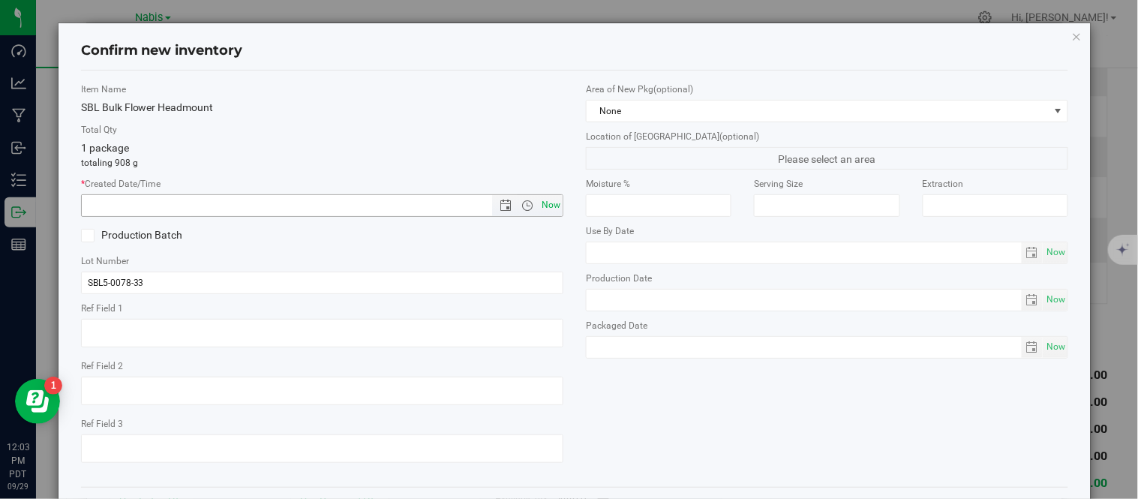
click at [541, 201] on span "Now" at bounding box center [550, 205] width 25 height 22
type input "9/29/2025 12:03 PM"
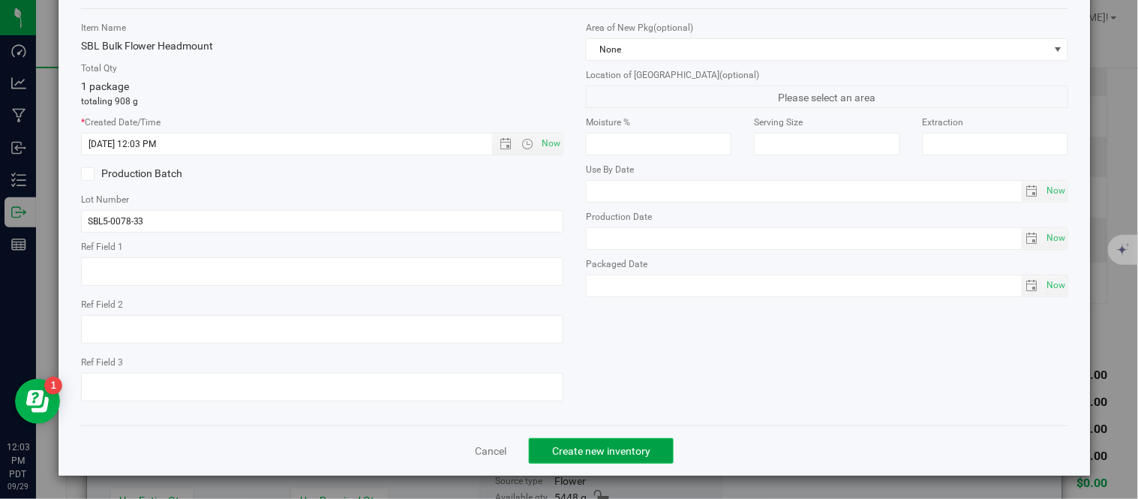
click at [612, 457] on button "Create new inventory" at bounding box center [601, 450] width 145 height 25
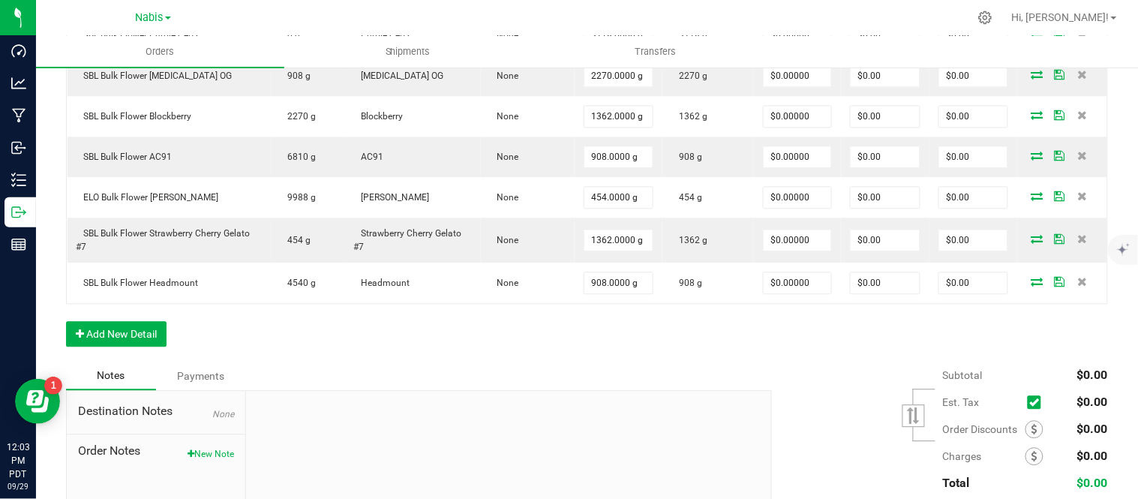
scroll to position [922, 0]
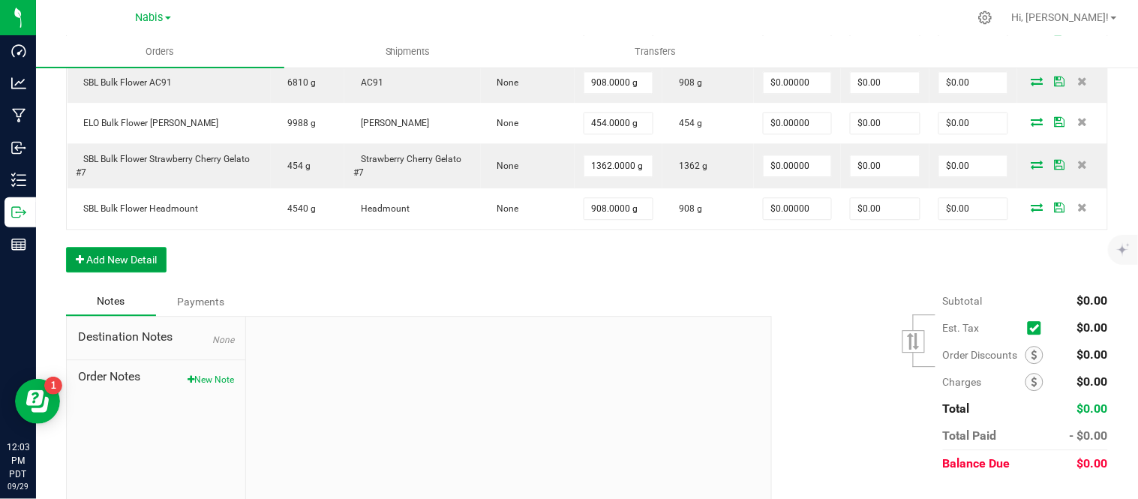
click at [136, 265] on button "Add New Detail" at bounding box center [116, 259] width 100 height 25
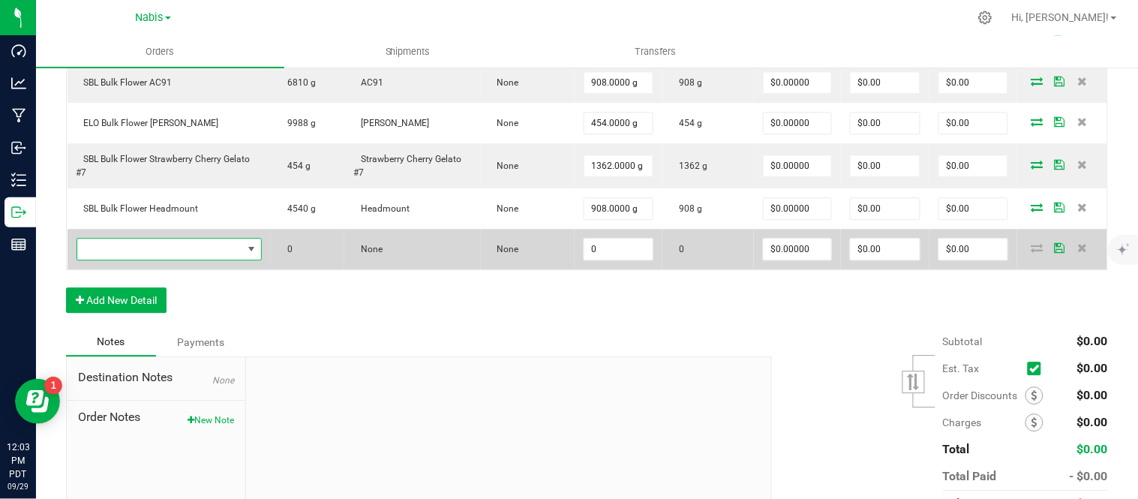
click at [200, 247] on span "NO DATA FOUND" at bounding box center [160, 248] width 166 height 21
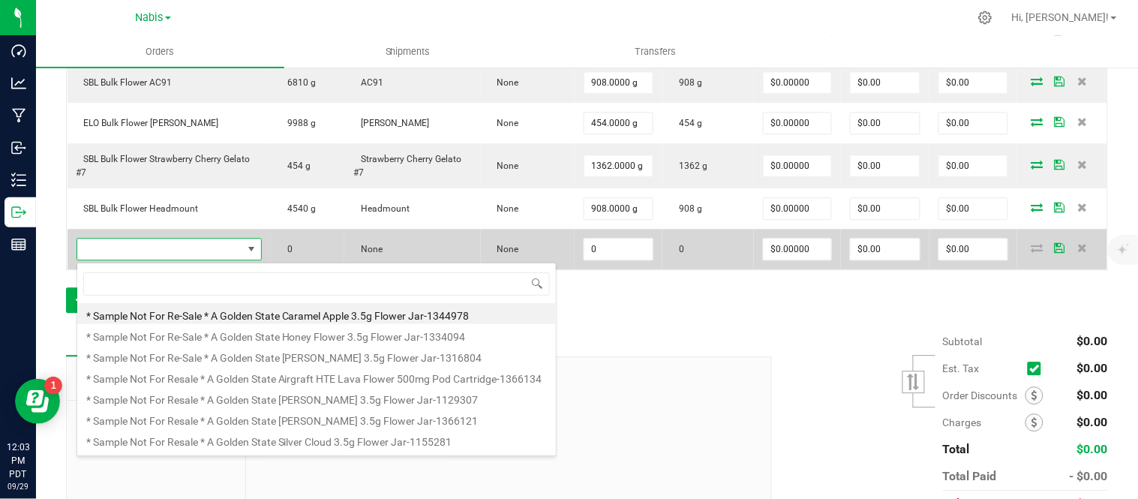
scroll to position [22, 183]
type input "SBL Bulk Flower Jackfruit #22"
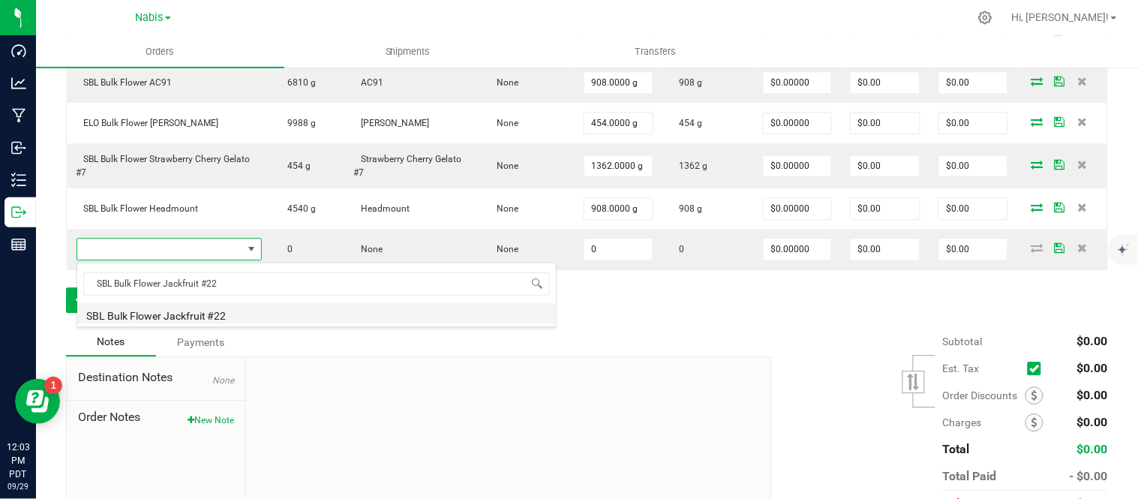
click at [246, 316] on li "SBL Bulk Flower Jackfruit #22" at bounding box center [316, 313] width 478 height 21
type input "0.0000 g"
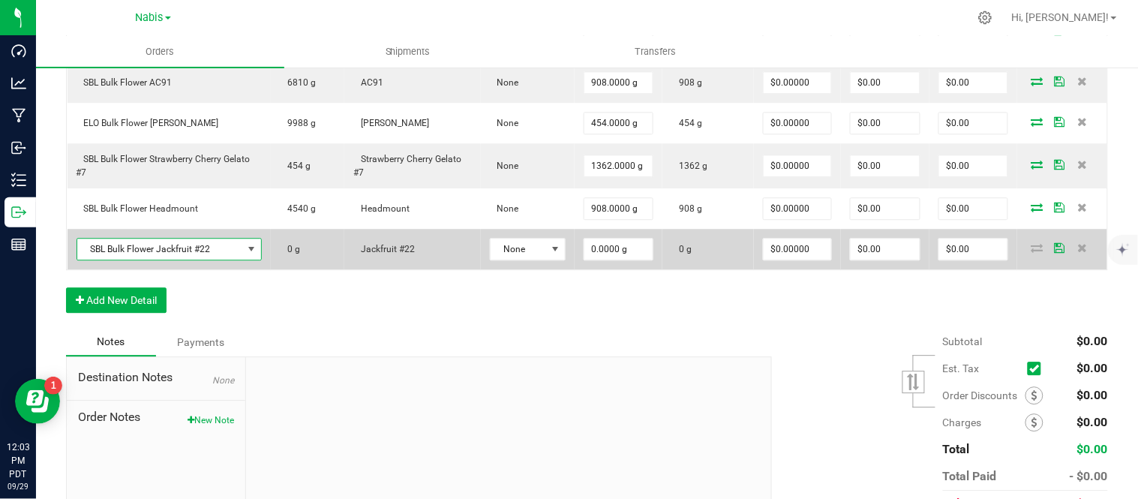
click at [225, 250] on span "SBL Bulk Flower Jackfruit #22" at bounding box center [160, 248] width 166 height 21
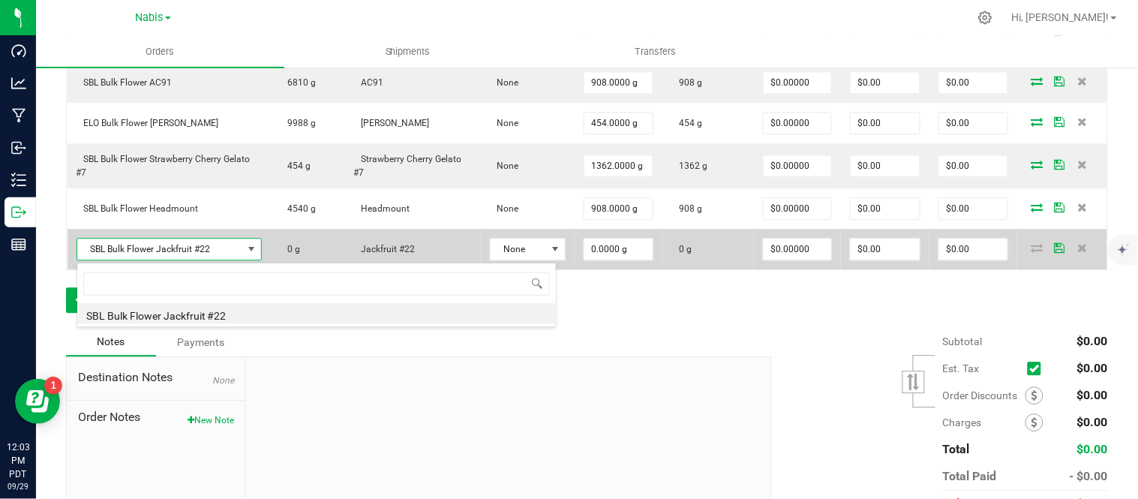
click at [225, 250] on span "SBL Bulk Flower Jackfruit #22" at bounding box center [160, 248] width 166 height 21
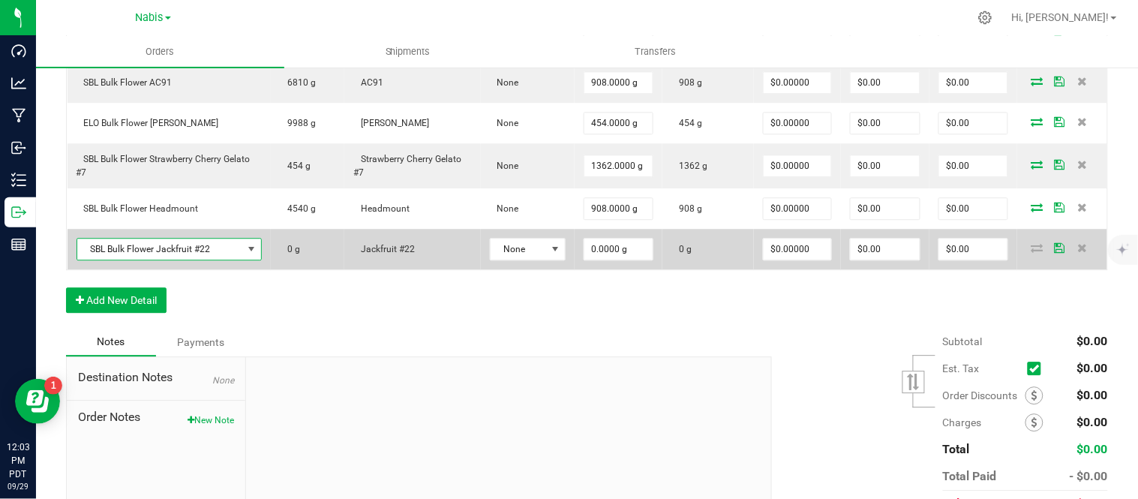
click at [225, 250] on span "SBL Bulk Flower Jackfruit #22" at bounding box center [160, 248] width 166 height 21
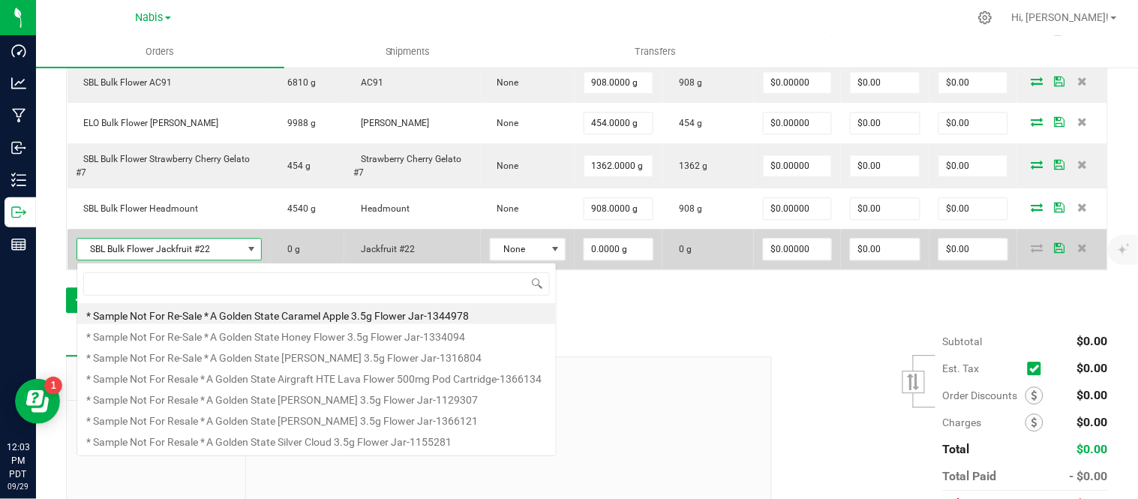
scroll to position [22, 184]
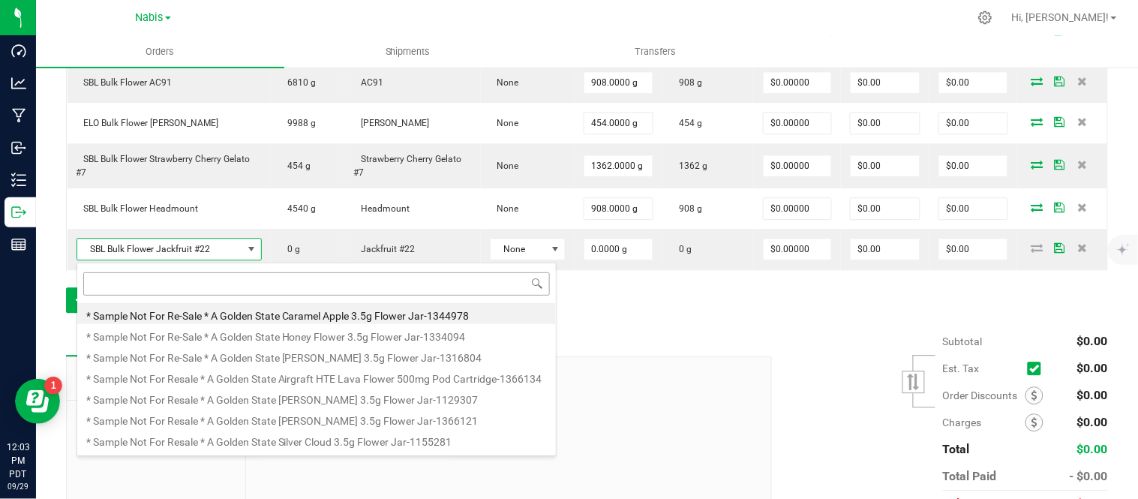
click at [225, 283] on input at bounding box center [316, 283] width 466 height 23
type input "SBL Bulk Flower Jackfrooit"
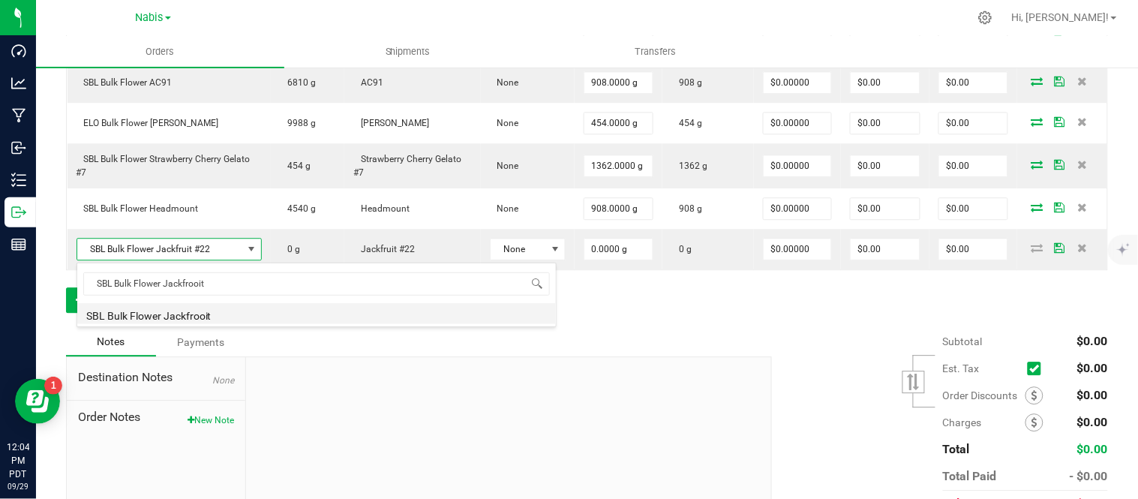
click at [252, 310] on li "SBL Bulk Flower Jackfrooit" at bounding box center [316, 313] width 478 height 21
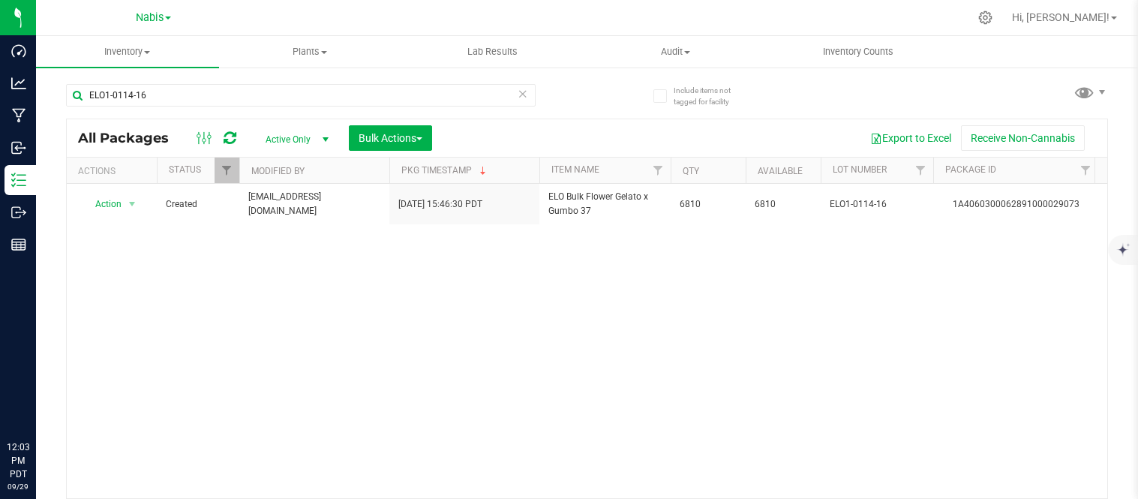
click at [248, 93] on input "ELO1-0114-16" at bounding box center [300, 95] width 469 height 22
drag, startPoint x: 0, startPoint y: 0, endPoint x: 248, endPoint y: 93, distance: 265.1
click at [248, 93] on input "ELO1-0114-16" at bounding box center [300, 95] width 469 height 22
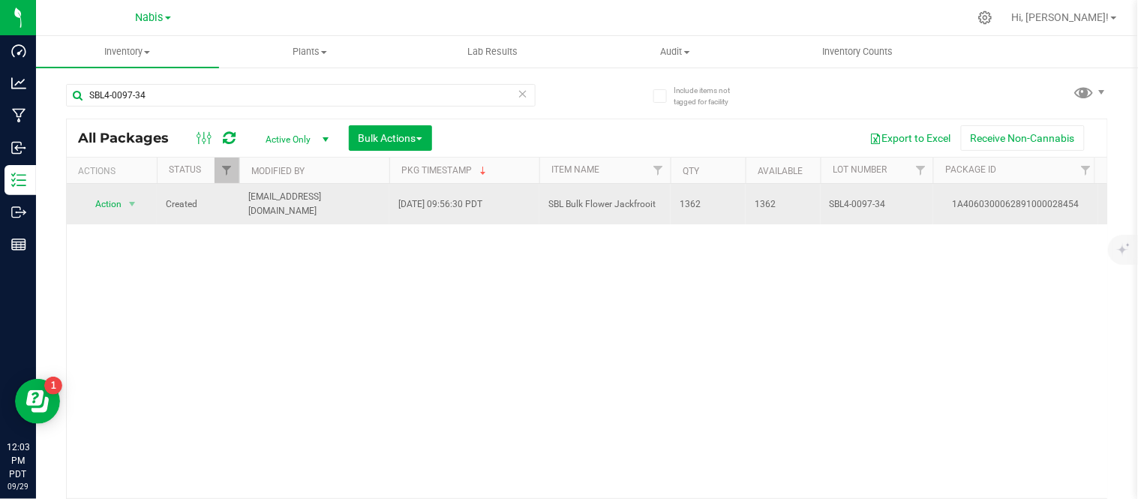
type input "SBL4-0097-34"
click at [606, 205] on span "SBL Bulk Flower Jackfrooit" at bounding box center [604, 204] width 113 height 14
copy tr "SBL Bulk Flower Jackfrooit"
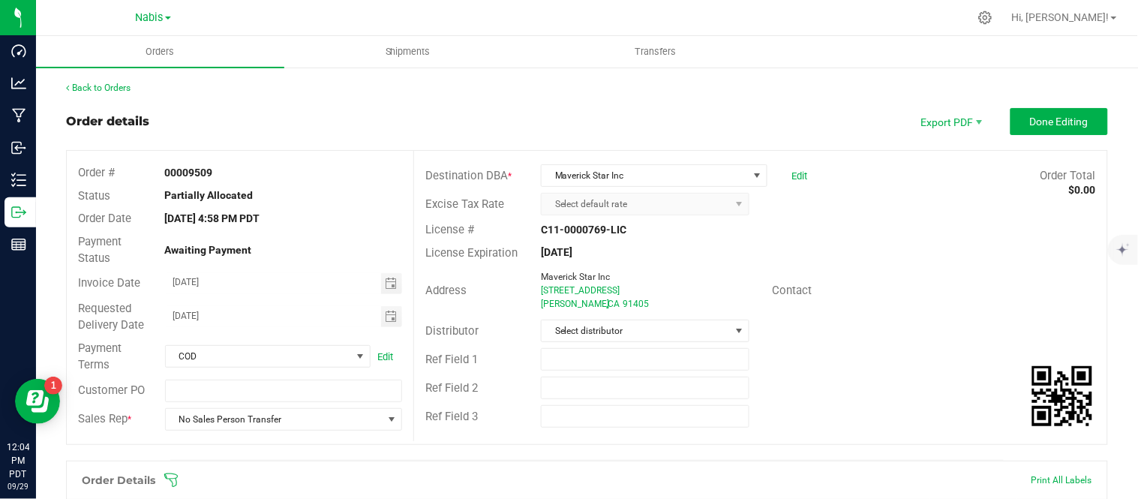
scroll to position [922, 0]
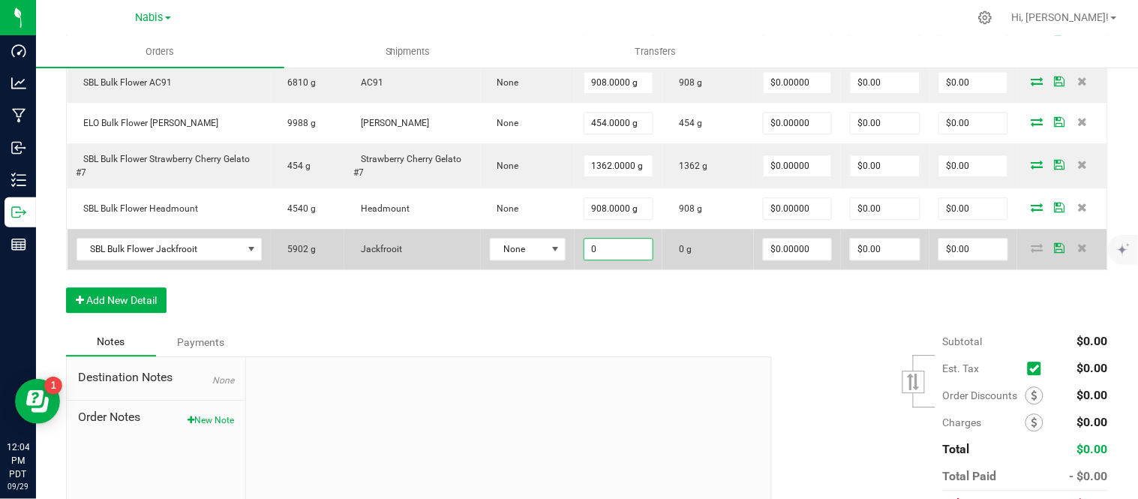
click at [613, 251] on input "0" at bounding box center [618, 248] width 69 height 21
type input "454.0000 g"
type input "0"
click at [1031, 250] on icon at bounding box center [1037, 247] width 12 height 9
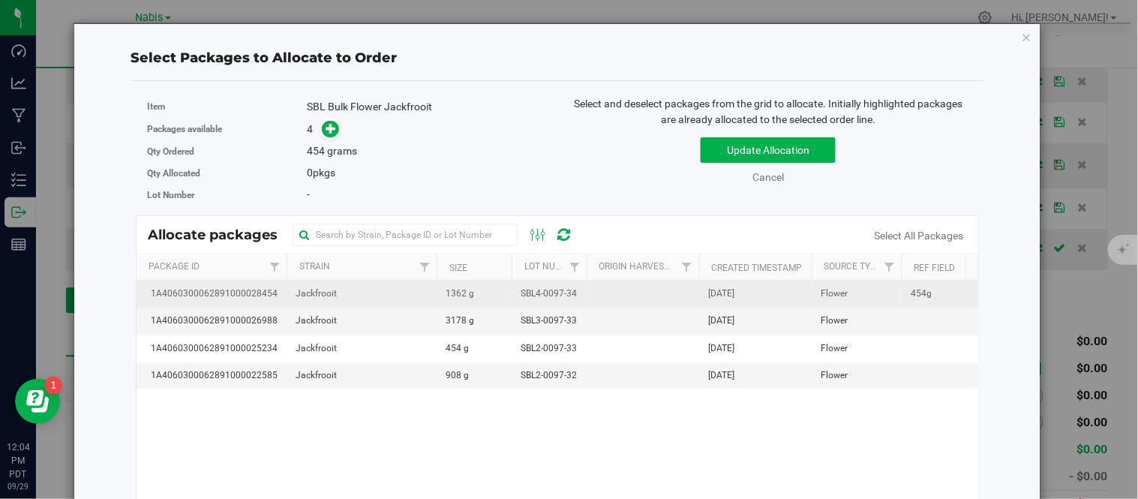
click at [488, 298] on td "1362 g" at bounding box center [473, 293] width 75 height 27
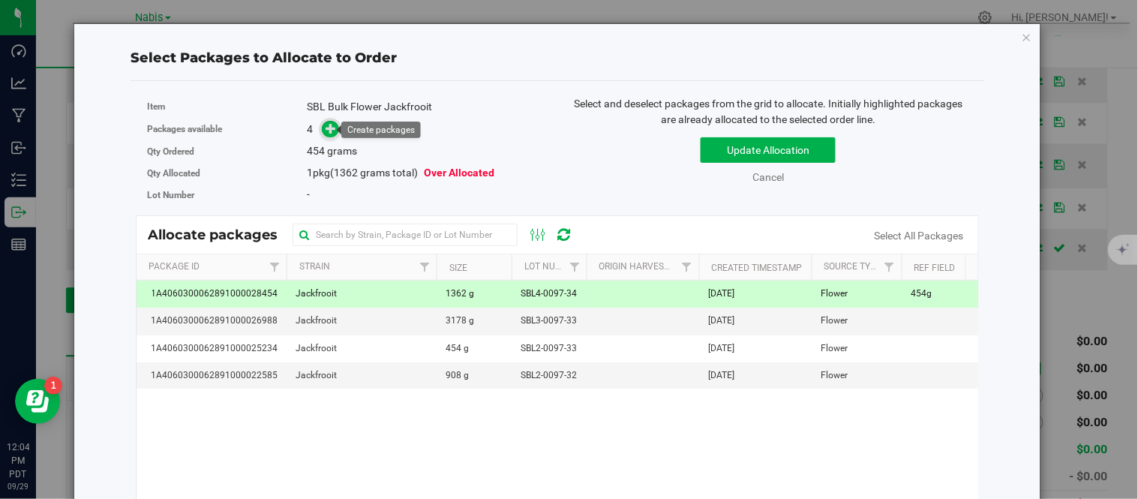
click at [326, 126] on icon at bounding box center [331, 127] width 11 height 11
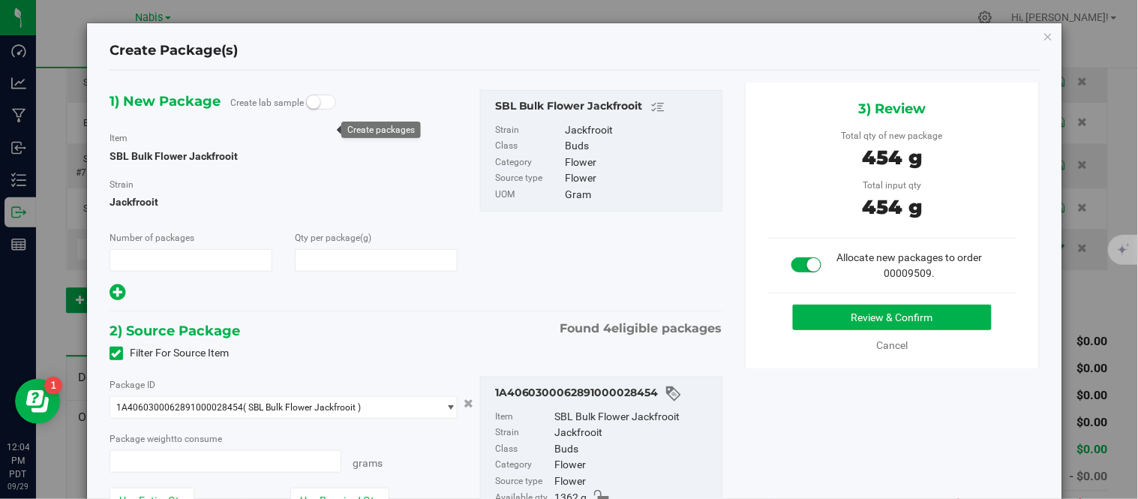
type input "1"
type input "454.0000"
type input "454.0000 g"
click at [826, 325] on button "Review & Confirm" at bounding box center [892, 316] width 199 height 25
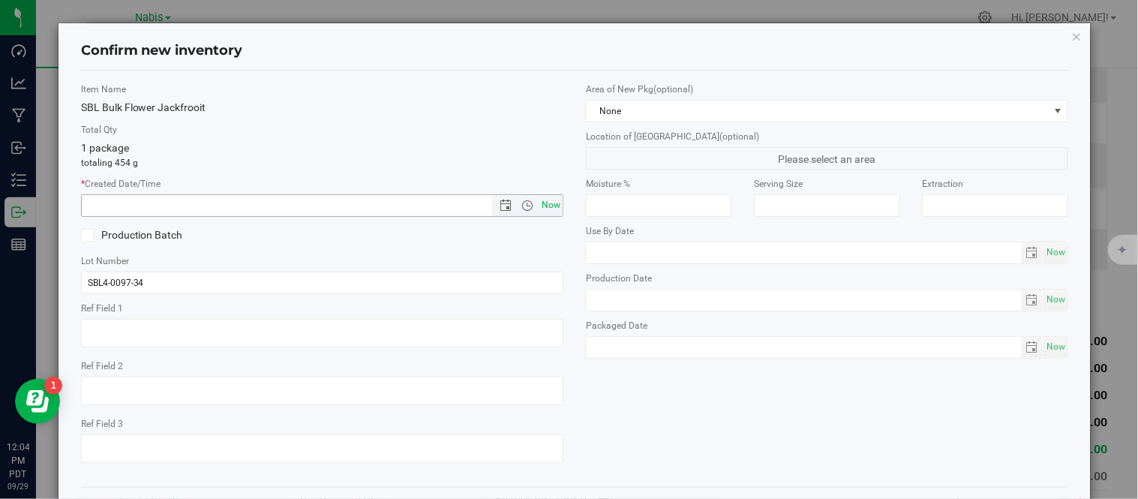
click at [544, 198] on span "Now" at bounding box center [550, 205] width 25 height 22
type input "[DATE] 12:04 PM"
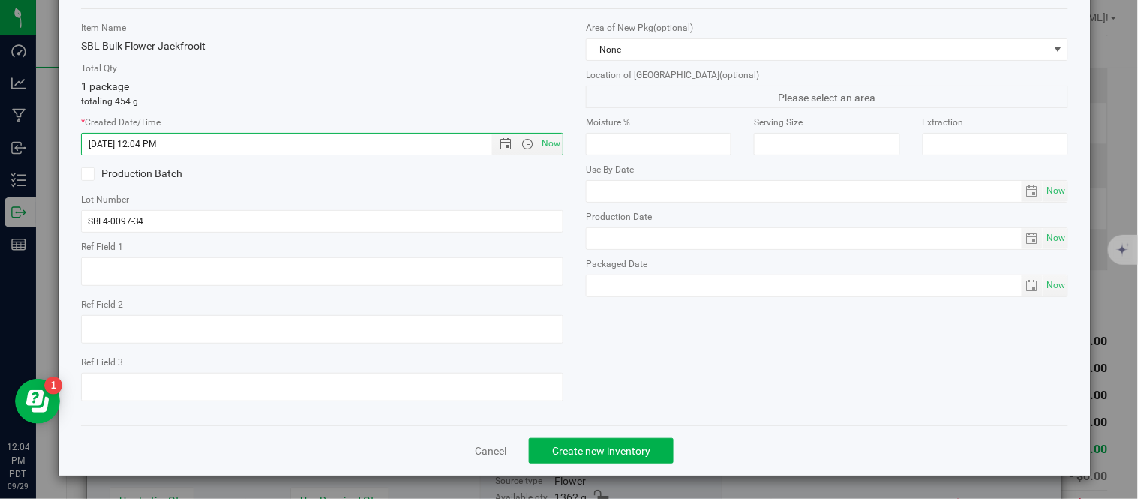
click at [570, 463] on div "Cancel Create new inventory" at bounding box center [575, 450] width 988 height 50
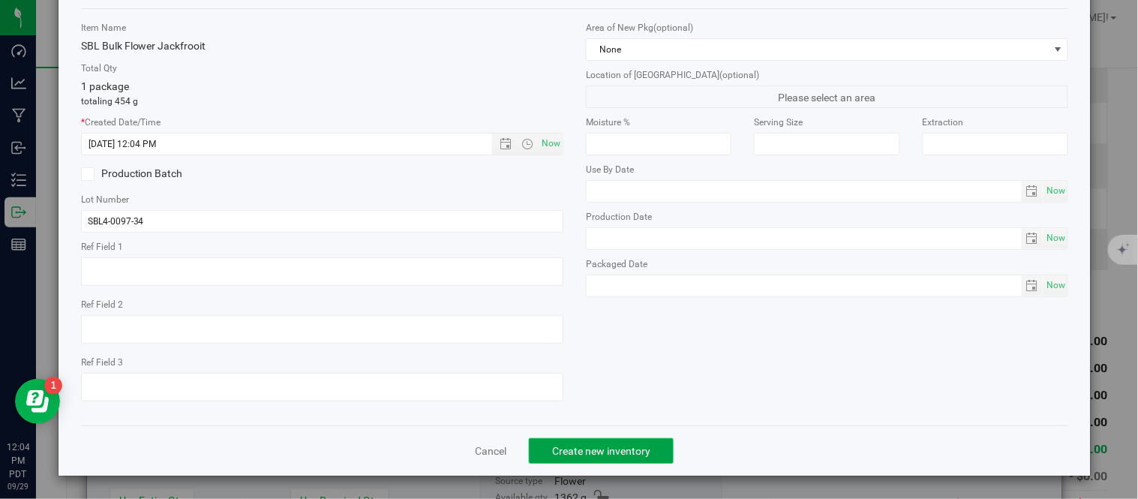
click at [615, 445] on span "Create new inventory" at bounding box center [601, 451] width 98 height 12
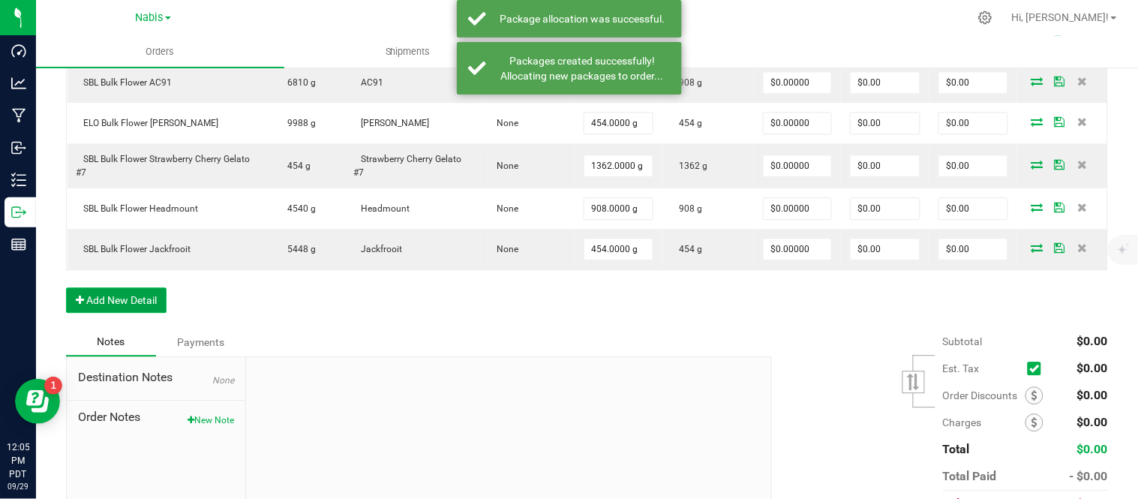
click at [151, 313] on button "Add New Detail" at bounding box center [116, 299] width 100 height 25
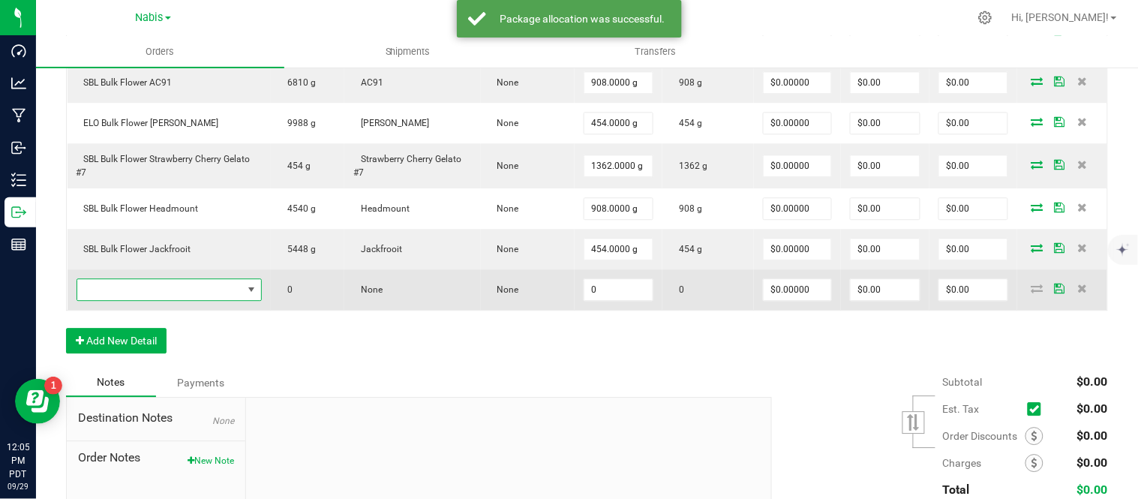
click at [215, 295] on span "NO DATA FOUND" at bounding box center [160, 289] width 166 height 21
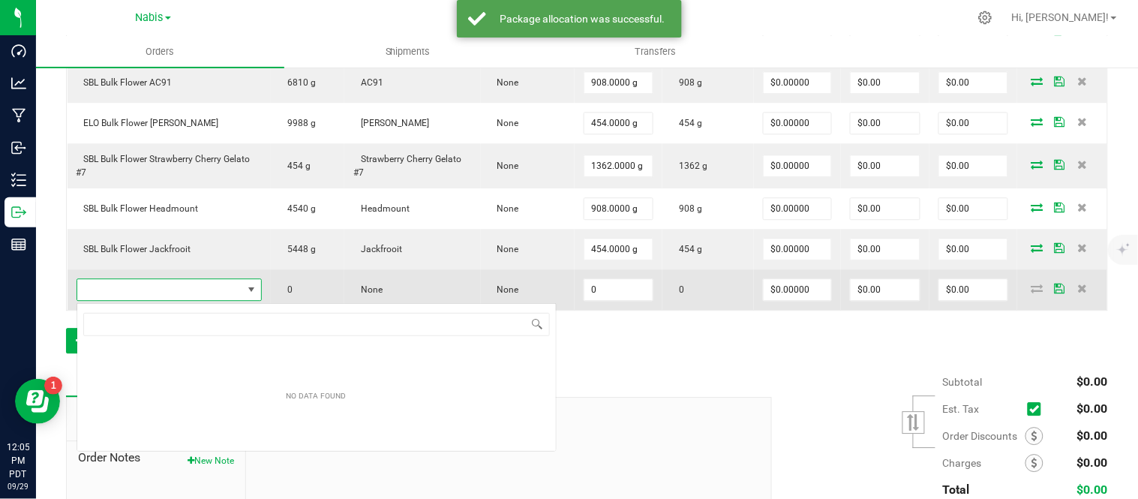
scroll to position [74974, 74812]
type input "SBL Bulk Flower Purple Churro #10"
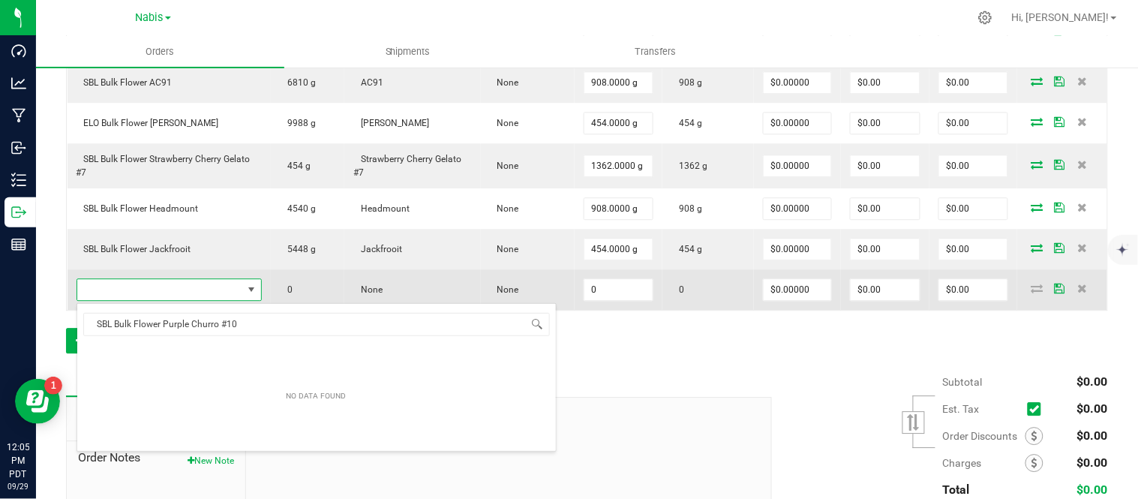
scroll to position [22, 183]
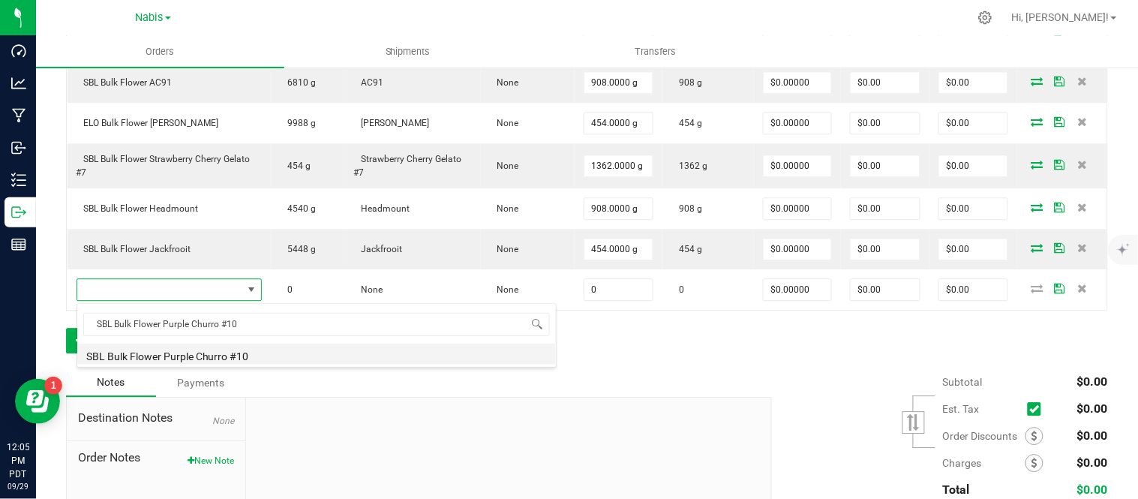
click at [246, 361] on li "SBL Bulk Flower Purple Churro #10" at bounding box center [316, 353] width 478 height 21
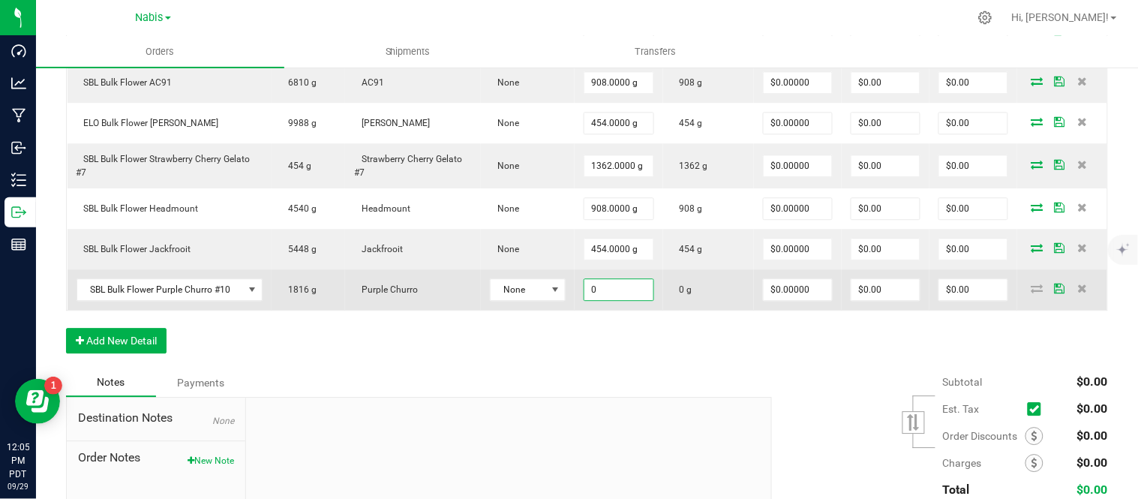
click at [606, 298] on input "0" at bounding box center [618, 289] width 69 height 21
type input "454.0000 g"
type input "0"
click at [1031, 291] on icon at bounding box center [1037, 287] width 12 height 9
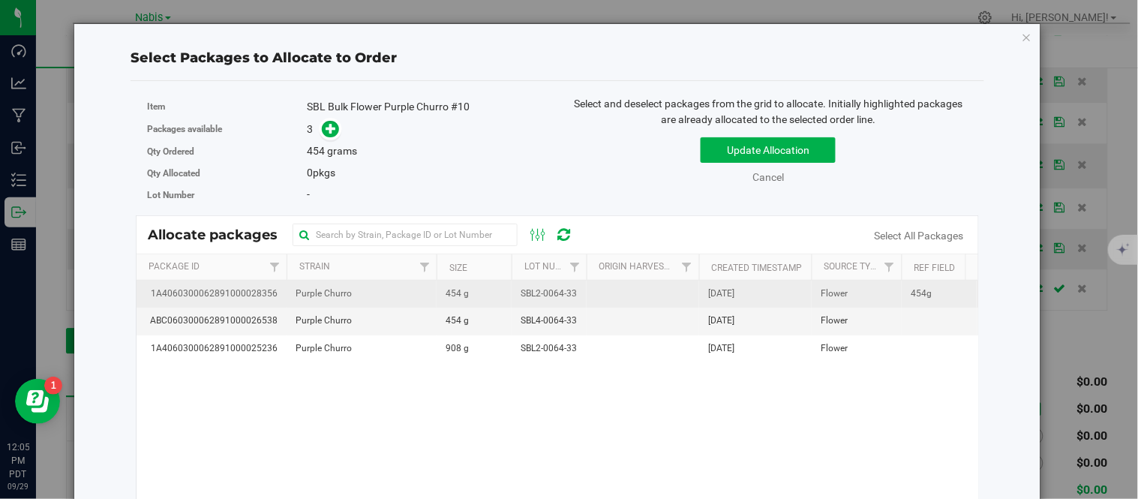
click at [463, 304] on td "454 g" at bounding box center [473, 293] width 75 height 27
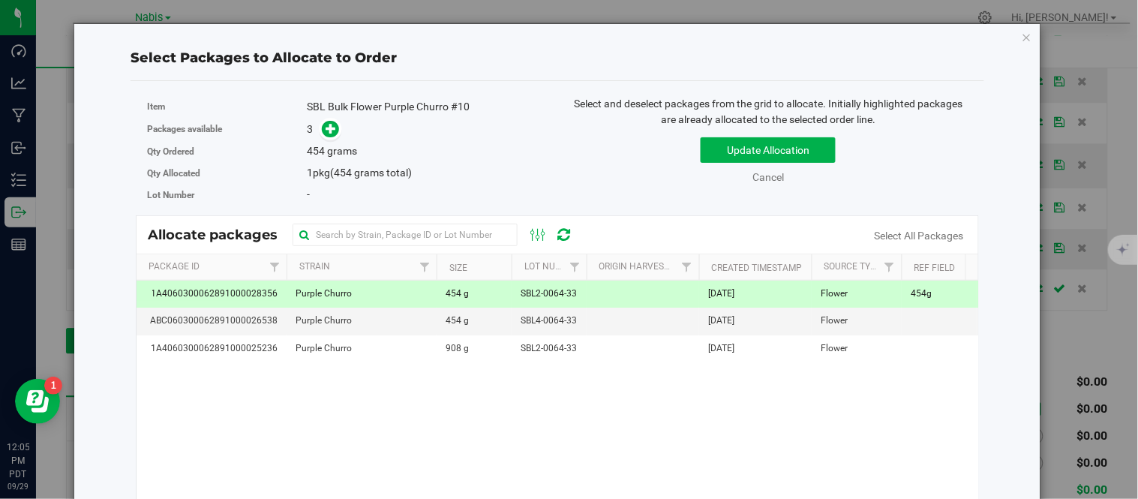
click at [463, 304] on td "454 g" at bounding box center [473, 293] width 75 height 27
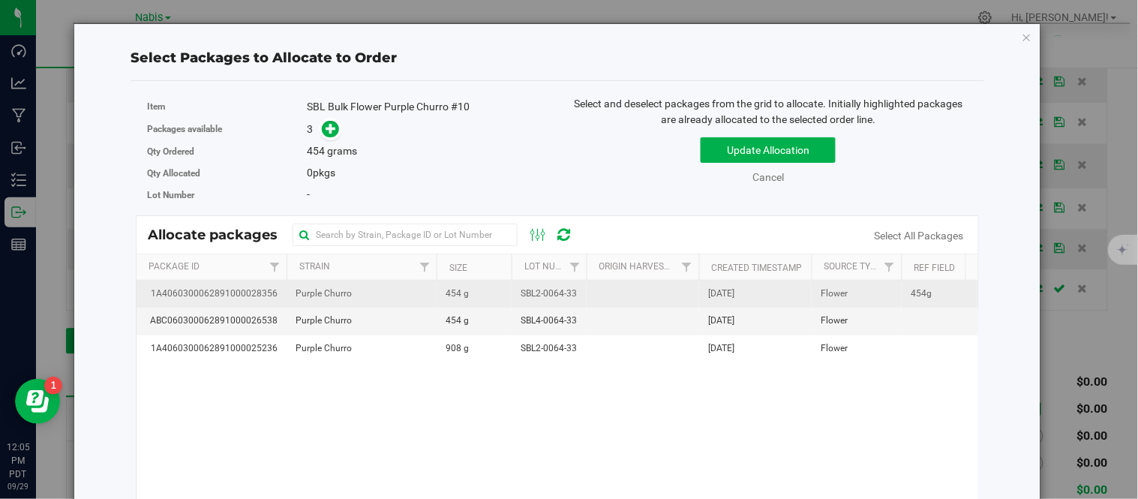
click at [504, 295] on td "454 g" at bounding box center [473, 293] width 75 height 27
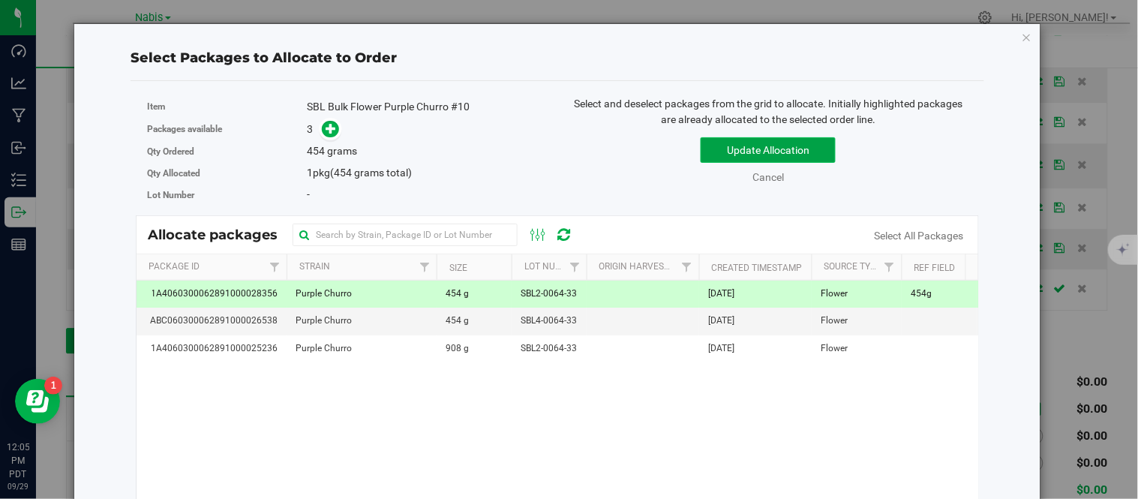
click at [753, 145] on button "Update Allocation" at bounding box center [767, 149] width 135 height 25
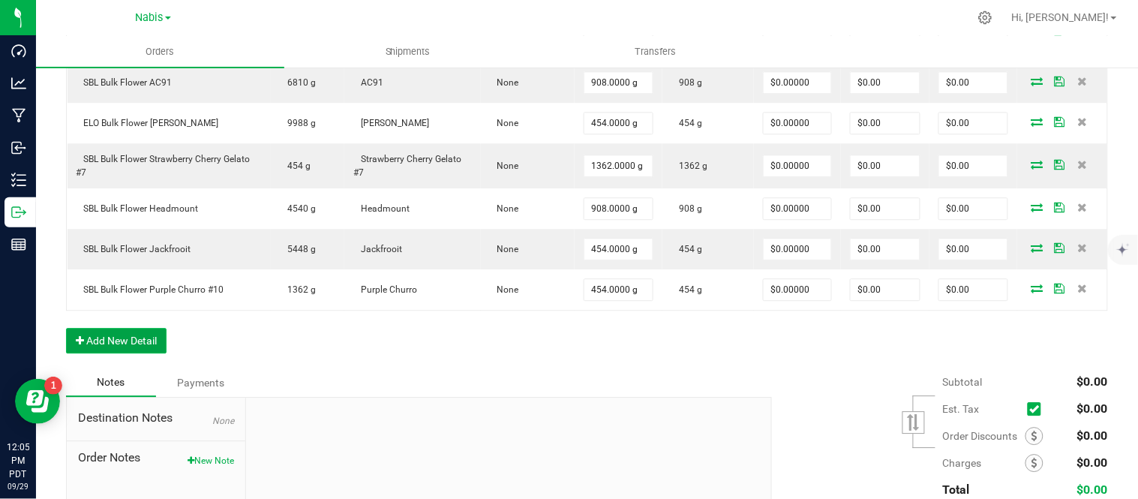
click at [140, 346] on button "Add New Detail" at bounding box center [116, 340] width 100 height 25
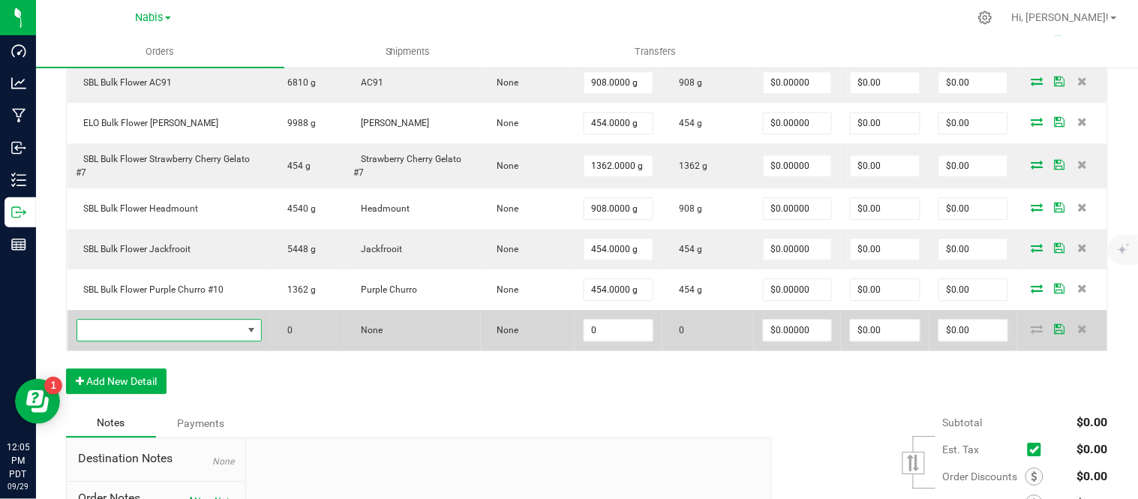
click at [211, 330] on span "NO DATA FOUND" at bounding box center [160, 329] width 166 height 21
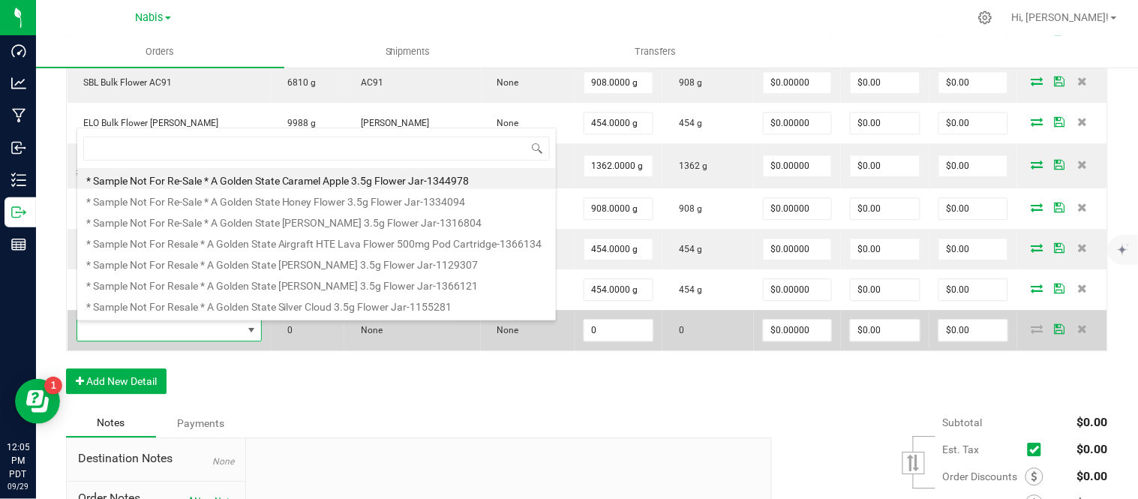
type input "ELO Bulk Flower White Gummiez"
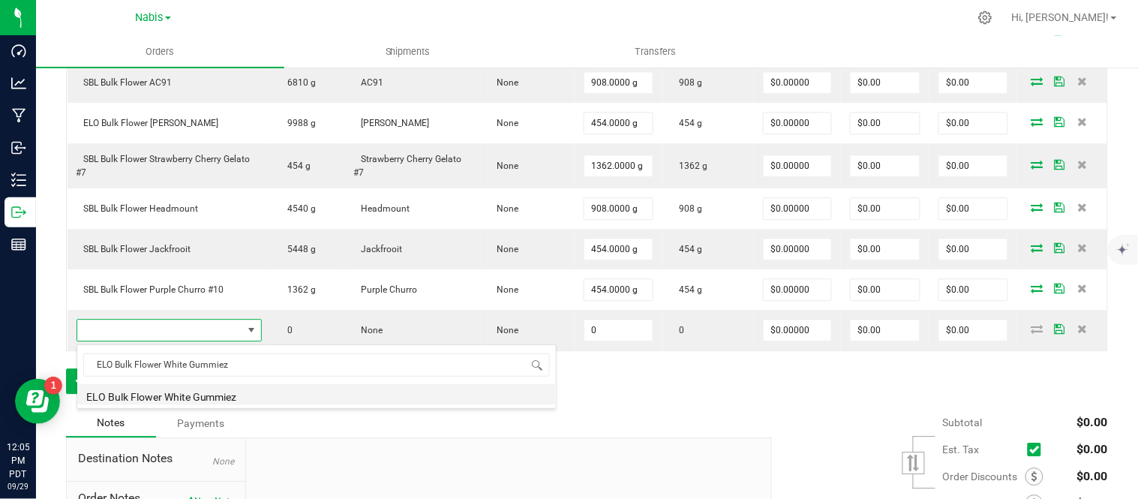
click at [247, 403] on li "ELO Bulk Flower White Gummiez" at bounding box center [316, 394] width 478 height 21
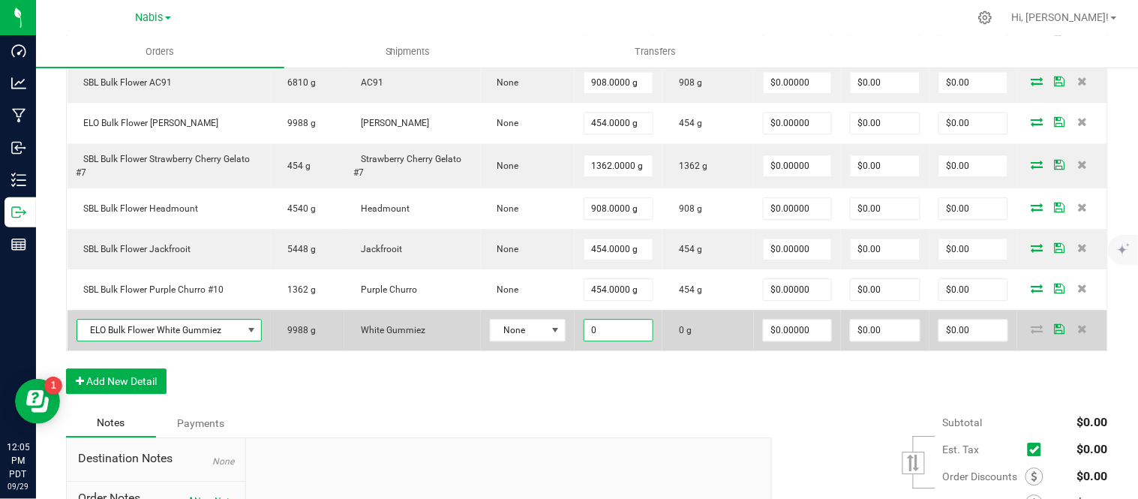
click at [616, 321] on input "0" at bounding box center [618, 329] width 69 height 21
type input "908"
type input "0"
type input "908.0000 g"
click at [1031, 328] on icon at bounding box center [1037, 328] width 12 height 9
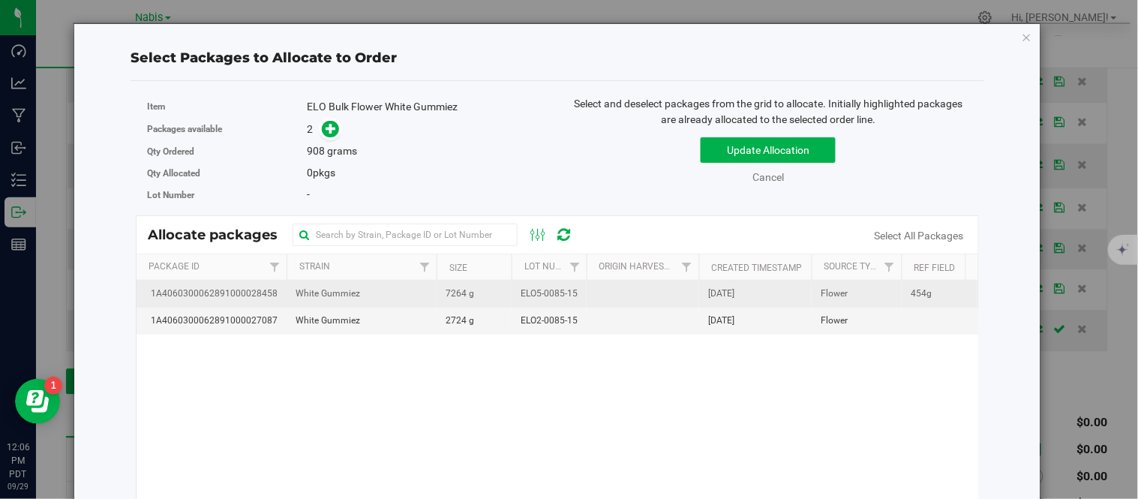
click at [361, 292] on td "White Gummiez" at bounding box center [361, 293] width 150 height 27
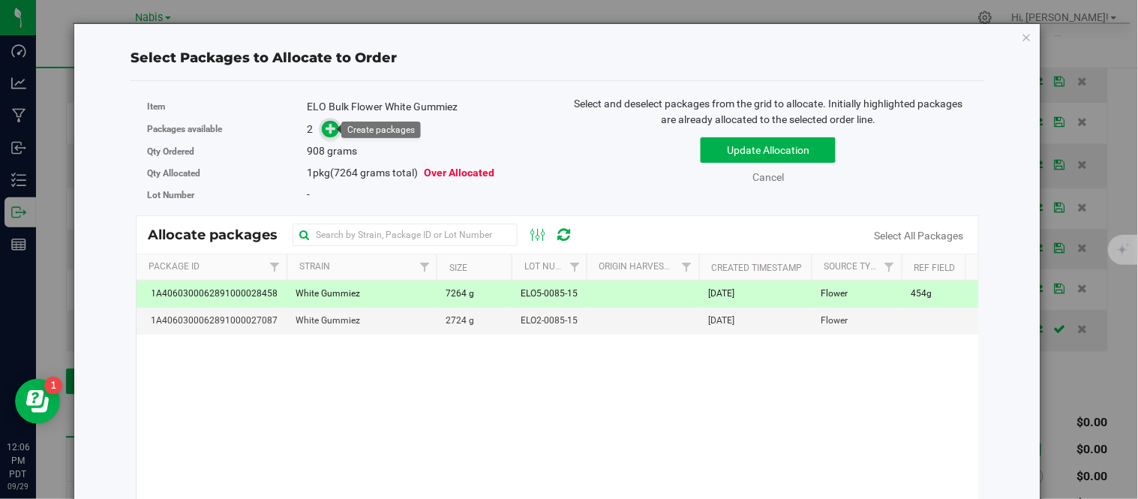
click at [332, 127] on icon at bounding box center [331, 127] width 10 height 10
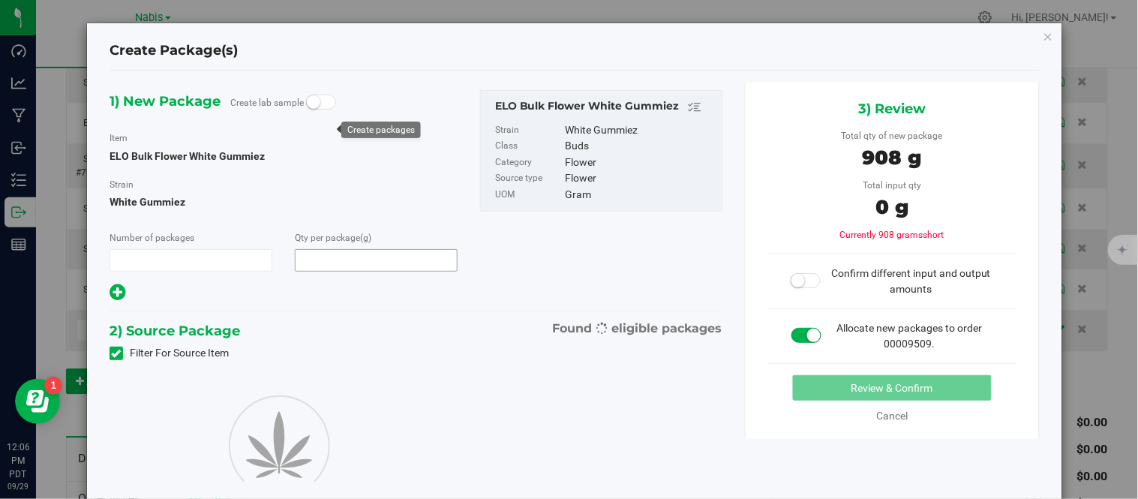
type input "1"
type input "908.0000"
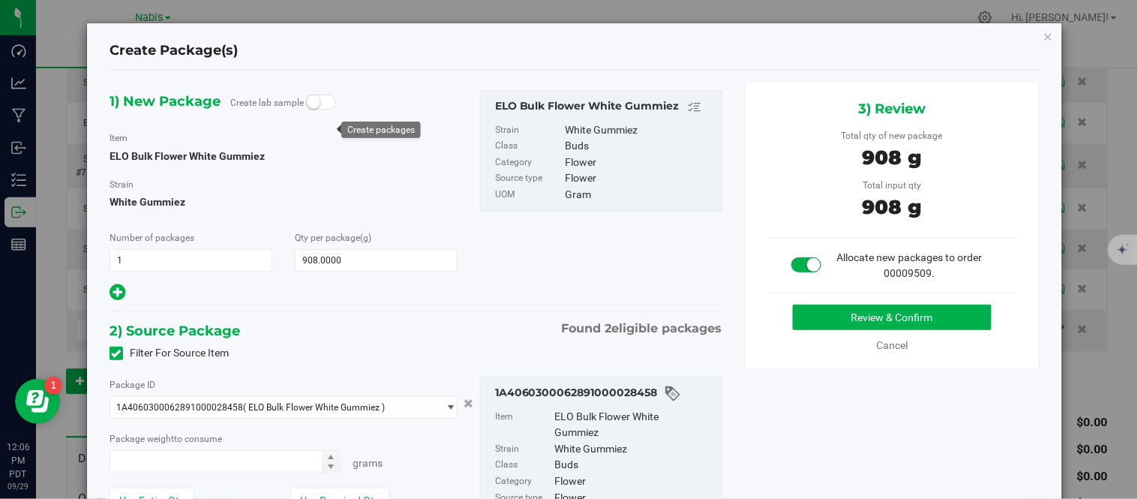
type input "908.0000 g"
click at [823, 311] on button "Review & Confirm" at bounding box center [892, 316] width 199 height 25
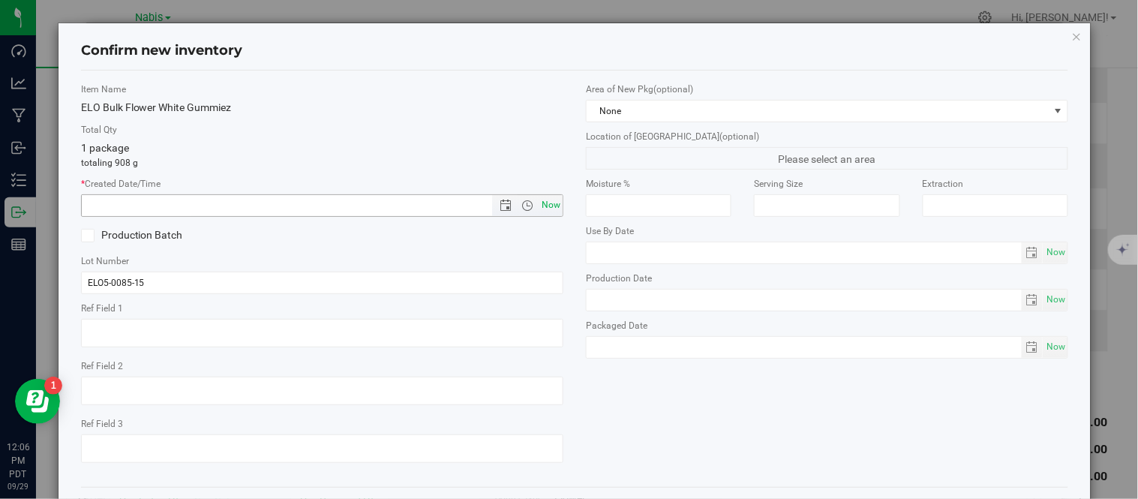
click at [541, 206] on span "Now" at bounding box center [550, 205] width 25 height 22
type input "[DATE] 12:06 PM"
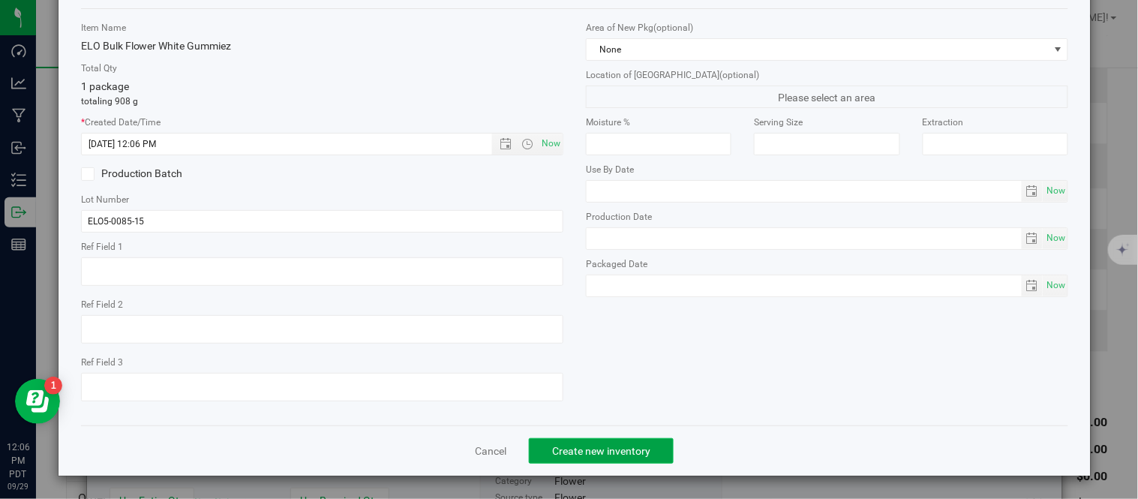
click at [557, 460] on button "Create new inventory" at bounding box center [601, 450] width 145 height 25
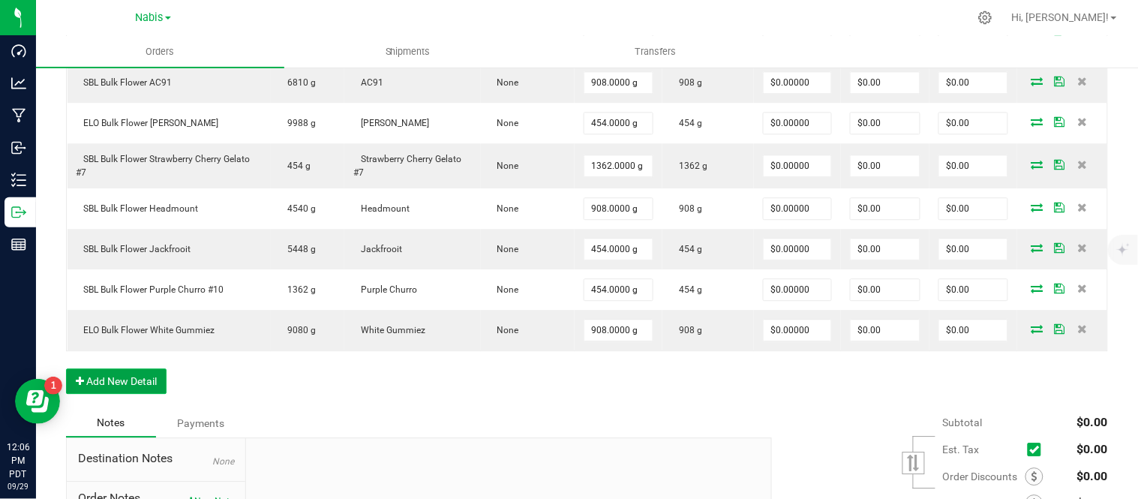
click at [126, 373] on button "Add New Detail" at bounding box center [116, 380] width 100 height 25
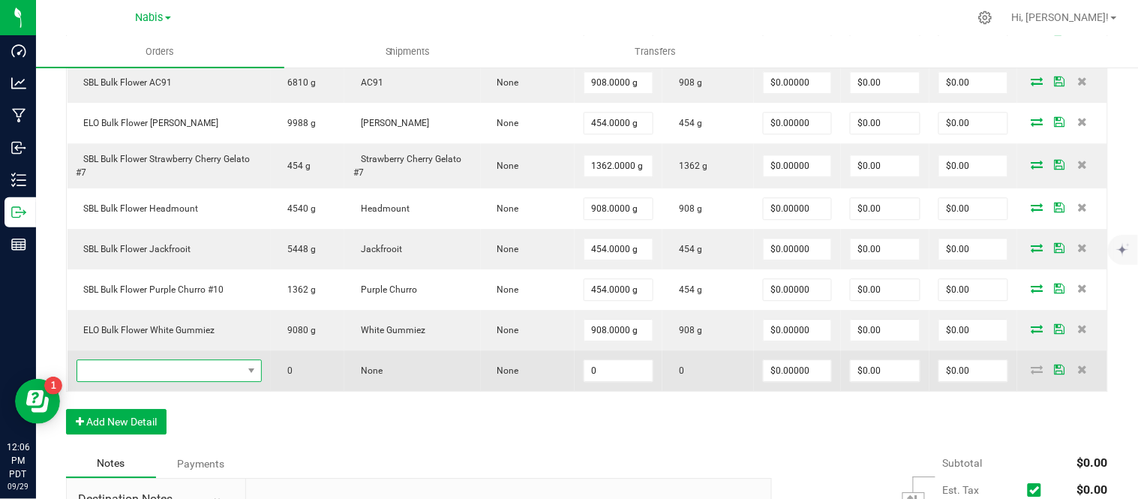
click at [198, 375] on span "NO DATA FOUND" at bounding box center [160, 370] width 166 height 21
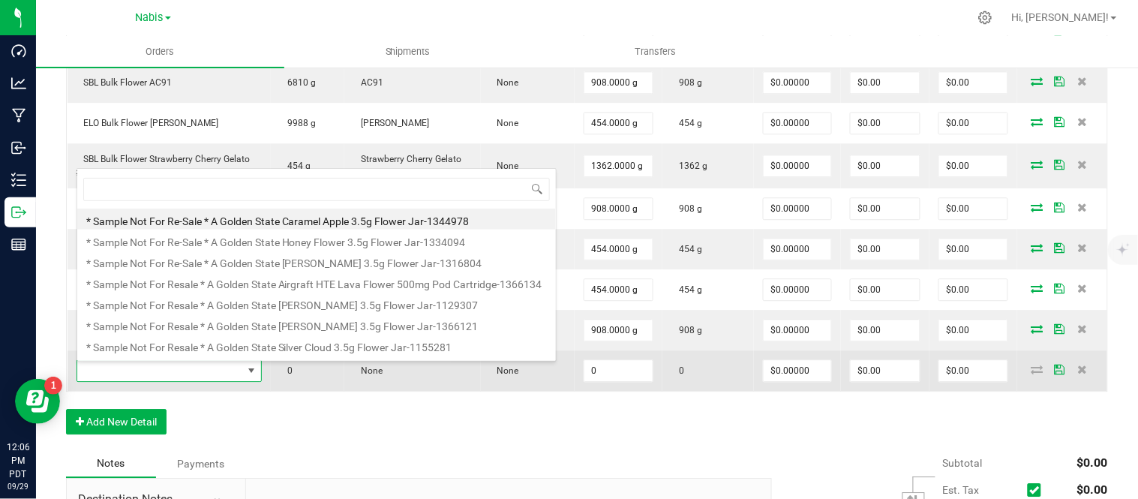
scroll to position [22, 183]
type input "ELO Bulk Flower Biscotti x Ether"
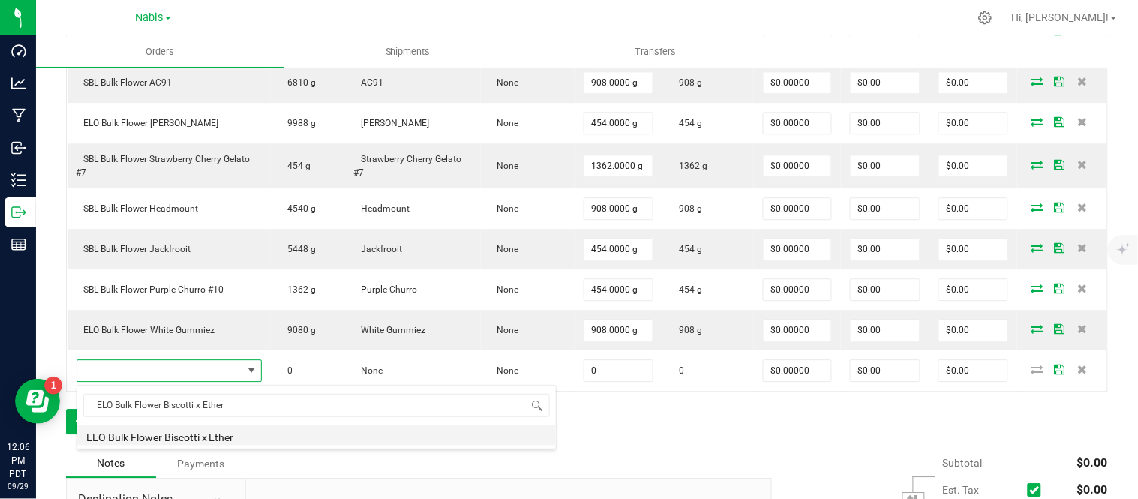
click at [245, 426] on li "ELO Bulk Flower Biscotti x Ether" at bounding box center [316, 434] width 478 height 21
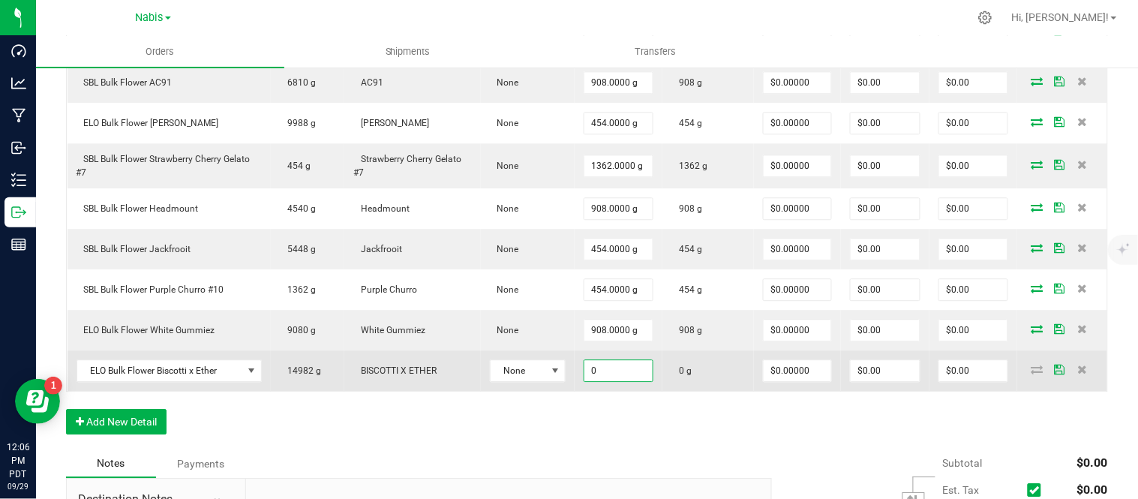
click at [594, 375] on input "0" at bounding box center [618, 370] width 69 height 21
type input "908.0000 g"
type input "0"
click at [1031, 368] on icon at bounding box center [1037, 368] width 12 height 9
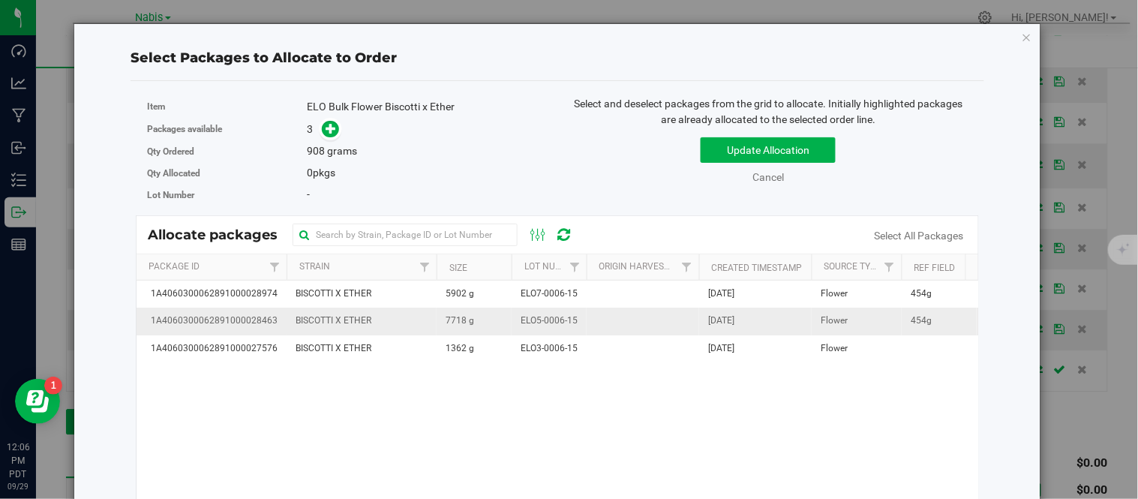
click at [445, 313] on span "7718 g" at bounding box center [459, 320] width 28 height 14
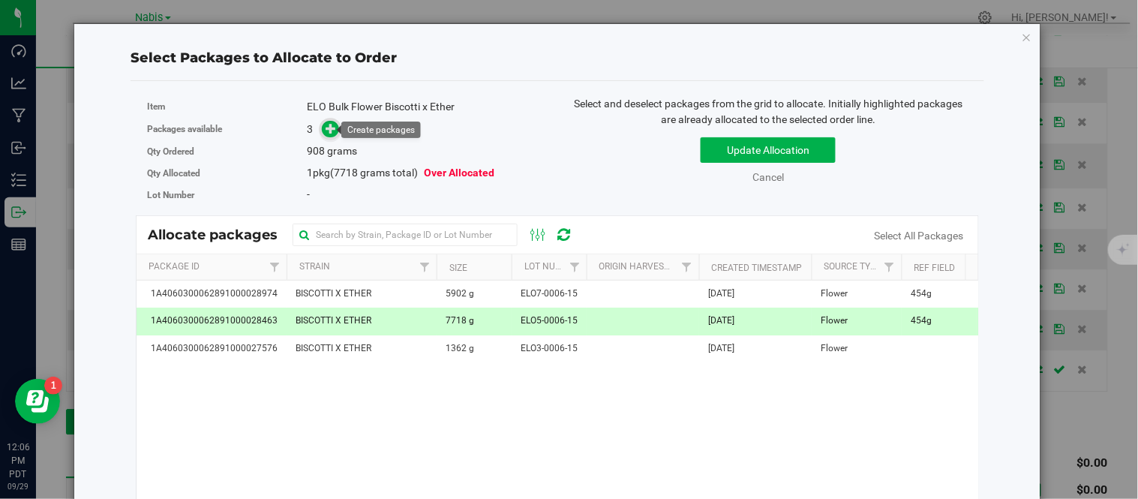
click at [322, 124] on span at bounding box center [330, 128] width 17 height 17
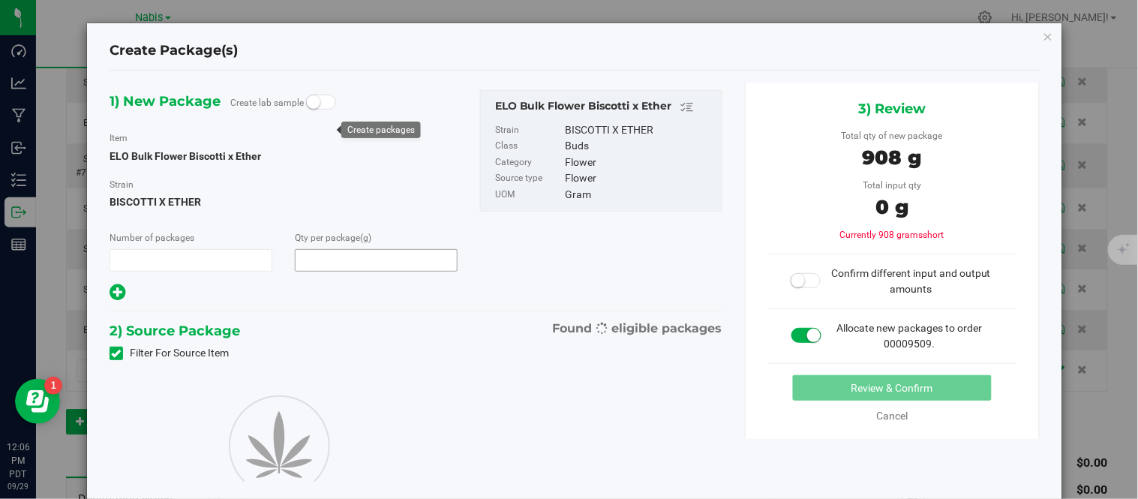
type input "1"
type input "908.0000"
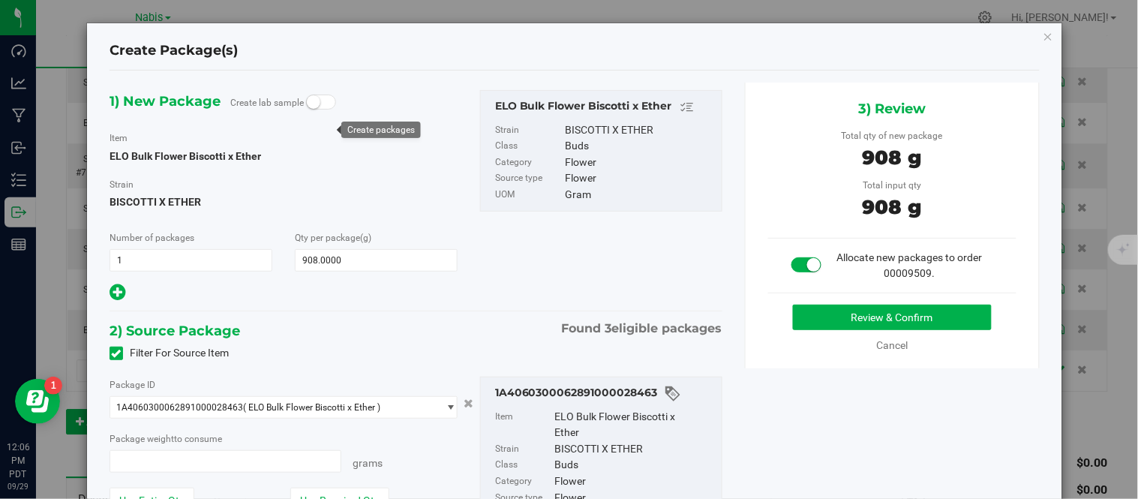
type input "908.0000 g"
click at [850, 319] on button "Review & Confirm" at bounding box center [892, 316] width 199 height 25
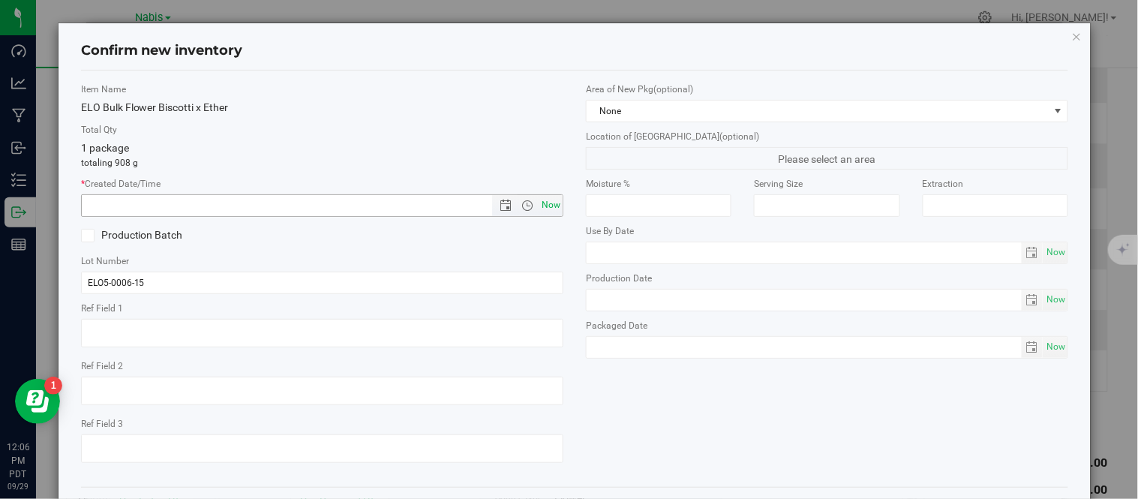
click at [538, 200] on span "Now" at bounding box center [550, 205] width 25 height 22
type input "[DATE] 12:06 PM"
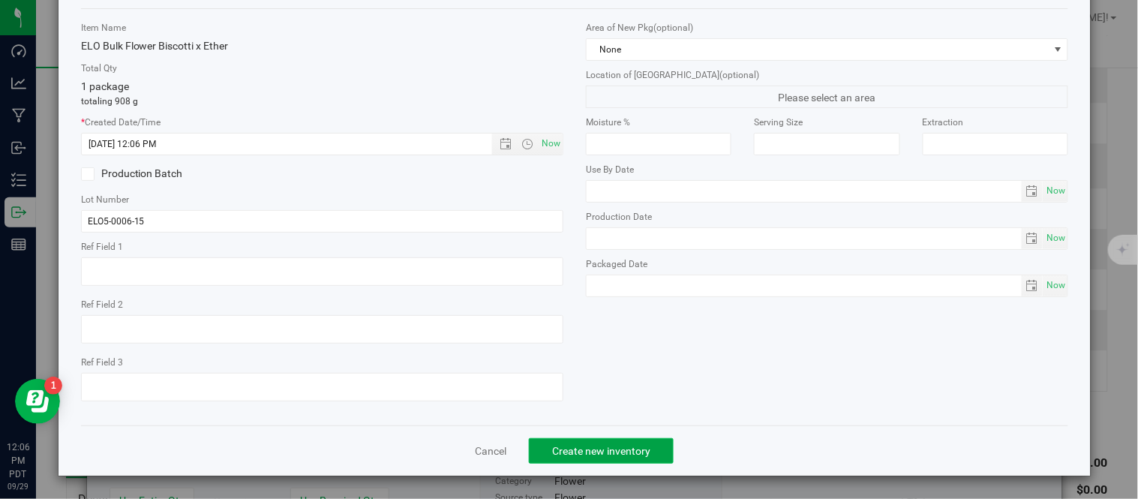
click at [656, 454] on button "Create new inventory" at bounding box center [601, 450] width 145 height 25
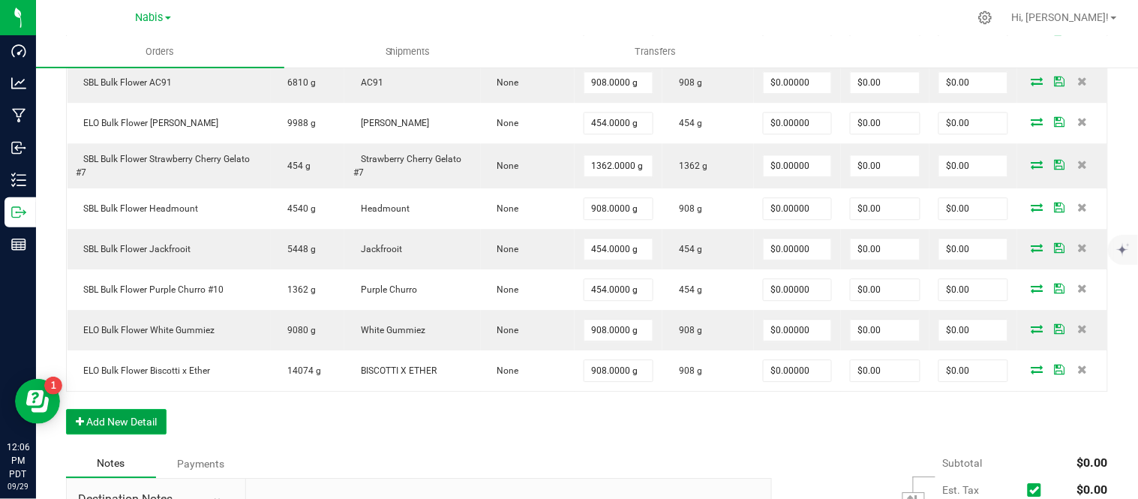
click at [146, 416] on button "Add New Detail" at bounding box center [116, 421] width 100 height 25
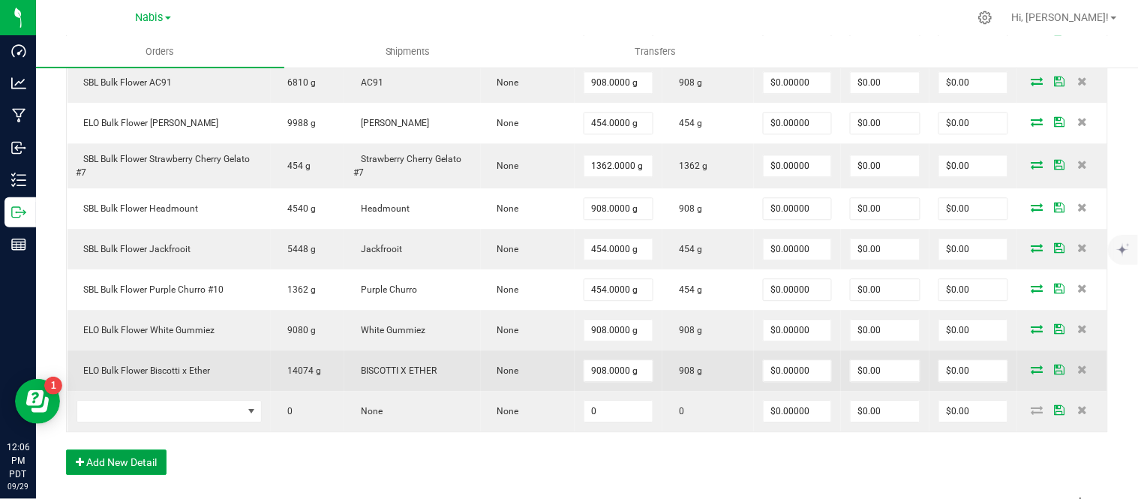
scroll to position [995, 0]
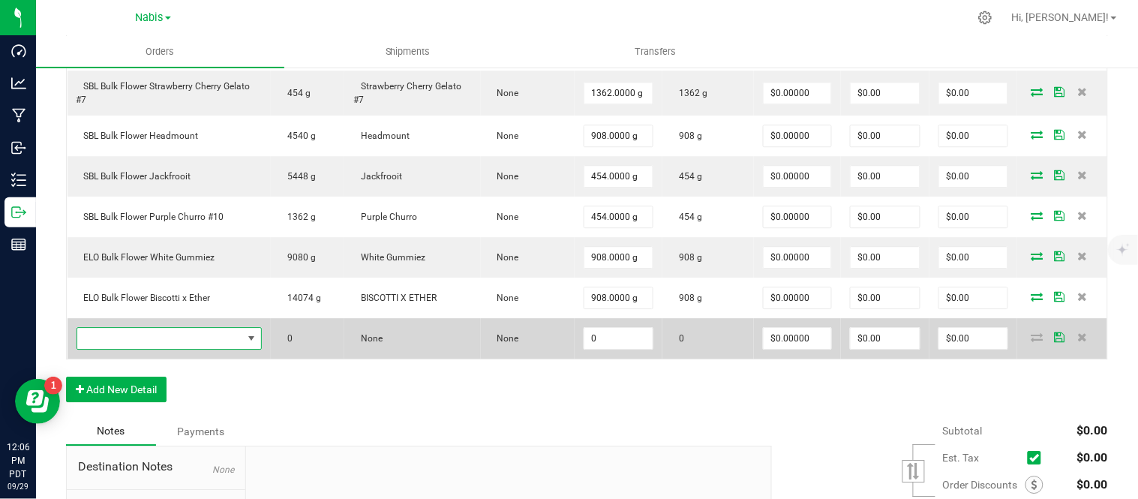
click at [205, 332] on span "NO DATA FOUND" at bounding box center [160, 338] width 166 height 21
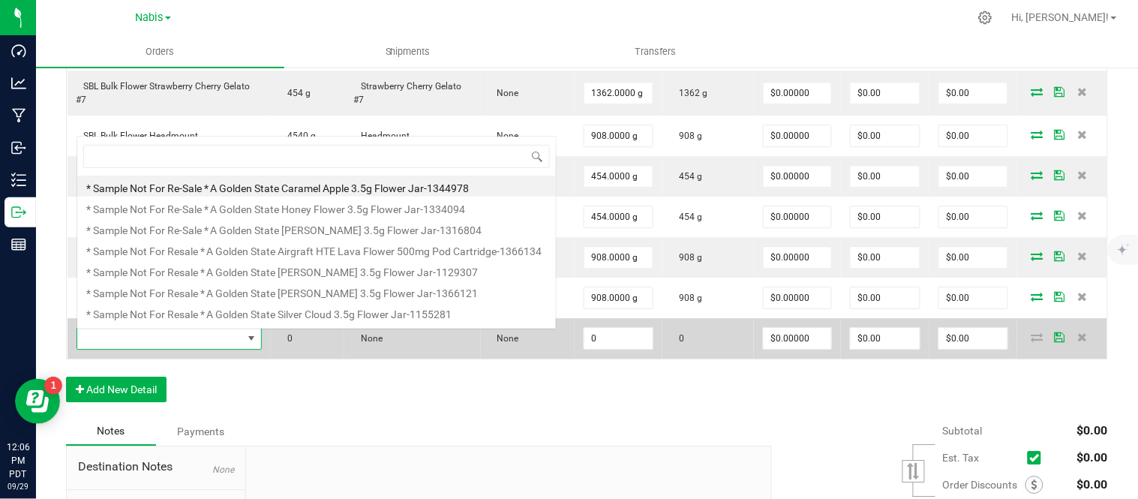
type input "SBL Bulk Flower Fruit Jelly"
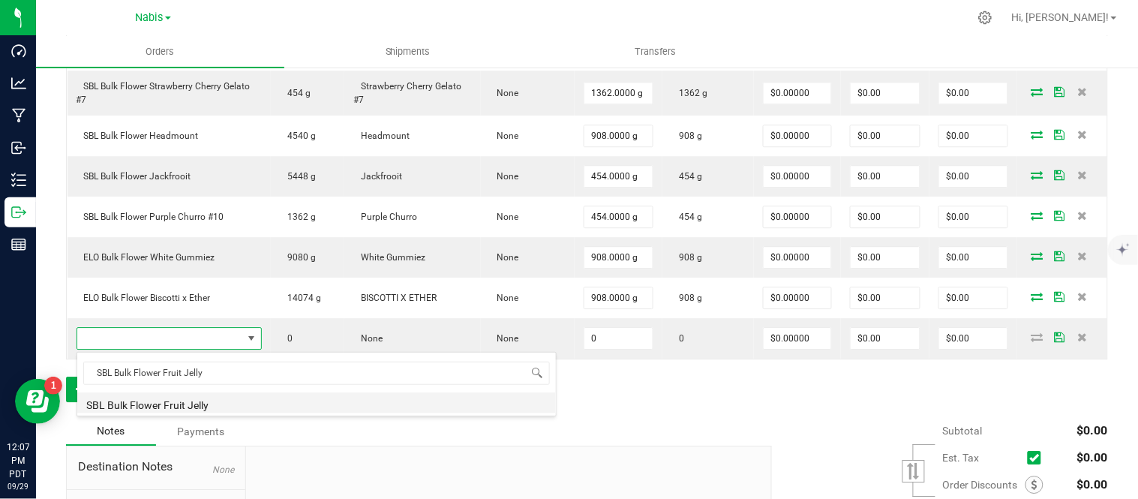
click at [242, 397] on li "SBL Bulk Flower Fruit Jelly" at bounding box center [316, 402] width 478 height 21
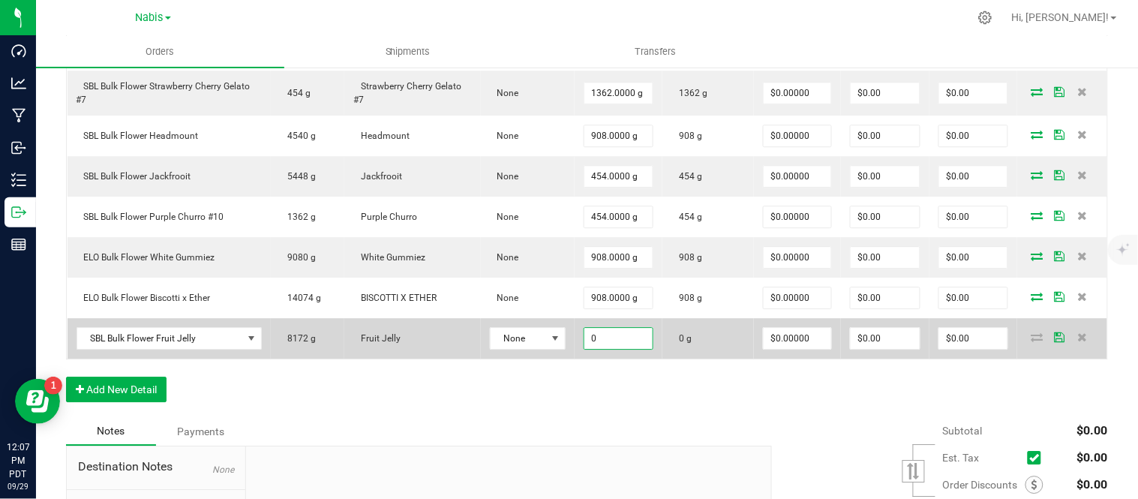
click at [623, 337] on input "0" at bounding box center [618, 338] width 69 height 21
type input "1816.0000 g"
type input "0"
click at [1025, 346] on td at bounding box center [1062, 338] width 90 height 40
click at [1031, 334] on icon at bounding box center [1037, 336] width 12 height 9
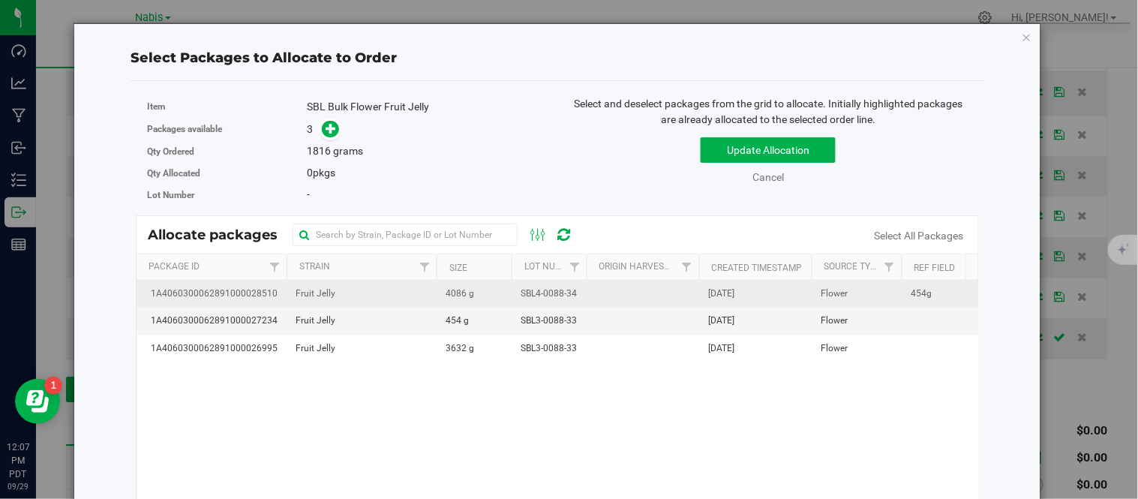
click at [493, 292] on td "4086 g" at bounding box center [473, 293] width 75 height 27
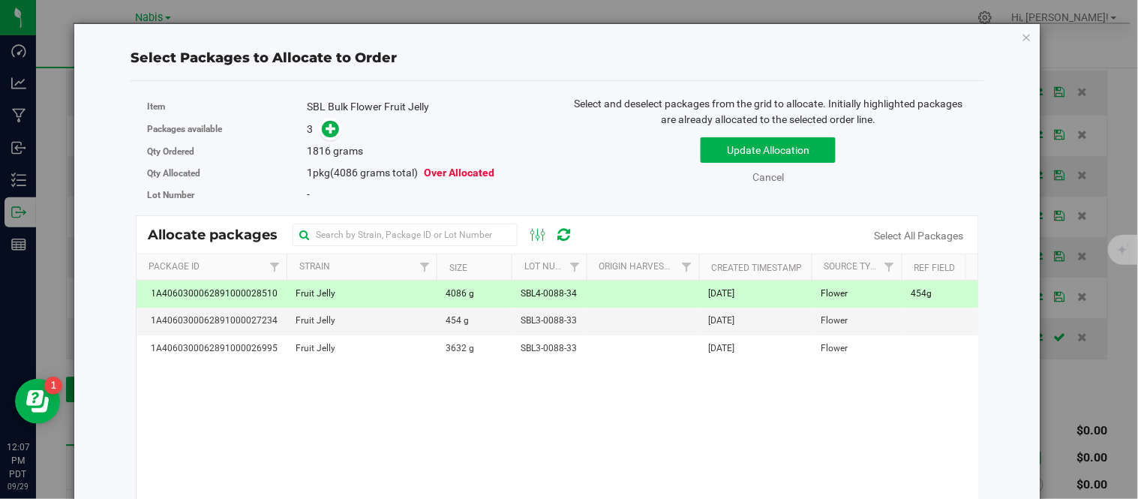
click at [322, 120] on span at bounding box center [327, 128] width 26 height 19
click at [326, 124] on icon at bounding box center [331, 127] width 11 height 11
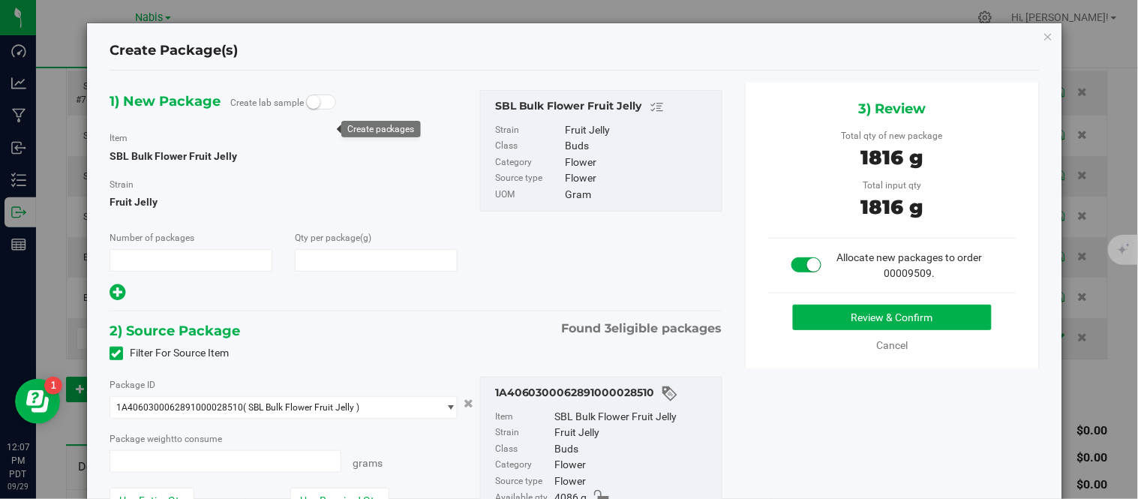
type input "1"
type input "1,816.0000"
click at [855, 318] on button "Review & Confirm" at bounding box center [892, 316] width 199 height 25
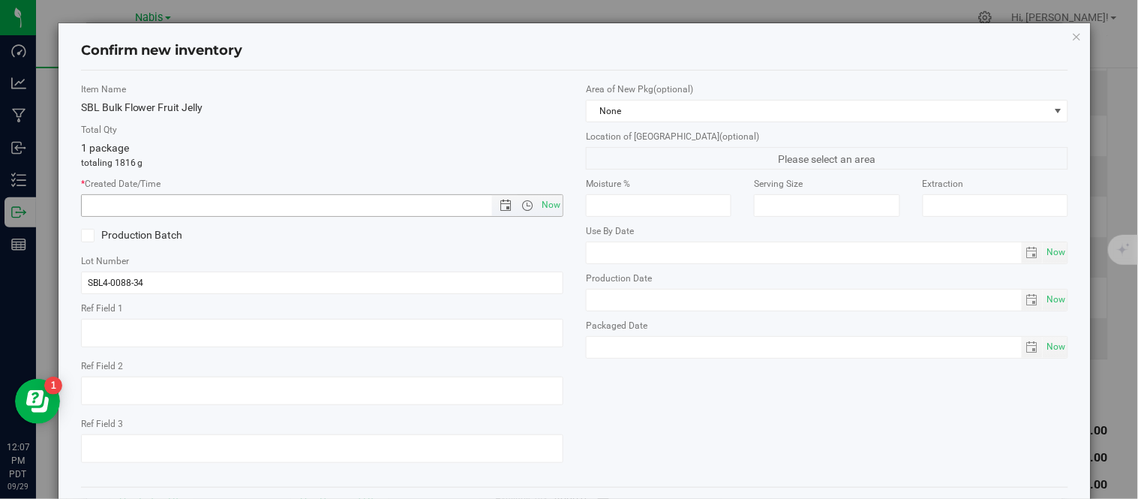
type input "1816.0000 g"
click at [546, 203] on span "Now" at bounding box center [550, 205] width 25 height 22
type input "[DATE] 12:07 PM"
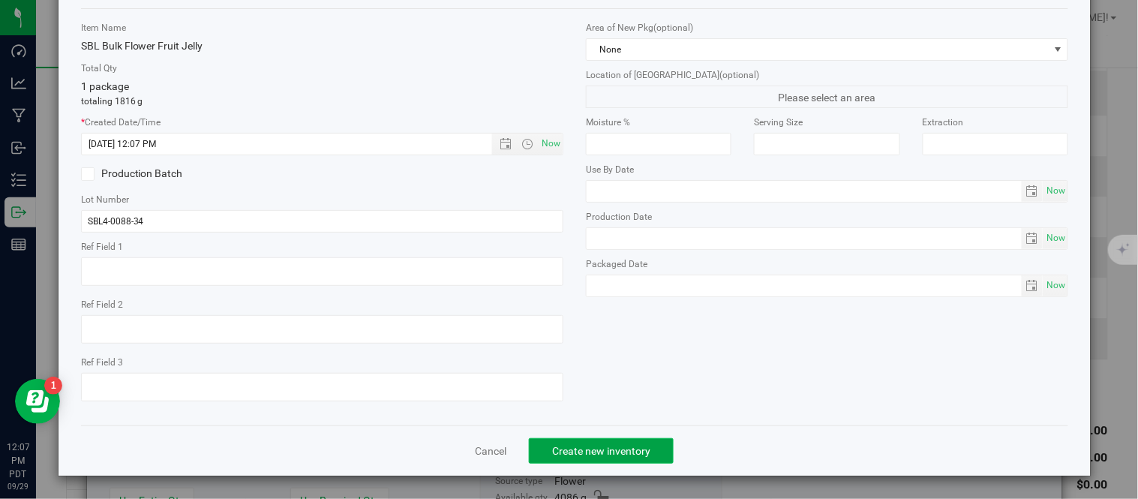
click at [575, 450] on span "Create new inventory" at bounding box center [601, 451] width 98 height 12
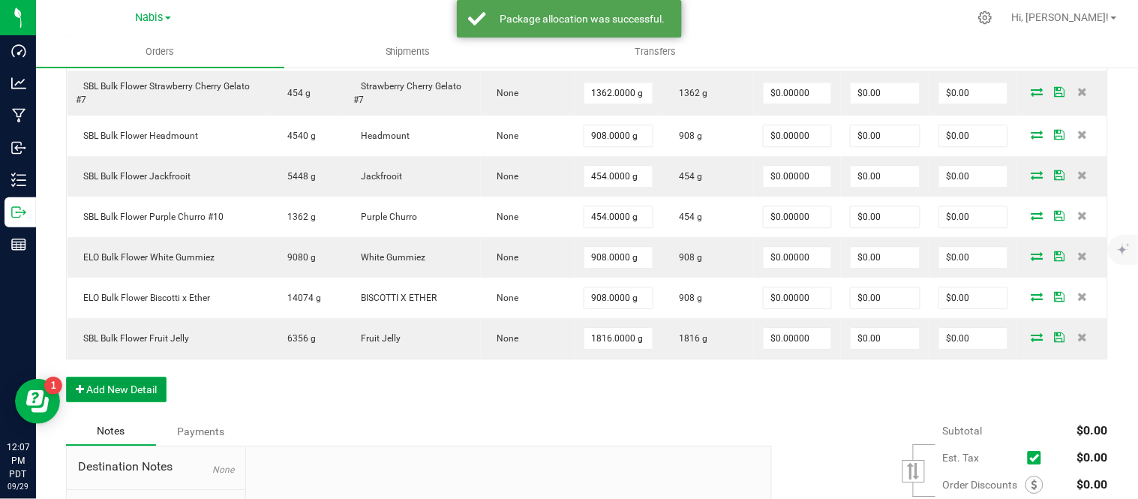
click at [150, 383] on button "Add New Detail" at bounding box center [116, 388] width 100 height 25
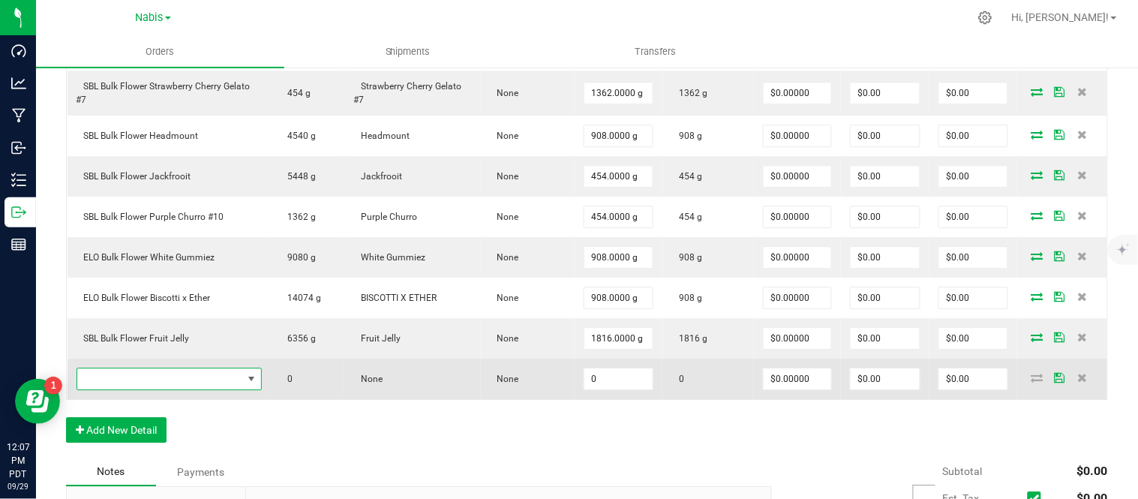
click at [197, 375] on span "NO DATA FOUND" at bounding box center [160, 378] width 166 height 21
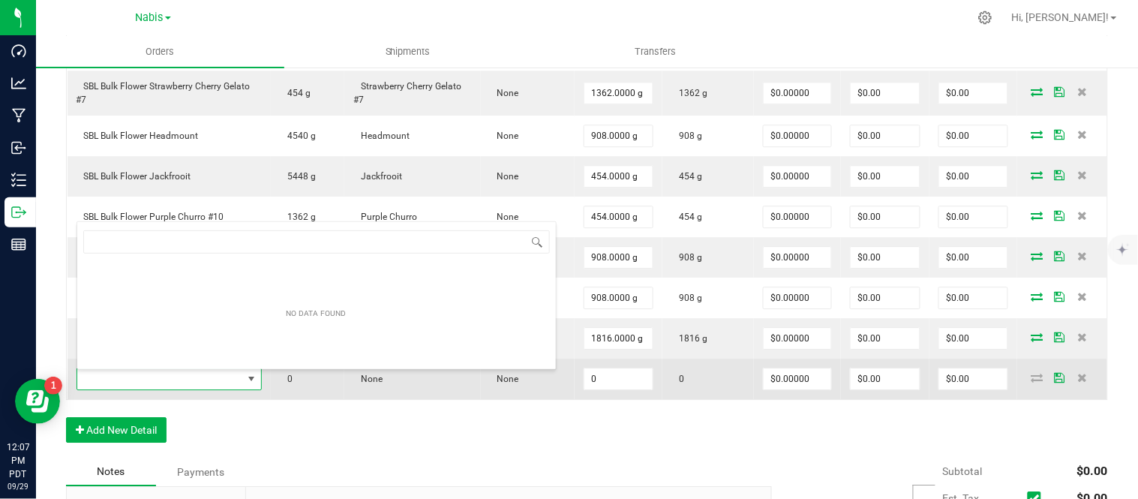
type input "ELO Bulk Flower Gobstopperz"
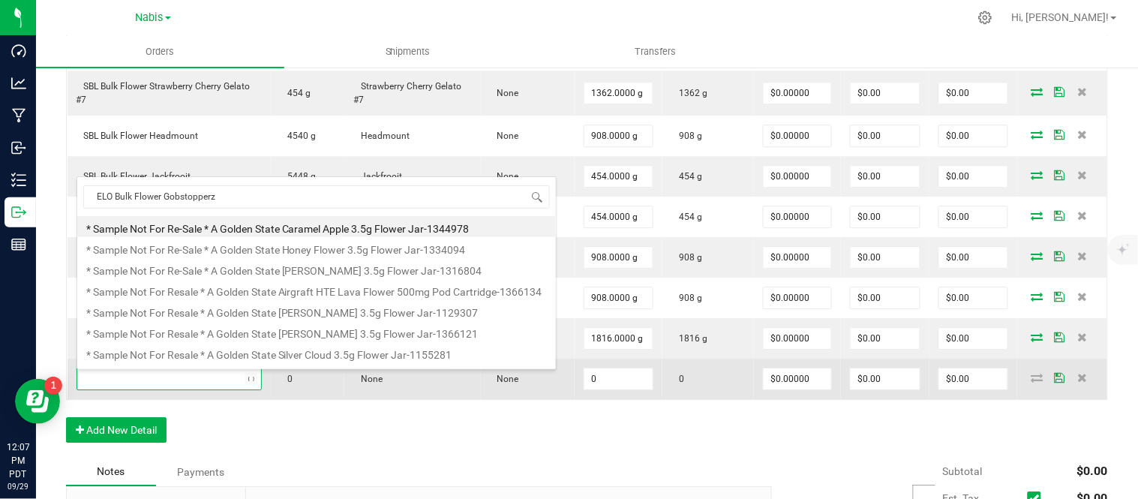
scroll to position [22, 183]
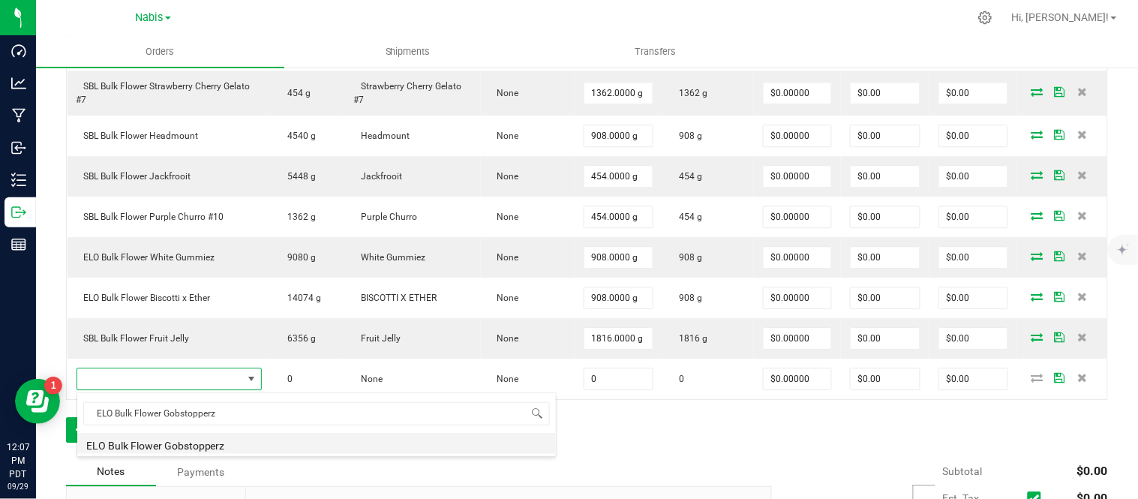
click at [271, 439] on li "ELO Bulk Flower Gobstopperz" at bounding box center [316, 443] width 478 height 21
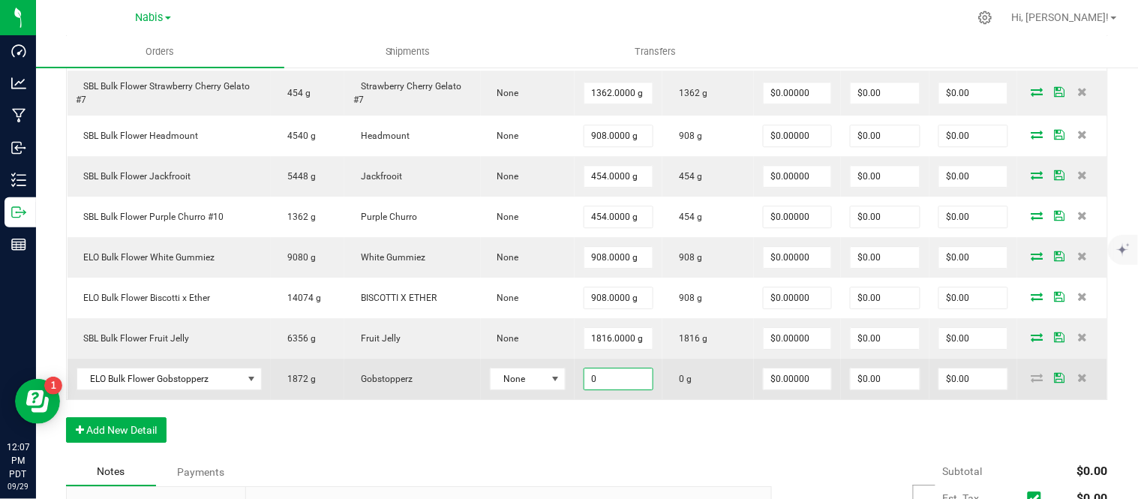
click at [616, 386] on input "0" at bounding box center [618, 378] width 69 height 21
type input "908.0000 g"
type input "0"
click at [1031, 379] on icon at bounding box center [1037, 377] width 12 height 9
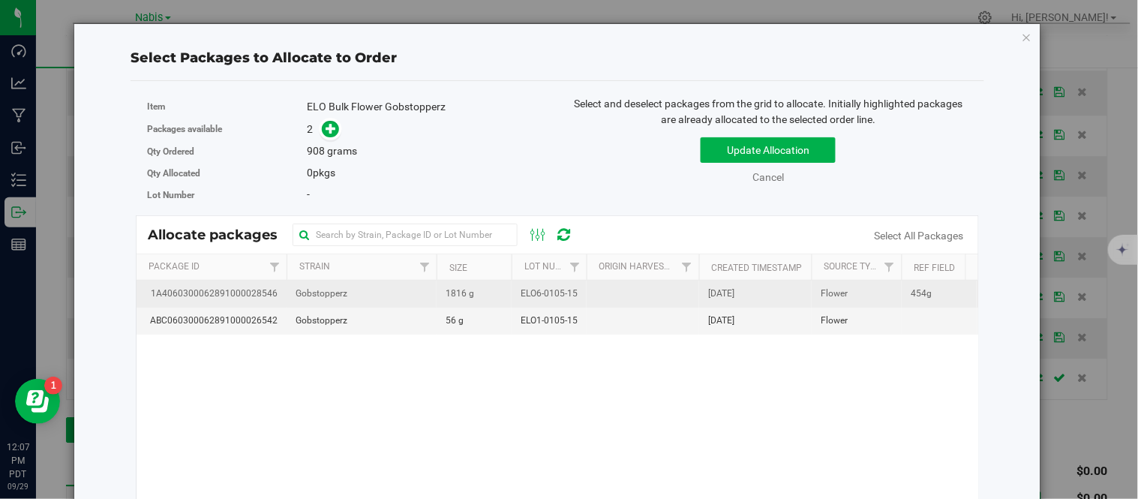
click at [488, 296] on td "1816 g" at bounding box center [473, 293] width 75 height 27
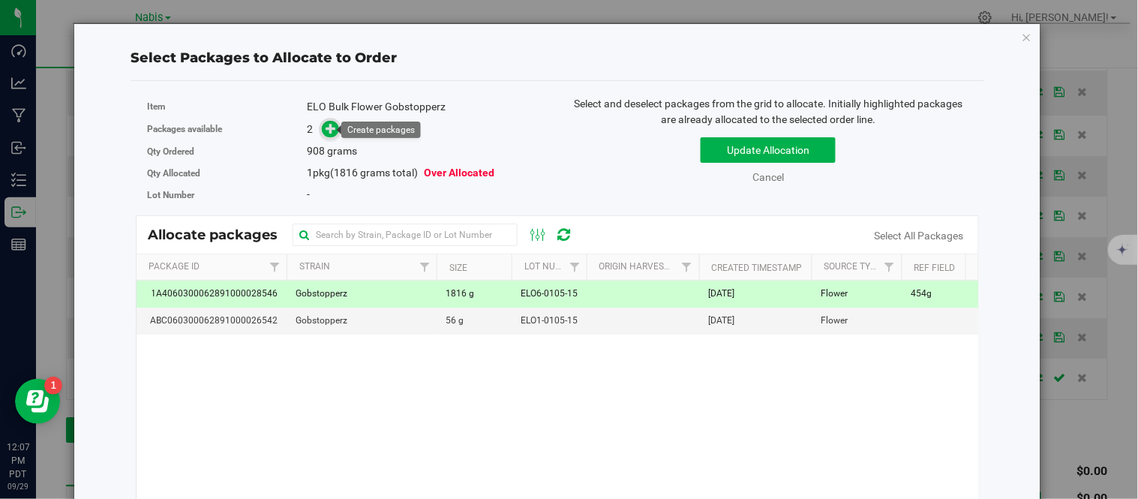
click at [322, 126] on span at bounding box center [330, 129] width 17 height 17
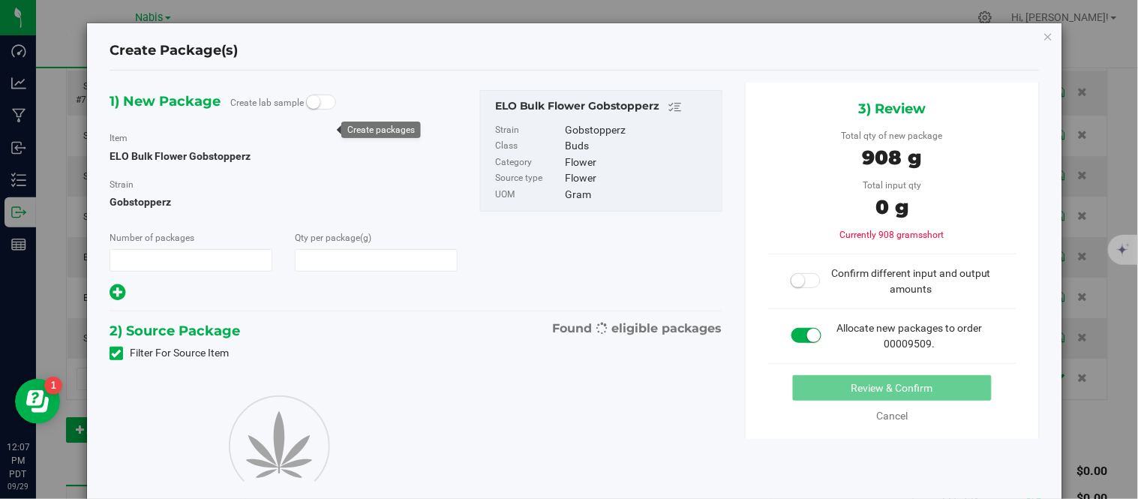
type input "1"
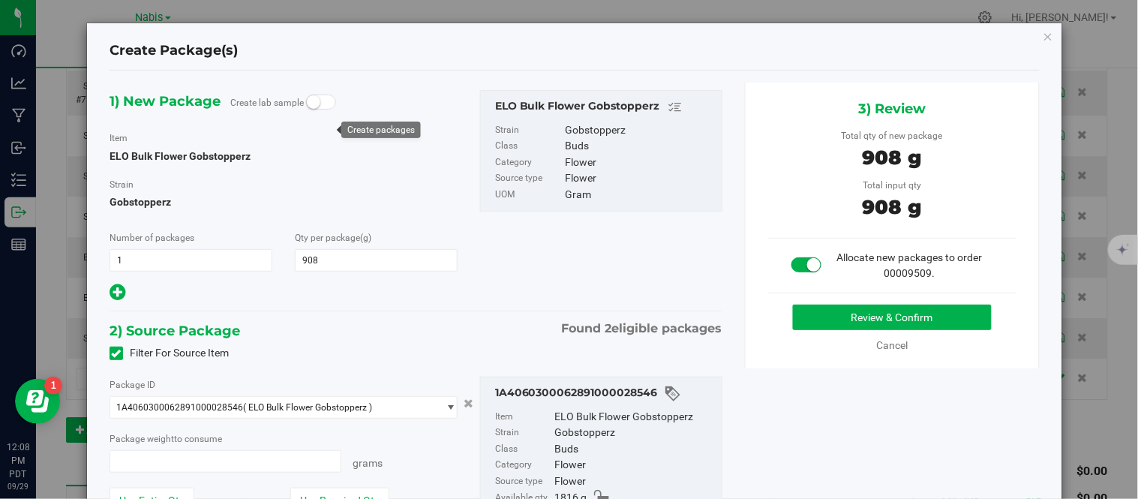
type input "908.0000"
type input "908.0000 g"
click at [820, 298] on div "3) Review Total qty of new package 908 g Total input qty 908 g Allocate new pac…" at bounding box center [892, 225] width 295 height 286
click at [816, 318] on button "Review & Confirm" at bounding box center [892, 316] width 199 height 25
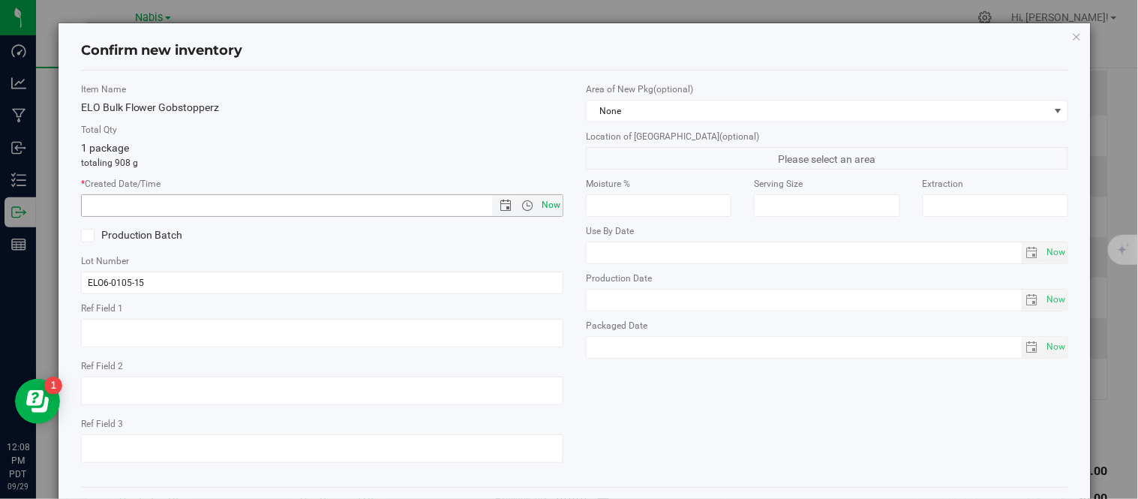
click at [545, 205] on span "Now" at bounding box center [550, 205] width 25 height 22
type input "[DATE] 12:08 PM"
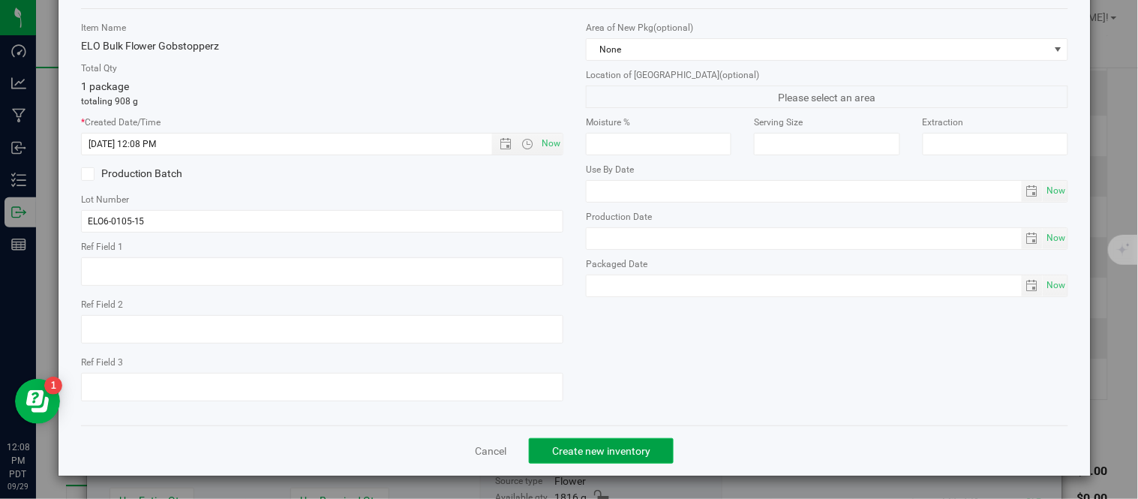
click at [579, 438] on button "Create new inventory" at bounding box center [601, 450] width 145 height 25
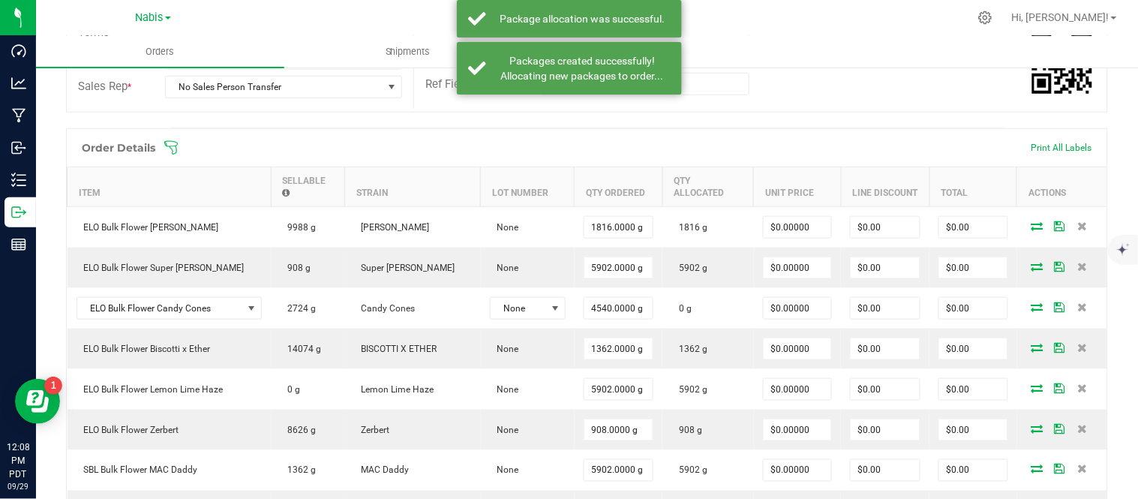
scroll to position [202, 0]
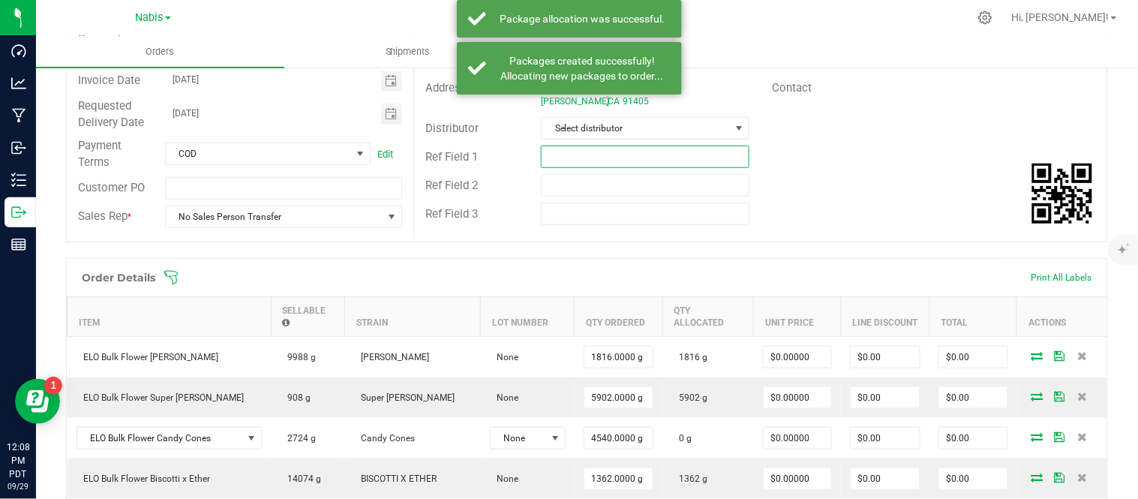
click at [609, 161] on input "text" at bounding box center [645, 156] width 208 height 22
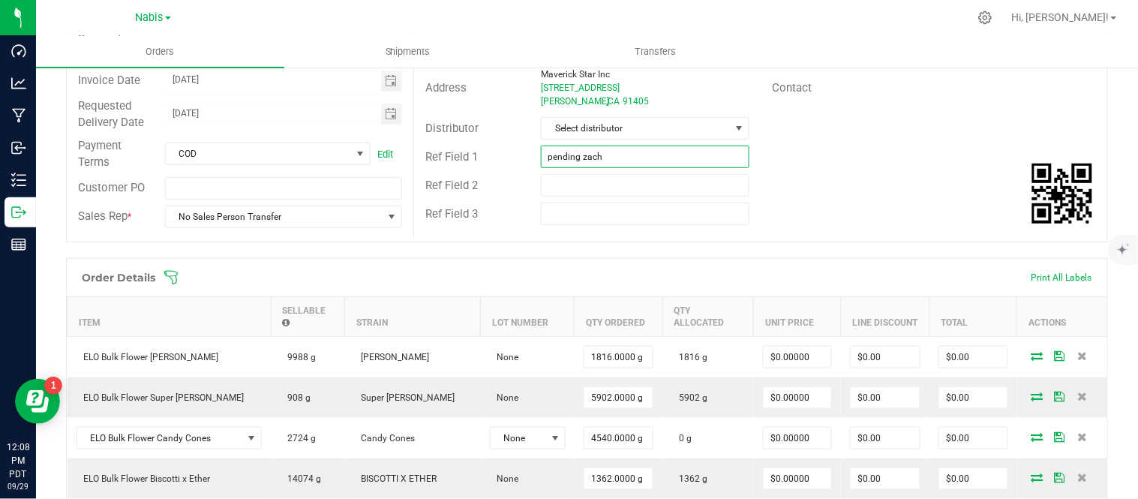
scroll to position [0, 0]
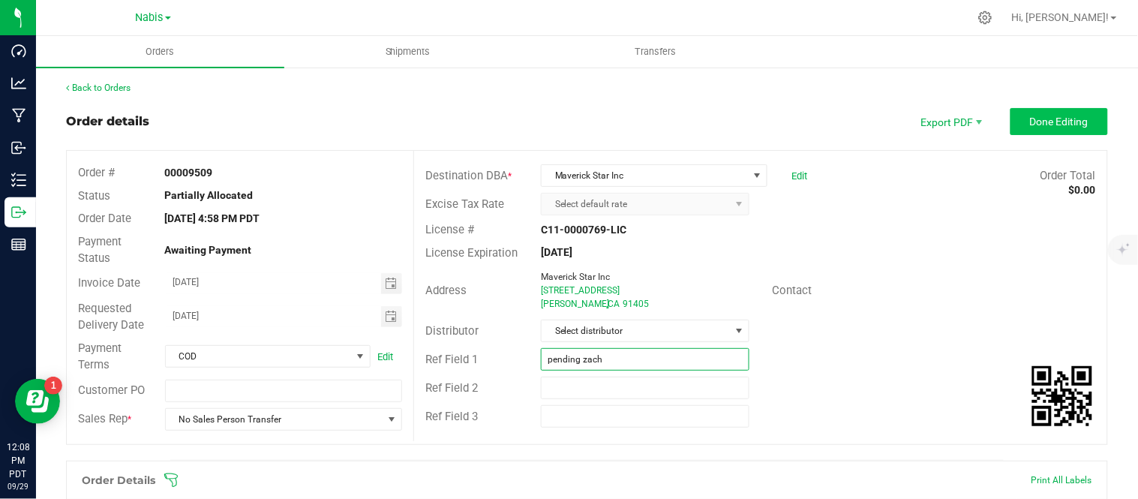
type input "pending zach"
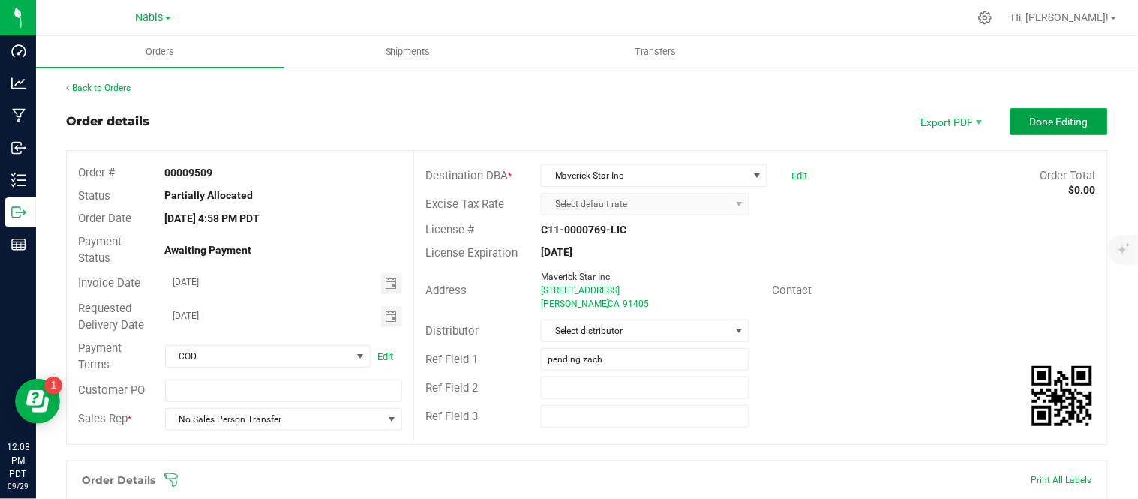
click at [1030, 121] on span "Done Editing" at bounding box center [1059, 121] width 58 height 12
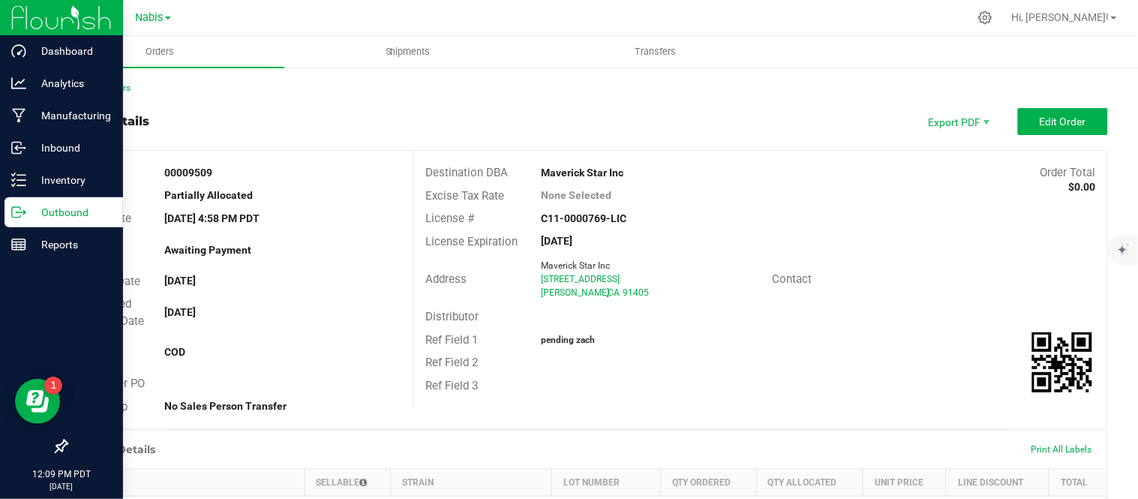
click at [27, 211] on p "Outbound" at bounding box center [71, 212] width 90 height 18
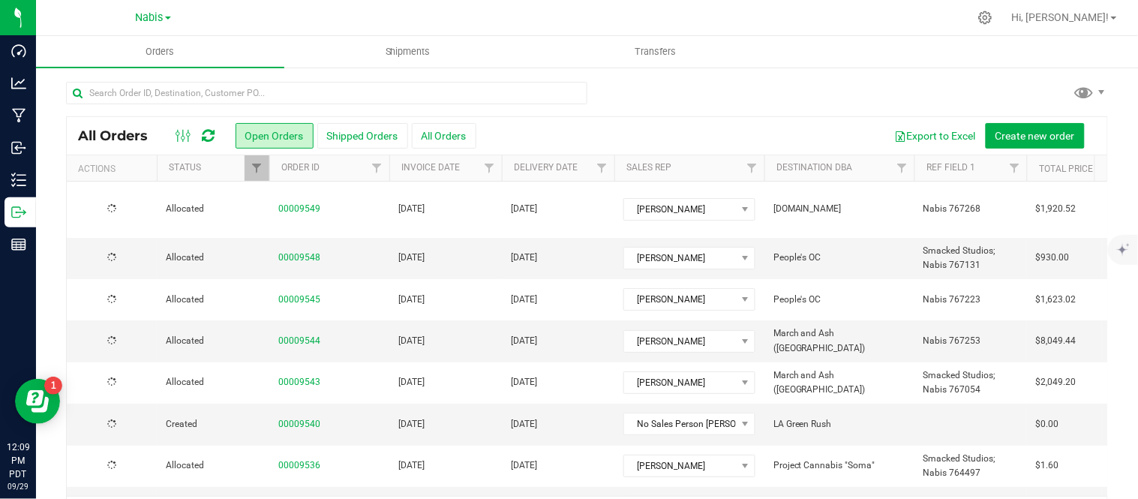
click at [392, 258] on td "[DATE]" at bounding box center [445, 258] width 112 height 41
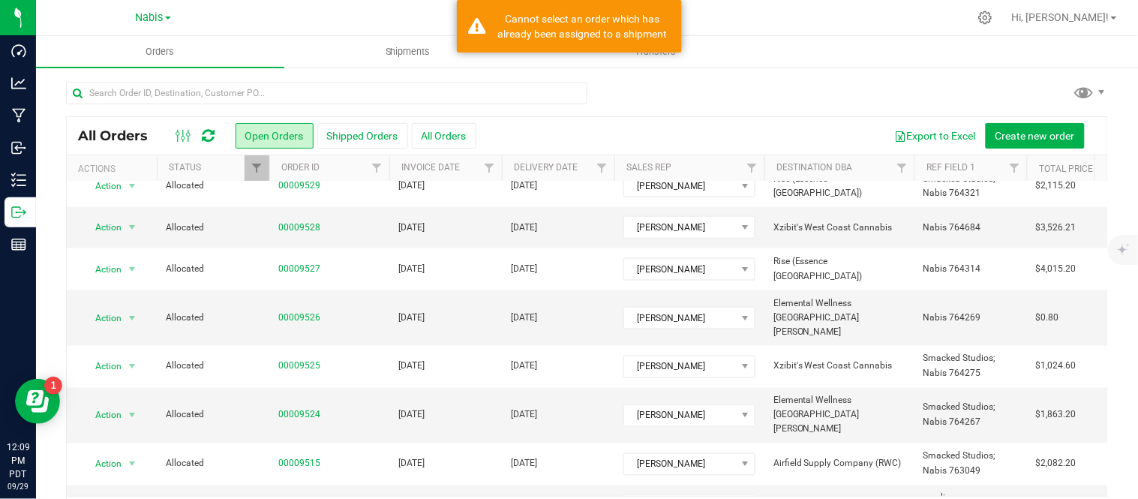
scroll to position [49, 0]
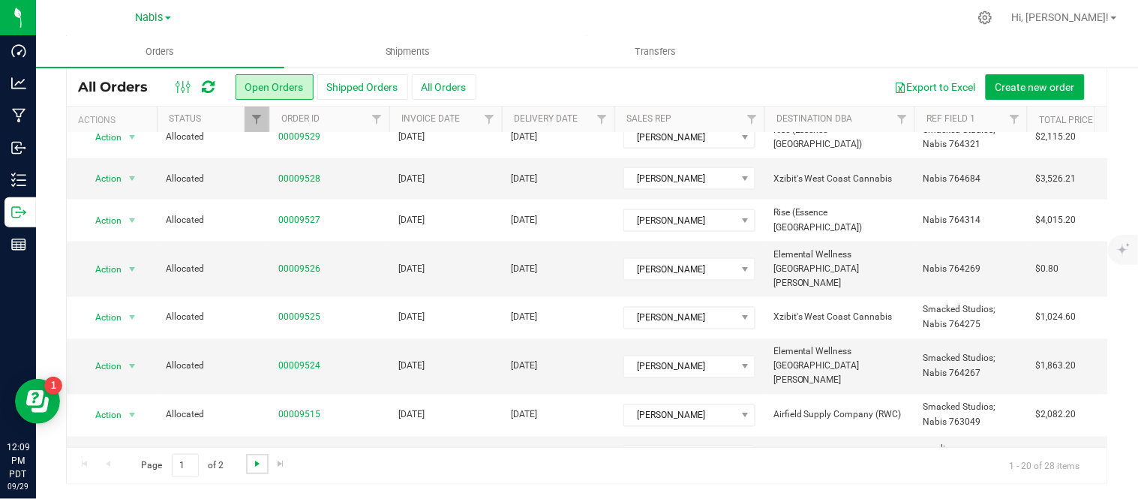
click at [256, 462] on span "Go to the next page" at bounding box center [257, 463] width 12 height 12
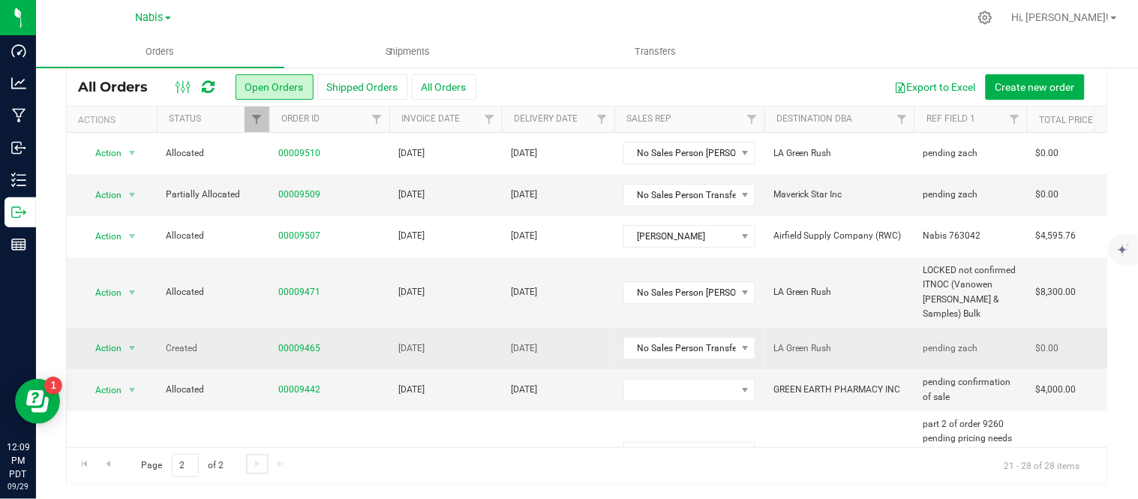
scroll to position [87, 0]
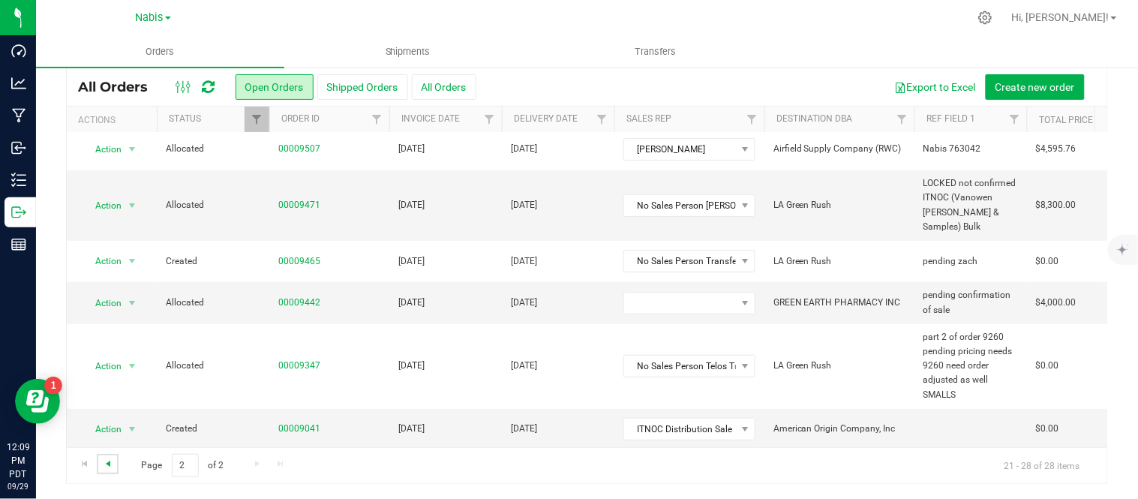
click at [112, 465] on span "Go to the previous page" at bounding box center [108, 463] width 12 height 12
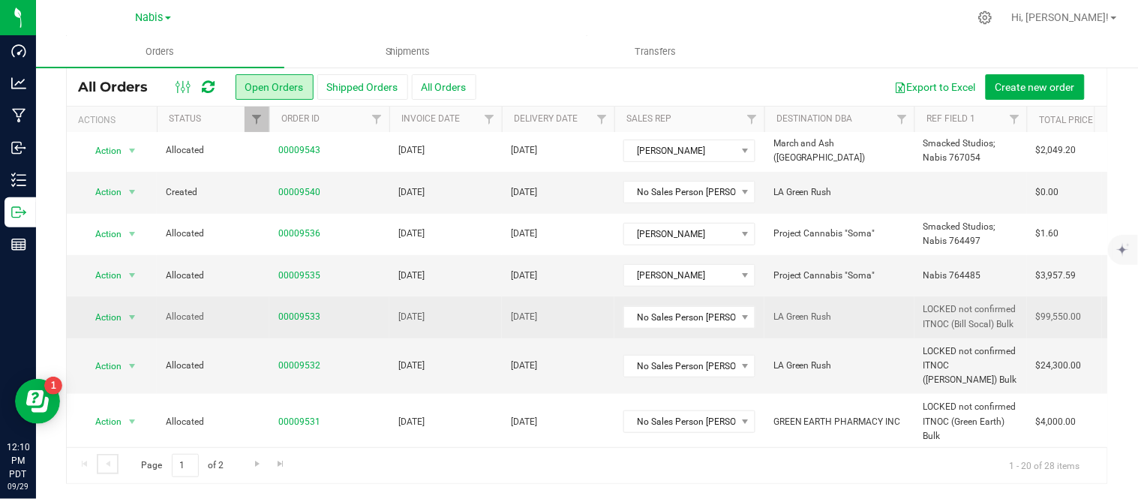
scroll to position [184, 0]
